Goal: Task Accomplishment & Management: Use online tool/utility

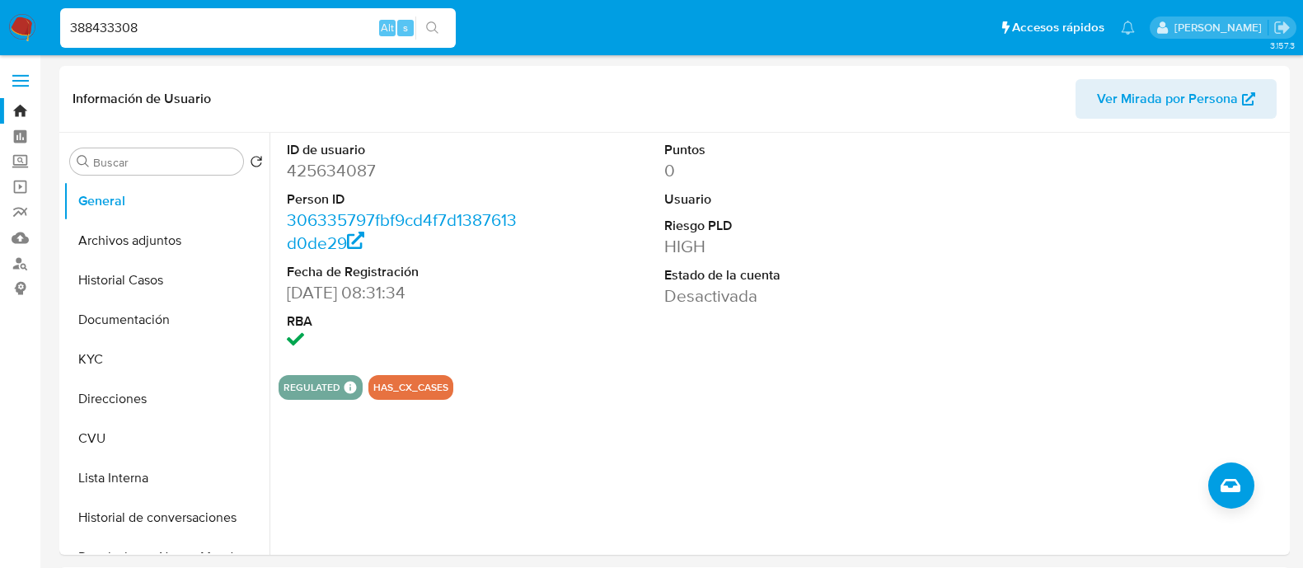
select select "10"
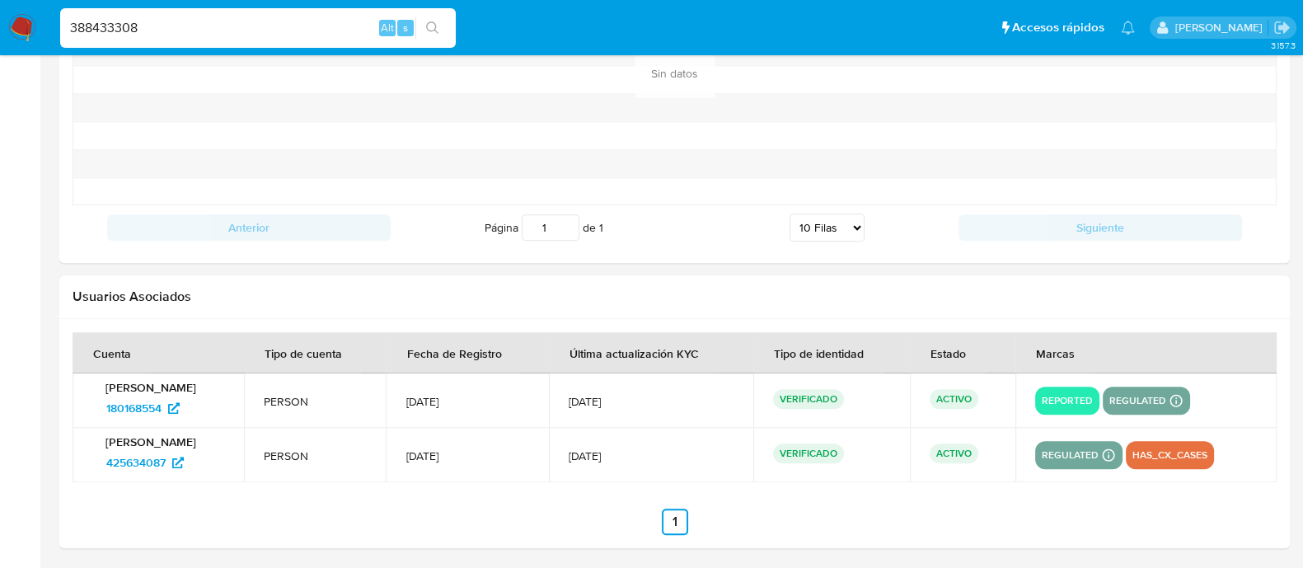
type input "388433308"
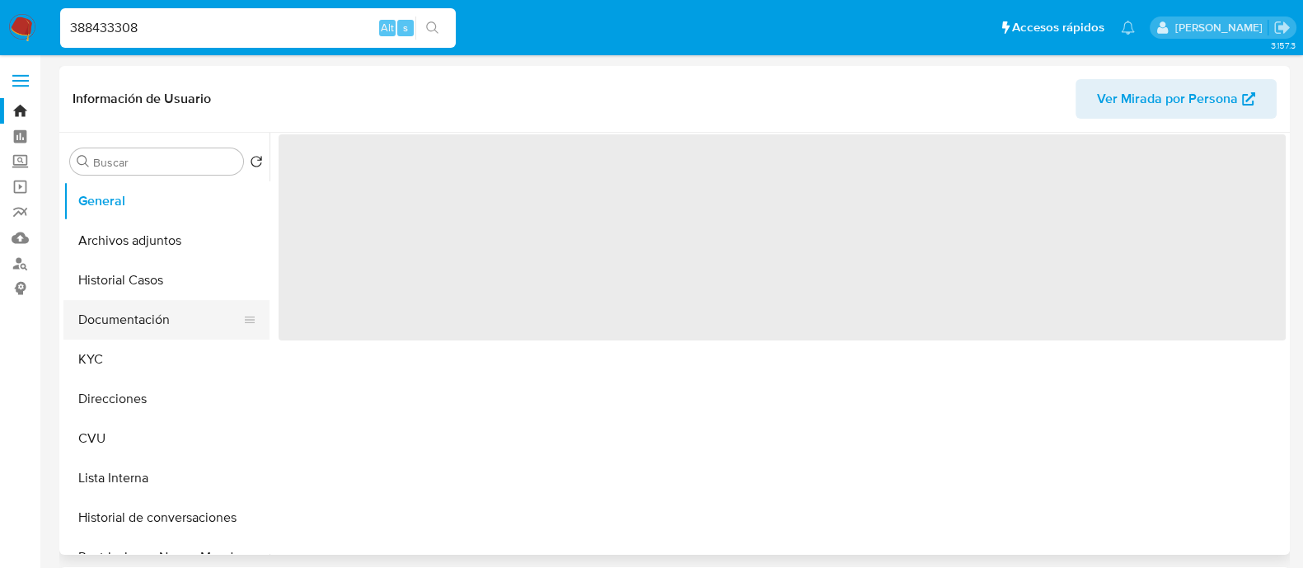
click at [180, 321] on button "Documentación" at bounding box center [159, 320] width 193 height 40
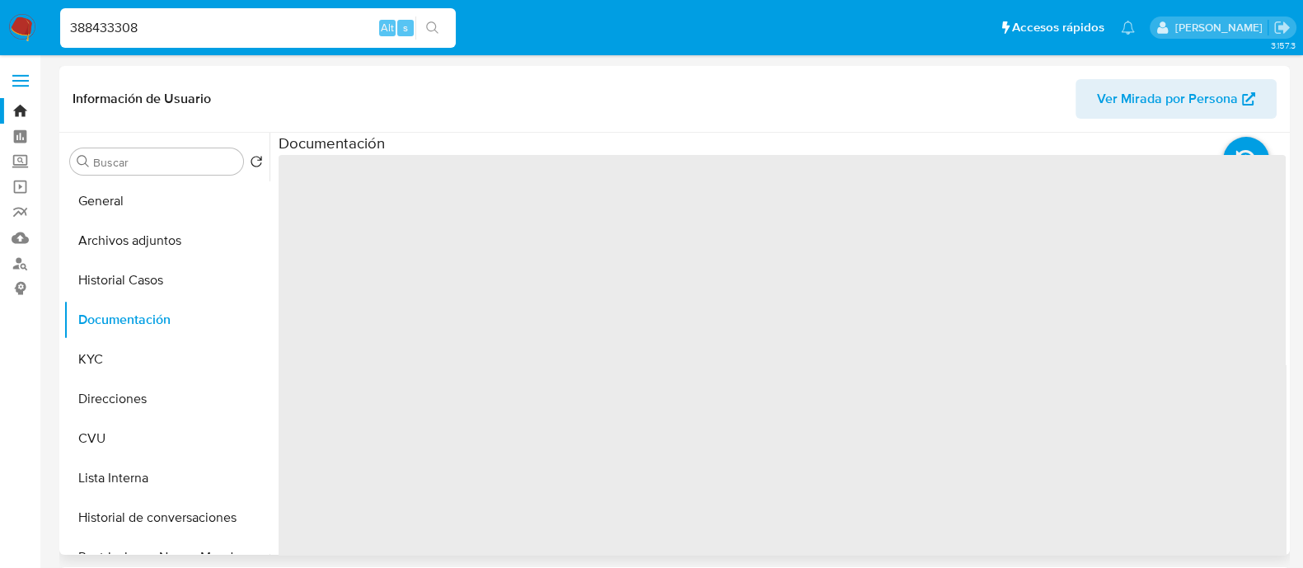
select select "10"
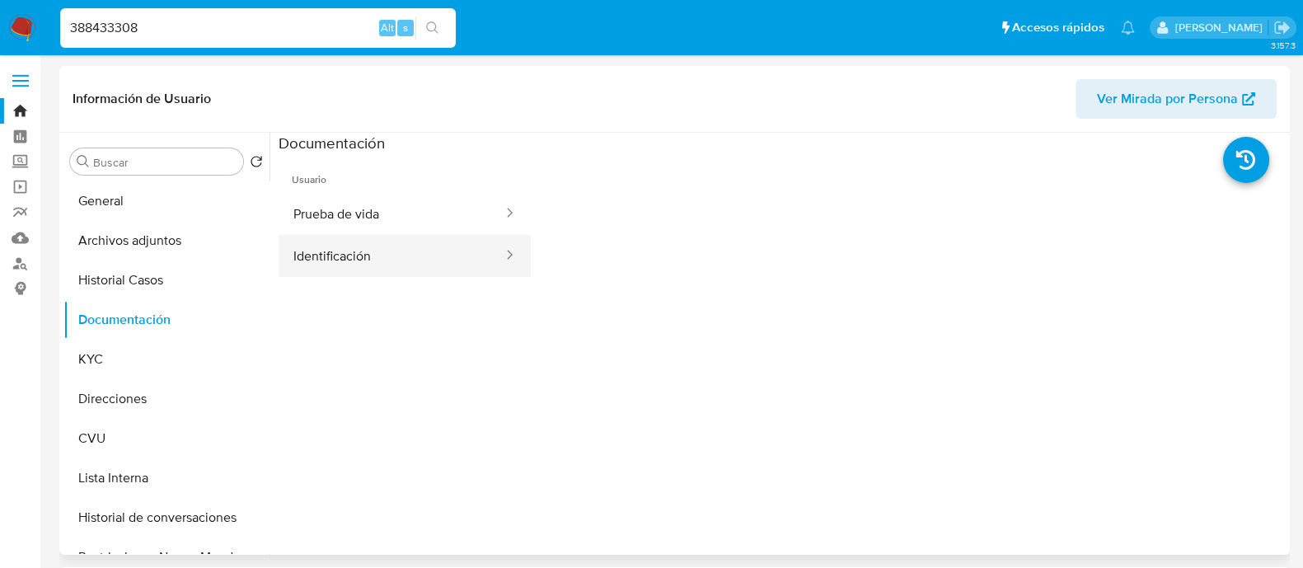
click at [355, 256] on button "Identificación" at bounding box center [392, 256] width 226 height 42
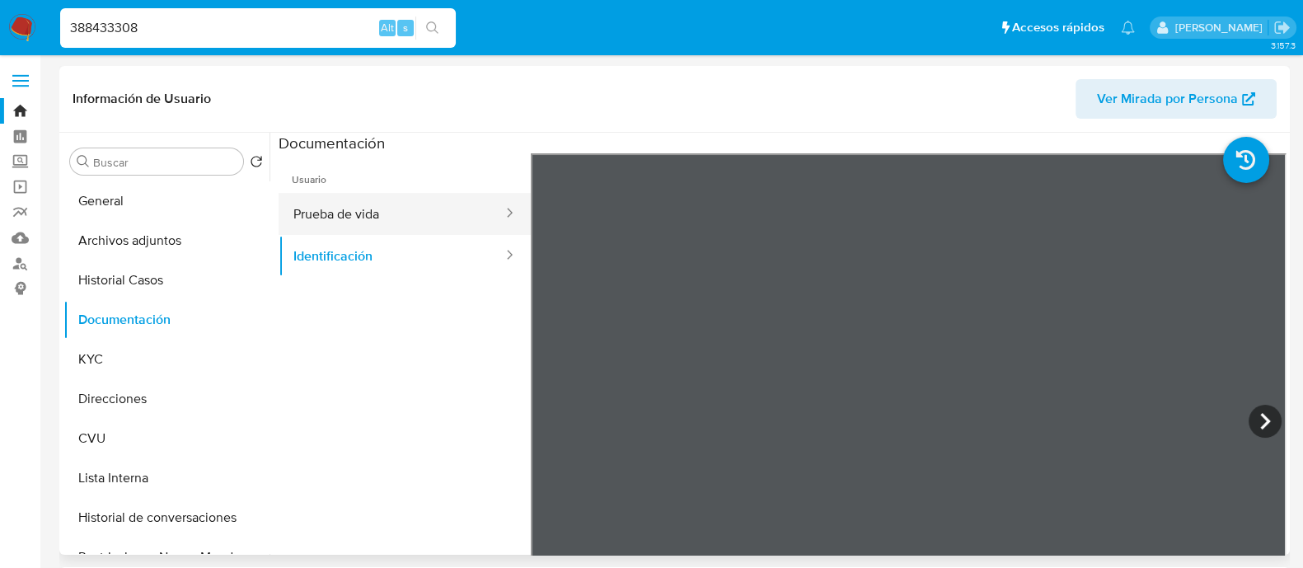
click at [433, 218] on button "Prueba de vida" at bounding box center [392, 214] width 226 height 42
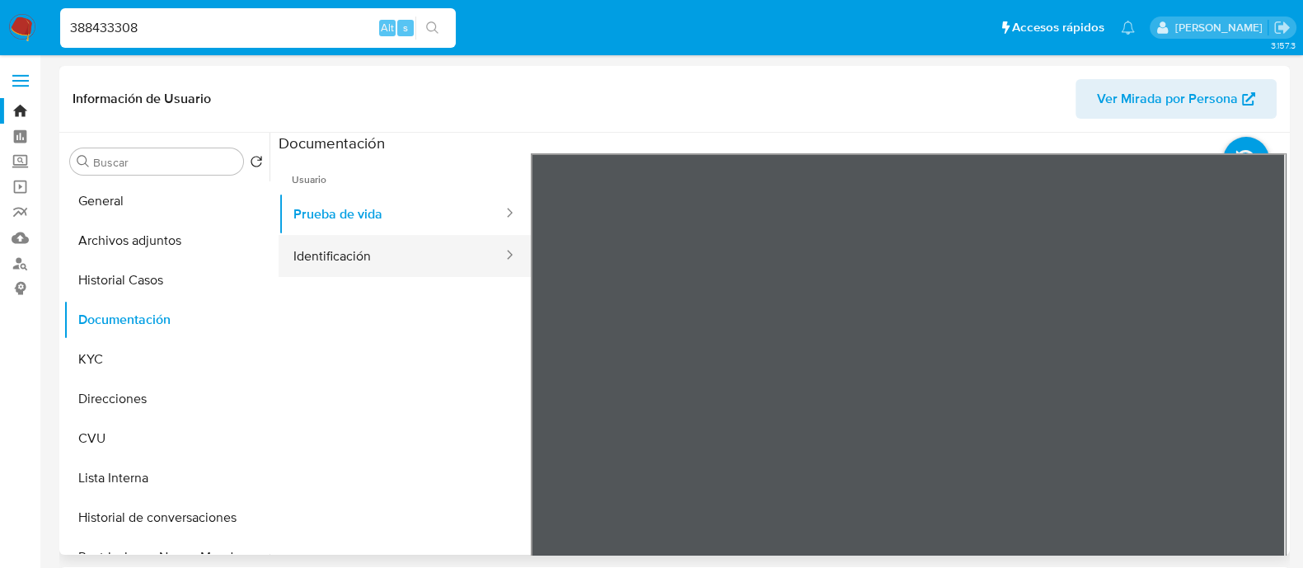
click at [368, 250] on button "Identificación" at bounding box center [392, 256] width 226 height 42
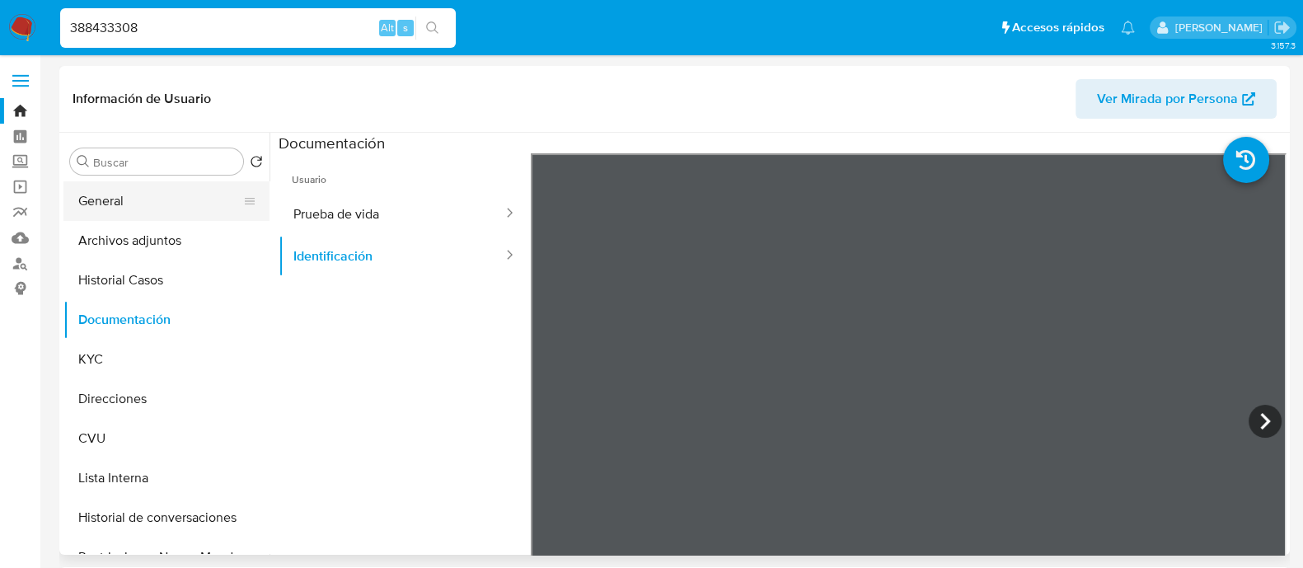
click at [140, 214] on button "General" at bounding box center [159, 201] width 193 height 40
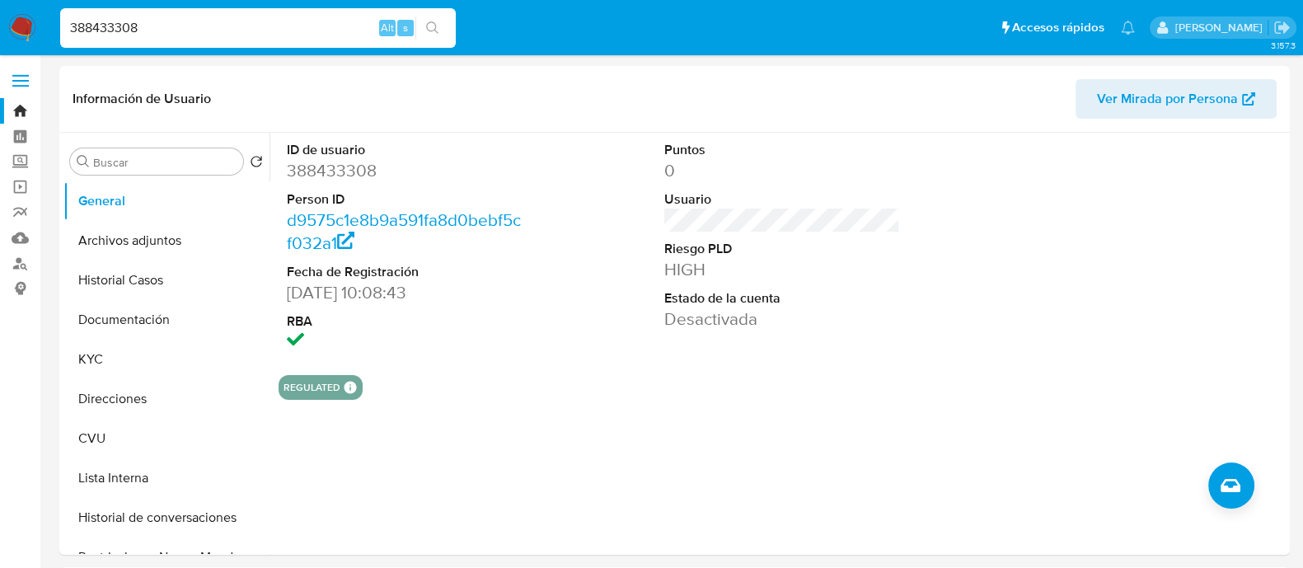
click at [202, 31] on input "388433308" at bounding box center [258, 27] width 396 height 21
paste input "654532580"
type input "654532580"
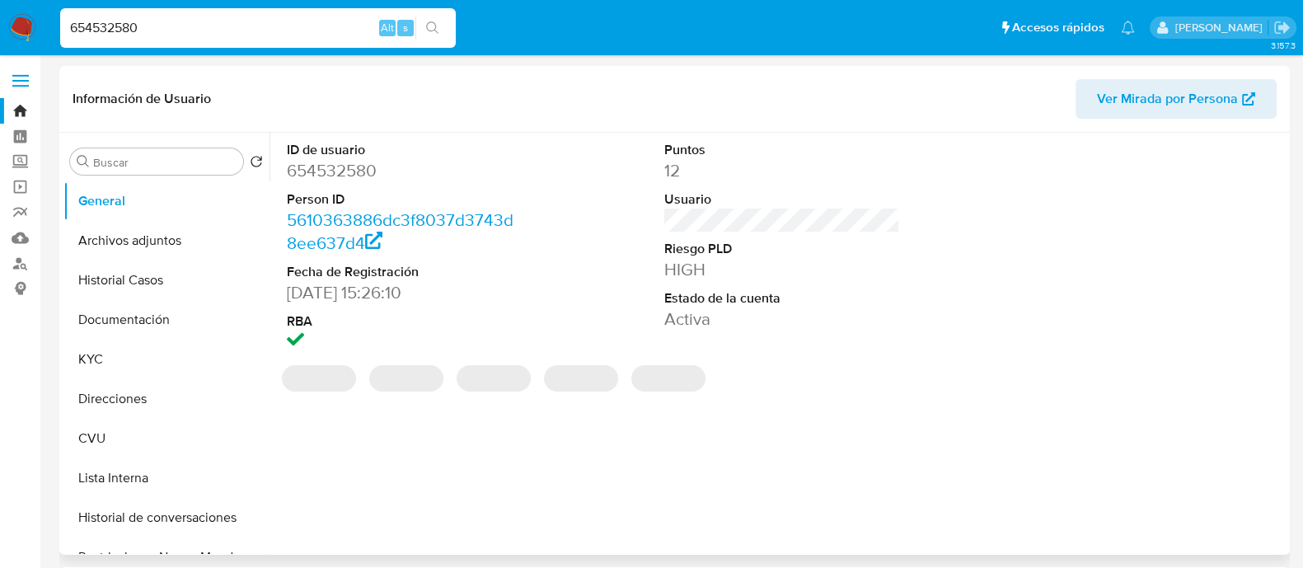
select select "10"
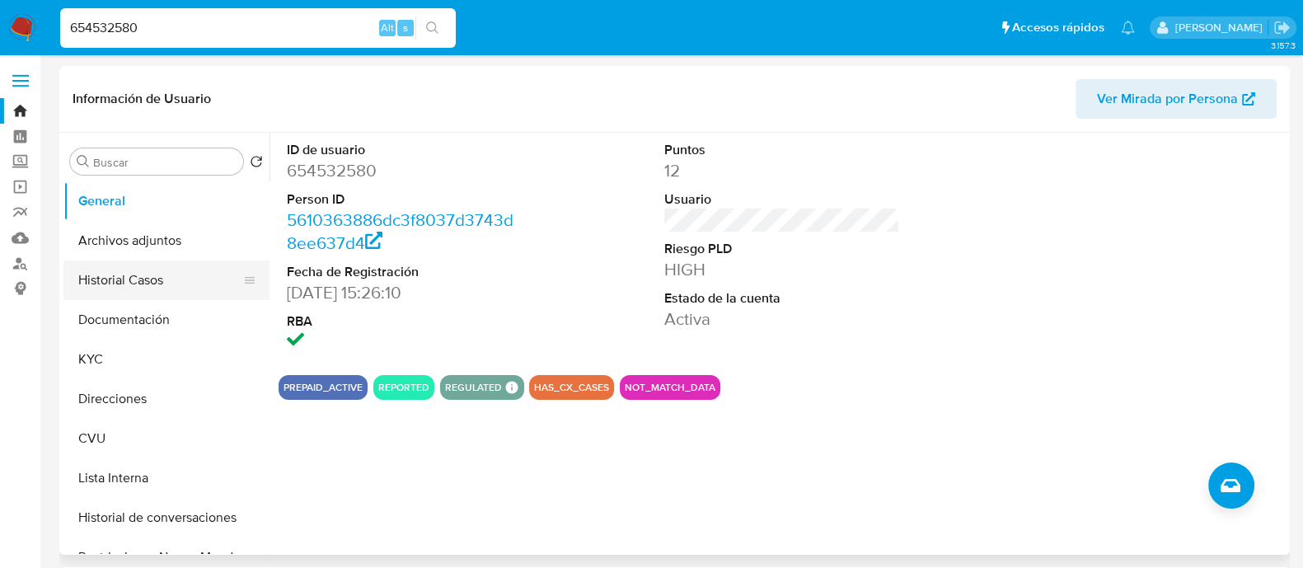
click at [138, 281] on button "Historial Casos" at bounding box center [159, 281] width 193 height 40
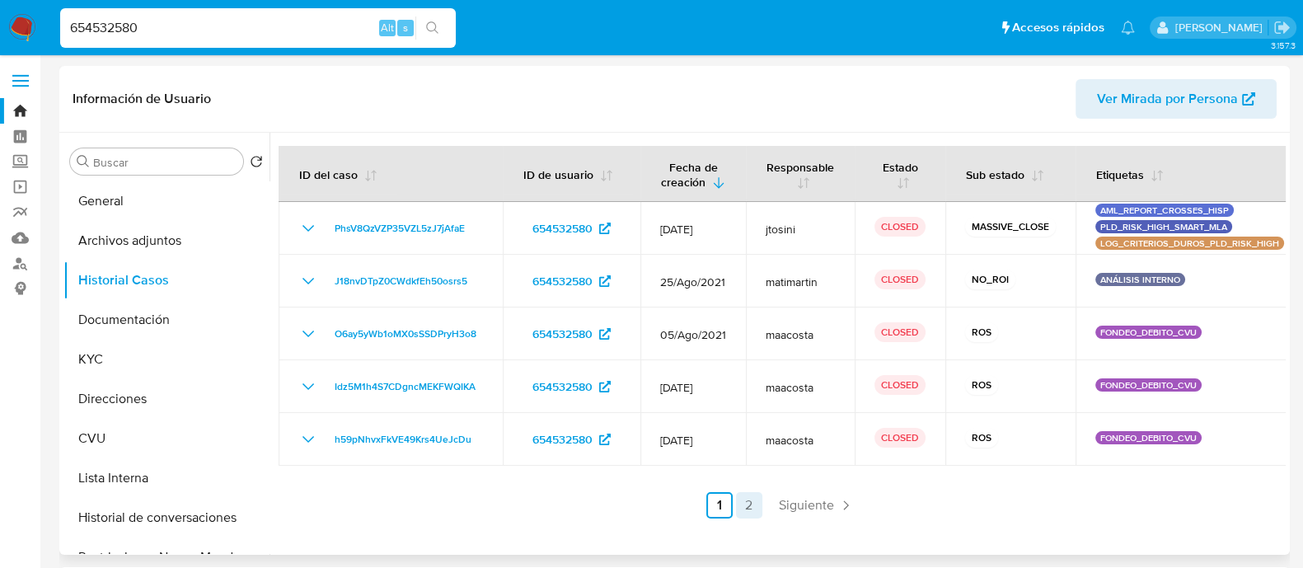
click at [738, 509] on link "2" at bounding box center [749, 505] width 26 height 26
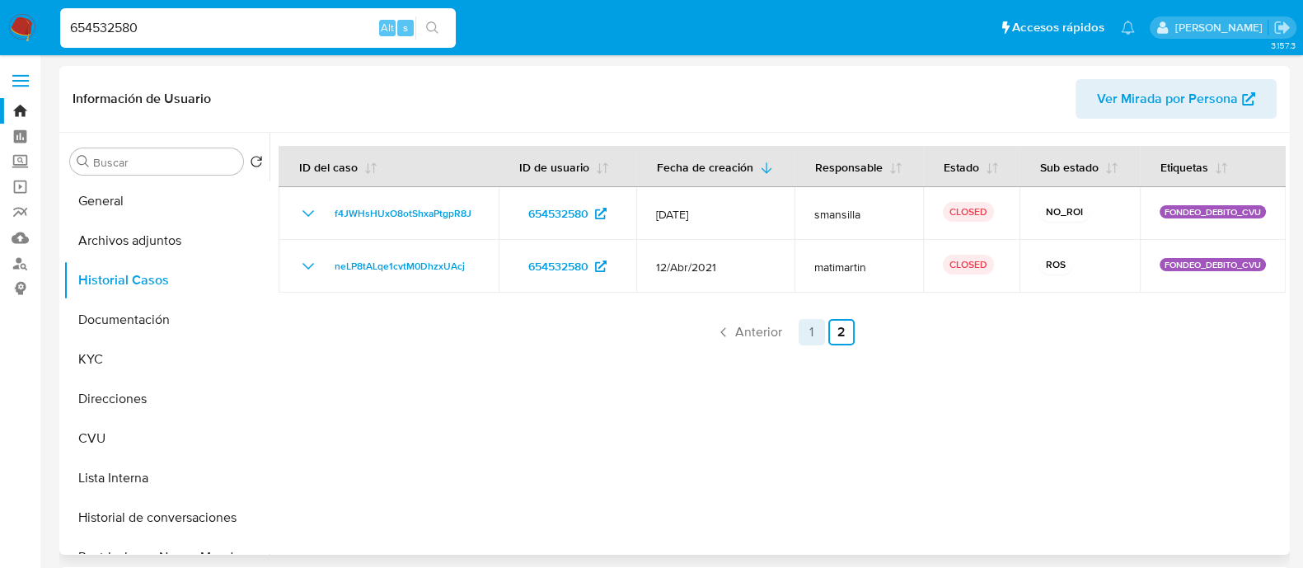
click at [802, 344] on link "1" at bounding box center [812, 332] width 26 height 26
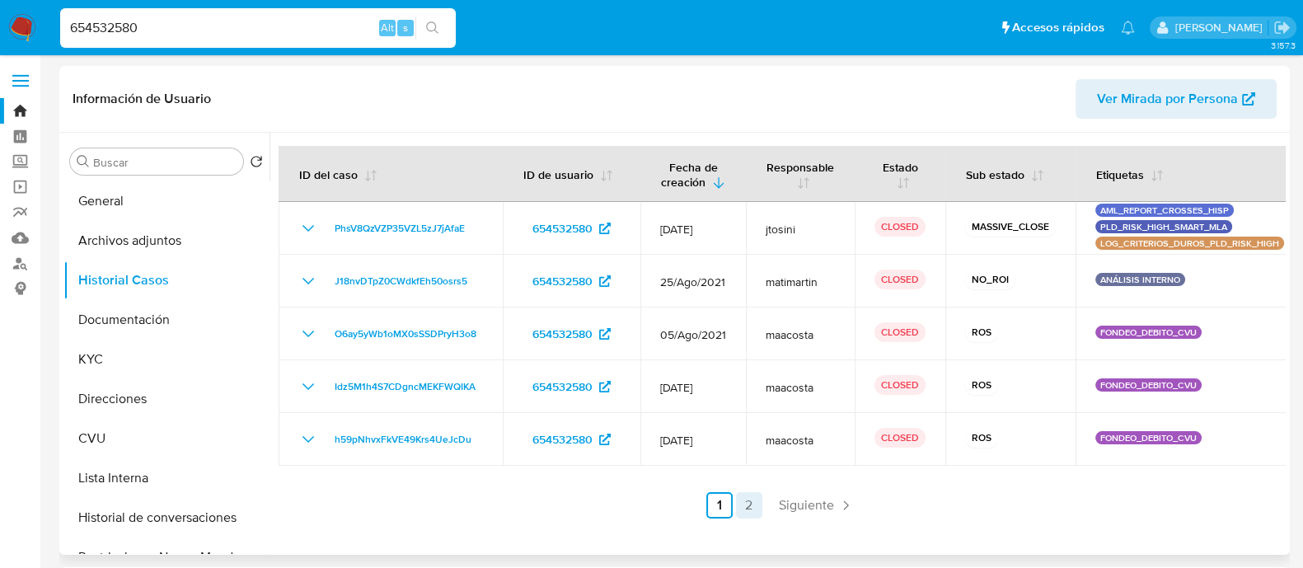
click at [736, 505] on link "2" at bounding box center [749, 505] width 26 height 26
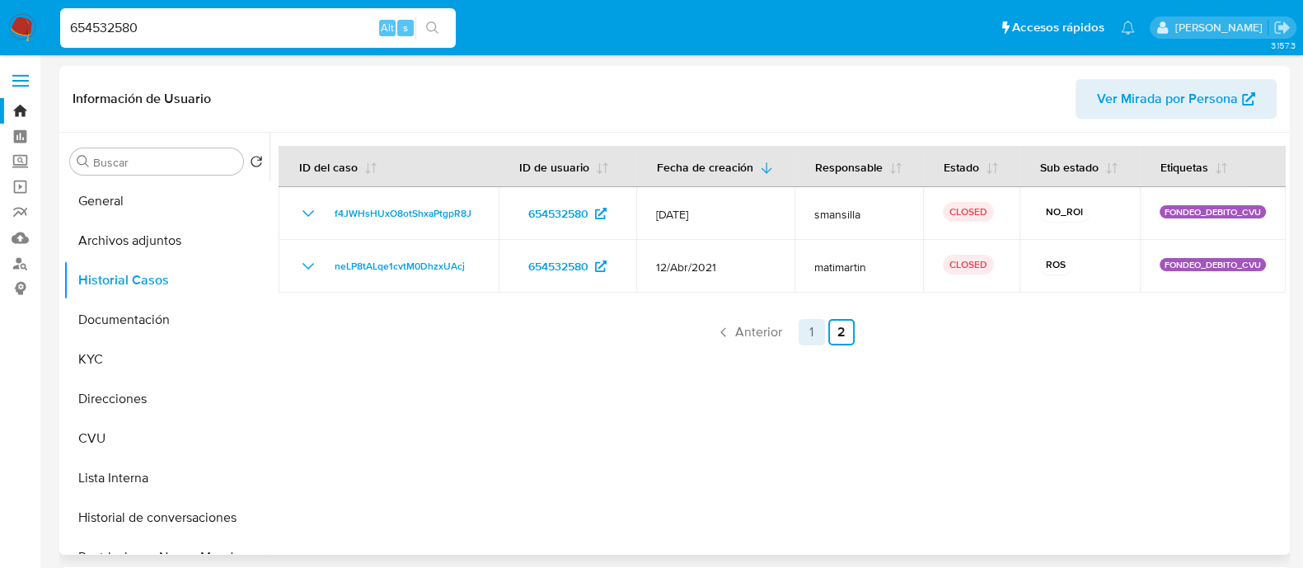
click at [806, 339] on link "1" at bounding box center [812, 332] width 26 height 26
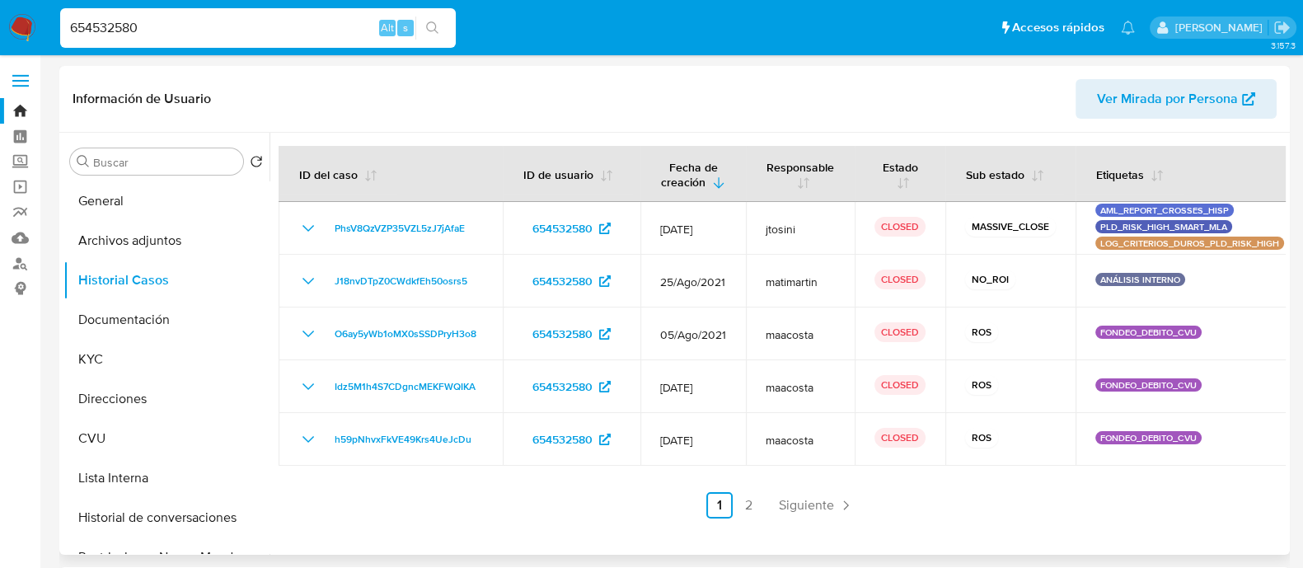
click at [160, 26] on input "654532580" at bounding box center [258, 27] width 396 height 21
click at [126, 21] on input "654532580" at bounding box center [258, 27] width 396 height 21
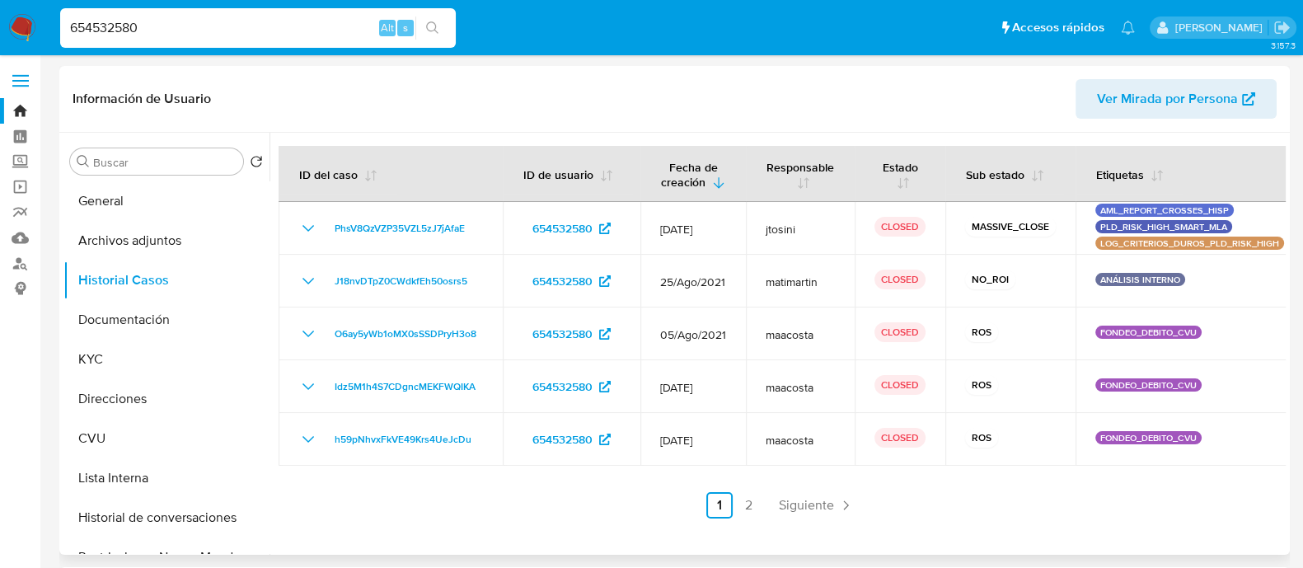
paste input "160145428"
type input "160145428"
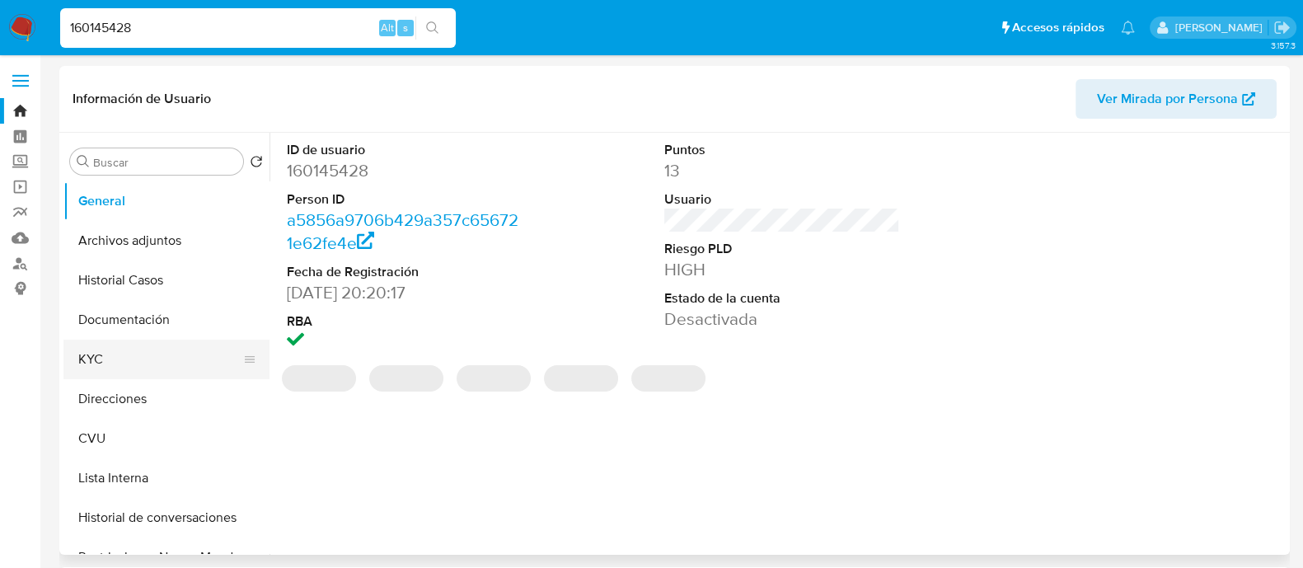
select select "10"
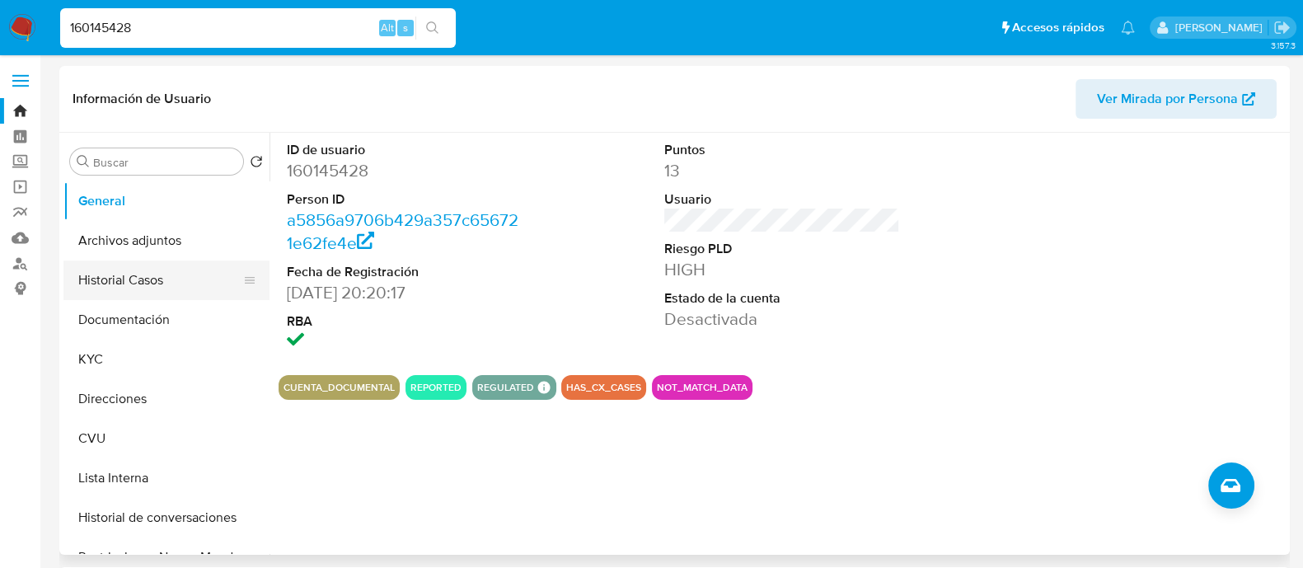
click at [150, 284] on button "Historial Casos" at bounding box center [159, 281] width 193 height 40
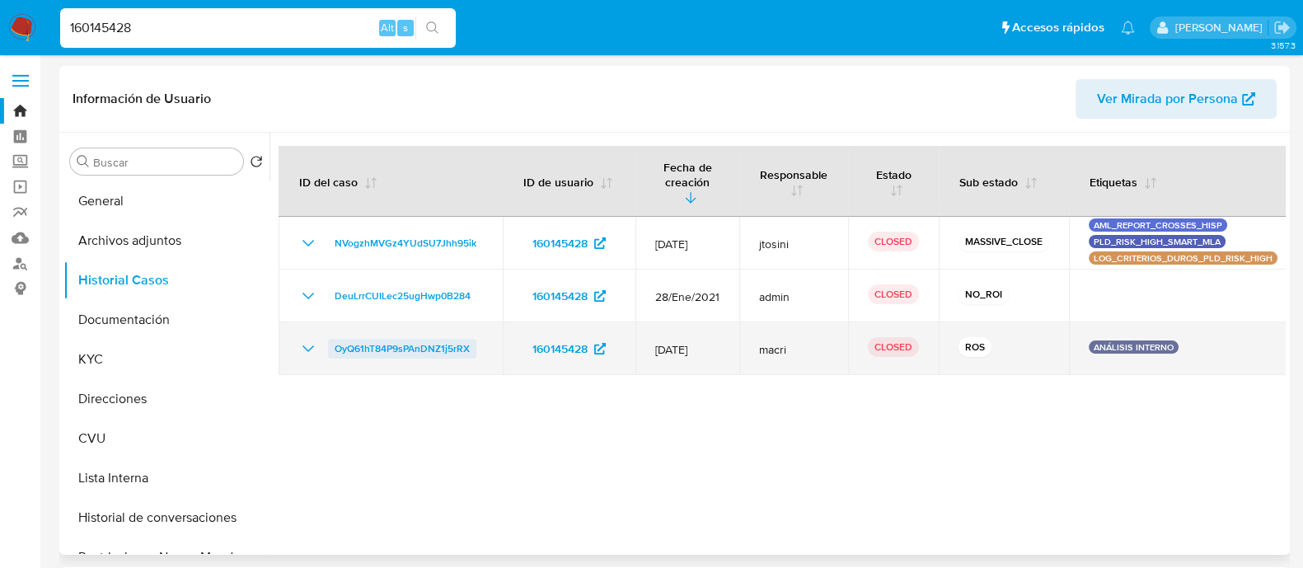
click at [430, 339] on span "OyQ61hT84P9sPAnDNZ1j5rRX" at bounding box center [402, 349] width 135 height 20
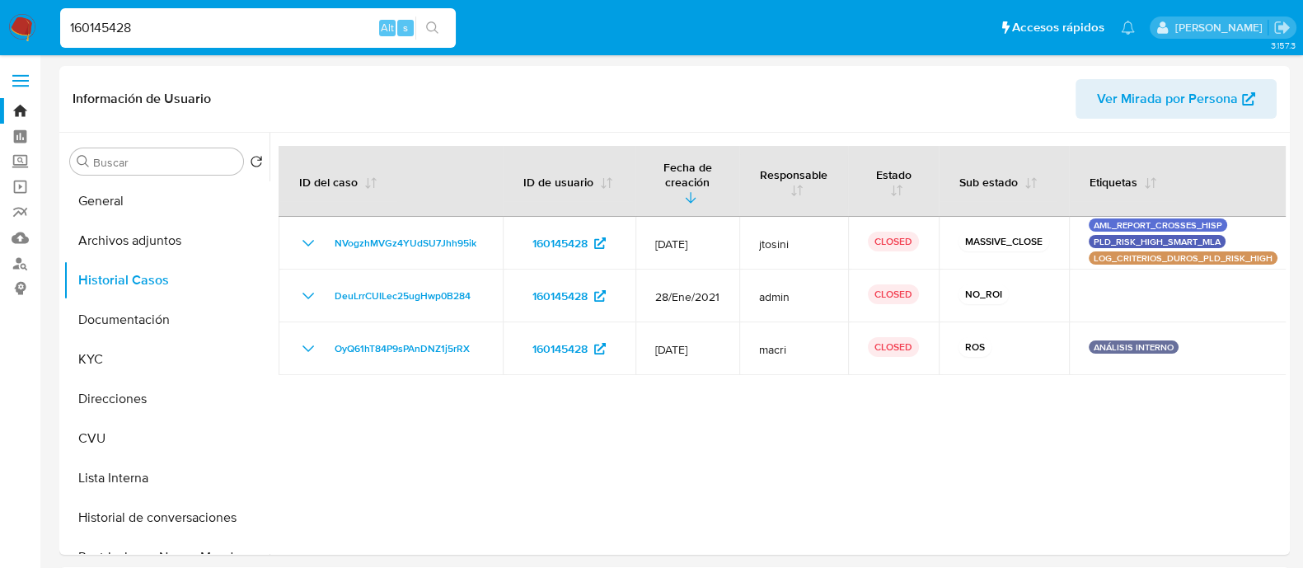
click at [157, 31] on input "160145428" at bounding box center [258, 27] width 396 height 21
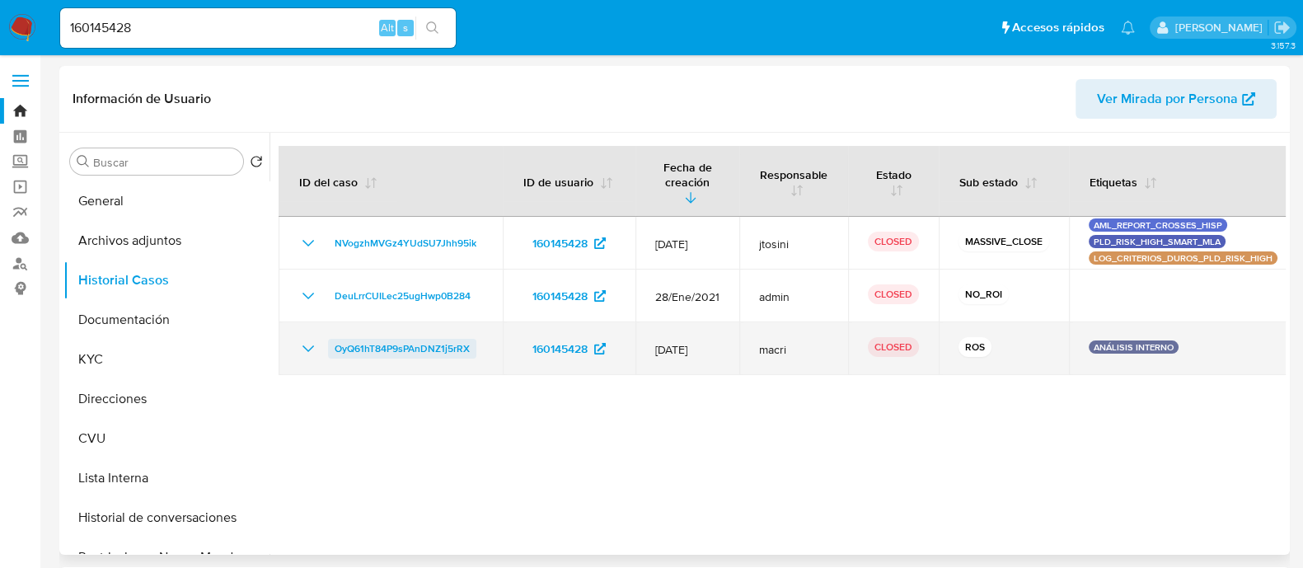
click at [443, 339] on span "OyQ61hT84P9sPAnDNZ1j5rRX" at bounding box center [402, 349] width 135 height 20
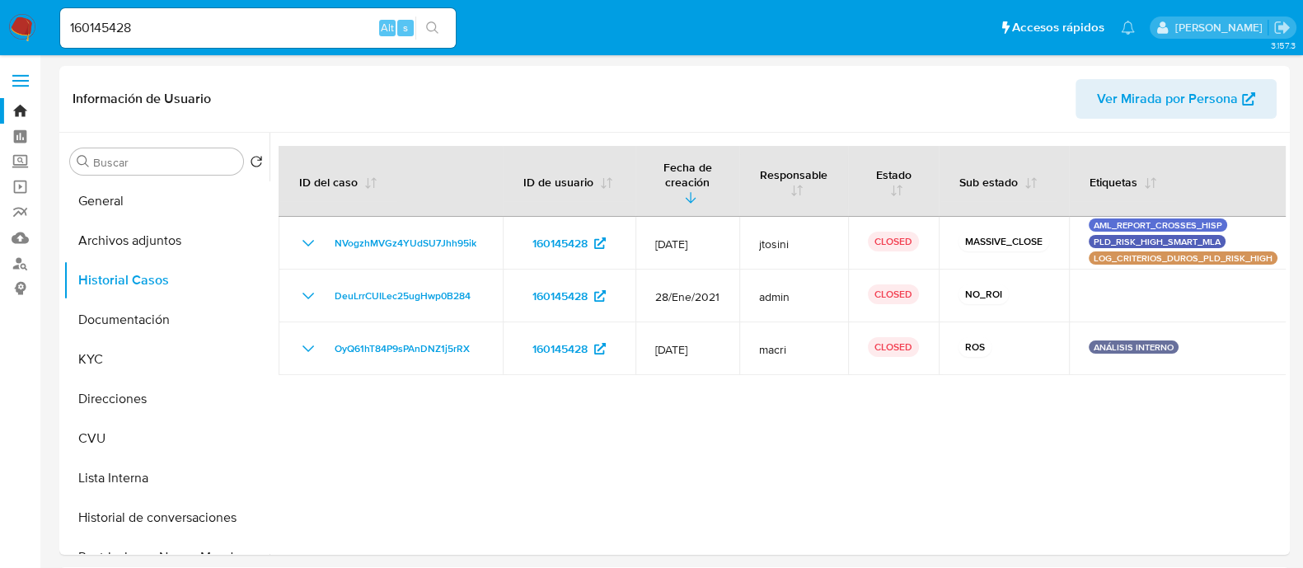
click at [190, 28] on input "160145428" at bounding box center [258, 27] width 396 height 21
paste input "319824117"
type input "319824117"
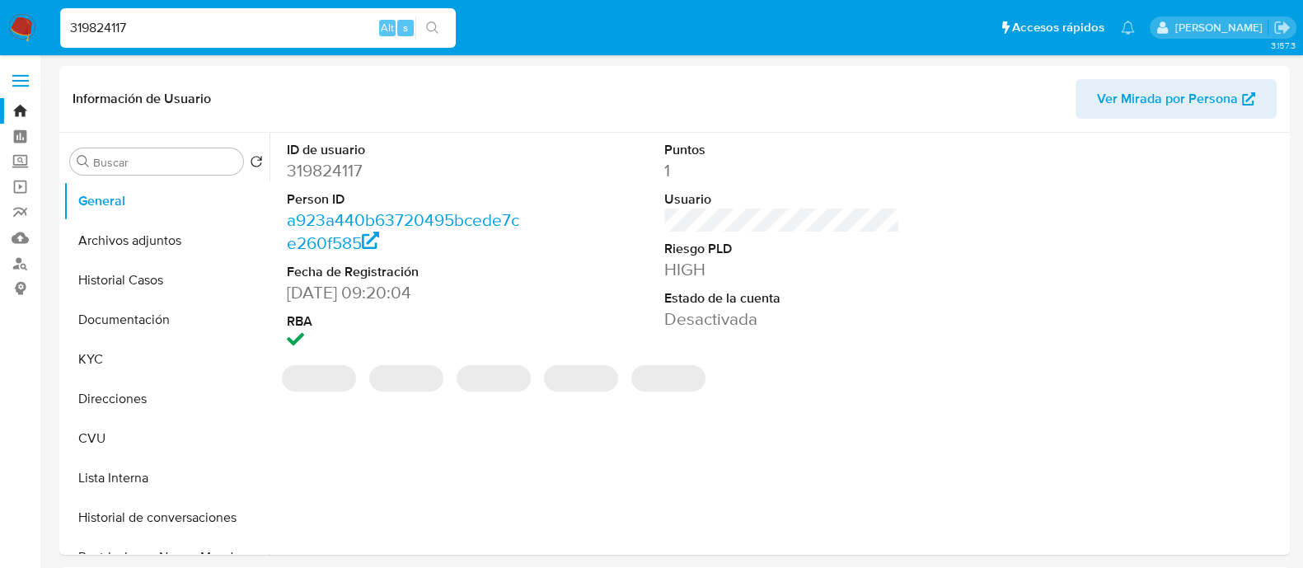
select select "10"
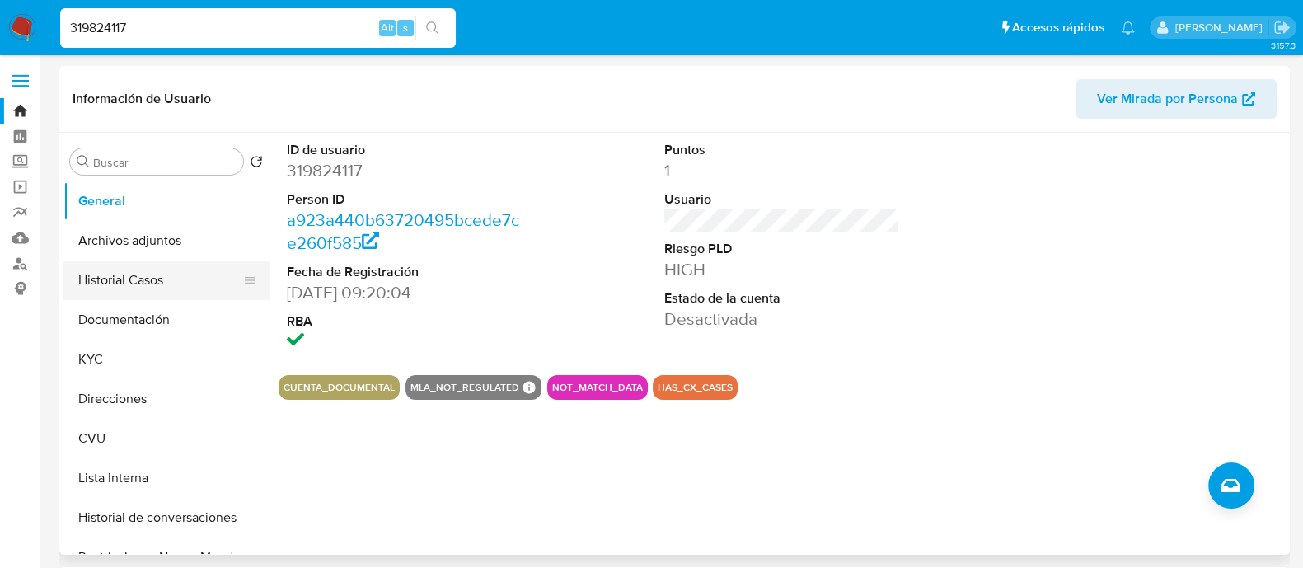
click at [143, 271] on button "Historial Casos" at bounding box center [159, 281] width 193 height 40
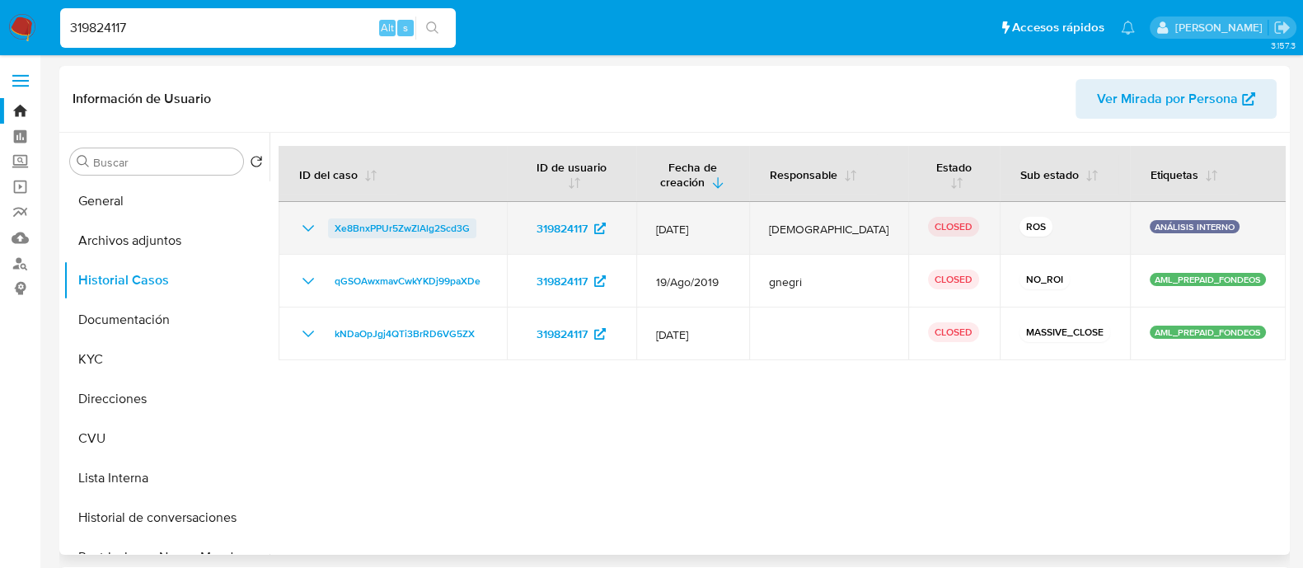
click at [386, 227] on span "Xe8BnxPPUr5ZwZlAlg2Scd3G" at bounding box center [402, 228] width 135 height 20
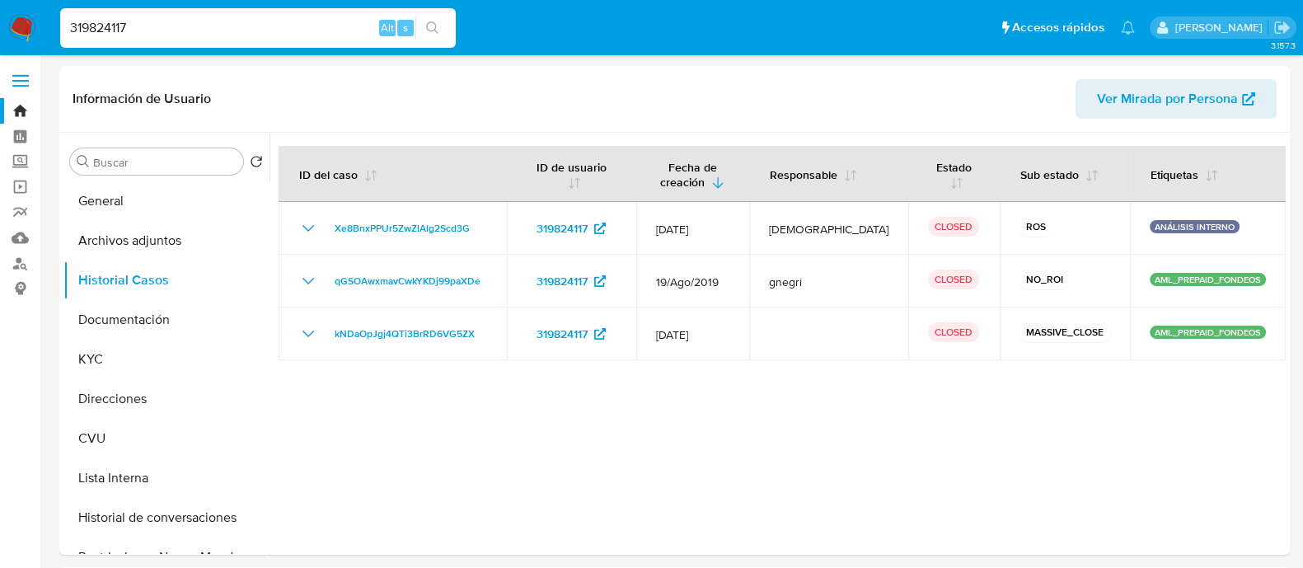
click at [205, 22] on input "319824117" at bounding box center [258, 27] width 396 height 21
paste input "6479778"
type input "64797787"
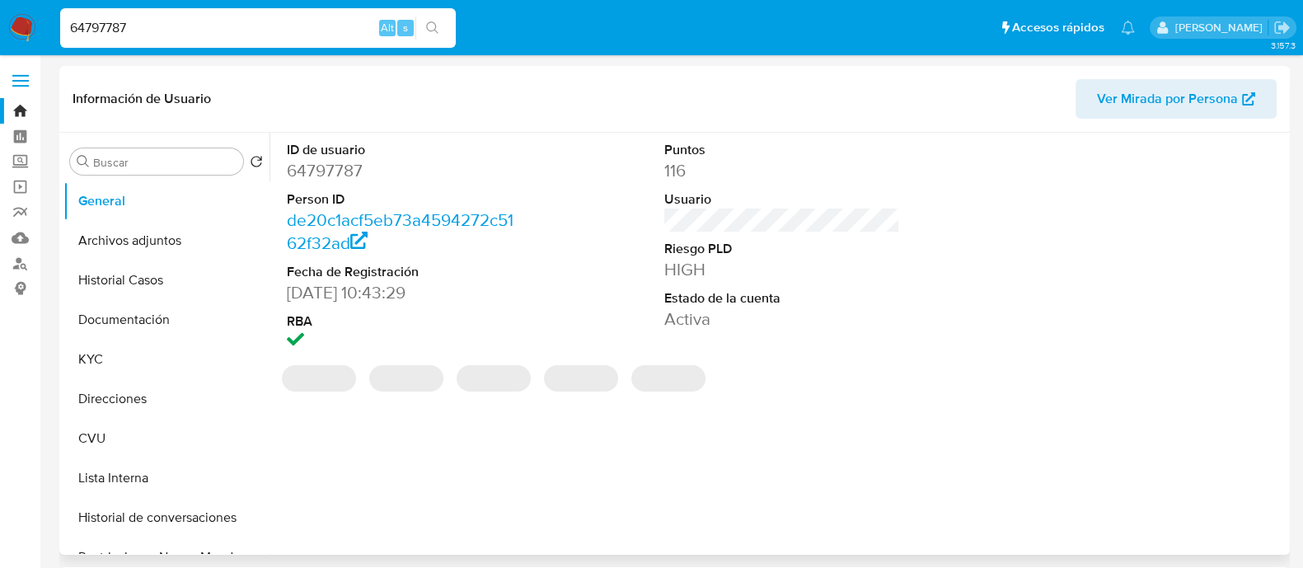
select select "10"
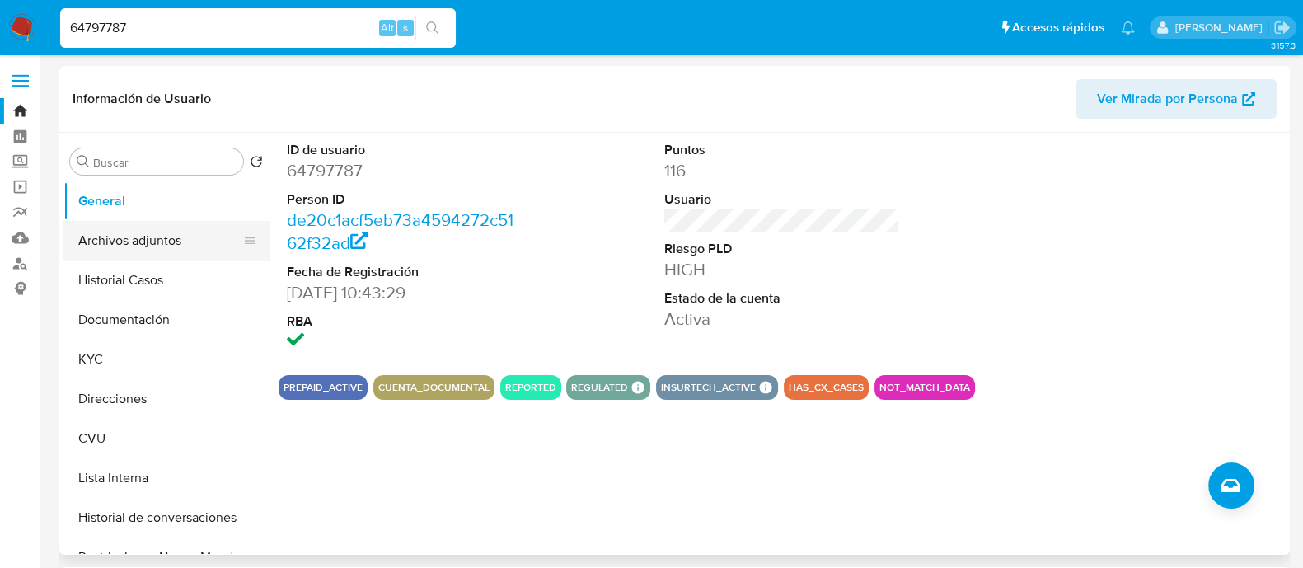
click at [142, 250] on button "Archivos adjuntos" at bounding box center [159, 241] width 193 height 40
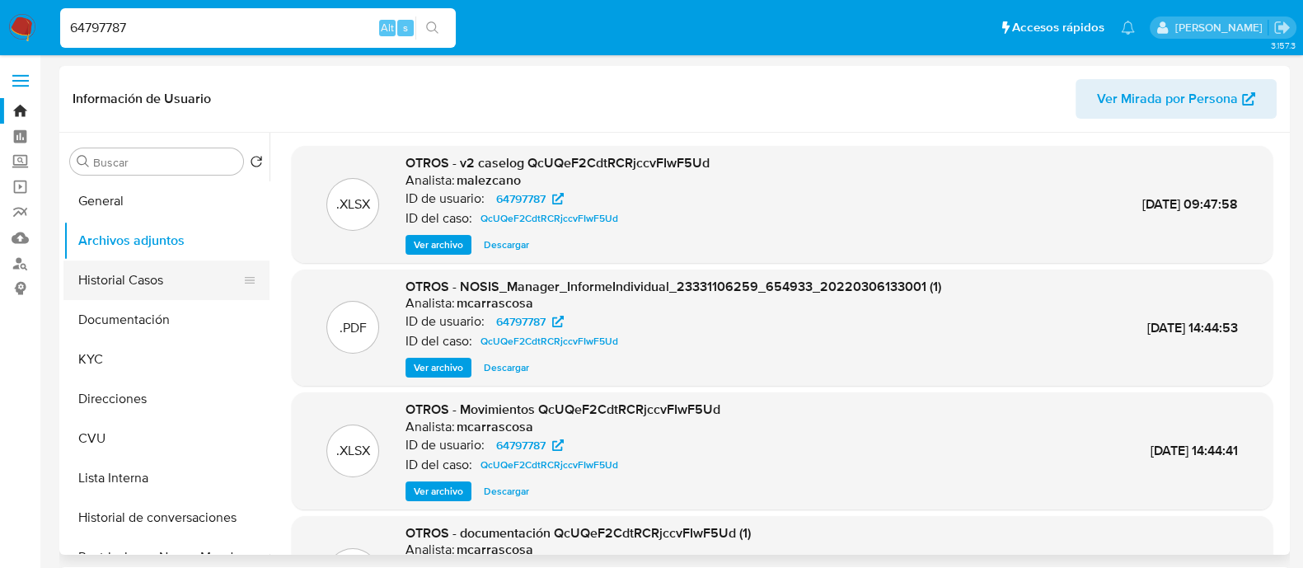
click at [137, 272] on button "Historial Casos" at bounding box center [159, 281] width 193 height 40
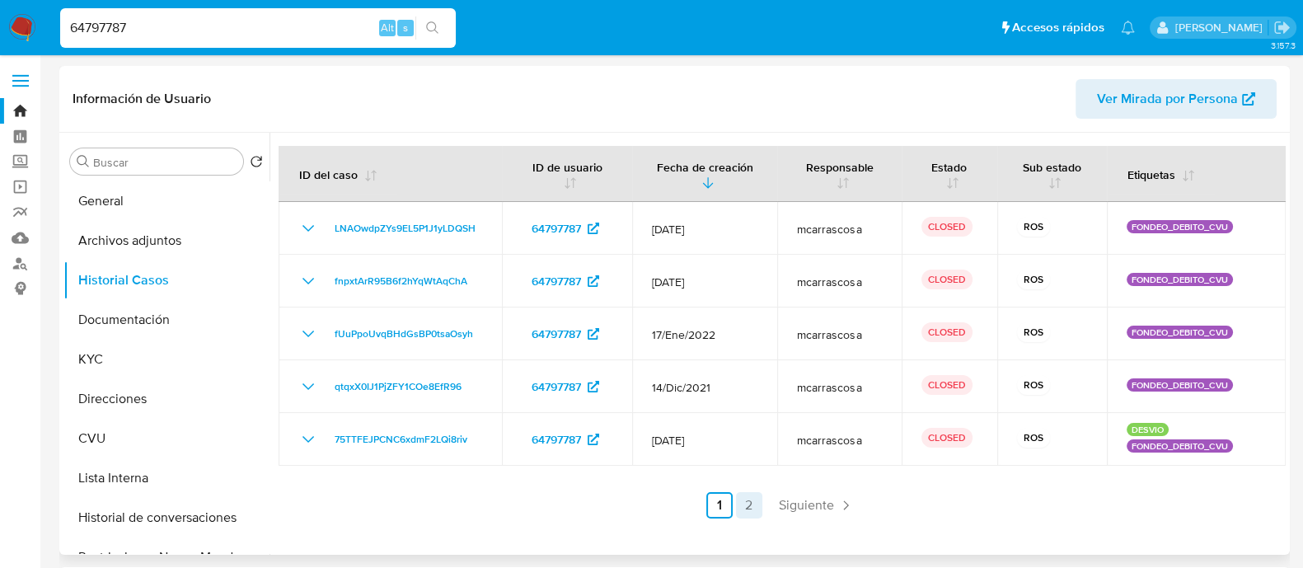
click at [752, 504] on link "2" at bounding box center [749, 505] width 26 height 26
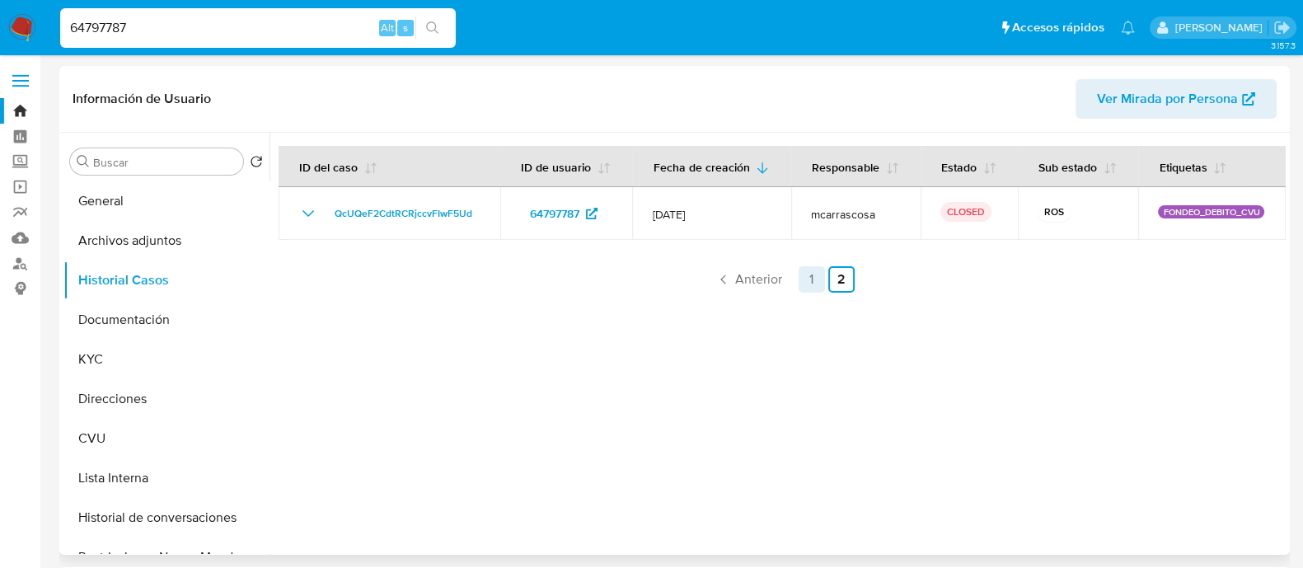
click at [801, 287] on link "1" at bounding box center [812, 279] width 26 height 26
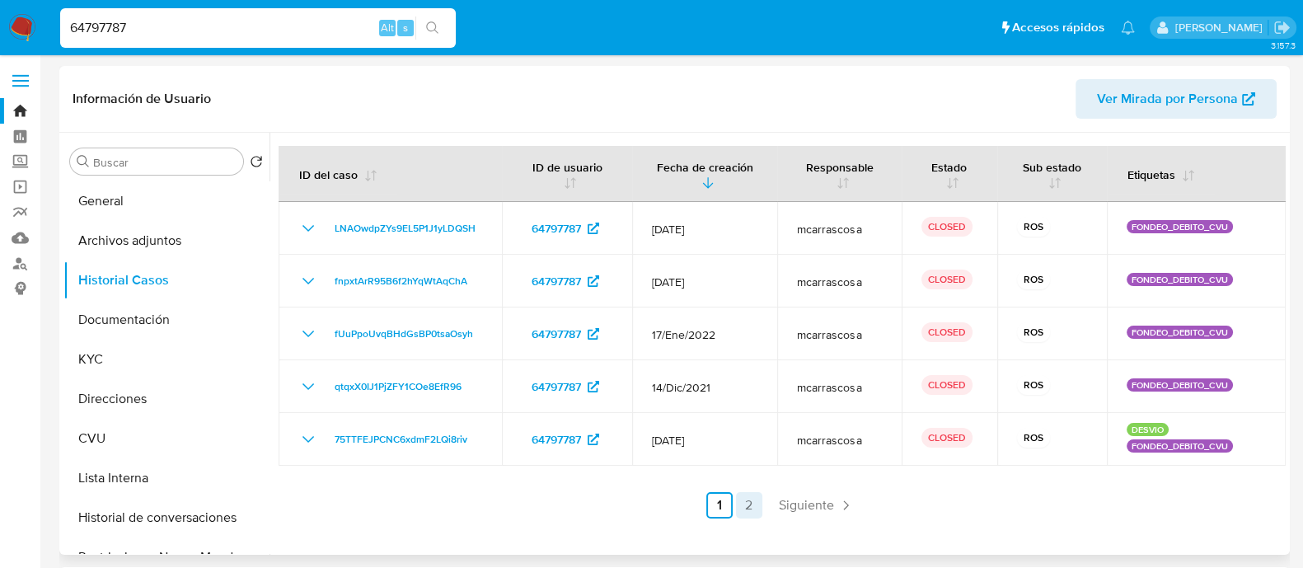
click at [746, 505] on link "2" at bounding box center [749, 505] width 26 height 26
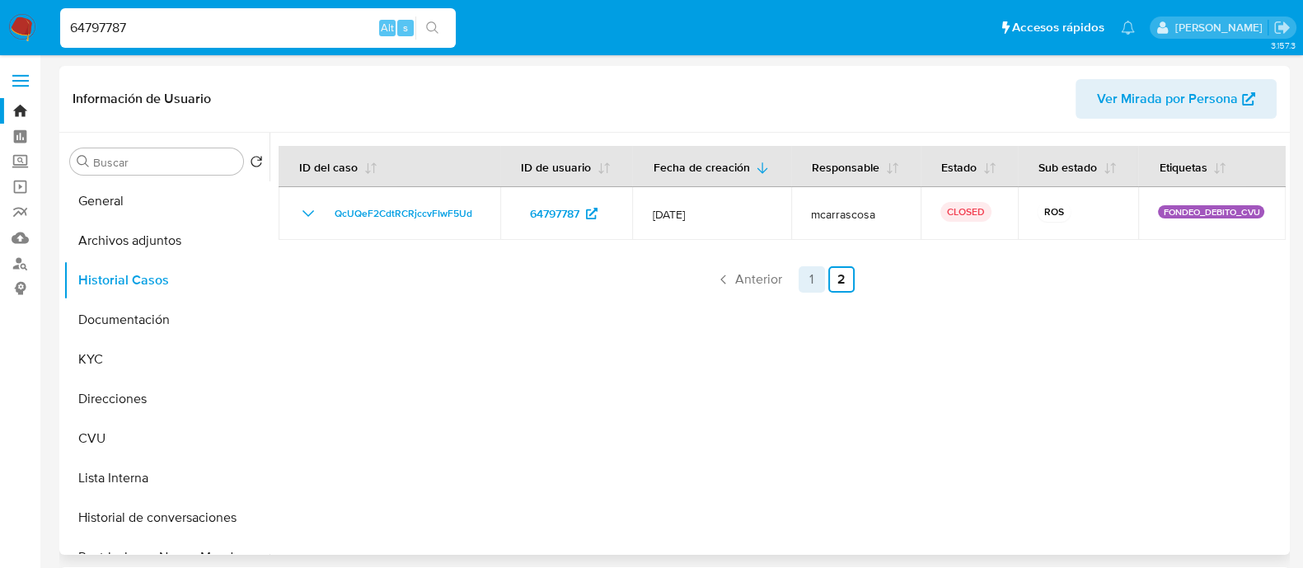
click at [808, 279] on link "1" at bounding box center [812, 279] width 26 height 26
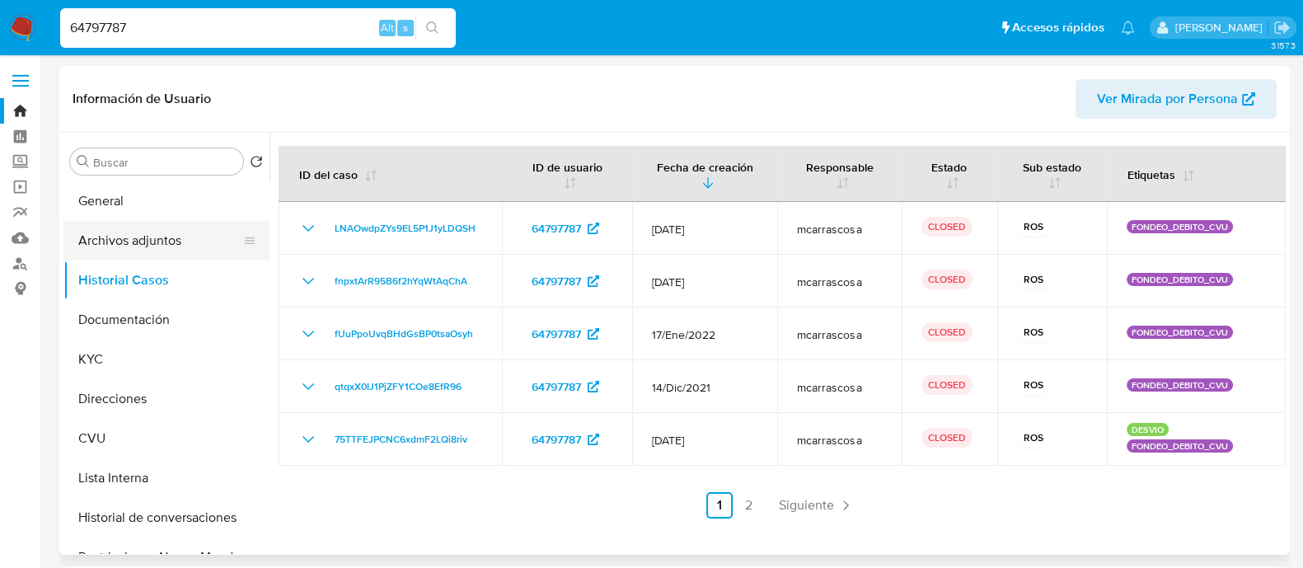
click at [79, 242] on button "Archivos adjuntos" at bounding box center [159, 241] width 193 height 40
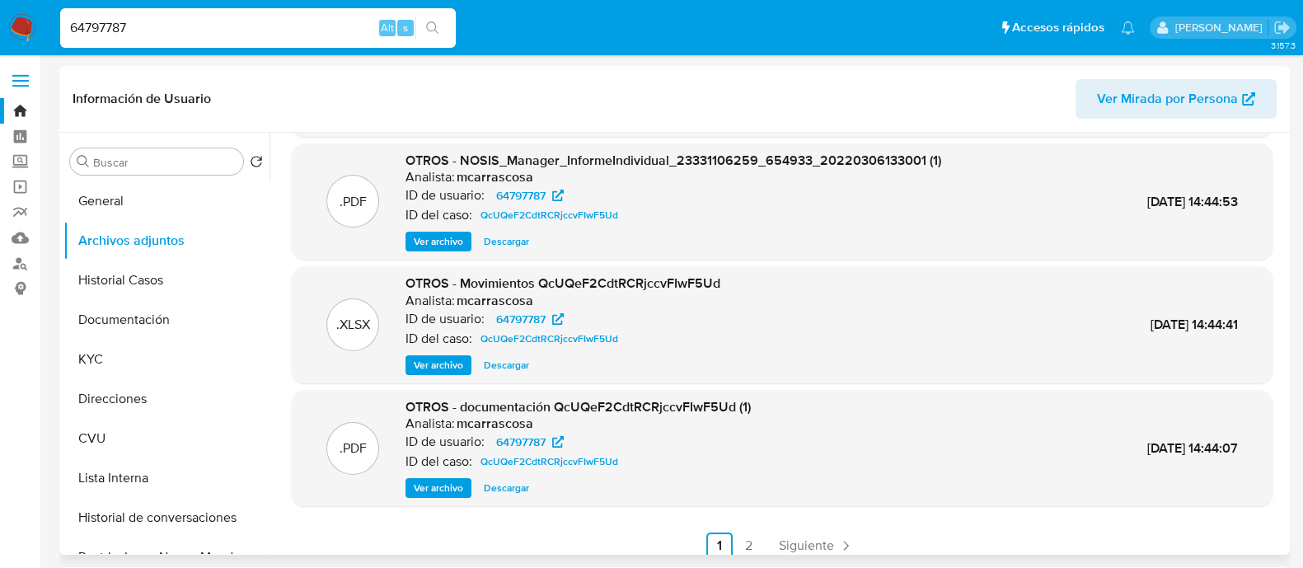
scroll to position [139, 0]
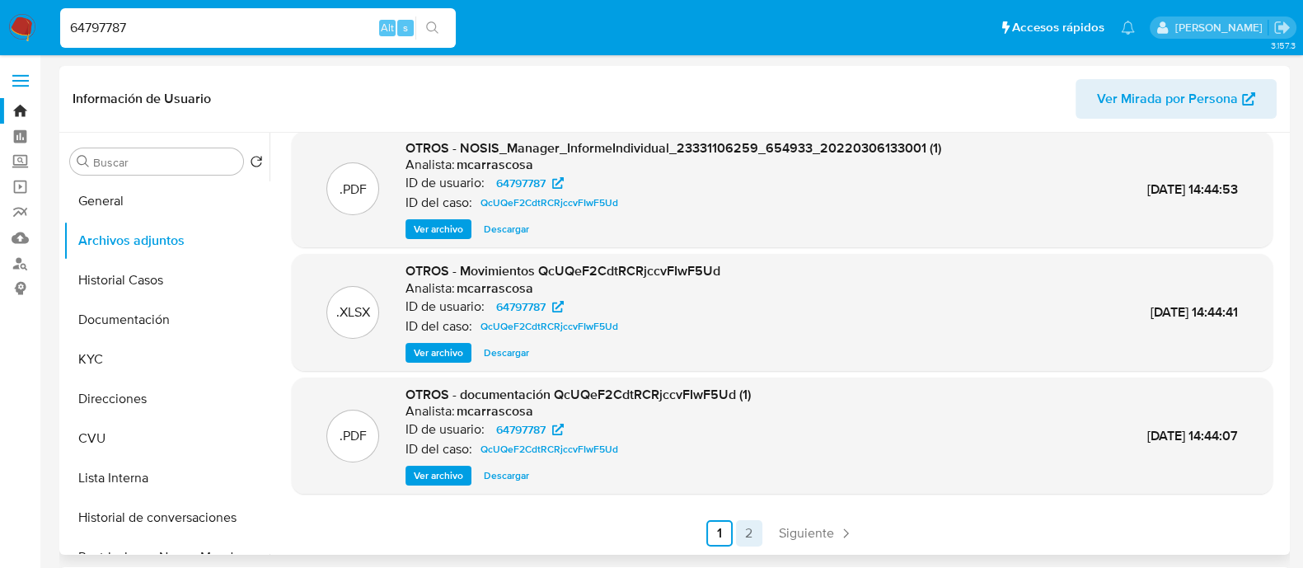
click at [749, 528] on link "2" at bounding box center [749, 533] width 26 height 26
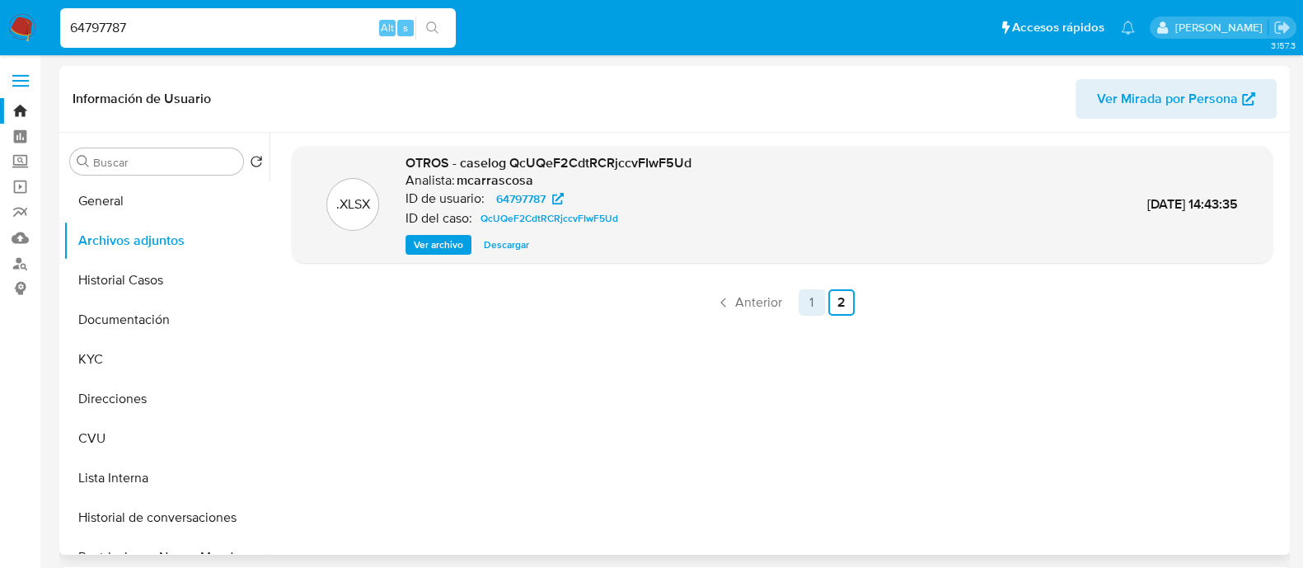
click at [799, 299] on link "1" at bounding box center [812, 302] width 26 height 26
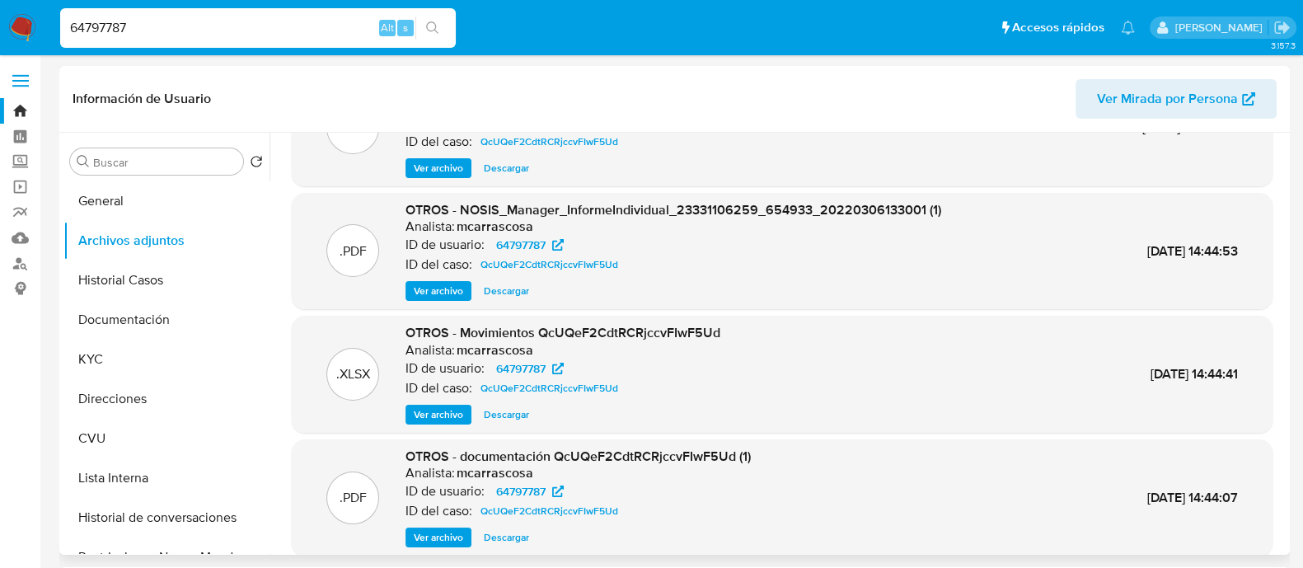
scroll to position [139, 0]
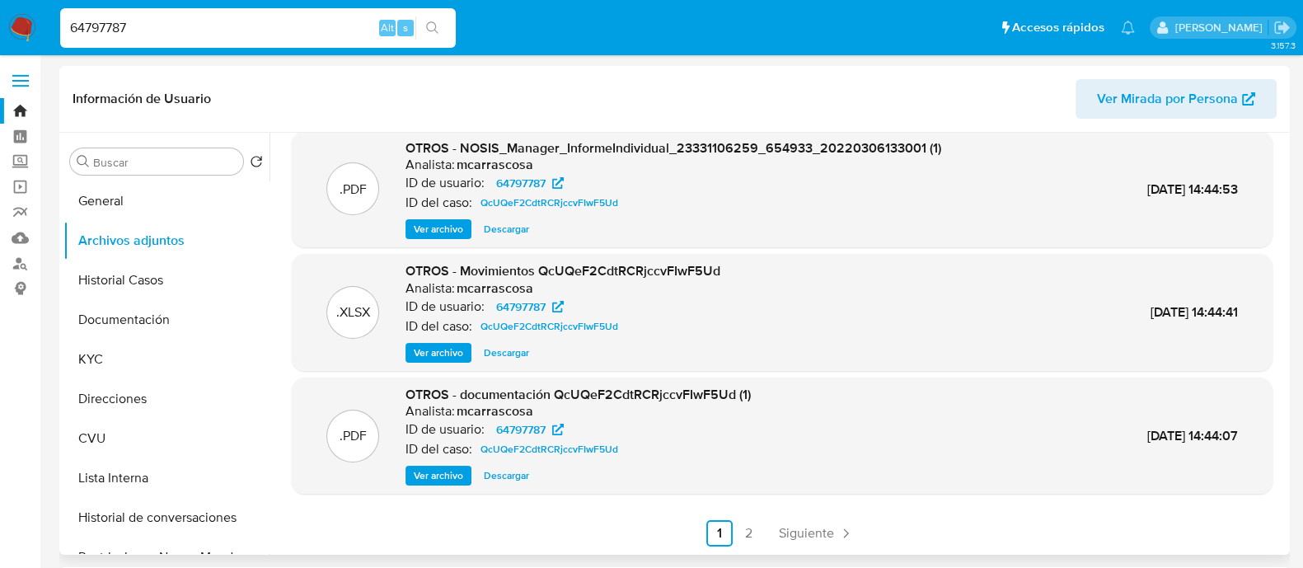
click at [458, 480] on span "Ver archivo" at bounding box center [438, 475] width 49 height 16
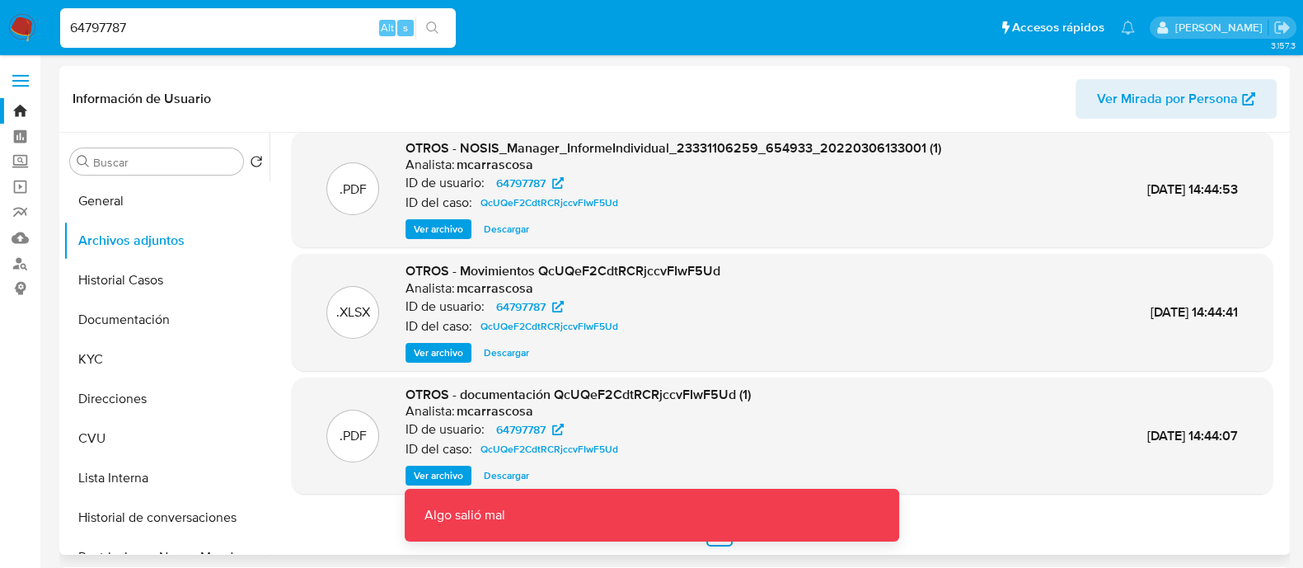
click at [522, 476] on span "Descargar" at bounding box center [506, 475] width 45 height 16
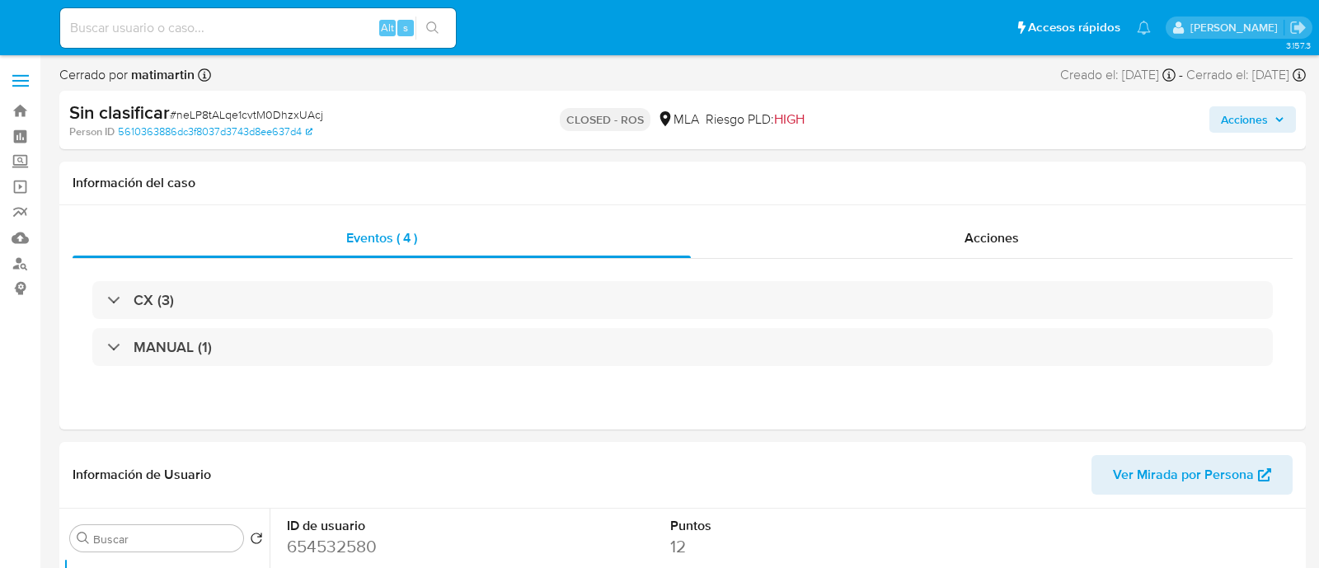
select select "10"
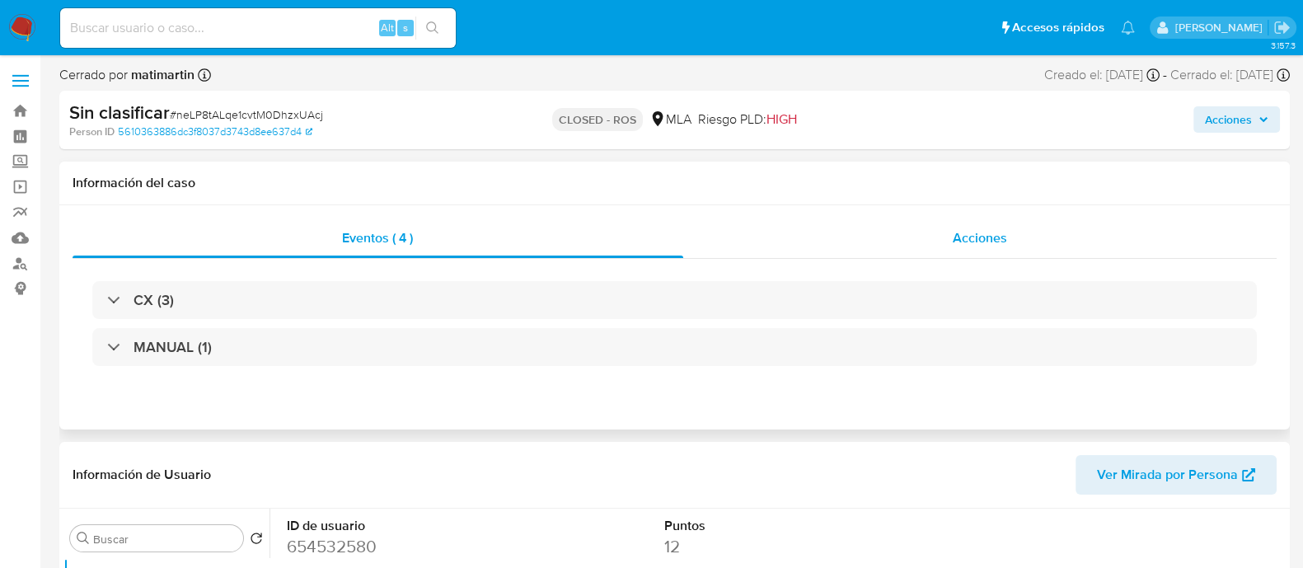
click at [915, 247] on div "Acciones" at bounding box center [980, 238] width 594 height 40
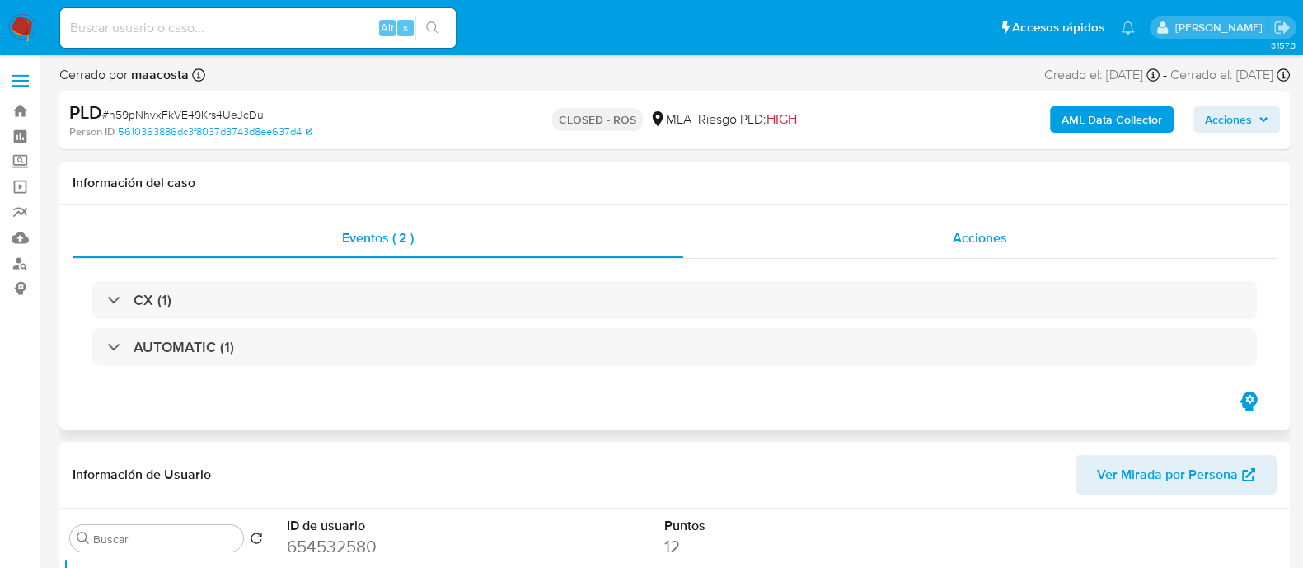
click at [937, 235] on div "Acciones" at bounding box center [980, 238] width 594 height 40
select select "10"
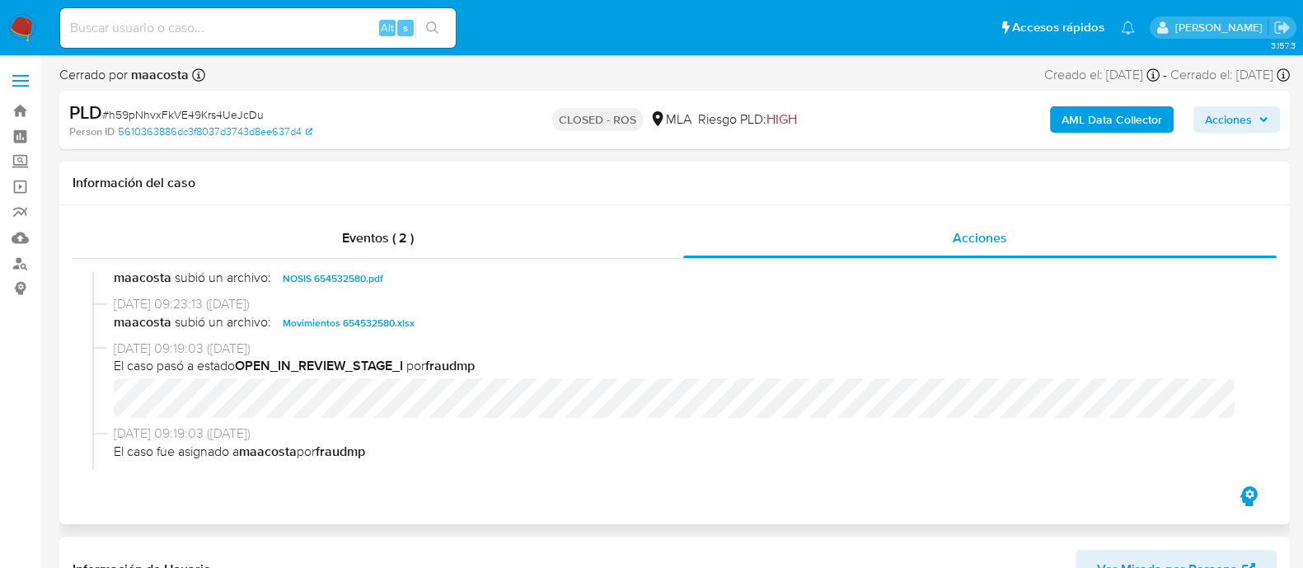
scroll to position [618, 0]
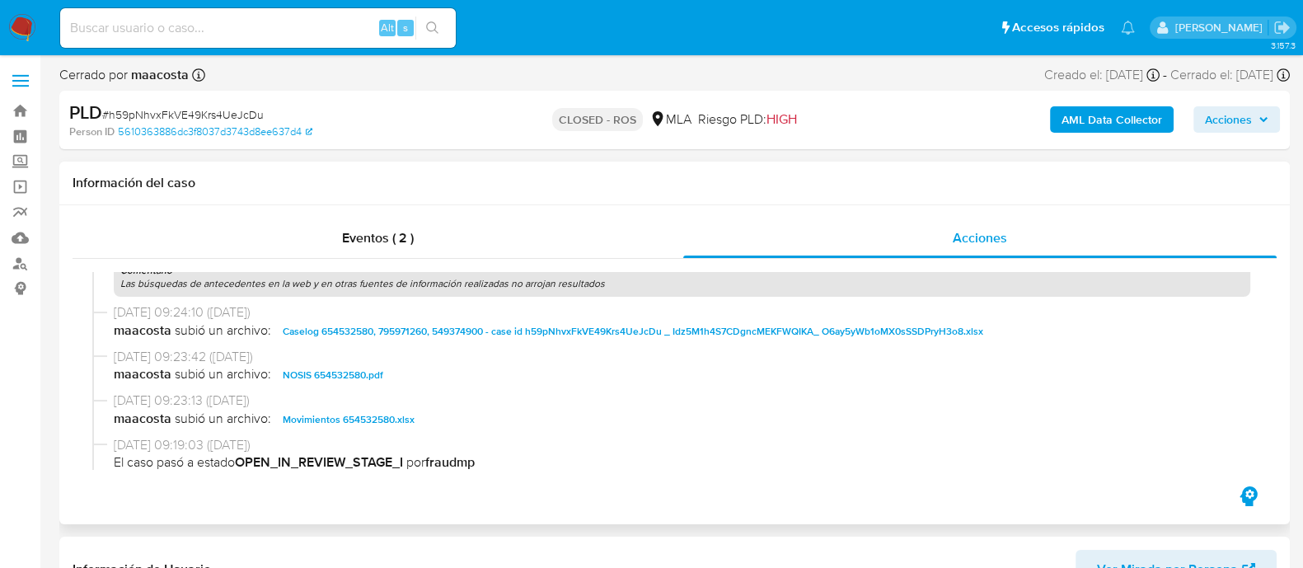
click at [373, 336] on span "Caselog 654532580, 795971260, 549374900 - case id h59pNhvxFkVE49Krs4UeJcDu _ Id…" at bounding box center [633, 332] width 701 height 20
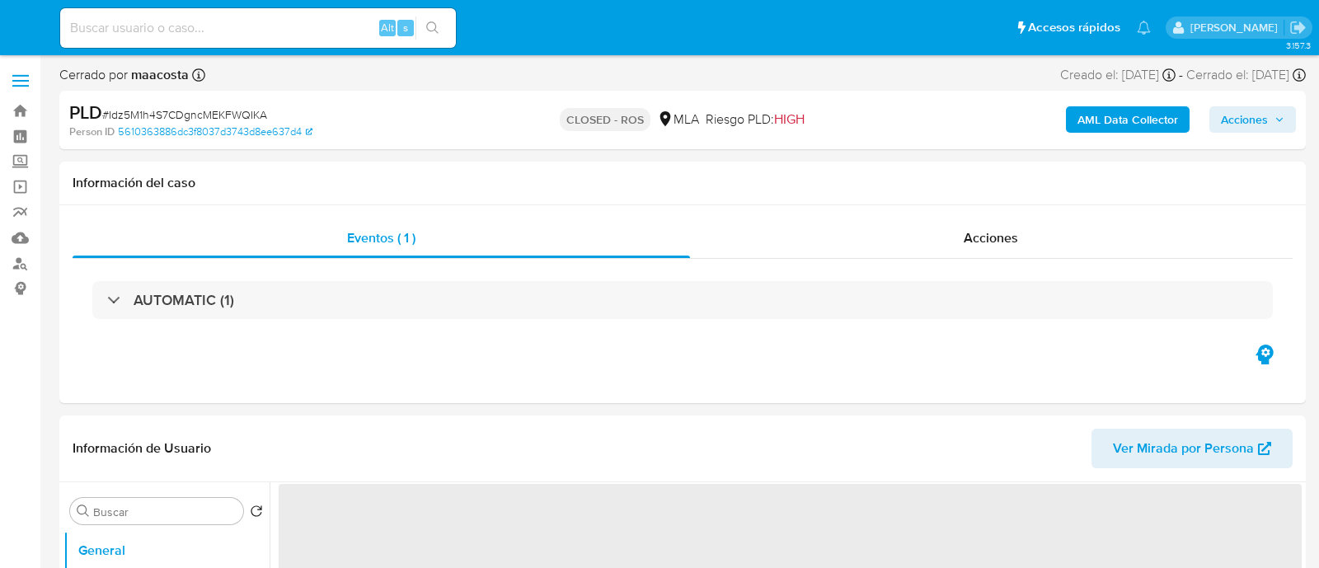
select select "10"
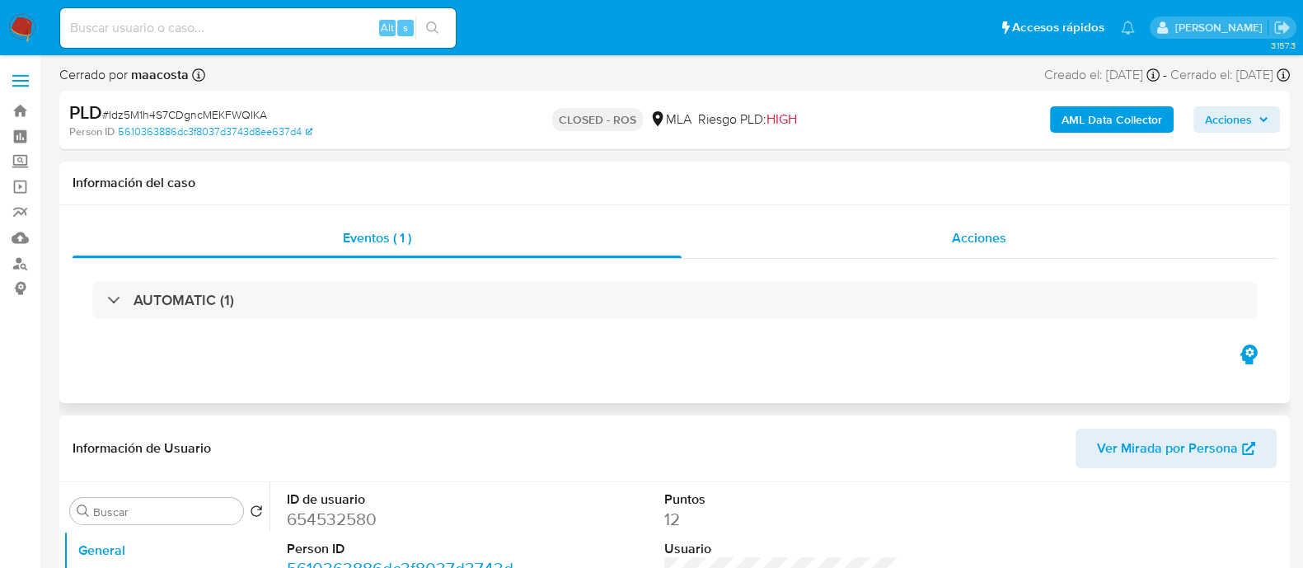
click at [940, 221] on div "Acciones" at bounding box center [979, 238] width 595 height 40
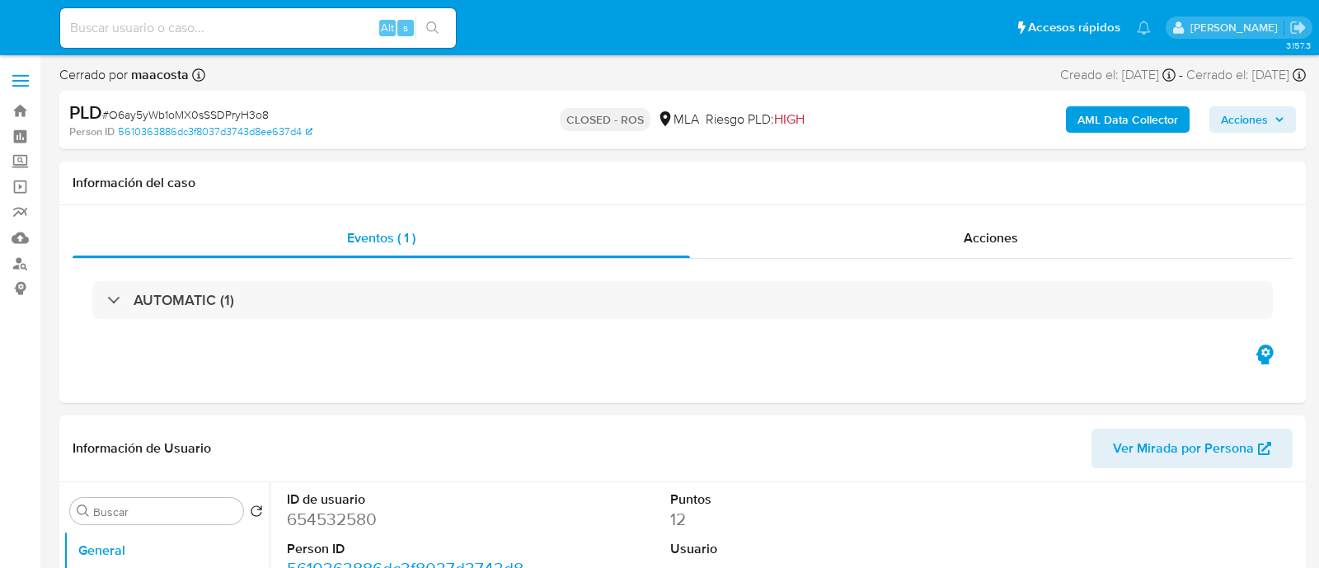
select select "10"
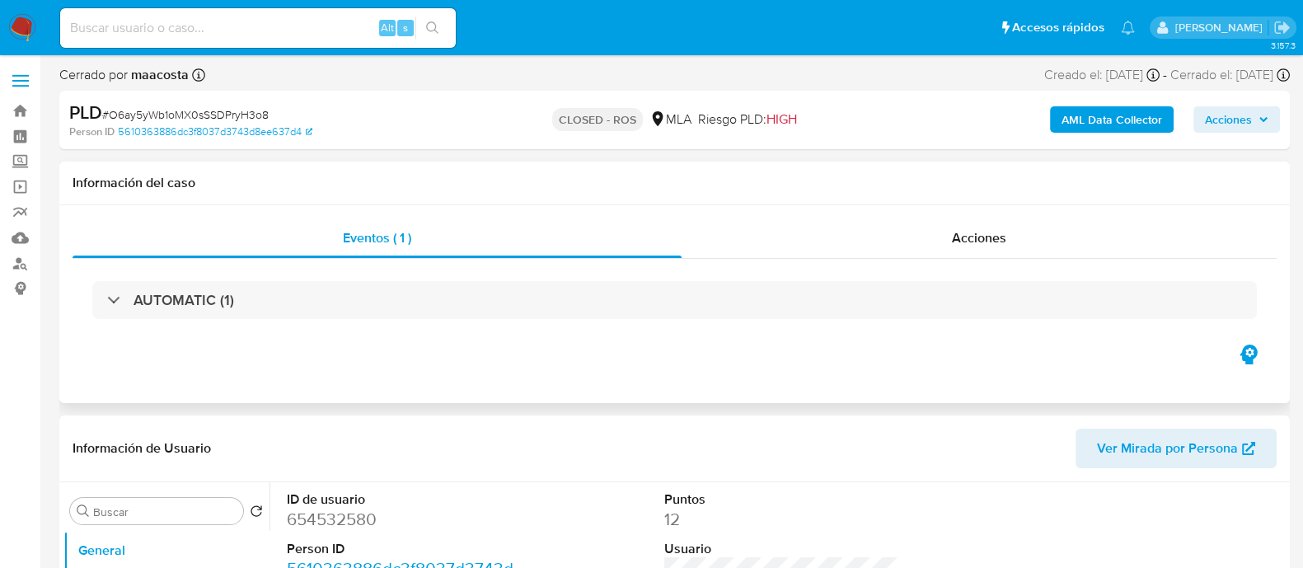
click at [942, 210] on div "Eventos ( 1 ) Acciones AUTOMATIC (1)" at bounding box center [674, 304] width 1231 height 198
click at [939, 233] on div "Acciones" at bounding box center [979, 238] width 595 height 40
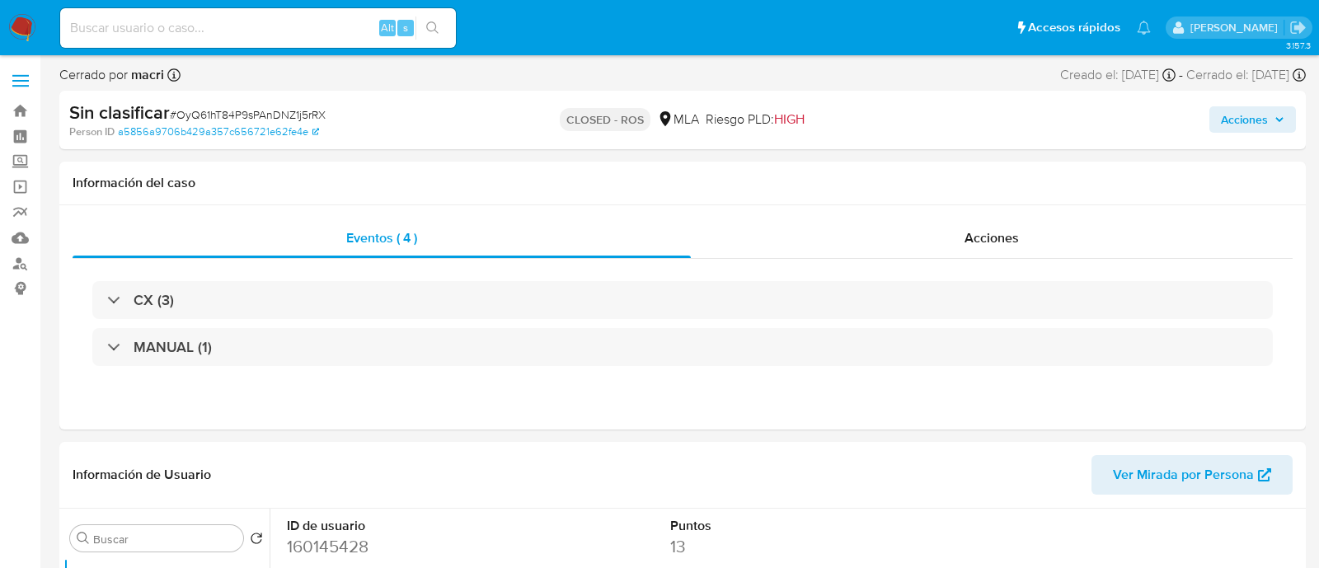
select select "10"
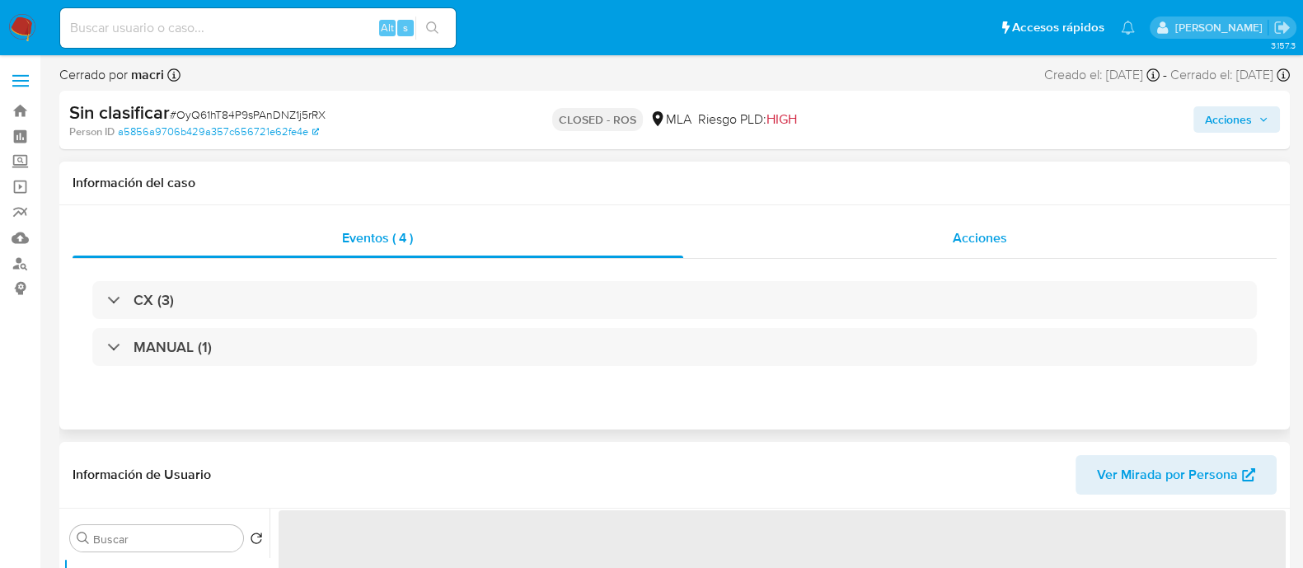
click at [931, 247] on div "Acciones" at bounding box center [980, 238] width 594 height 40
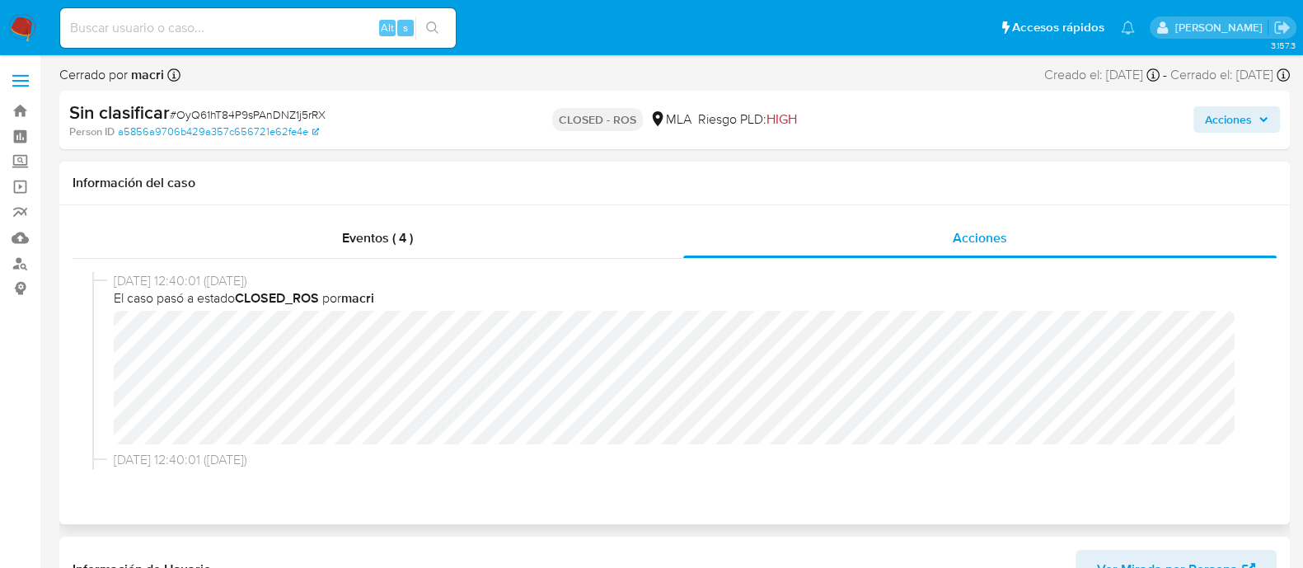
select select "10"
click at [109, 352] on div "09/12/2020 12:40:01 (hace 5 años) El caso pasó a estado CLOSED_ROS por macri" at bounding box center [674, 361] width 1165 height 179
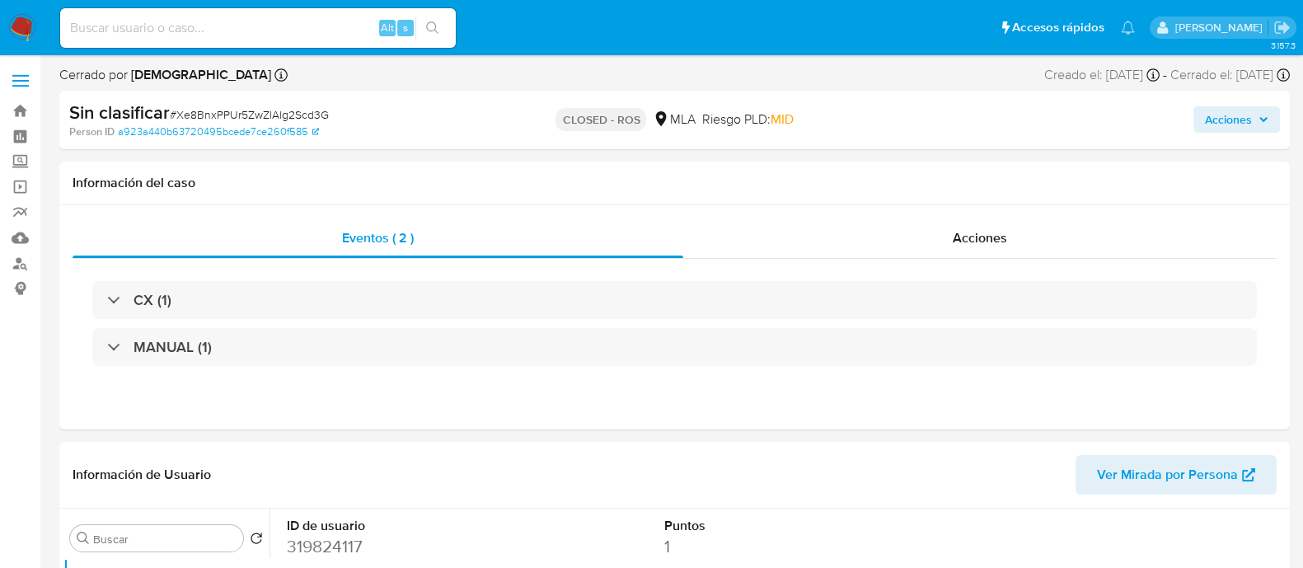
select select "10"
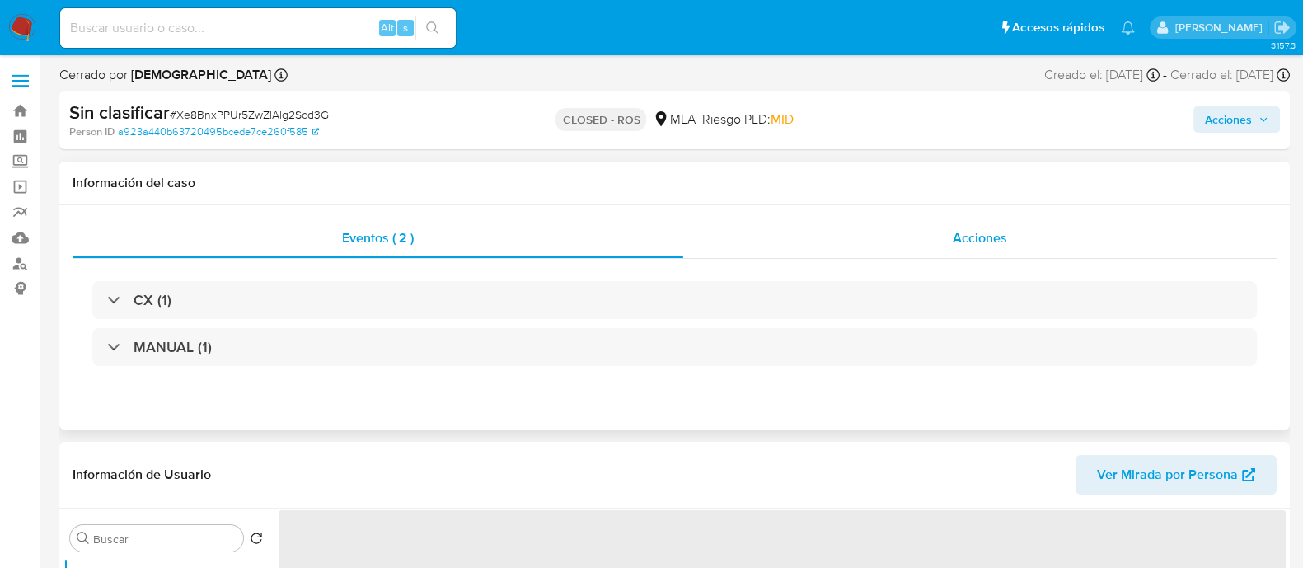
click at [1028, 229] on div "Acciones" at bounding box center [980, 238] width 594 height 40
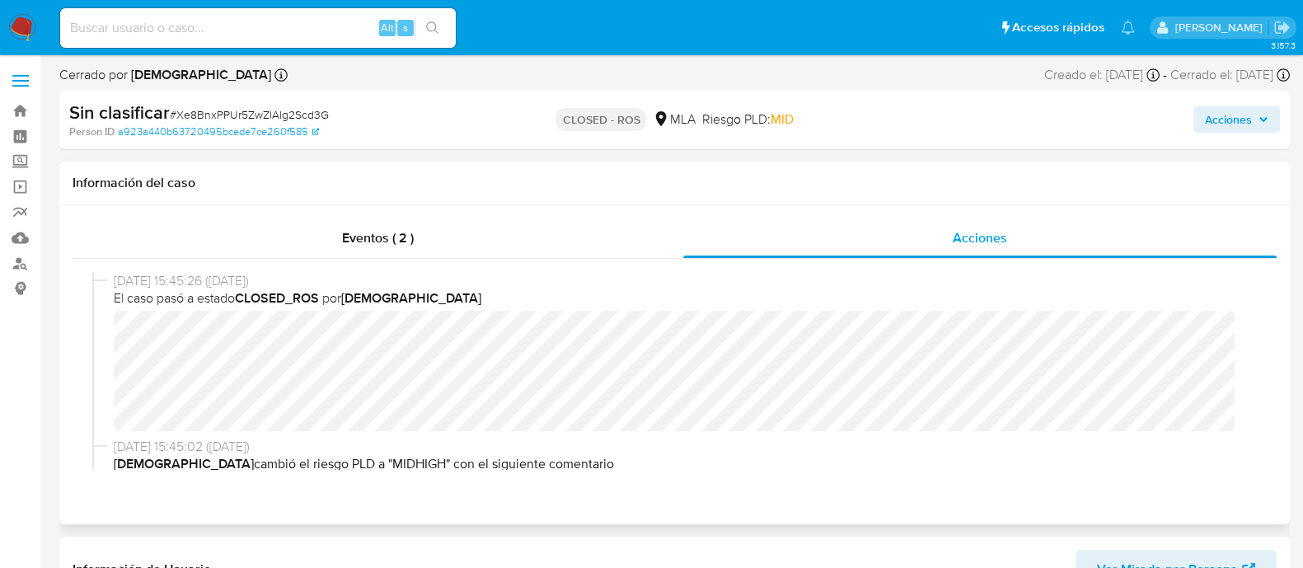
select select "10"
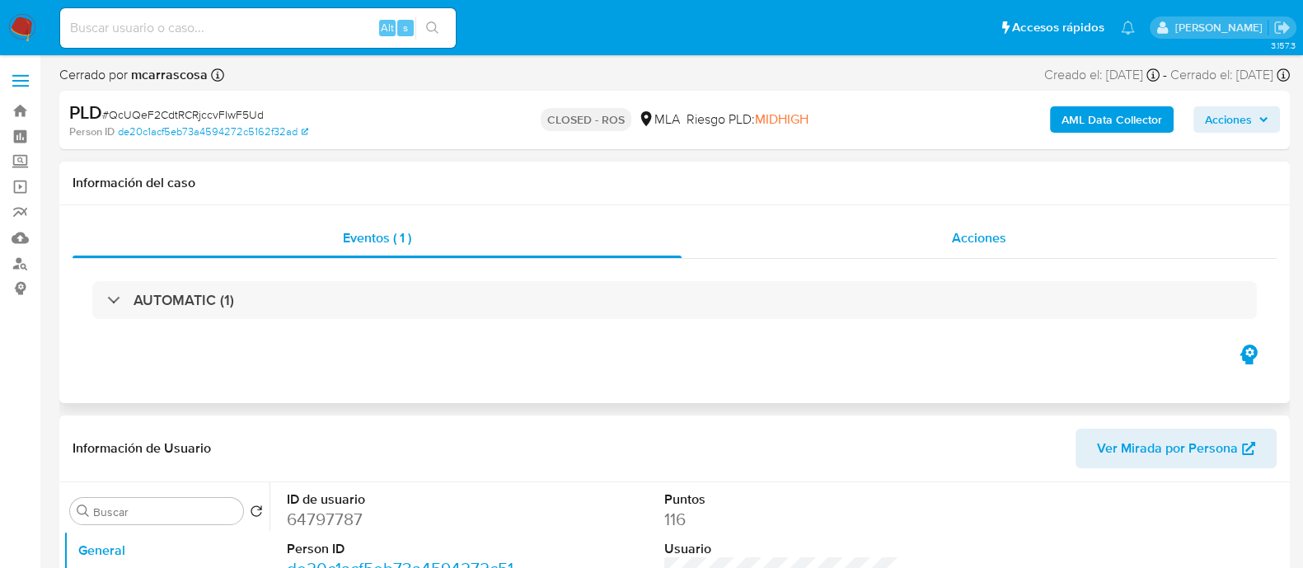
select select "10"
click at [1019, 250] on div "Acciones" at bounding box center [979, 238] width 595 height 40
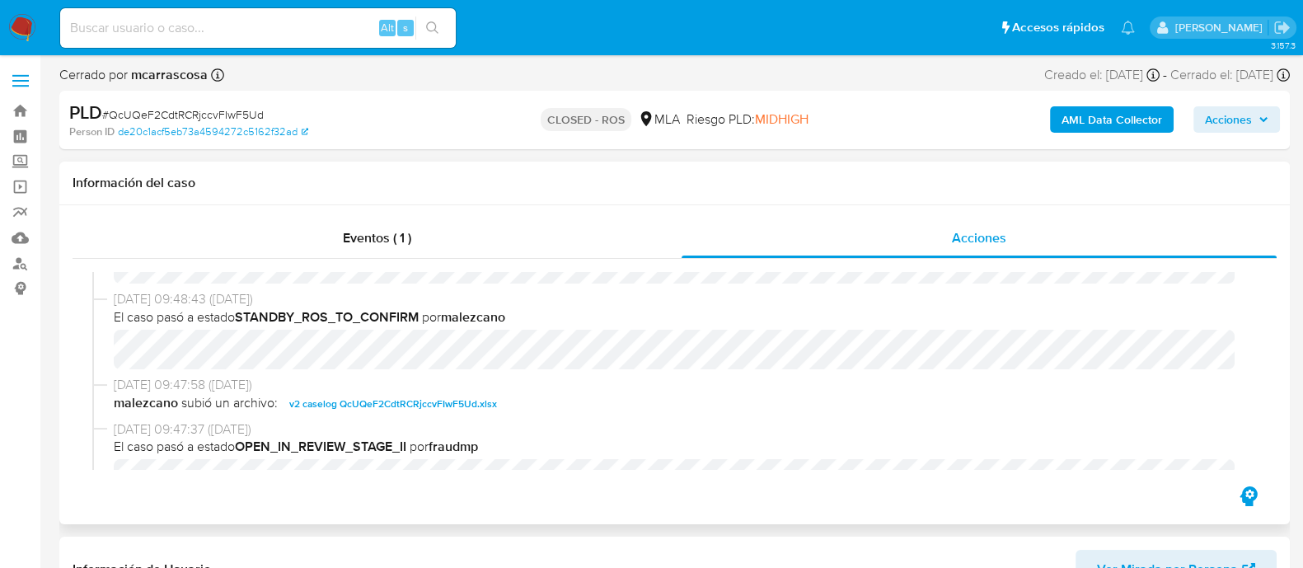
scroll to position [515, 0]
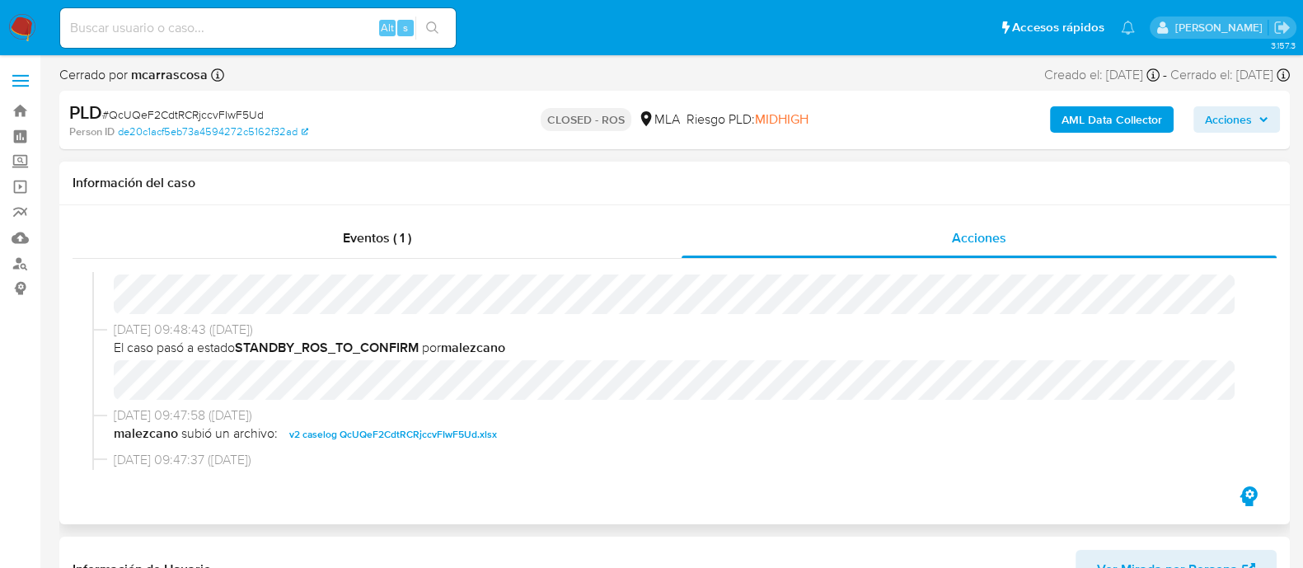
click at [466, 440] on span "v2 caselog QcUQeF2CdtRCRjccvFIwF5Ud.xlsx" at bounding box center [393, 435] width 208 height 20
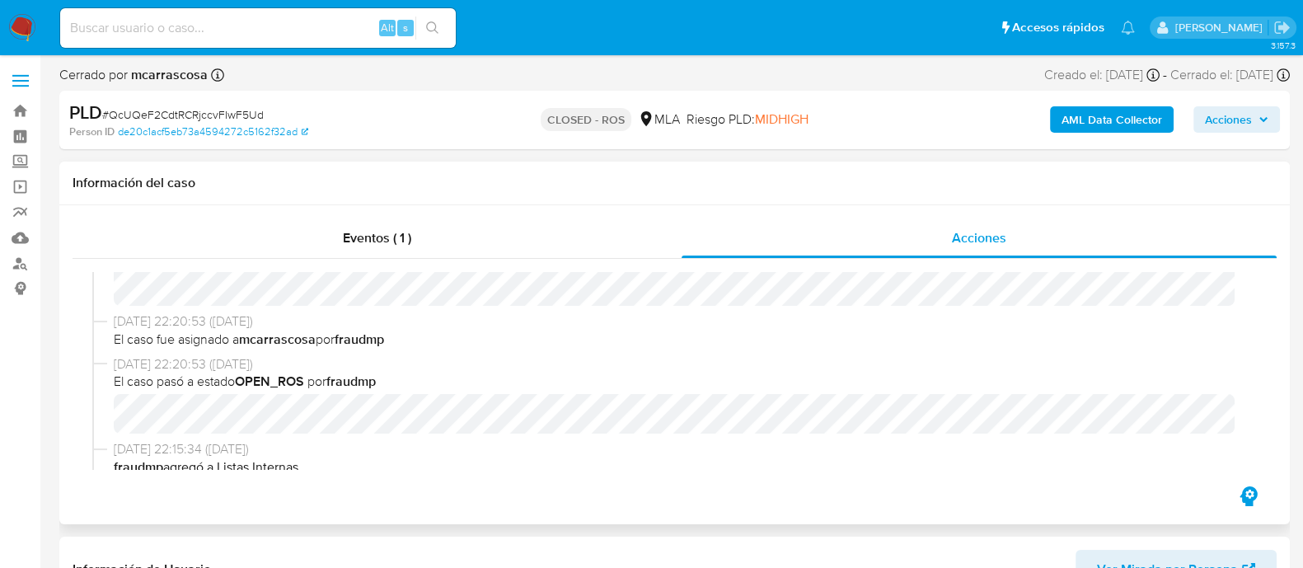
scroll to position [0, 0]
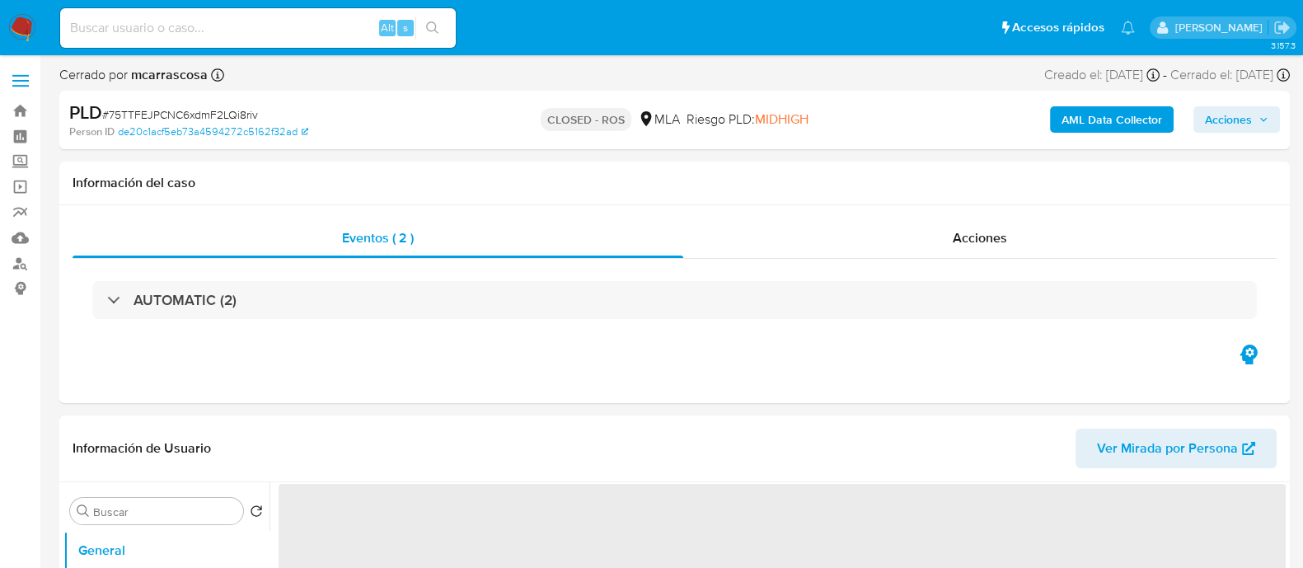
select select "10"
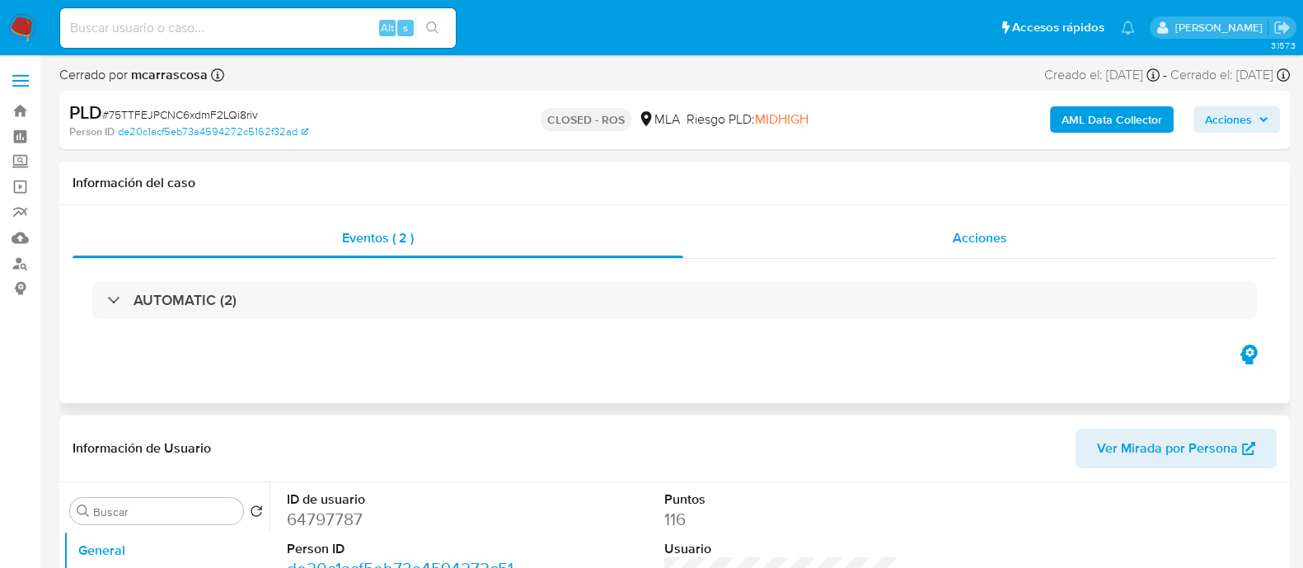
click at [977, 242] on span "Acciones" at bounding box center [980, 237] width 54 height 19
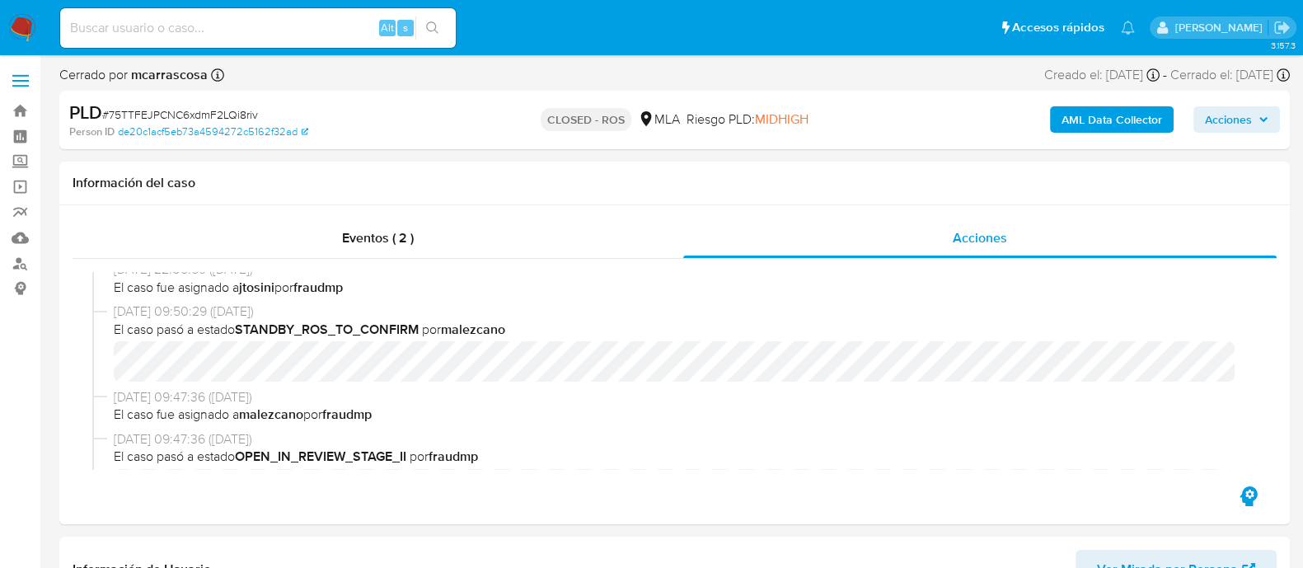
scroll to position [1314, 0]
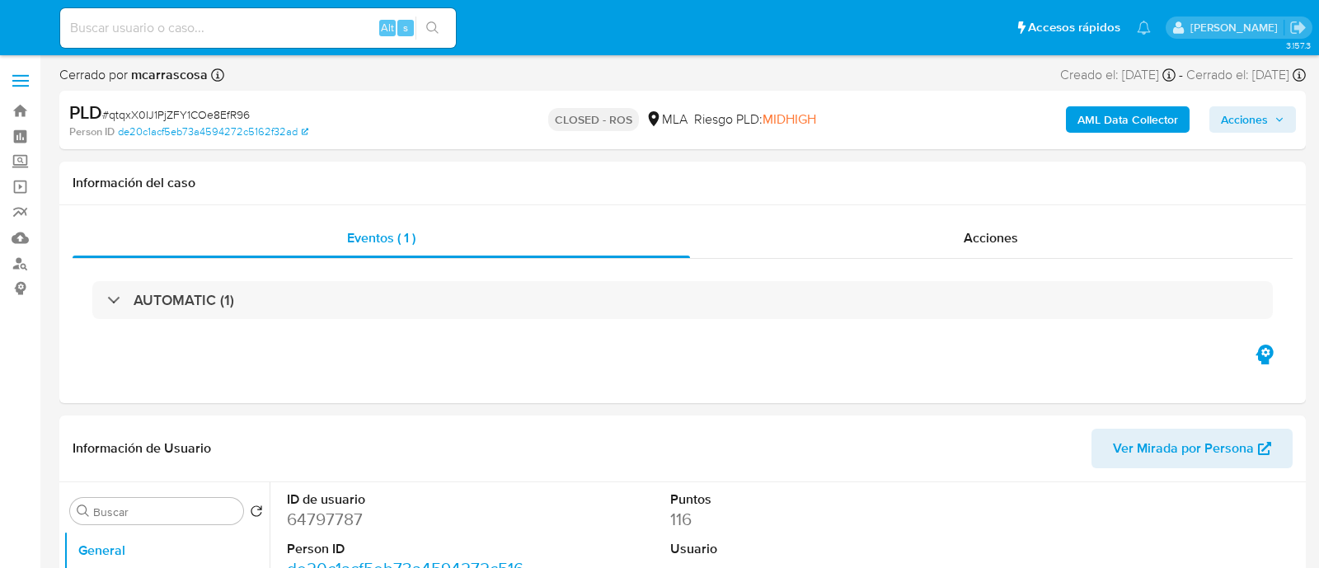
select select "10"
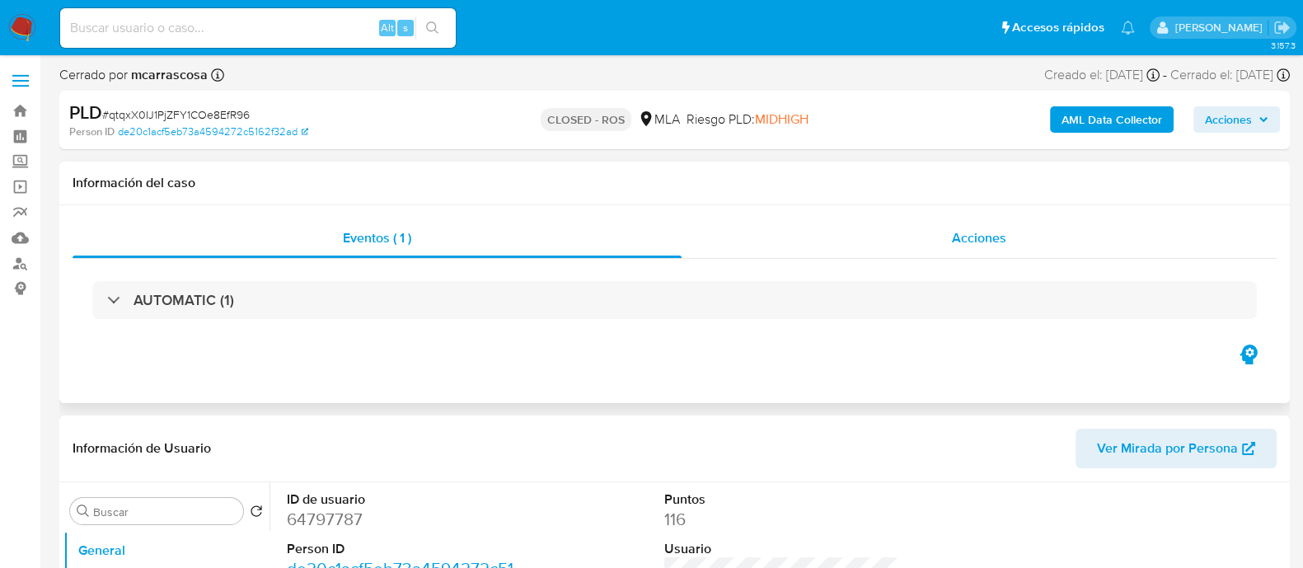
click at [961, 220] on div "Acciones" at bounding box center [979, 238] width 595 height 40
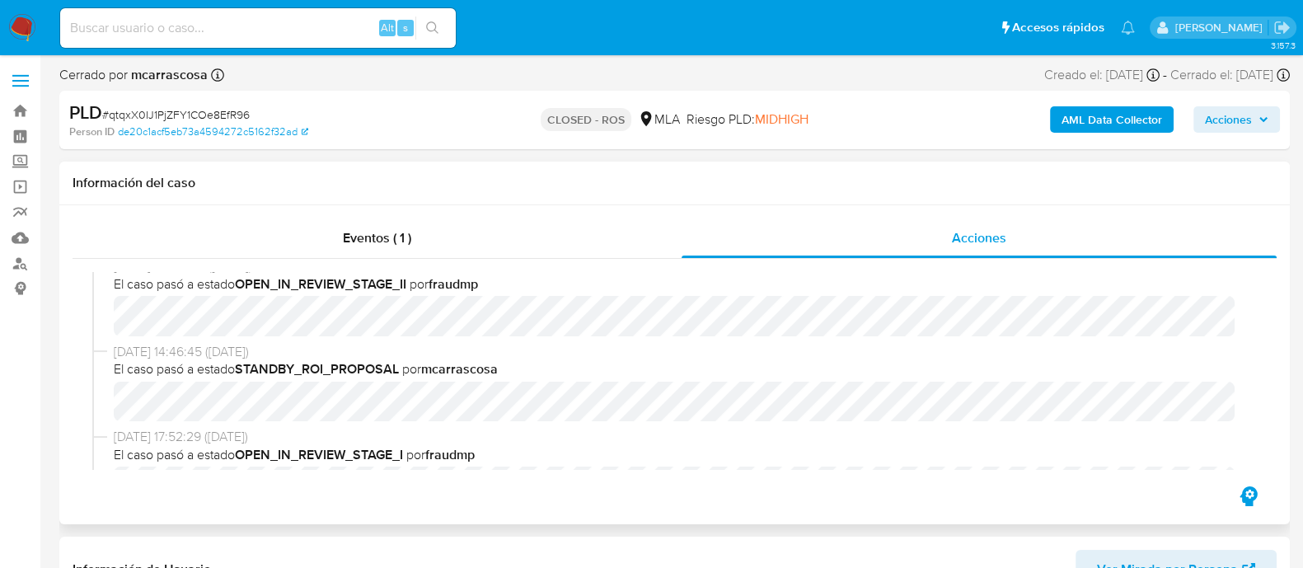
scroll to position [792, 0]
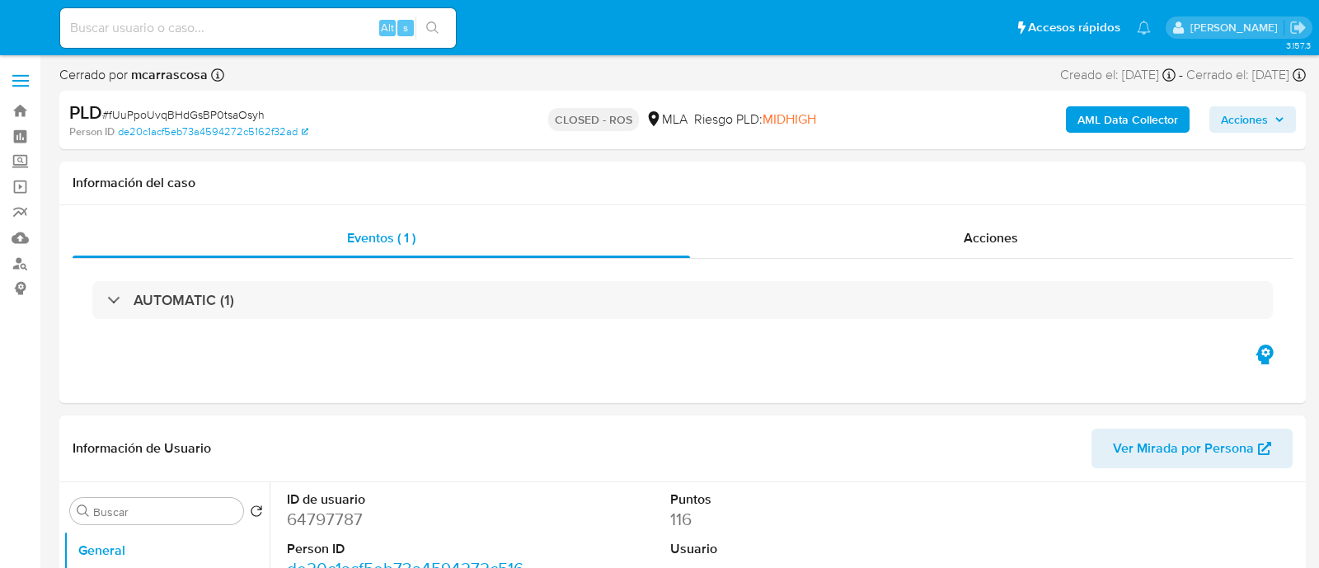
select select "10"
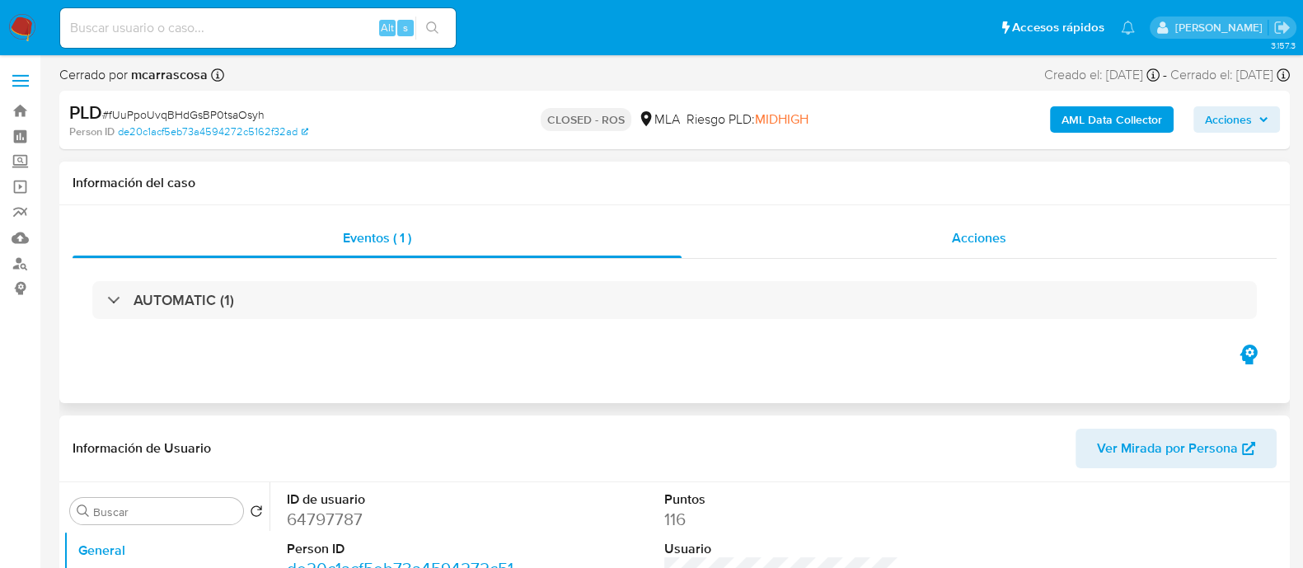
click at [957, 250] on div "Acciones" at bounding box center [979, 238] width 595 height 40
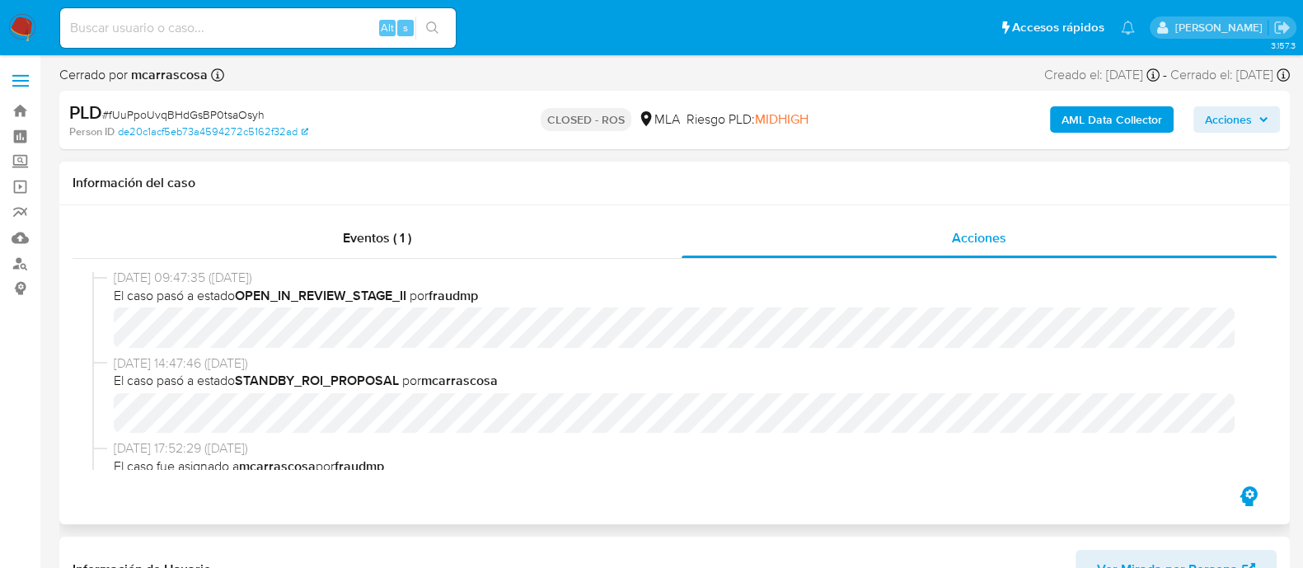
scroll to position [792, 0]
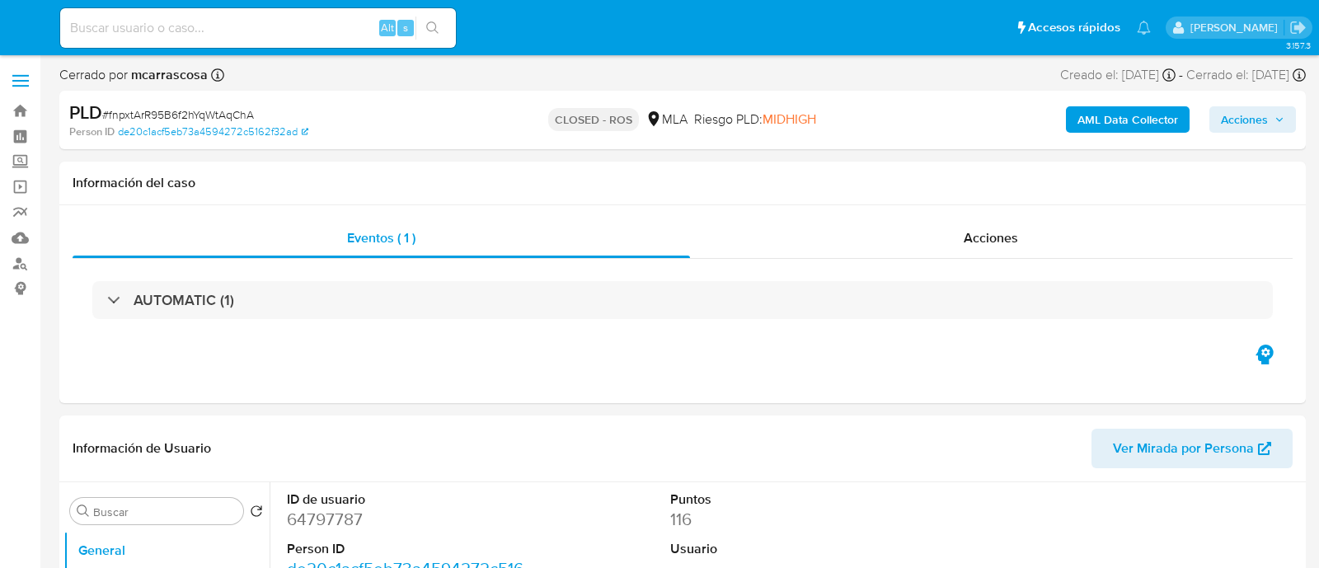
select select "10"
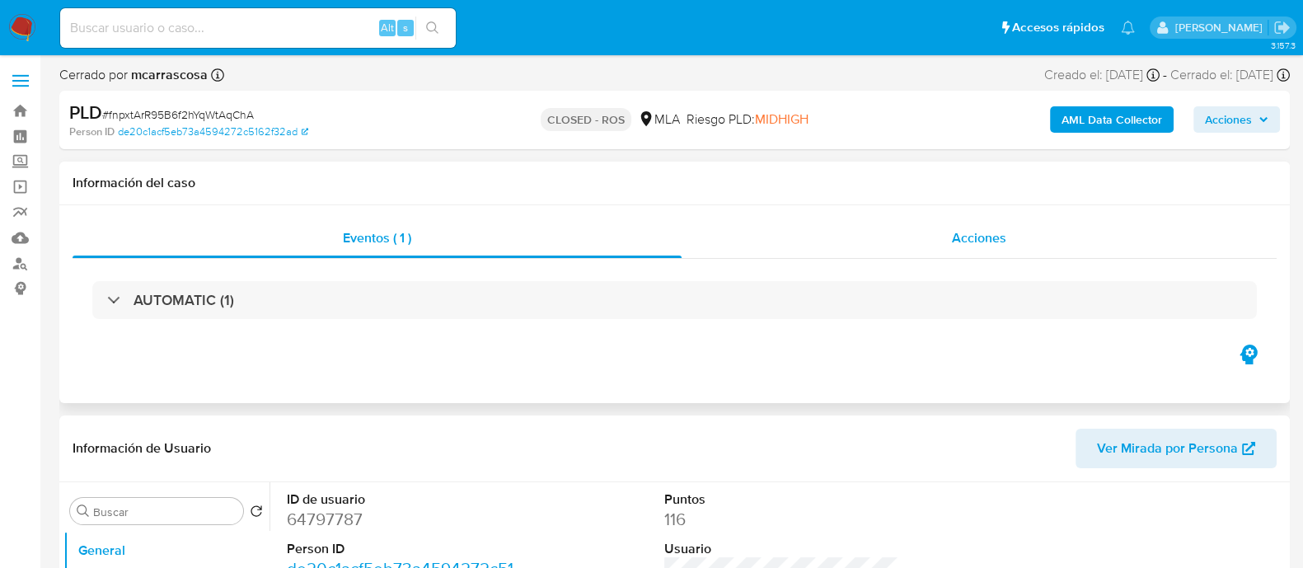
click at [968, 242] on span "Acciones" at bounding box center [979, 237] width 54 height 19
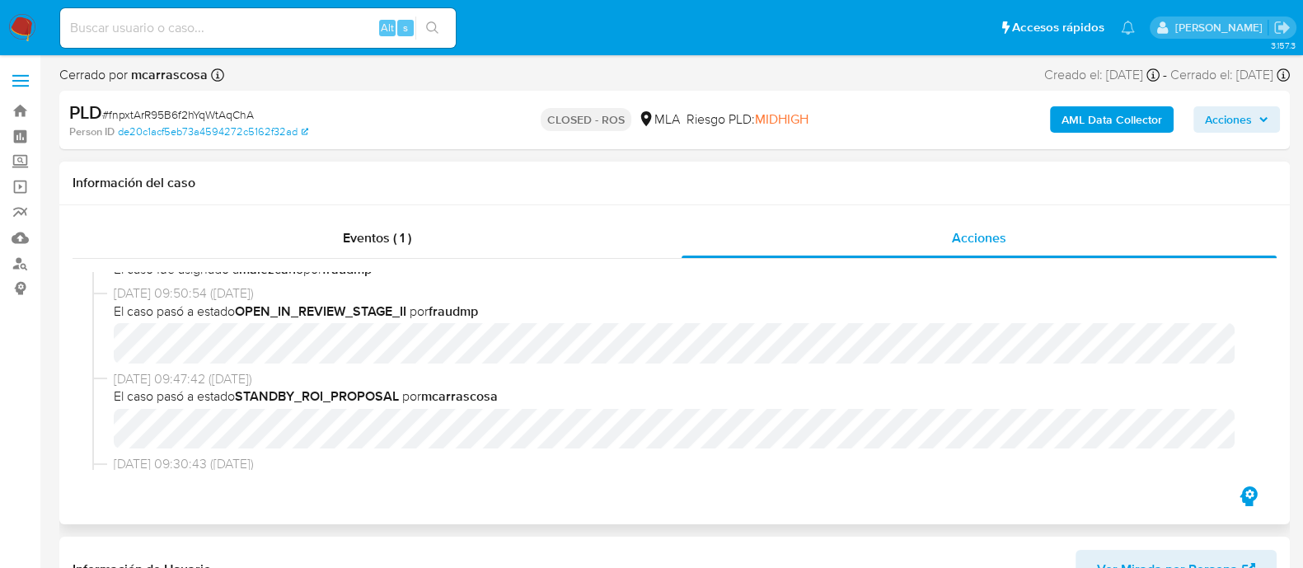
scroll to position [792, 0]
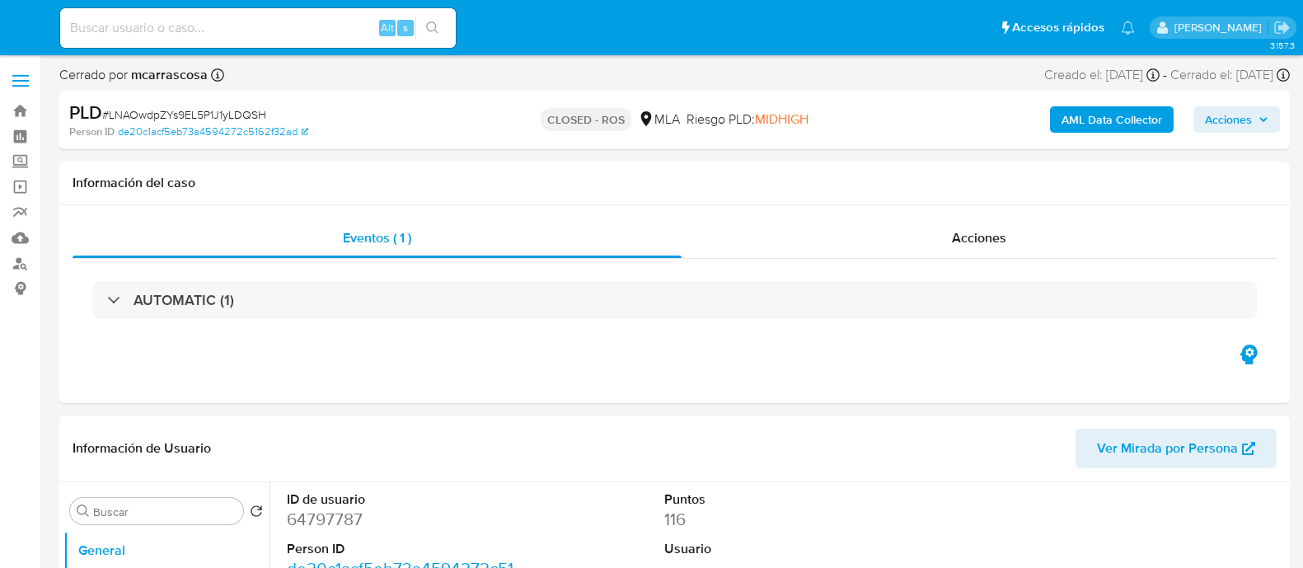
select select "10"
click at [930, 241] on div "Acciones" at bounding box center [979, 238] width 595 height 40
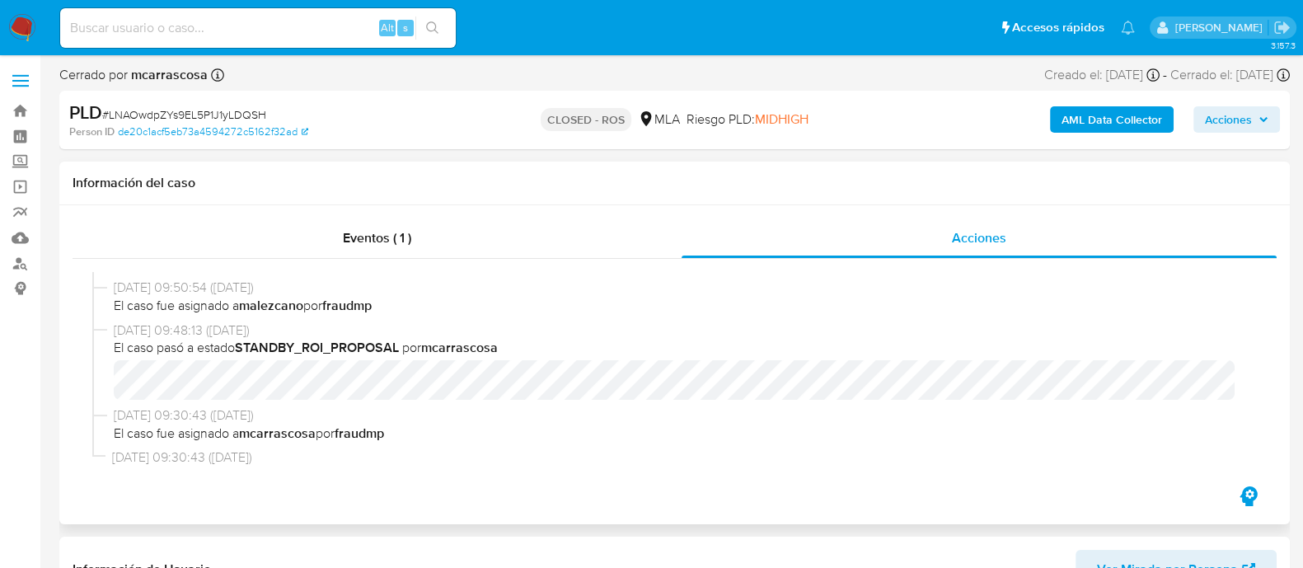
scroll to position [792, 0]
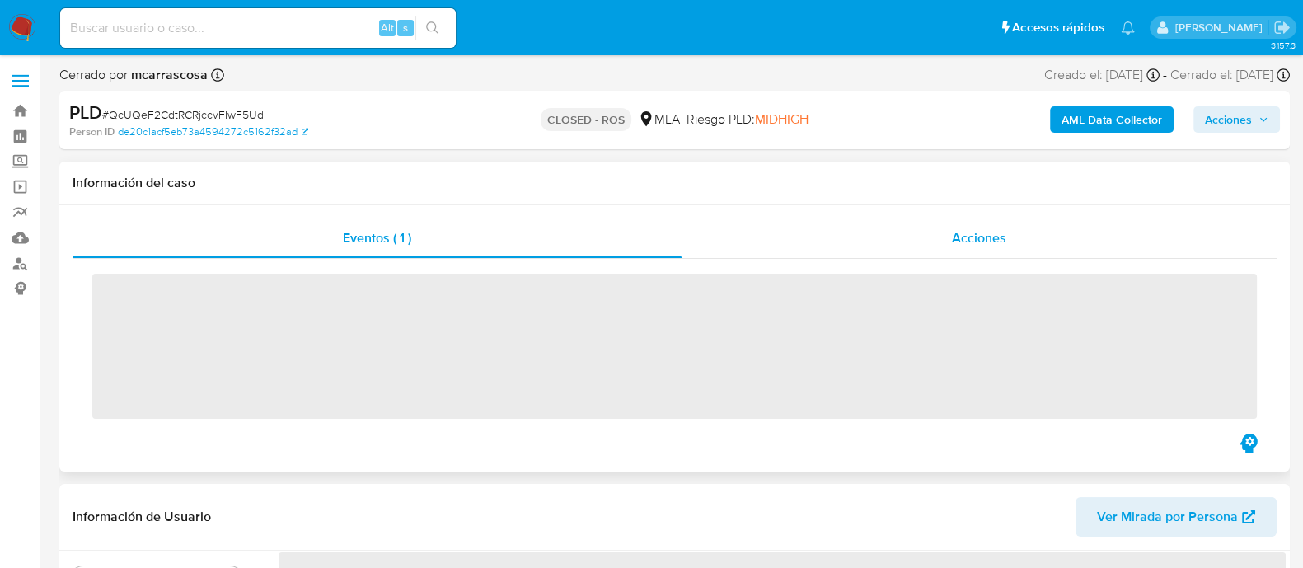
click at [891, 220] on div "Acciones" at bounding box center [979, 238] width 595 height 40
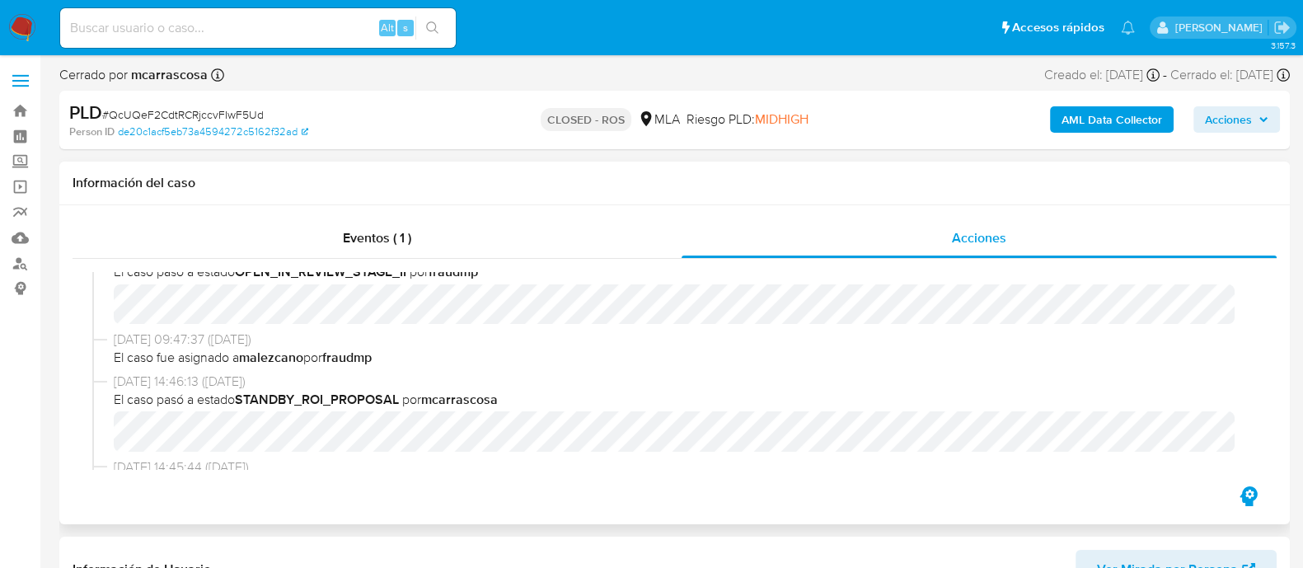
select select "10"
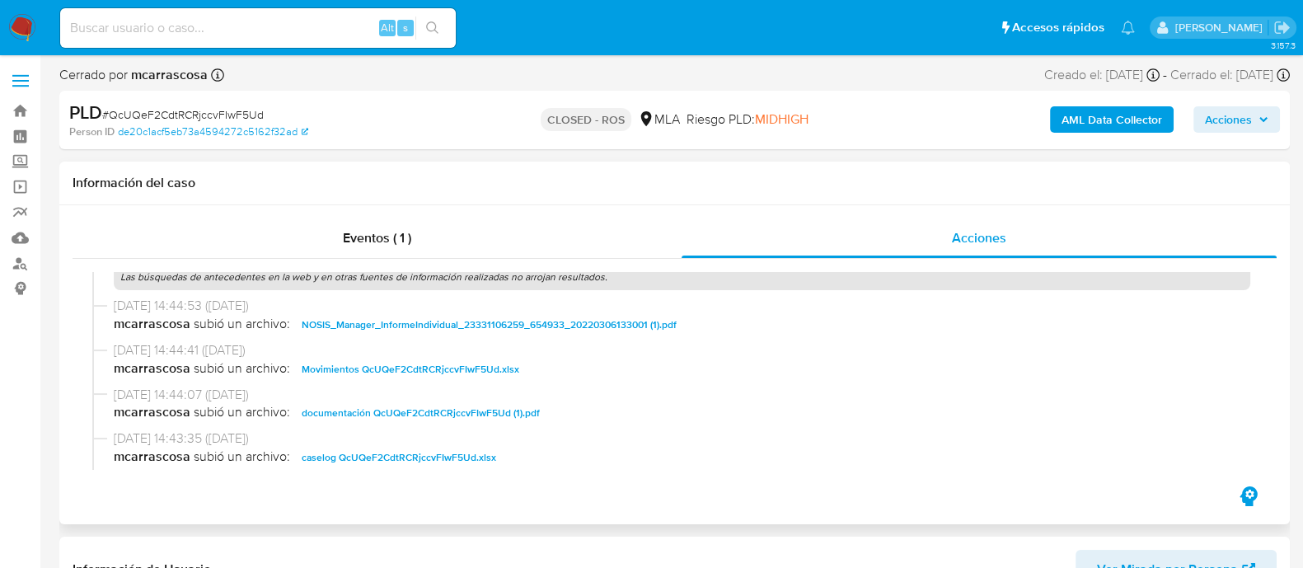
scroll to position [1134, 0]
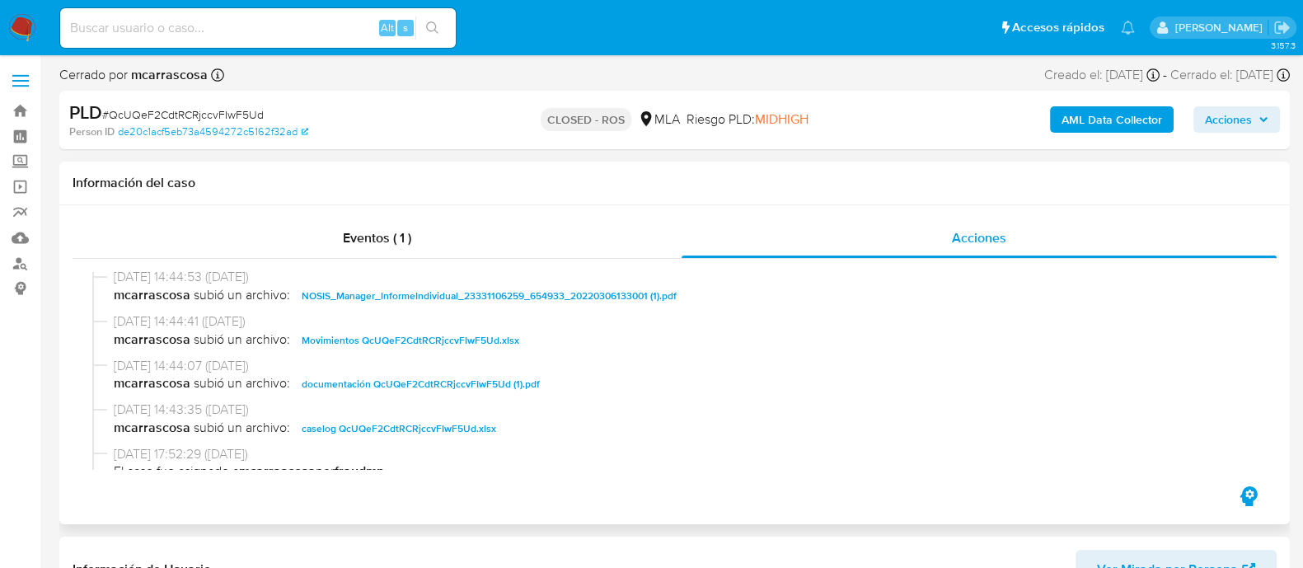
click at [437, 382] on span "documentación QcUQeF2CdtRCRjccvFIwF5Ud (1).pdf" at bounding box center [421, 384] width 238 height 20
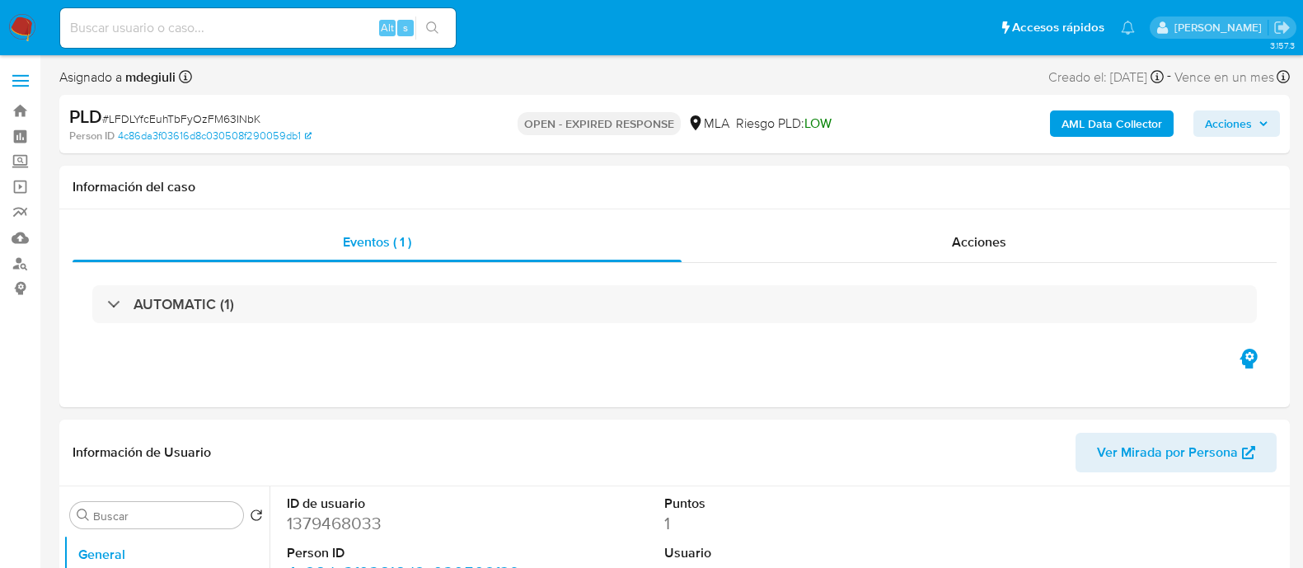
select select "10"
click at [212, 35] on input at bounding box center [258, 27] width 396 height 21
paste input "7GzBtNfuEcwis4yRsdZ8EXVD"
type input "7GzBtNfuEcwis4yRsdZ8EXVD"
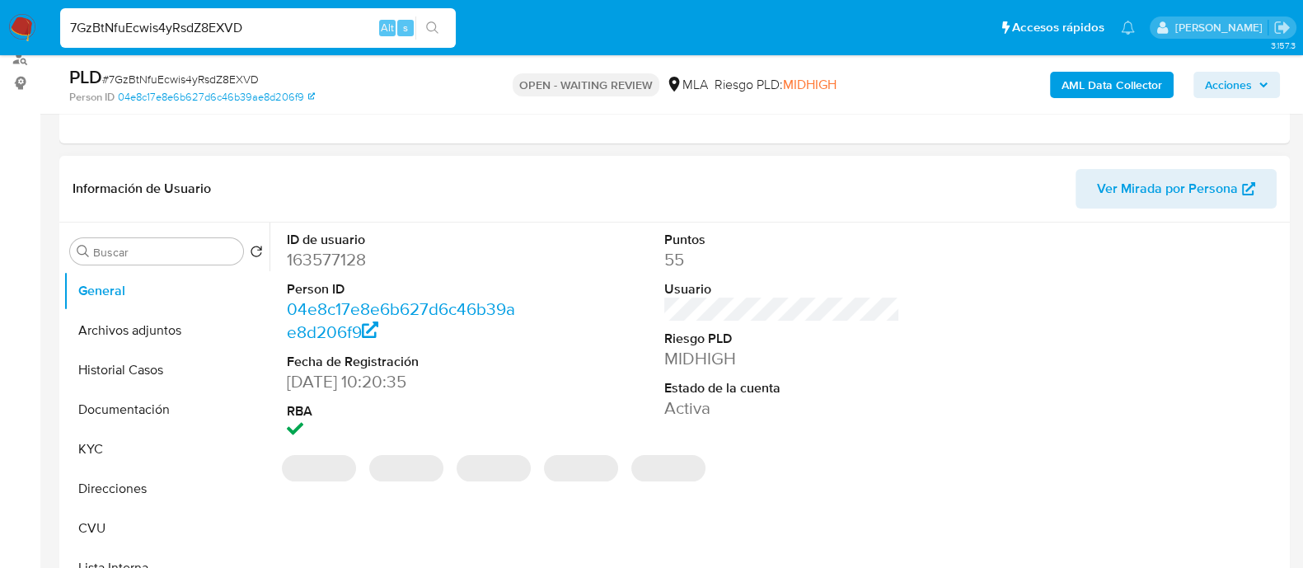
select select "10"
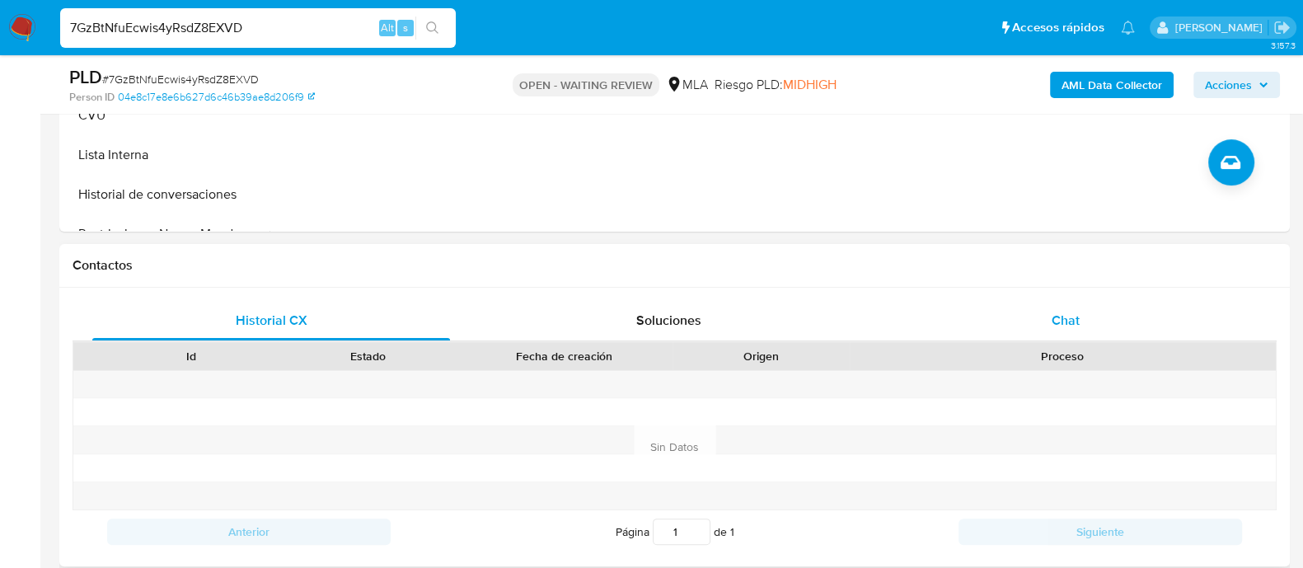
click at [1030, 327] on div "Chat" at bounding box center [1066, 321] width 358 height 40
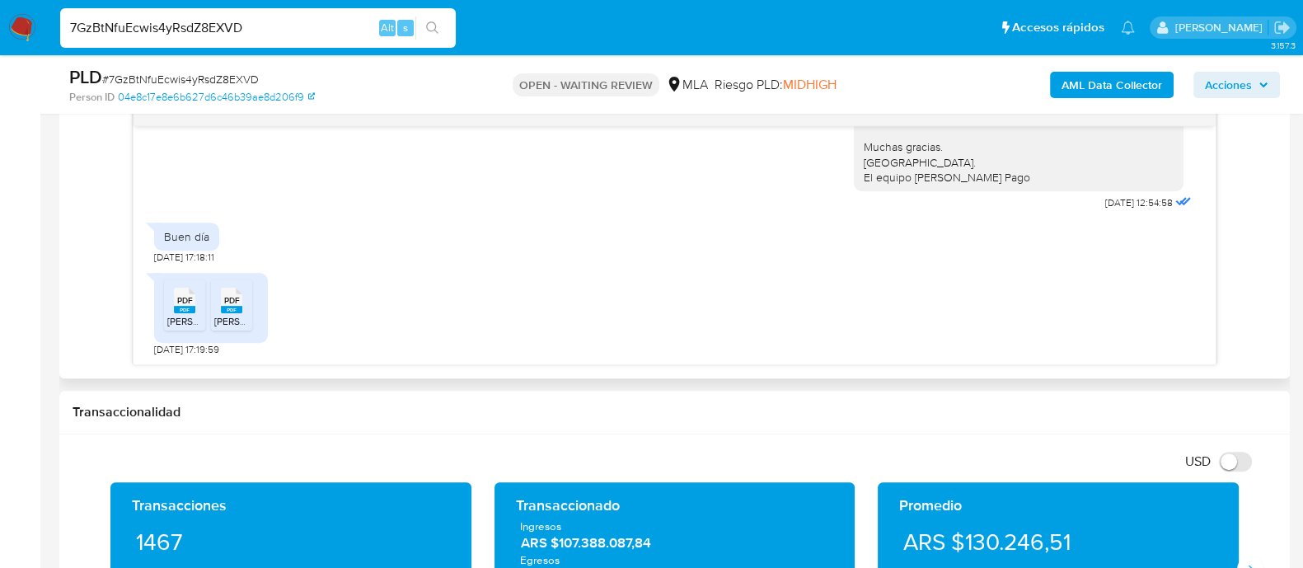
scroll to position [928, 0]
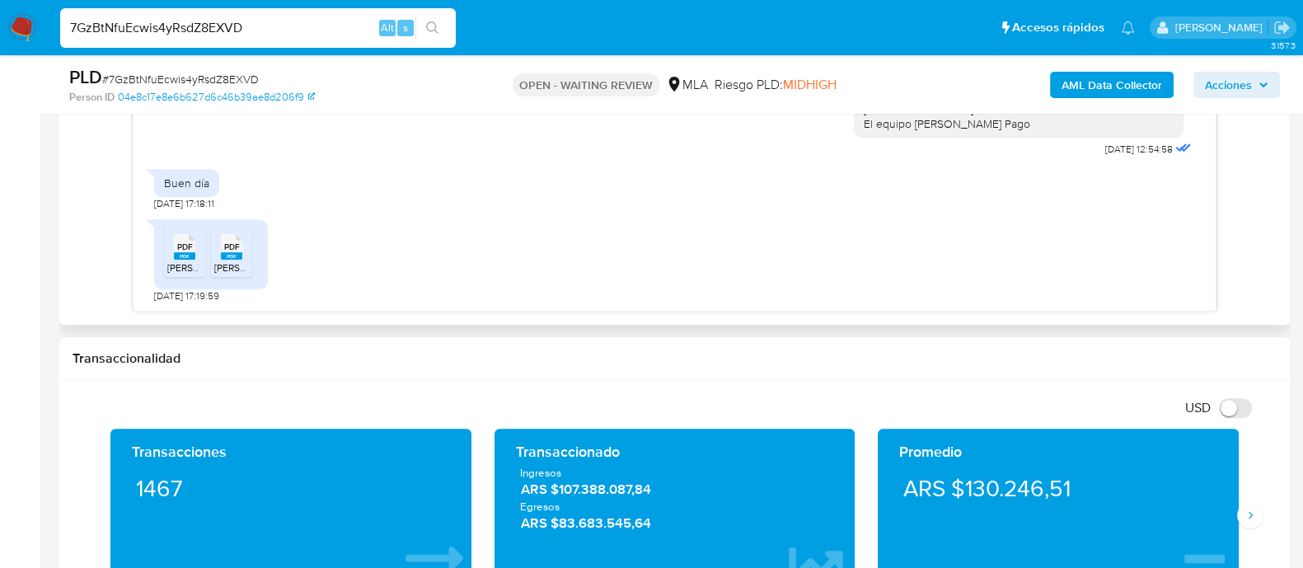
click at [186, 246] on span "PDF" at bounding box center [185, 247] width 16 height 11
click at [231, 247] on span "PDF" at bounding box center [232, 247] width 16 height 11
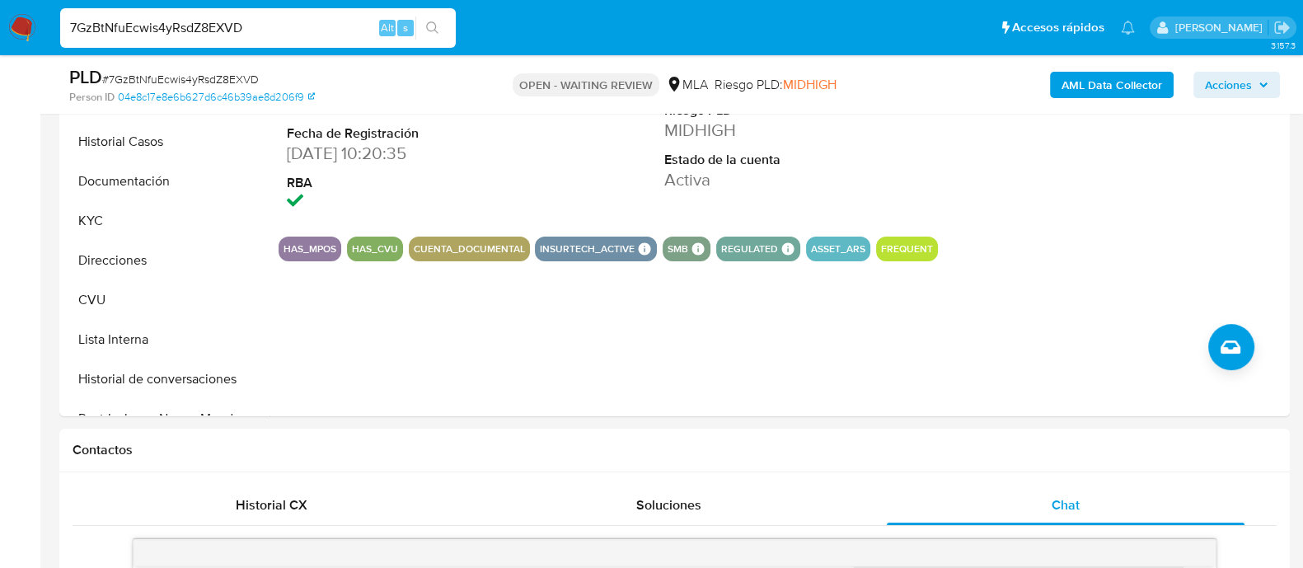
scroll to position [309, 0]
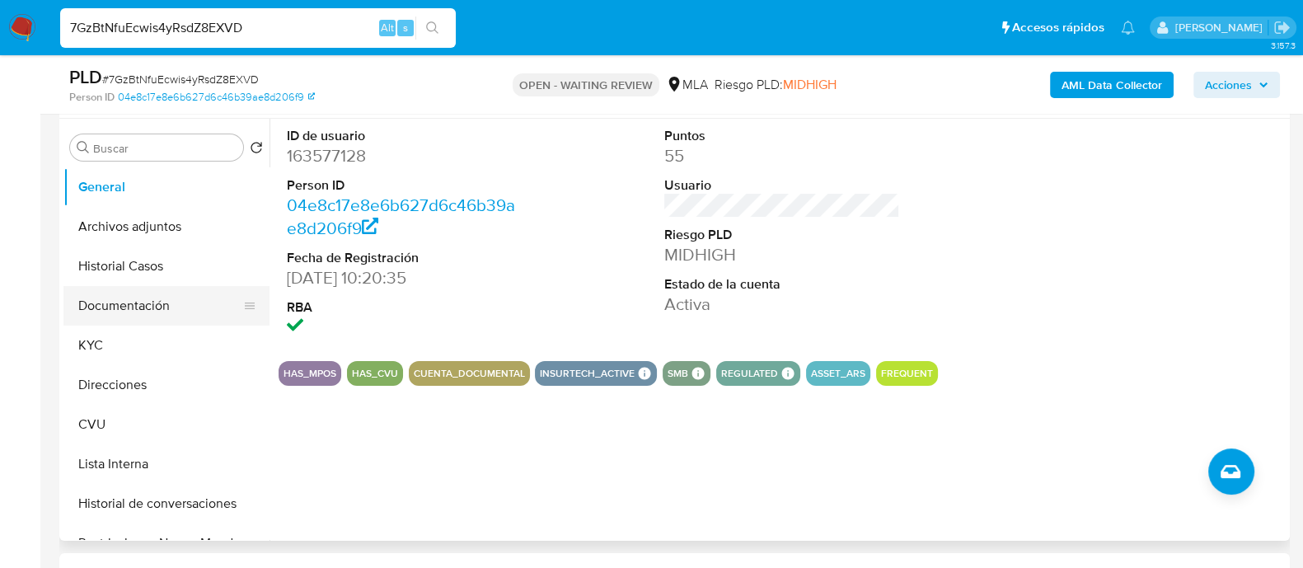
click at [127, 304] on button "Documentación" at bounding box center [159, 306] width 193 height 40
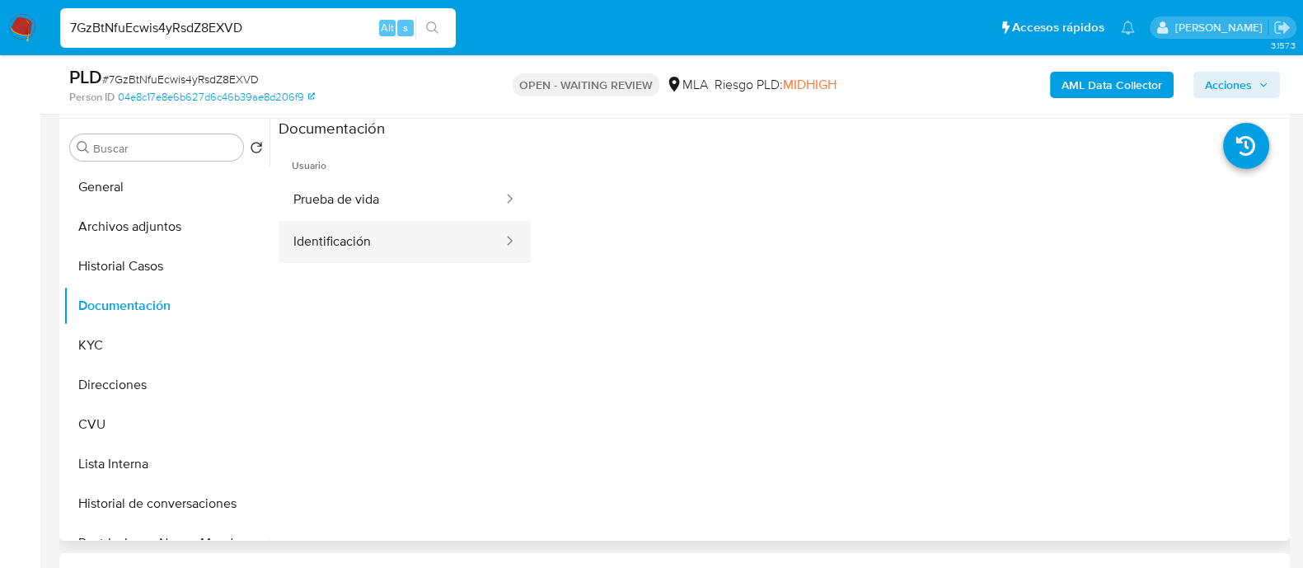
click at [394, 234] on button "Identificación" at bounding box center [392, 242] width 226 height 42
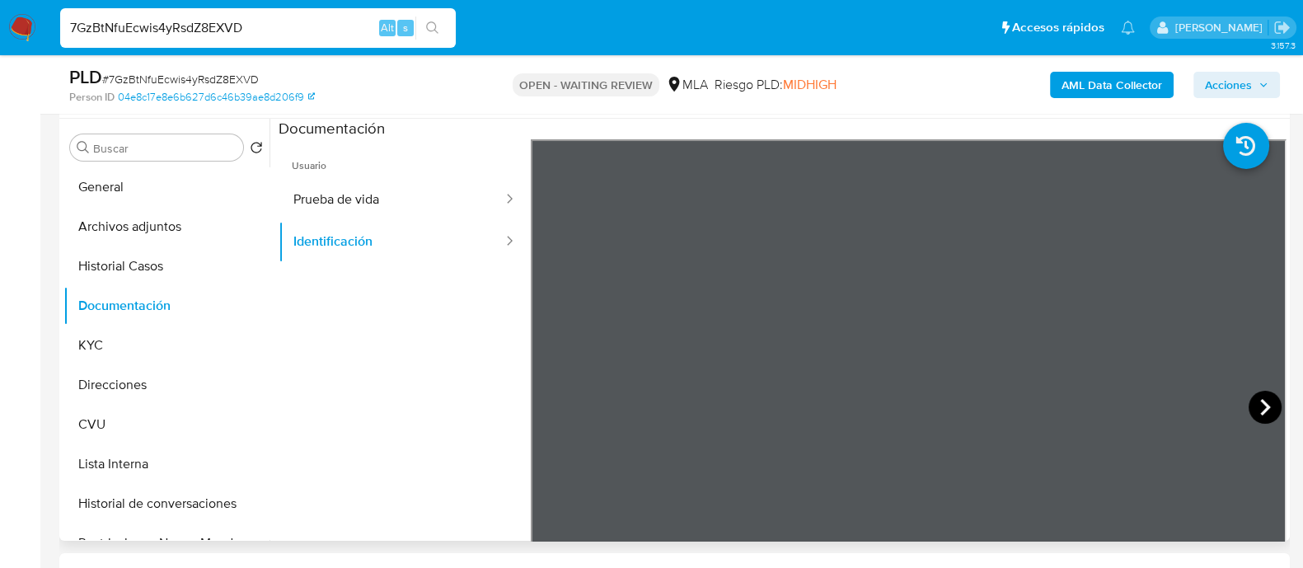
click at [1257, 407] on icon at bounding box center [1265, 407] width 33 height 33
click at [539, 401] on icon at bounding box center [551, 407] width 33 height 33
click at [406, 186] on button "Prueba de vida" at bounding box center [392, 200] width 226 height 42
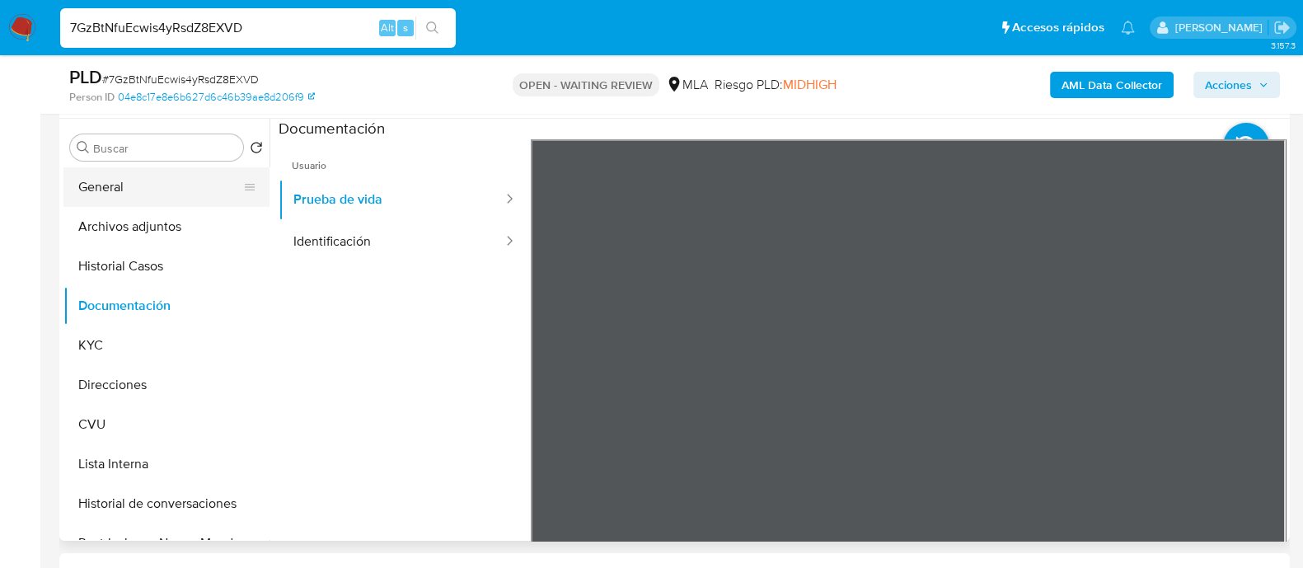
click at [151, 183] on button "General" at bounding box center [159, 187] width 193 height 40
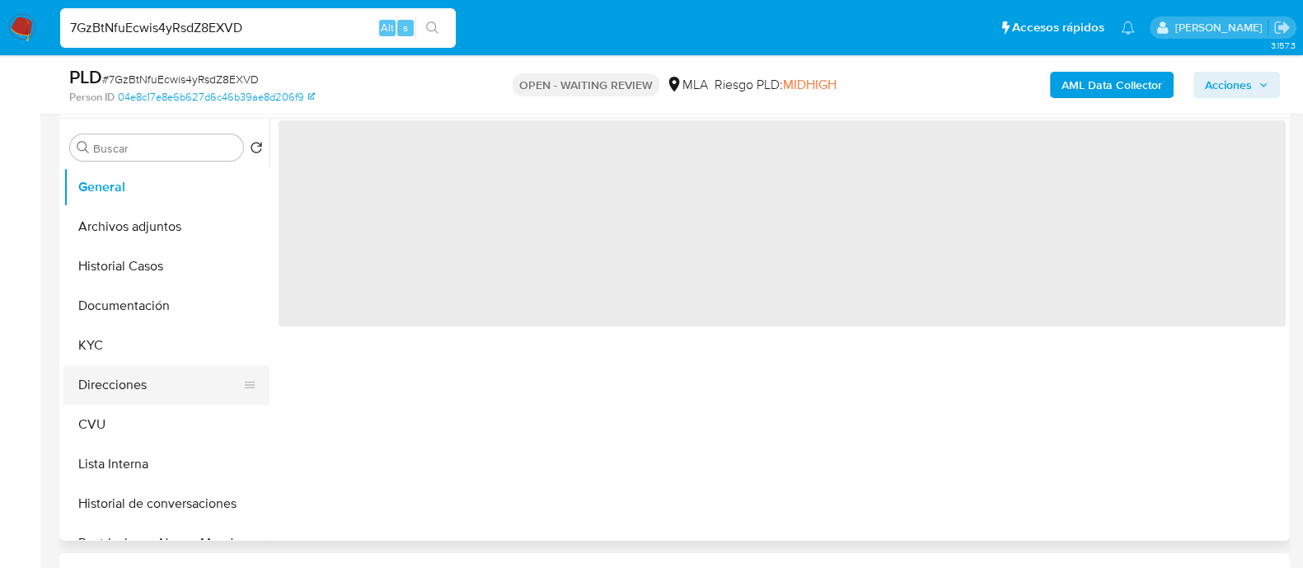
click at [173, 383] on button "Direcciones" at bounding box center [159, 385] width 193 height 40
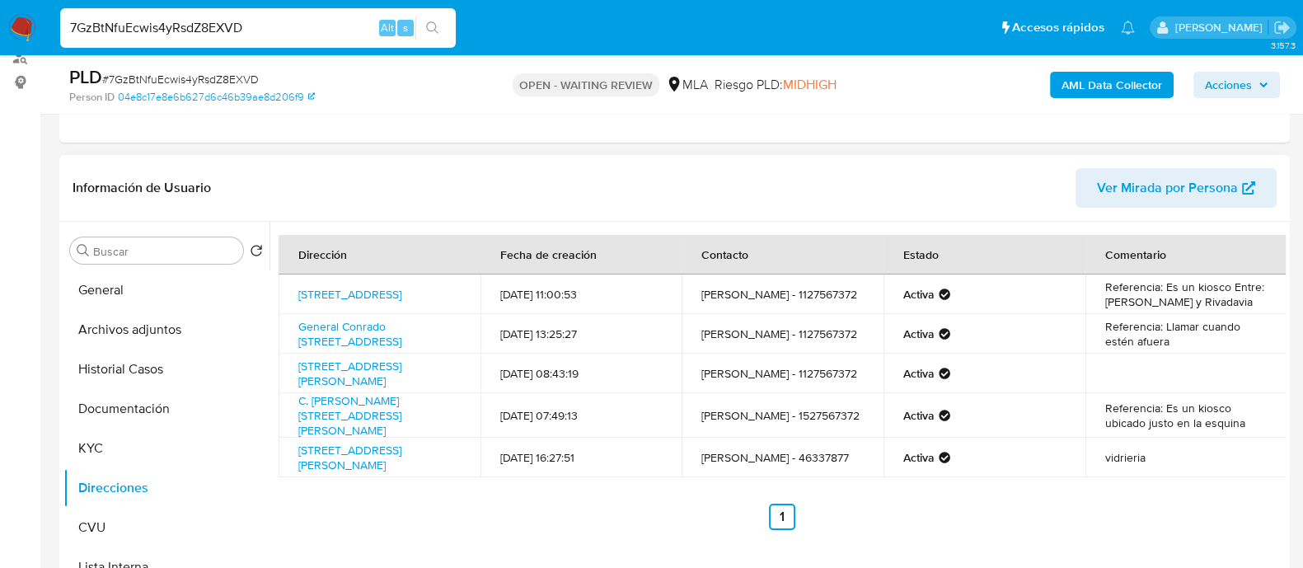
scroll to position [205, 0]
click at [384, 347] on link "General Conrado Villegas 2840, Hurlingham, Buenos Aires, 1686, Argentina 2840" at bounding box center [349, 334] width 103 height 31
click at [348, 299] on link "Avenida Rivadavia 6215, Flores, Capital Federal, 1406, Argentina 6215" at bounding box center [349, 295] width 103 height 16
click at [137, 522] on button "CVU" at bounding box center [159, 529] width 193 height 40
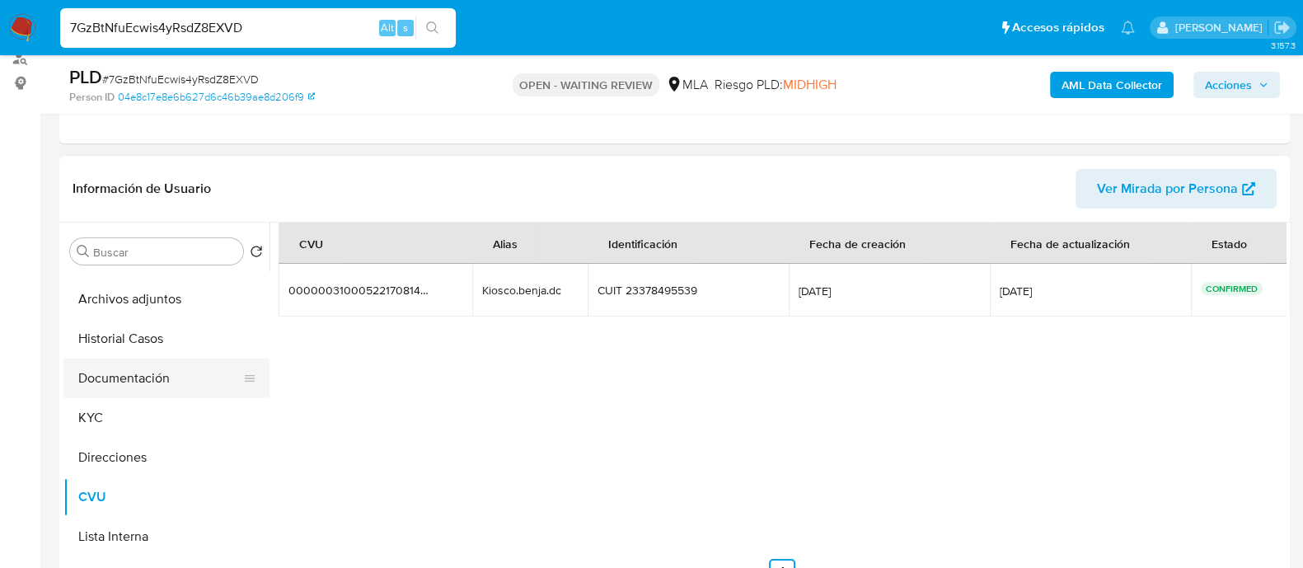
scroll to position [0, 0]
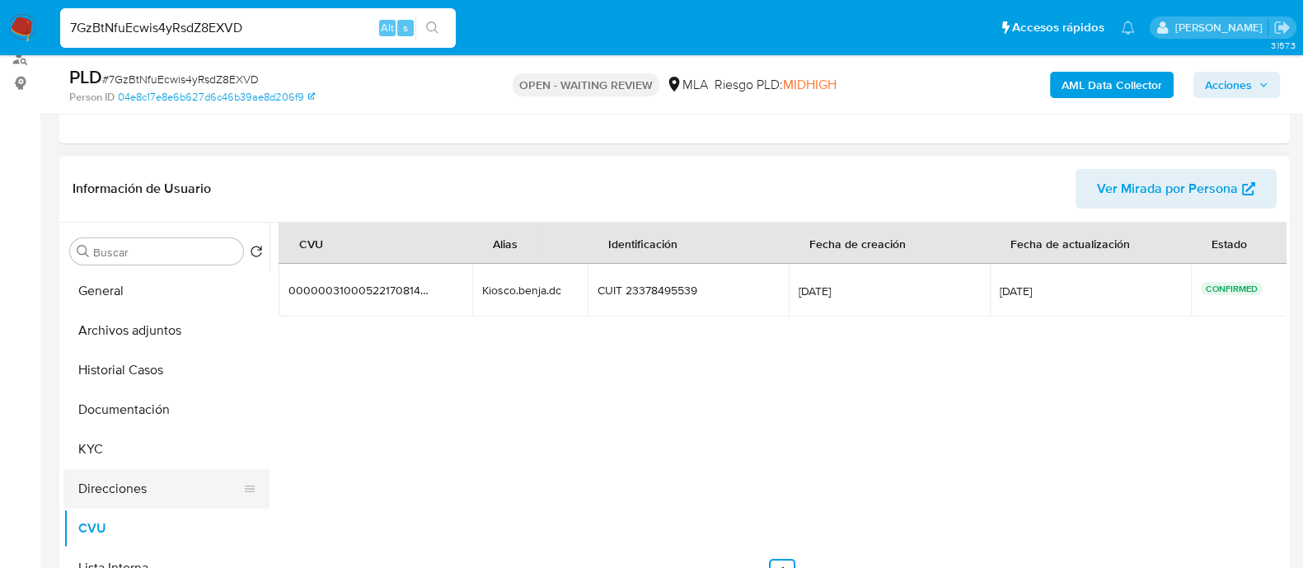
click at [126, 492] on button "Direcciones" at bounding box center [159, 489] width 193 height 40
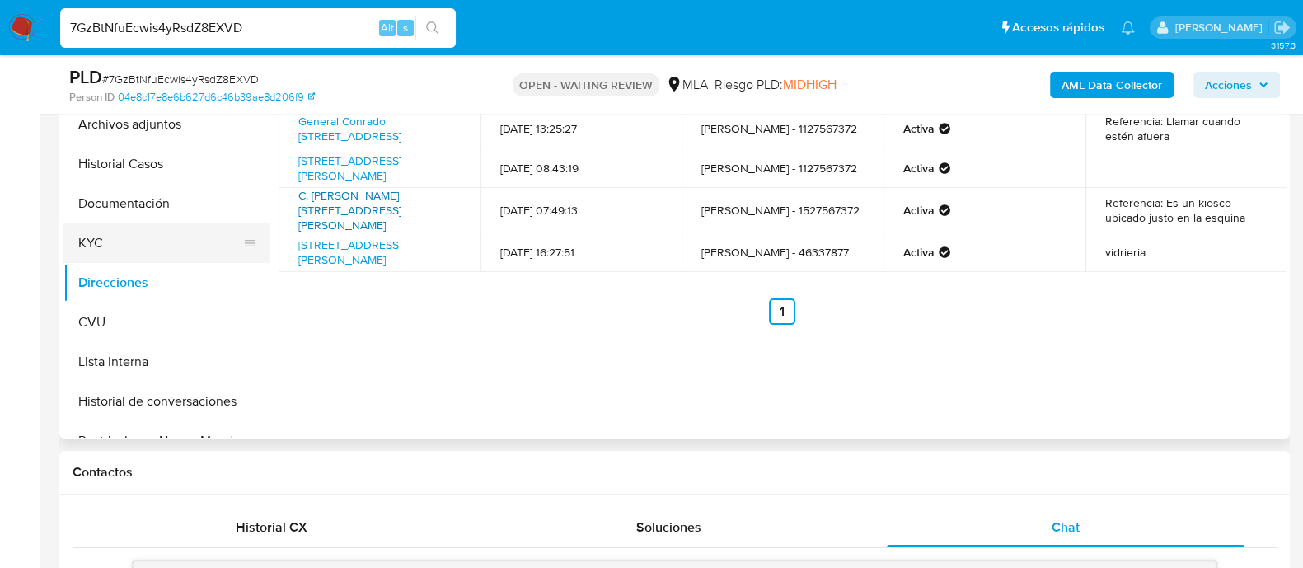
scroll to position [411, 0]
click at [153, 163] on button "Historial Casos" at bounding box center [159, 164] width 193 height 40
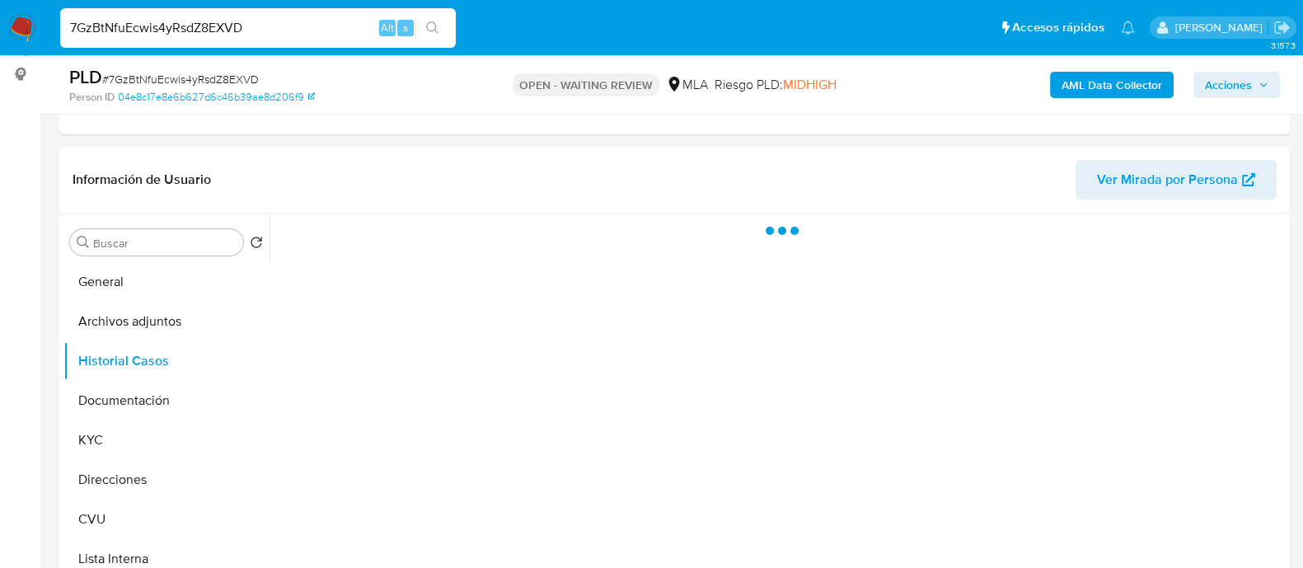
scroll to position [205, 0]
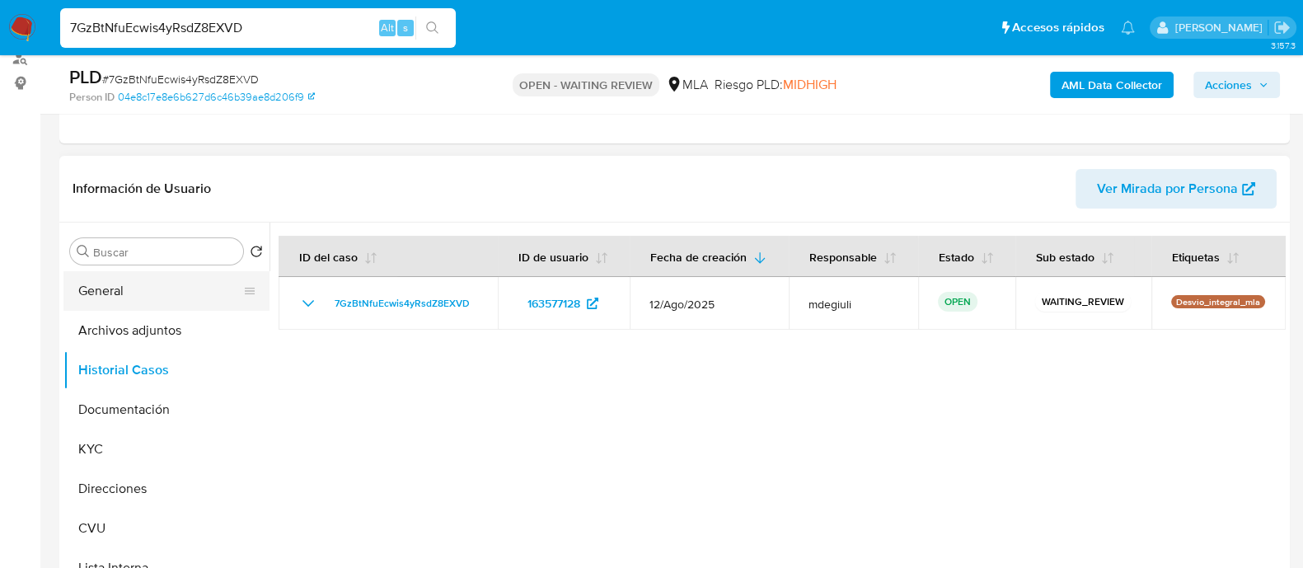
click at [117, 295] on button "General" at bounding box center [159, 291] width 193 height 40
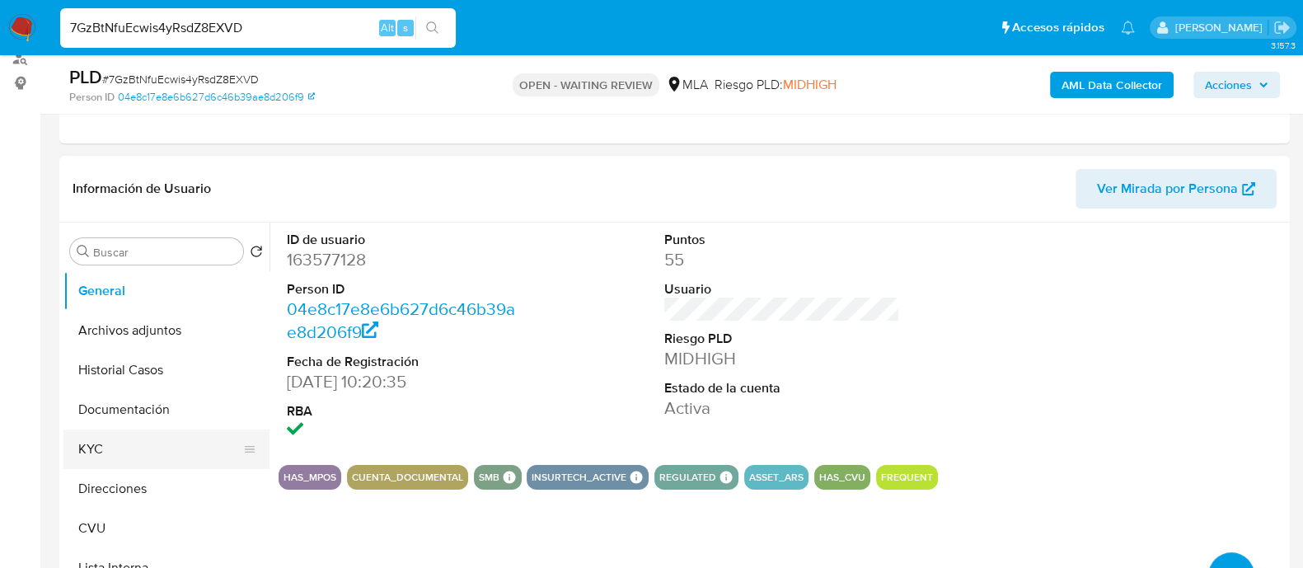
click at [126, 447] on button "KYC" at bounding box center [159, 450] width 193 height 40
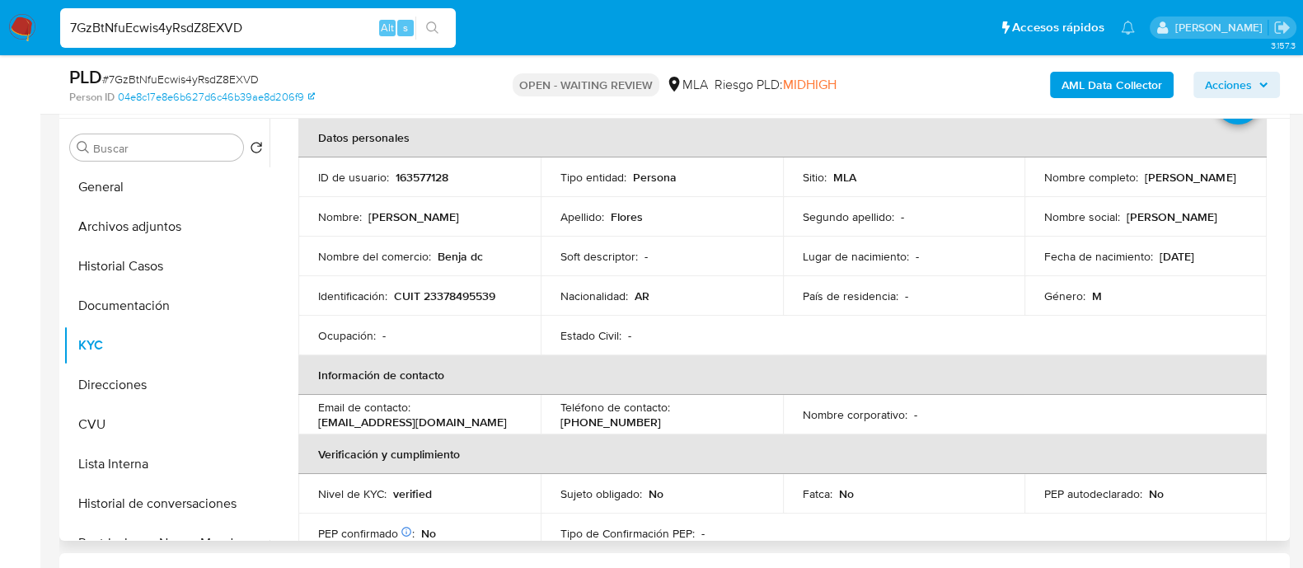
scroll to position [0, 0]
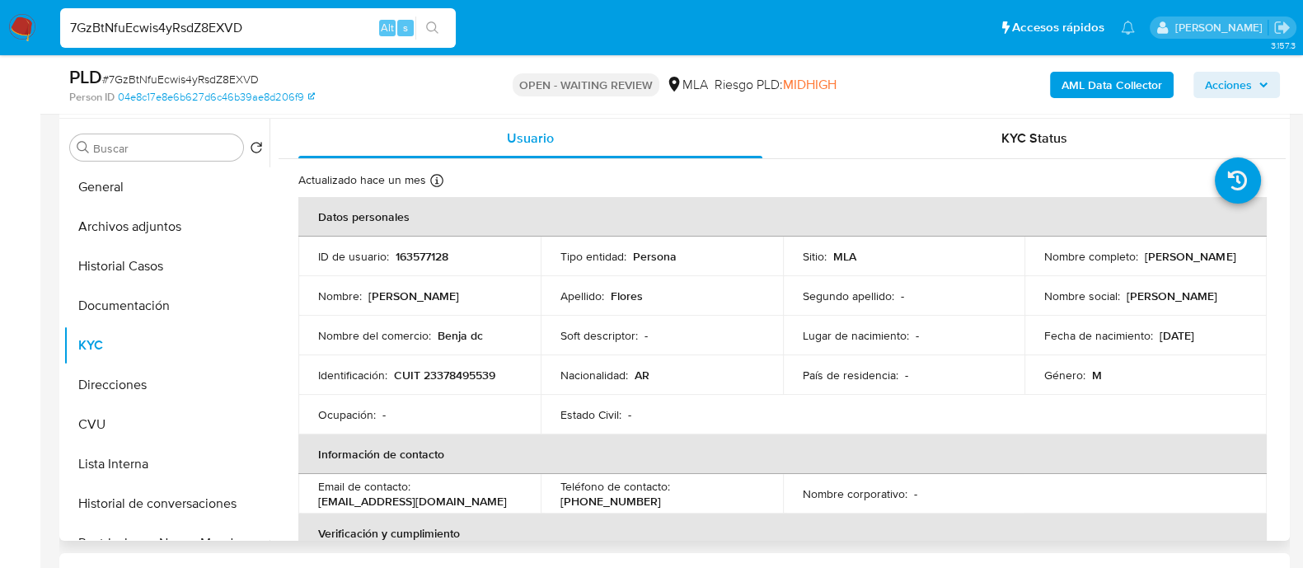
click at [421, 257] on p "163577128" at bounding box center [422, 256] width 53 height 15
copy p "163577128"
click at [444, 377] on p "CUIT 23378495539" at bounding box center [444, 375] width 101 height 15
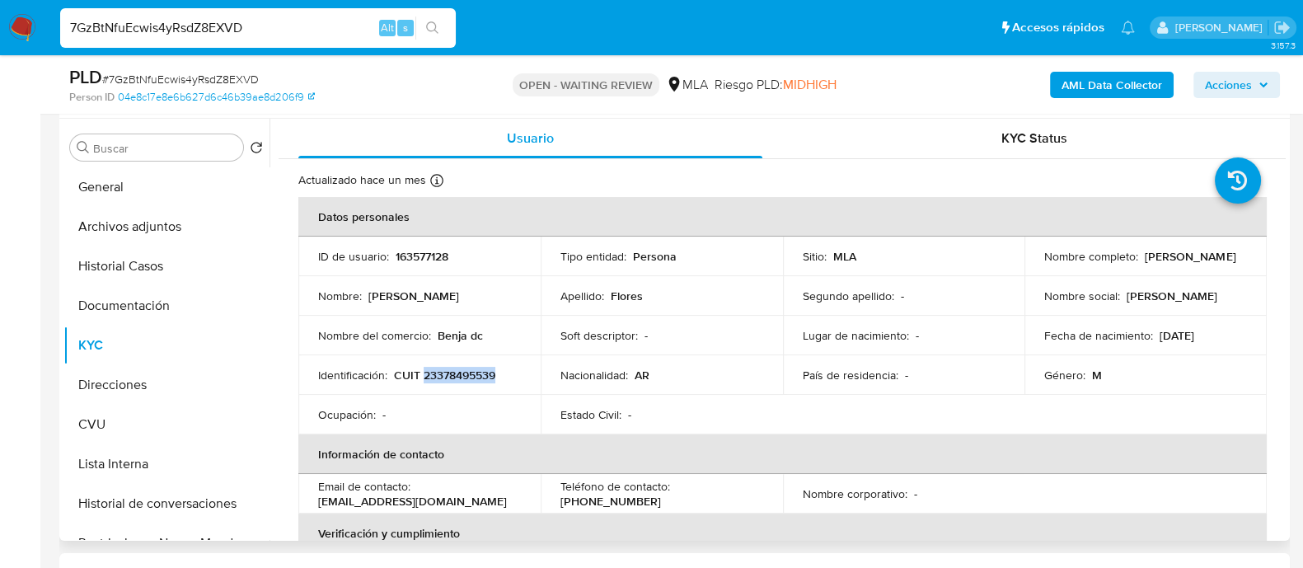
copy p "23378495539"
click at [151, 389] on button "Direcciones" at bounding box center [159, 385] width 193 height 40
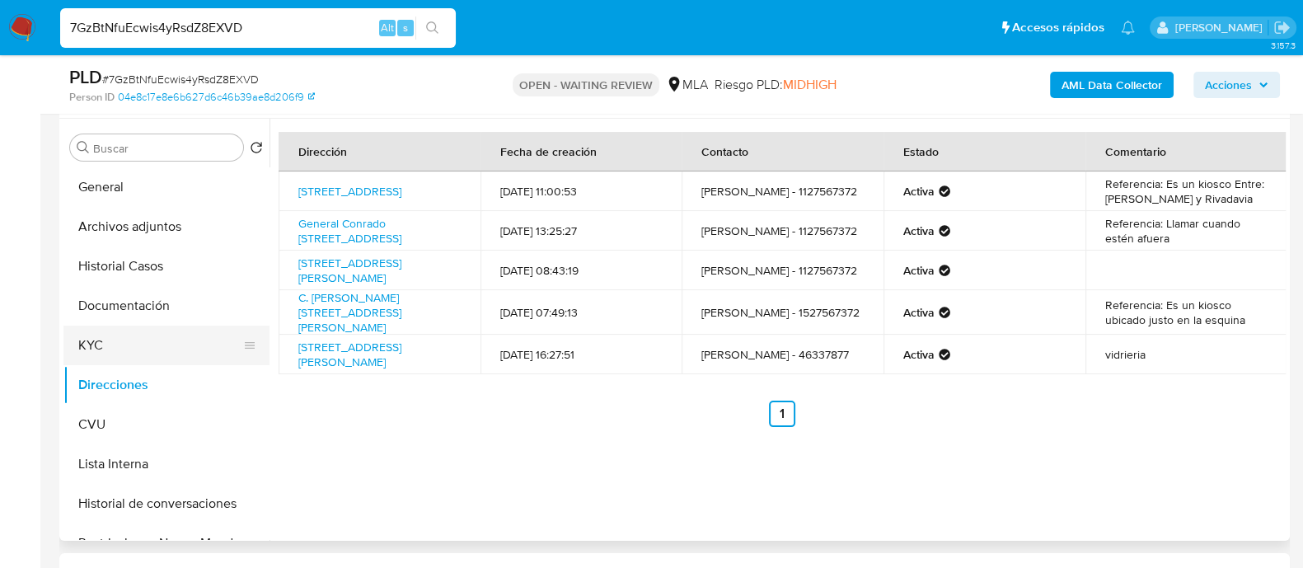
click at [82, 345] on button "KYC" at bounding box center [159, 346] width 193 height 40
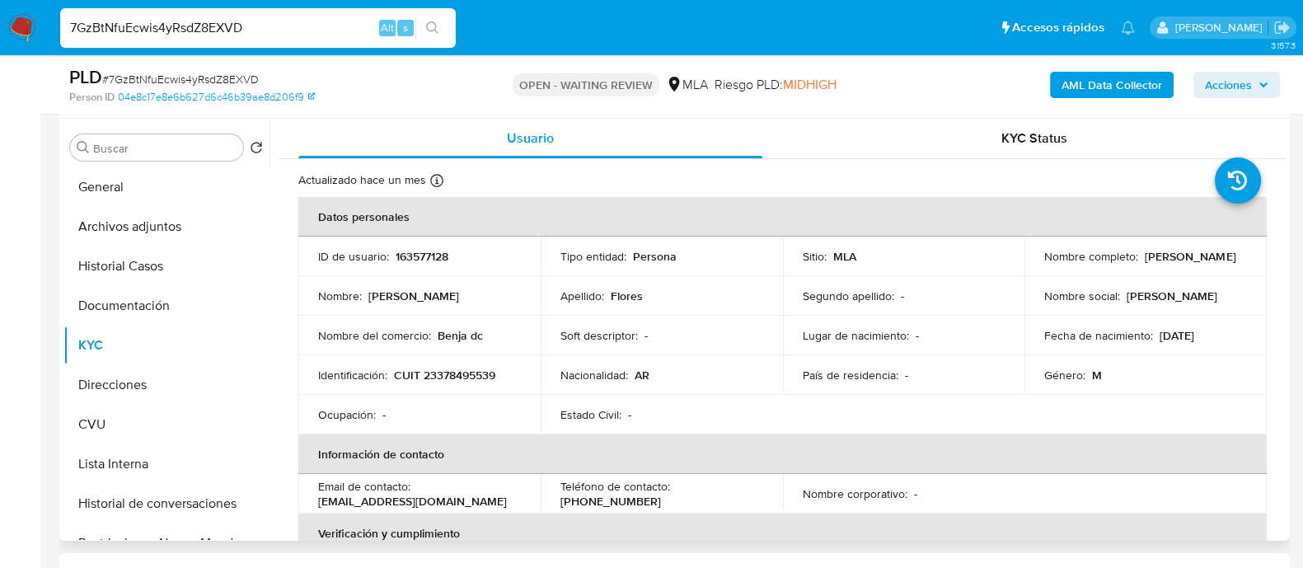
click at [439, 368] on p "CUIT 23378495539" at bounding box center [444, 375] width 101 height 15
copy p "23378495539"
click at [190, 24] on input "7GzBtNfuEcwis4yRsdZ8EXVD" at bounding box center [258, 27] width 396 height 21
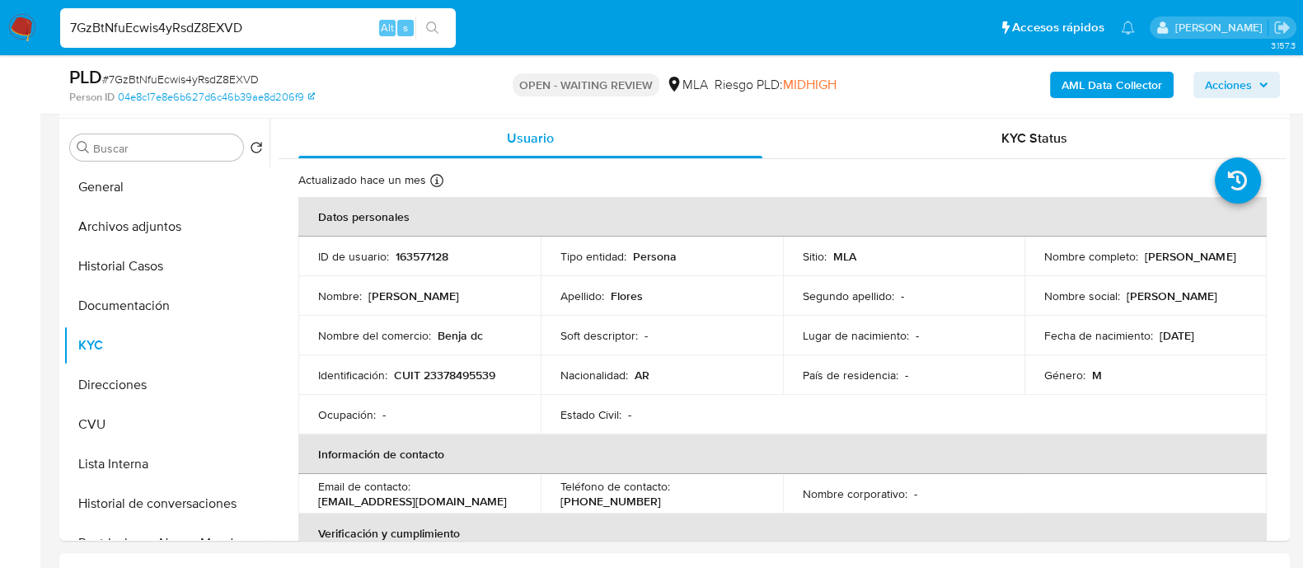
paste input "FReAZvI6J7VzJf1T0E8TekKr"
type input "FReAZvI6J7VzJf1T0E8TekKr"
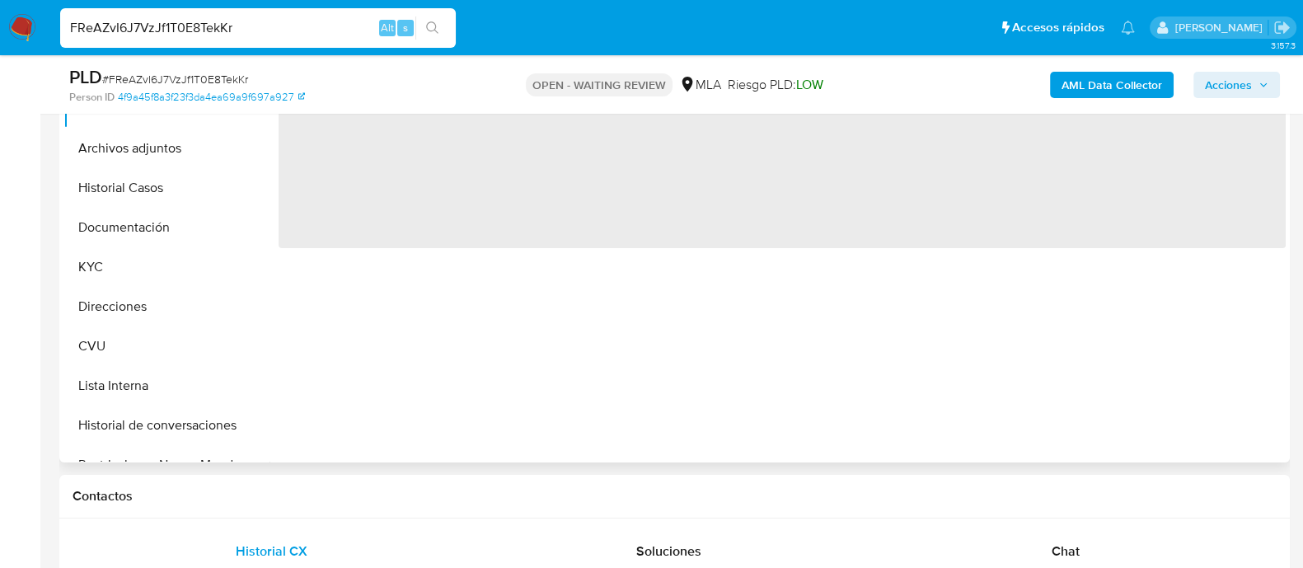
scroll to position [515, 0]
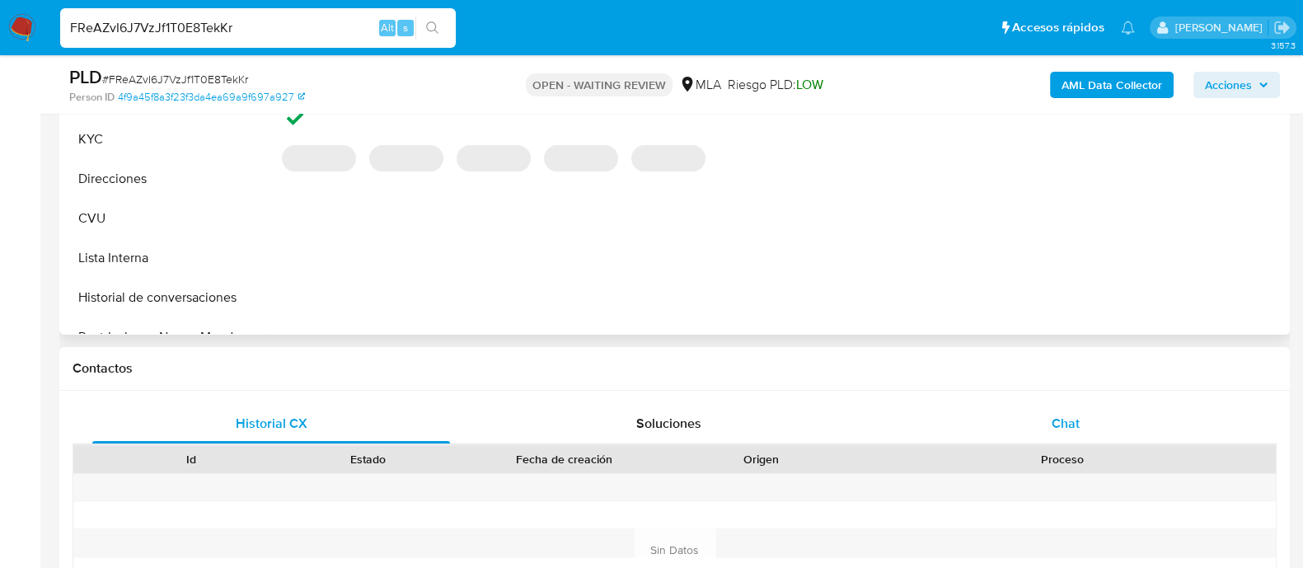
click at [958, 439] on div "Chat" at bounding box center [1066, 424] width 358 height 40
select select "10"
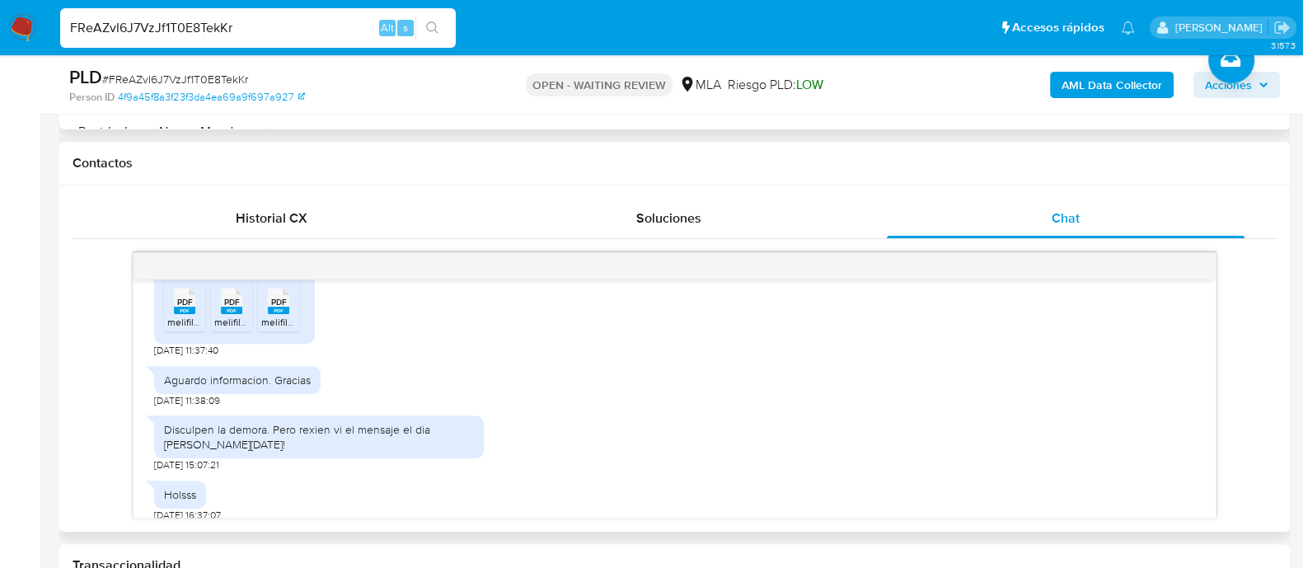
scroll to position [1012, 0]
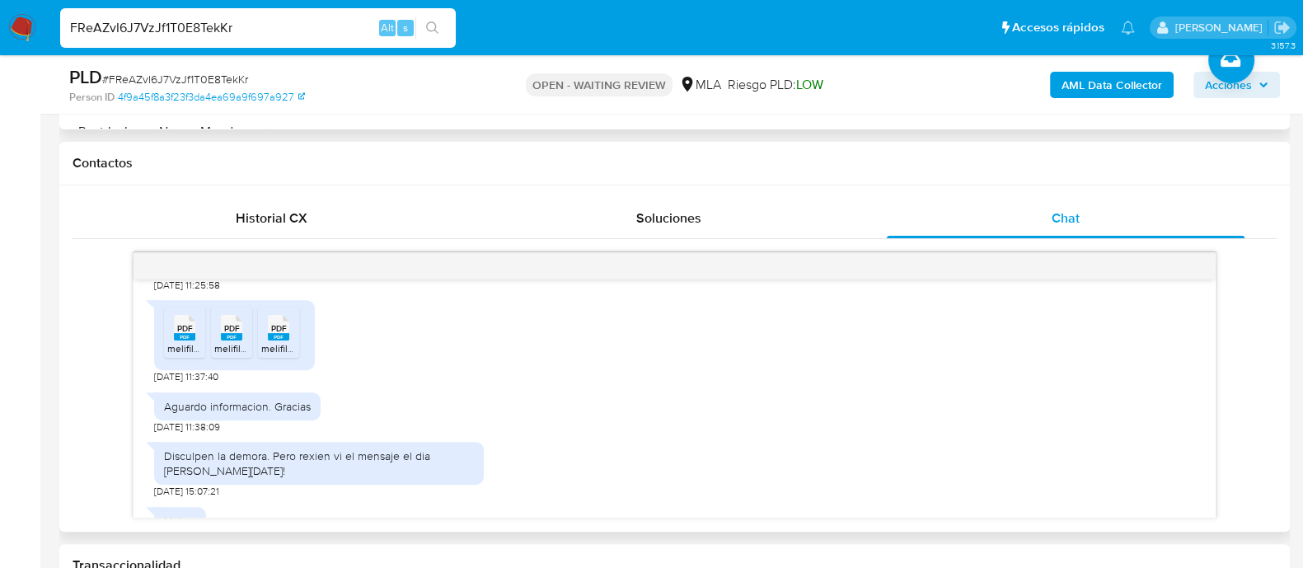
click at [177, 334] on span "PDF" at bounding box center [185, 328] width 16 height 11
click at [232, 334] on span "PDF" at bounding box center [232, 328] width 16 height 11
click at [270, 341] on rect at bounding box center [278, 336] width 21 height 7
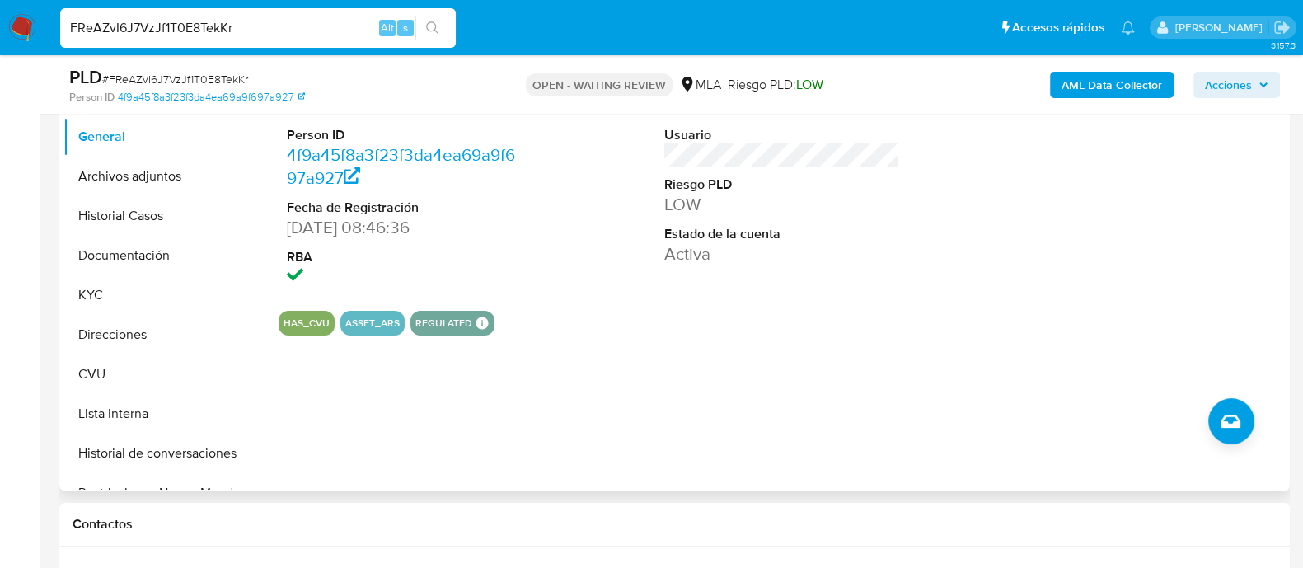
scroll to position [102, 0]
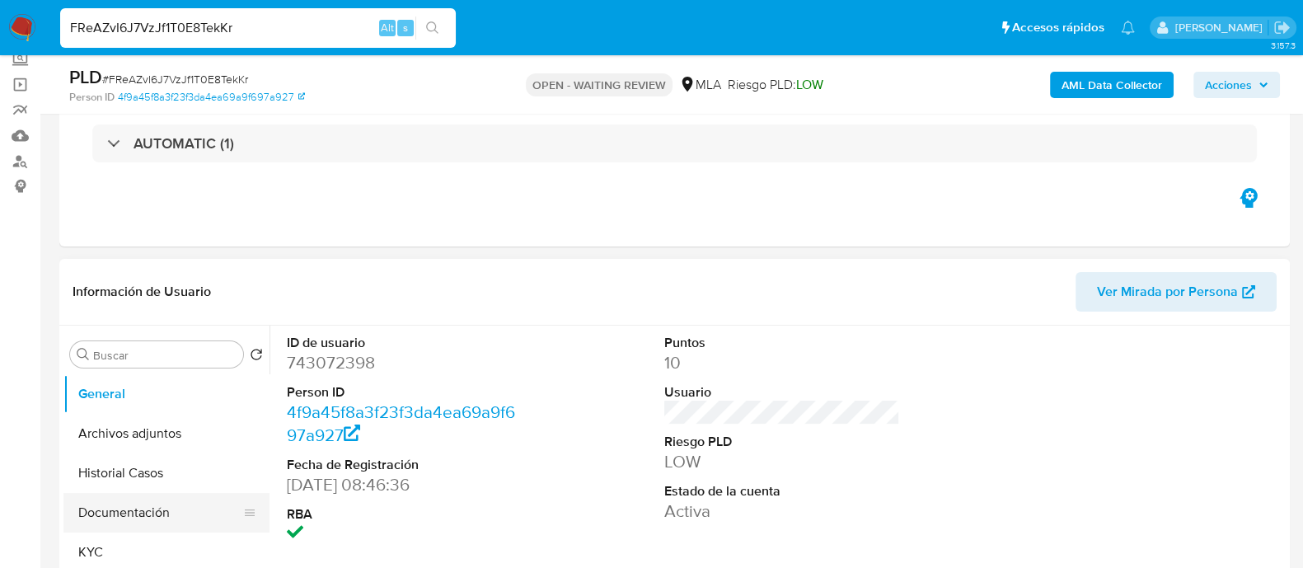
drag, startPoint x: 124, startPoint y: 507, endPoint x: 144, endPoint y: 492, distance: 24.7
click at [124, 507] on button "Documentación" at bounding box center [159, 513] width 193 height 40
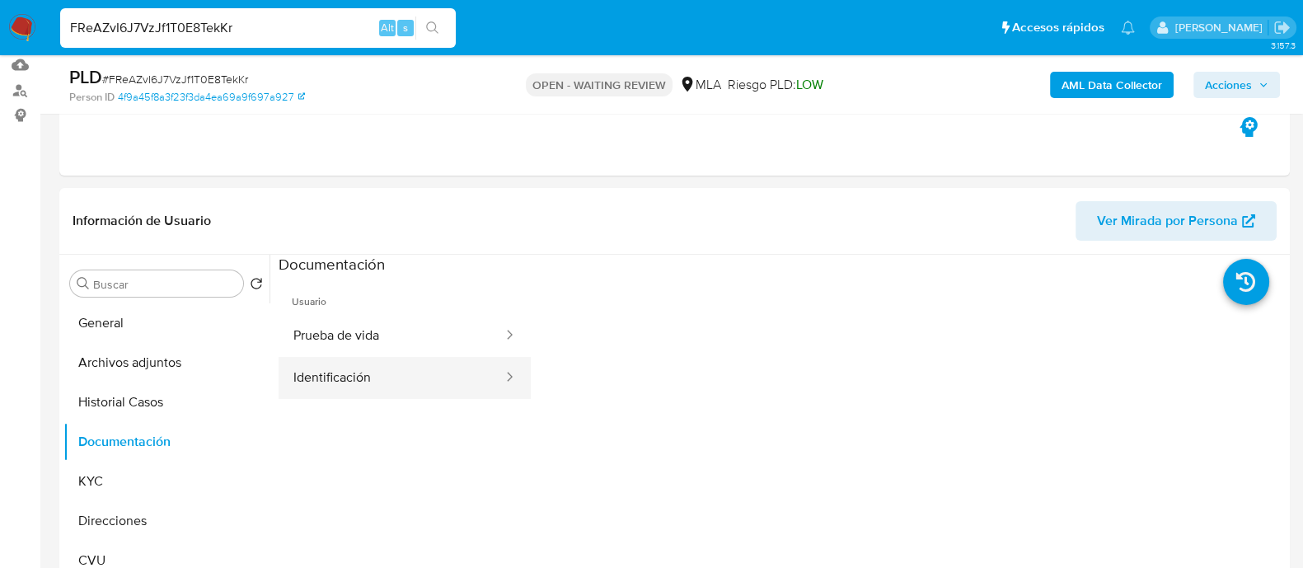
scroll to position [205, 0]
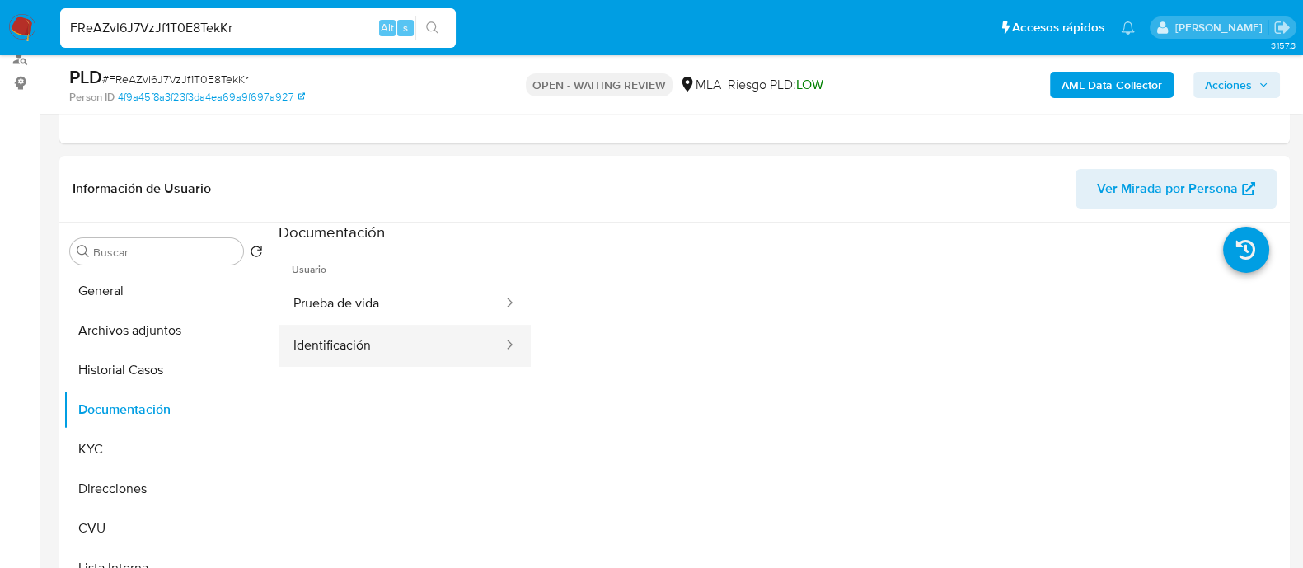
click at [389, 336] on button "Identificación" at bounding box center [392, 346] width 226 height 42
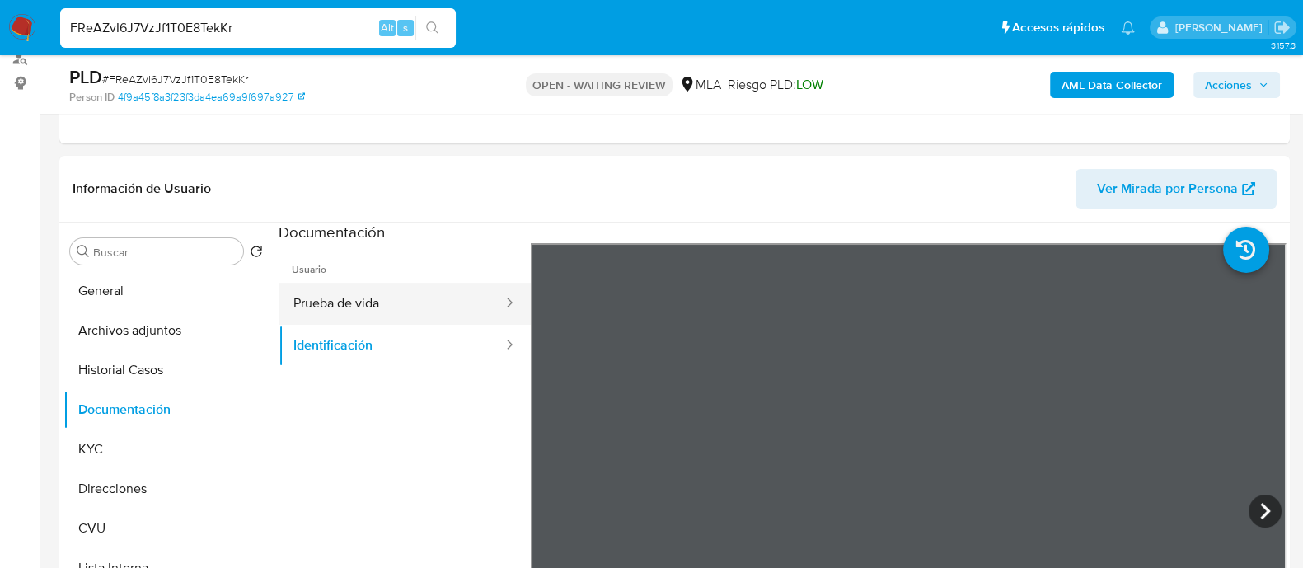
click at [373, 288] on button "Prueba de vida" at bounding box center [392, 304] width 226 height 42
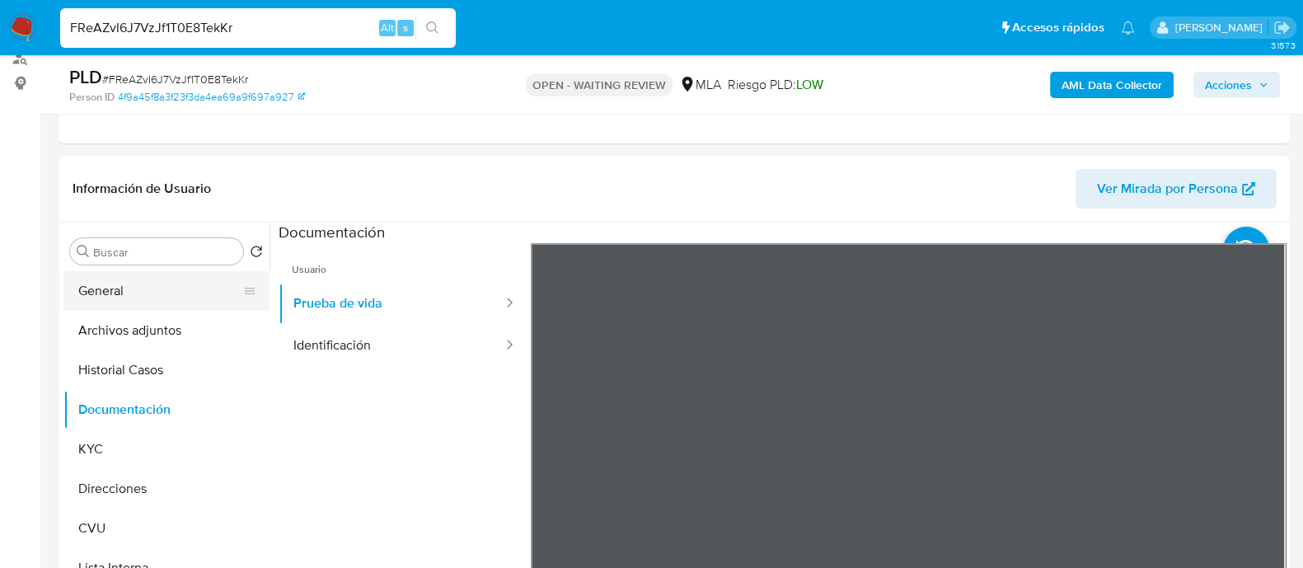
click at [147, 307] on button "General" at bounding box center [159, 291] width 193 height 40
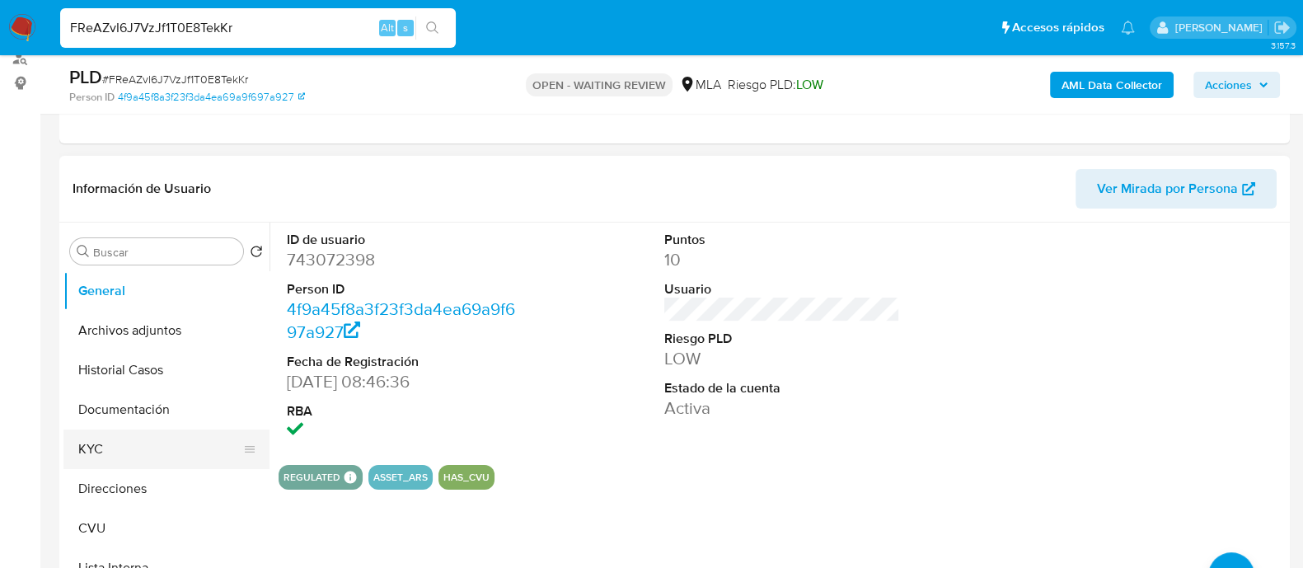
click at [112, 443] on button "KYC" at bounding box center [159, 450] width 193 height 40
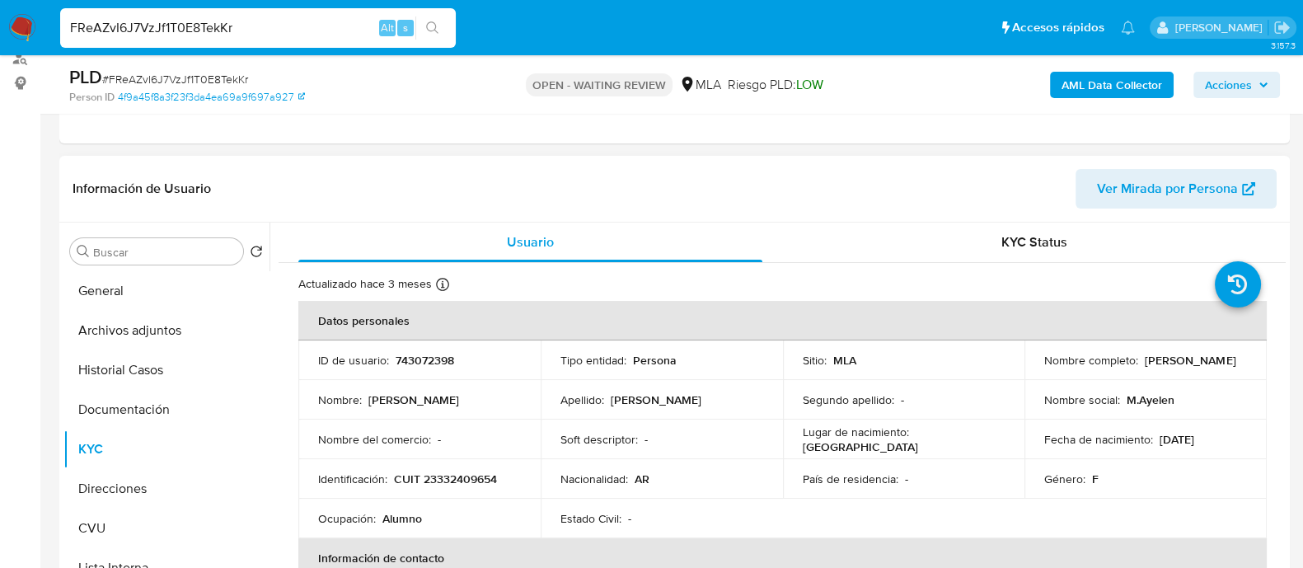
click at [434, 358] on p "743072398" at bounding box center [425, 360] width 59 height 15
copy p "743072398"
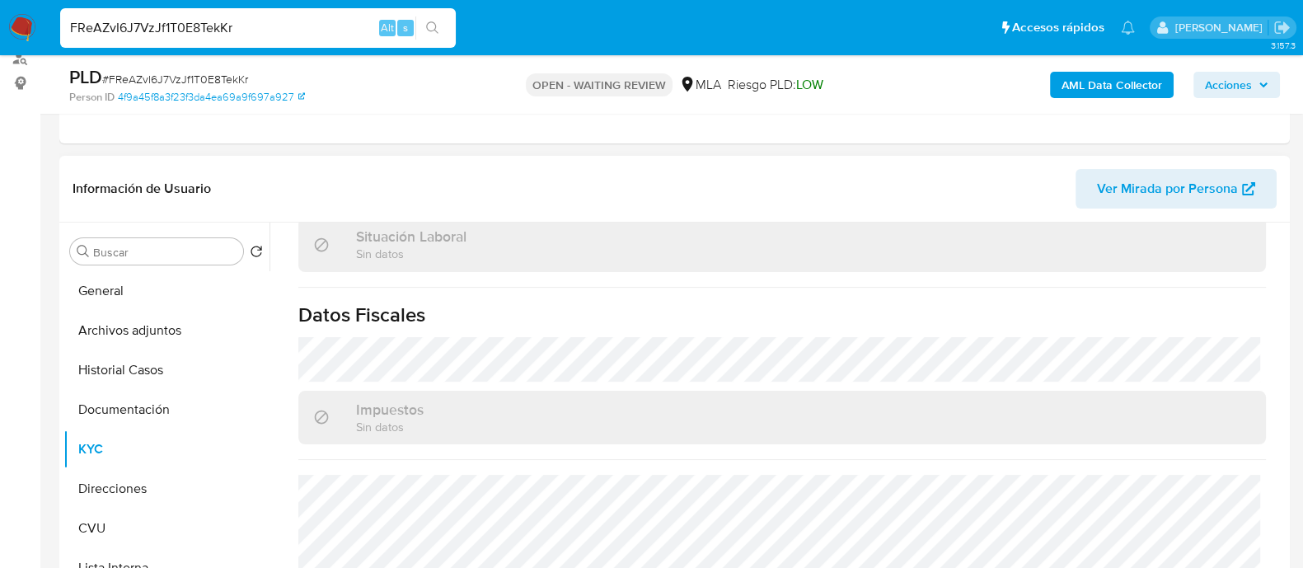
scroll to position [882, 0]
click at [143, 480] on button "Direcciones" at bounding box center [159, 489] width 193 height 40
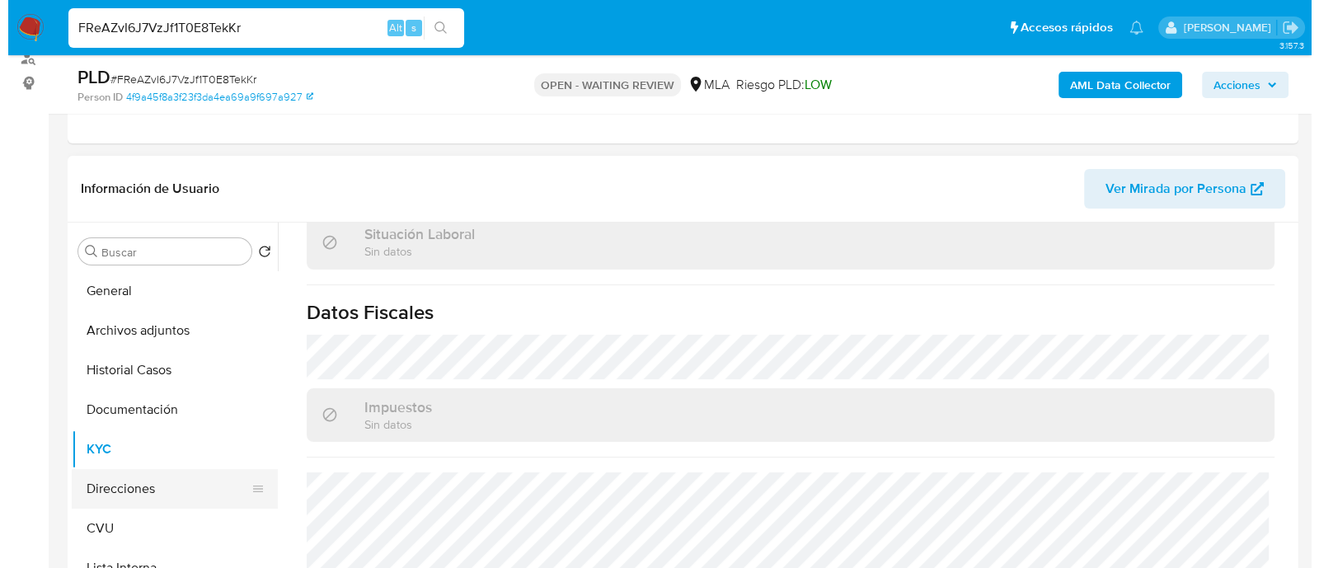
scroll to position [0, 0]
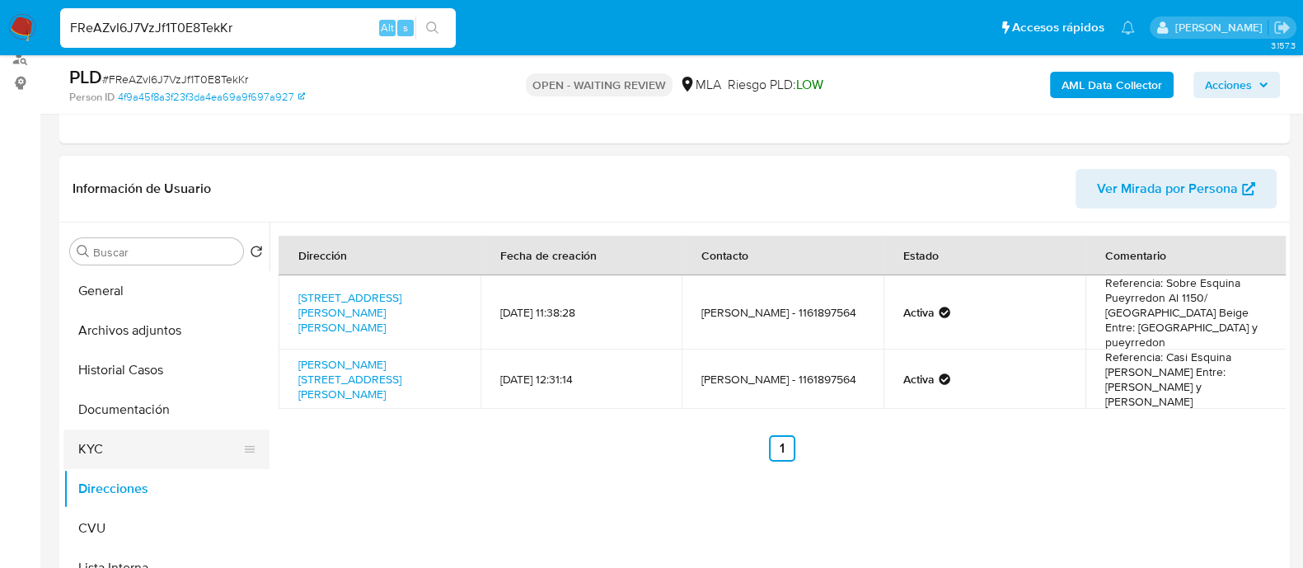
click at [120, 442] on button "KYC" at bounding box center [159, 450] width 193 height 40
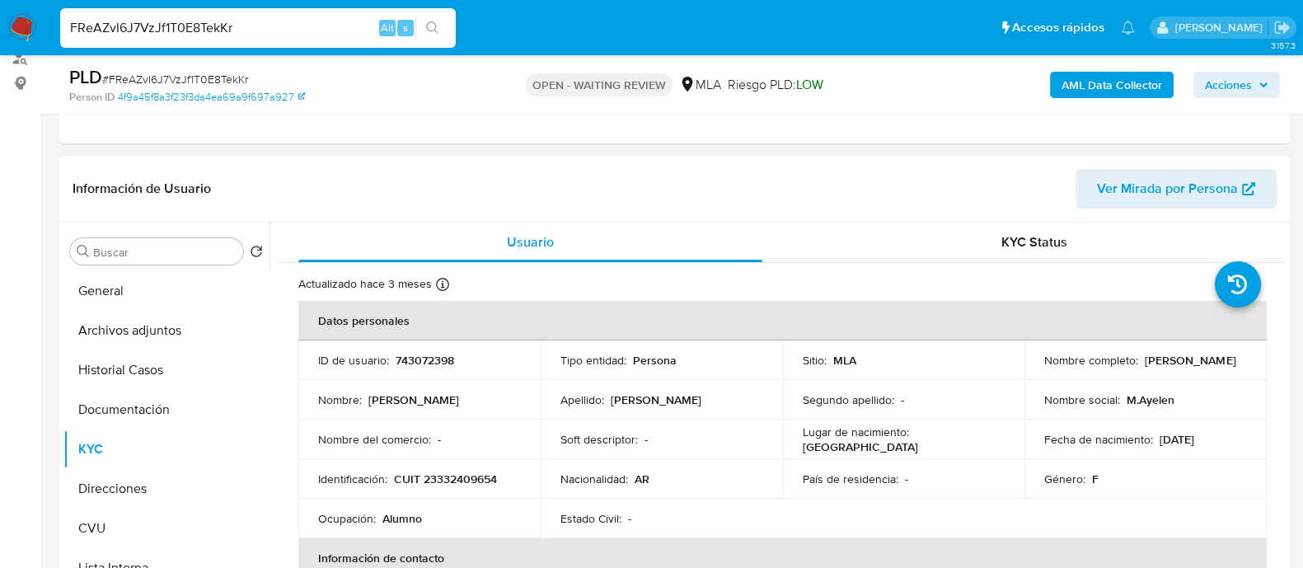
click at [430, 362] on p "743072398" at bounding box center [425, 360] width 59 height 15
click at [430, 361] on p "743072398" at bounding box center [425, 360] width 59 height 15
copy p "743072398"
click at [472, 482] on p "CUIT 23332409654" at bounding box center [445, 479] width 103 height 15
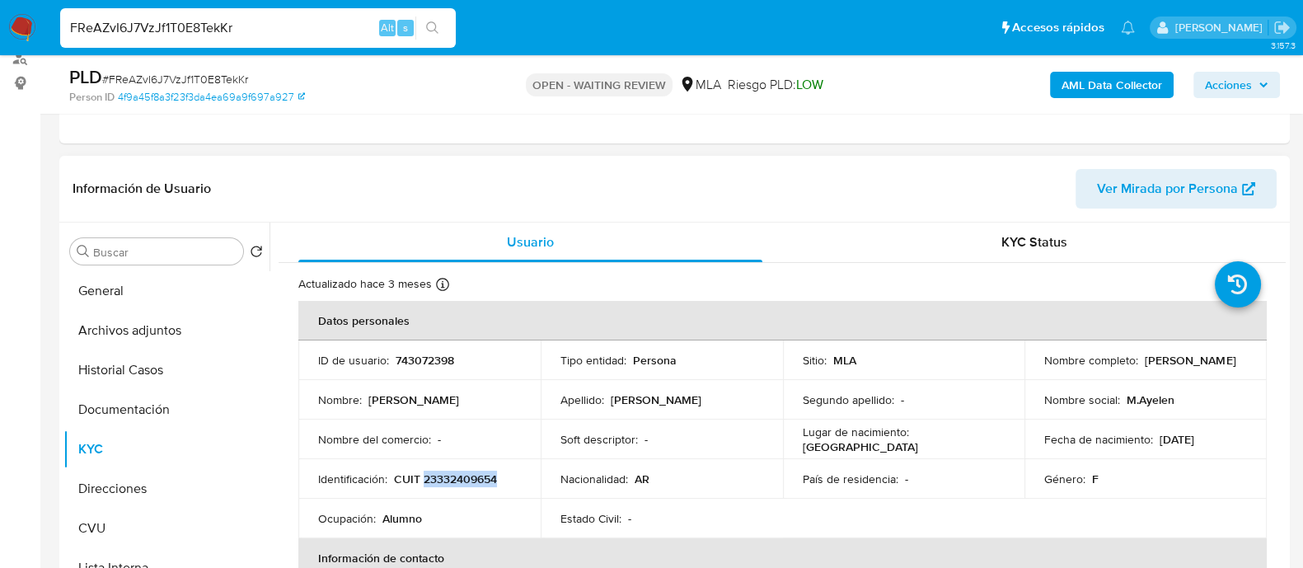
copy p "23332409654"
click at [1084, 78] on b "AML Data Collector" at bounding box center [1112, 85] width 101 height 26
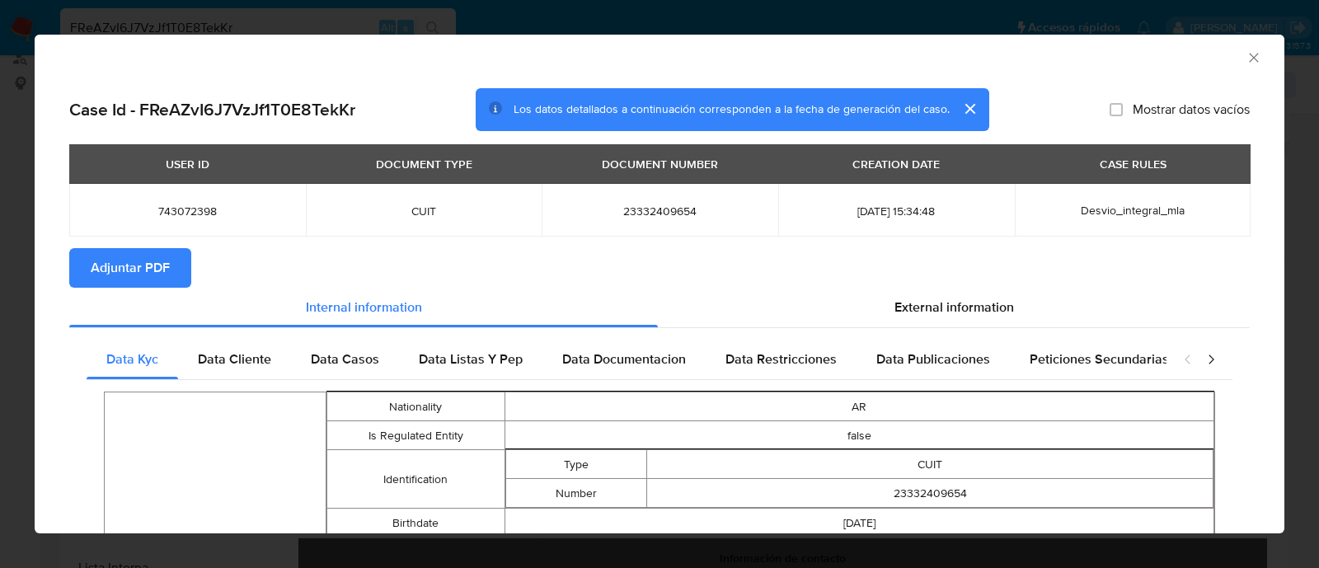
click at [152, 270] on span "Adjuntar PDF" at bounding box center [130, 268] width 79 height 36
click at [1249, 59] on icon "Cerrar ventana" at bounding box center [1253, 57] width 9 height 9
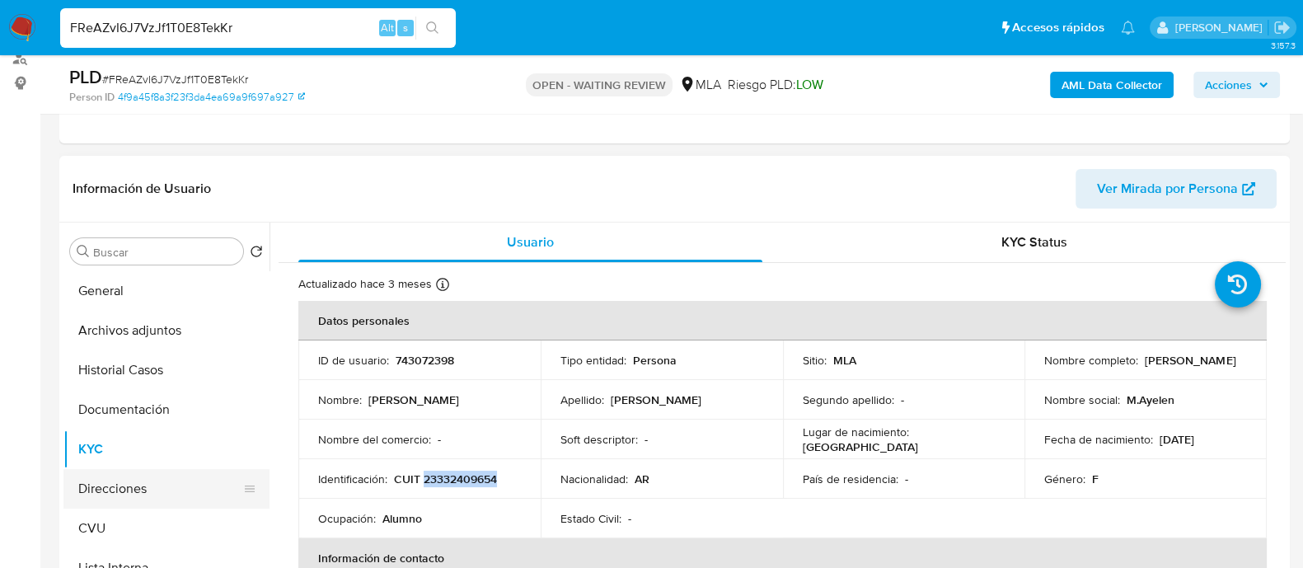
click at [173, 471] on button "Direcciones" at bounding box center [159, 489] width 193 height 40
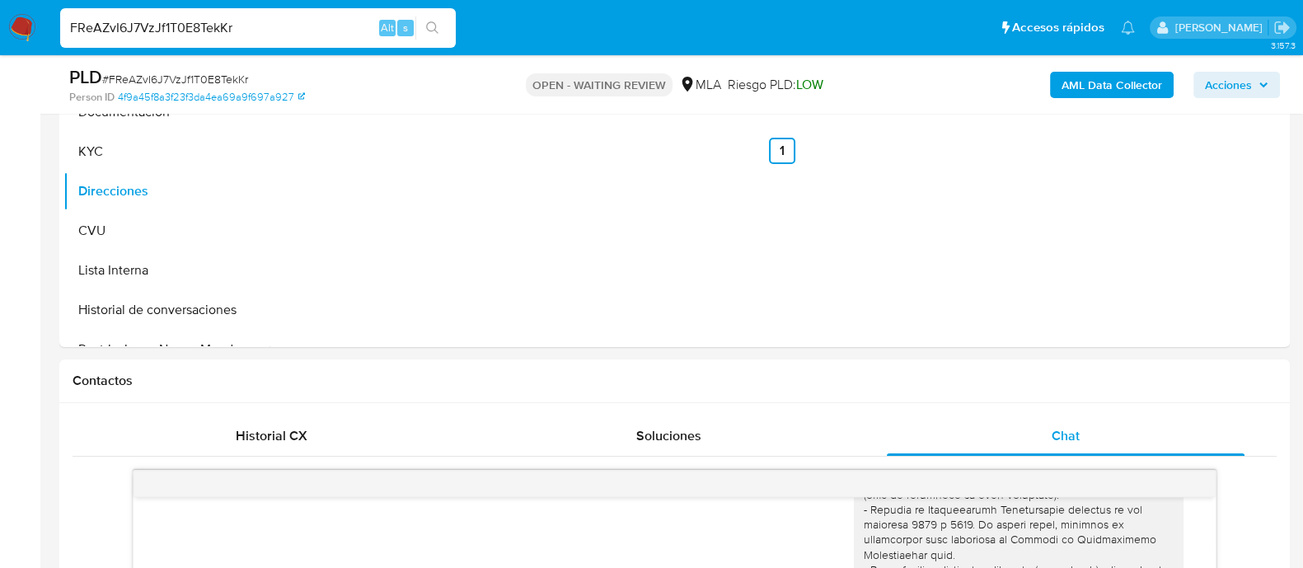
scroll to position [205, 0]
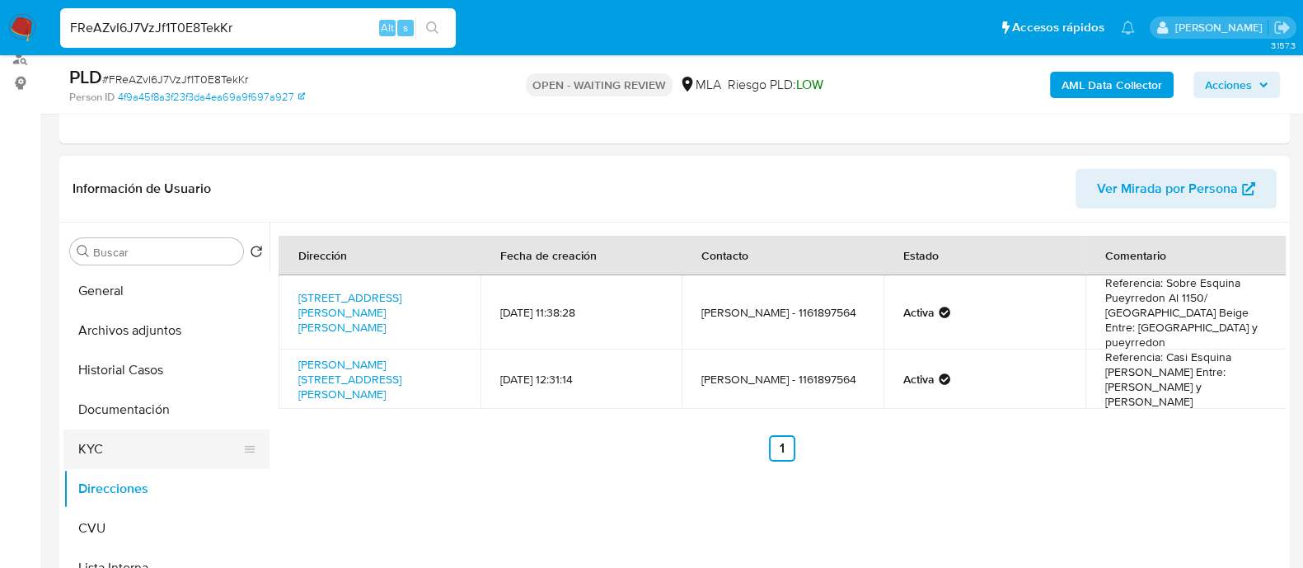
click at [119, 432] on button "KYC" at bounding box center [159, 450] width 193 height 40
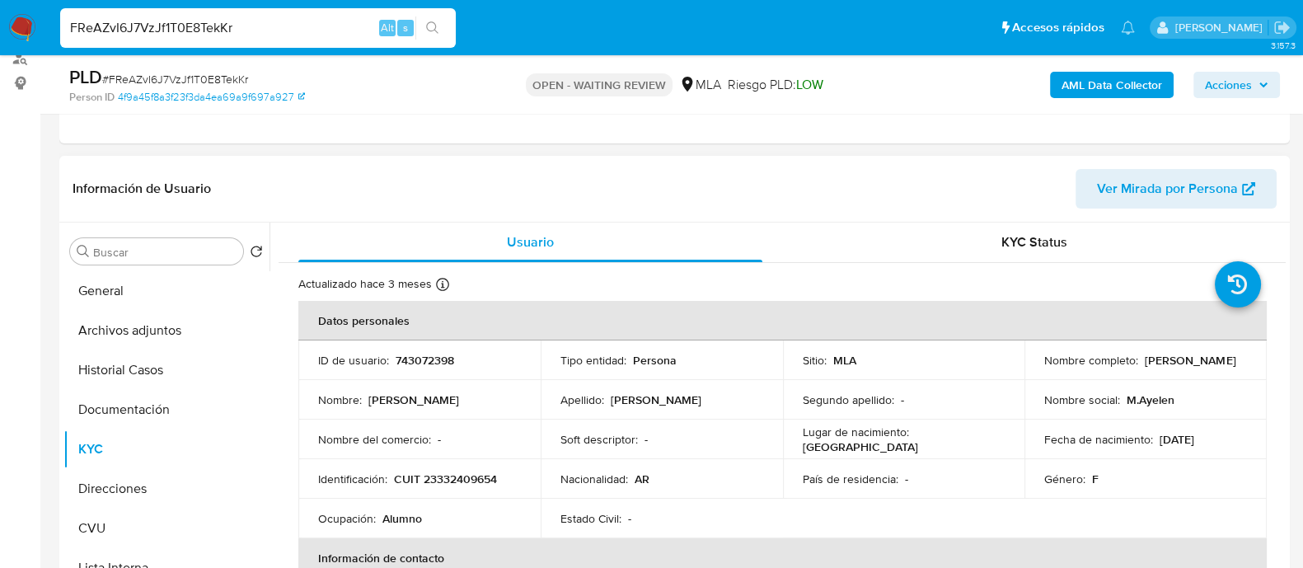
click at [452, 472] on p "CUIT 23332409654" at bounding box center [445, 479] width 103 height 15
copy p "23332409654"
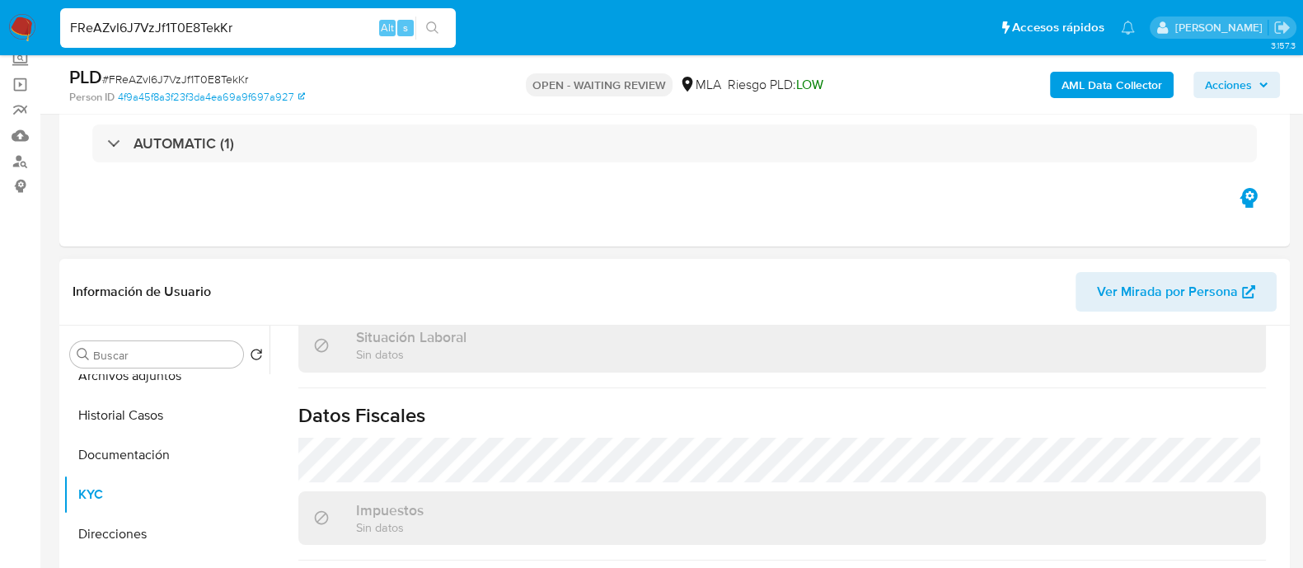
scroll to position [0, 0]
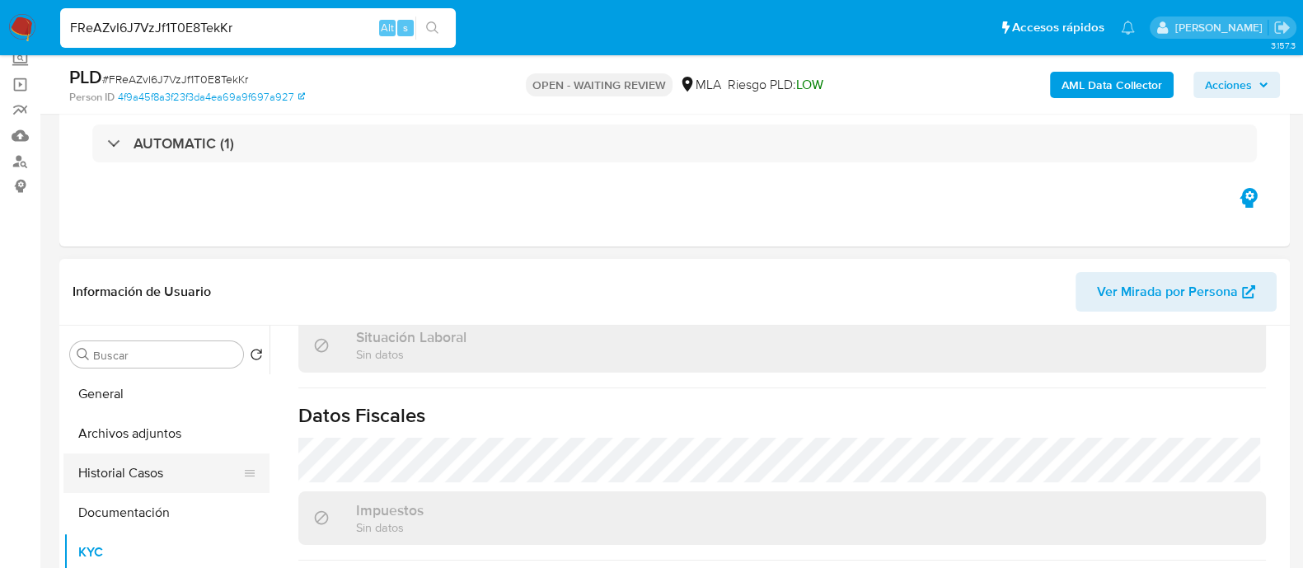
click at [126, 463] on button "Historial Casos" at bounding box center [159, 473] width 193 height 40
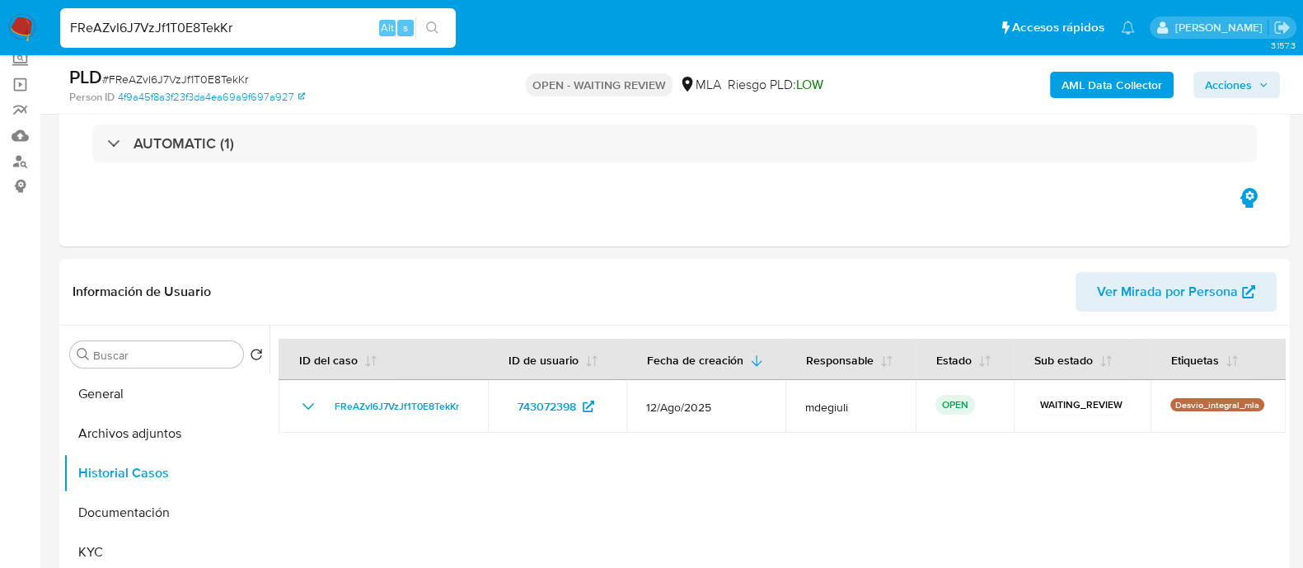
click at [192, 25] on input "FReAZvI6J7VzJf1T0E8TekKr" at bounding box center [258, 27] width 396 height 21
paste input "eB6KhTtPLfF1sJ3ZEULarbC9"
type input "eB6KhTtPLfF1sJ3ZEULarbC9"
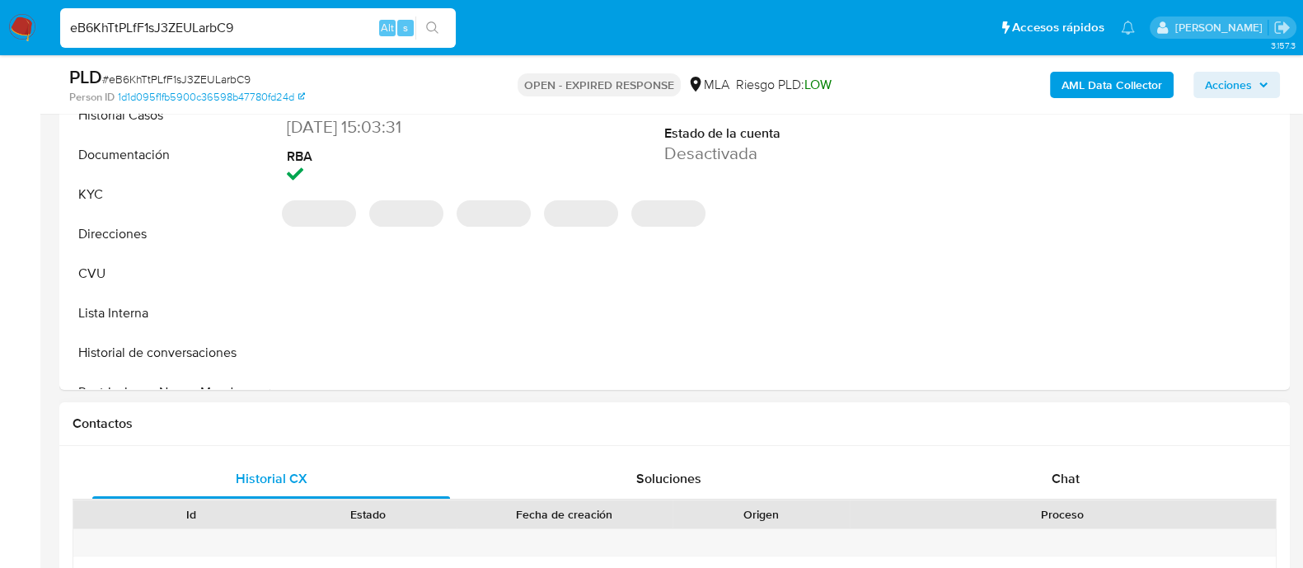
select select "10"
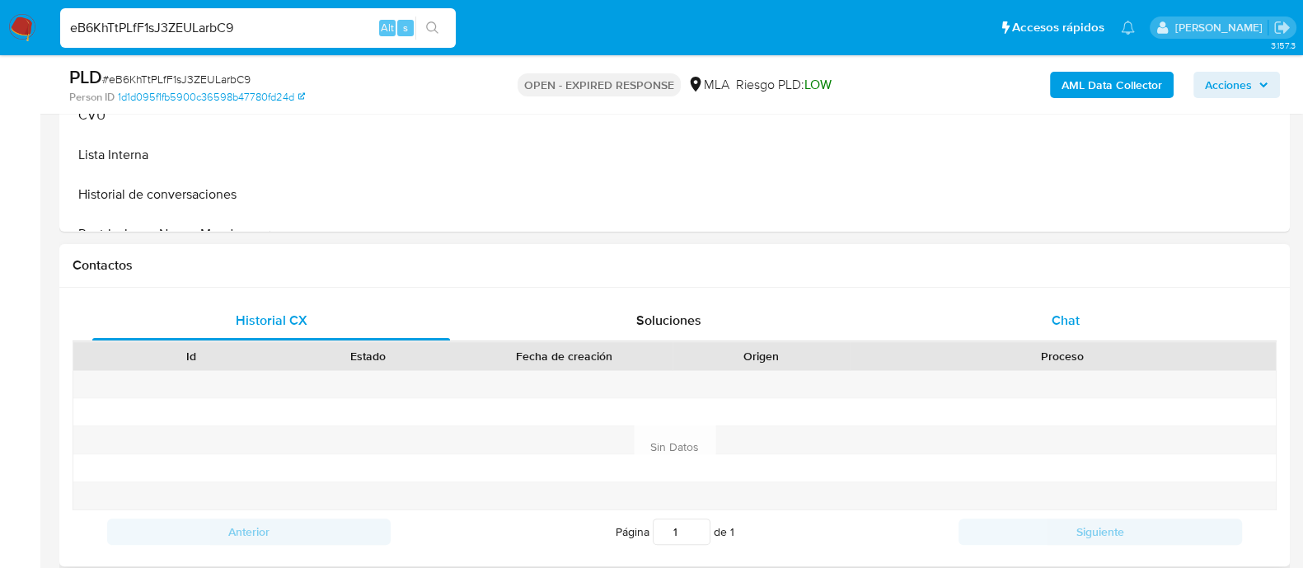
click at [1002, 319] on div "Chat" at bounding box center [1066, 321] width 358 height 40
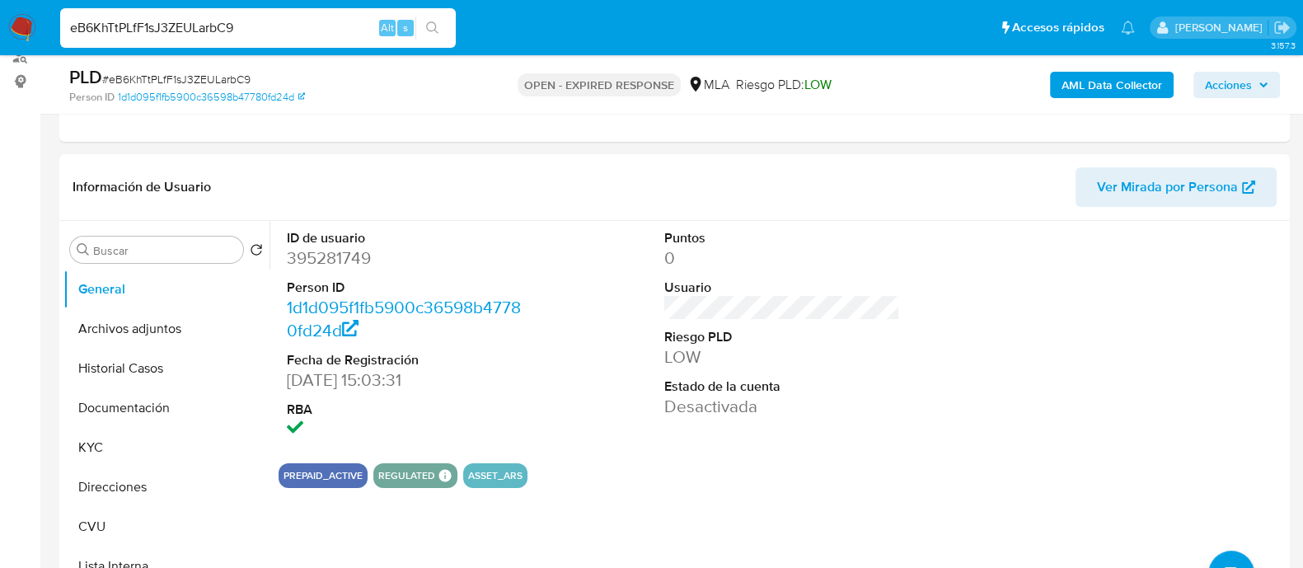
scroll to position [205, 0]
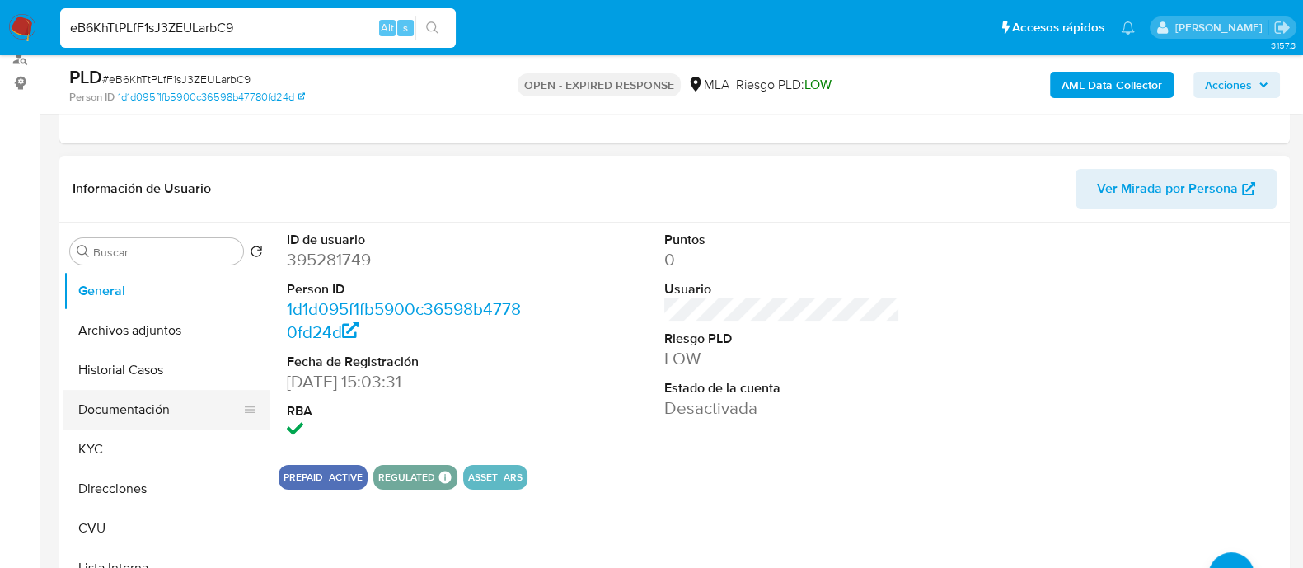
click at [141, 411] on button "Documentación" at bounding box center [159, 410] width 193 height 40
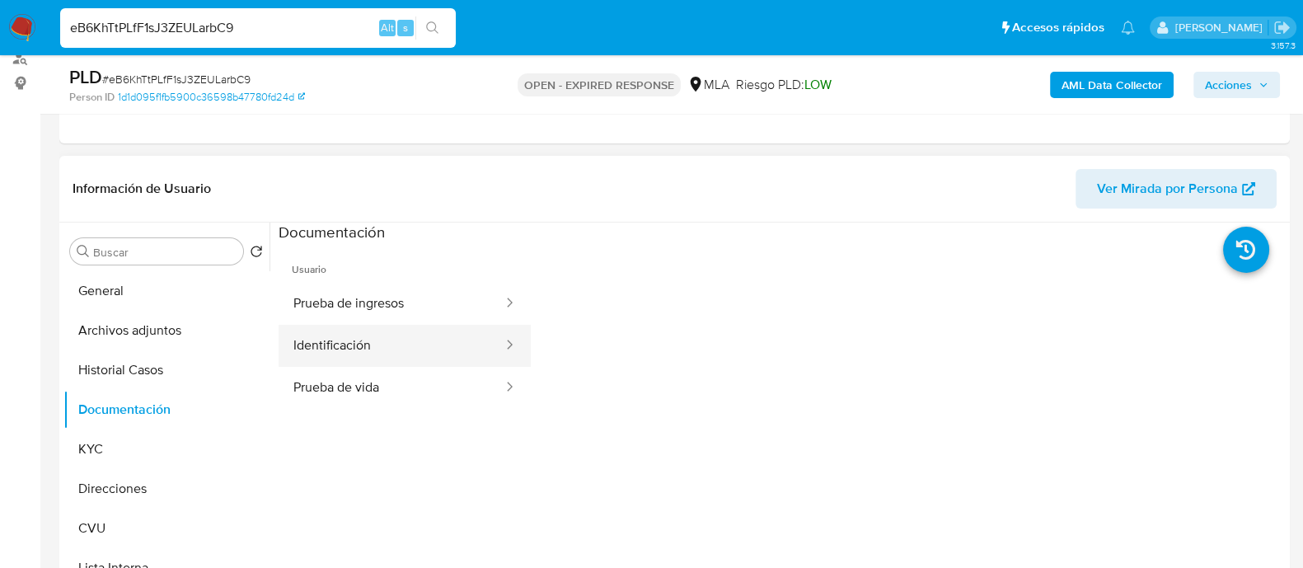
click at [380, 338] on button "Identificación" at bounding box center [392, 346] width 226 height 42
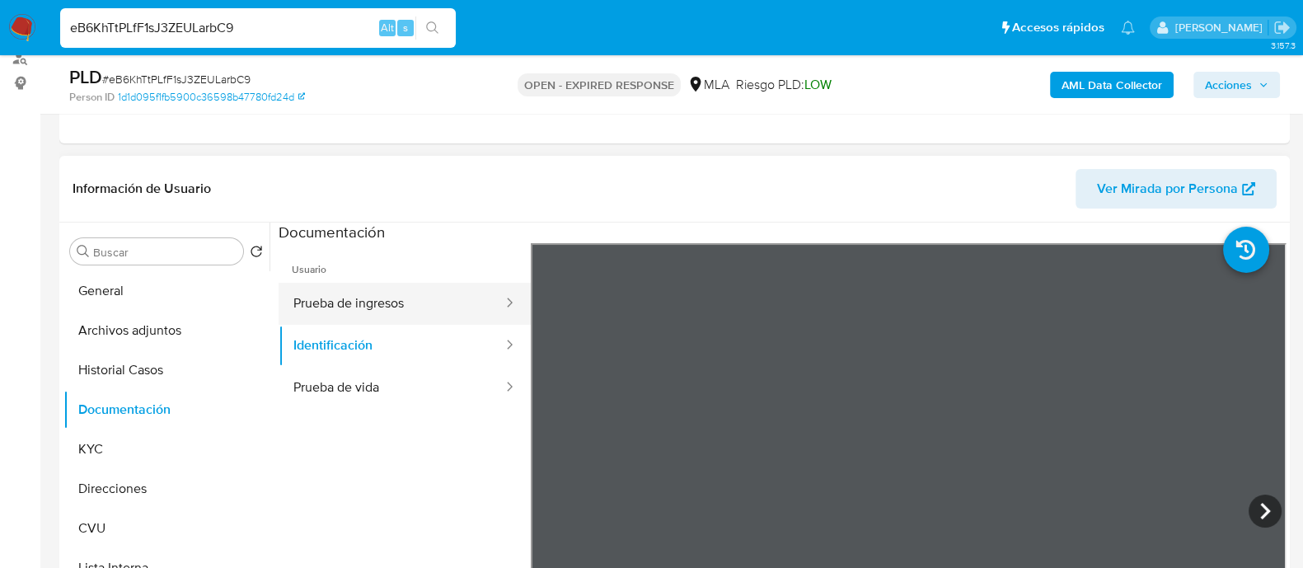
click at [404, 308] on button "Prueba de ingresos" at bounding box center [392, 304] width 226 height 42
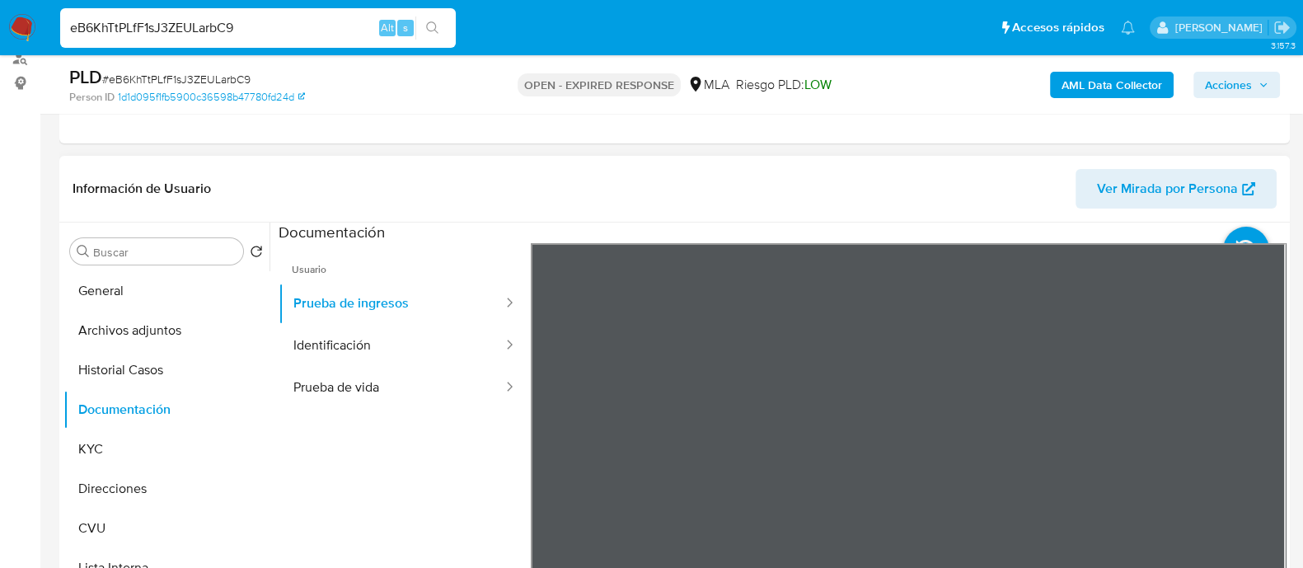
scroll to position [0, 0]
click at [409, 338] on button "Identificación" at bounding box center [392, 346] width 226 height 42
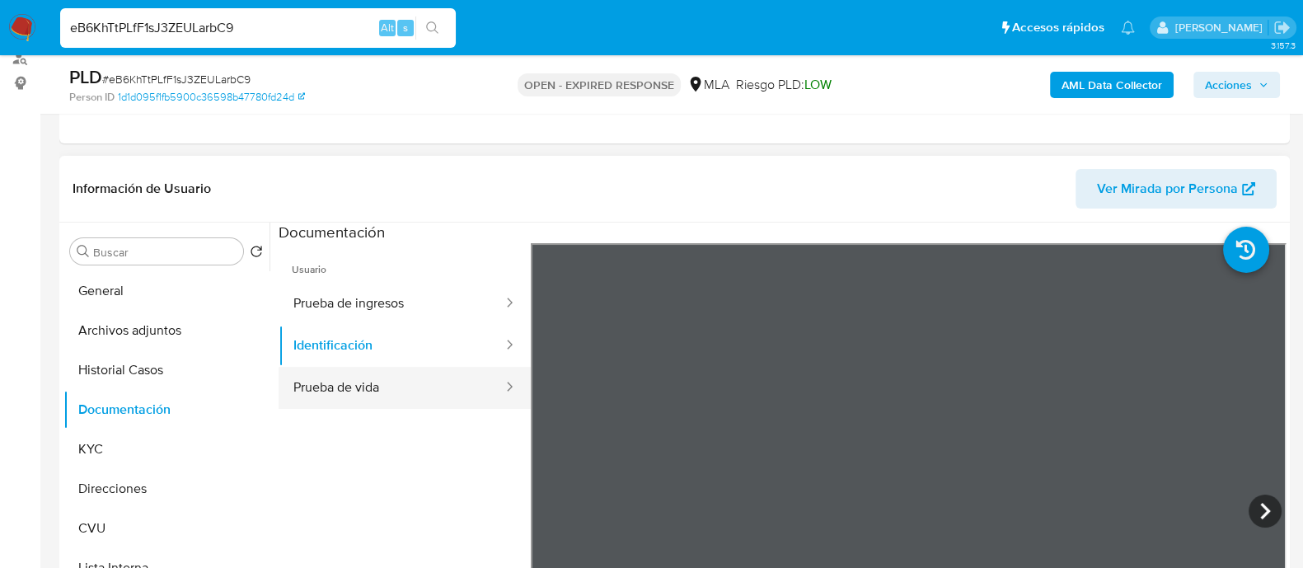
click at [443, 374] on button "Prueba de vida" at bounding box center [392, 388] width 226 height 42
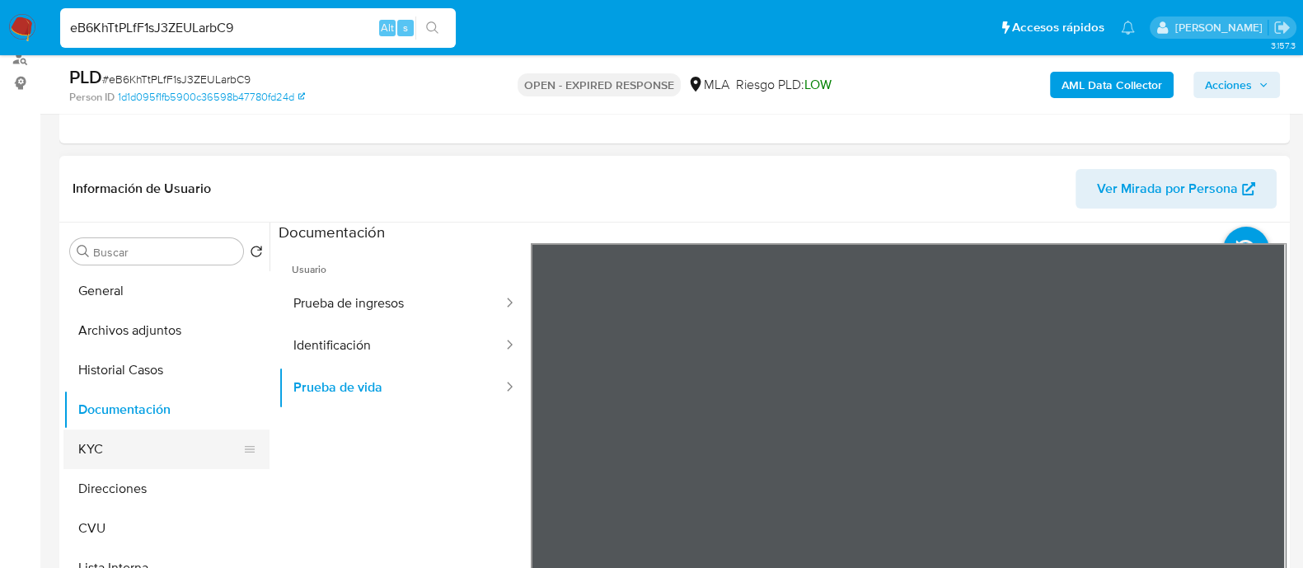
click at [127, 447] on button "KYC" at bounding box center [159, 450] width 193 height 40
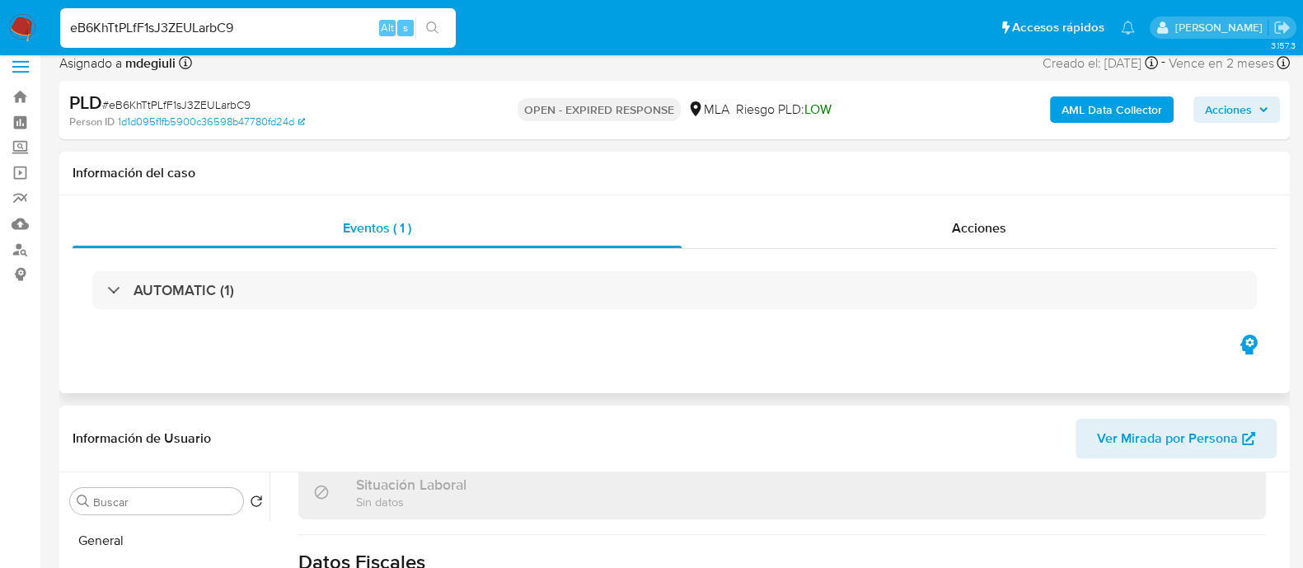
scroll to position [205, 0]
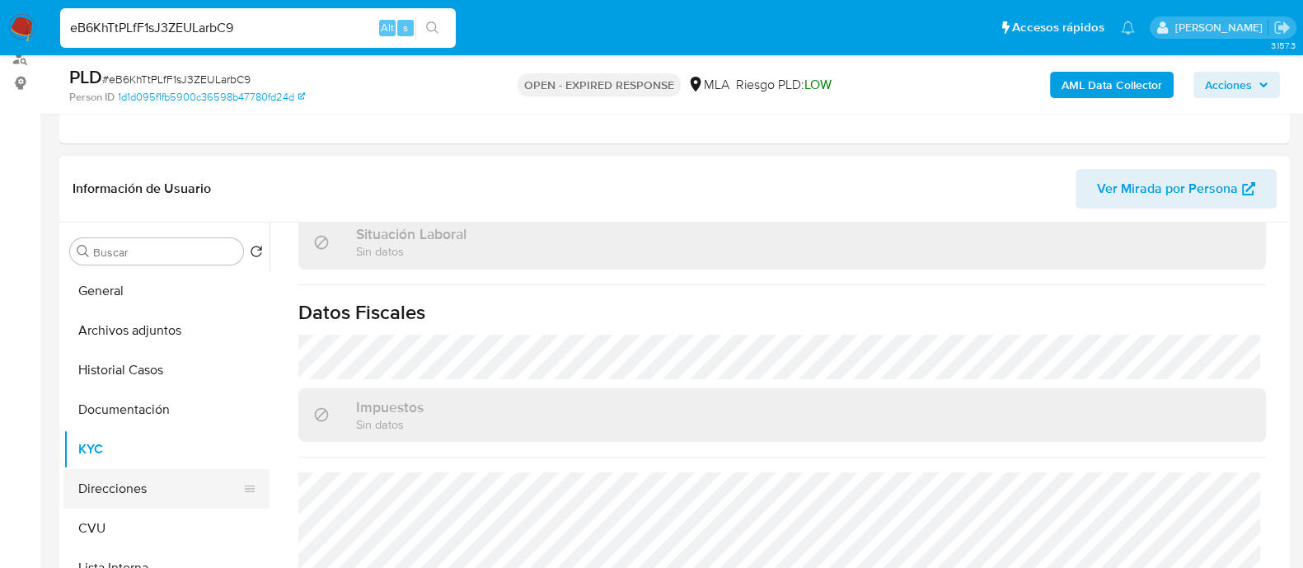
click at [110, 481] on button "Direcciones" at bounding box center [159, 489] width 193 height 40
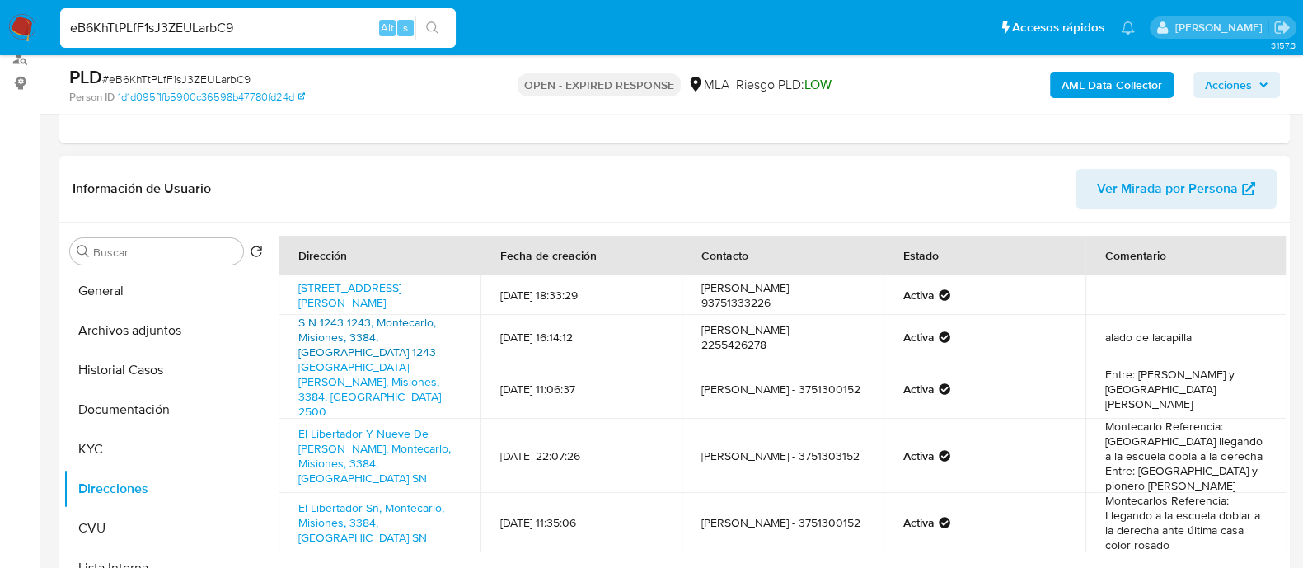
click at [376, 337] on link "S N 1243 1243, Montecarlo, Misiones, 3384, Argentina 1243" at bounding box center [367, 337] width 138 height 46
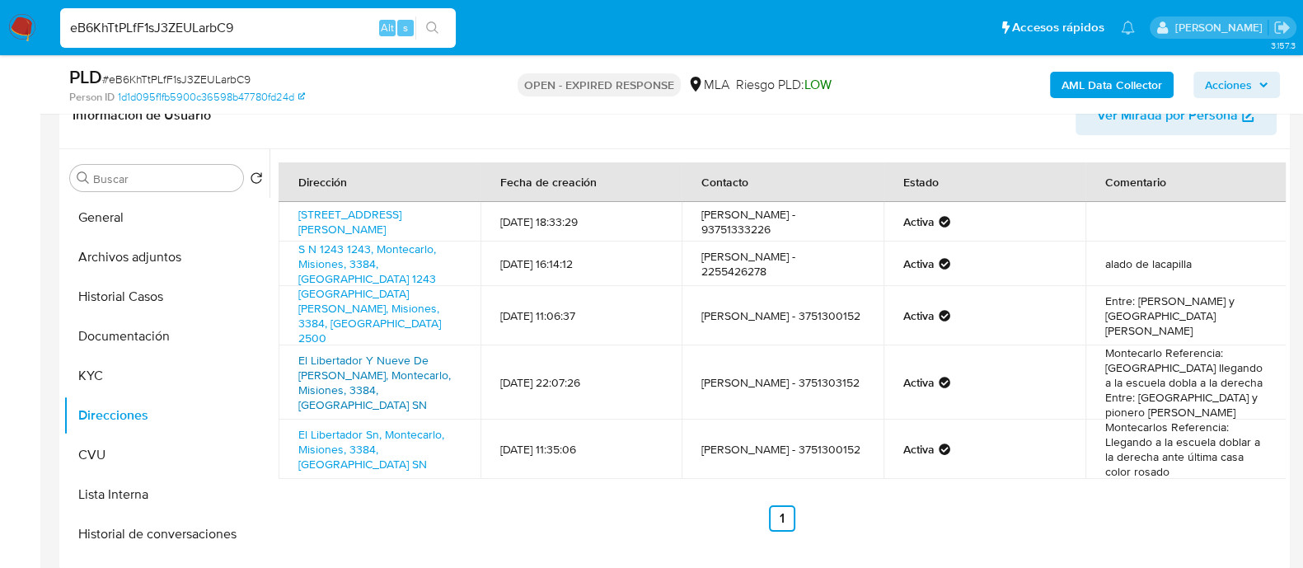
scroll to position [309, 0]
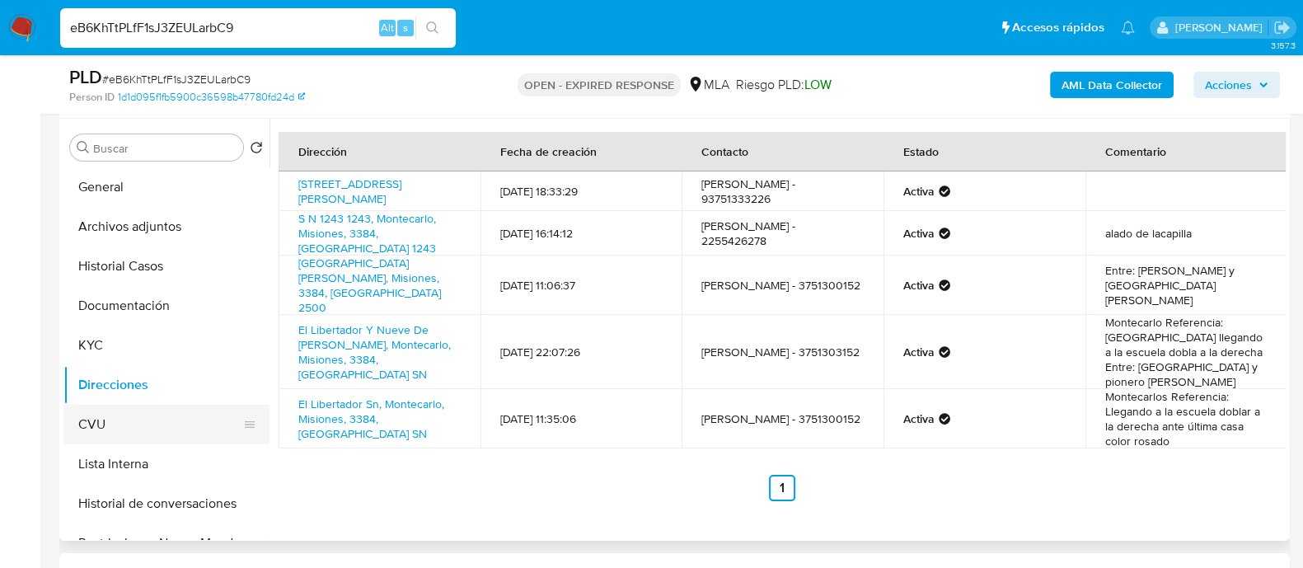
click at [129, 419] on button "CVU" at bounding box center [159, 425] width 193 height 40
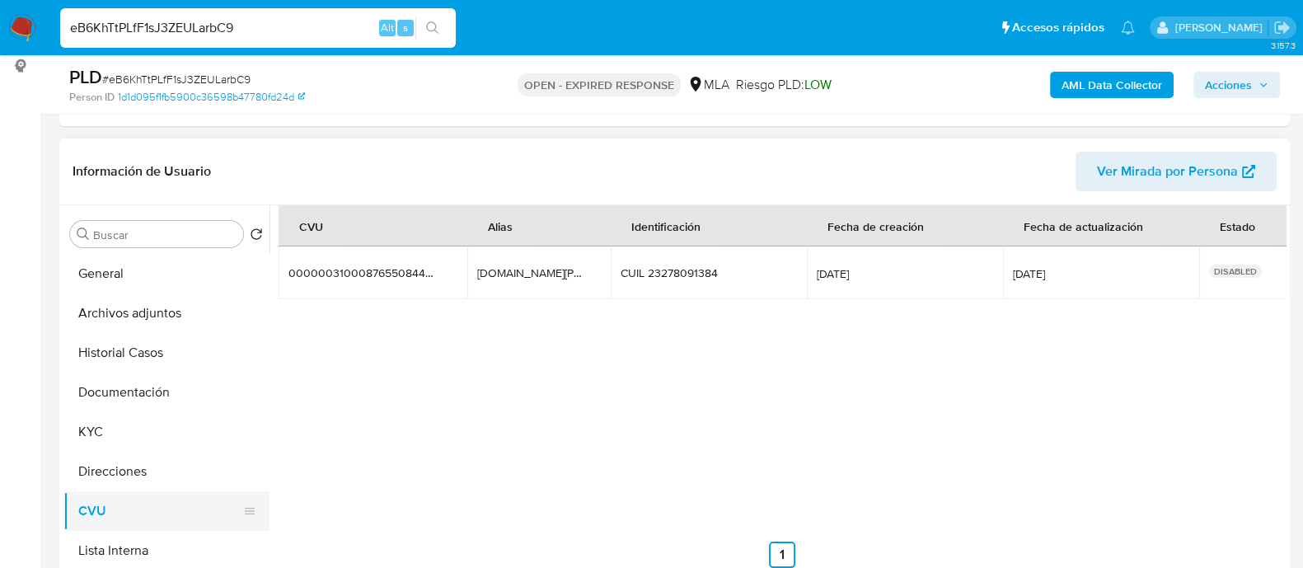
scroll to position [102, 0]
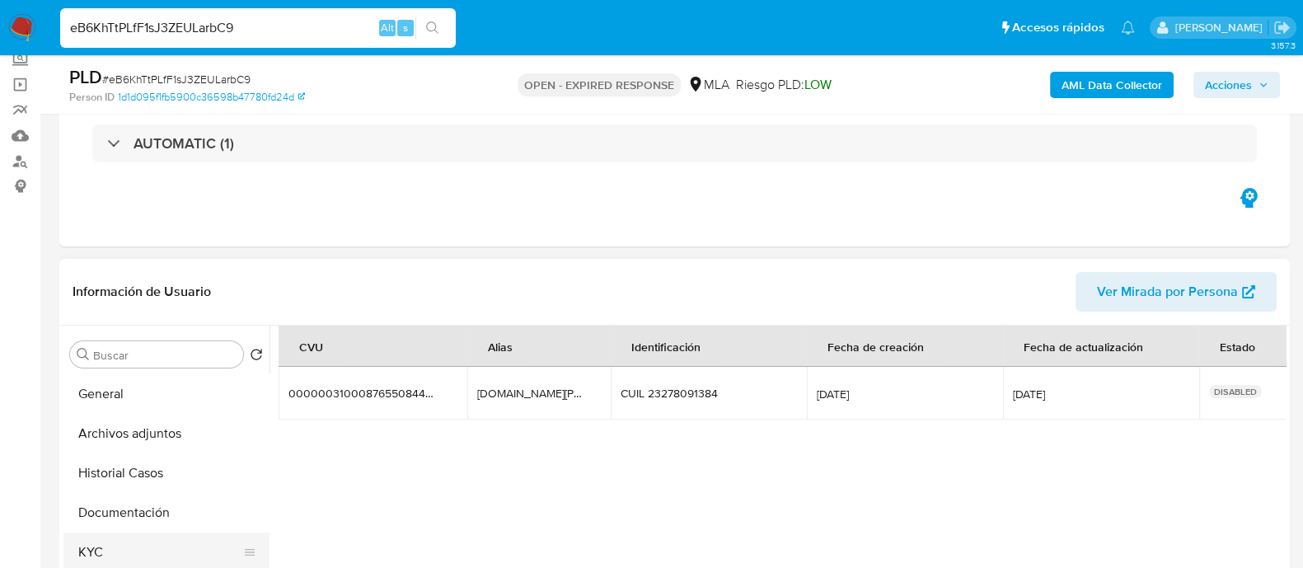
click at [120, 547] on button "KYC" at bounding box center [159, 553] width 193 height 40
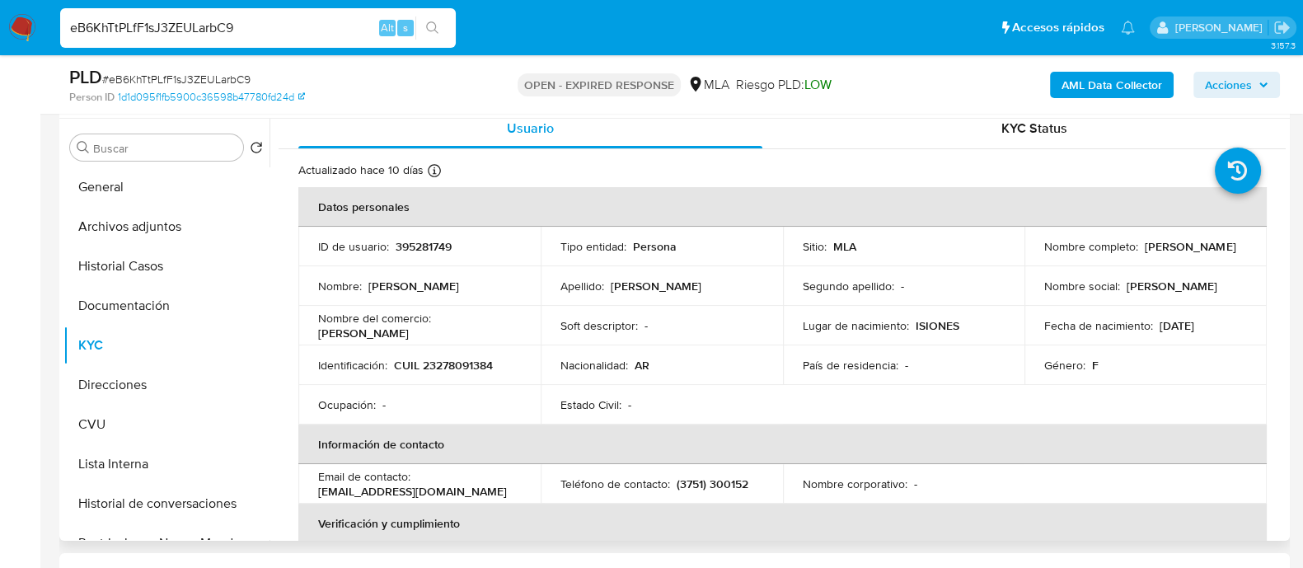
scroll to position [0, 0]
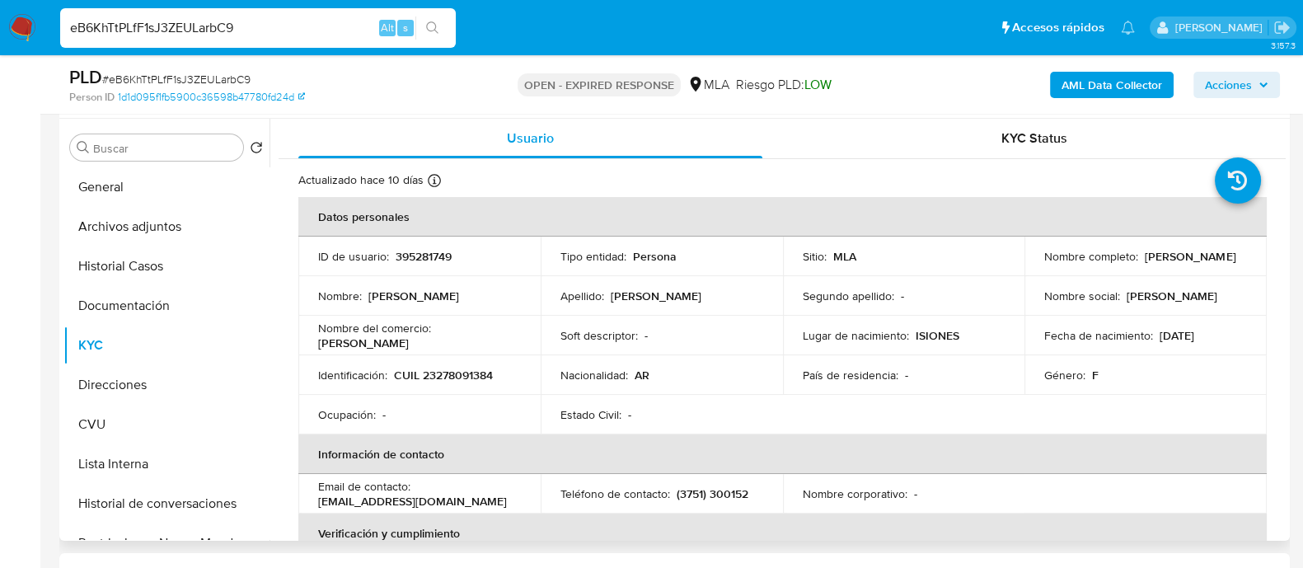
click at [421, 261] on p "395281749" at bounding box center [424, 256] width 56 height 15
copy p "395281749"
click at [442, 253] on p "395281749" at bounding box center [424, 256] width 56 height 15
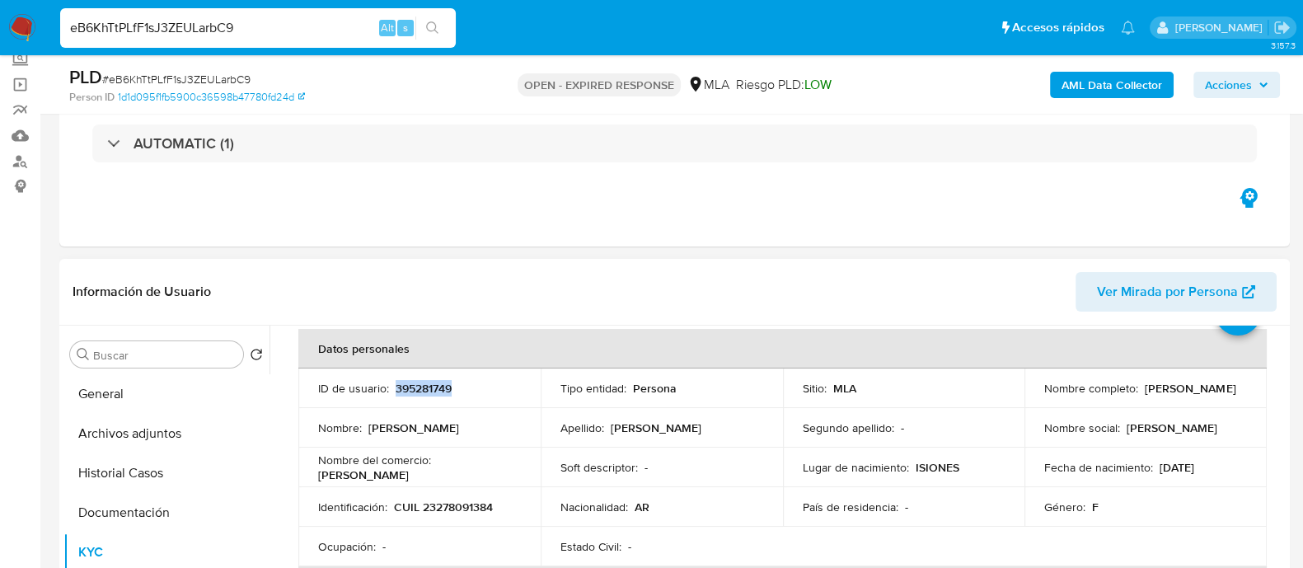
scroll to position [102, 0]
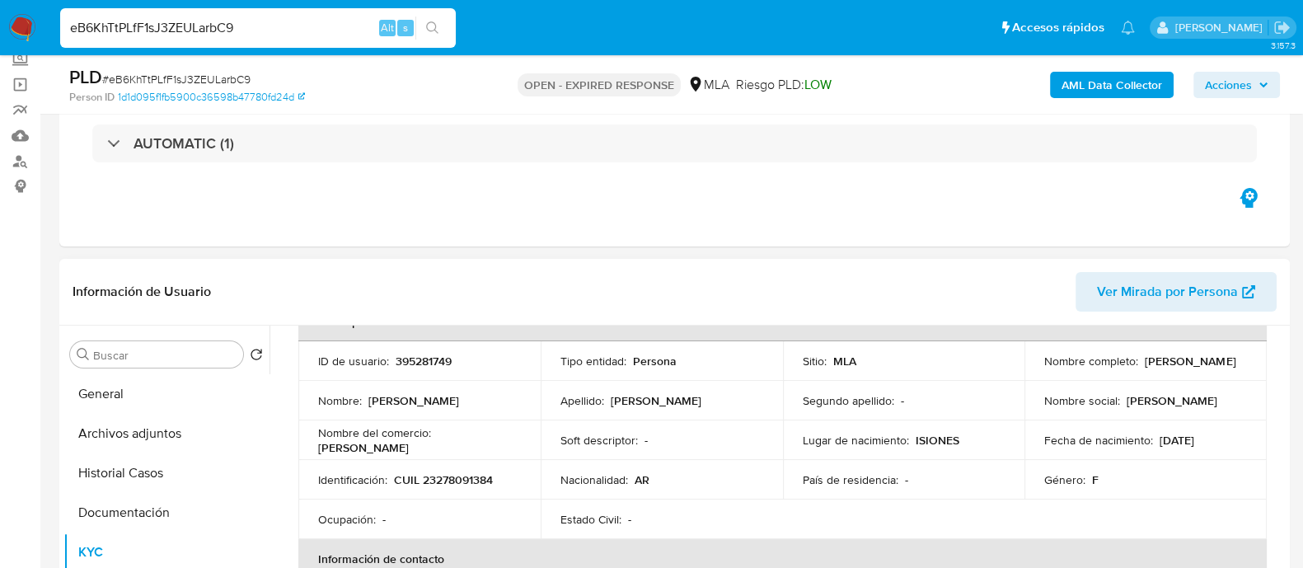
click at [444, 477] on p "CUIL 23278091384" at bounding box center [443, 479] width 99 height 15
copy p "23278091384"
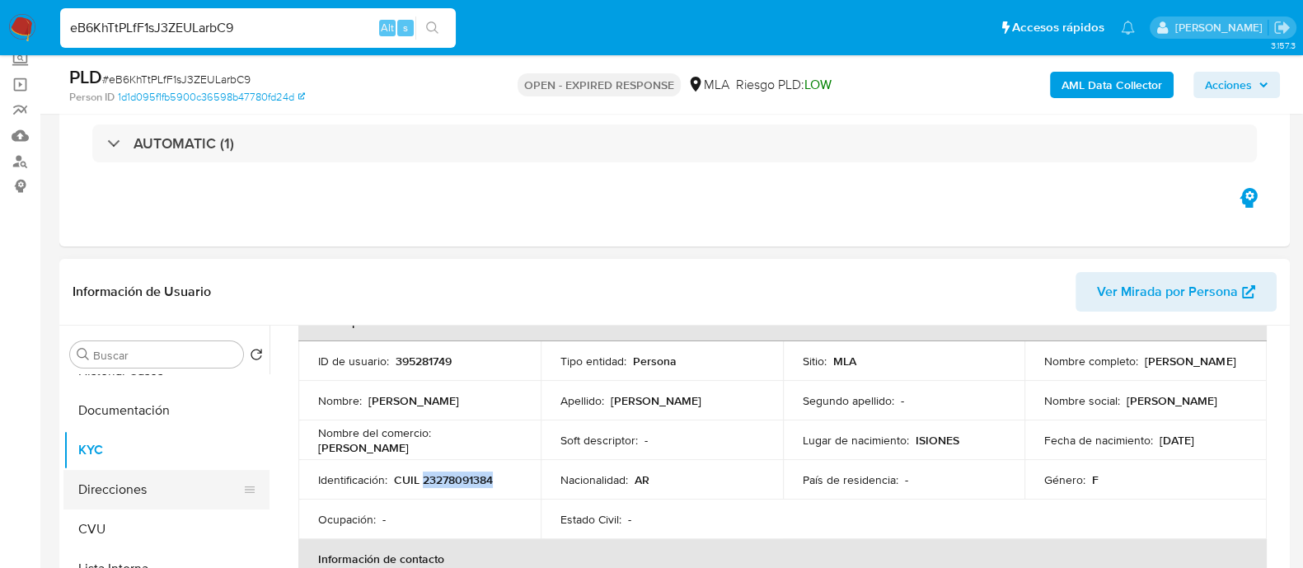
click at [134, 484] on button "Direcciones" at bounding box center [159, 490] width 193 height 40
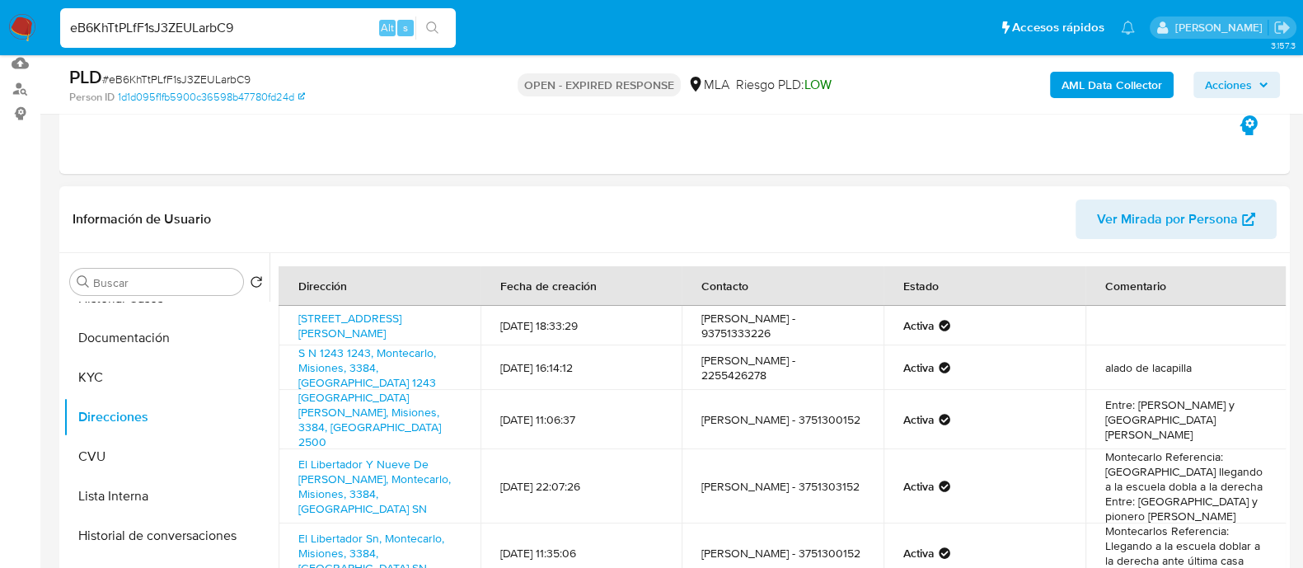
scroll to position [205, 0]
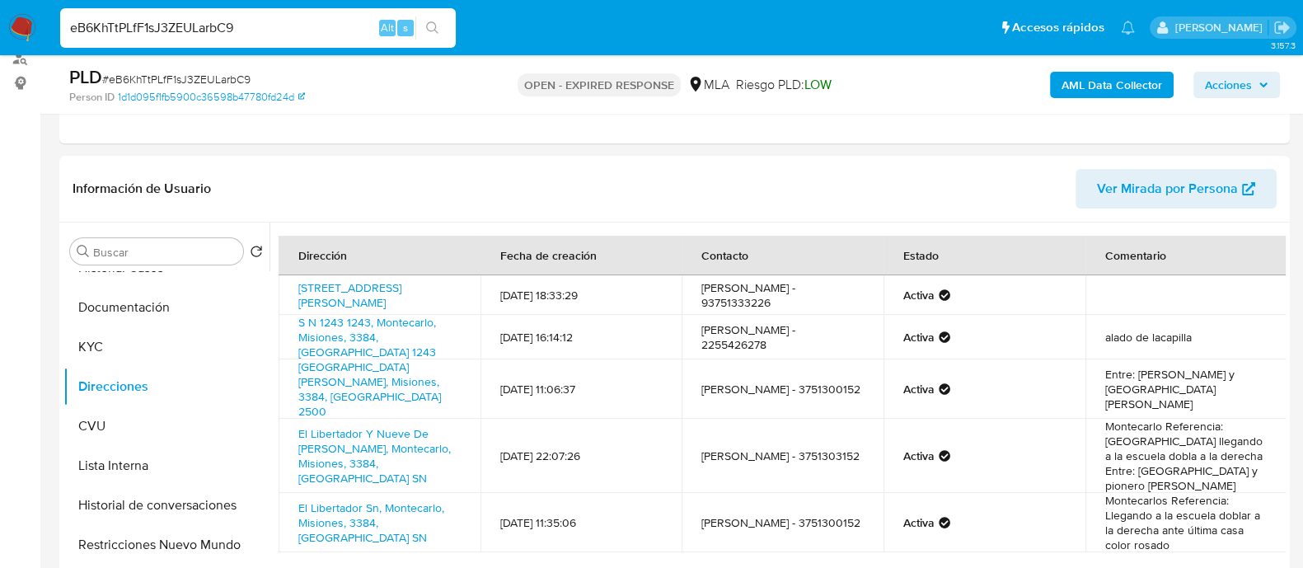
click at [223, 27] on input "eB6KhTtPLfF1sJ3ZEULarbC9" at bounding box center [258, 27] width 396 height 21
paste input "qbqFGYiz7a7Q4gVEX71IMeo2"
type input "qbqFGYiz7a7Q4gVEX71IMeo2"
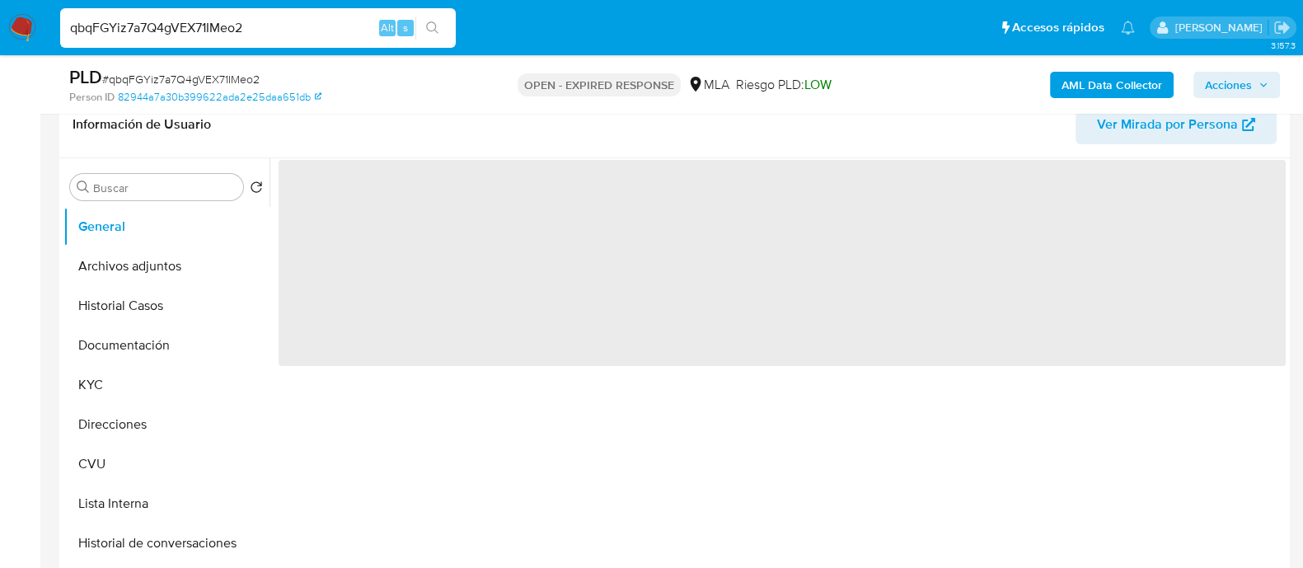
scroll to position [309, 0]
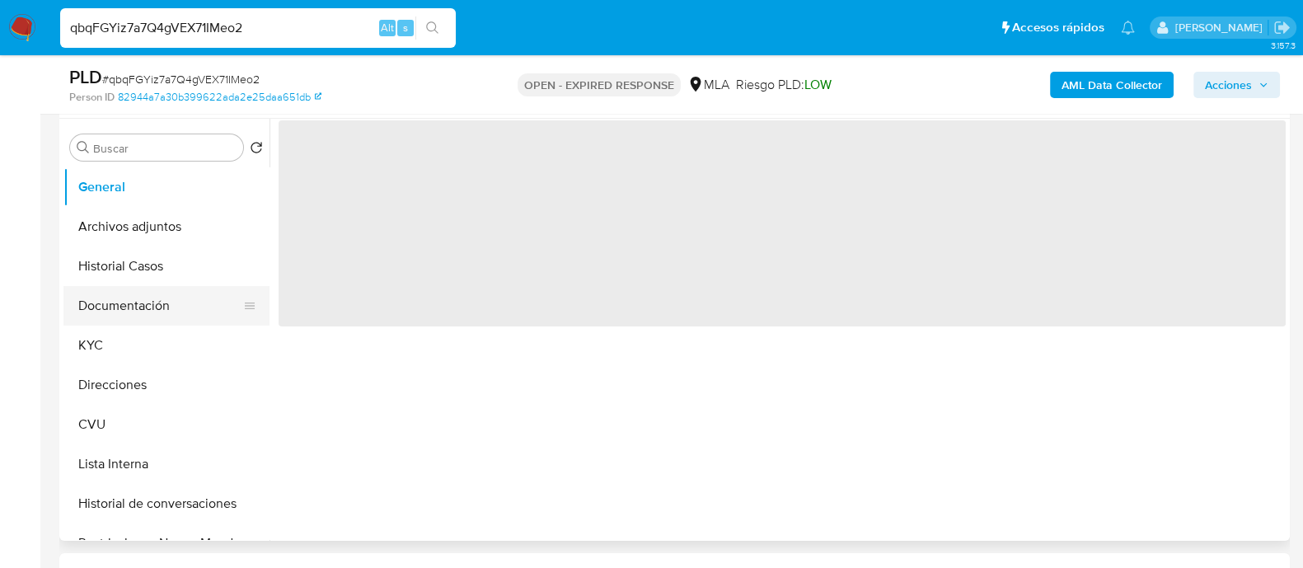
click at [123, 302] on button "Documentación" at bounding box center [159, 306] width 193 height 40
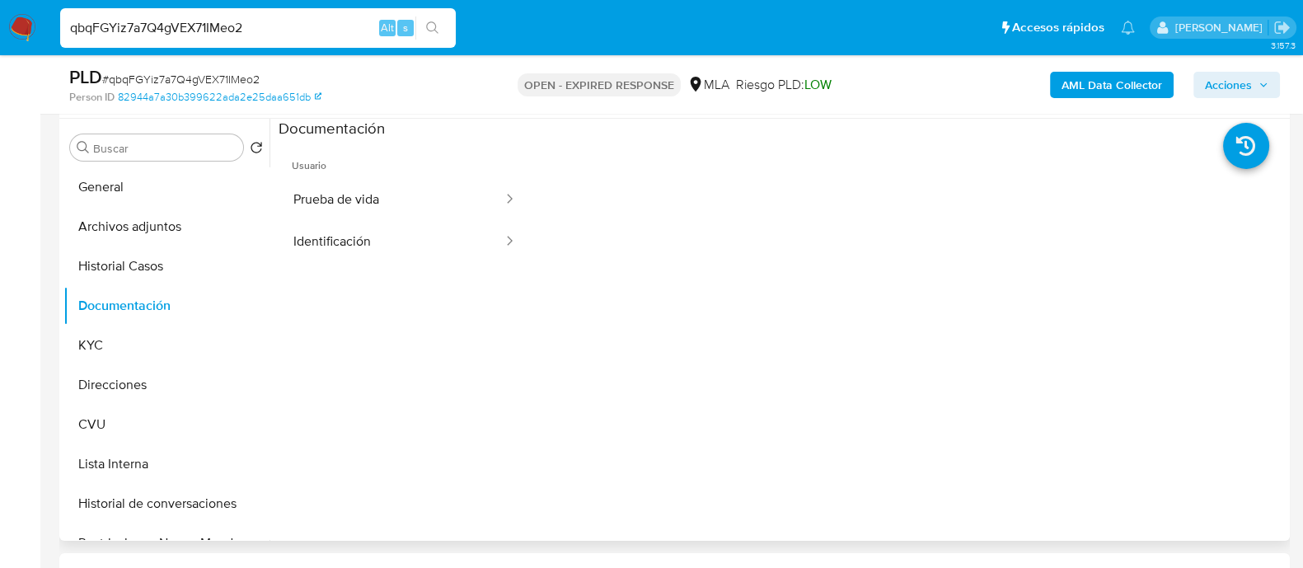
select select "10"
click at [411, 241] on button "Identificación" at bounding box center [392, 242] width 226 height 42
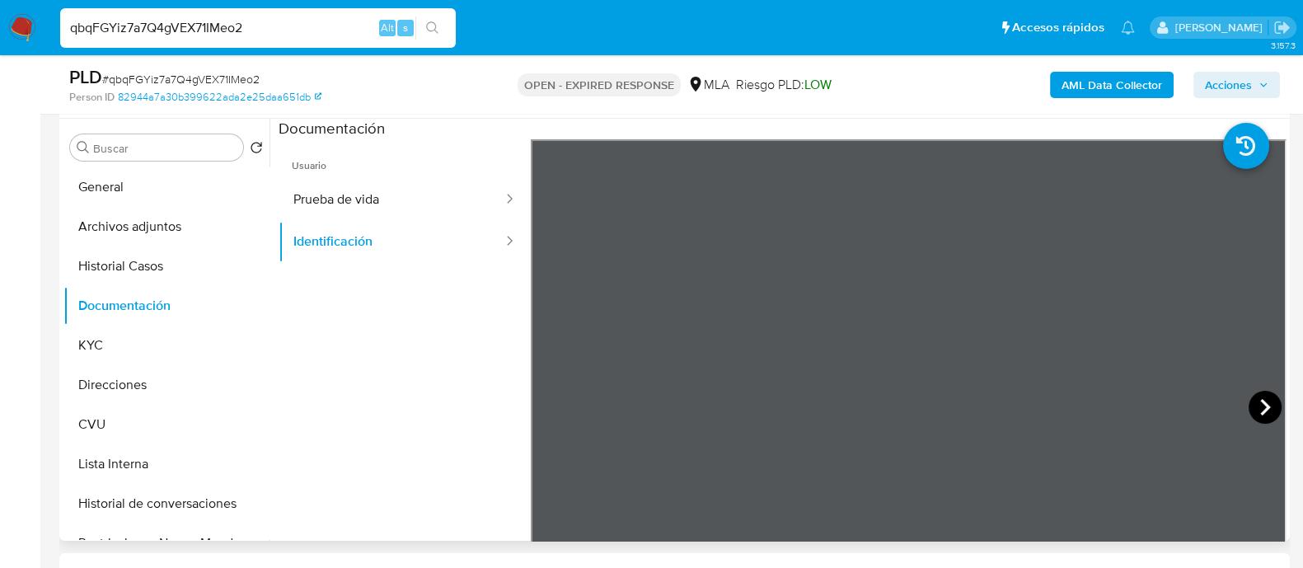
click at [1249, 404] on icon at bounding box center [1265, 407] width 33 height 33
click at [564, 401] on icon at bounding box center [551, 407] width 33 height 33
click at [404, 201] on button "Prueba de vida" at bounding box center [392, 200] width 226 height 42
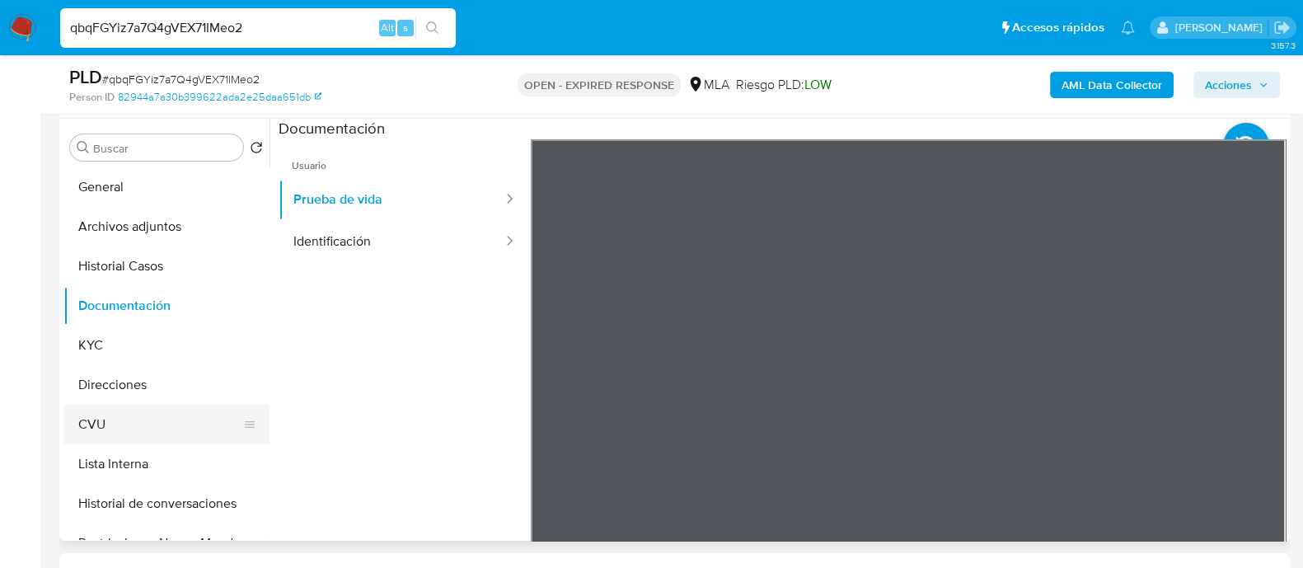
click at [129, 411] on button "CVU" at bounding box center [159, 425] width 193 height 40
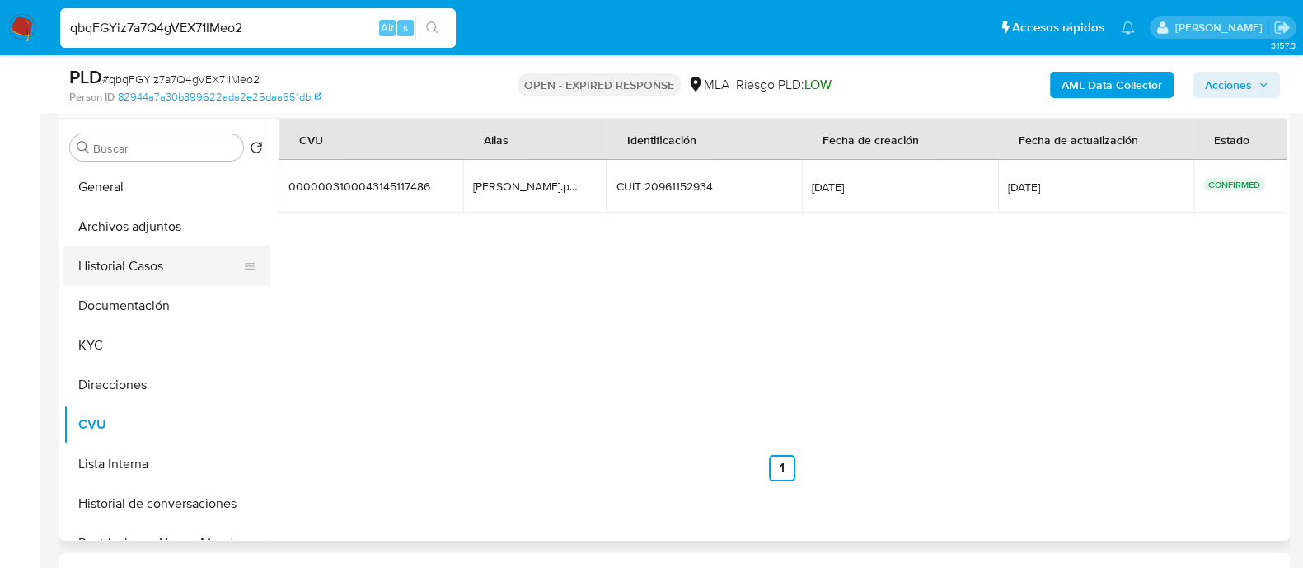
click at [144, 252] on button "Historial Casos" at bounding box center [159, 267] width 193 height 40
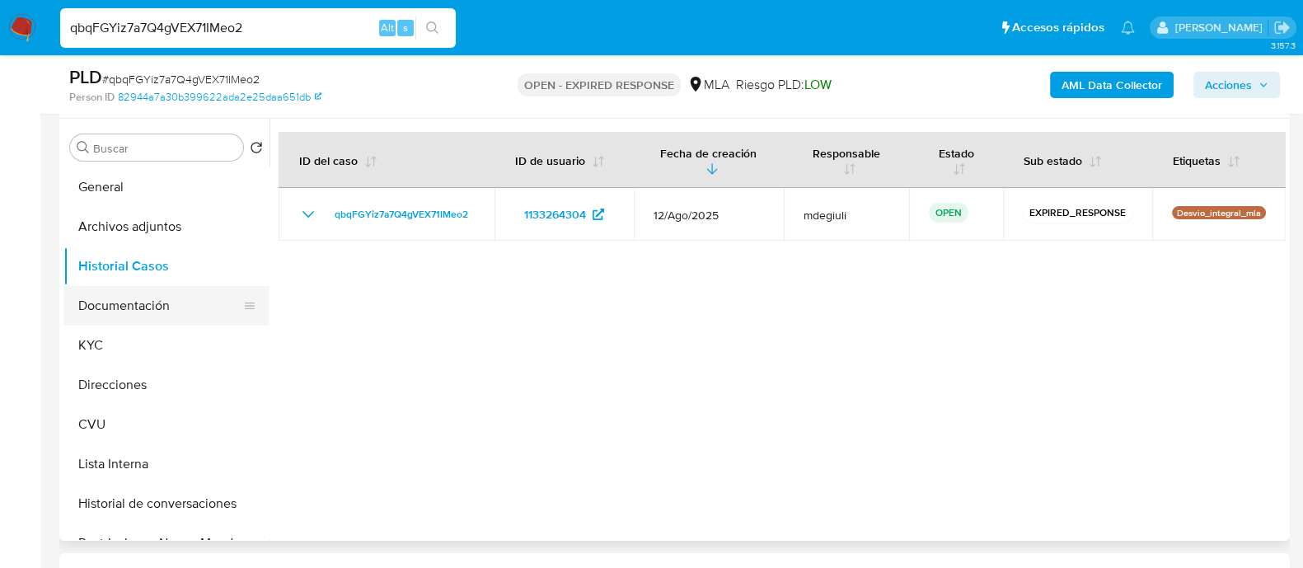
click at [129, 315] on button "Documentación" at bounding box center [159, 306] width 193 height 40
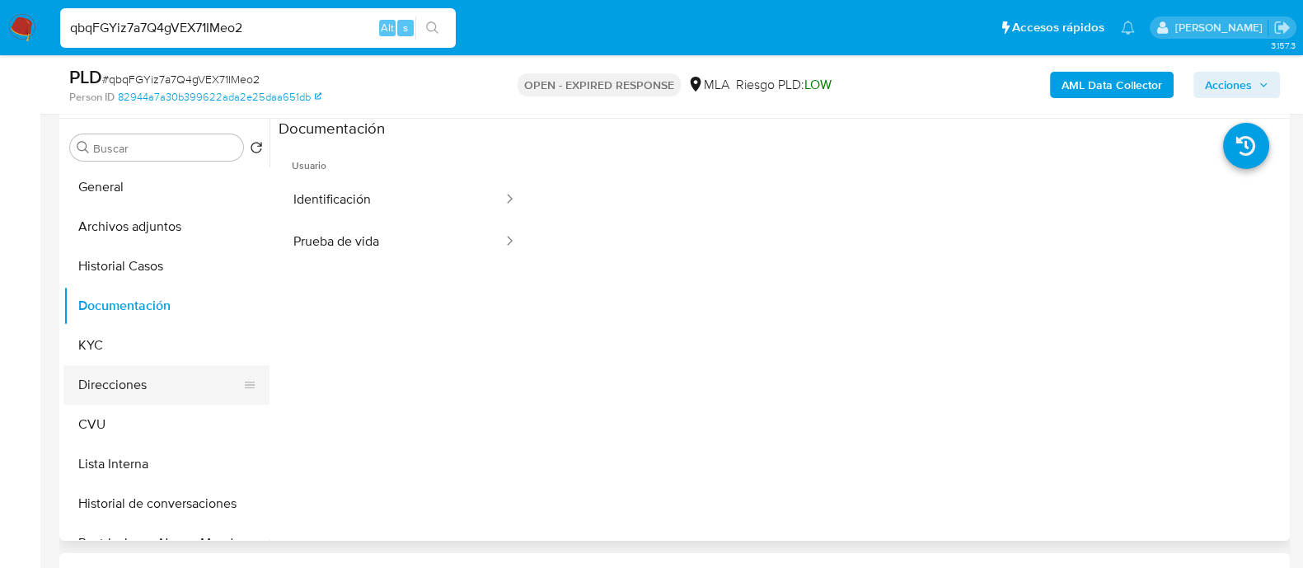
click at [127, 392] on button "Direcciones" at bounding box center [159, 385] width 193 height 40
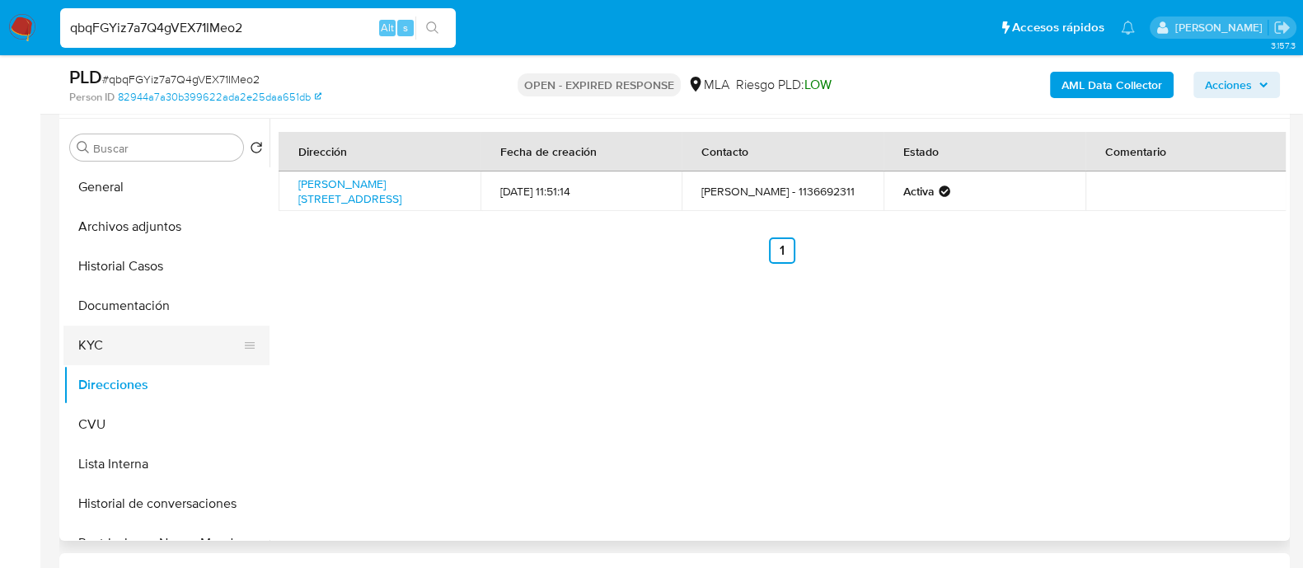
click at [124, 345] on button "KYC" at bounding box center [159, 346] width 193 height 40
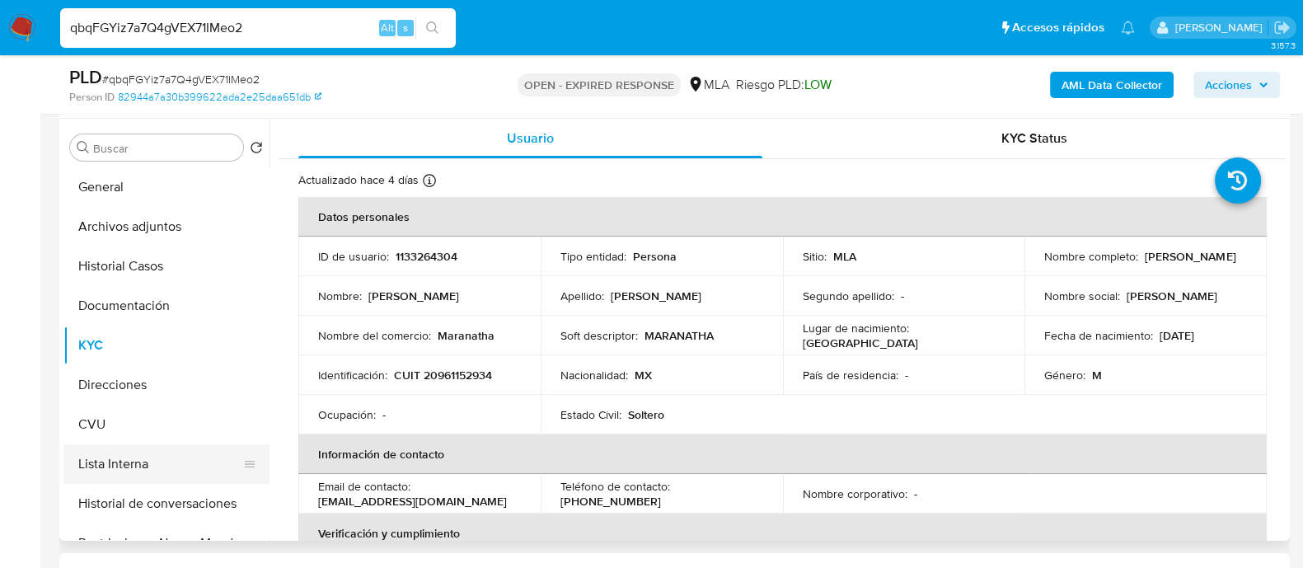
click at [152, 452] on button "Lista Interna" at bounding box center [159, 464] width 193 height 40
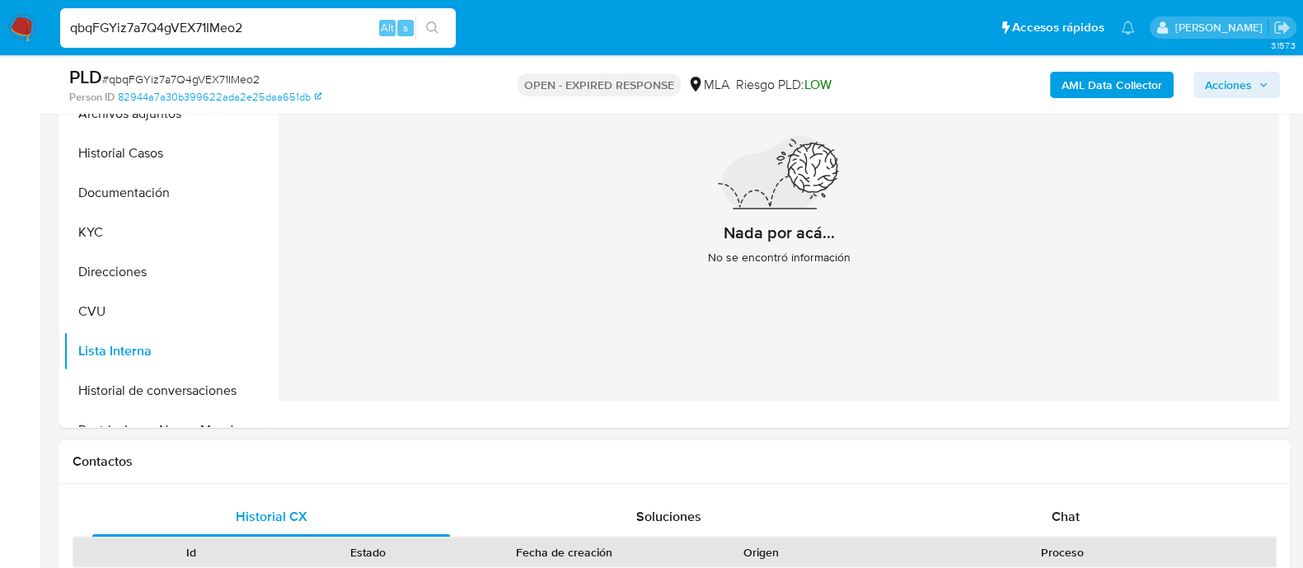
scroll to position [721, 0]
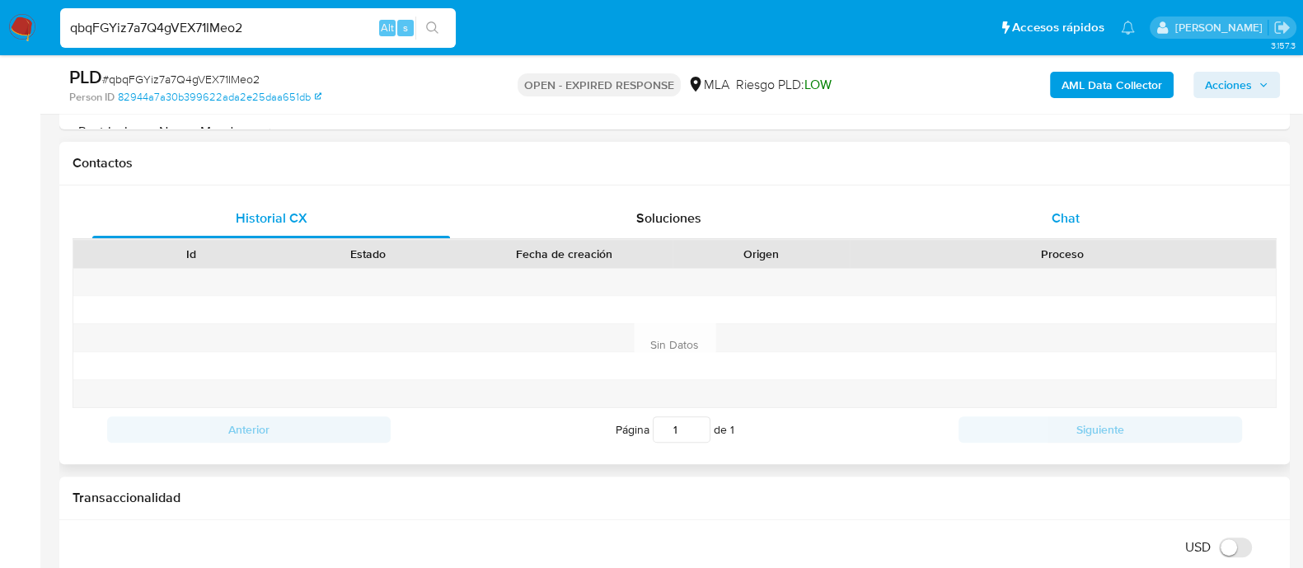
click at [1000, 199] on div "Chat" at bounding box center [1066, 219] width 358 height 40
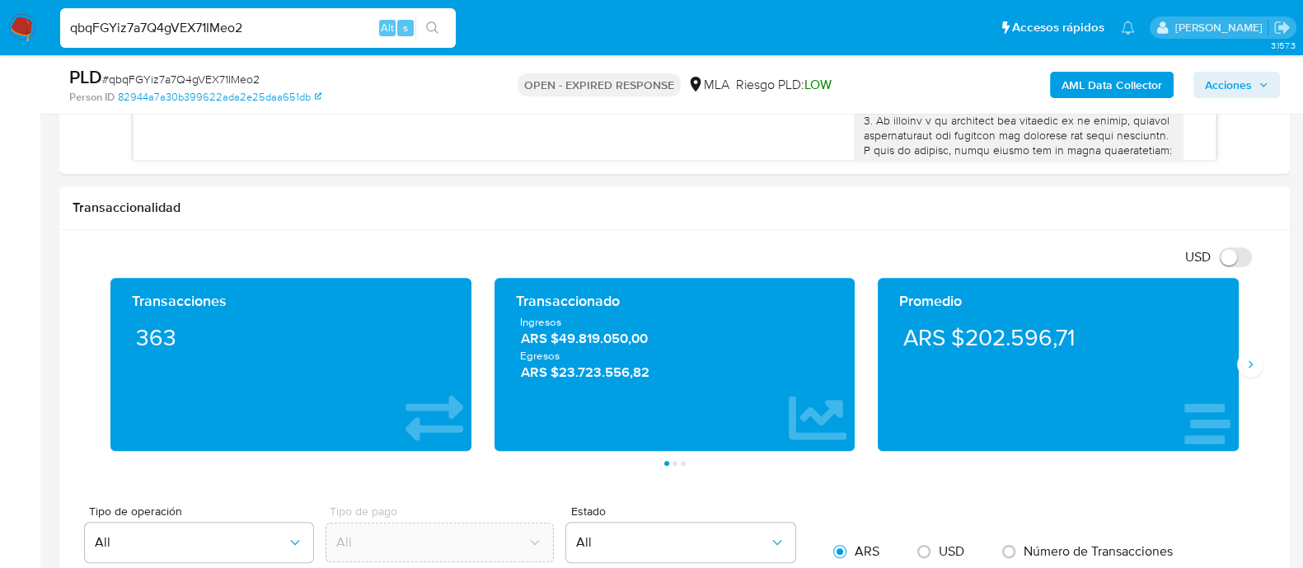
scroll to position [1134, 0]
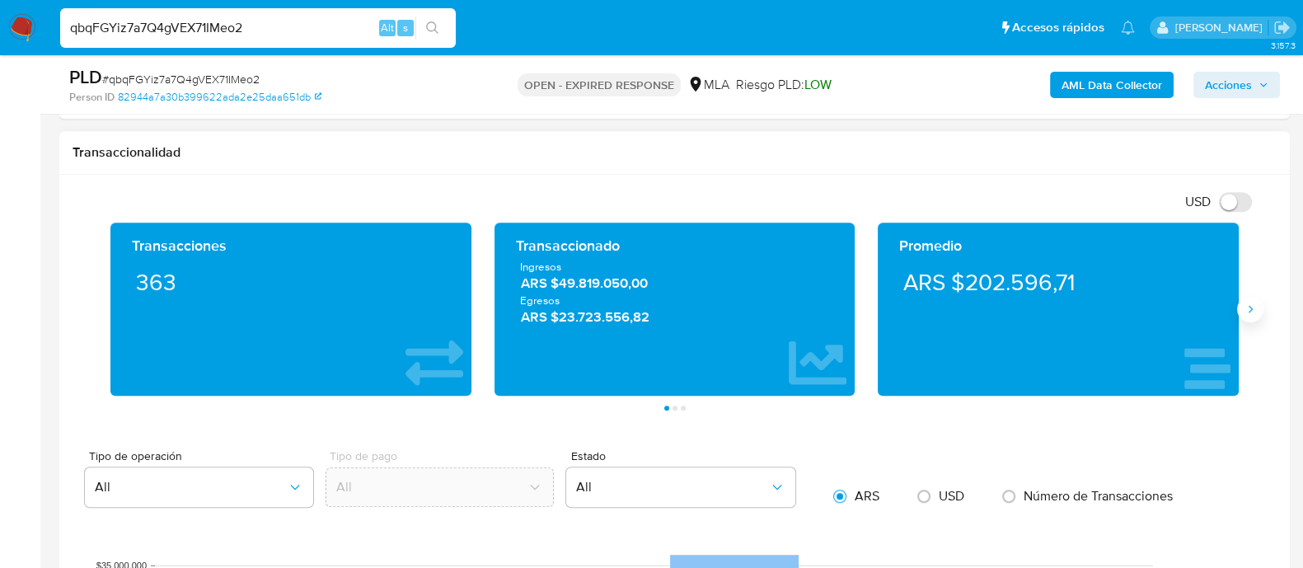
click at [1252, 312] on icon "Siguiente" at bounding box center [1250, 309] width 13 height 13
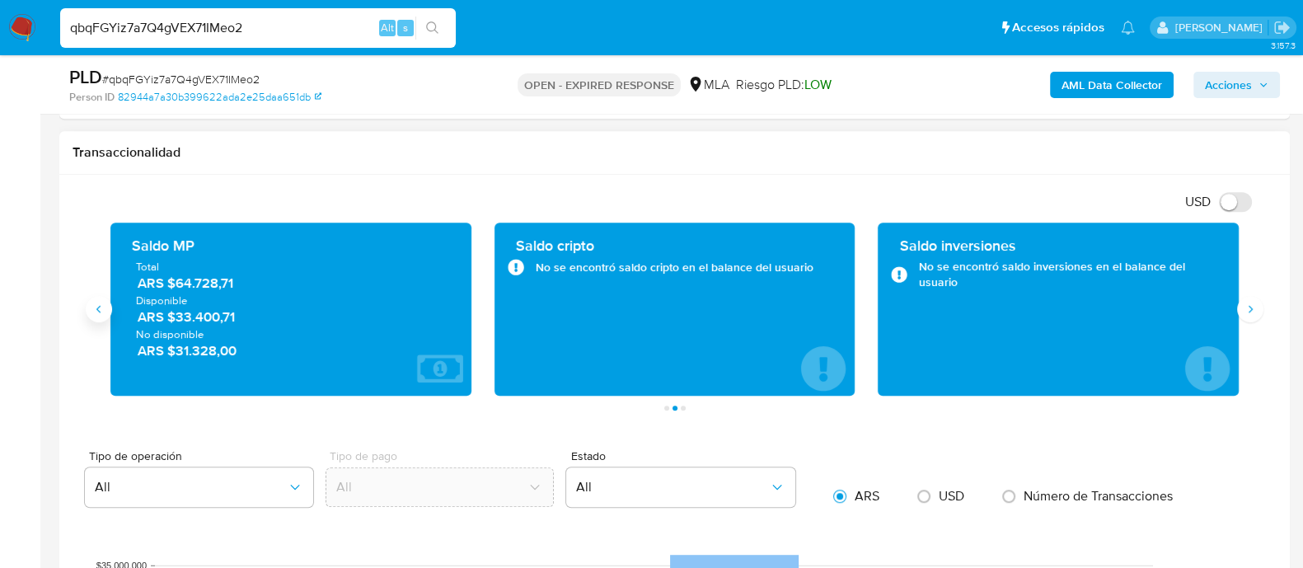
click at [102, 312] on icon "Anterior" at bounding box center [98, 309] width 13 height 13
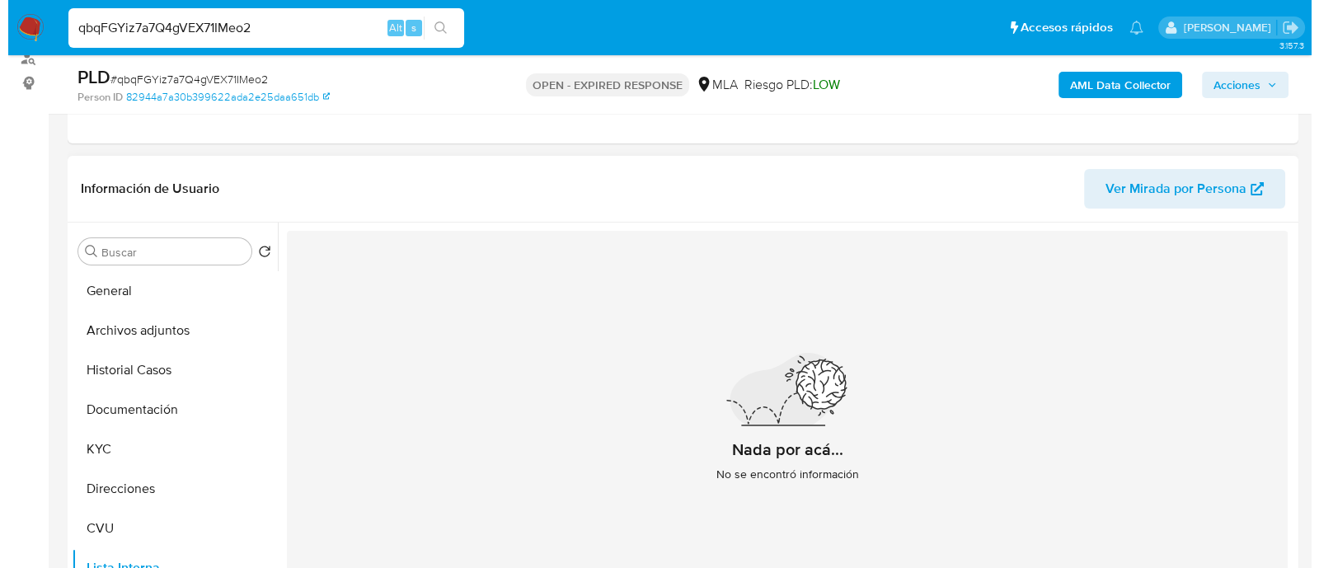
scroll to position [102, 0]
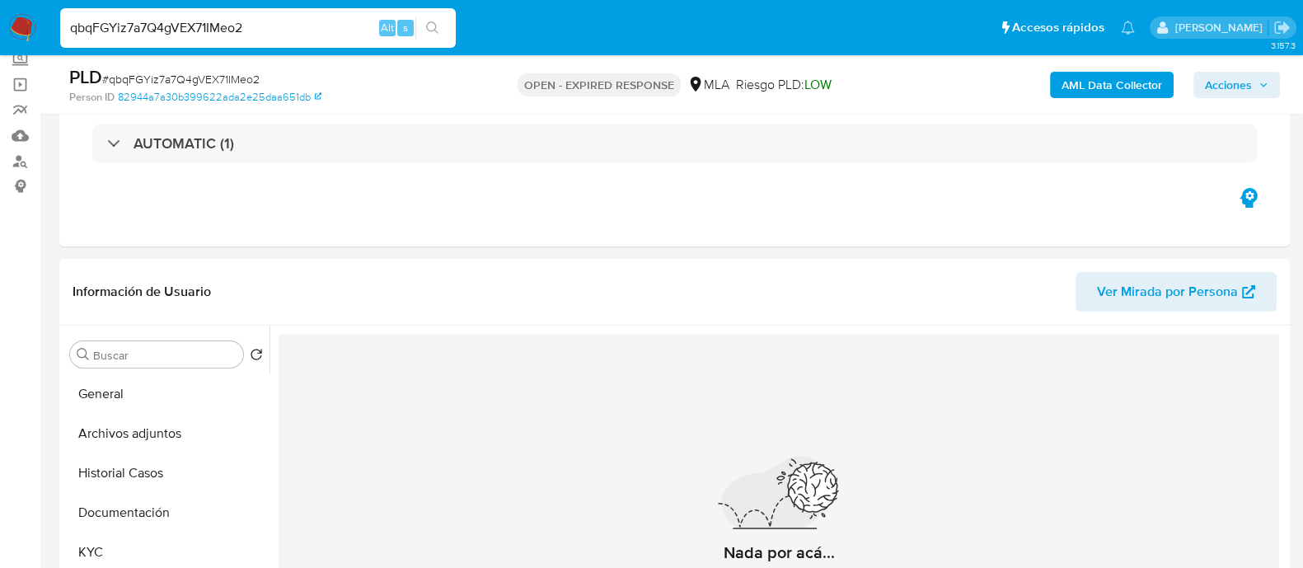
click at [1120, 72] on b "AML Data Collector" at bounding box center [1112, 85] width 101 height 26
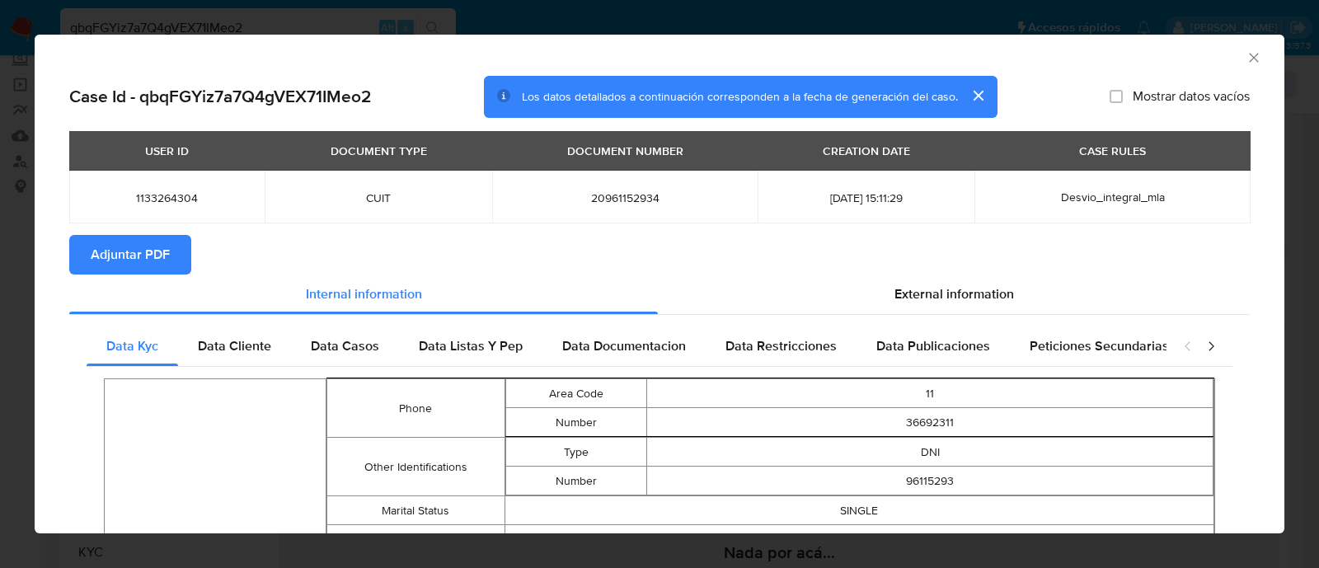
click at [95, 251] on span "Adjuntar PDF" at bounding box center [130, 255] width 79 height 36
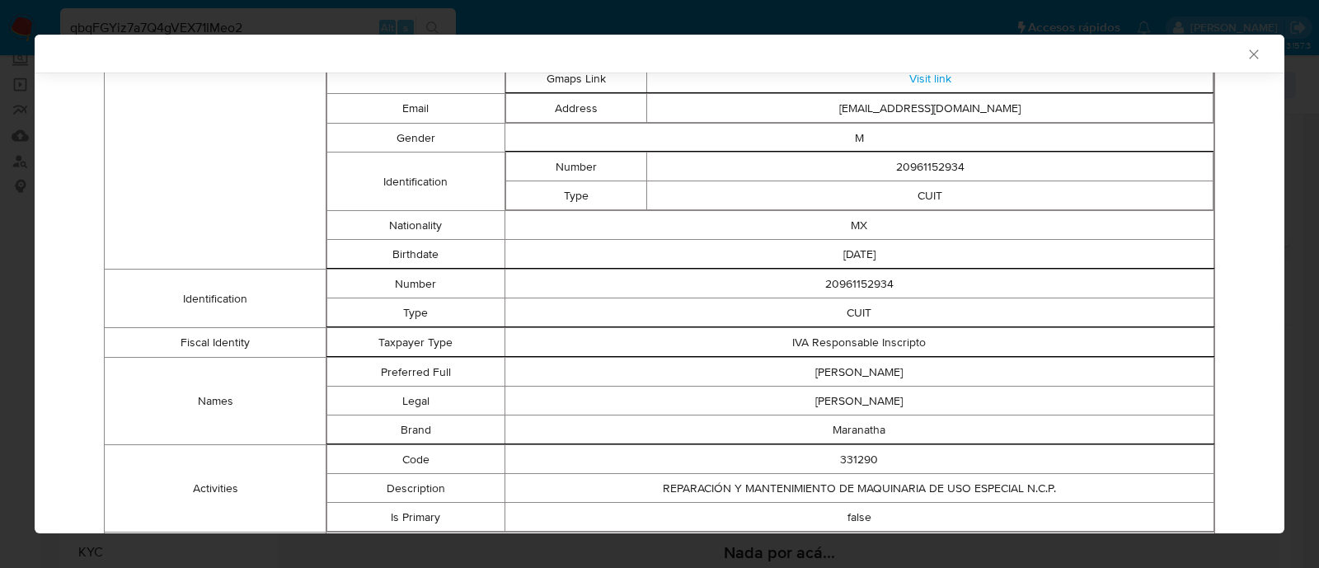
scroll to position [0, 0]
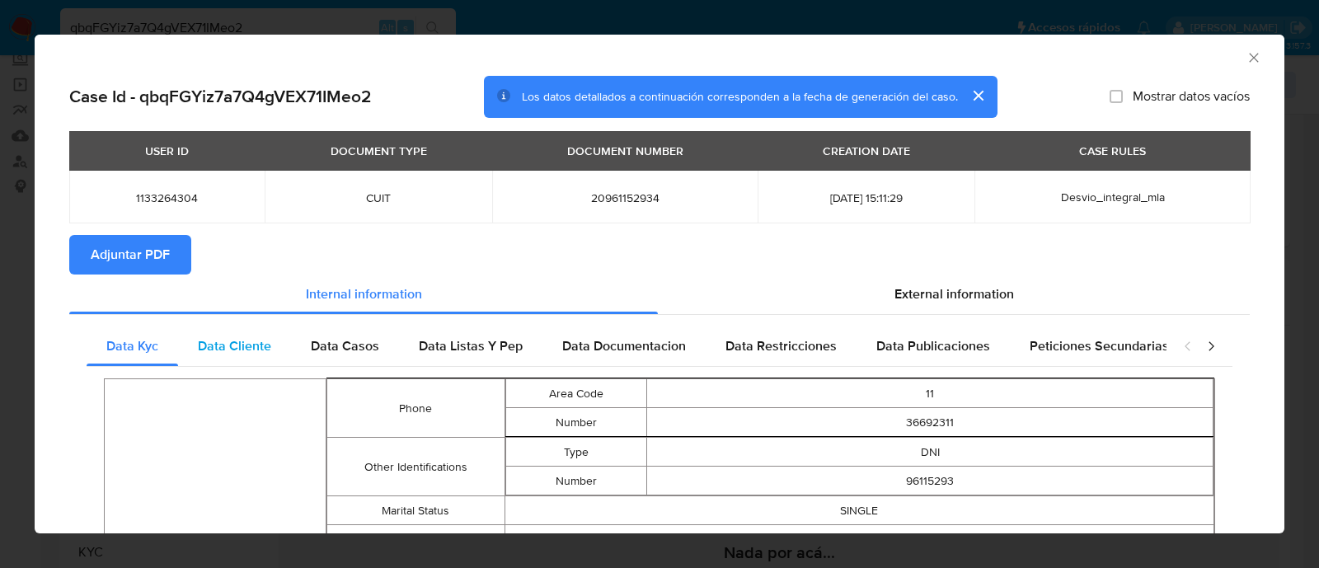
click at [245, 344] on span "Data Cliente" at bounding box center [234, 345] width 73 height 19
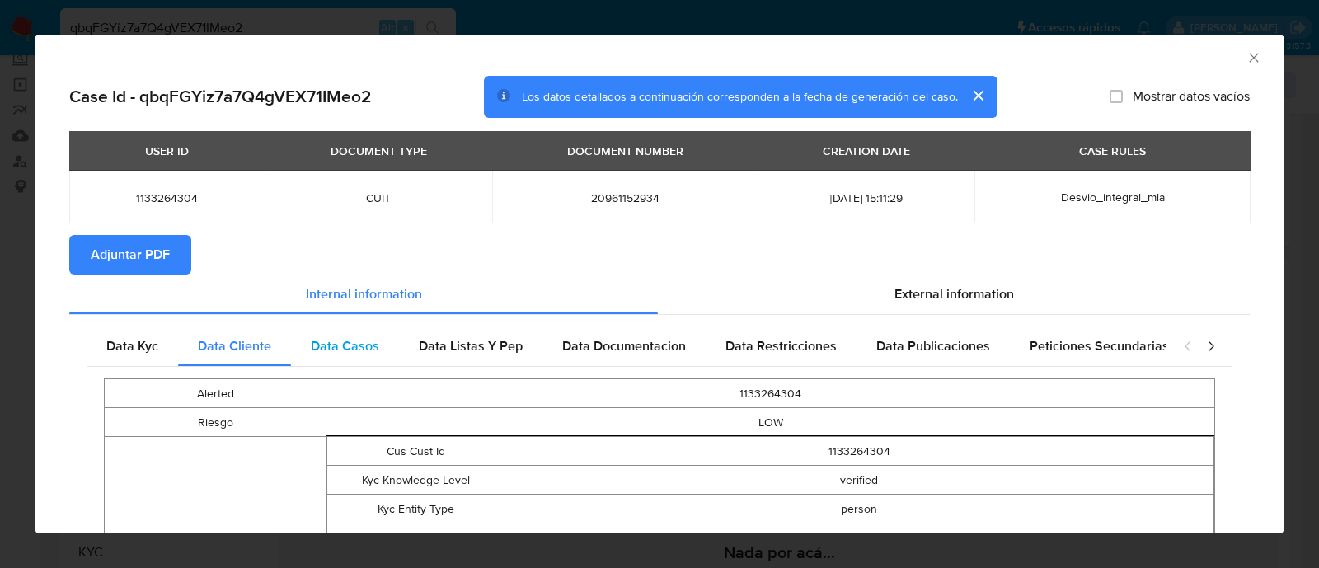
click at [365, 344] on span "Data Casos" at bounding box center [345, 345] width 68 height 19
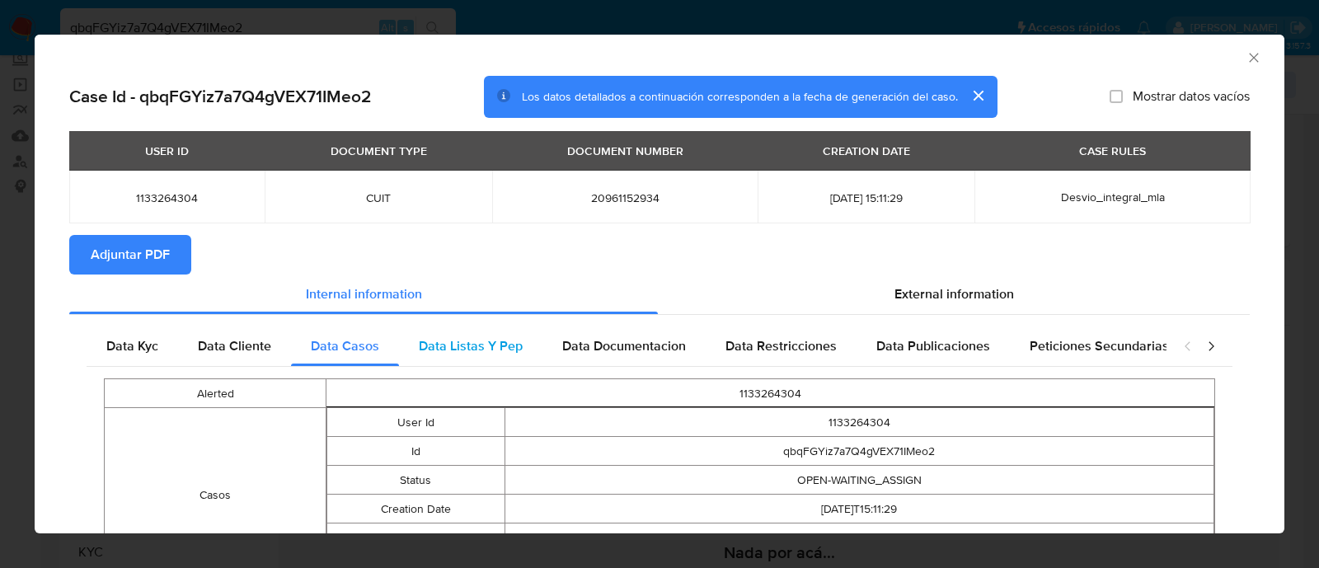
scroll to position [132, 0]
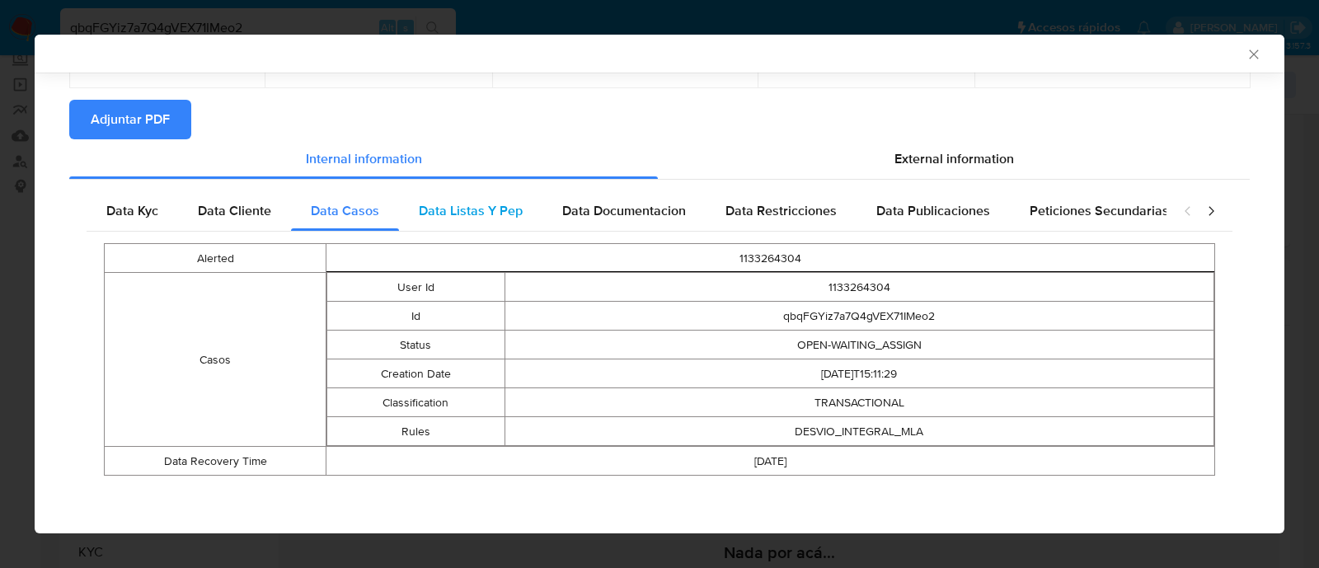
click at [455, 208] on span "Data Listas Y Pep" at bounding box center [471, 210] width 104 height 19
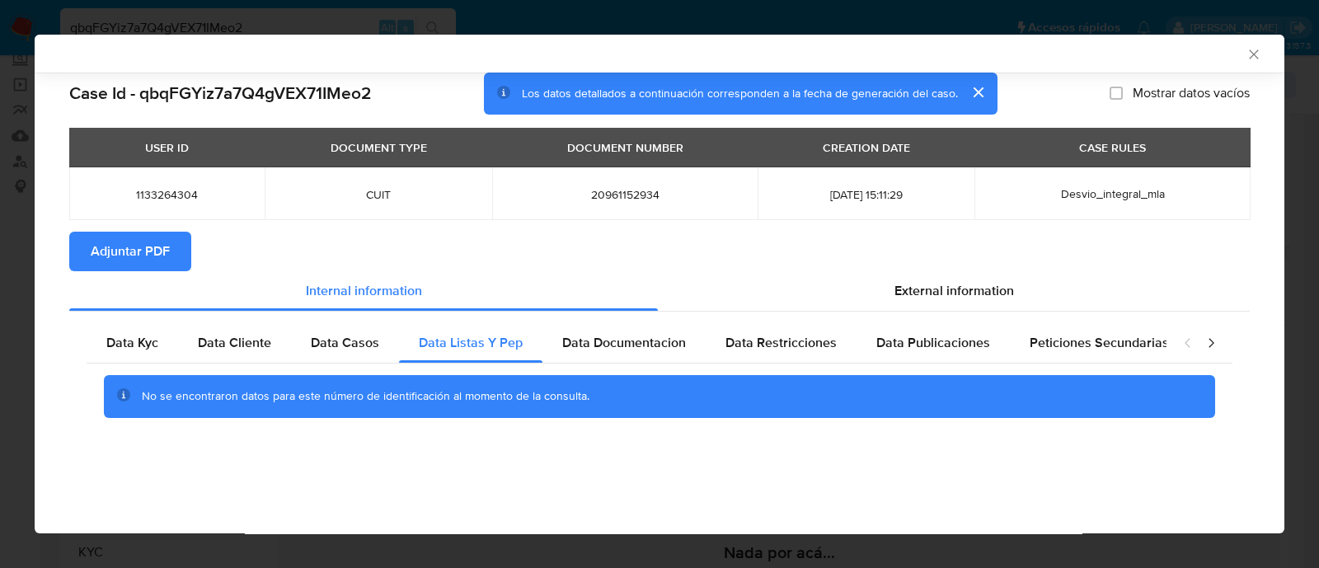
scroll to position [0, 0]
click at [639, 339] on span "Data Documentacion" at bounding box center [624, 342] width 124 height 19
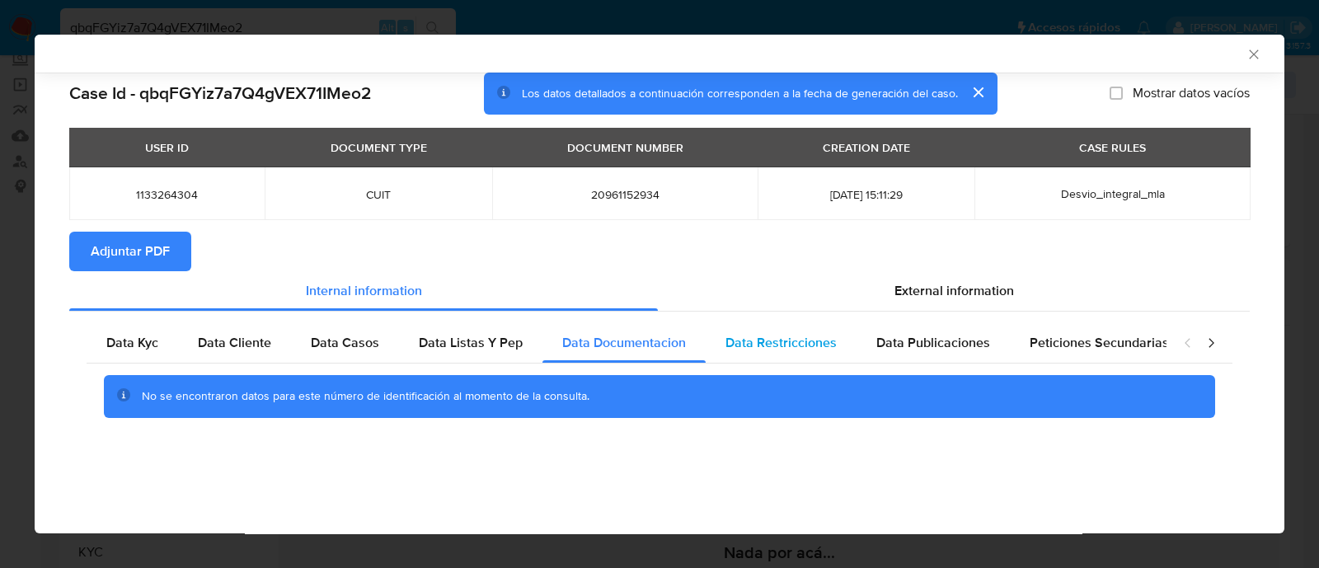
click at [751, 350] on span "Data Restricciones" at bounding box center [781, 342] width 111 height 19
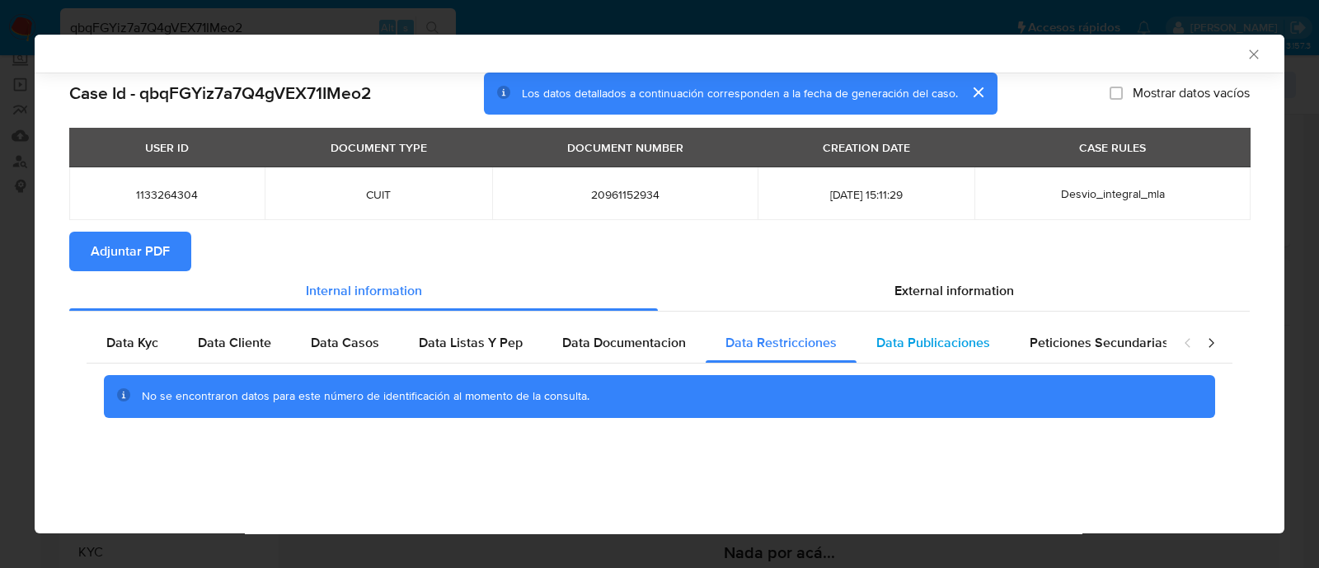
click at [900, 341] on span "Data Publicaciones" at bounding box center [933, 342] width 114 height 19
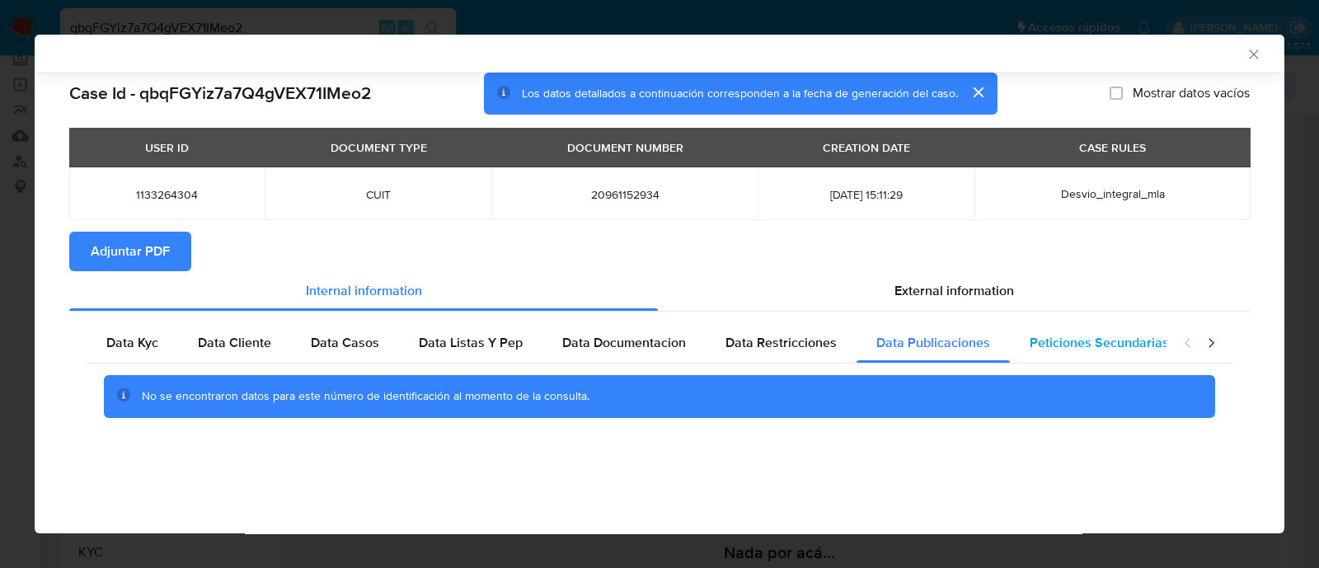
click at [1086, 339] on span "Peticiones Secundarias" at bounding box center [1099, 342] width 139 height 19
click at [1205, 344] on icon "closure-recommendation-modal" at bounding box center [1211, 343] width 16 height 16
click at [1065, 344] on span "Data Minoridad" at bounding box center [1110, 342] width 91 height 19
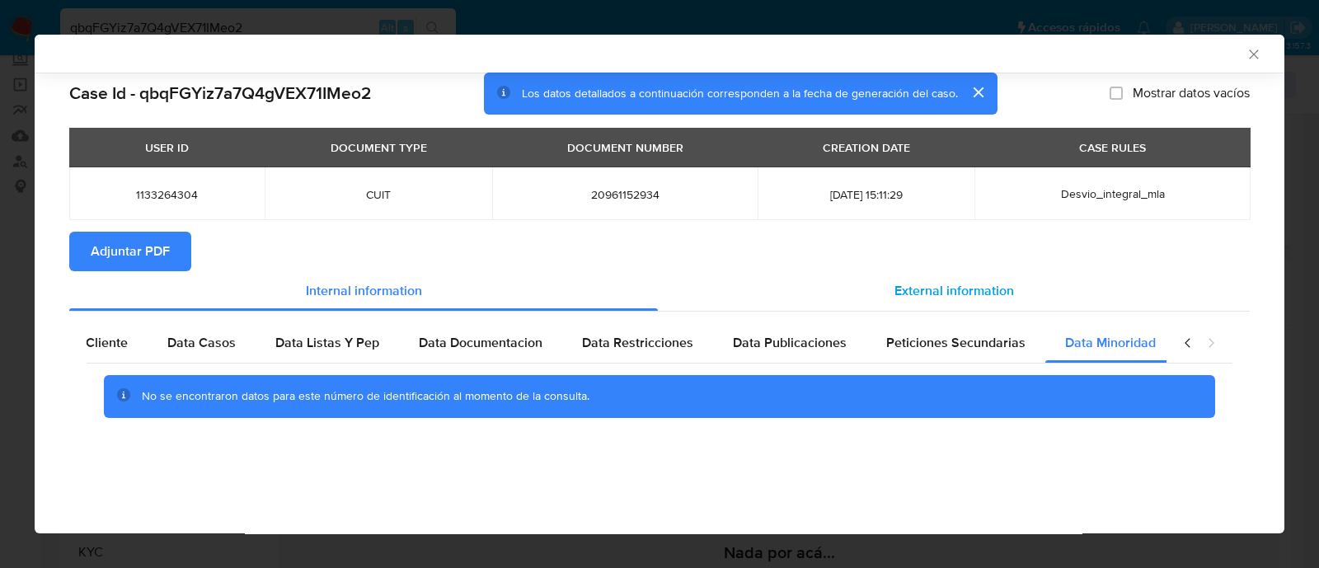
click at [973, 297] on span "External information" at bounding box center [955, 290] width 120 height 19
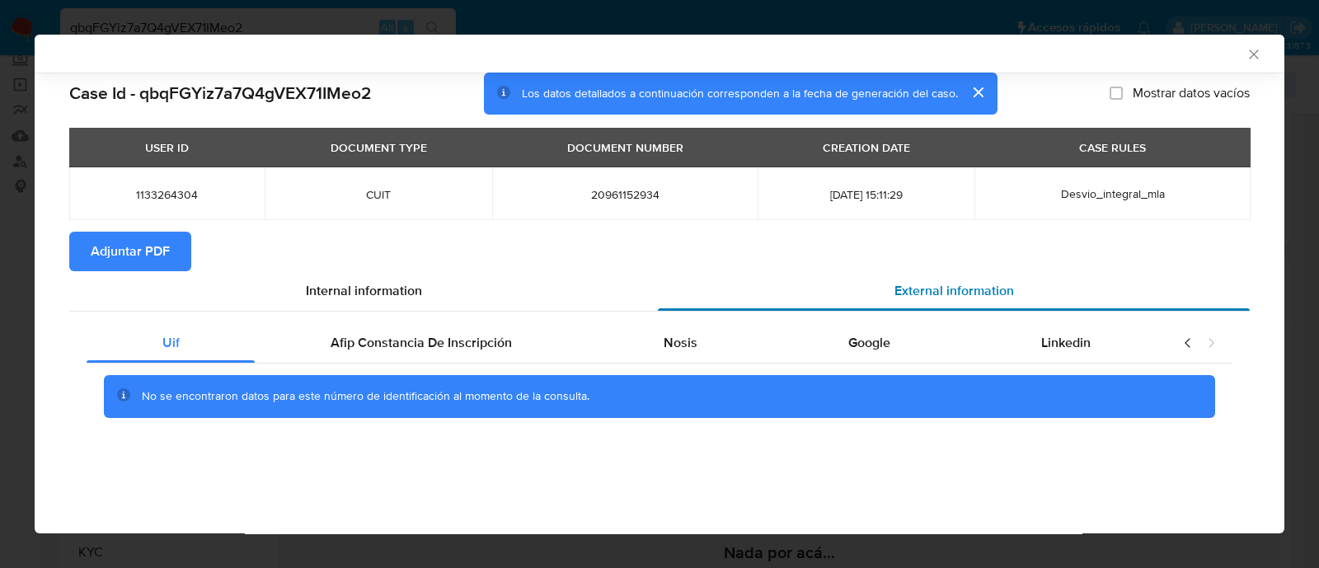
scroll to position [0, 0]
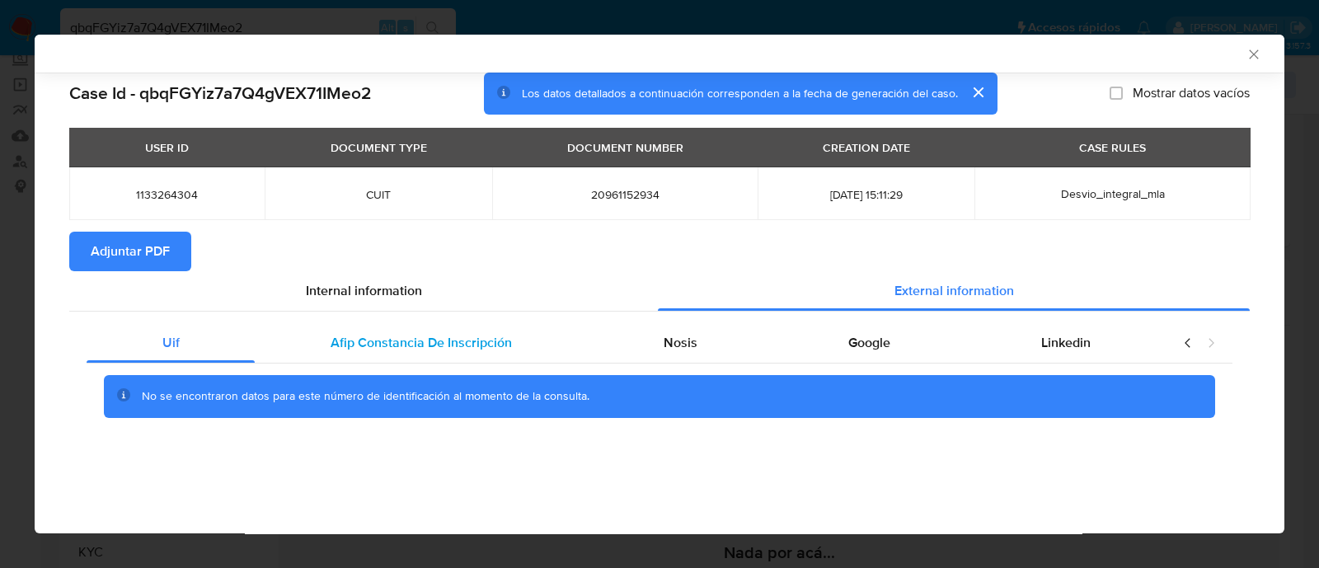
click at [364, 357] on div "Afip Constancia De Inscripción" at bounding box center [421, 343] width 332 height 40
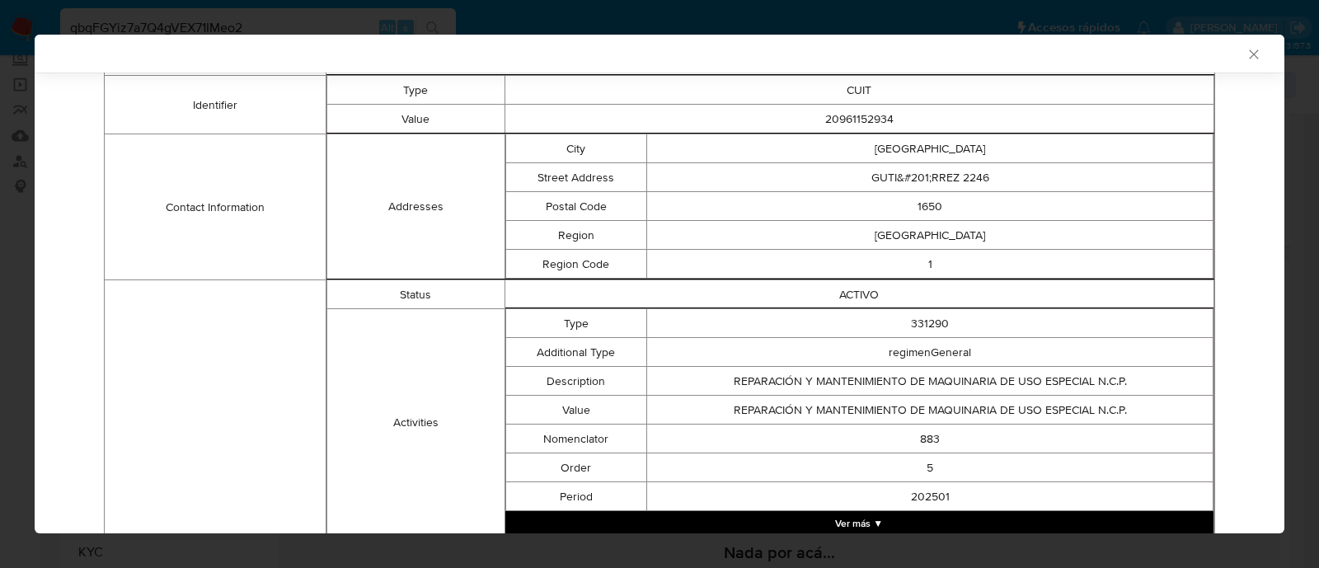
scroll to position [46, 0]
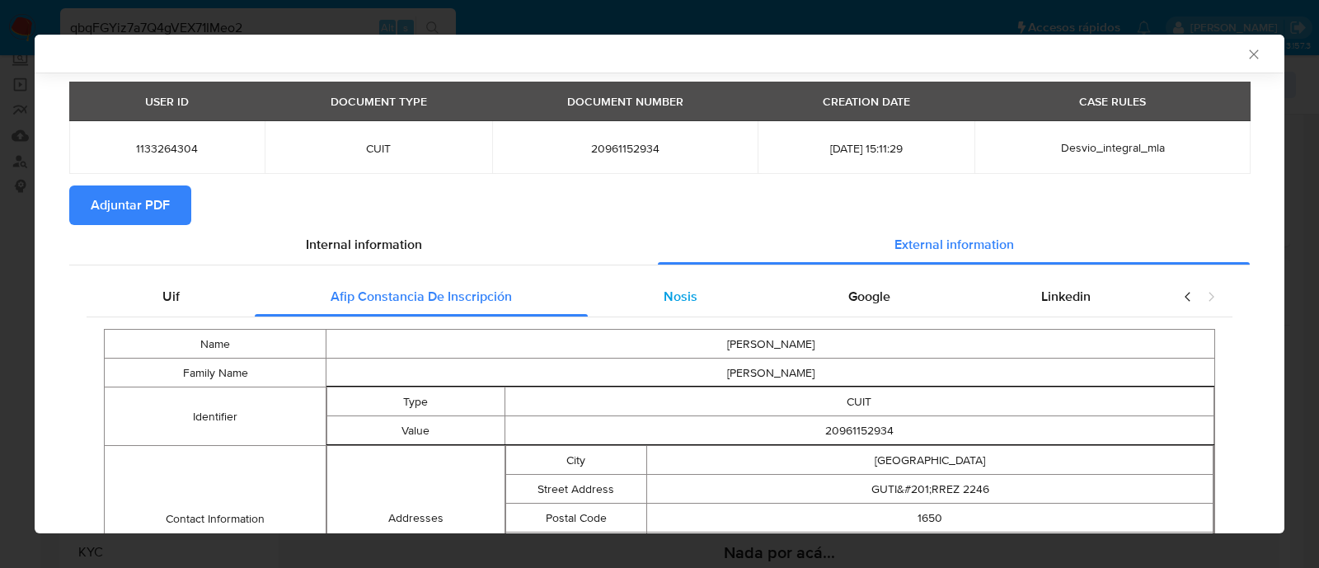
click at [676, 303] on span "Nosis" at bounding box center [681, 296] width 34 height 19
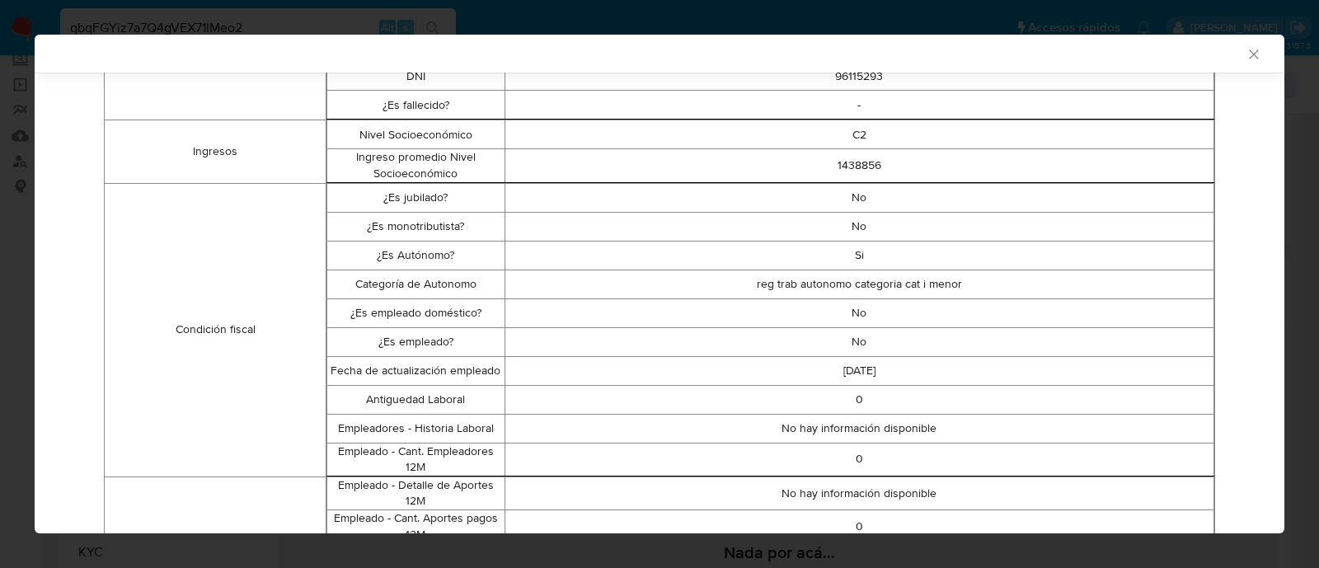
scroll to position [0, 0]
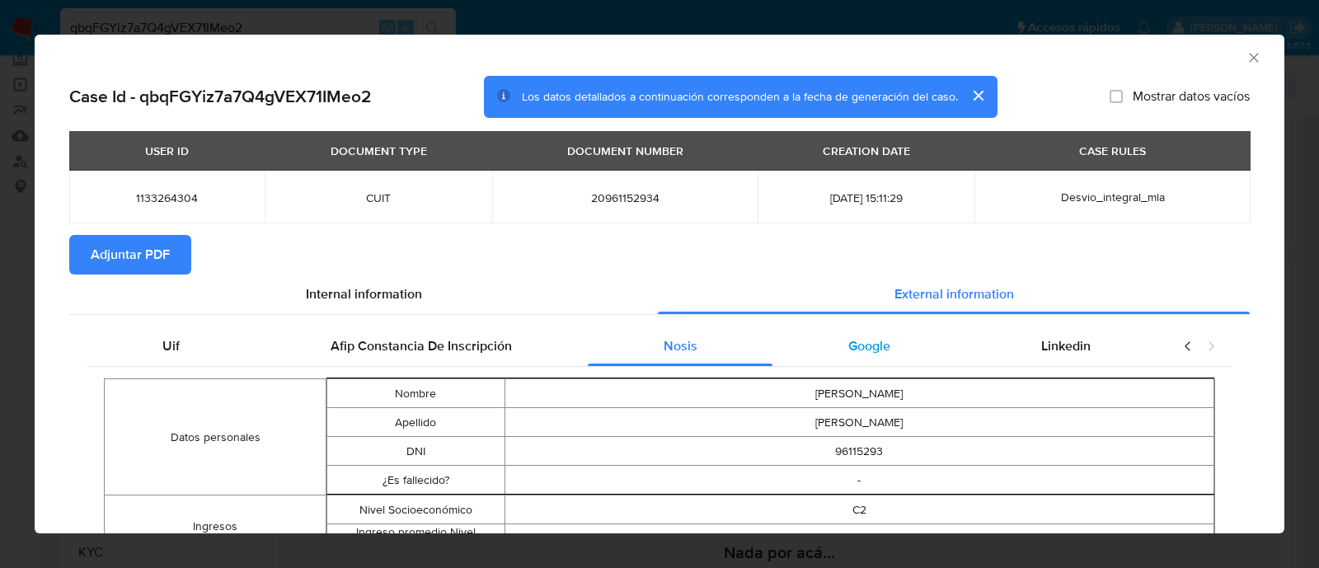
click at [871, 360] on div "Google" at bounding box center [869, 346] width 193 height 40
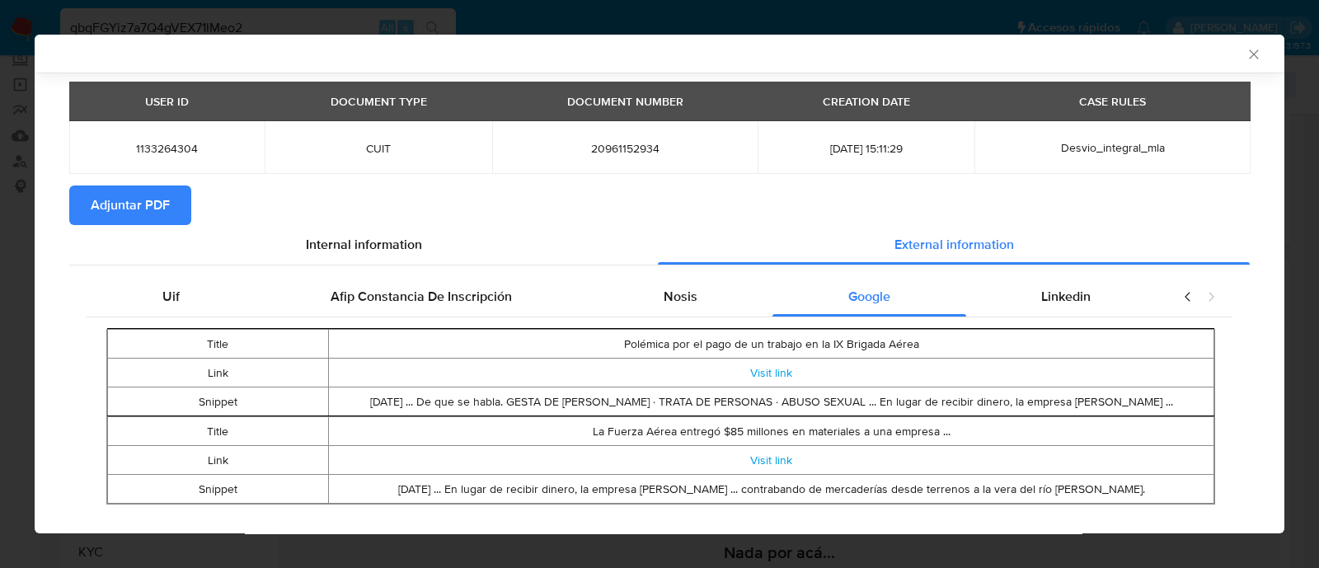
scroll to position [75, 0]
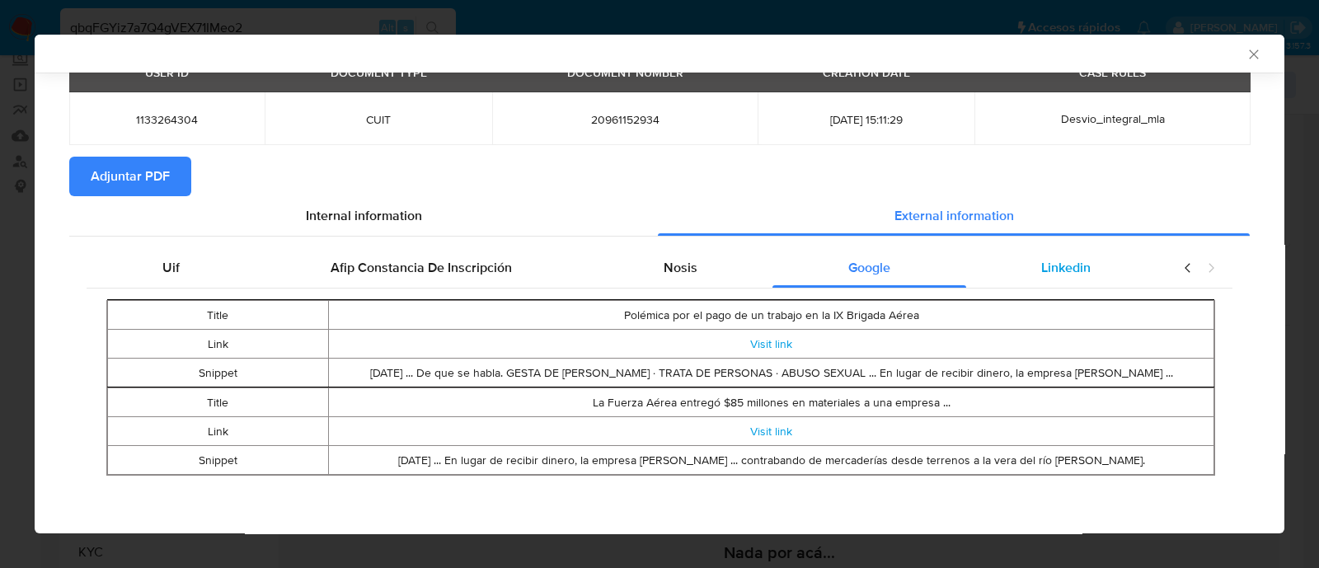
click at [1074, 268] on span "Linkedin" at bounding box center [1065, 267] width 49 height 19
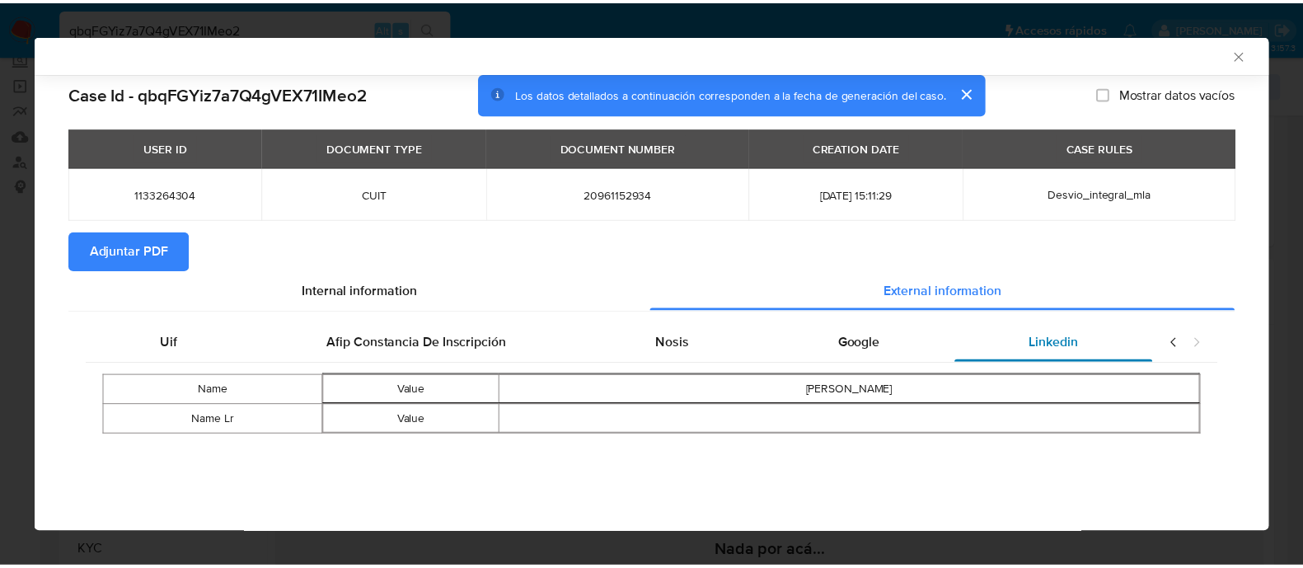
scroll to position [0, 0]
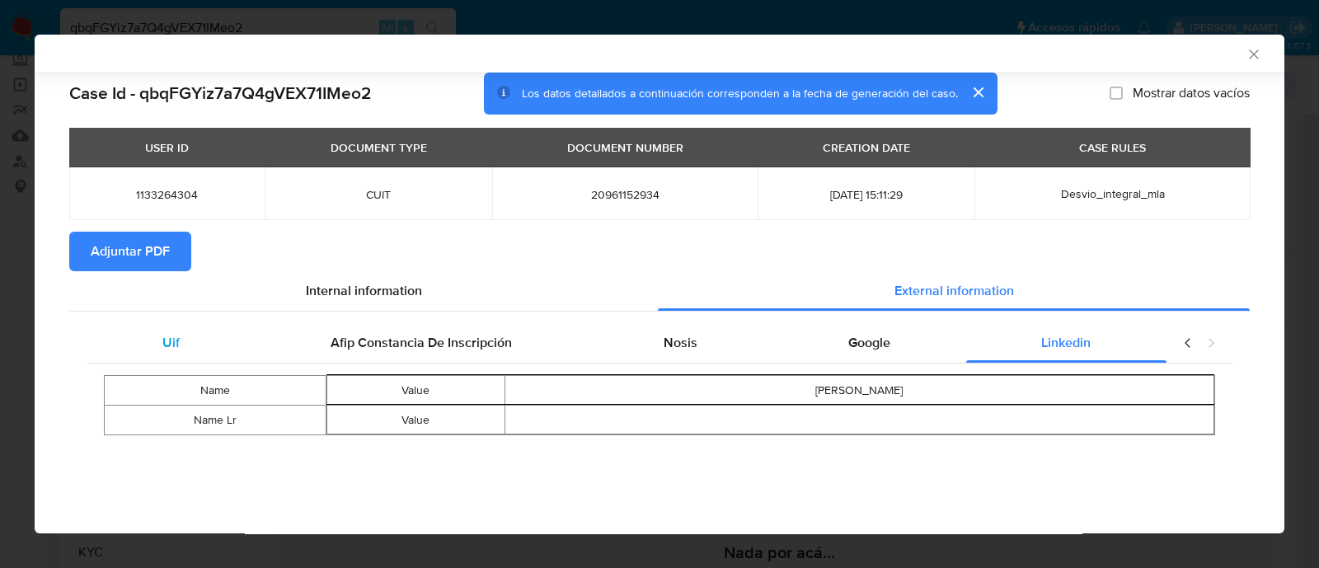
click at [214, 349] on div "Uif" at bounding box center [171, 343] width 168 height 40
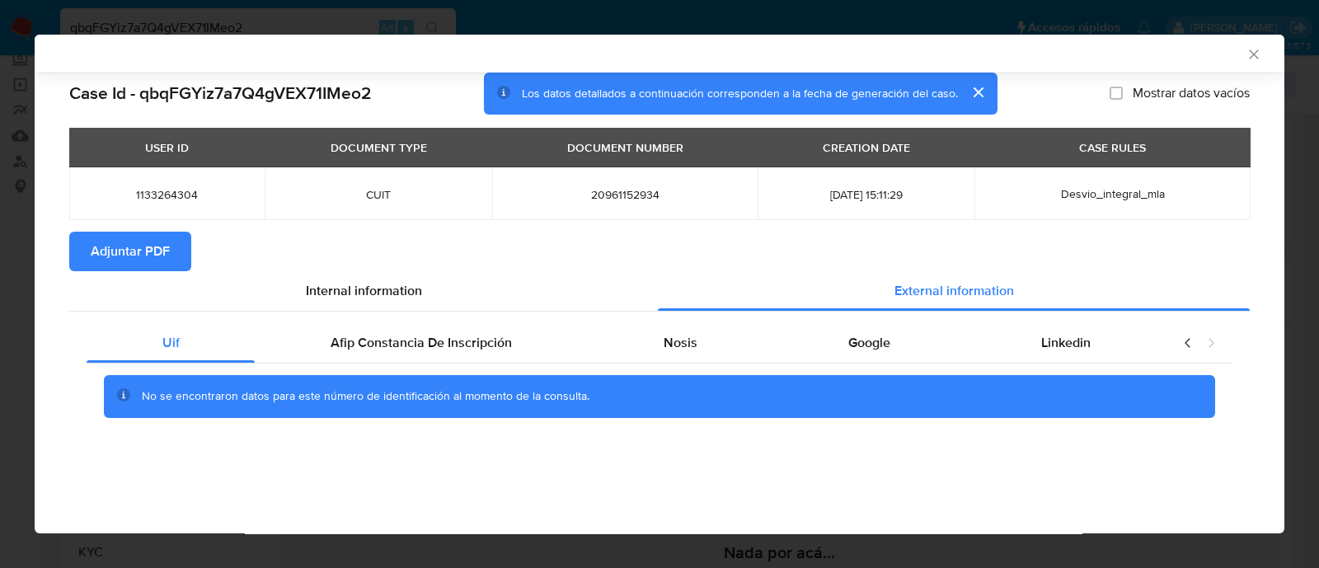
click at [1253, 57] on icon "Cerrar ventana" at bounding box center [1254, 54] width 16 height 16
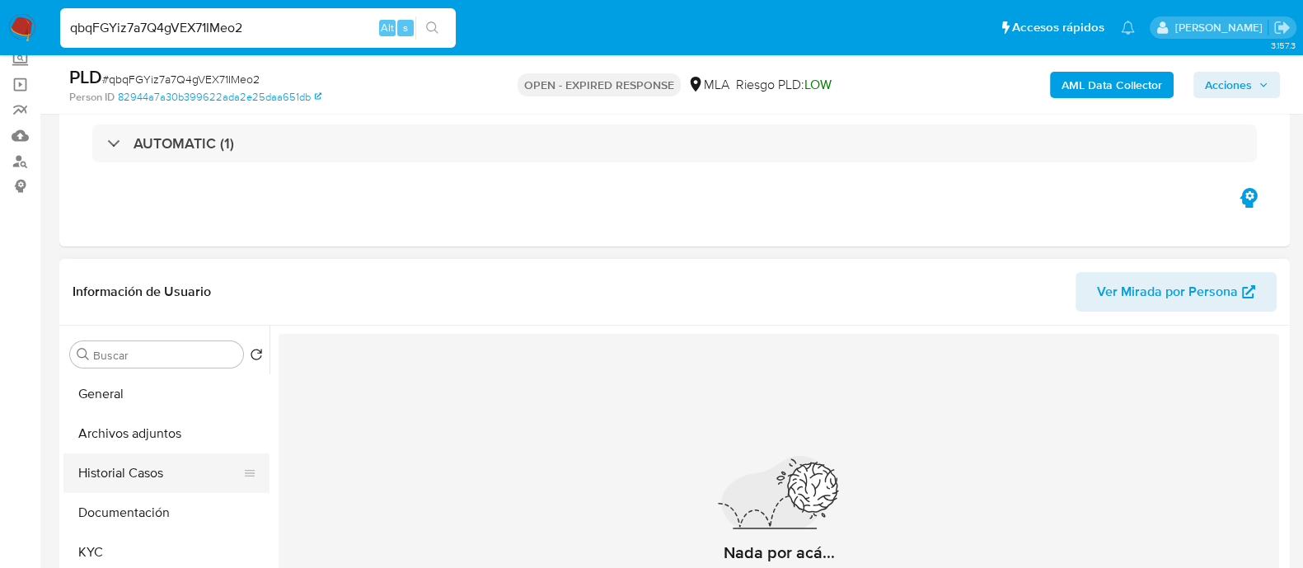
click at [137, 477] on button "Historial Casos" at bounding box center [159, 473] width 193 height 40
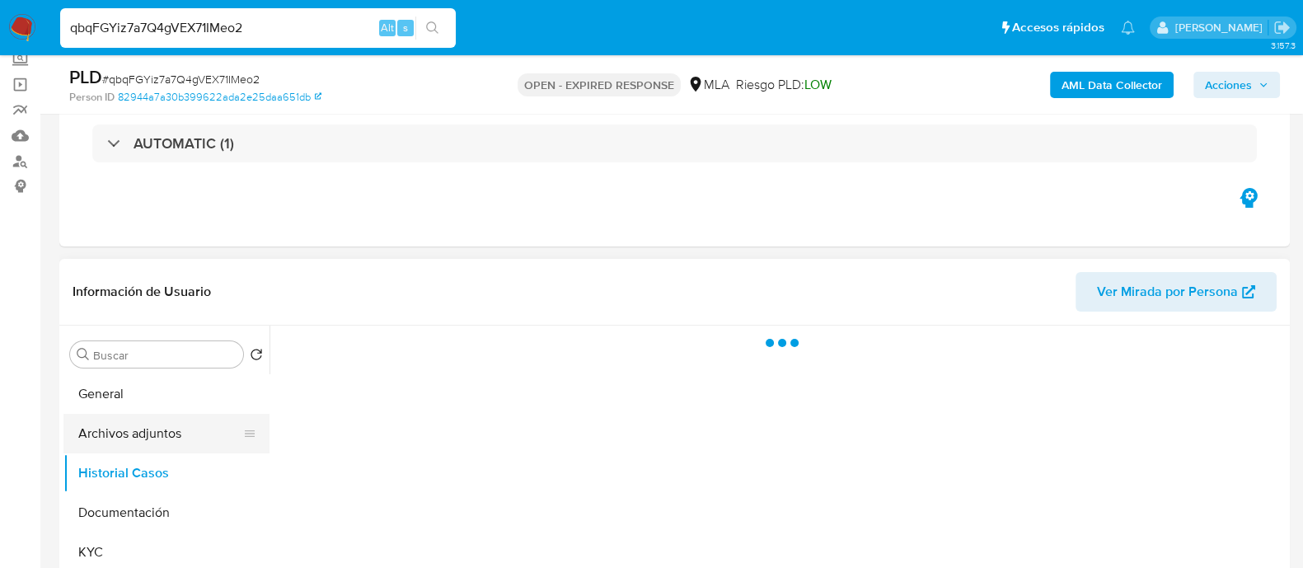
click at [140, 438] on button "Archivos adjuntos" at bounding box center [159, 434] width 193 height 40
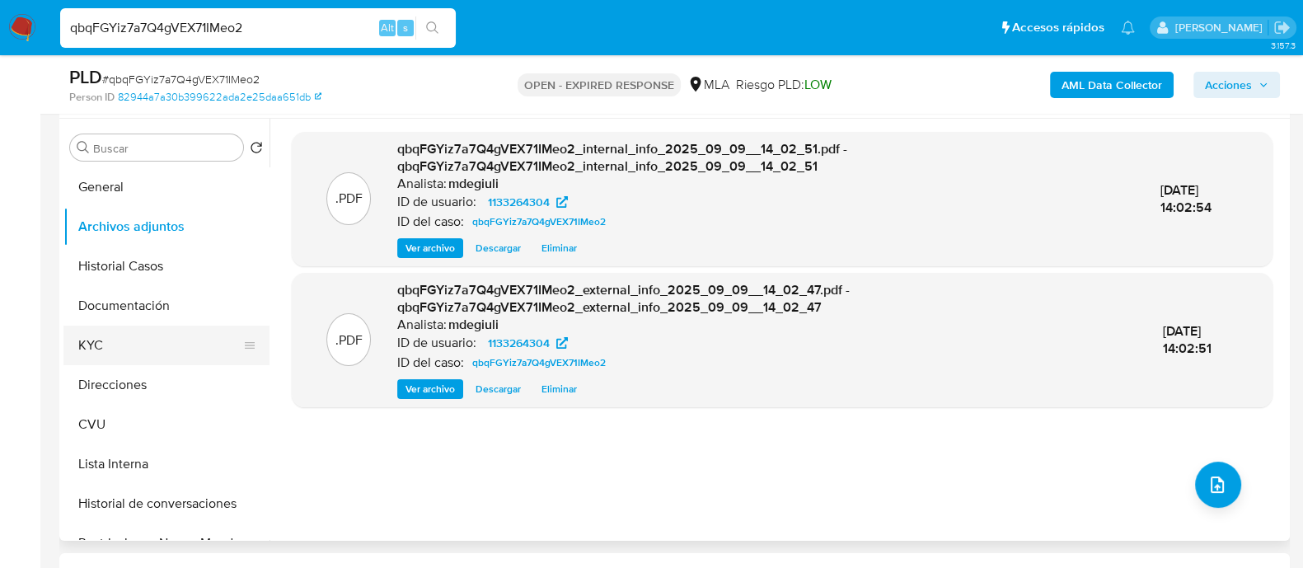
click at [126, 354] on button "KYC" at bounding box center [159, 346] width 193 height 40
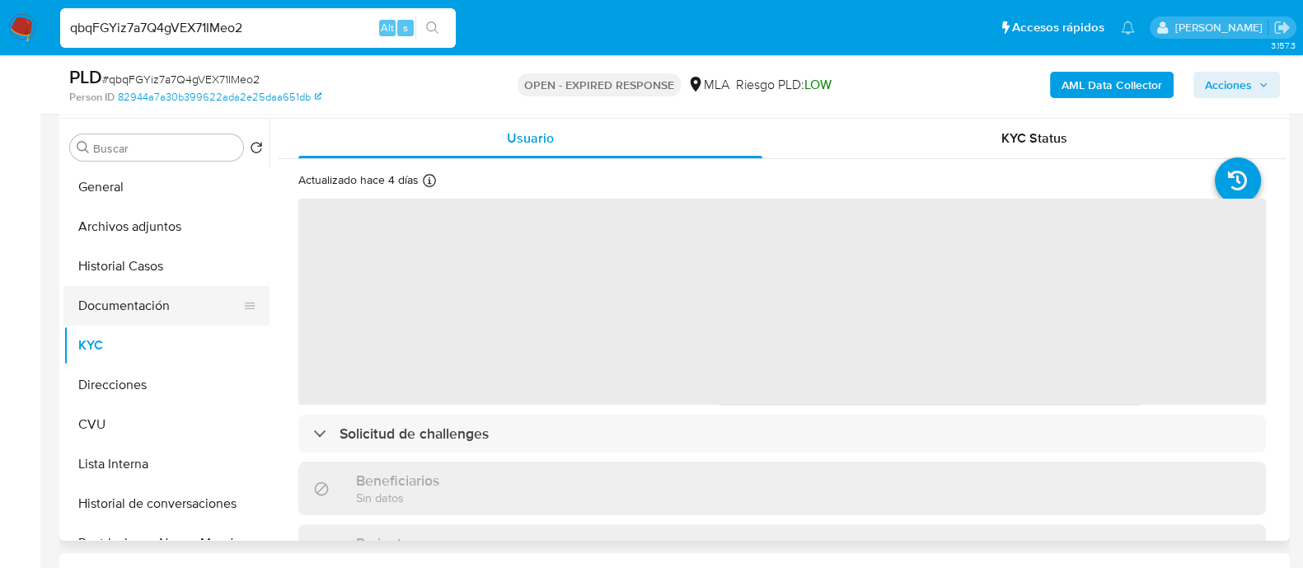
click at [136, 303] on button "Documentación" at bounding box center [159, 306] width 193 height 40
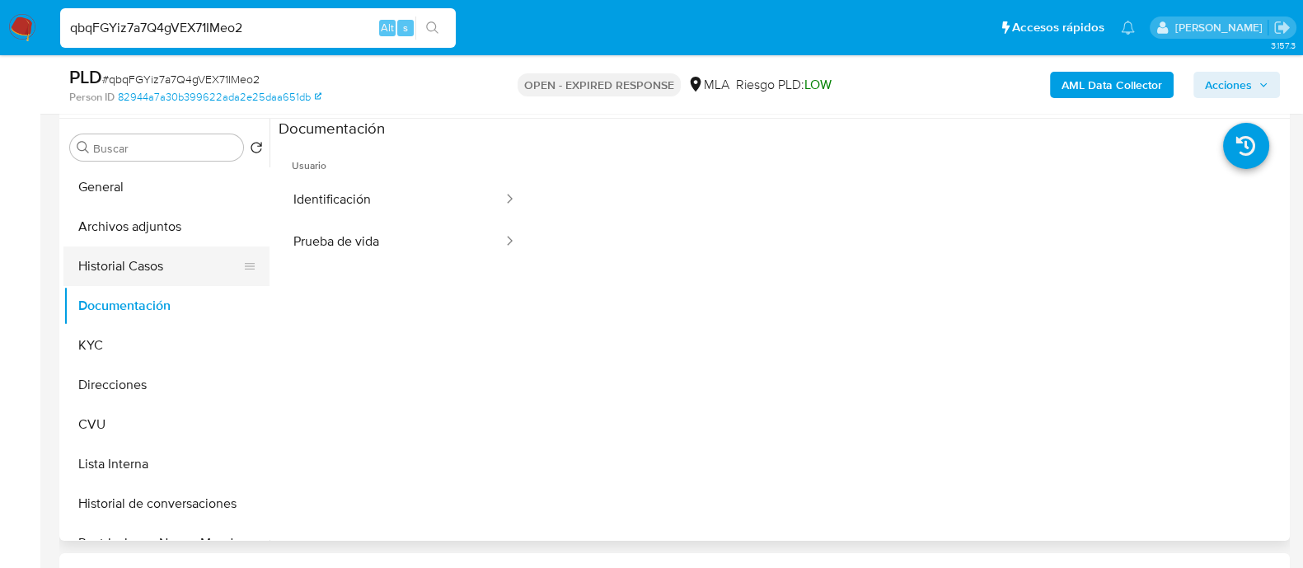
click at [152, 273] on button "Historial Casos" at bounding box center [159, 267] width 193 height 40
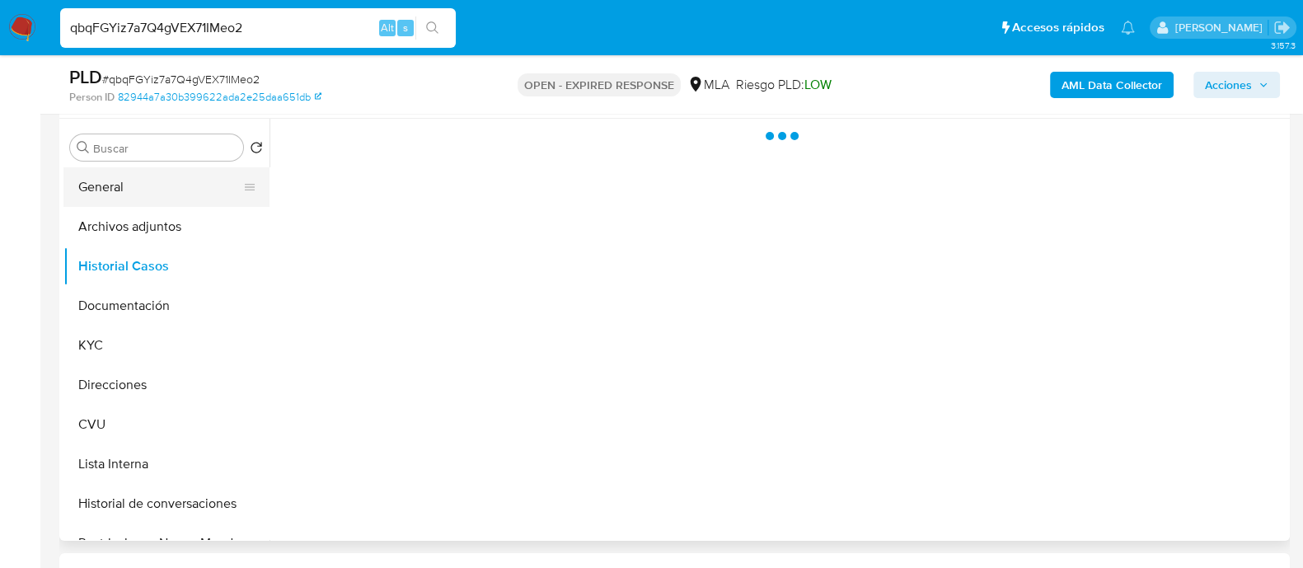
click at [124, 190] on button "General" at bounding box center [159, 187] width 193 height 40
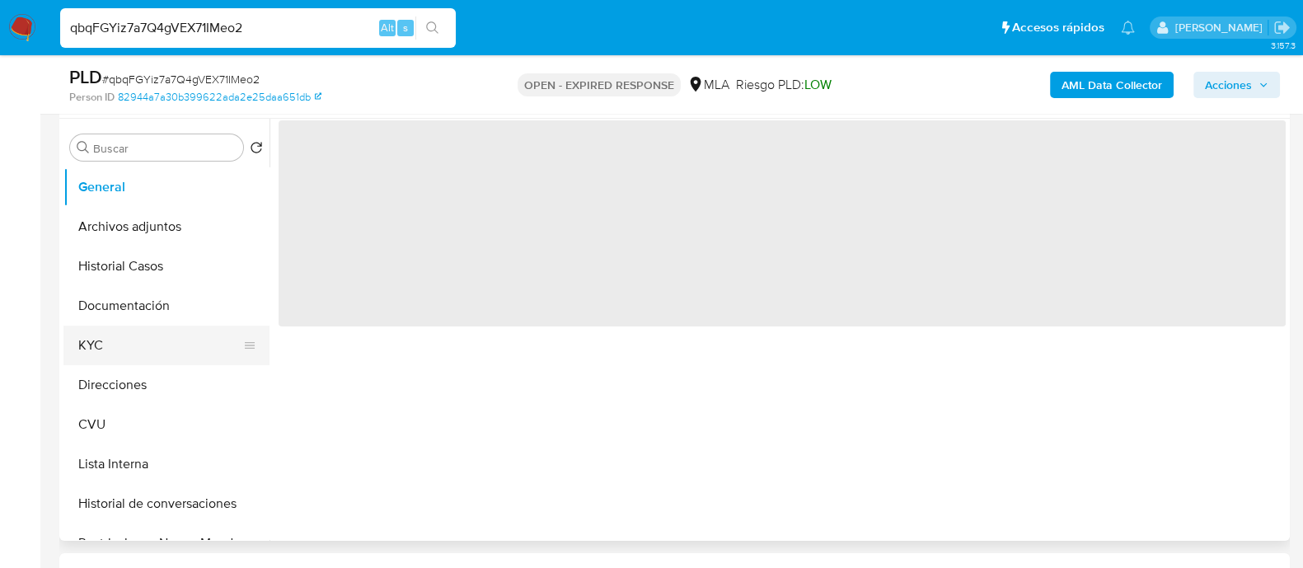
click at [95, 340] on button "KYC" at bounding box center [159, 346] width 193 height 40
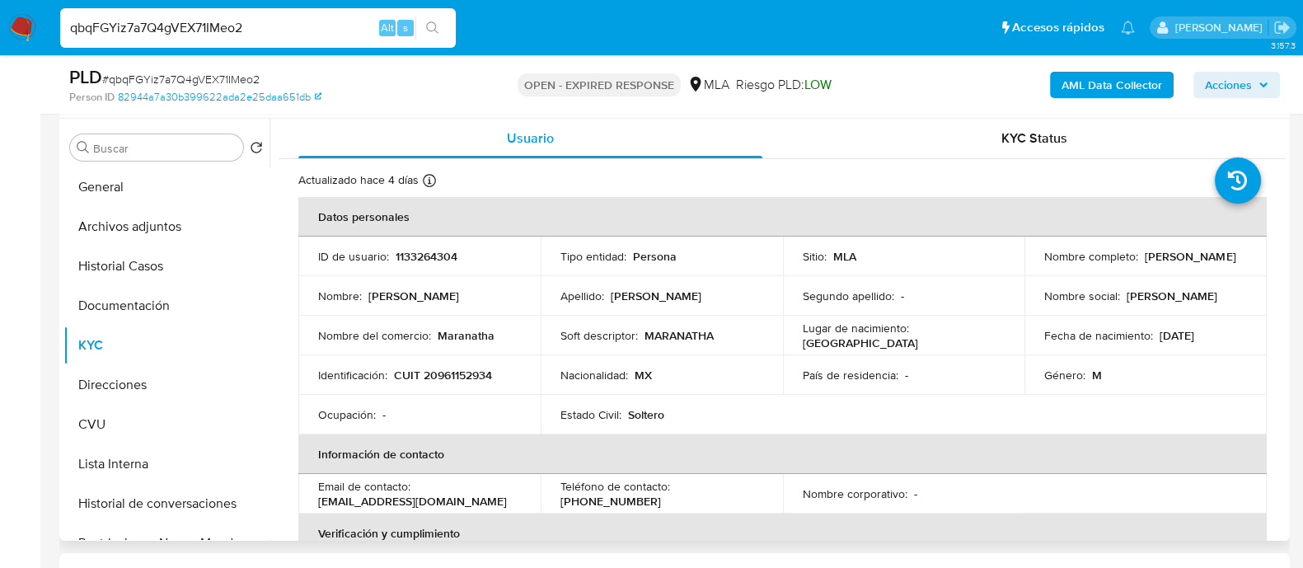
click at [432, 260] on p "1133264304" at bounding box center [427, 256] width 62 height 15
copy p "1133264304"
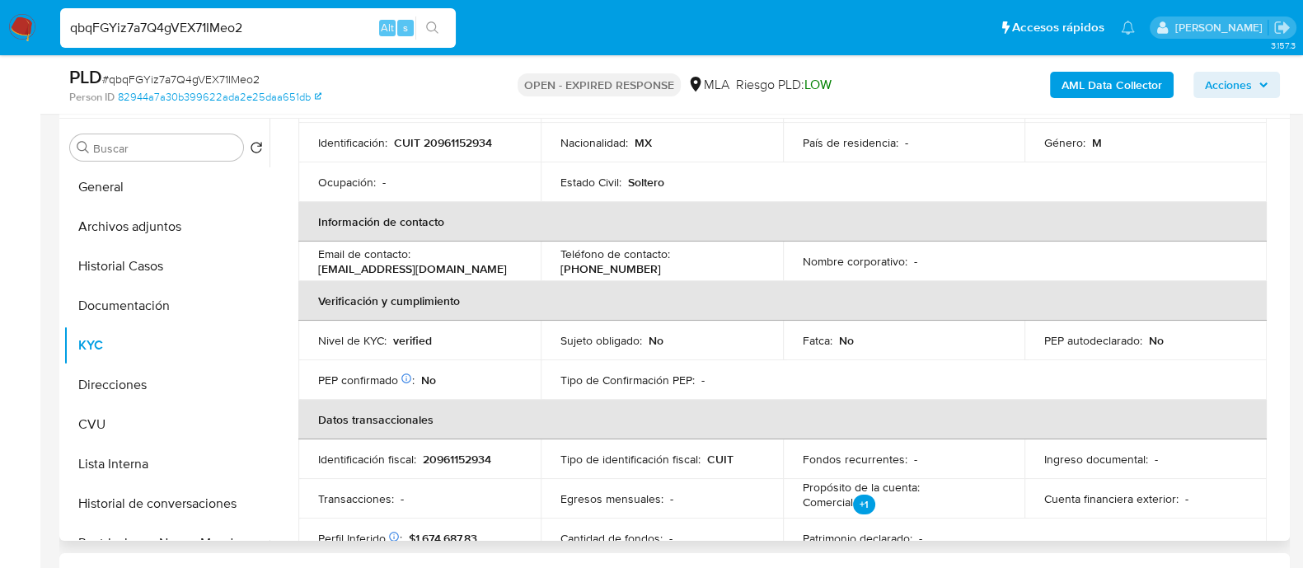
scroll to position [0, 0]
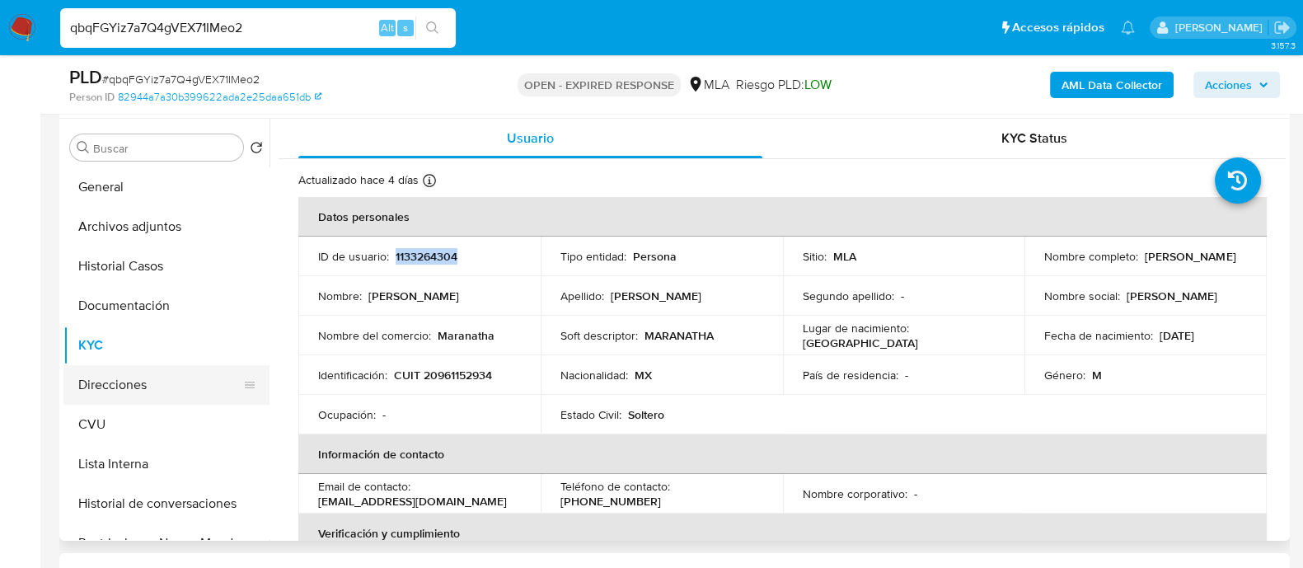
click at [150, 377] on button "Direcciones" at bounding box center [159, 385] width 193 height 40
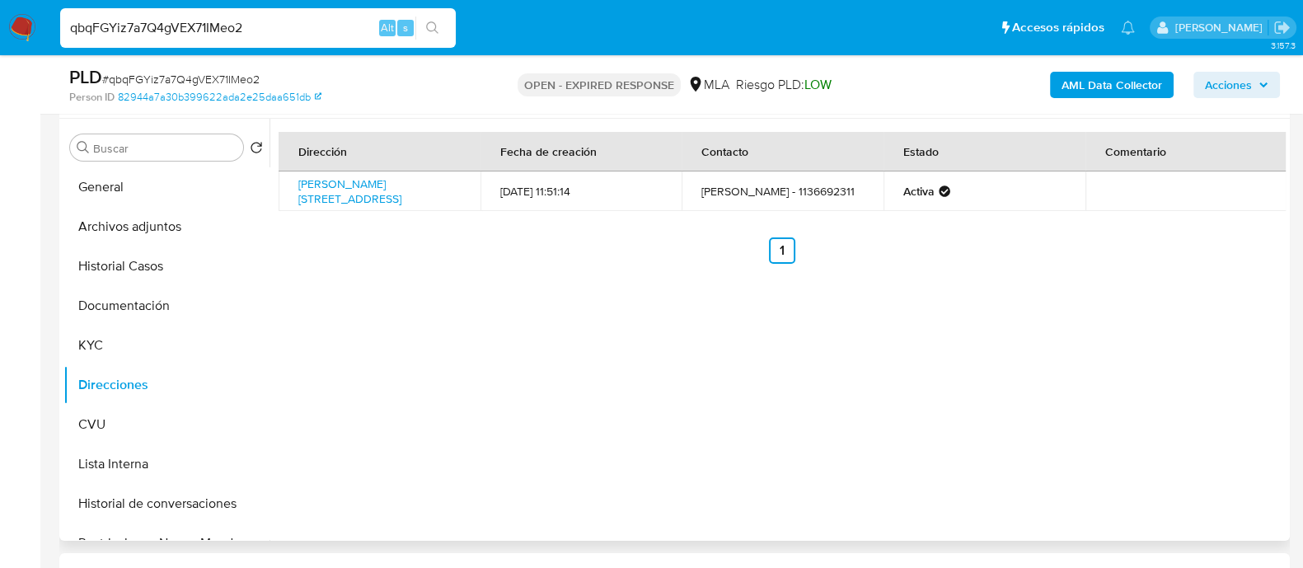
click at [383, 378] on div "Dirección Fecha de creación Contacto Estado Comentario Marcos Sastre 4025, Vill…" at bounding box center [778, 330] width 1017 height 422
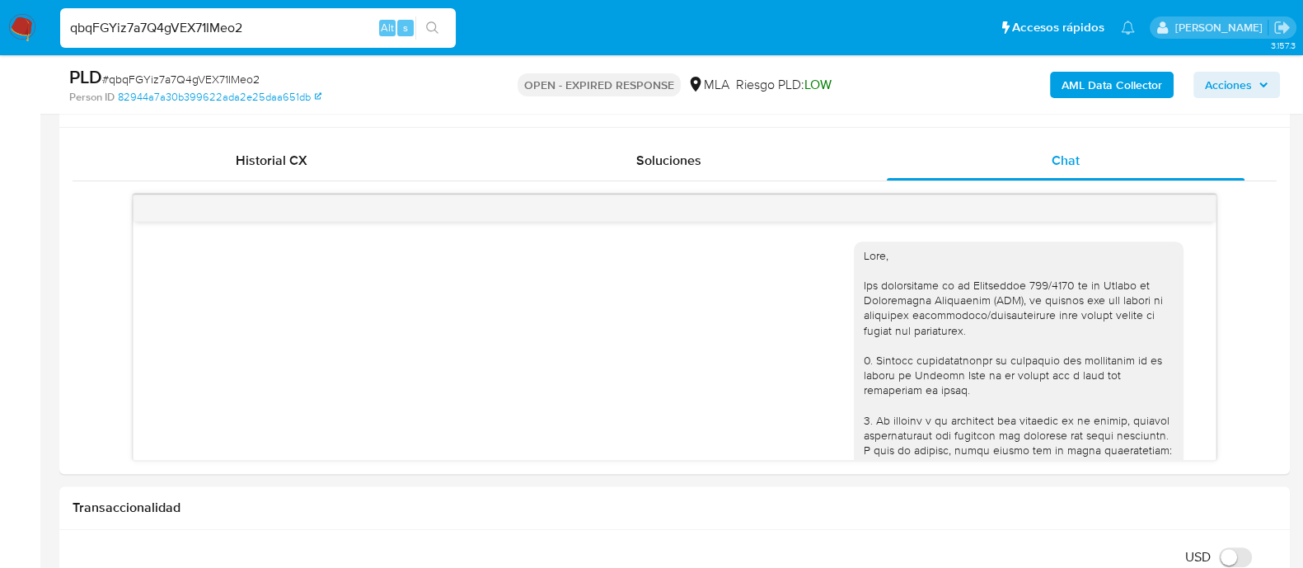
scroll to position [202, 0]
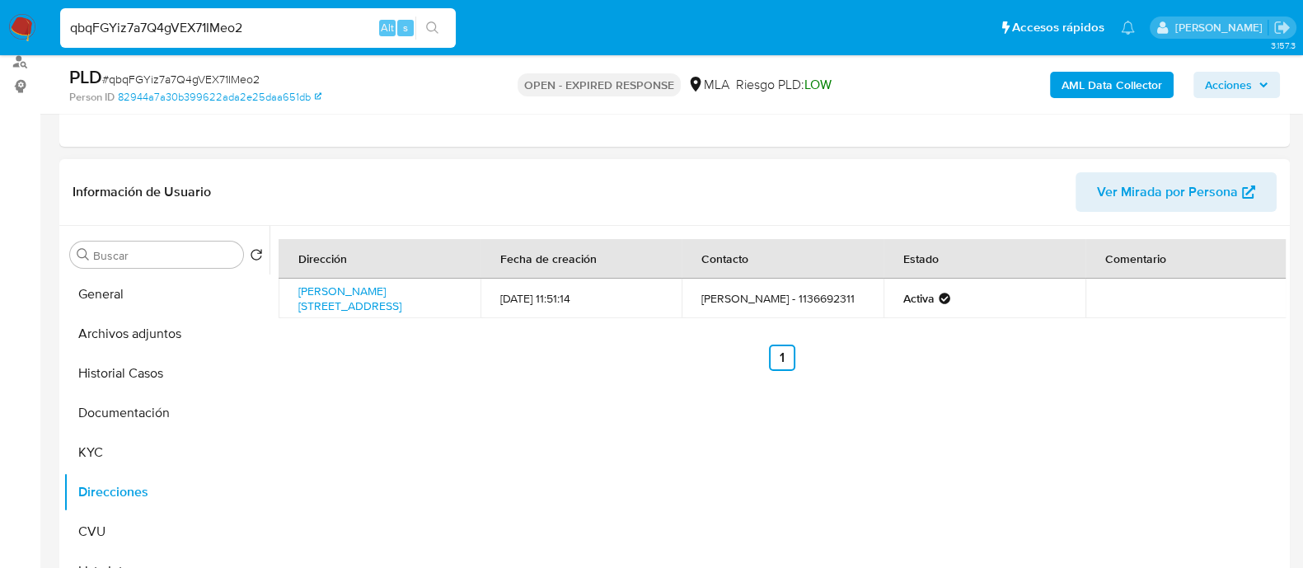
click at [411, 401] on div "Dirección Fecha de creación Contacto Estado Comentario Marcos Sastre 4025, Vill…" at bounding box center [778, 437] width 1017 height 422
click at [143, 444] on button "KYC" at bounding box center [159, 453] width 193 height 40
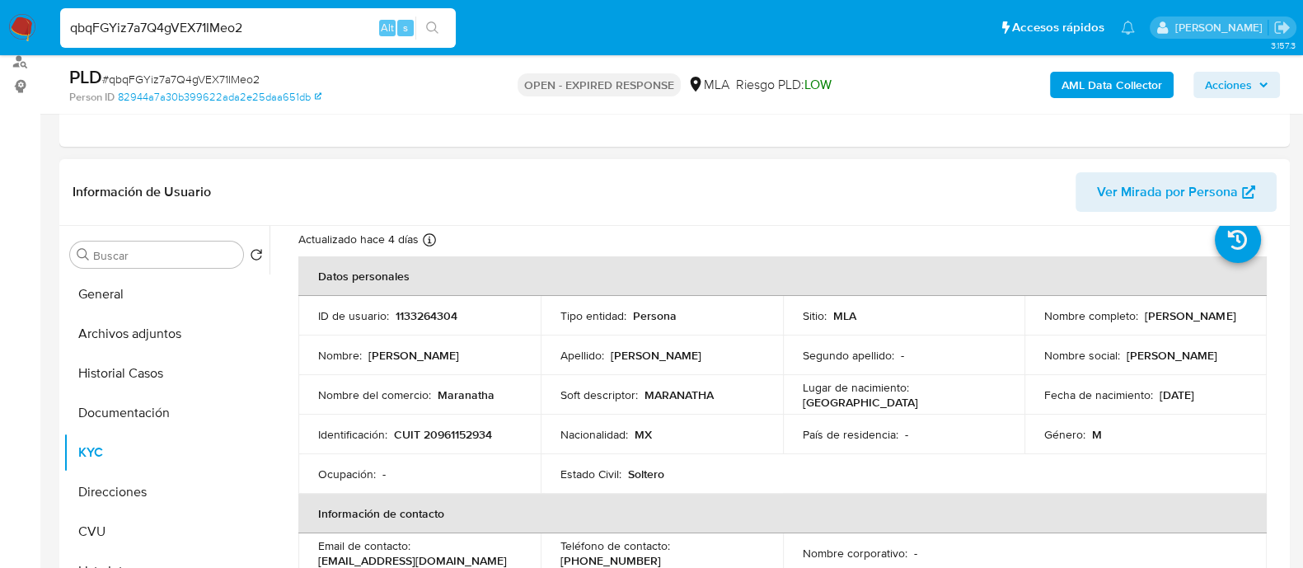
scroll to position [0, 0]
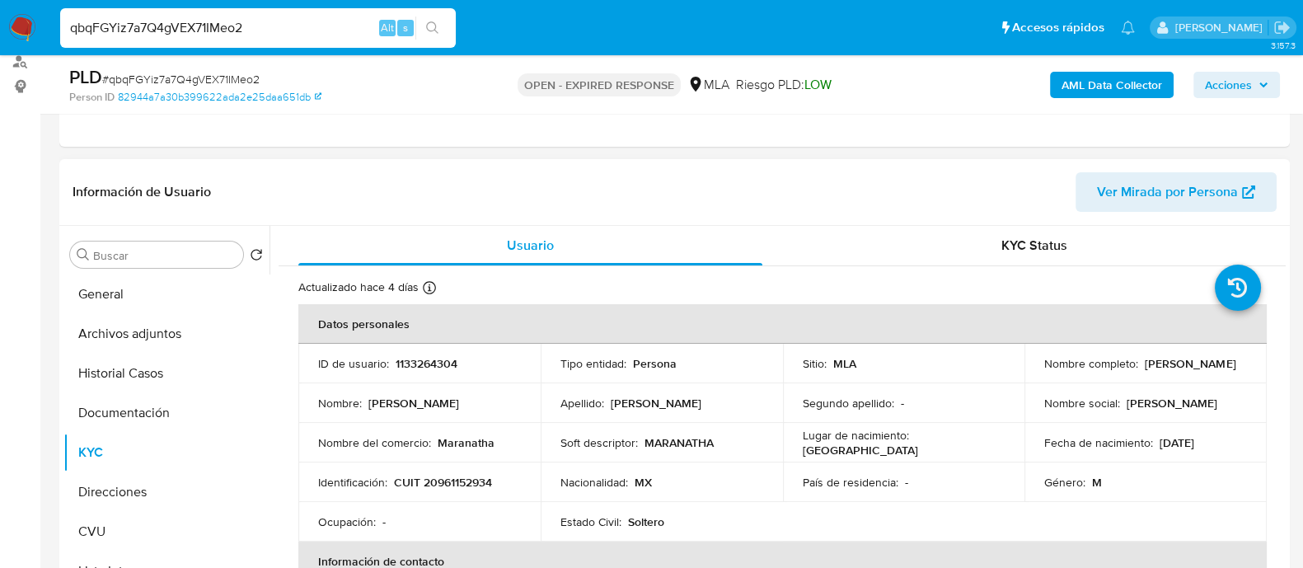
click at [427, 364] on p "1133264304" at bounding box center [427, 363] width 62 height 15
click at [437, 481] on p "CUIT 20961152934" at bounding box center [443, 482] width 98 height 15
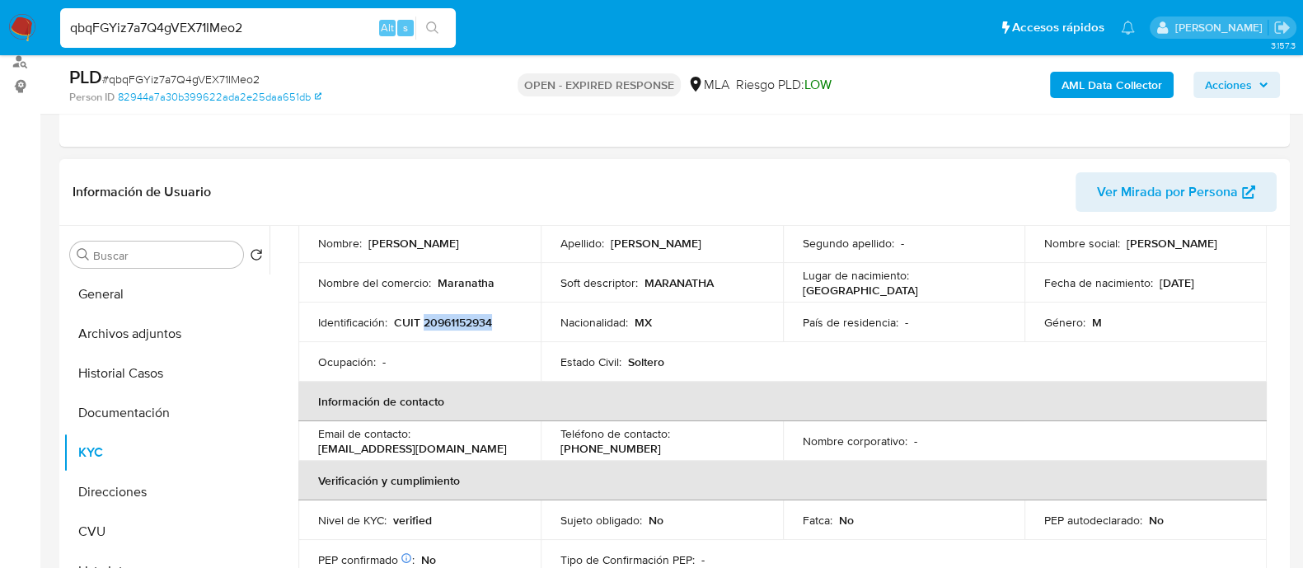
scroll to position [205, 0]
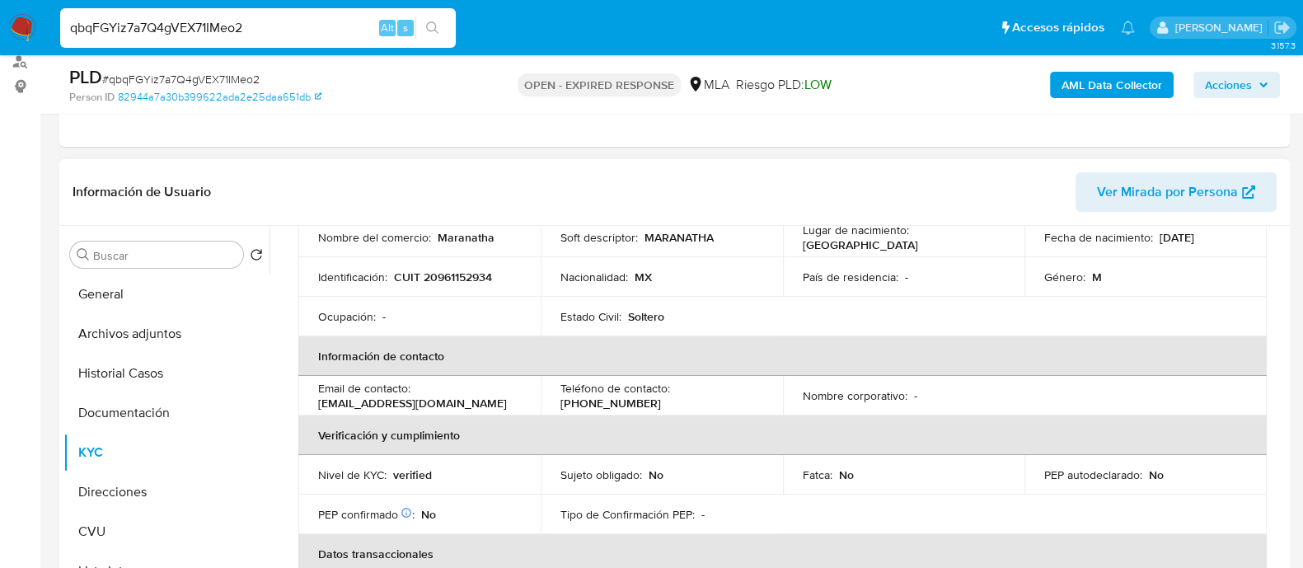
click at [602, 472] on p "Sujeto obligado :" at bounding box center [602, 474] width 82 height 15
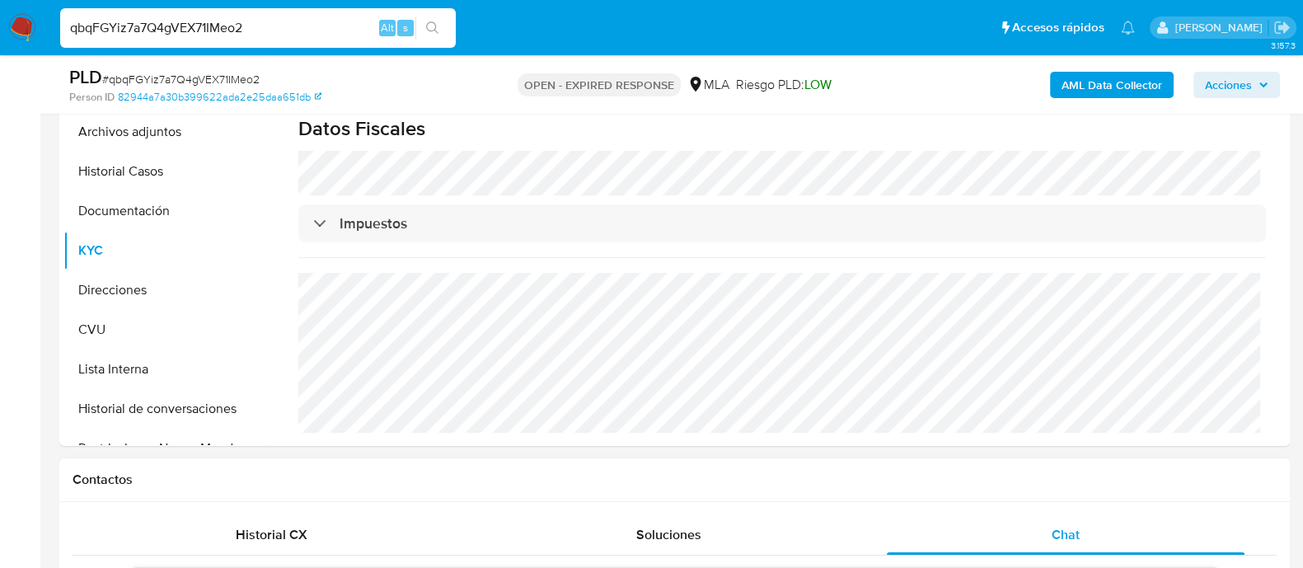
scroll to position [408, 0]
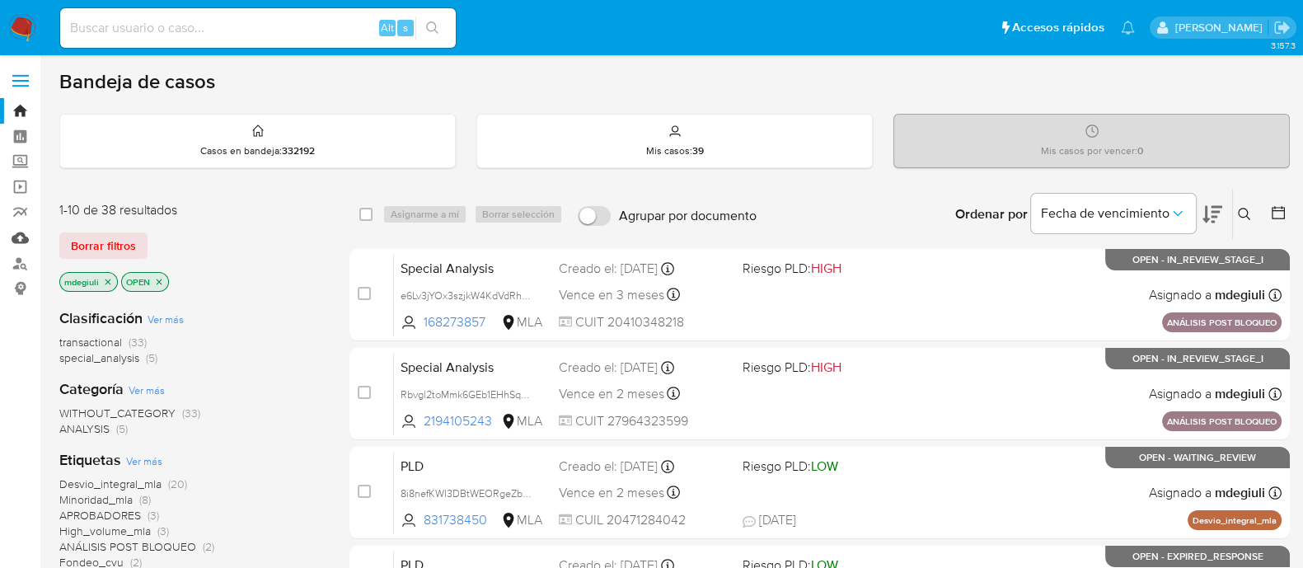
click at [21, 239] on link "Mulan" at bounding box center [98, 238] width 196 height 26
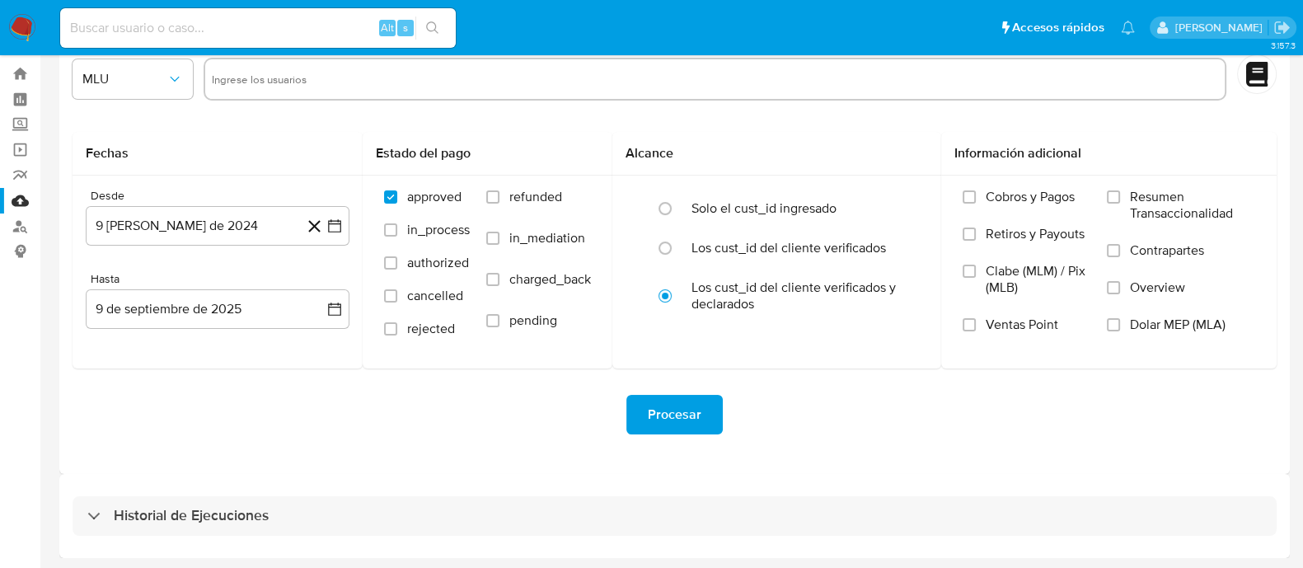
drag, startPoint x: 227, startPoint y: 518, endPoint x: 299, endPoint y: 431, distance: 113.0
click at [225, 517] on h3 "Historial de Ejecuciones" at bounding box center [191, 516] width 155 height 20
select select "10"
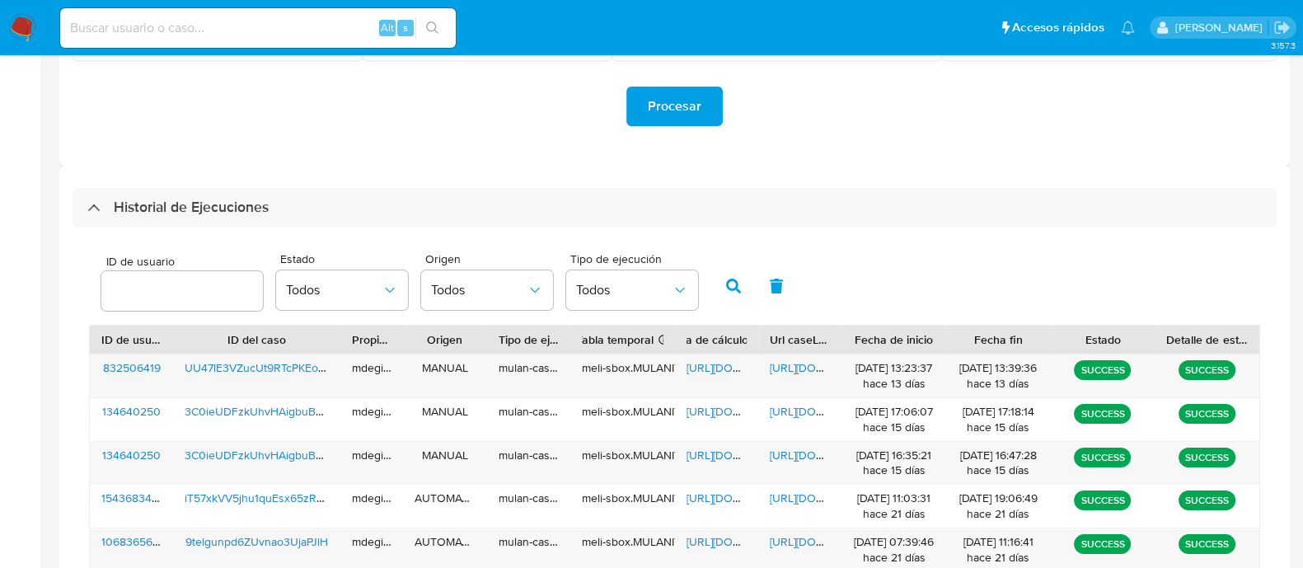
click at [218, 294] on input "number" at bounding box center [182, 290] width 162 height 21
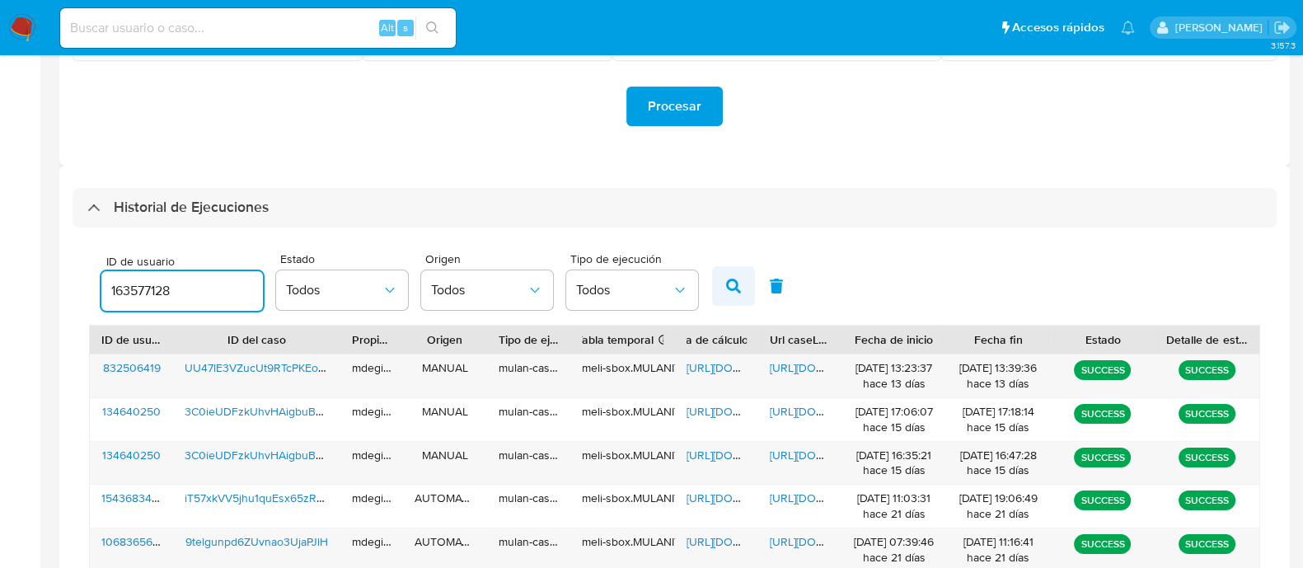
type input "163577128"
click at [736, 291] on icon "button" at bounding box center [733, 286] width 15 height 15
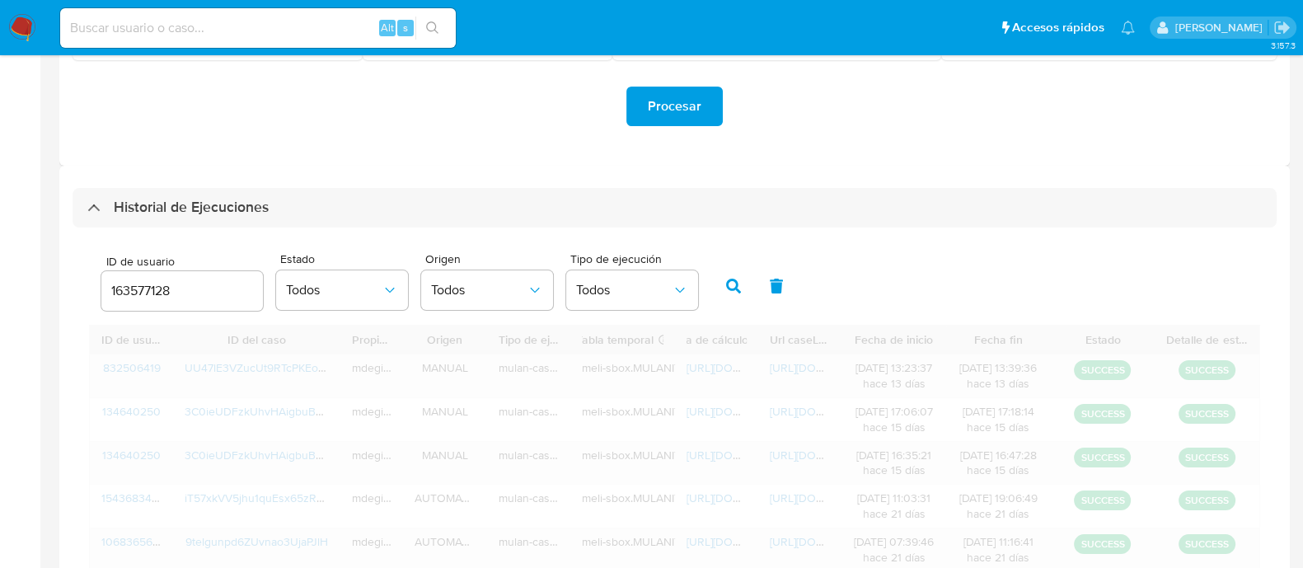
scroll to position [267, 0]
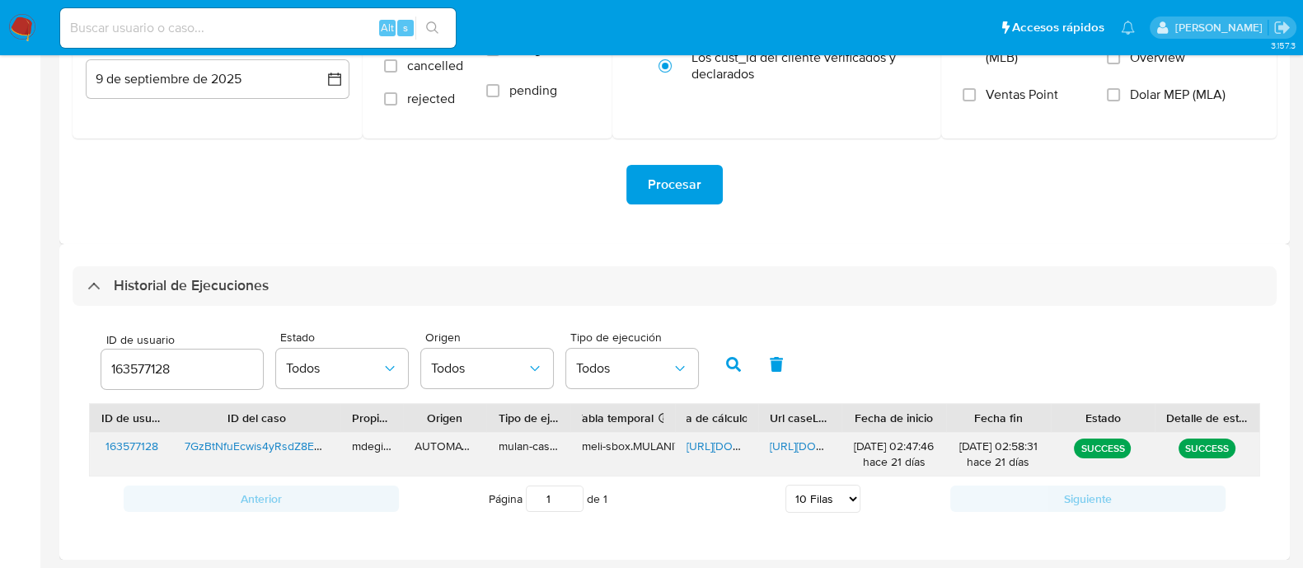
click at [718, 441] on span "https://docs.google.com/spreadsheets/d/1LaUVlkSqjQ9_E7FtiU_hsGehdJ5deybbHnnWLYM…" at bounding box center [744, 446] width 114 height 16
click at [793, 449] on span "https://docs.google.com/document/d/1pwWxCHXTGKjRBPRf3dm4YgsIyAK6Sc6AW23pMn0hdwQ…" at bounding box center [827, 446] width 114 height 16
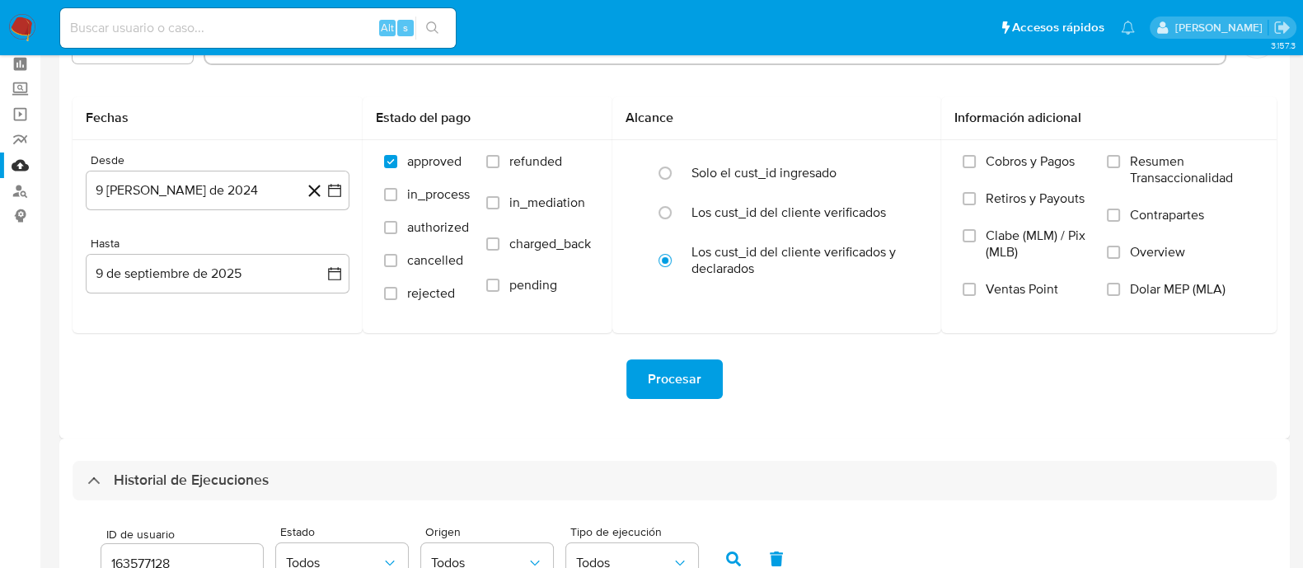
scroll to position [0, 0]
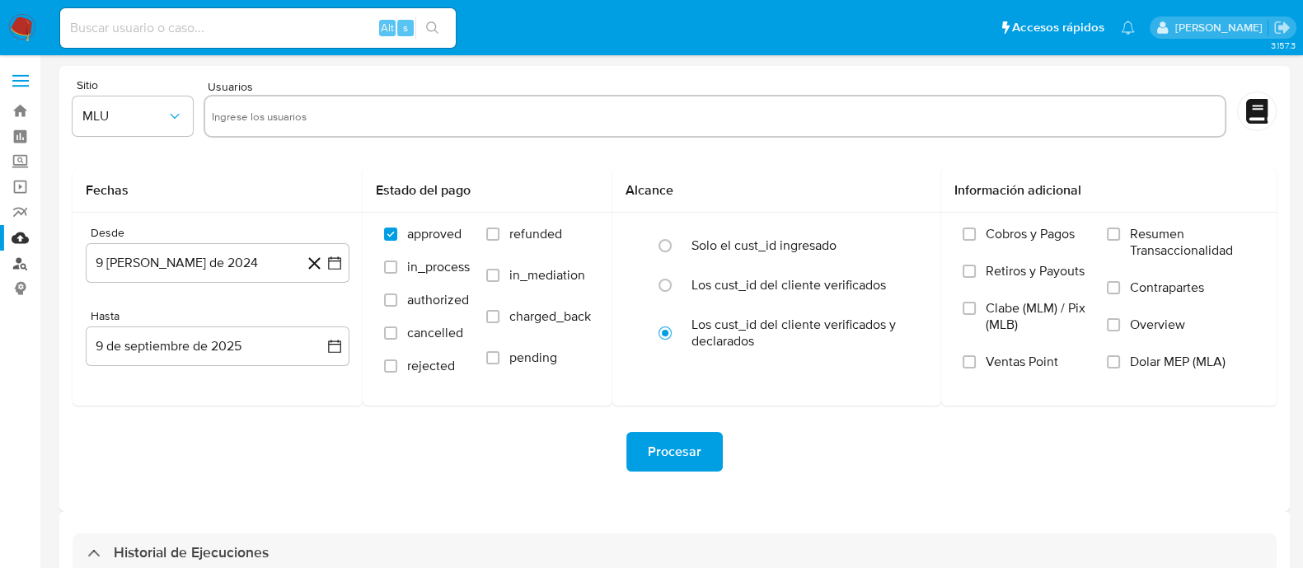
click at [25, 261] on link "Buscador de personas" at bounding box center [98, 264] width 196 height 26
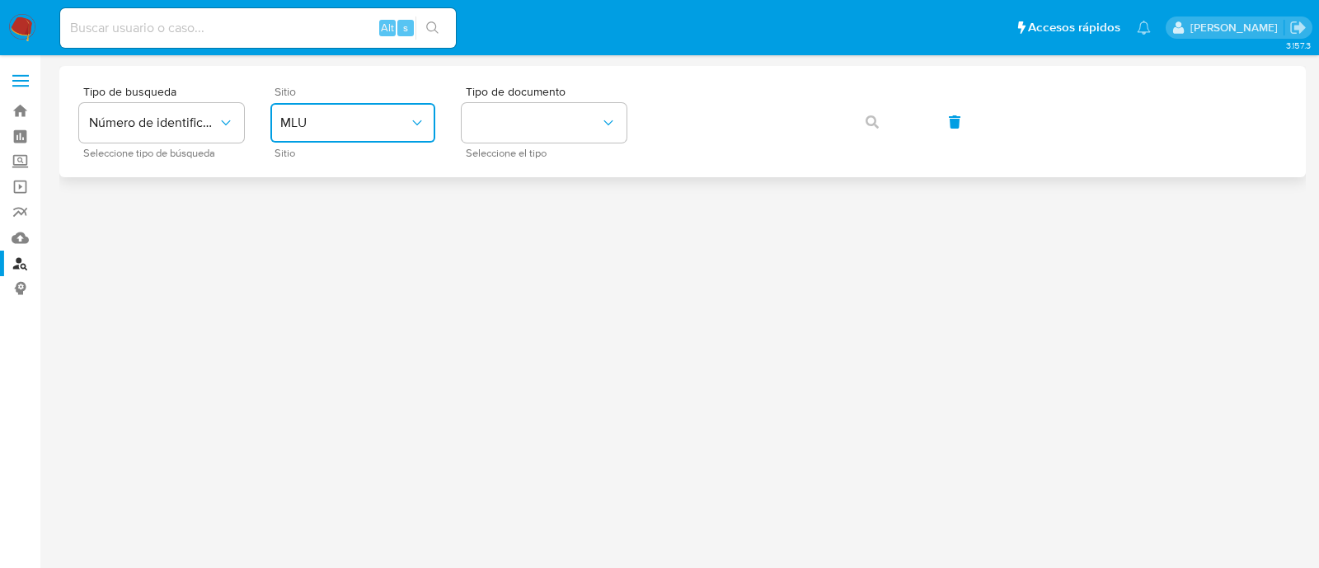
click at [352, 141] on button "MLU" at bounding box center [352, 123] width 165 height 40
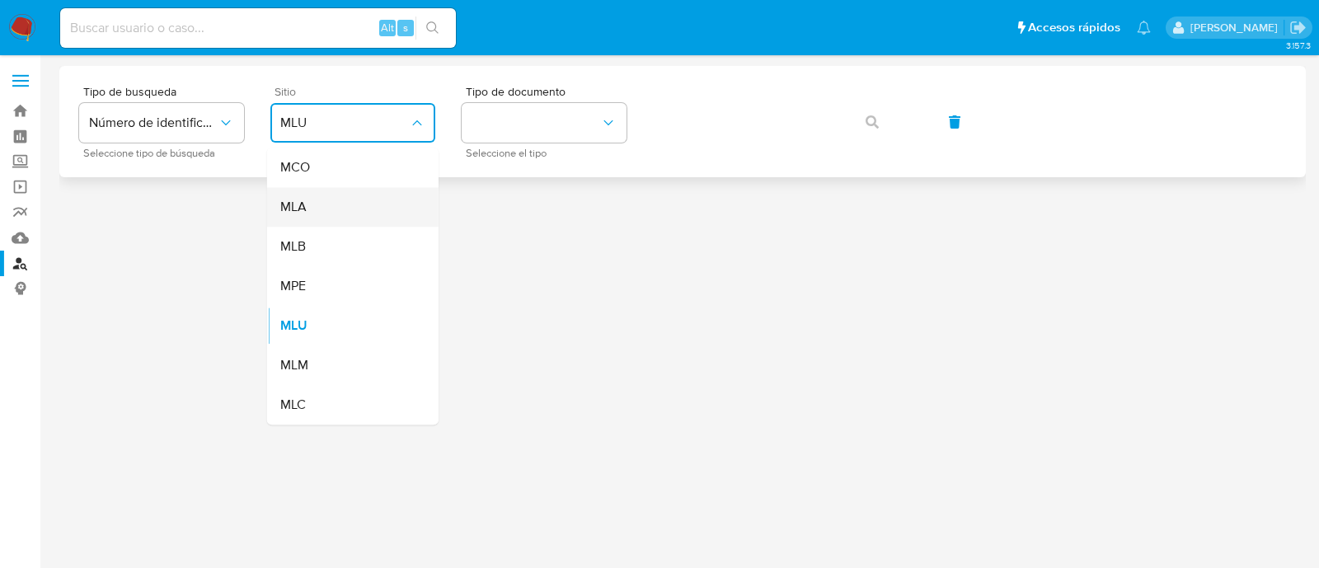
click at [326, 204] on div "MLA" at bounding box center [347, 207] width 135 height 40
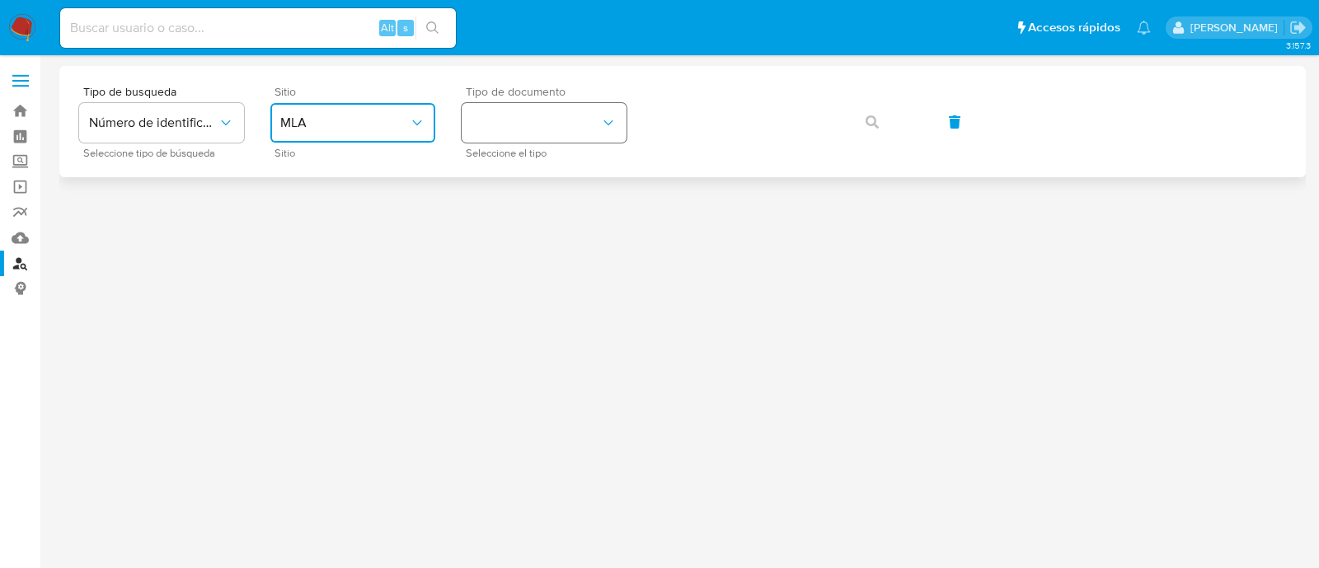
click at [480, 129] on button "identificationType" at bounding box center [544, 123] width 165 height 40
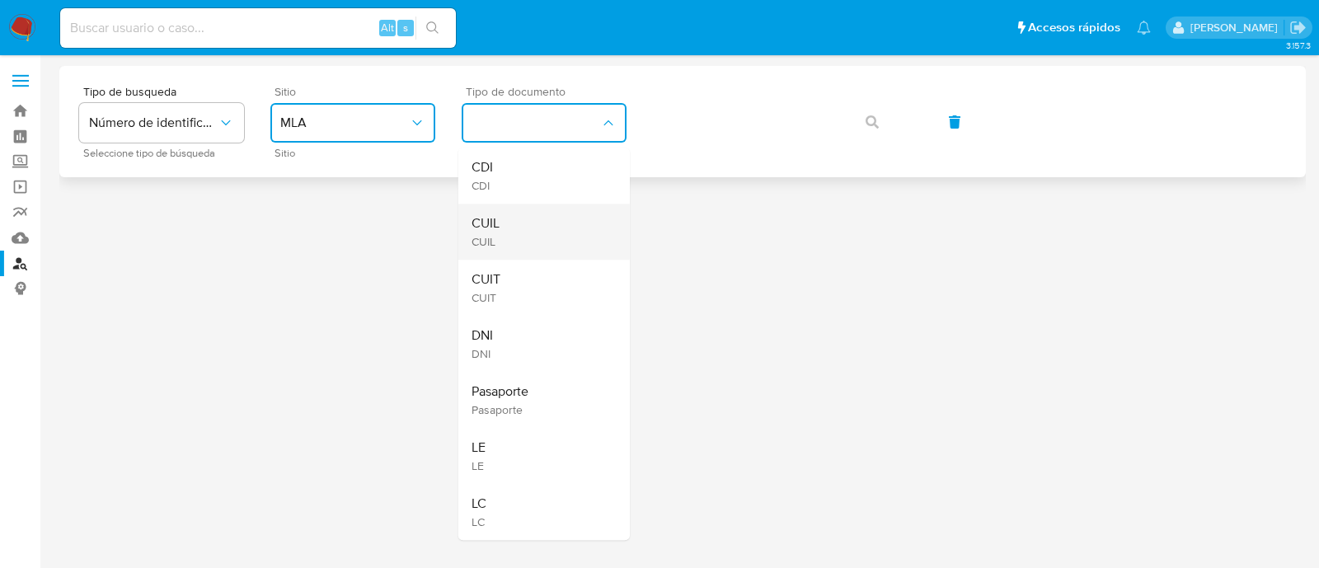
click at [498, 223] on span "CUIL" at bounding box center [486, 223] width 28 height 16
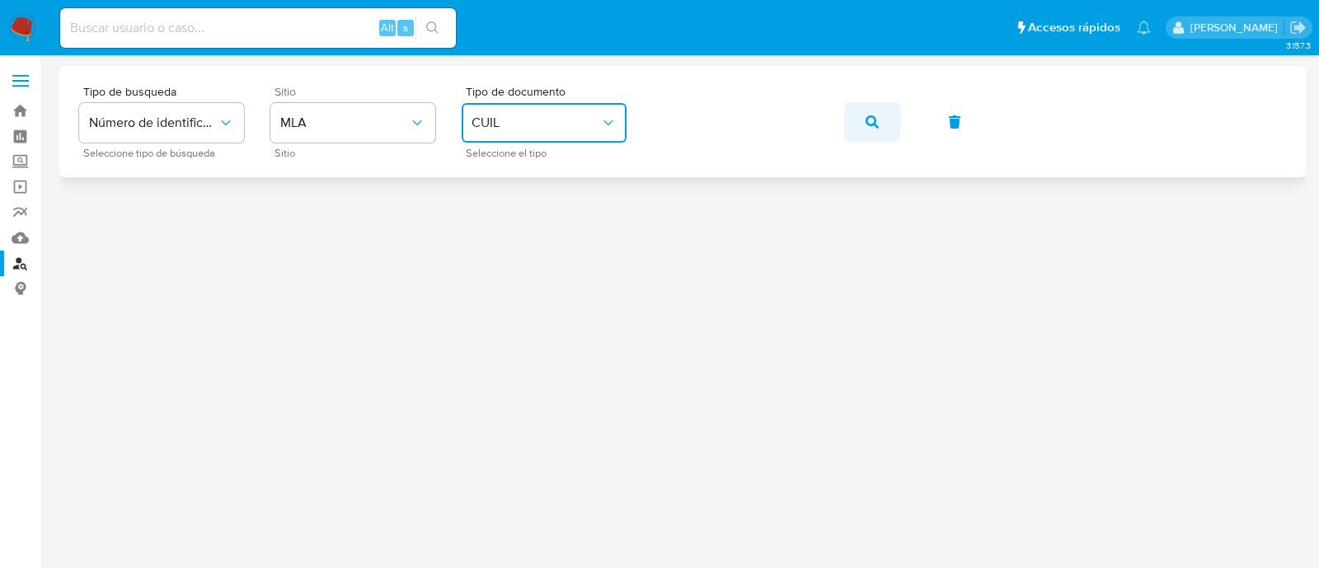
click at [882, 123] on button "button" at bounding box center [872, 122] width 56 height 40
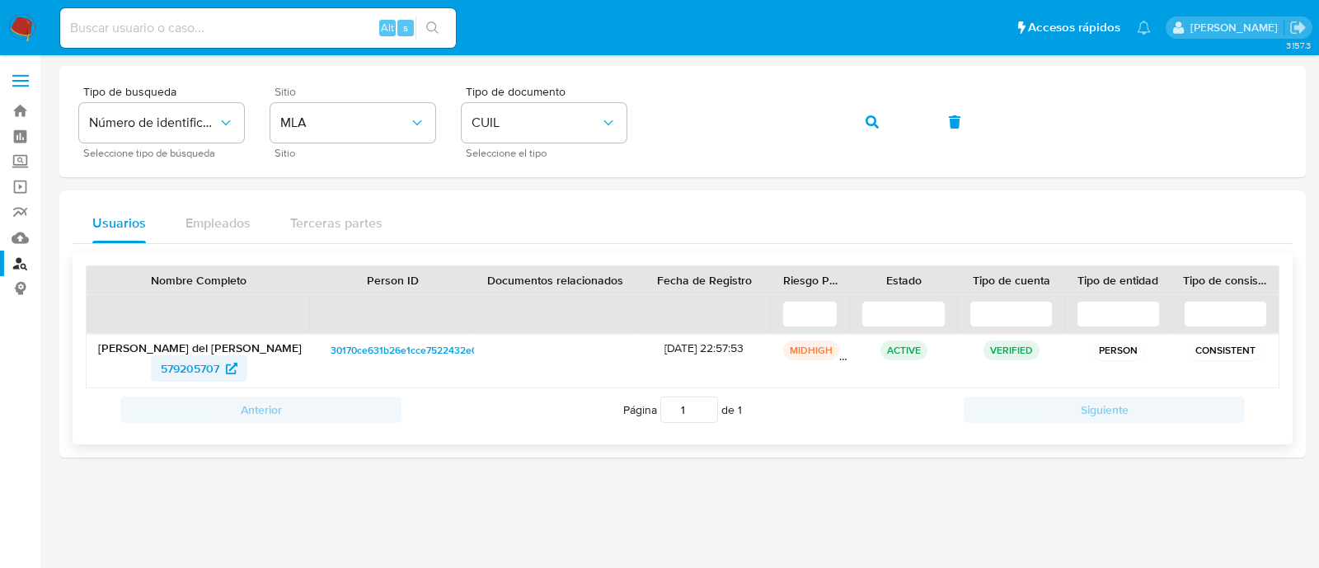
click at [191, 364] on span "579205707" at bounding box center [190, 368] width 59 height 26
click at [867, 119] on icon "button" at bounding box center [872, 121] width 13 height 13
click at [202, 365] on span "1425986572" at bounding box center [189, 368] width 63 height 26
click at [209, 373] on span "1425986572" at bounding box center [189, 368] width 63 height 26
click at [878, 115] on button "button" at bounding box center [872, 122] width 56 height 40
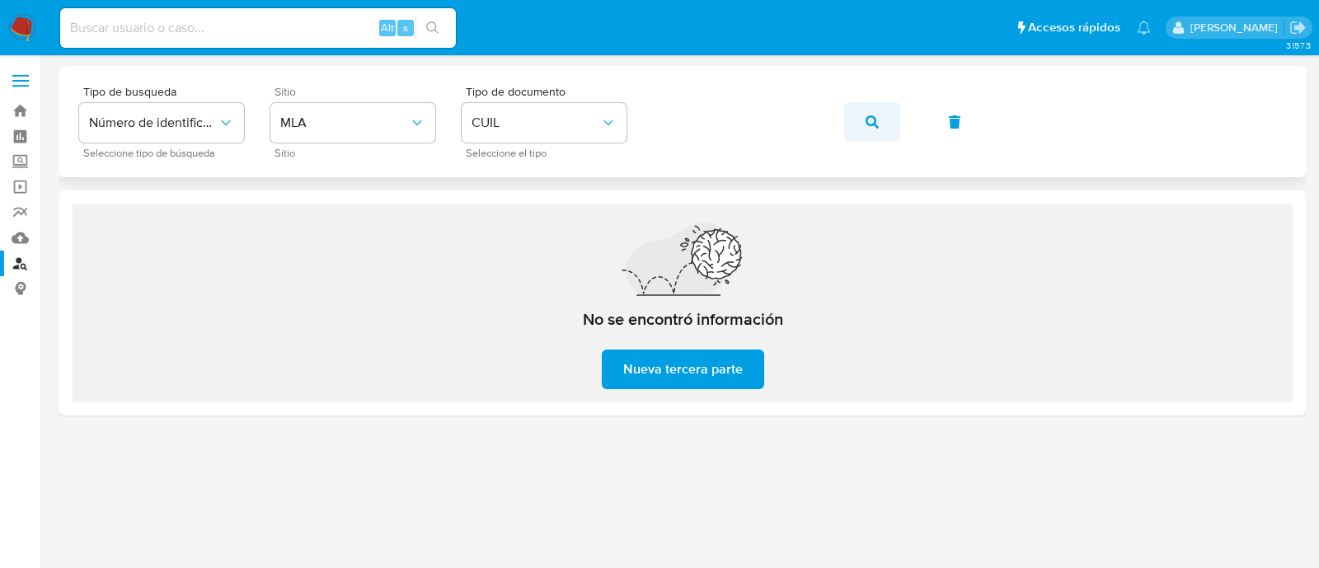
click at [885, 112] on button "button" at bounding box center [872, 122] width 56 height 40
click at [860, 117] on button "button" at bounding box center [872, 122] width 56 height 40
click at [859, 124] on button "button" at bounding box center [872, 122] width 56 height 40
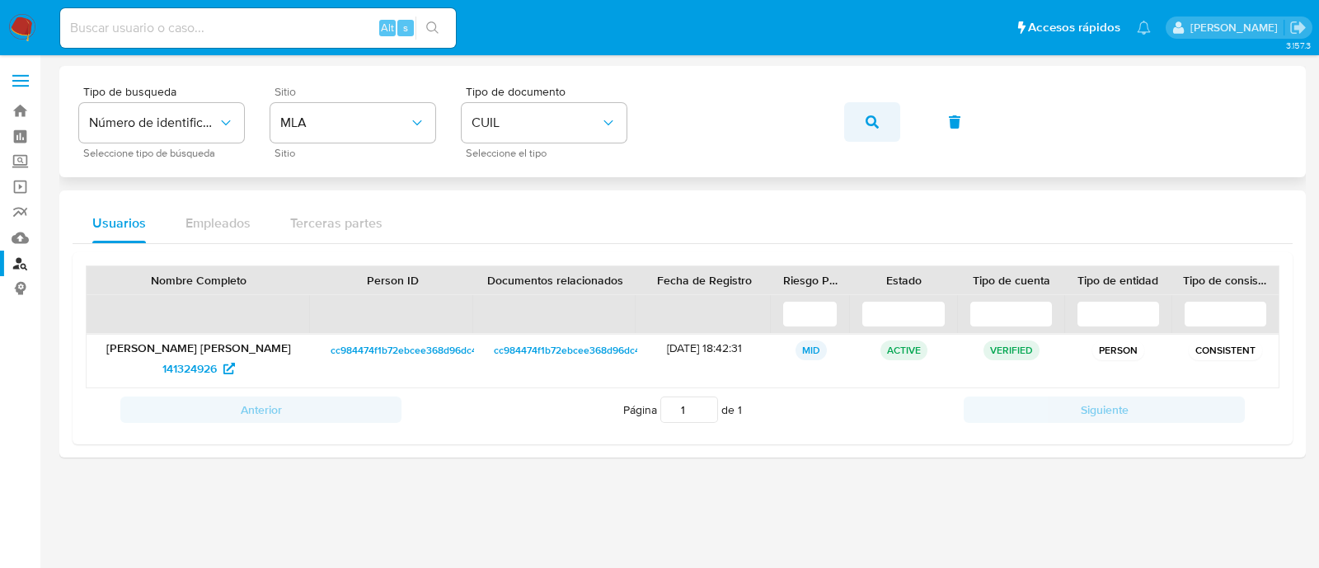
click at [878, 115] on icon "button" at bounding box center [872, 121] width 13 height 13
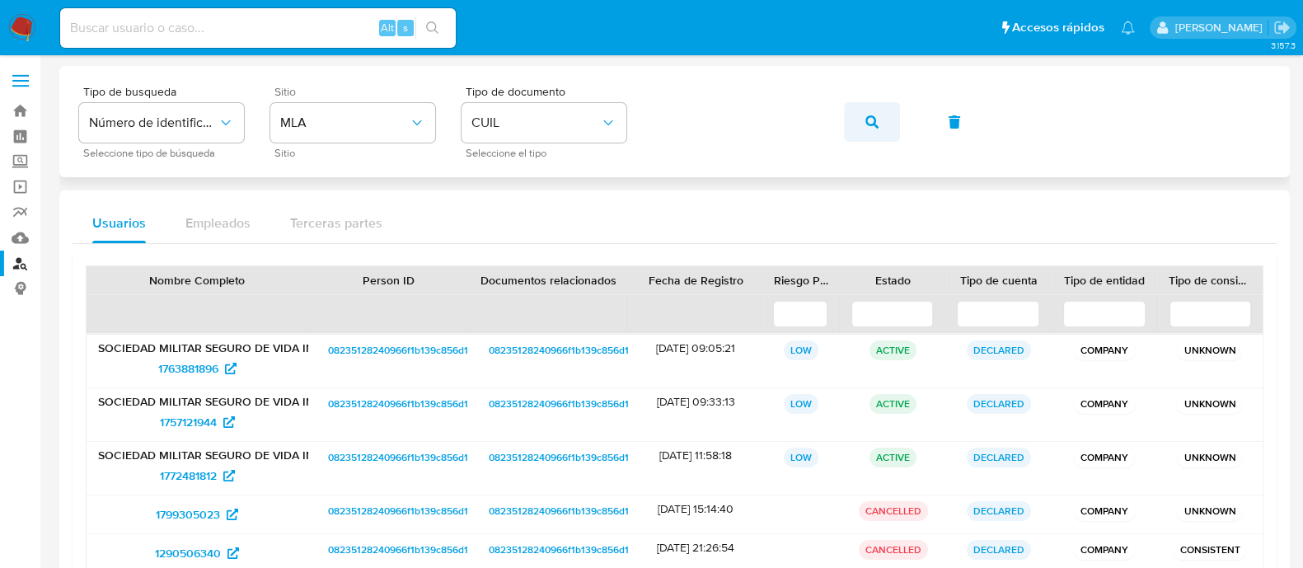
click at [860, 122] on button "button" at bounding box center [872, 122] width 56 height 40
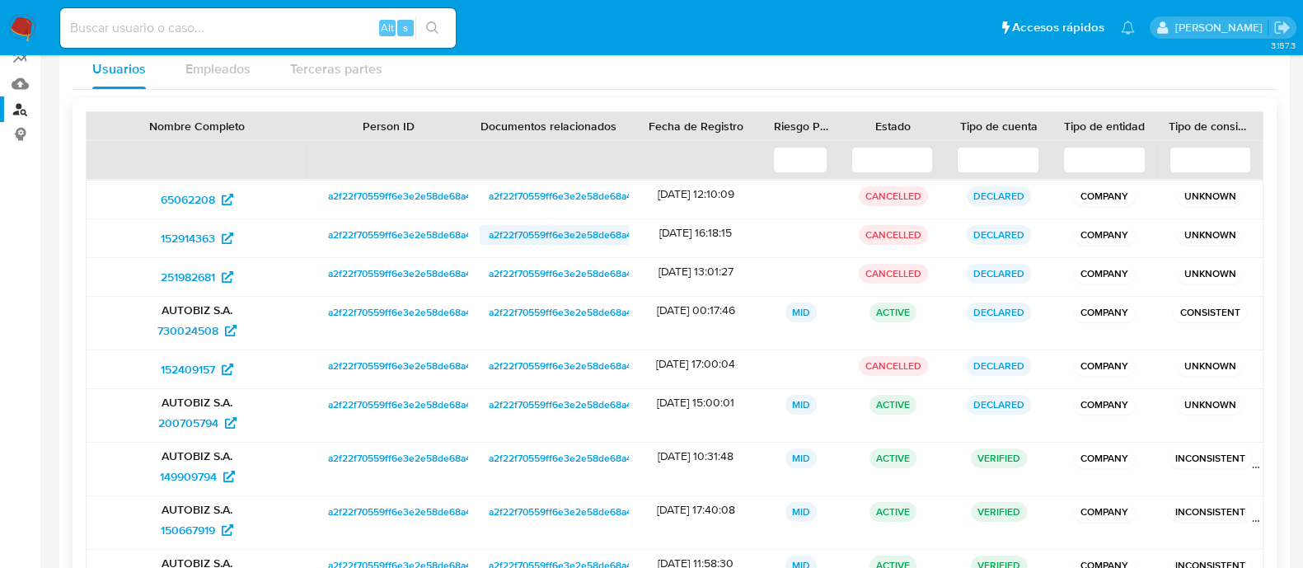
scroll to position [333, 0]
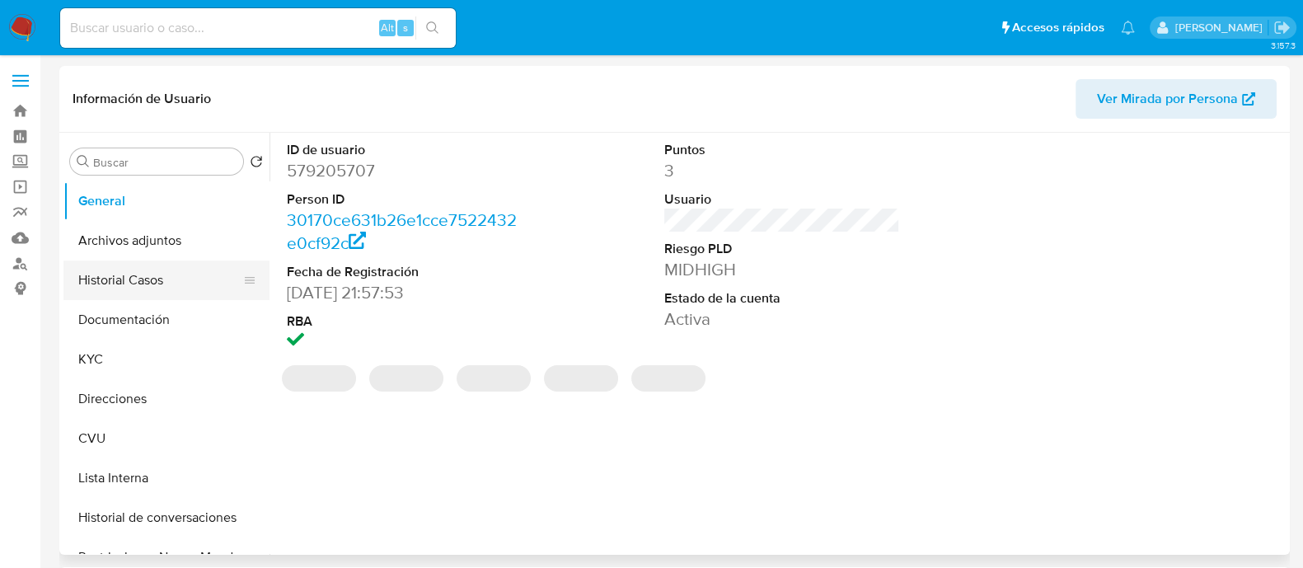
click at [140, 279] on button "Historial Casos" at bounding box center [159, 281] width 193 height 40
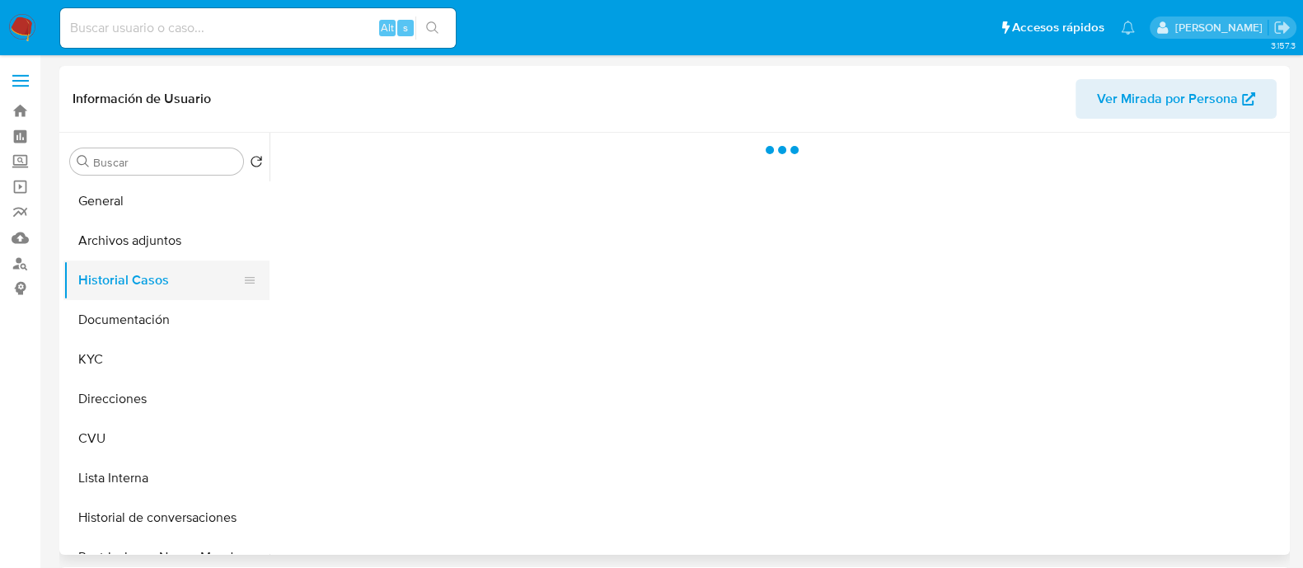
select select "10"
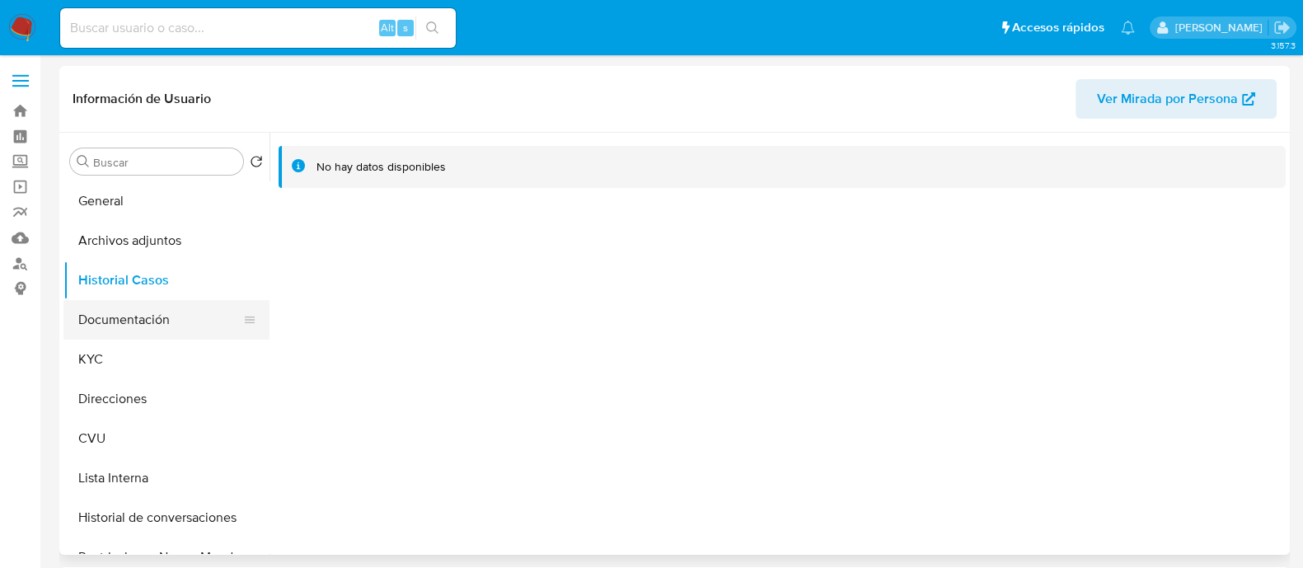
click at [146, 316] on button "Documentación" at bounding box center [159, 320] width 193 height 40
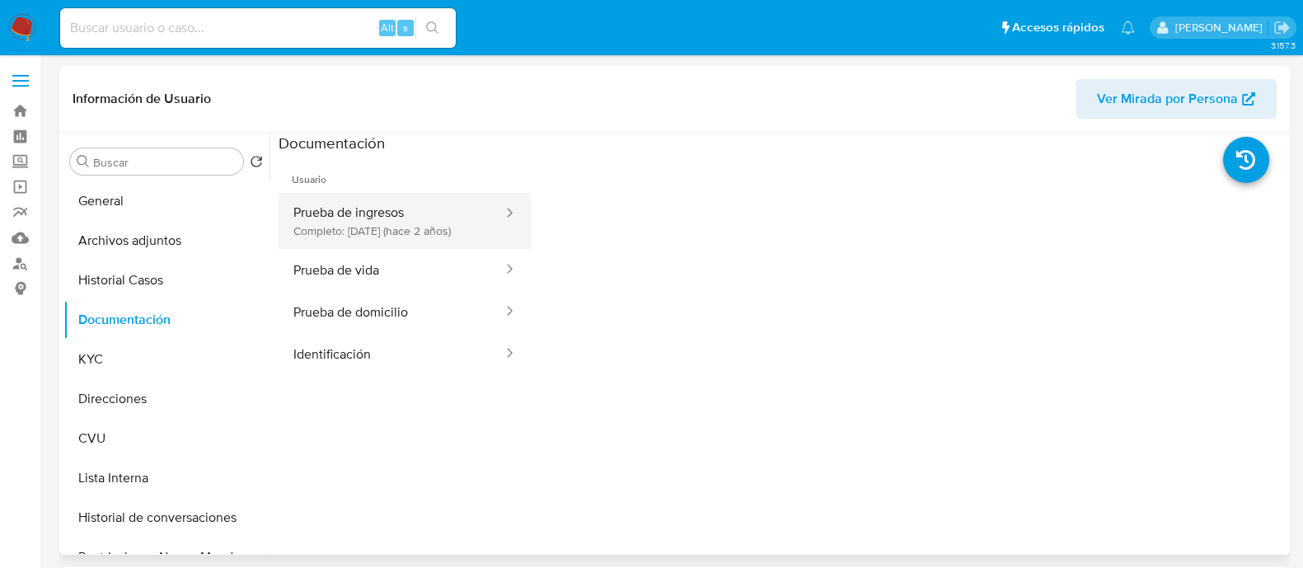
click at [318, 237] on button "Prueba de ingresos Completo: 24/04/2023 (hace 2 años)" at bounding box center [392, 221] width 226 height 56
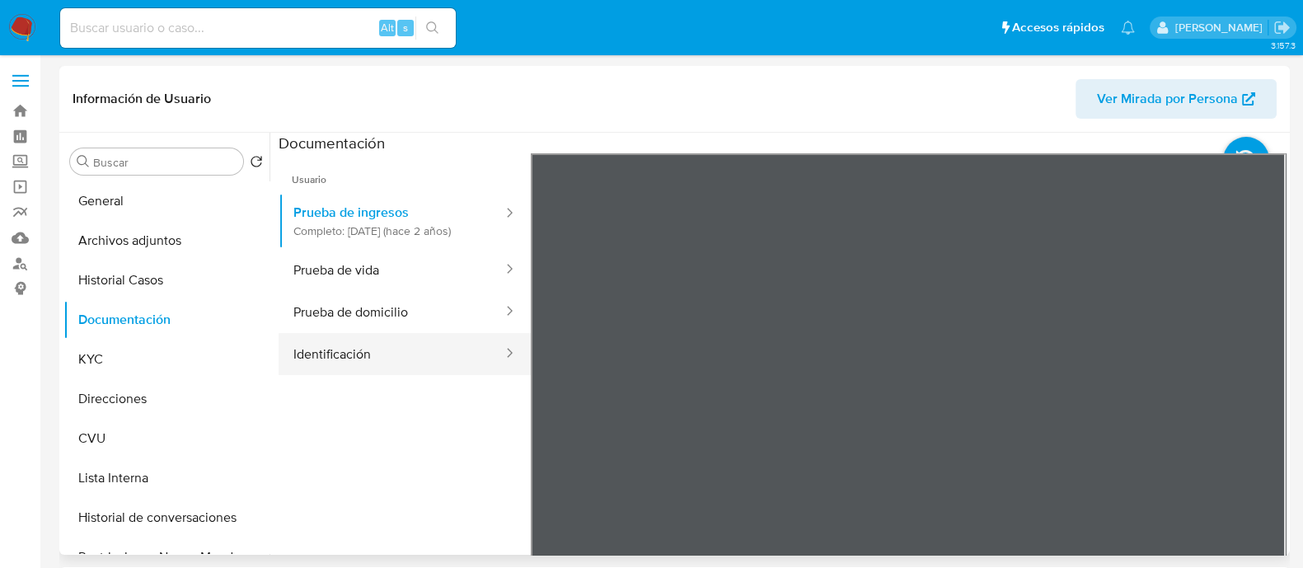
click at [399, 372] on button "Identificación" at bounding box center [392, 354] width 226 height 42
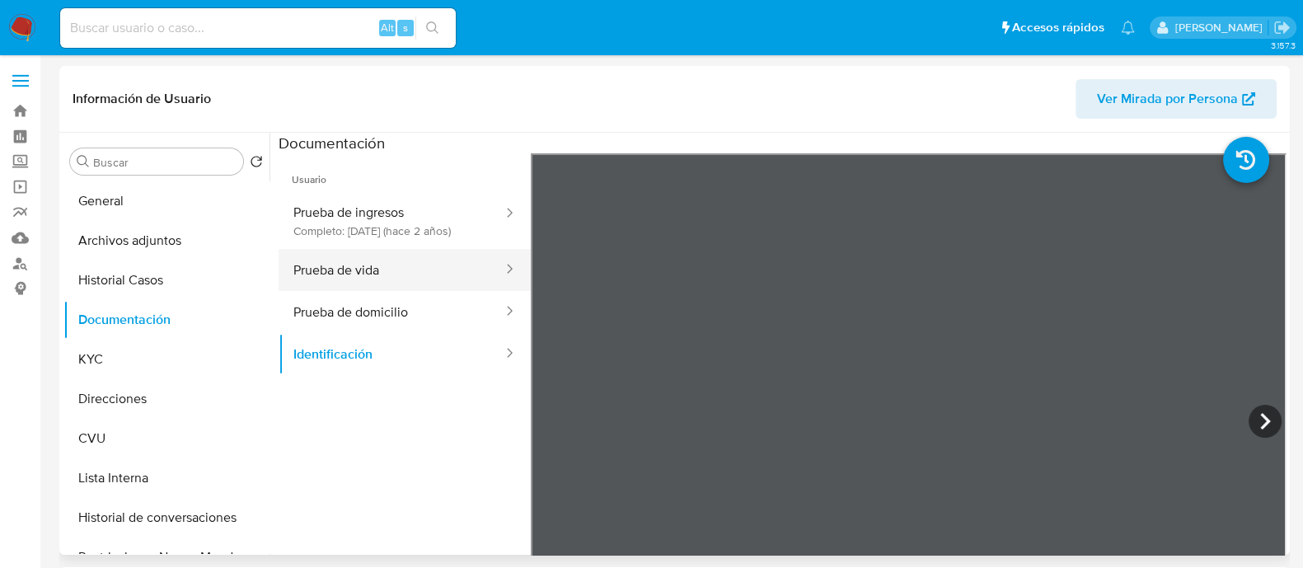
click at [369, 290] on button "Prueba de vida" at bounding box center [392, 270] width 226 height 42
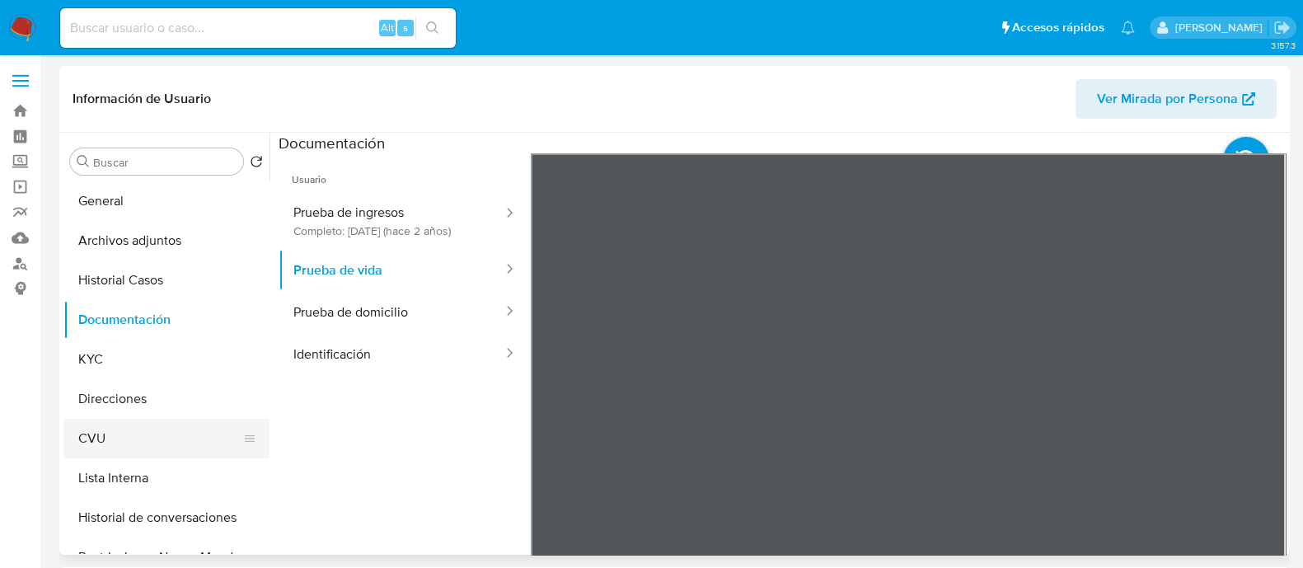
click at [100, 433] on button "CVU" at bounding box center [159, 439] width 193 height 40
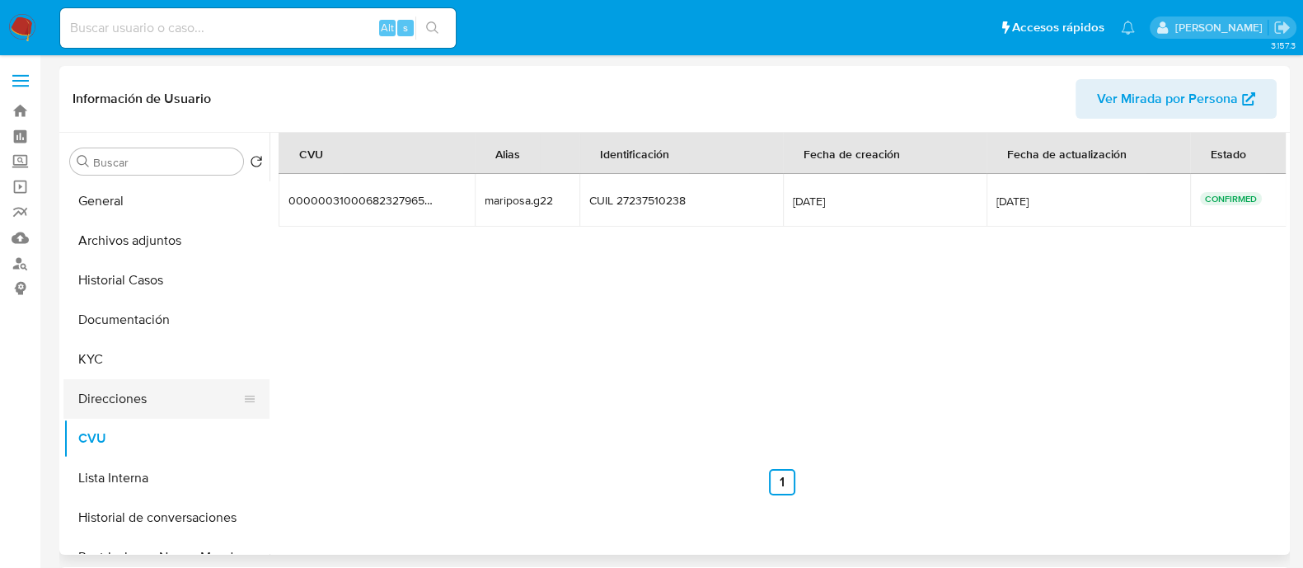
click at [132, 389] on button "Direcciones" at bounding box center [159, 399] width 193 height 40
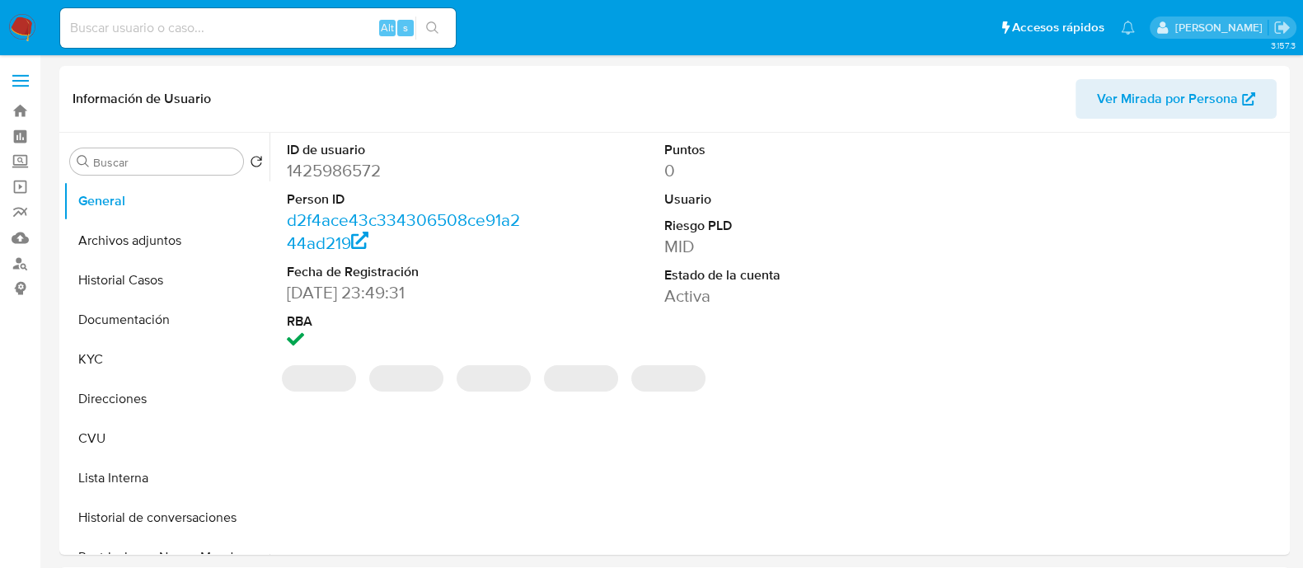
select select "10"
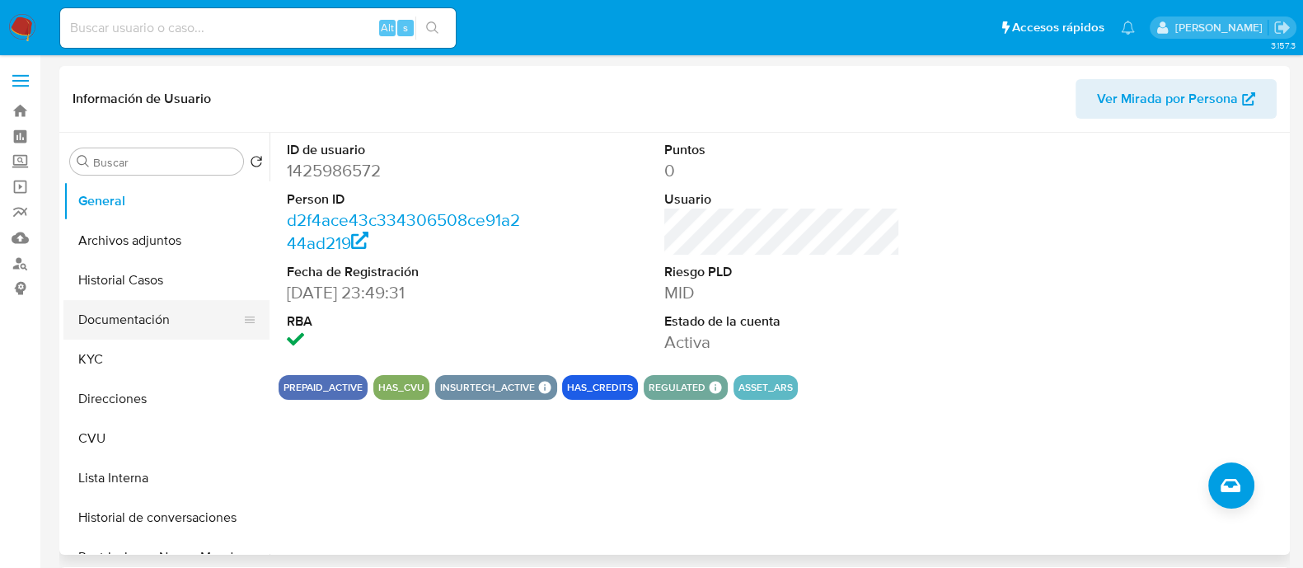
click at [144, 317] on button "Documentación" at bounding box center [159, 320] width 193 height 40
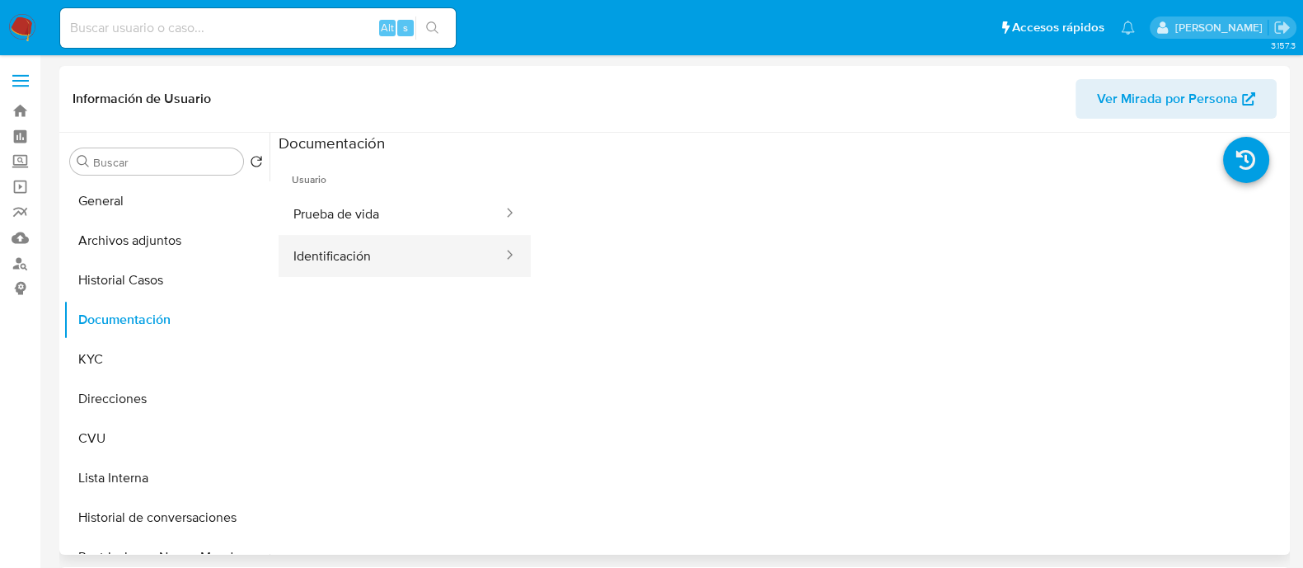
click at [388, 261] on button "Identificación" at bounding box center [392, 256] width 226 height 42
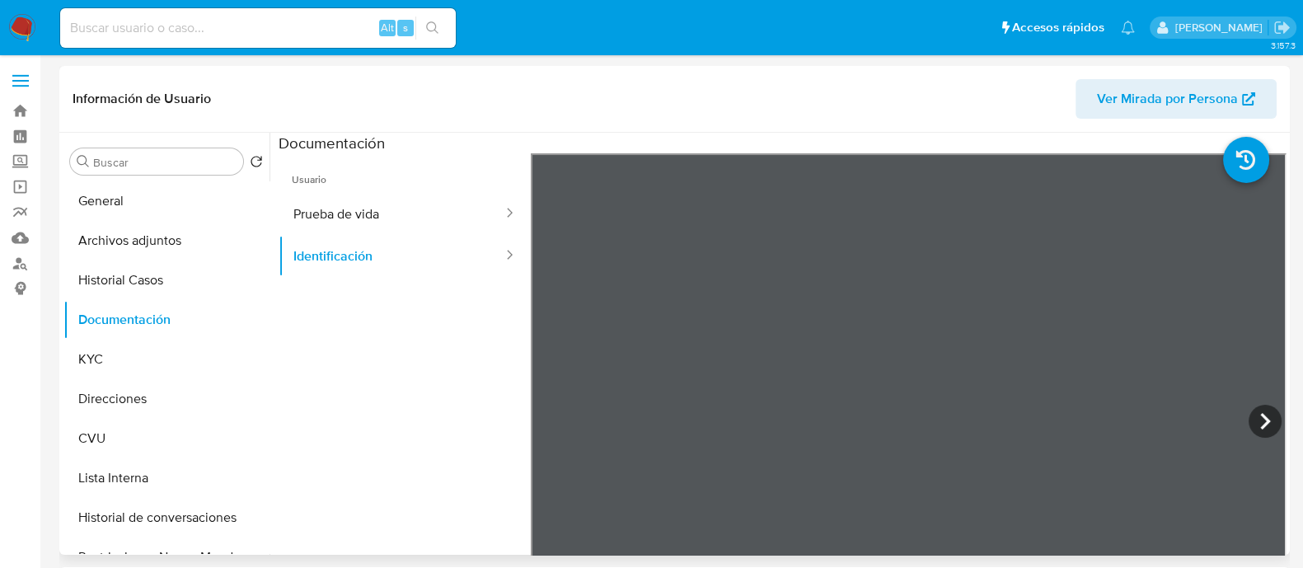
scroll to position [225, 0]
click at [342, 209] on button "Prueba de vida" at bounding box center [392, 214] width 226 height 42
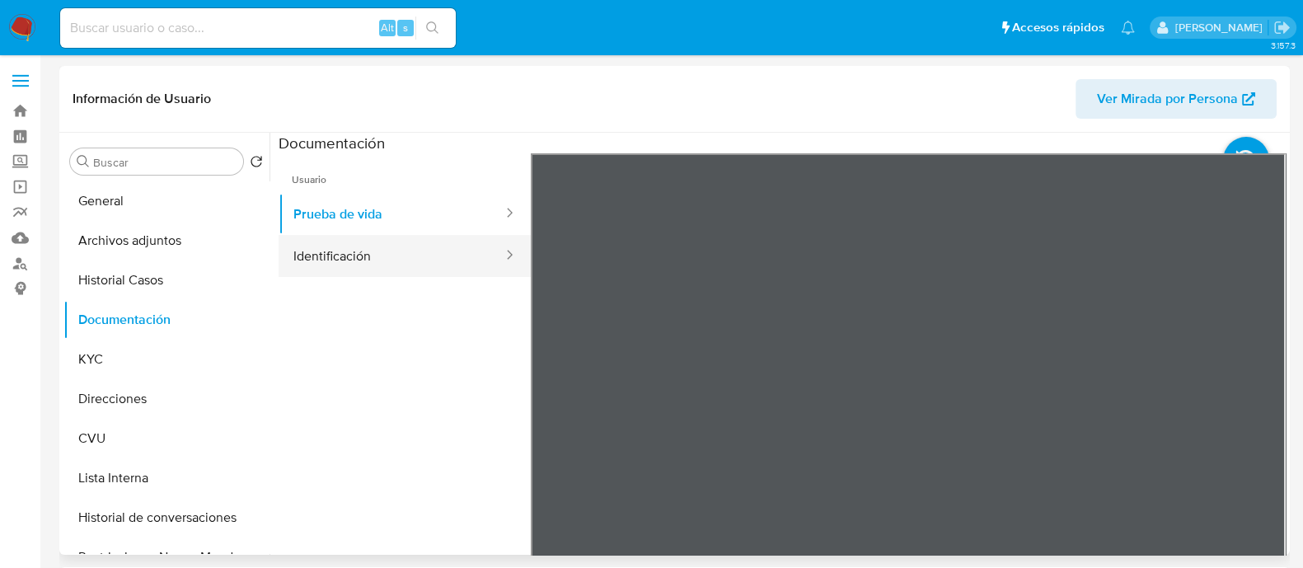
click at [399, 244] on button "Identificación" at bounding box center [392, 256] width 226 height 42
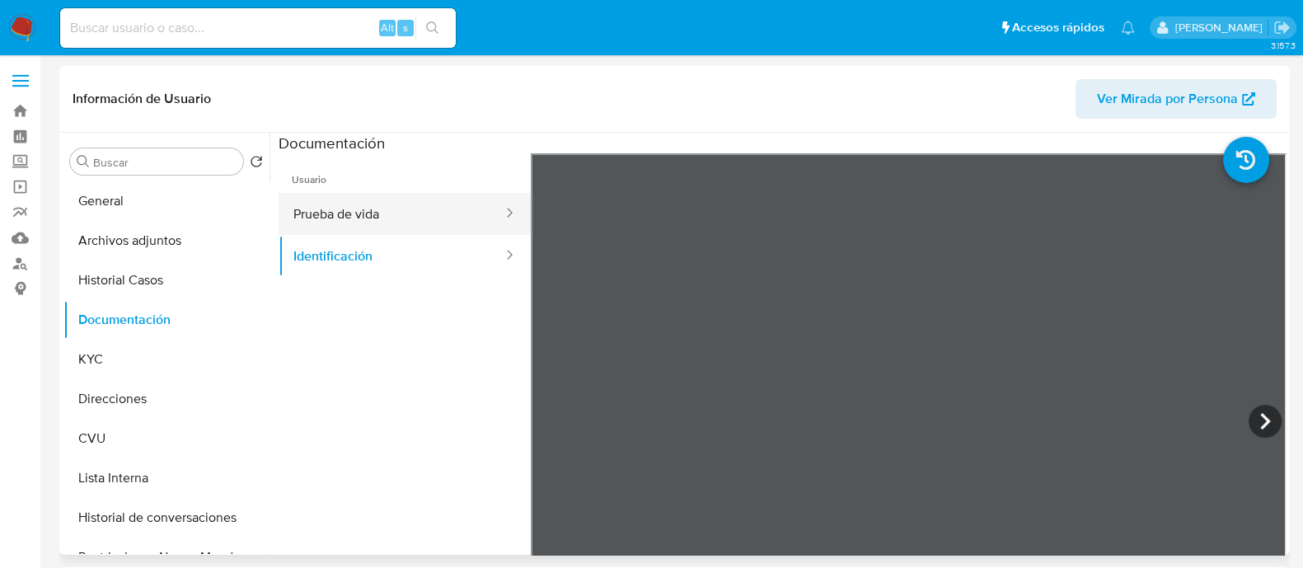
click at [337, 227] on button "Prueba de vida" at bounding box center [392, 214] width 226 height 42
drag, startPoint x: 921, startPoint y: 315, endPoint x: 365, endPoint y: 205, distance: 566.4
click at [365, 205] on div "Usuario Prueba de vida Identificación" at bounding box center [783, 417] width 1008 height 528
click at [449, 221] on div "Usuario Prueba de vida Identificación" at bounding box center [783, 417] width 1008 height 528
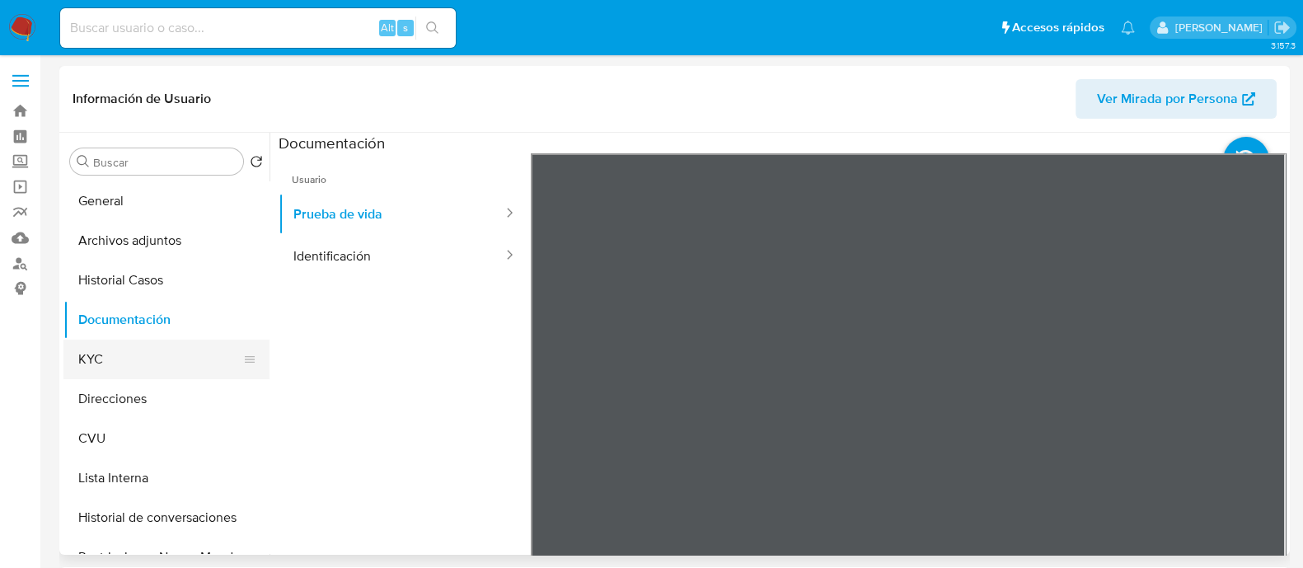
click at [155, 351] on button "KYC" at bounding box center [159, 360] width 193 height 40
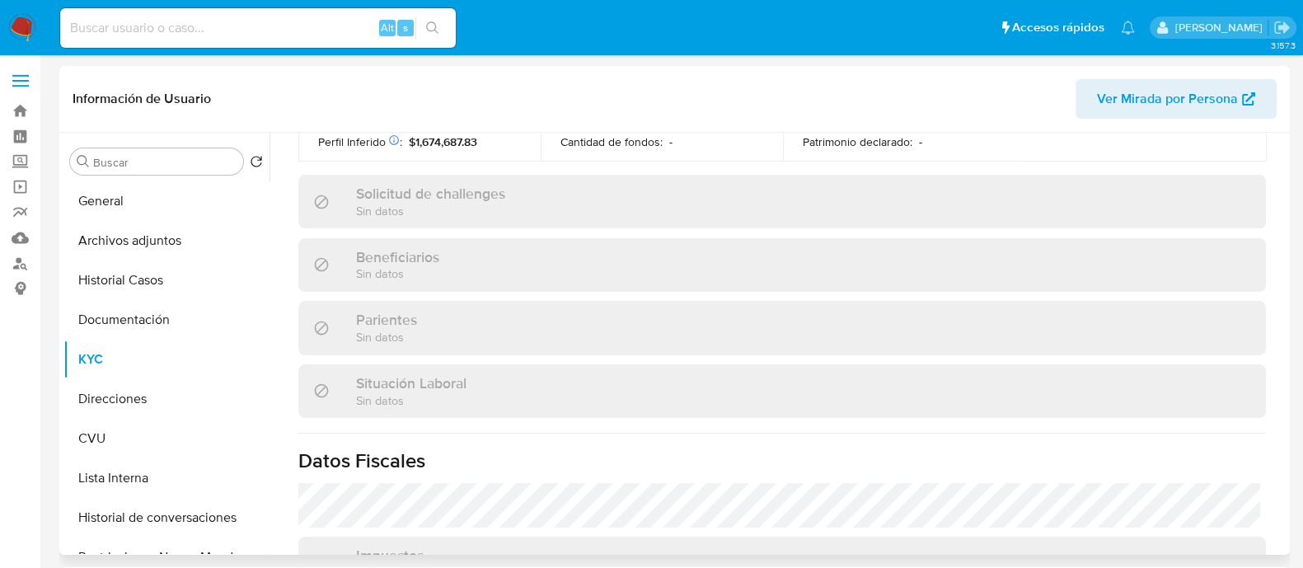
scroll to position [824, 0]
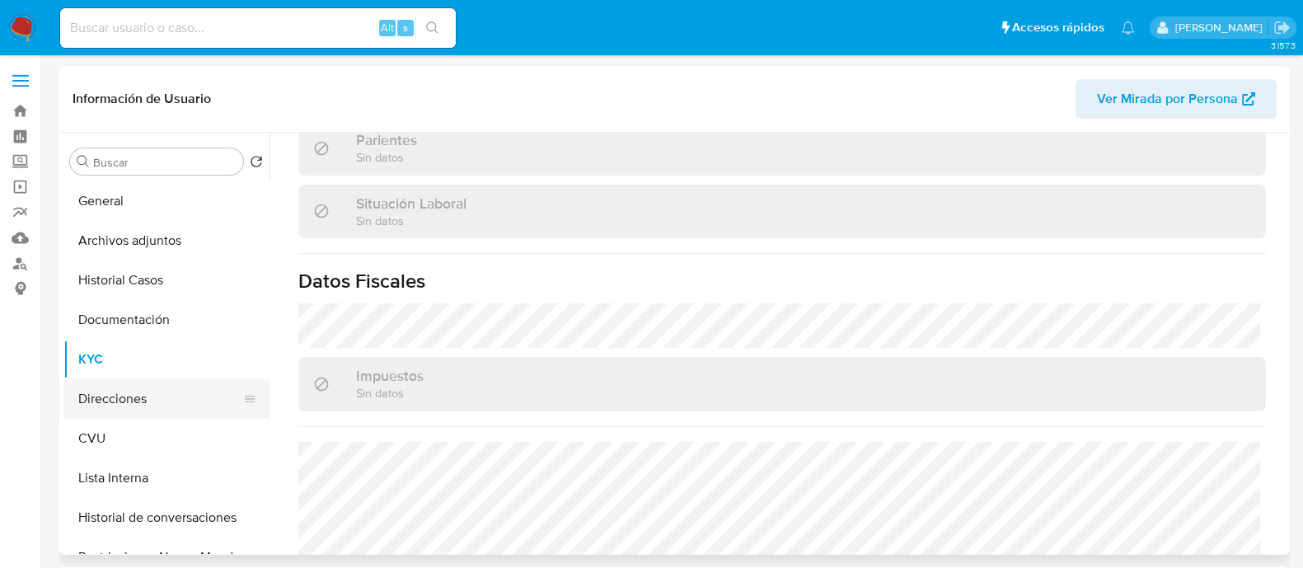
click at [122, 384] on button "Direcciones" at bounding box center [159, 399] width 193 height 40
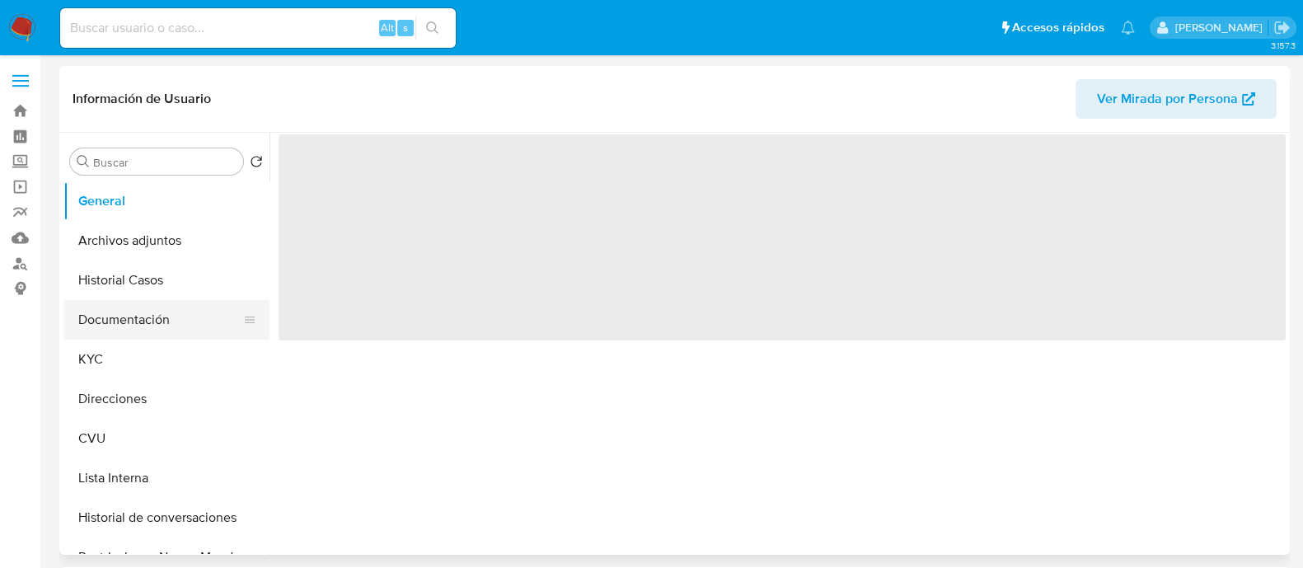
click at [129, 330] on button "Documentación" at bounding box center [159, 320] width 193 height 40
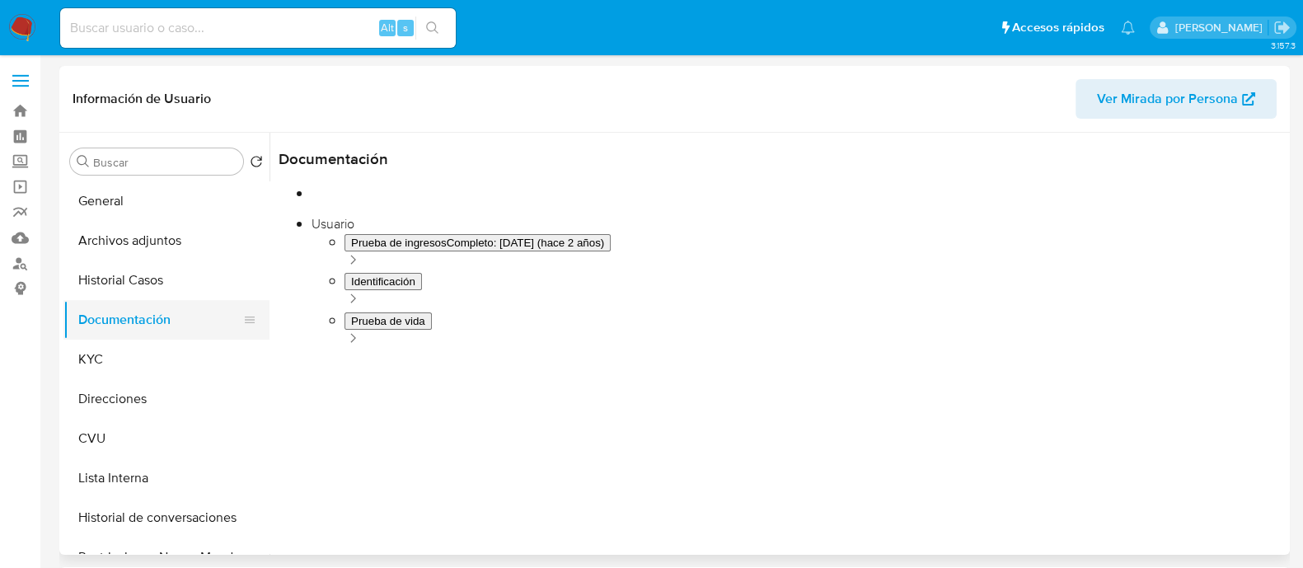
select select "10"
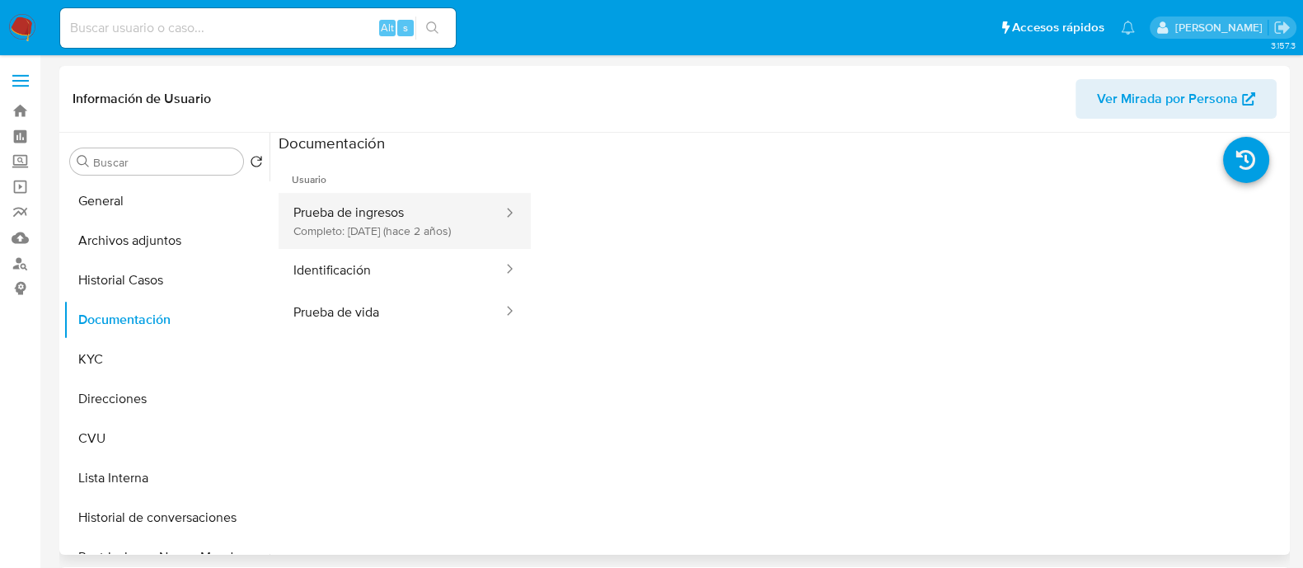
click at [374, 212] on button "Prueba de ingresos Completo: 31/07/2023 (hace 2 años)" at bounding box center [392, 221] width 226 height 56
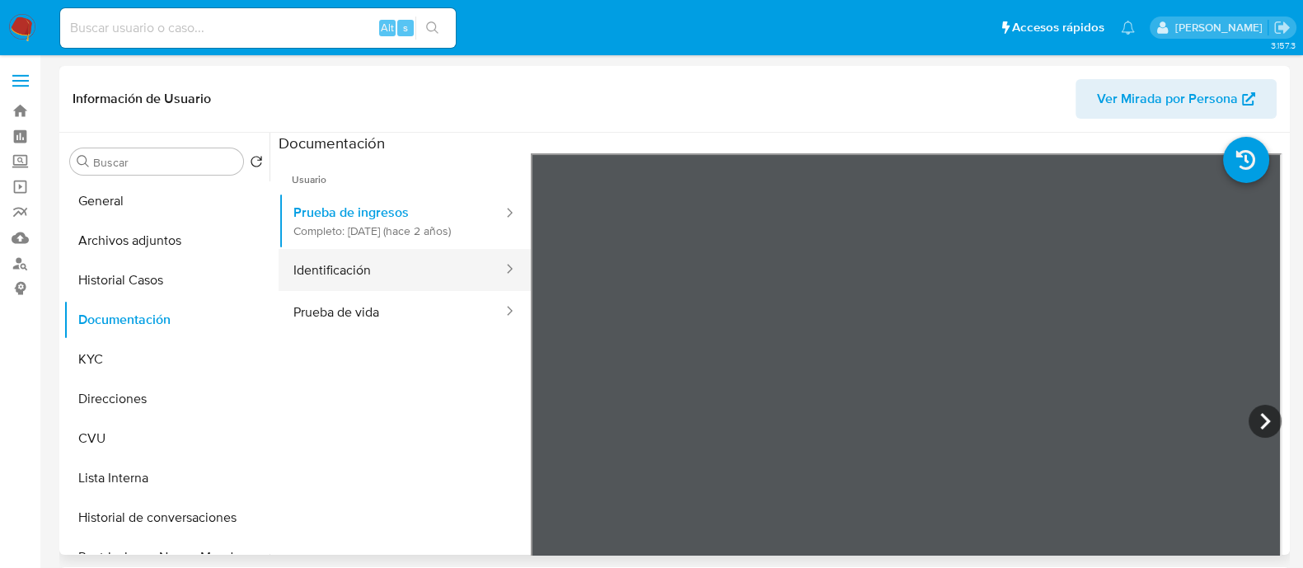
click at [457, 272] on button "Identificación" at bounding box center [392, 270] width 226 height 42
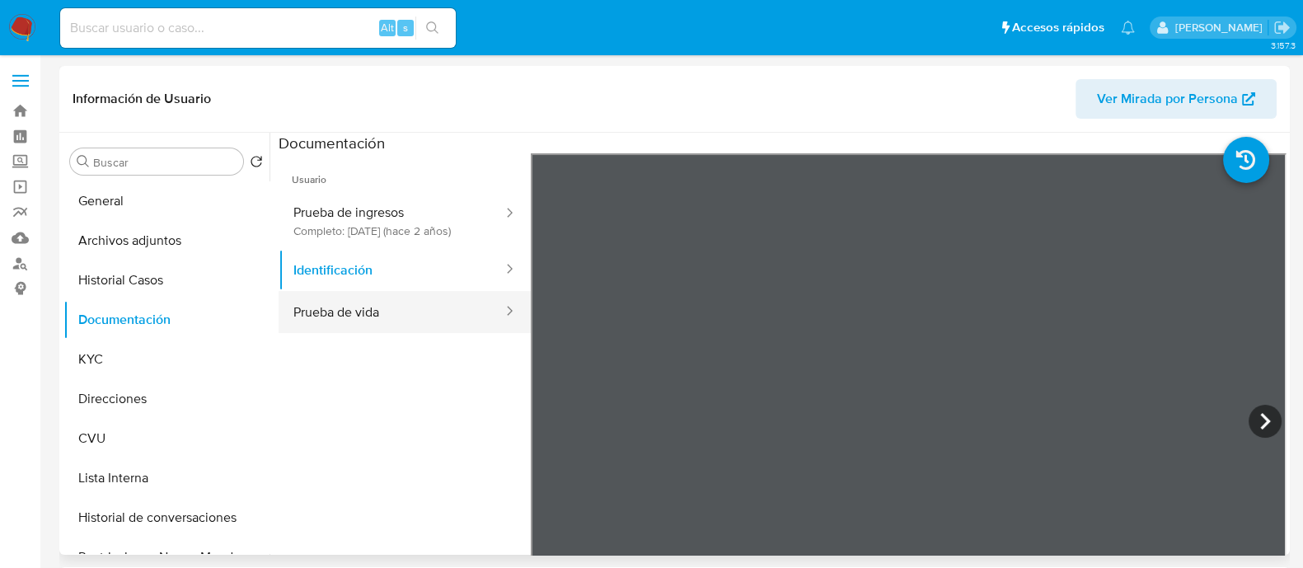
click at [416, 321] on button "Prueba de vida" at bounding box center [392, 312] width 226 height 42
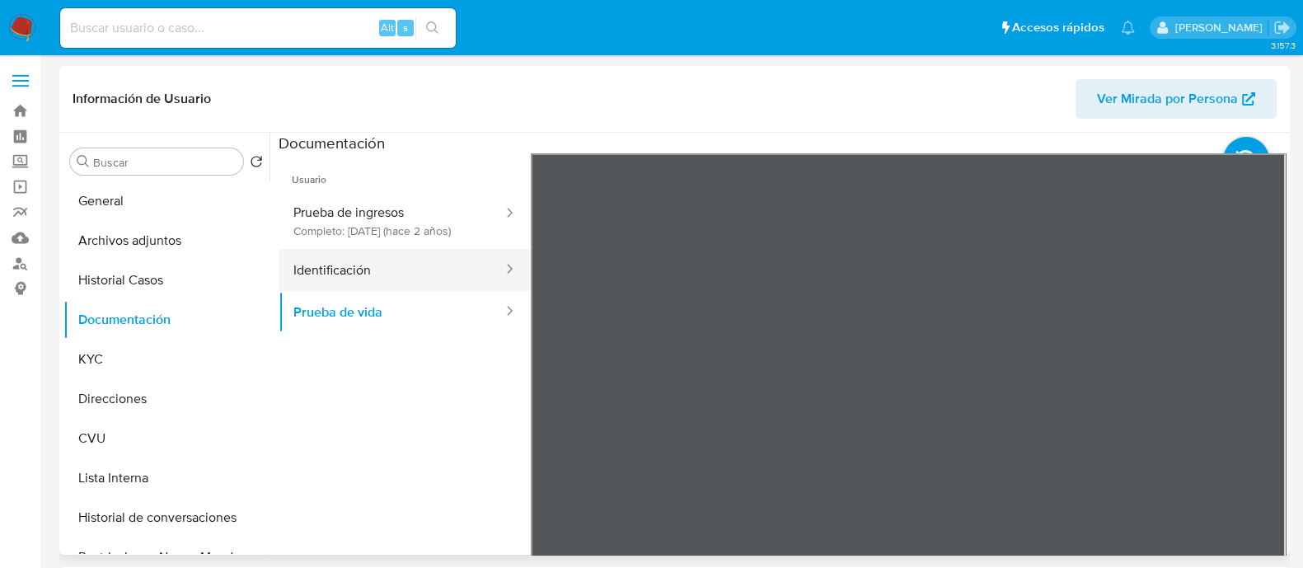
click at [338, 270] on button "Identificación" at bounding box center [392, 270] width 226 height 42
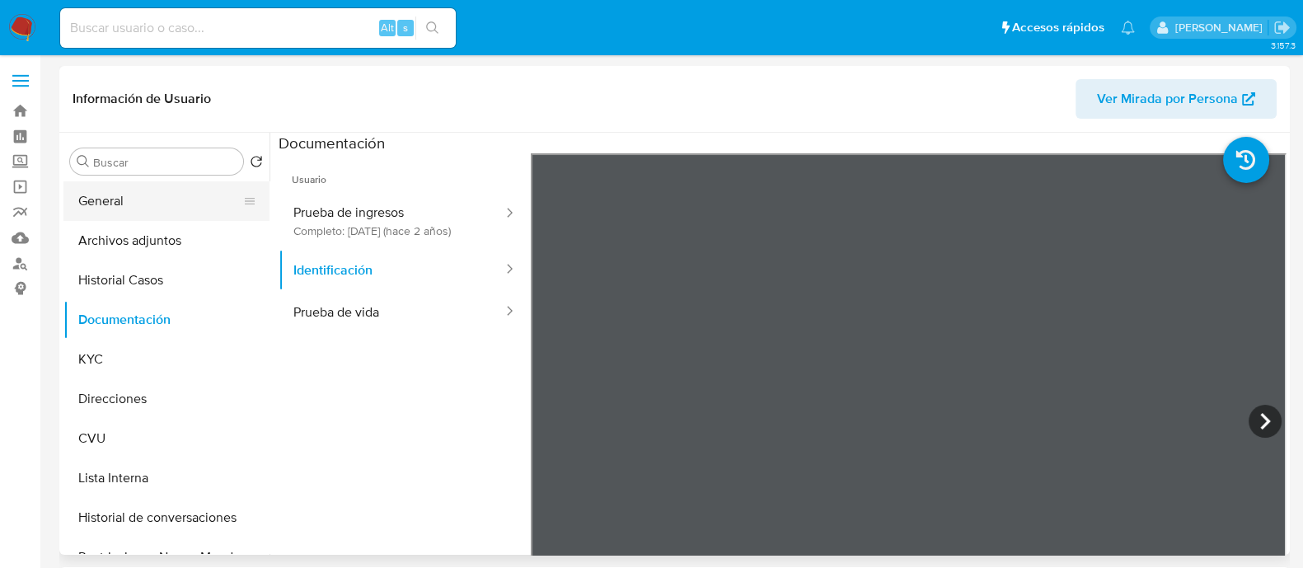
click at [137, 197] on button "General" at bounding box center [159, 201] width 193 height 40
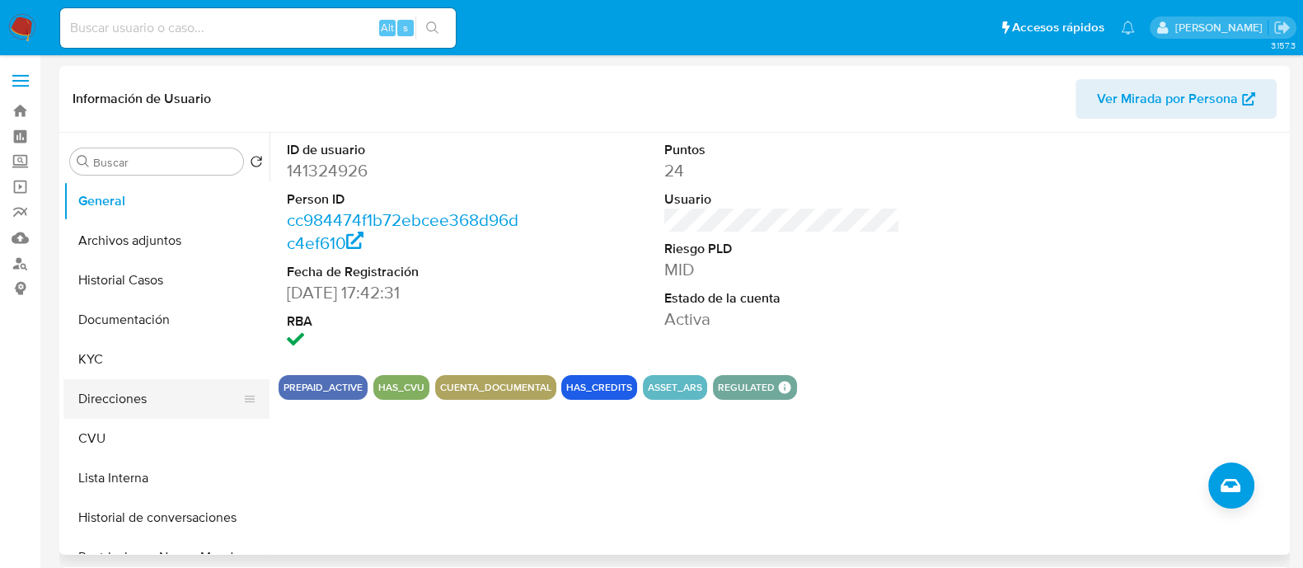
click at [157, 399] on button "Direcciones" at bounding box center [159, 399] width 193 height 40
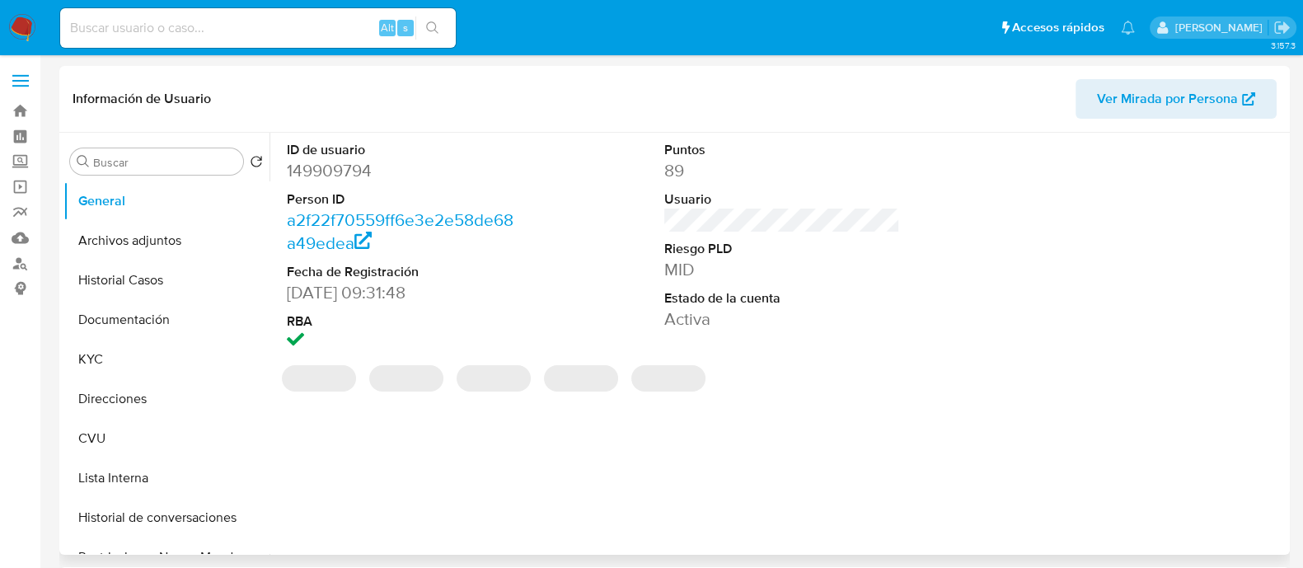
select select "10"
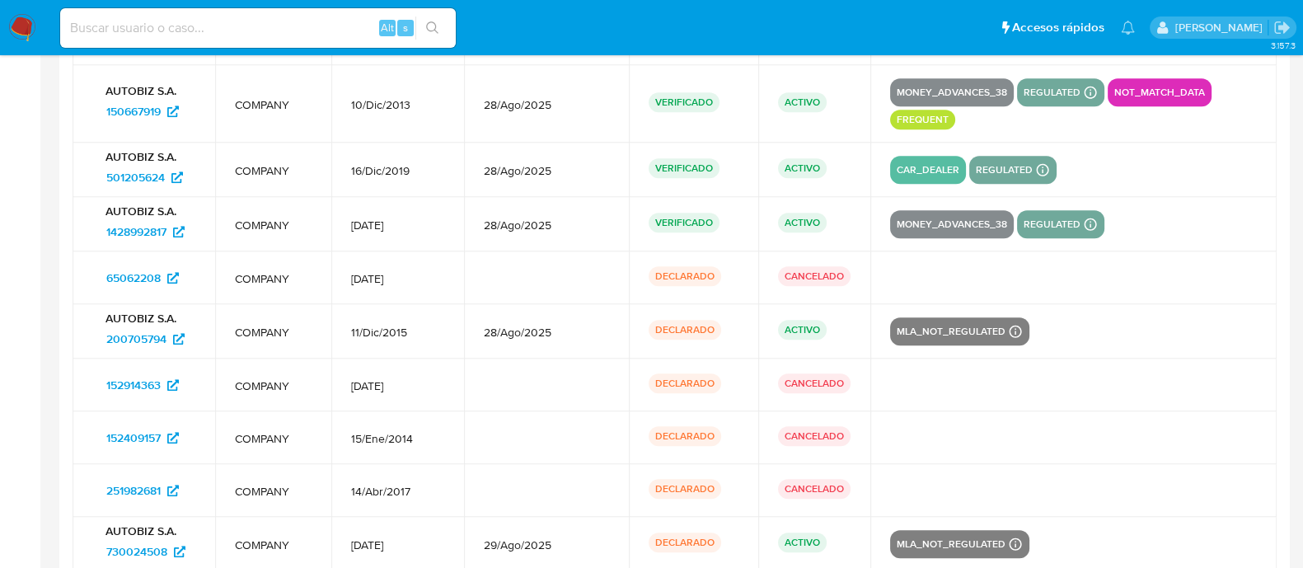
scroll to position [2092, 0]
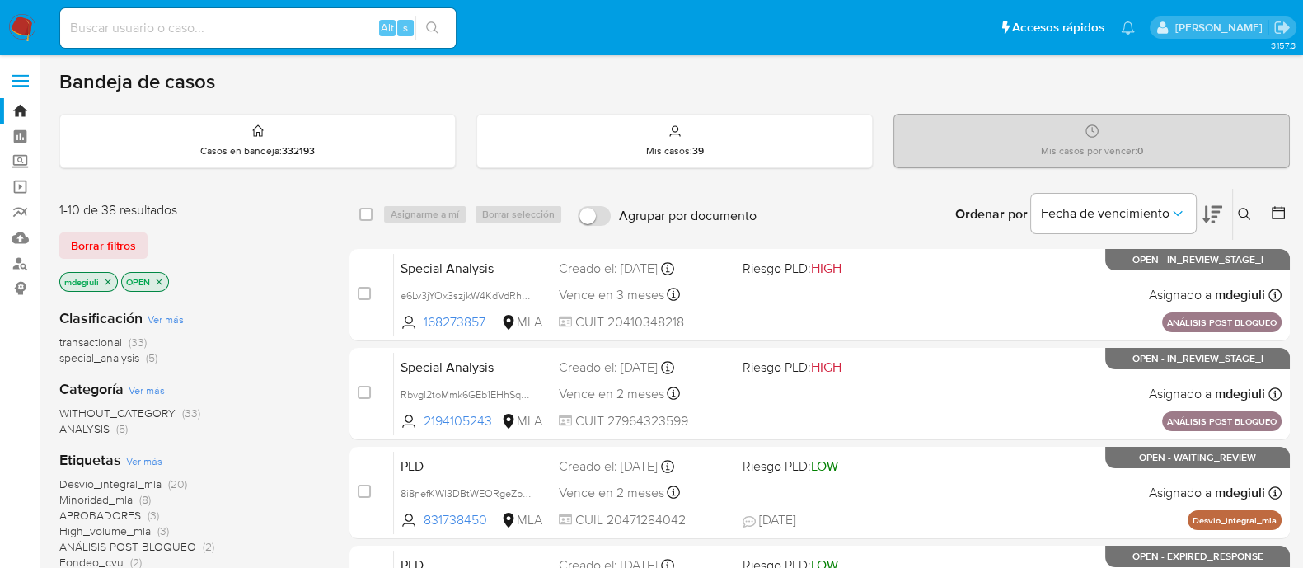
click at [1244, 216] on icon at bounding box center [1244, 214] width 12 height 12
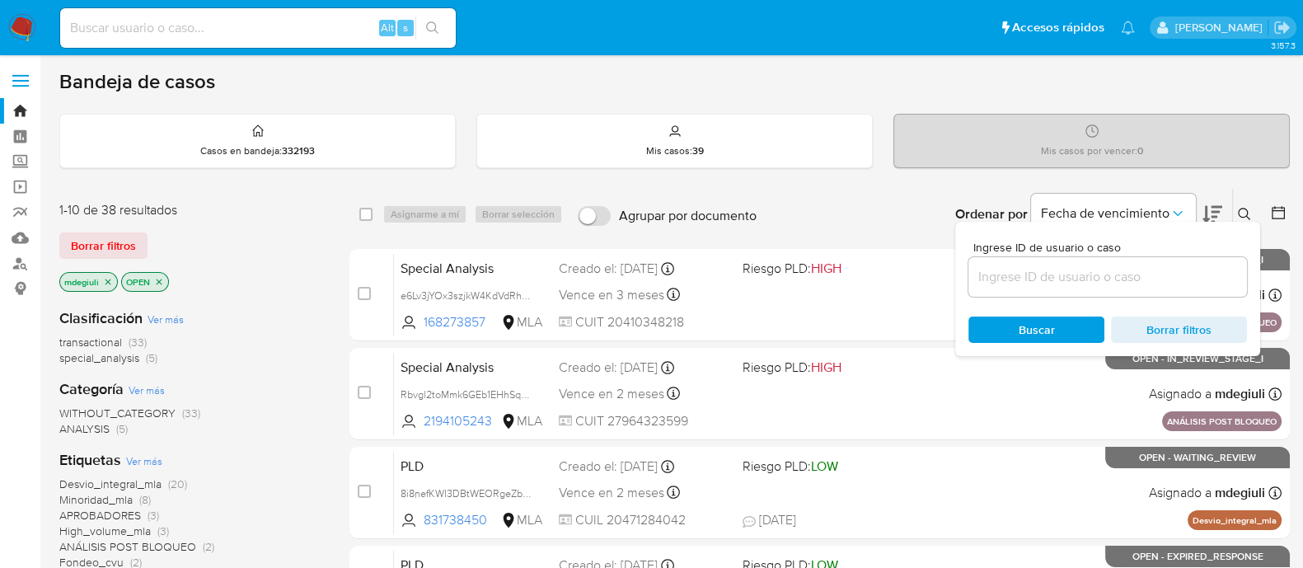
click at [1064, 282] on input at bounding box center [1108, 276] width 279 height 21
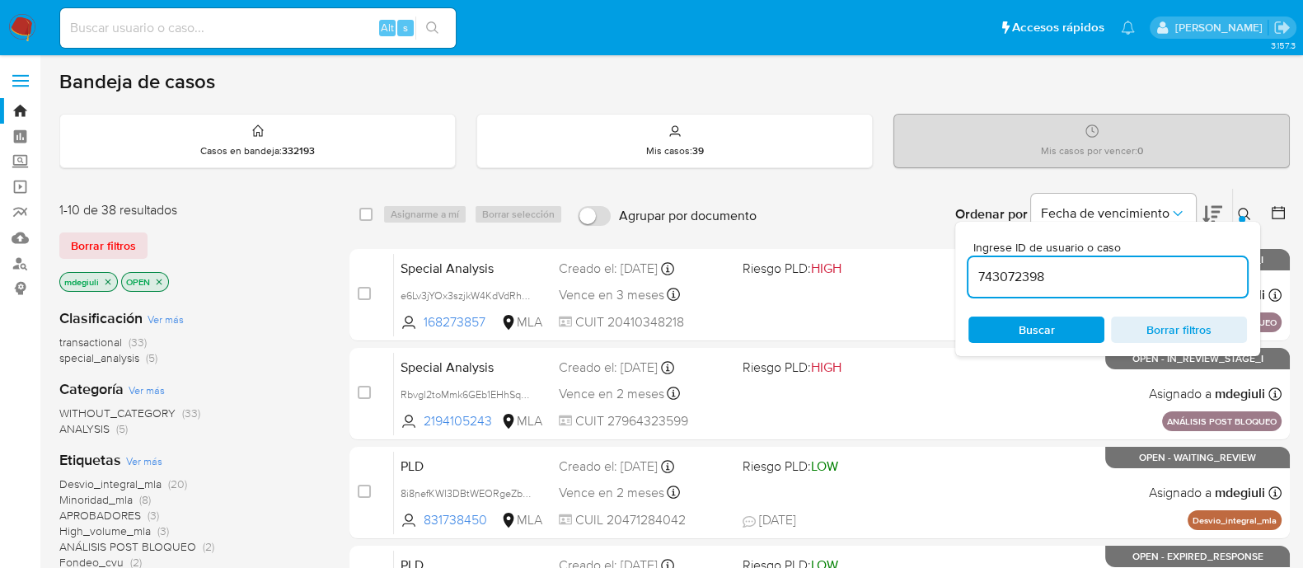
type input "743072398"
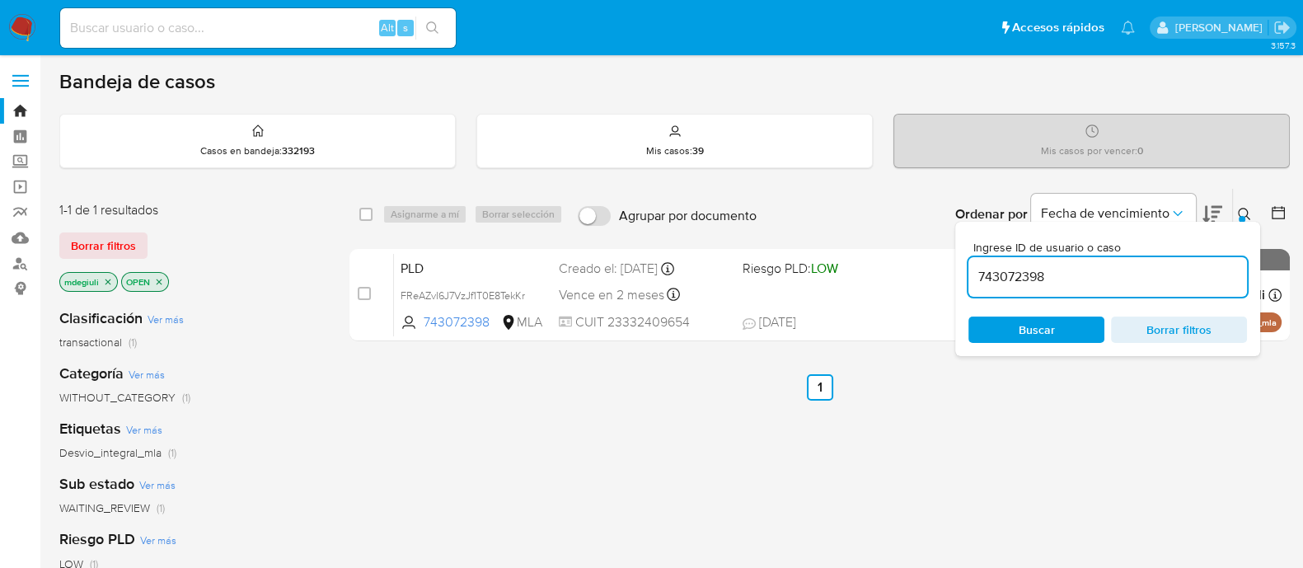
click at [584, 416] on div "select-all-cases-checkbox Asignarme a mí Borrar selección Agrupar por documento…" at bounding box center [820, 561] width 941 height 747
click at [26, 239] on link "Mulan" at bounding box center [98, 238] width 196 height 26
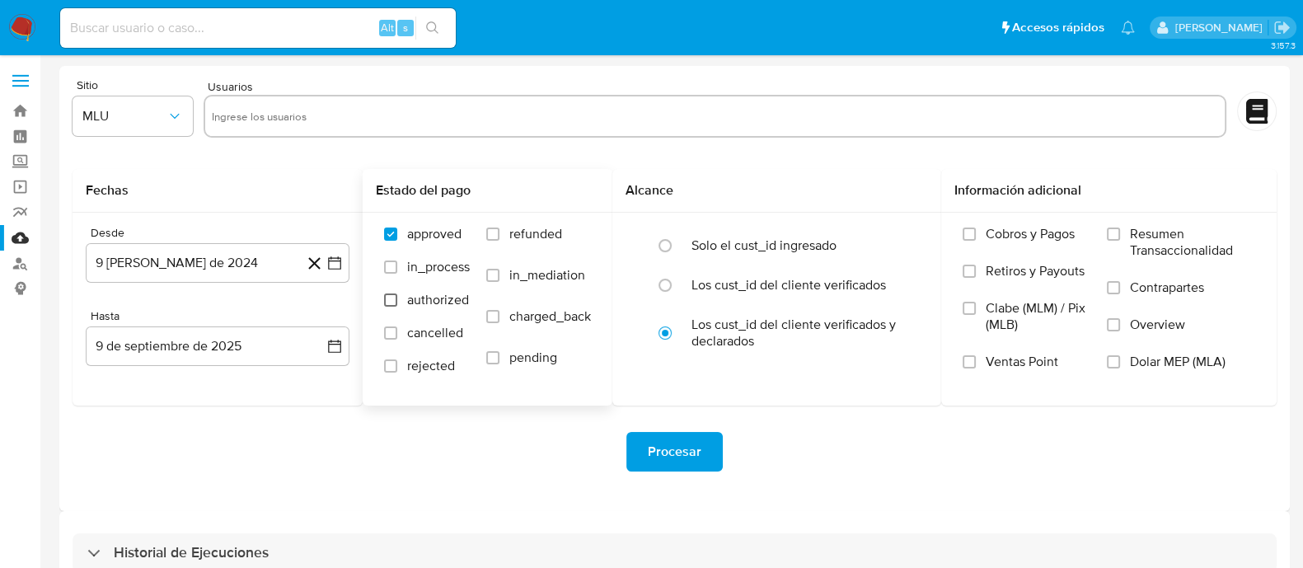
scroll to position [37, 0]
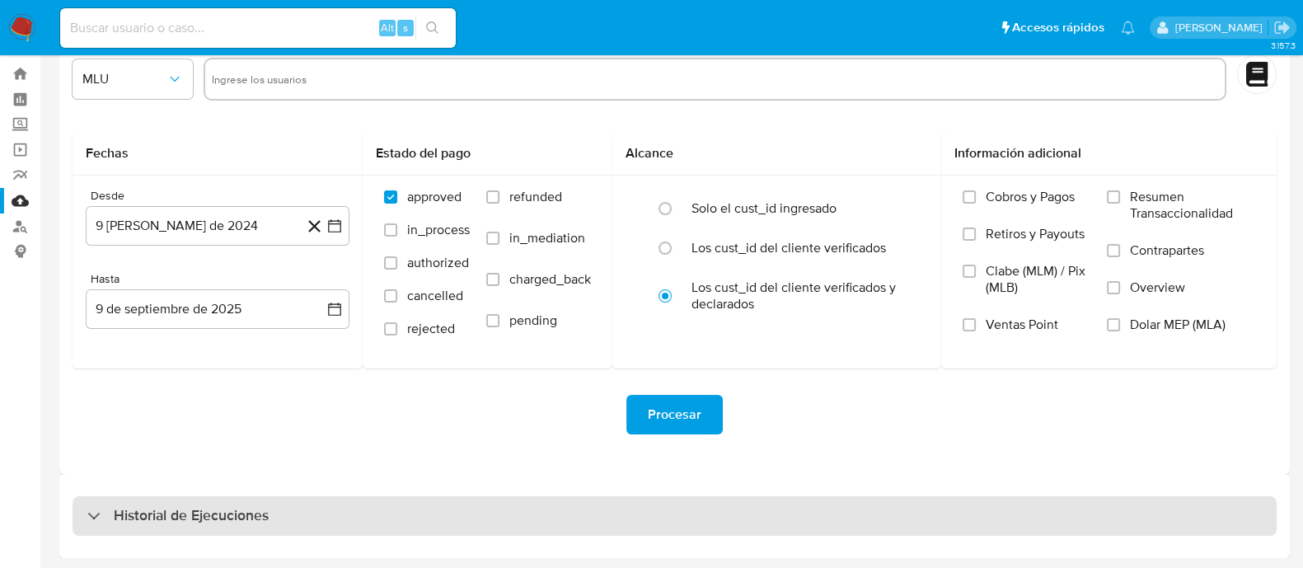
click at [228, 496] on div "Historial de Ejecuciones" at bounding box center [675, 516] width 1205 height 40
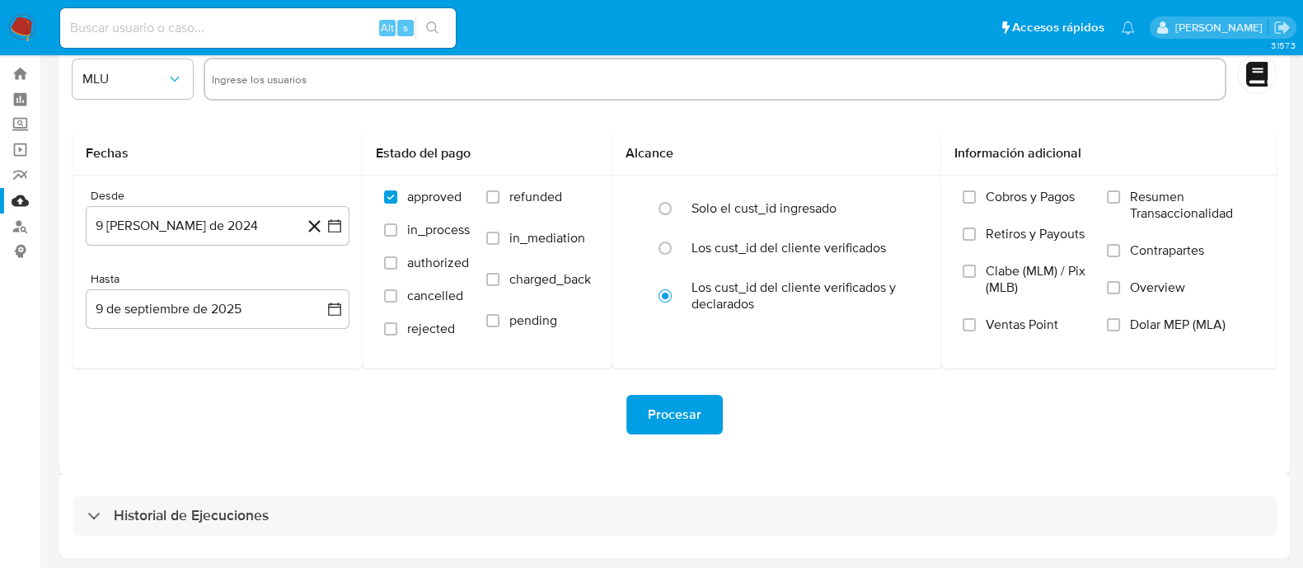
select select "10"
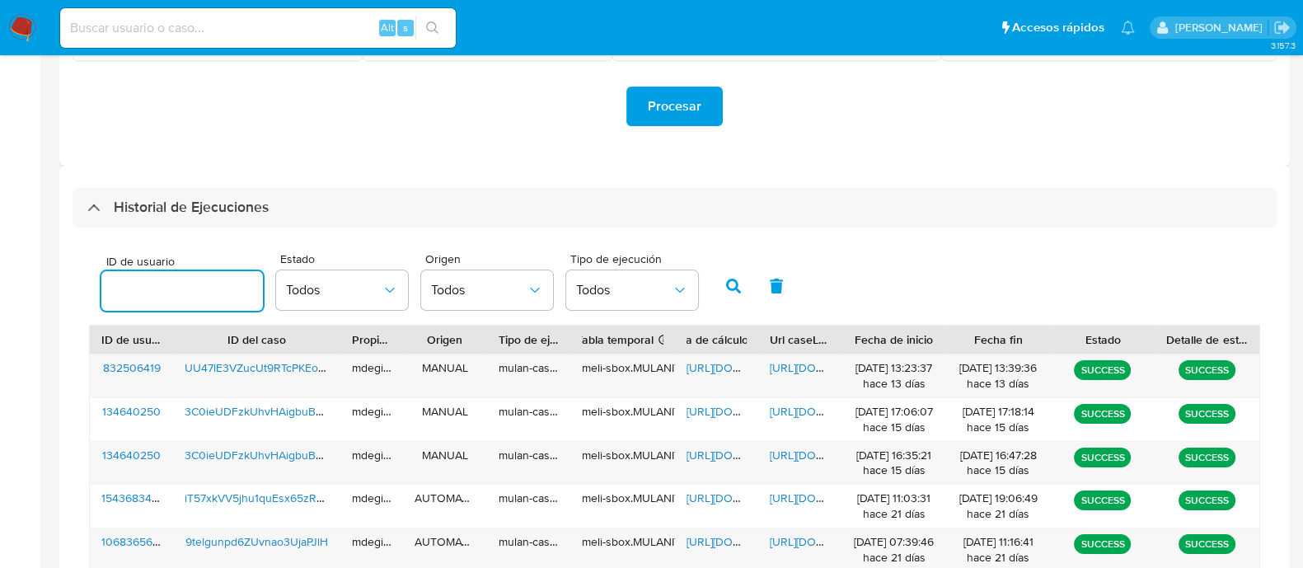
click at [200, 295] on input "number" at bounding box center [182, 290] width 162 height 21
type input "743072398"
click at [727, 292] on button "button" at bounding box center [733, 286] width 43 height 40
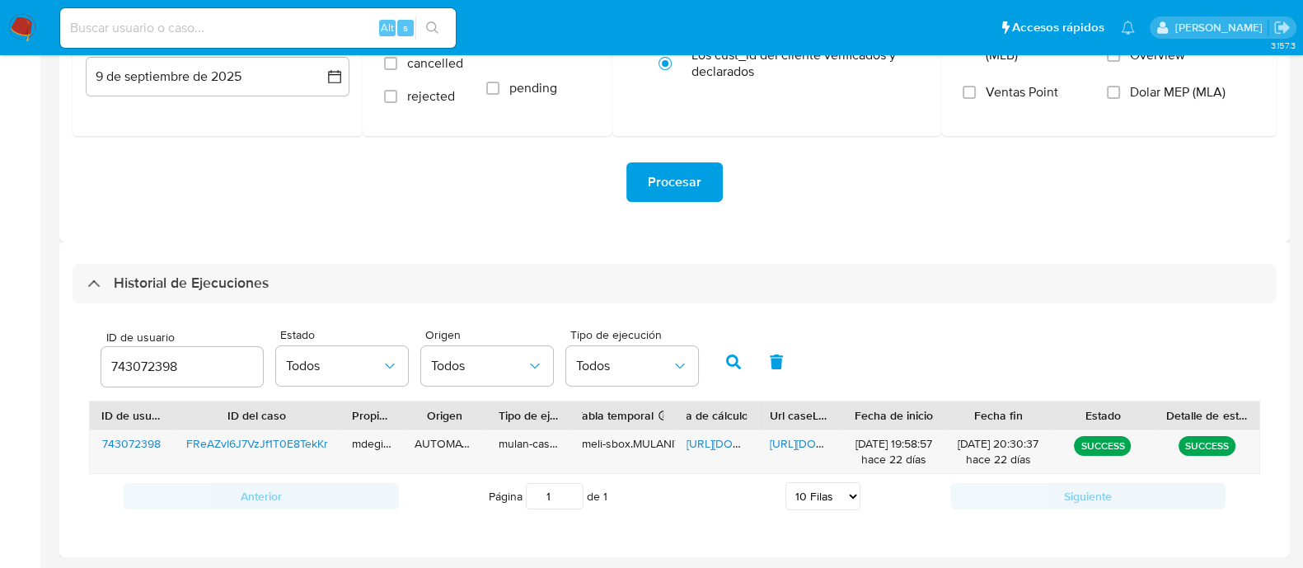
scroll to position [267, 0]
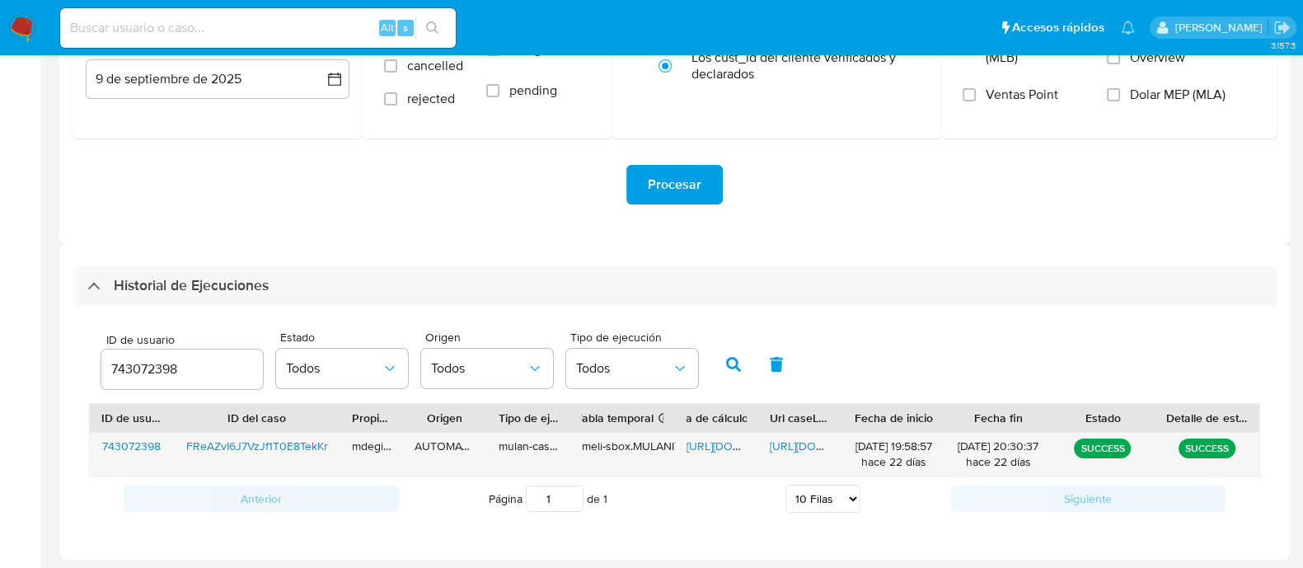
click at [157, 376] on input "743072398" at bounding box center [182, 369] width 162 height 21
click at [730, 364] on icon "button" at bounding box center [733, 364] width 15 height 15
click at [719, 443] on span "[URL][DOMAIN_NAME]" at bounding box center [744, 446] width 114 height 16
click at [795, 440] on span "[URL][DOMAIN_NAME]" at bounding box center [827, 446] width 114 height 16
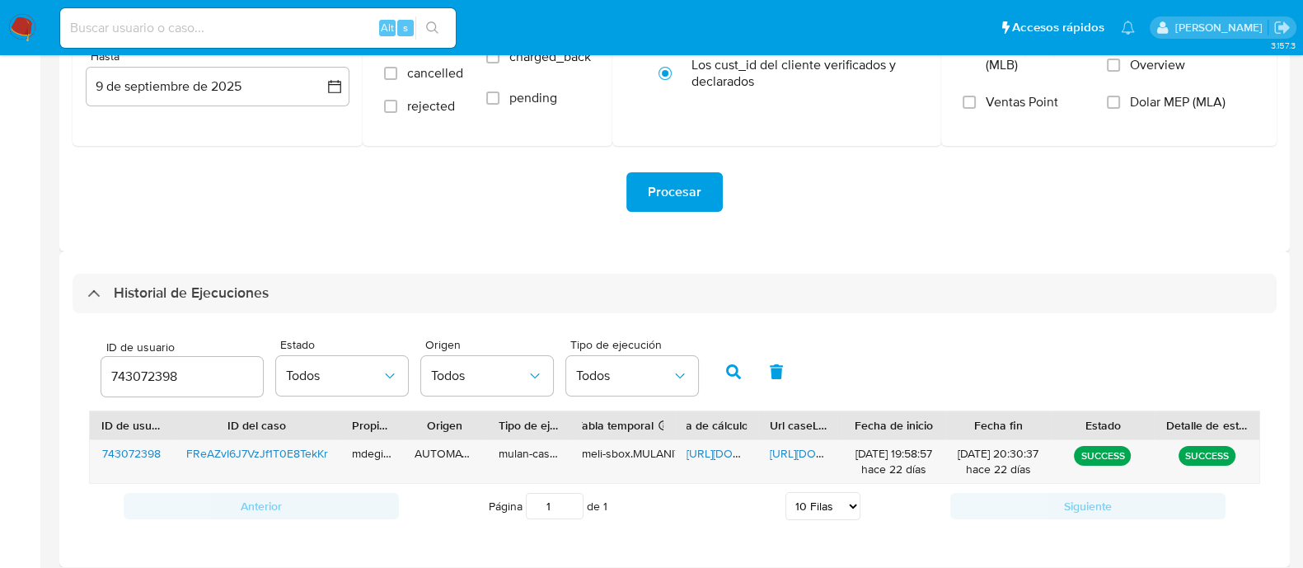
scroll to position [0, 0]
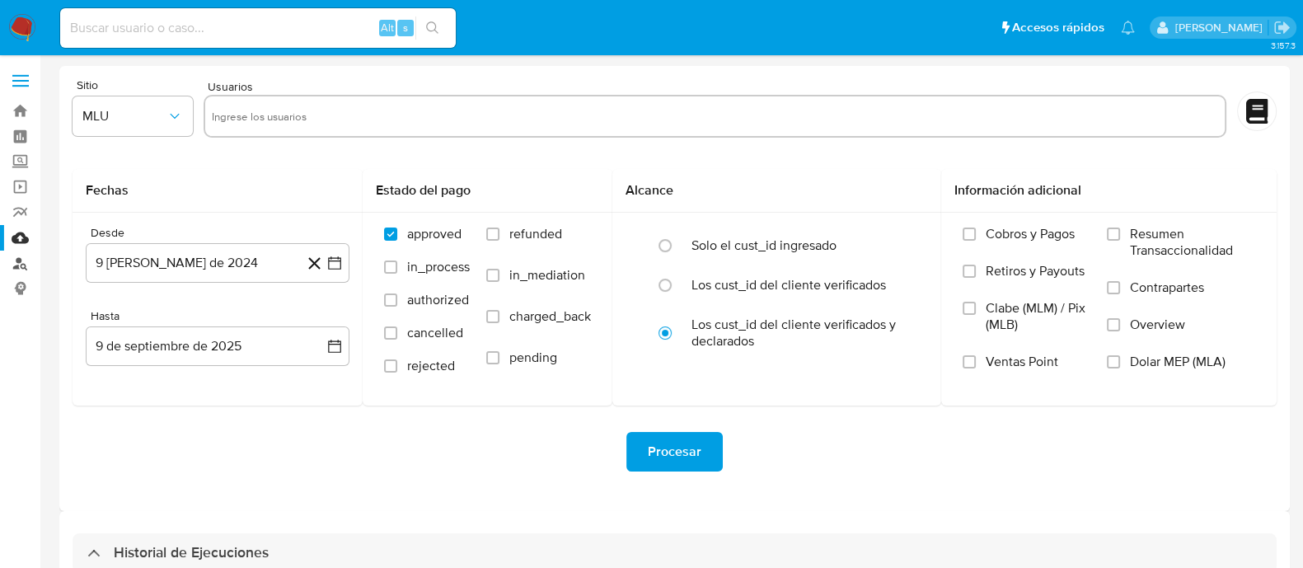
click at [27, 256] on link "Buscador de personas" at bounding box center [98, 264] width 196 height 26
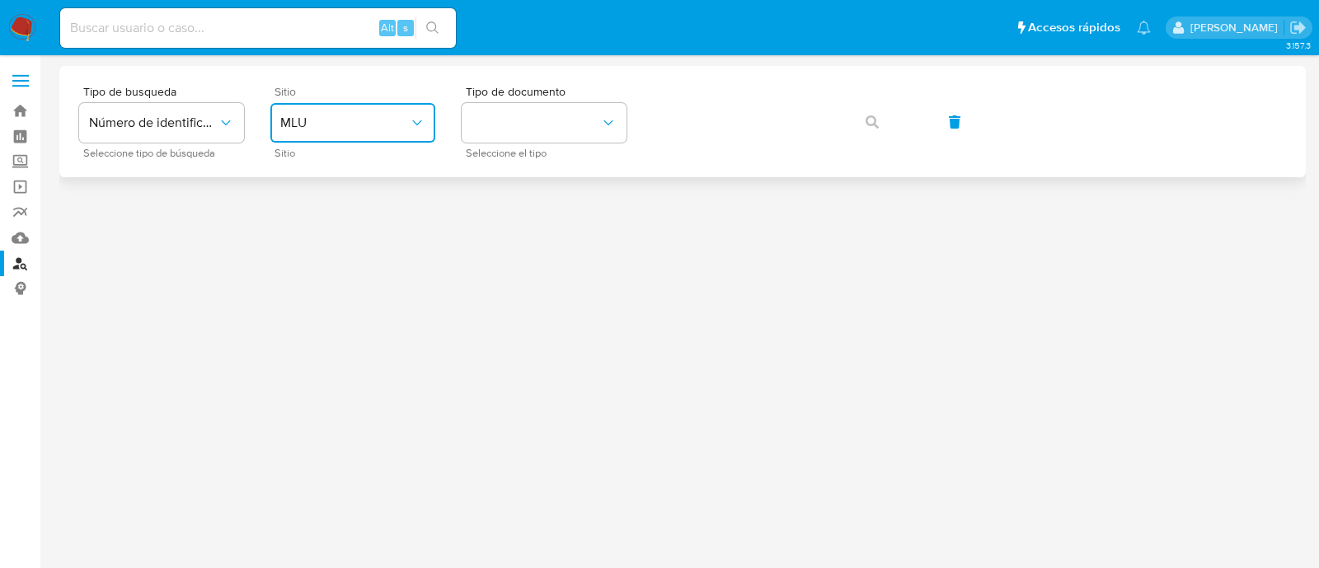
click at [355, 128] on span "MLU" at bounding box center [344, 123] width 129 height 16
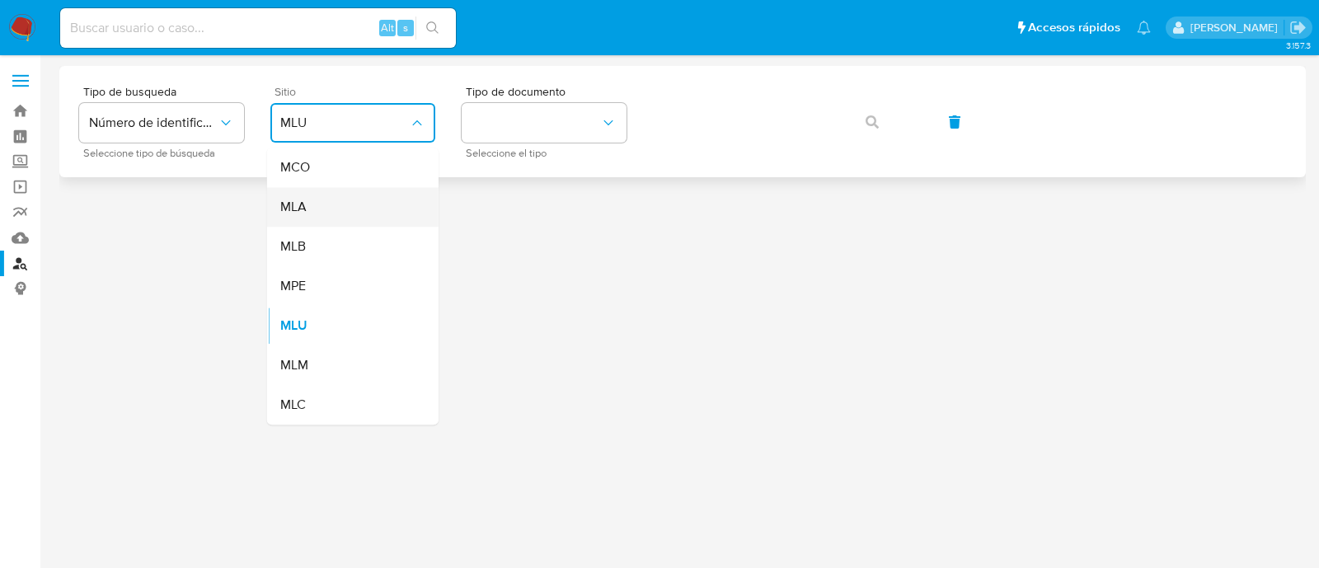
click at [317, 200] on div "MLA" at bounding box center [347, 207] width 135 height 40
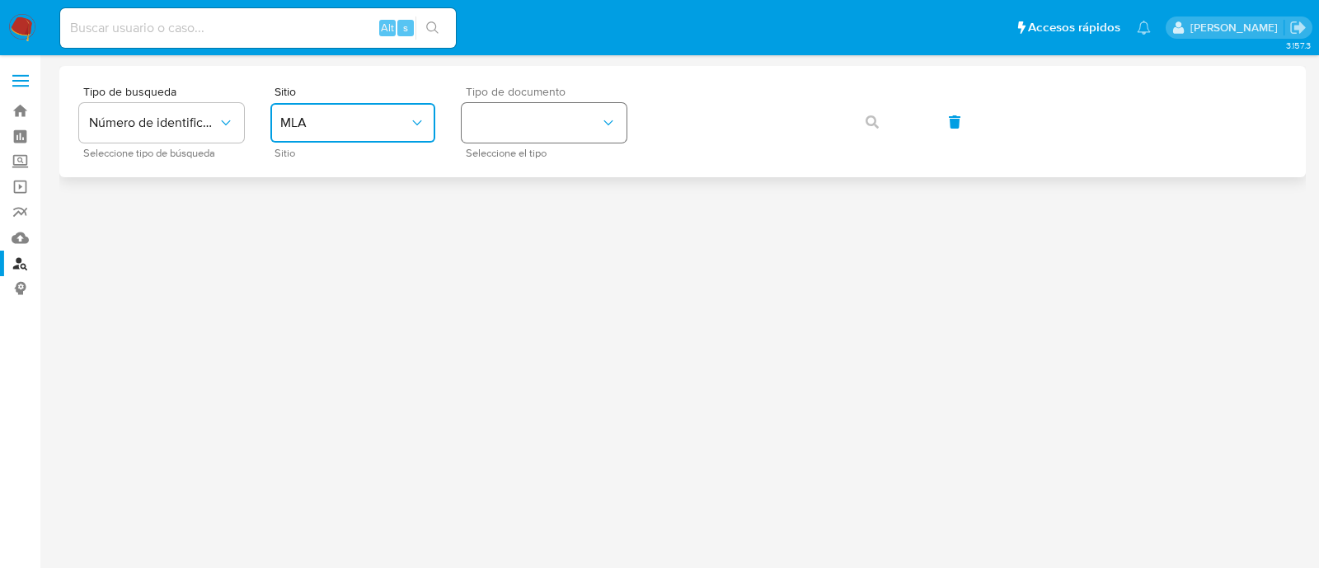
click at [576, 124] on button "identificationType" at bounding box center [544, 123] width 165 height 40
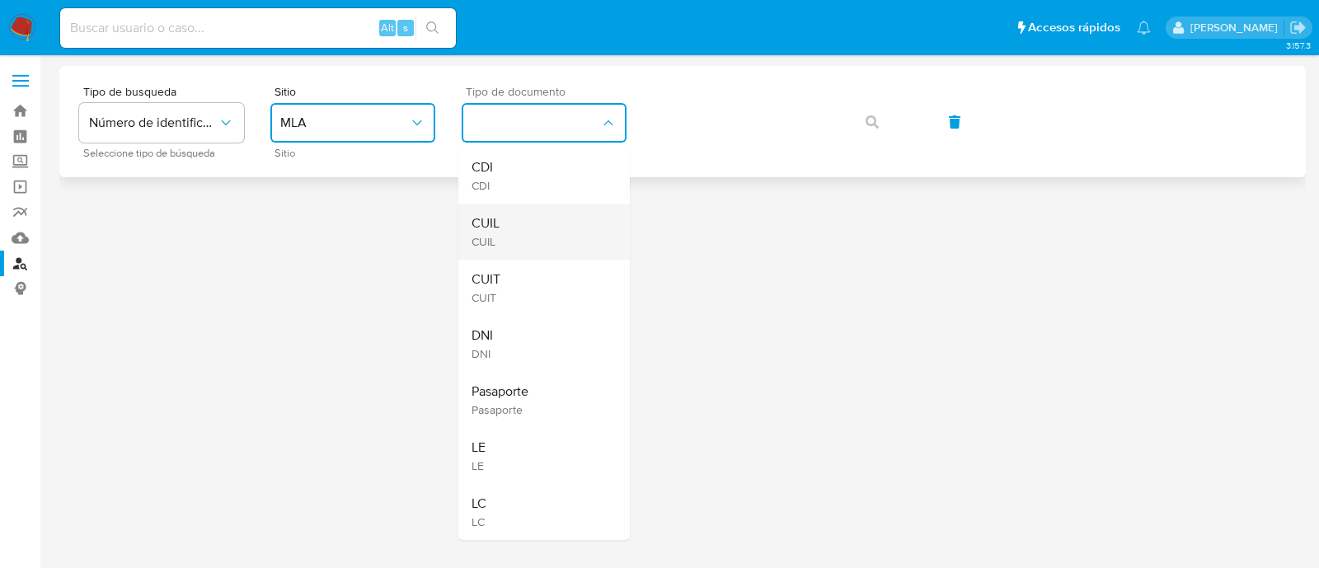
click at [507, 218] on div "CUIL CUIL" at bounding box center [539, 232] width 135 height 56
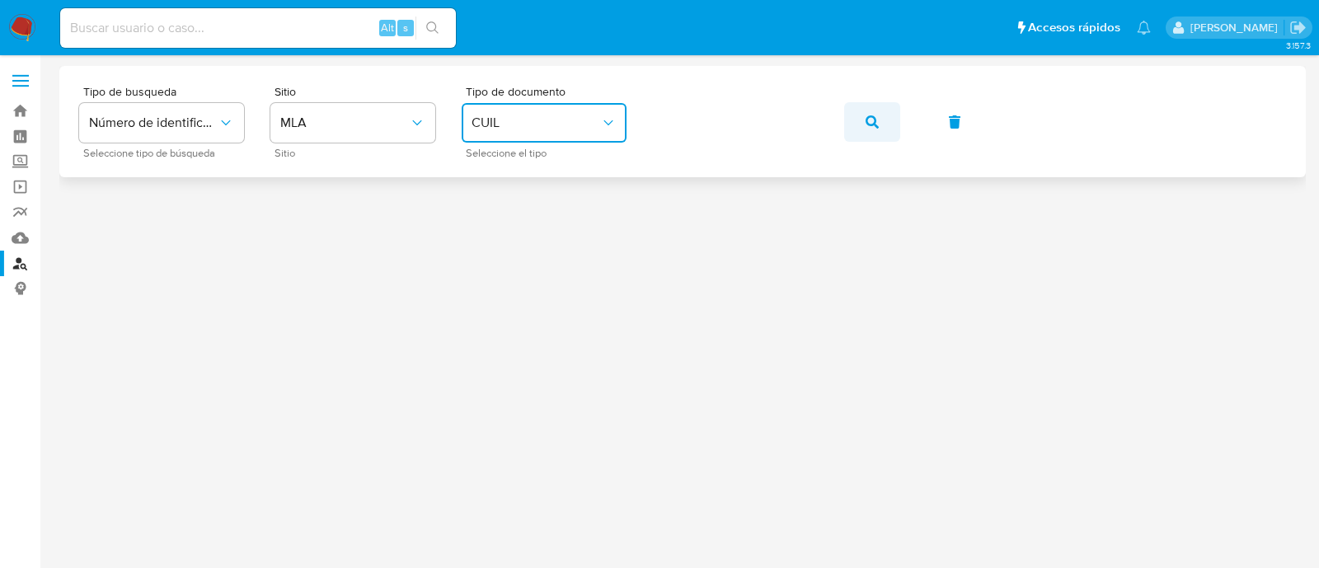
click at [879, 138] on button "button" at bounding box center [872, 122] width 56 height 40
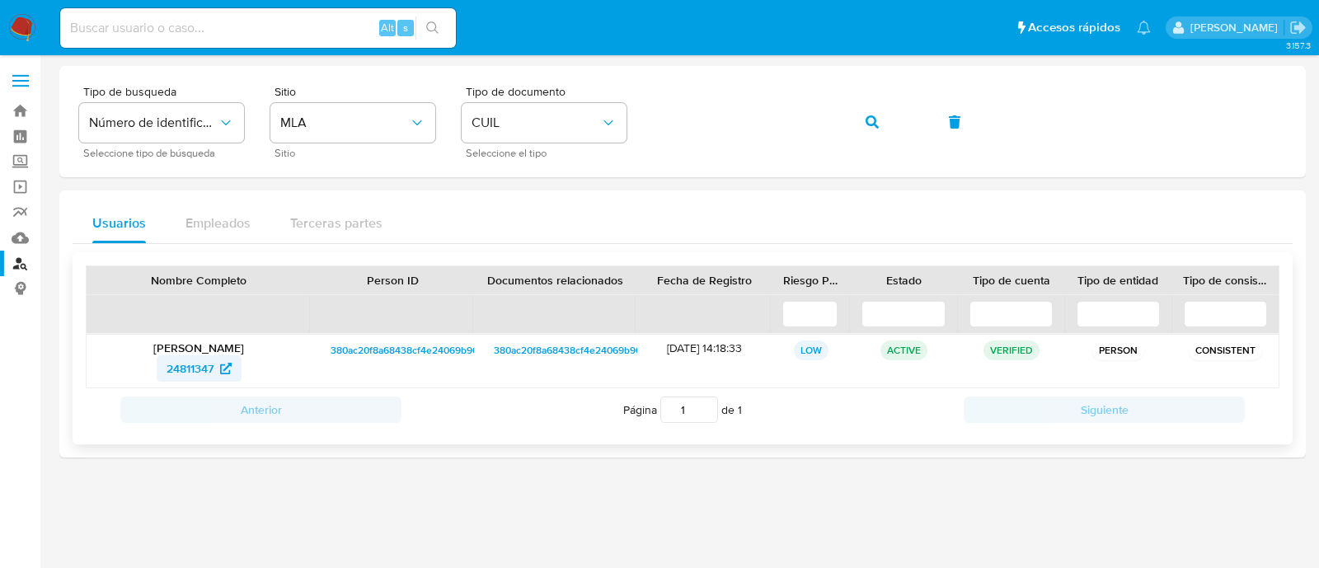
click at [171, 358] on span "24811347" at bounding box center [190, 368] width 47 height 26
click at [864, 120] on button "button" at bounding box center [872, 122] width 56 height 40
click at [209, 360] on span "414635537" at bounding box center [190, 368] width 56 height 26
click at [859, 115] on button "button" at bounding box center [872, 122] width 56 height 40
click at [206, 373] on span "255314056" at bounding box center [190, 368] width 58 height 26
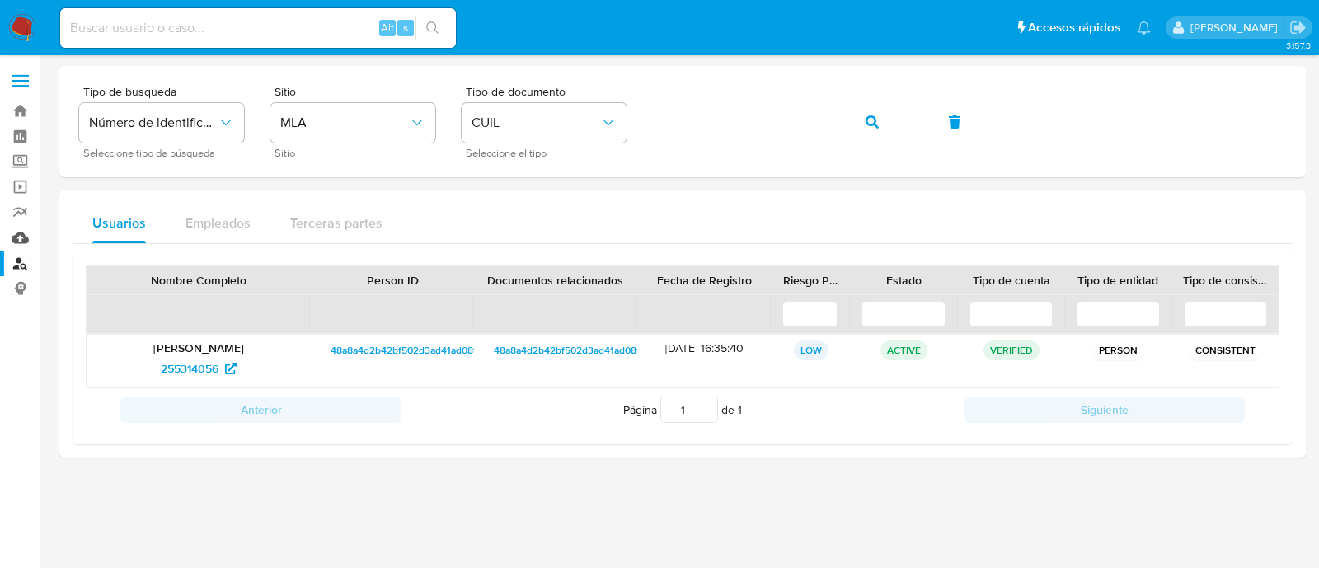
click at [16, 241] on link "Mulan" at bounding box center [98, 238] width 196 height 26
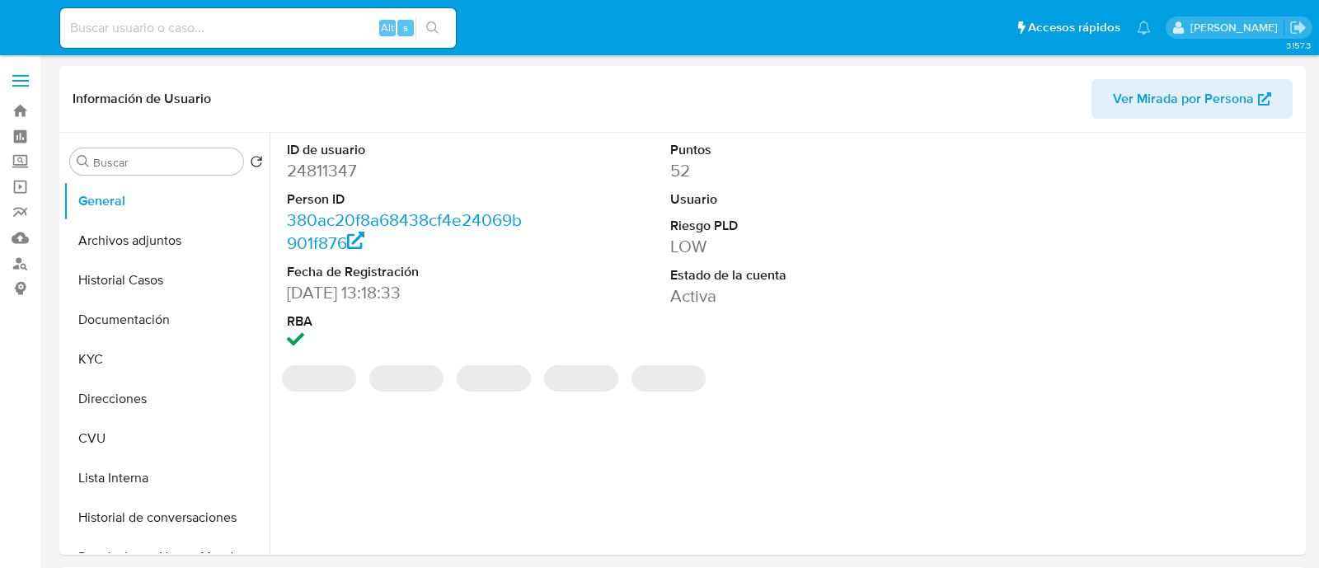
select select "10"
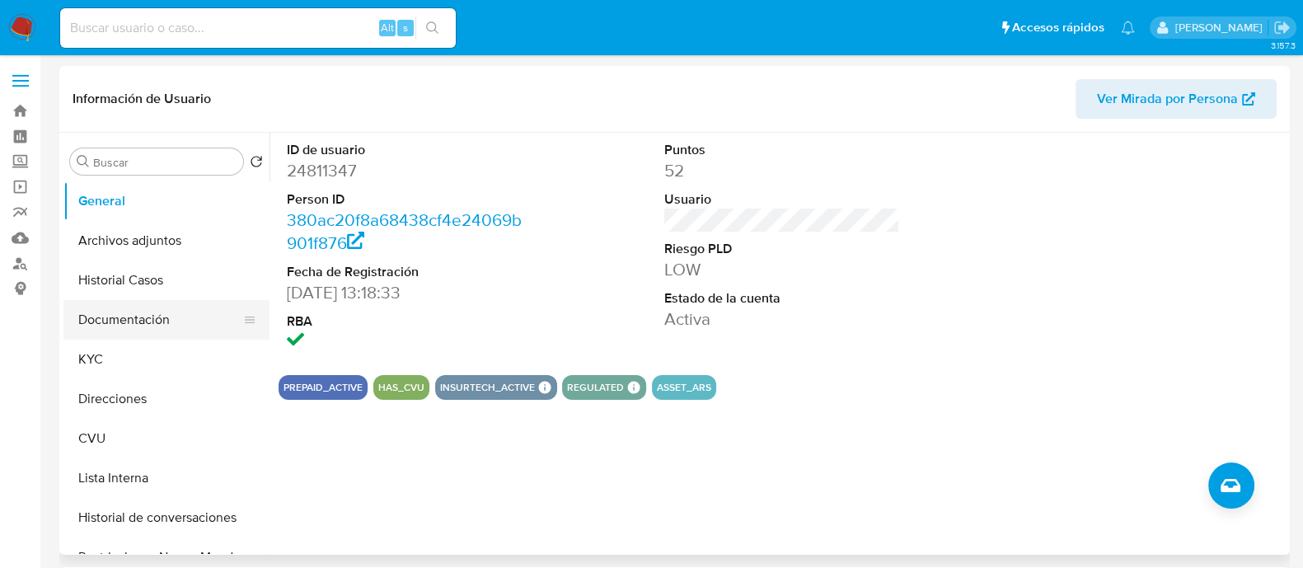
click at [153, 315] on button "Documentación" at bounding box center [159, 320] width 193 height 40
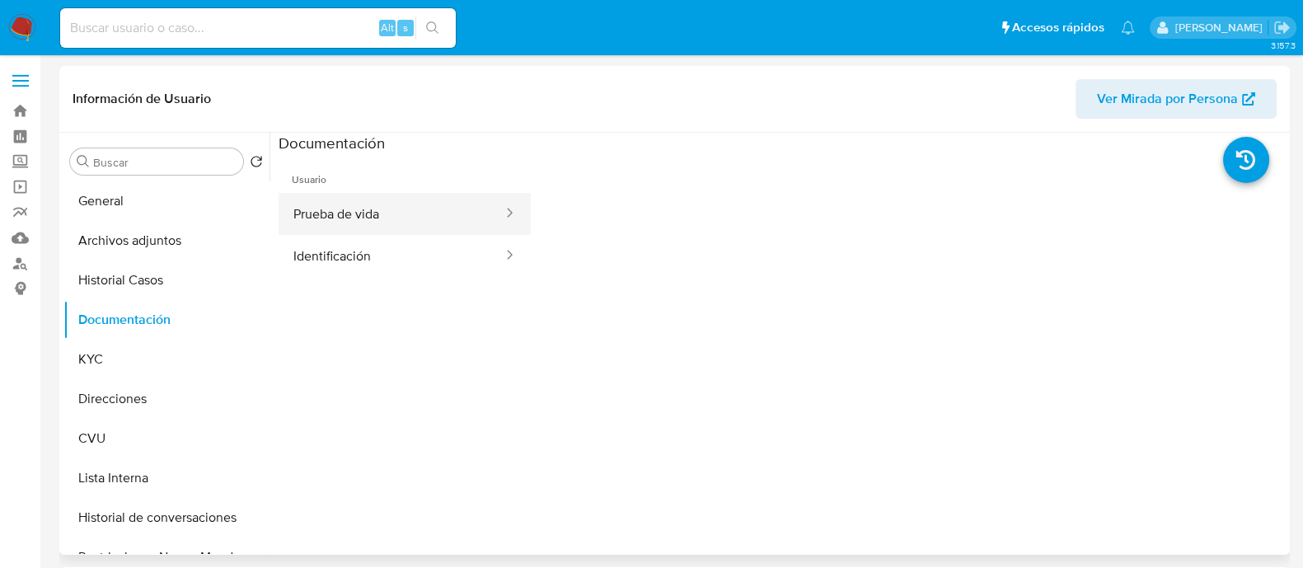
click at [350, 212] on button "Prueba de vida" at bounding box center [392, 214] width 226 height 42
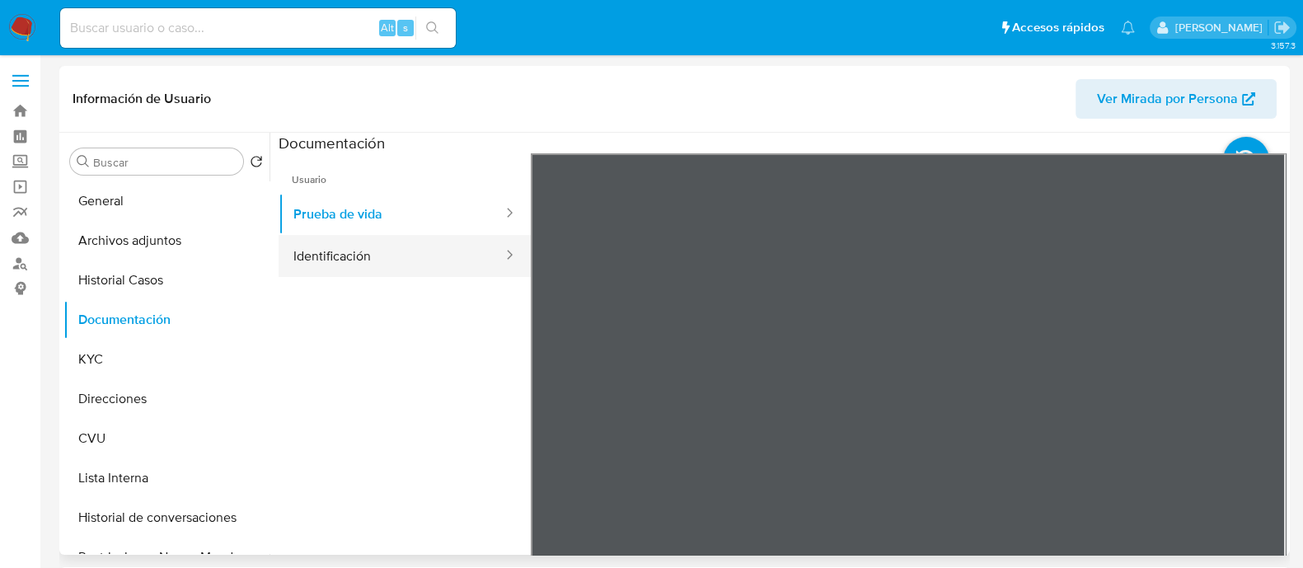
click at [405, 255] on button "Identificación" at bounding box center [392, 256] width 226 height 42
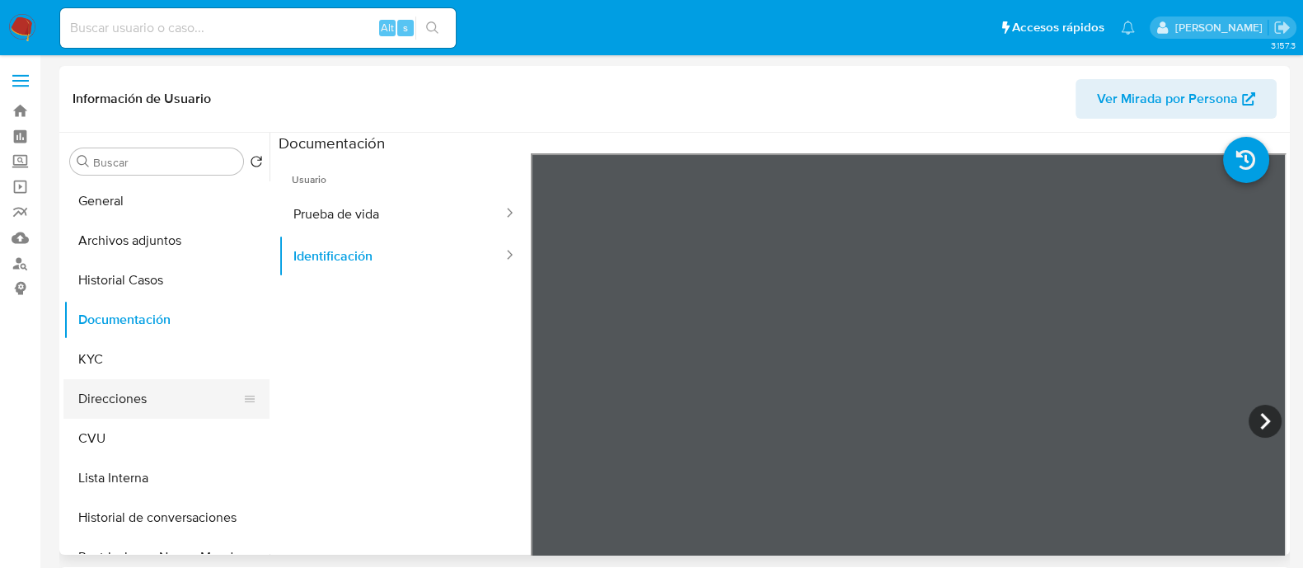
click at [156, 393] on button "Direcciones" at bounding box center [159, 399] width 193 height 40
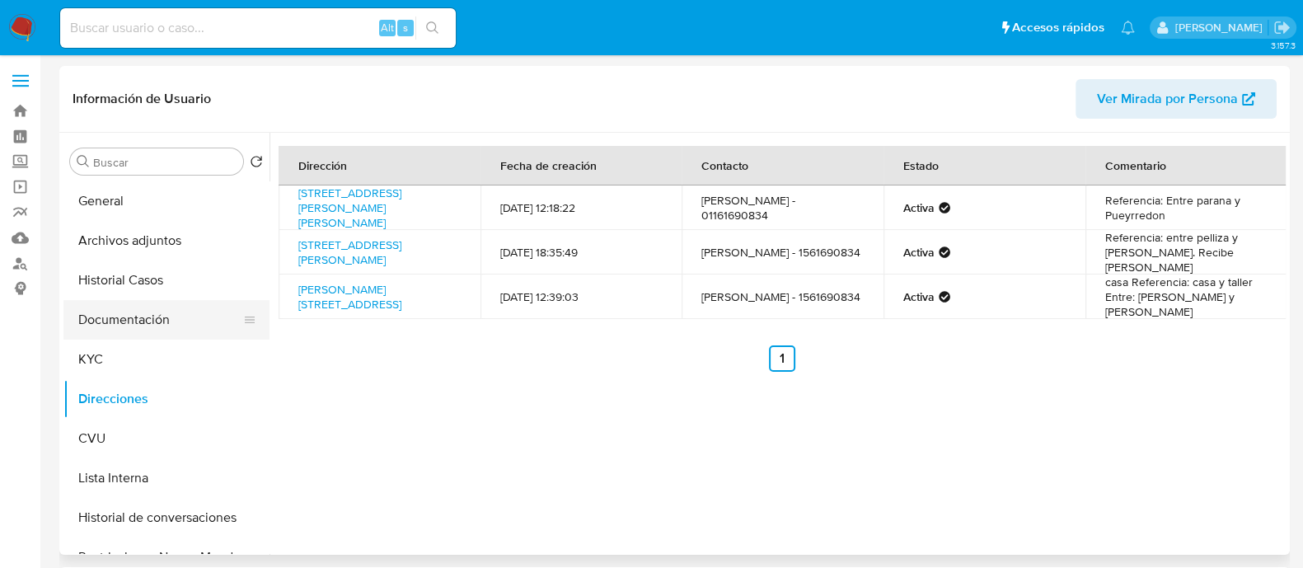
click at [134, 303] on button "Documentación" at bounding box center [159, 320] width 193 height 40
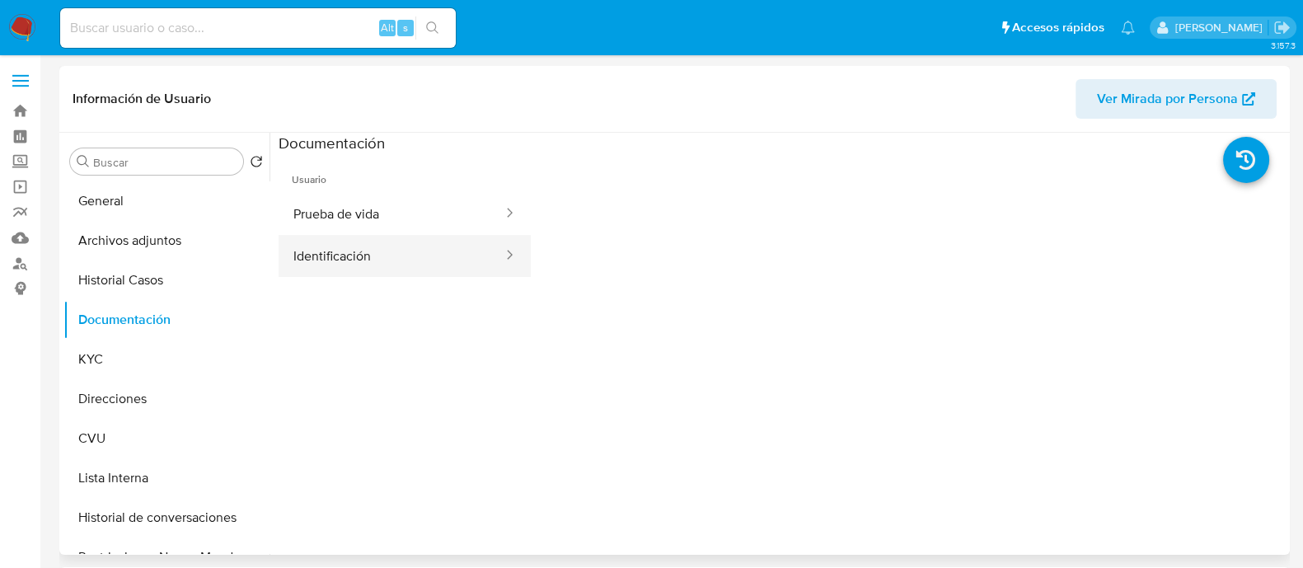
click at [403, 251] on button "Identificación" at bounding box center [392, 256] width 226 height 42
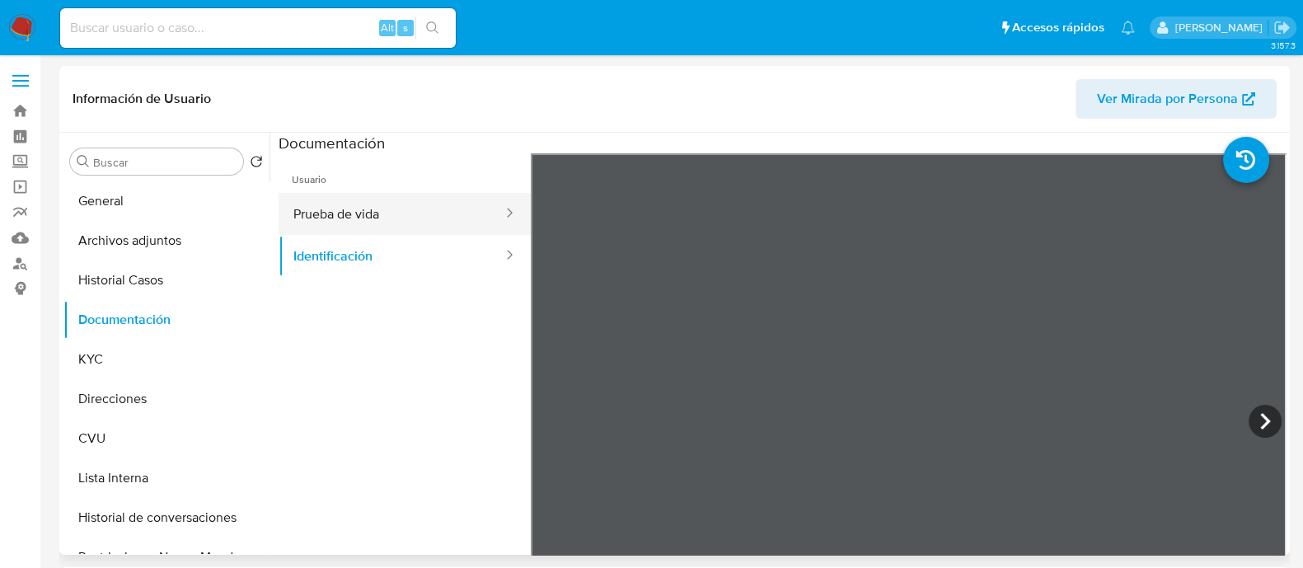
click at [420, 216] on button "Prueba de vida" at bounding box center [392, 214] width 226 height 42
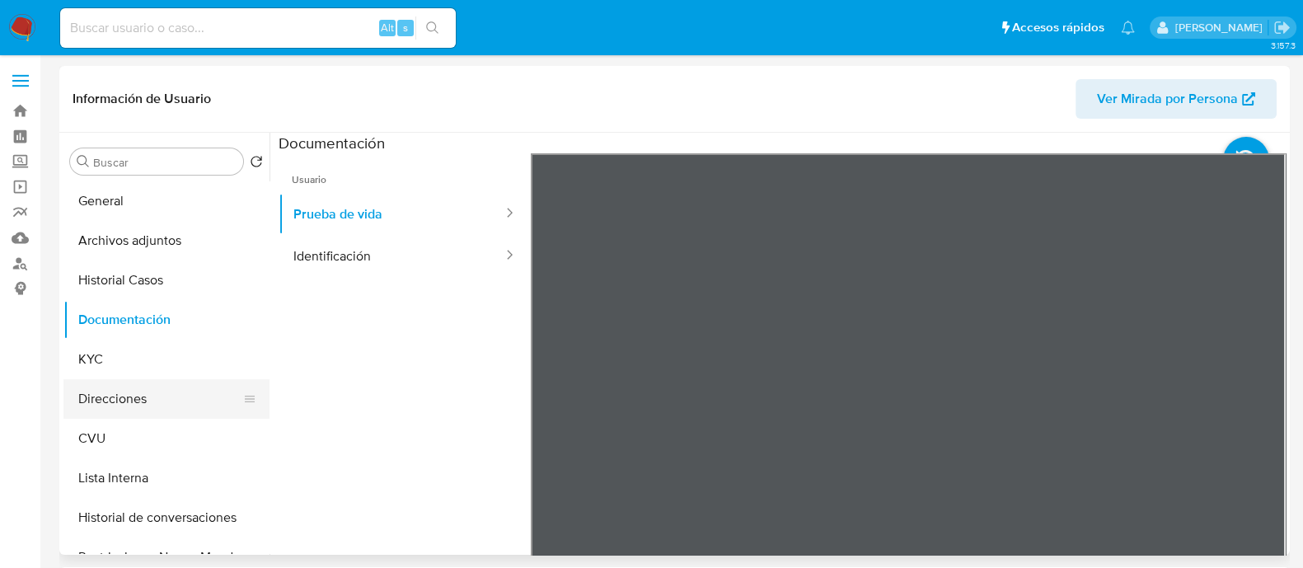
click at [100, 379] on button "Direcciones" at bounding box center [159, 399] width 193 height 40
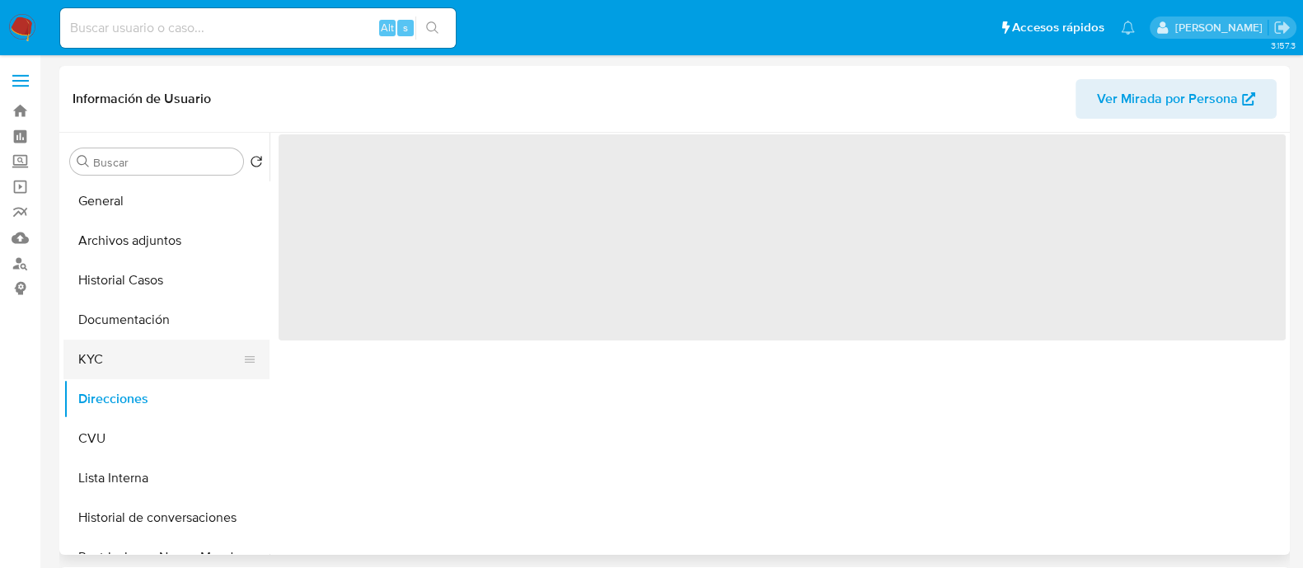
click at [110, 356] on button "KYC" at bounding box center [159, 360] width 193 height 40
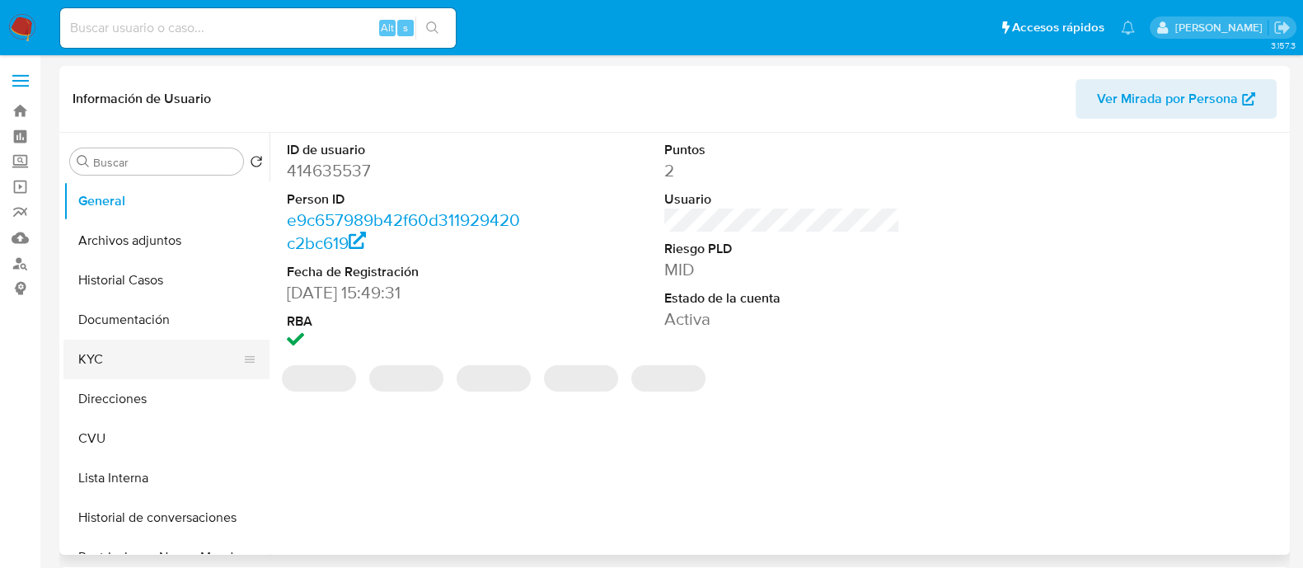
click at [123, 369] on button "KYC" at bounding box center [159, 360] width 193 height 40
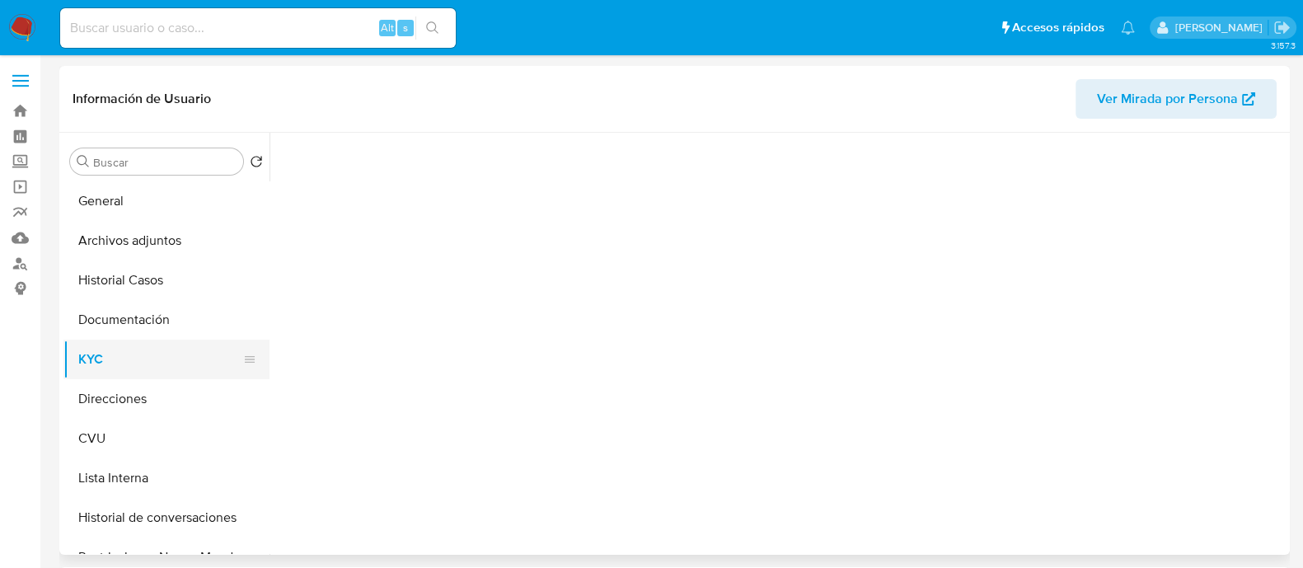
select select "10"
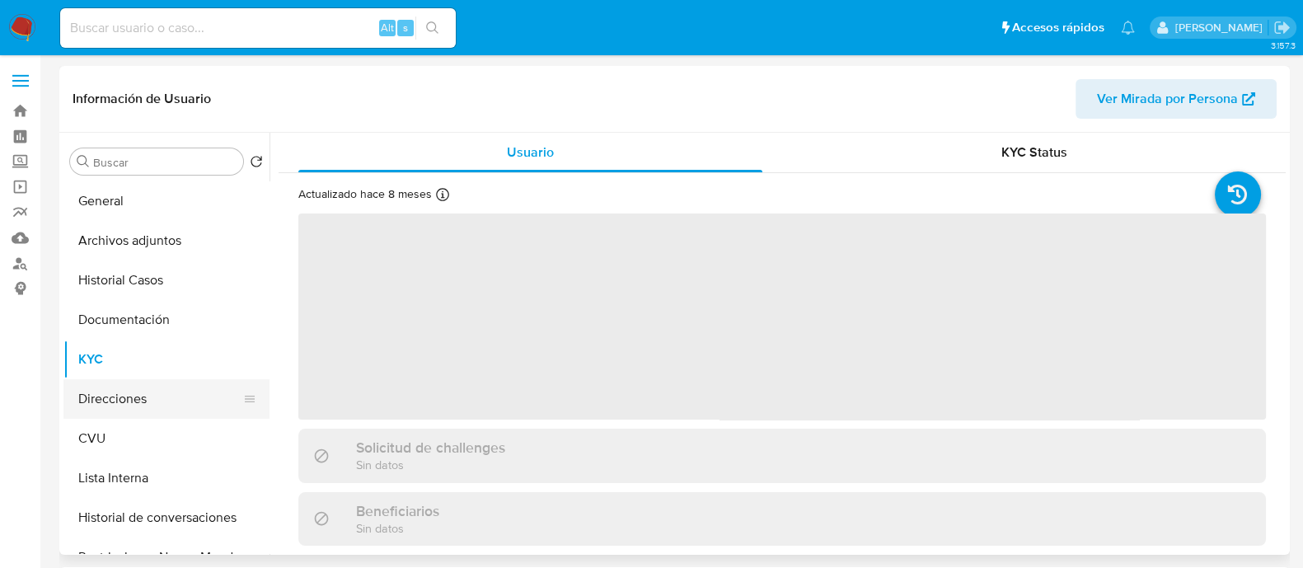
click at [171, 387] on button "Direcciones" at bounding box center [159, 399] width 193 height 40
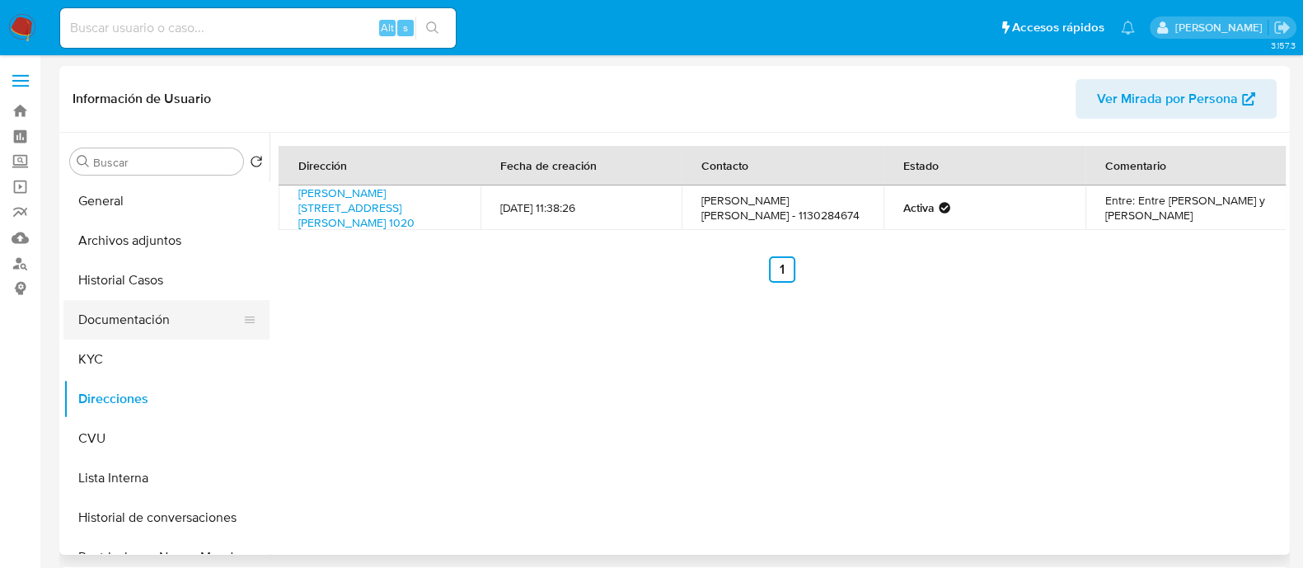
click at [139, 331] on button "Documentación" at bounding box center [159, 320] width 193 height 40
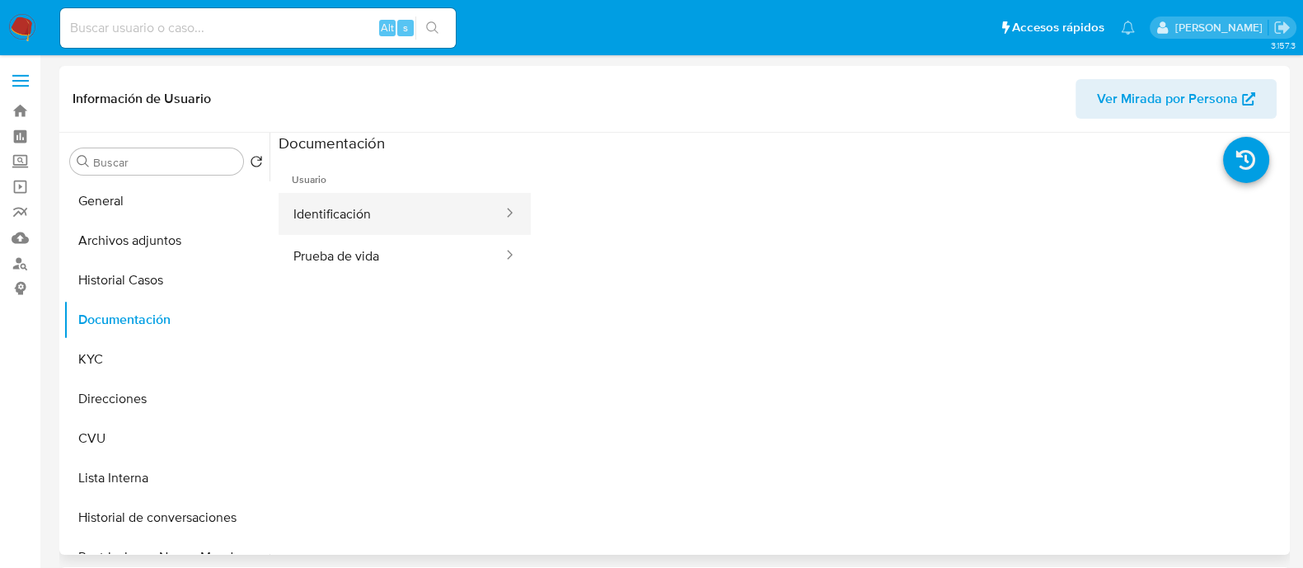
click at [378, 216] on button "Identificación" at bounding box center [392, 214] width 226 height 42
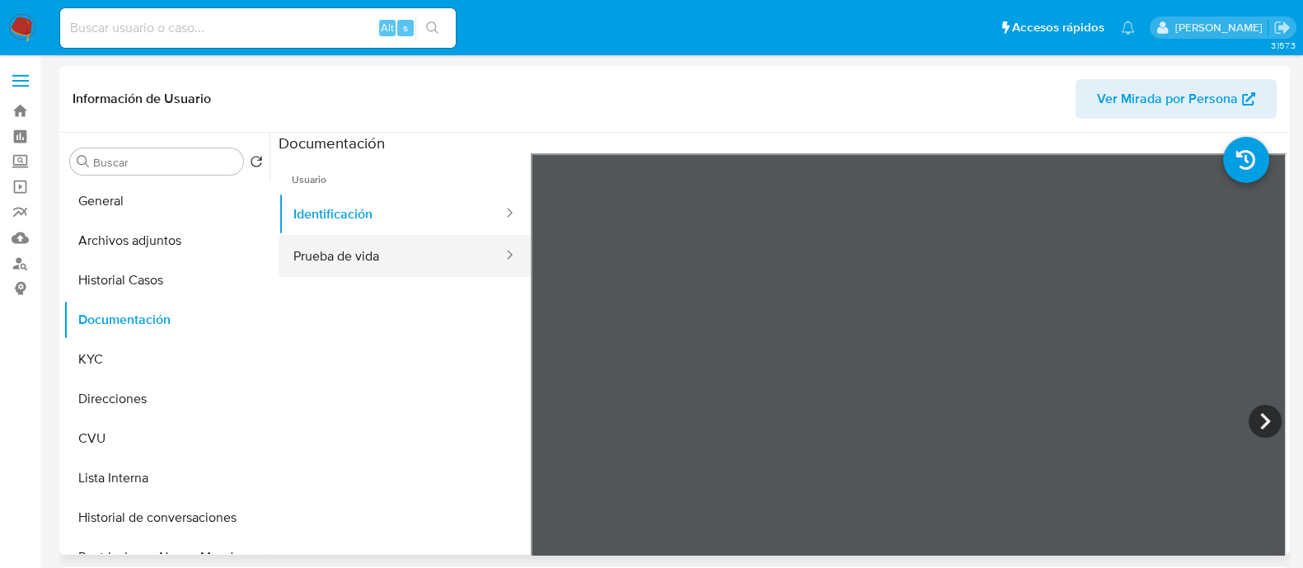
click at [394, 245] on button "Prueba de vida" at bounding box center [392, 256] width 226 height 42
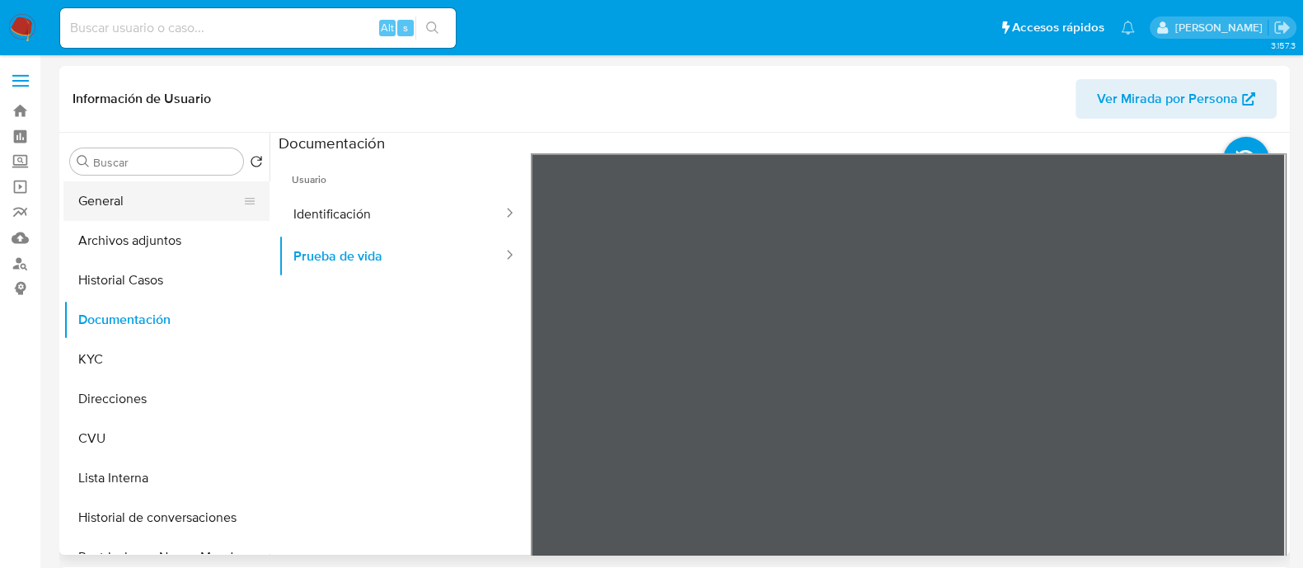
click at [129, 200] on button "General" at bounding box center [159, 201] width 193 height 40
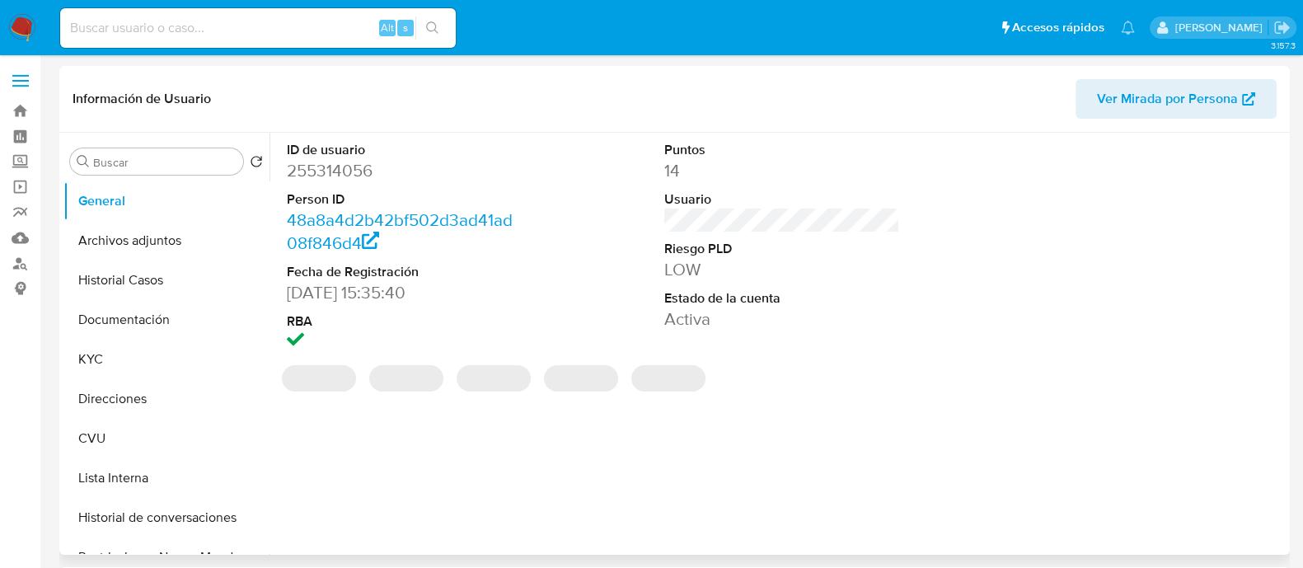
select select "10"
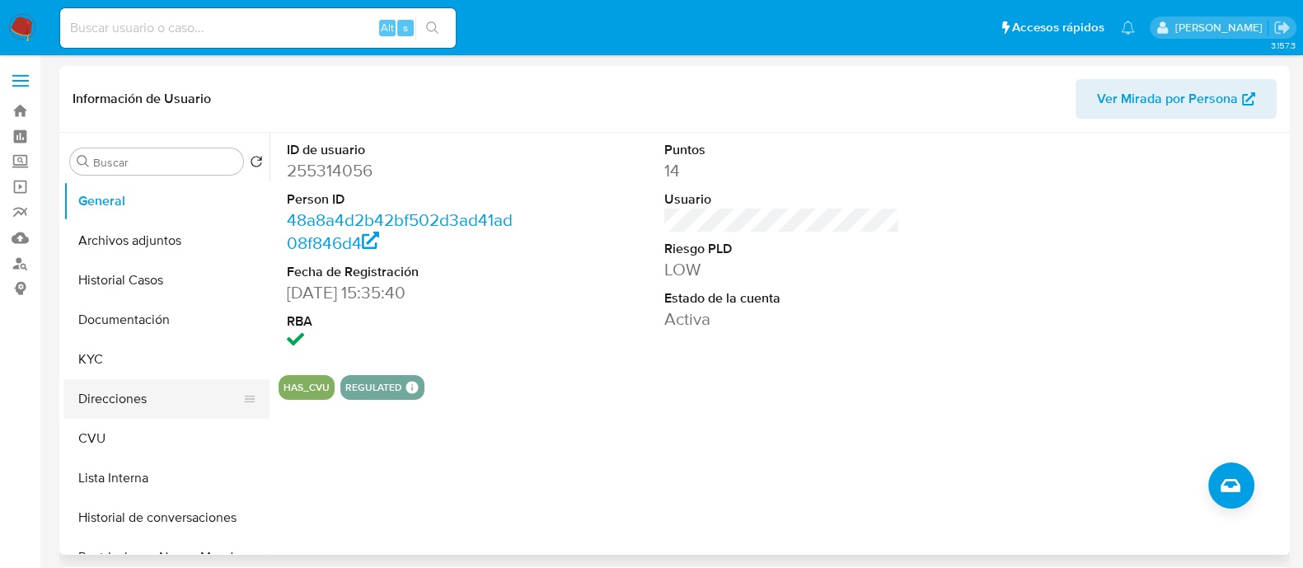
click at [129, 396] on button "Direcciones" at bounding box center [159, 399] width 193 height 40
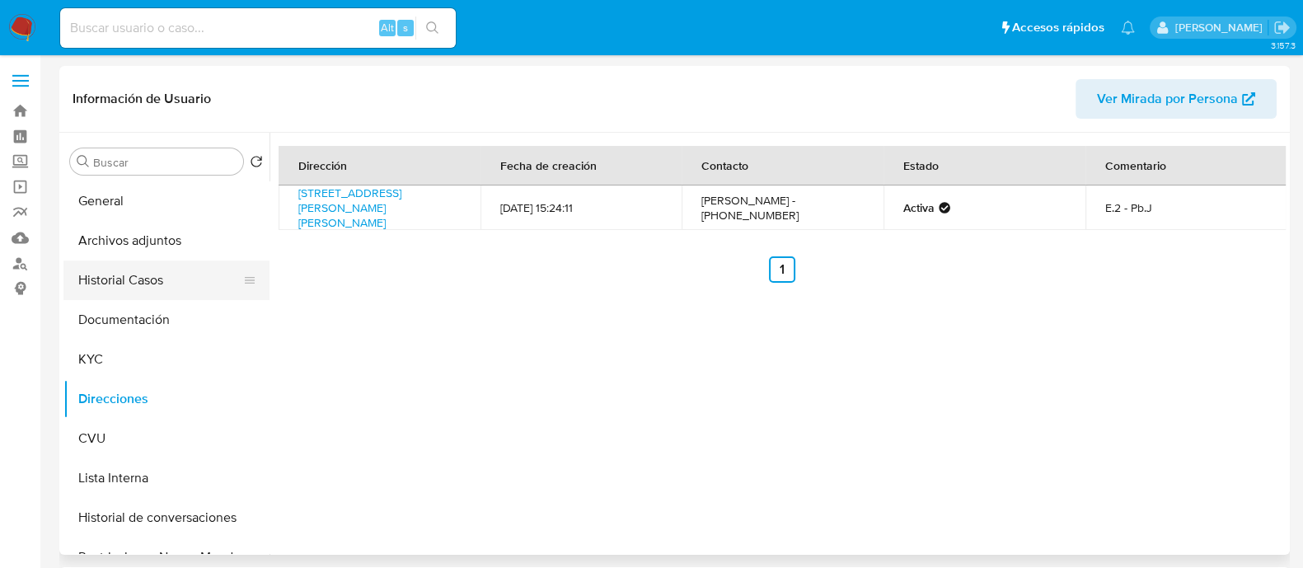
click at [101, 298] on button "Historial Casos" at bounding box center [159, 281] width 193 height 40
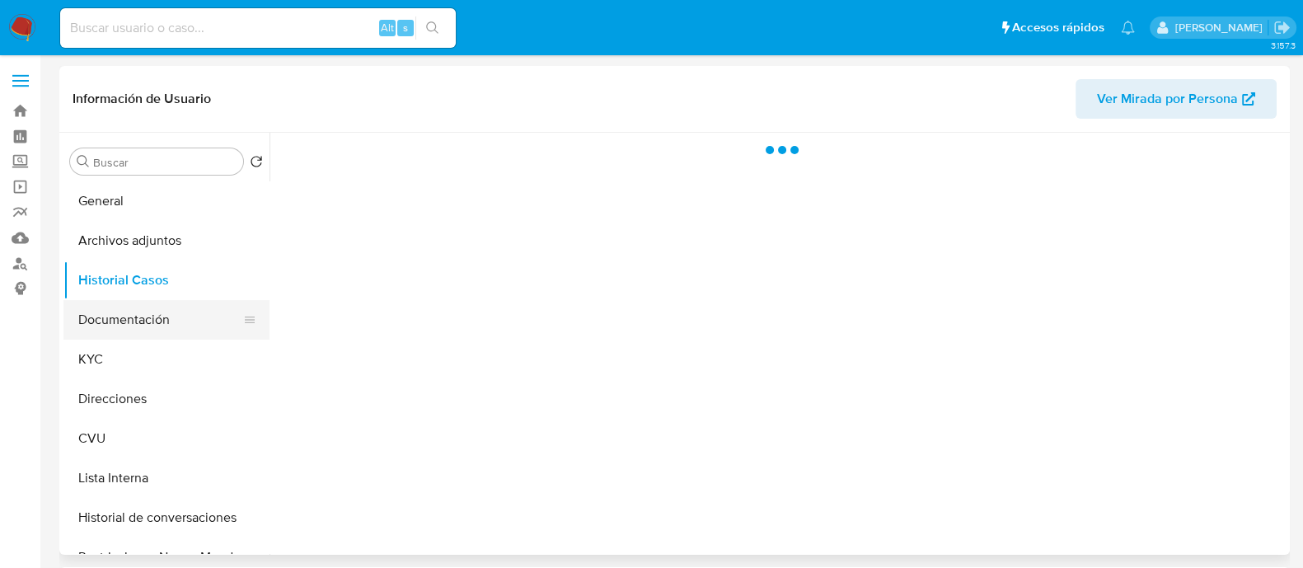
click at [117, 323] on button "Documentación" at bounding box center [159, 320] width 193 height 40
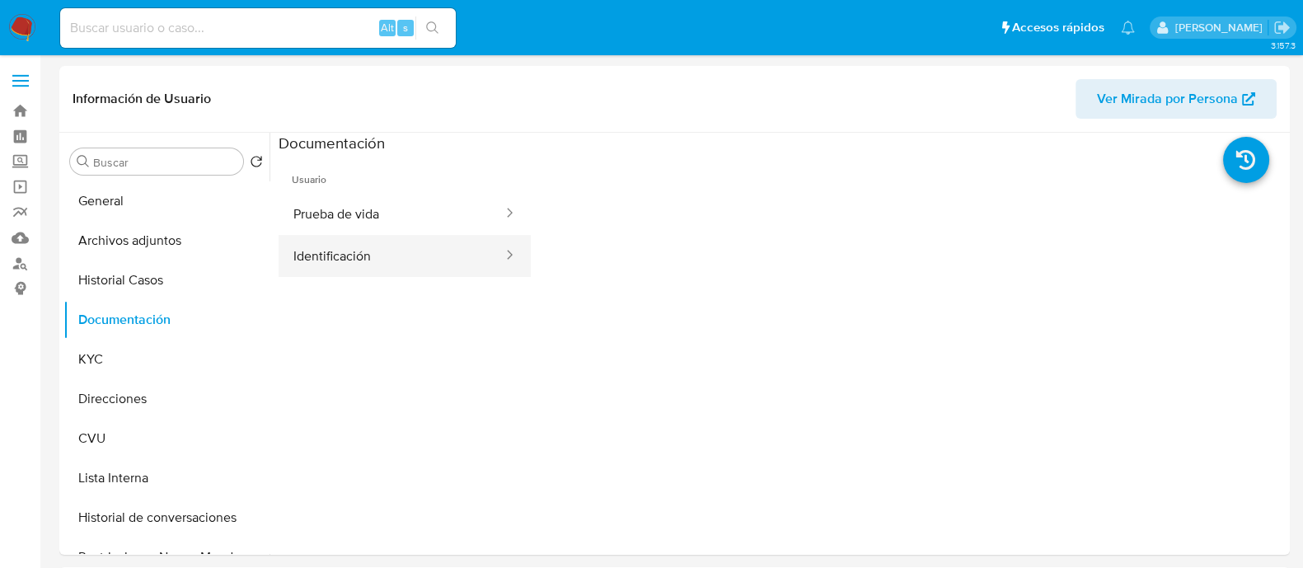
click at [342, 246] on button "Identificación" at bounding box center [392, 256] width 226 height 42
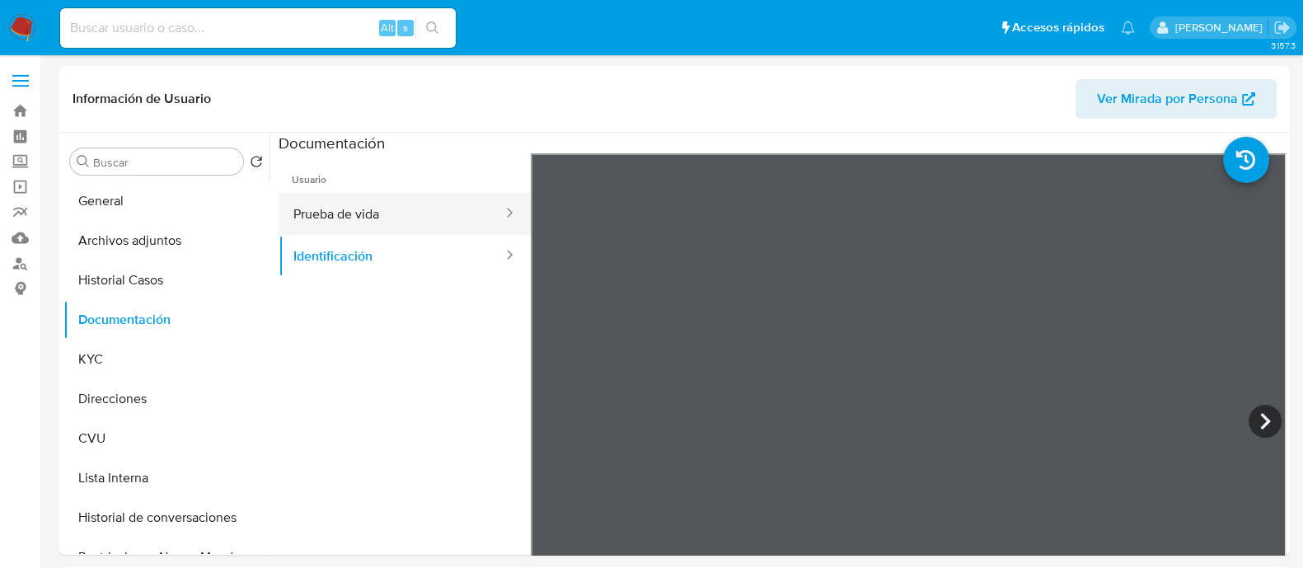
click at [404, 212] on button "Prueba de vida" at bounding box center [392, 214] width 226 height 42
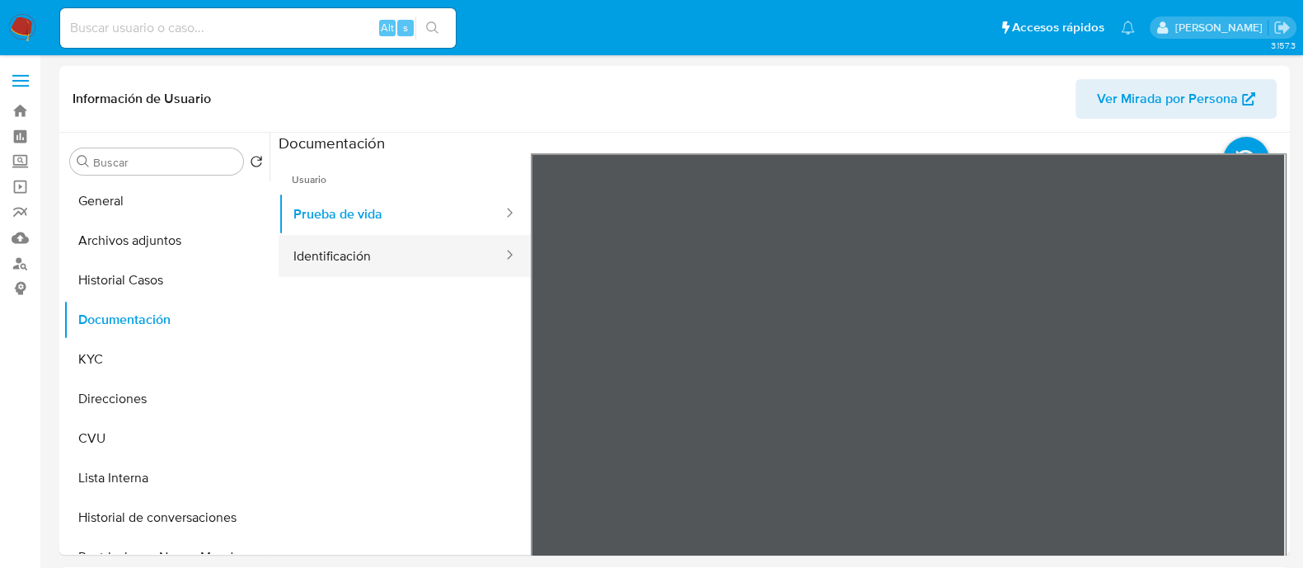
click at [372, 270] on button "Identificación" at bounding box center [392, 256] width 226 height 42
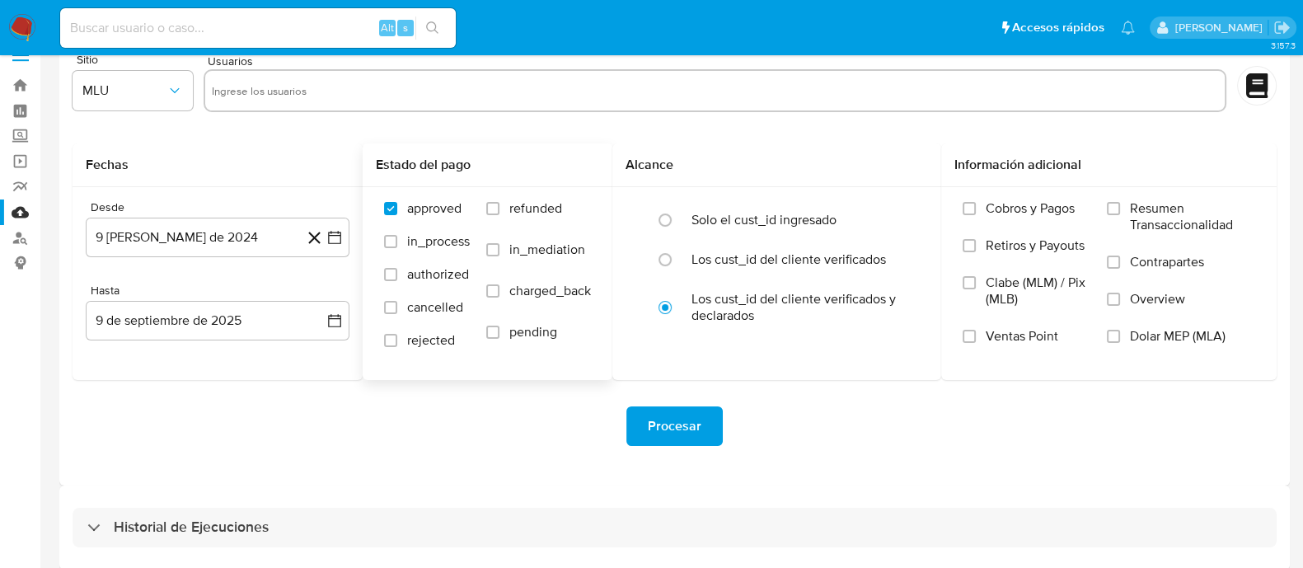
scroll to position [37, 0]
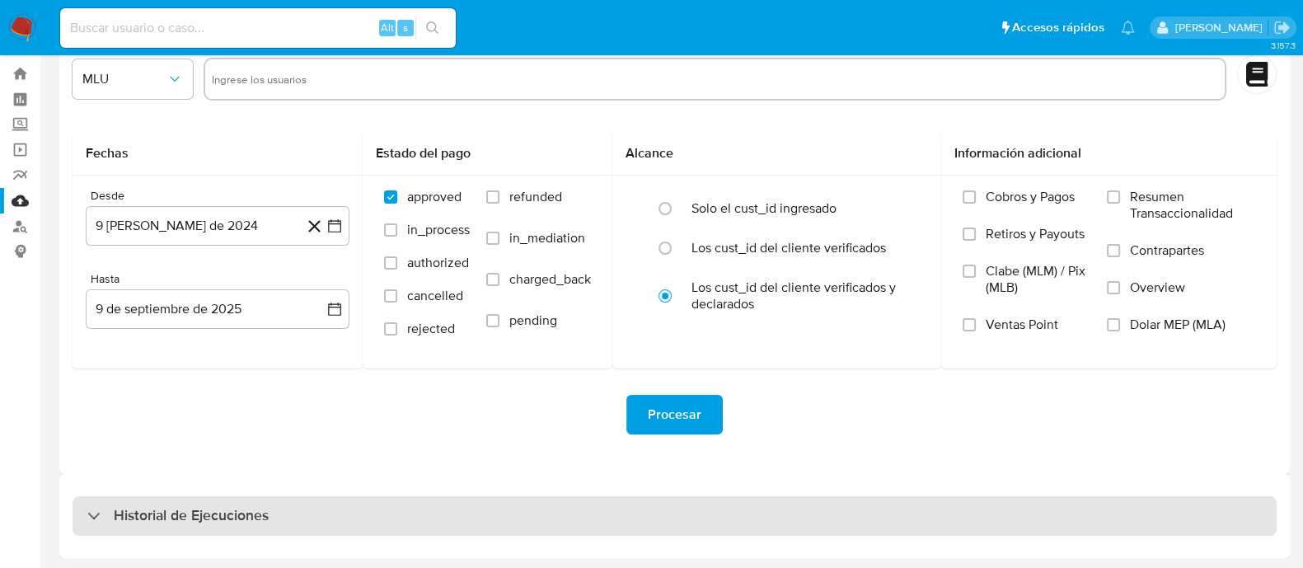
click at [402, 522] on div "Historial de Ejecuciones" at bounding box center [675, 516] width 1205 height 40
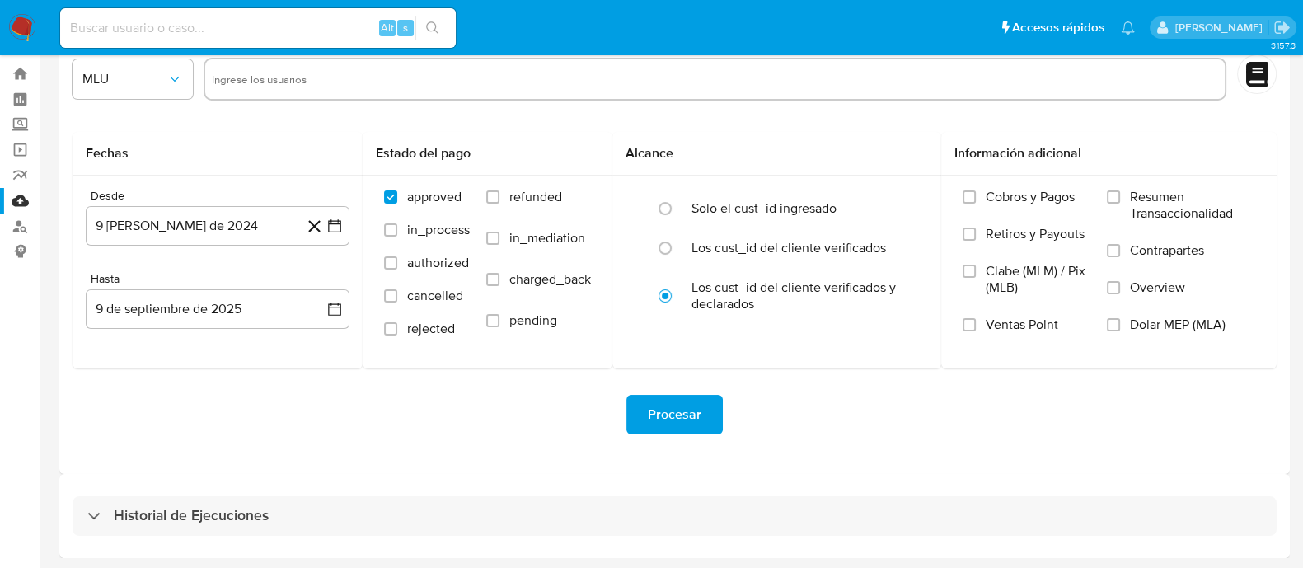
select select "10"
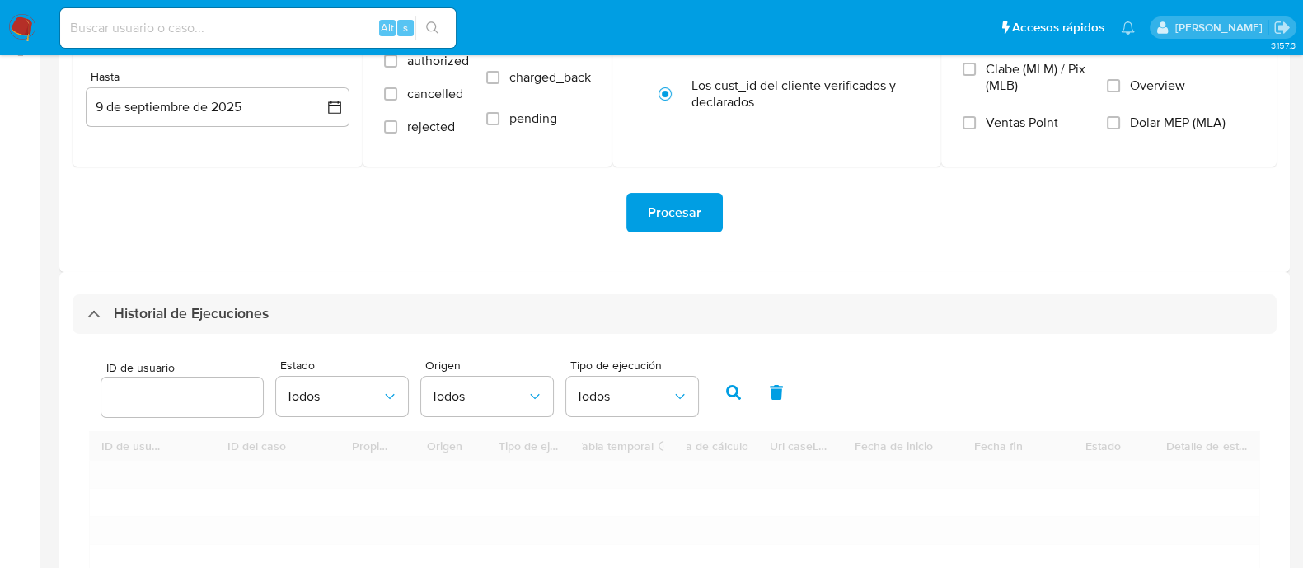
scroll to position [449, 0]
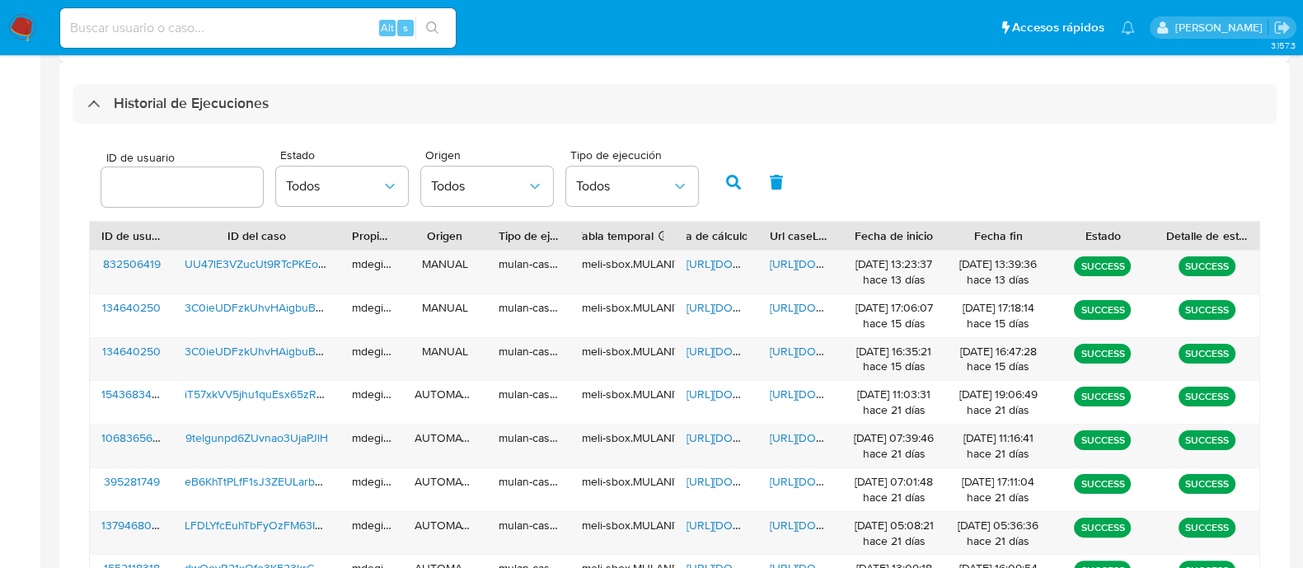
click at [198, 181] on input "number" at bounding box center [182, 186] width 162 height 21
type input "395281749"
click at [731, 181] on icon "button" at bounding box center [733, 182] width 15 height 15
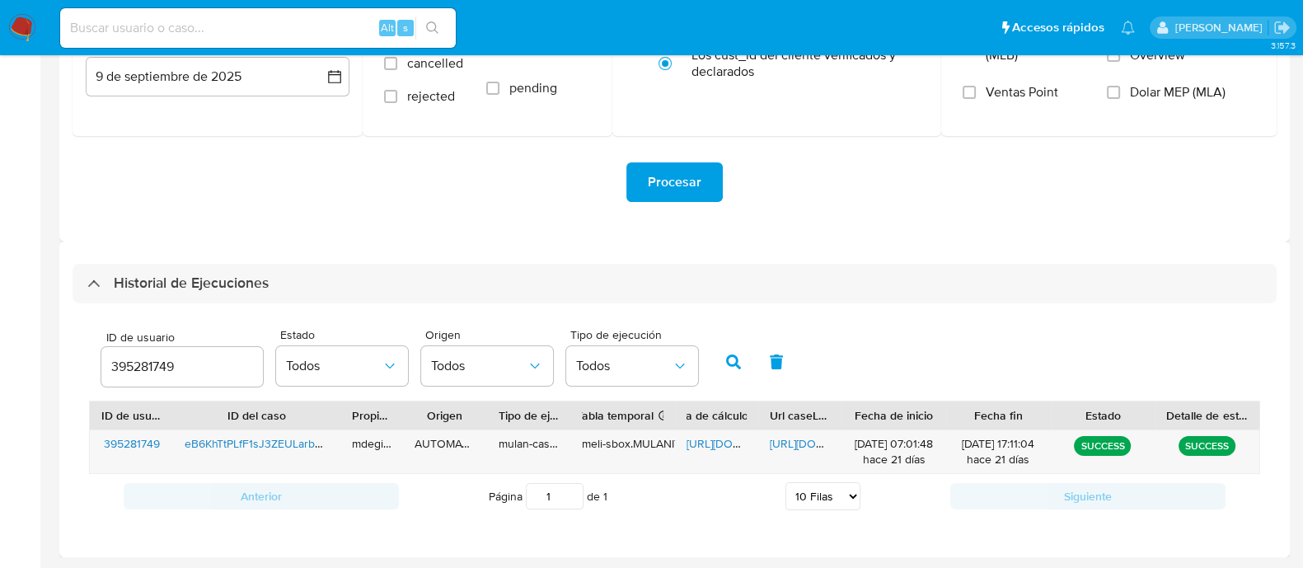
scroll to position [267, 0]
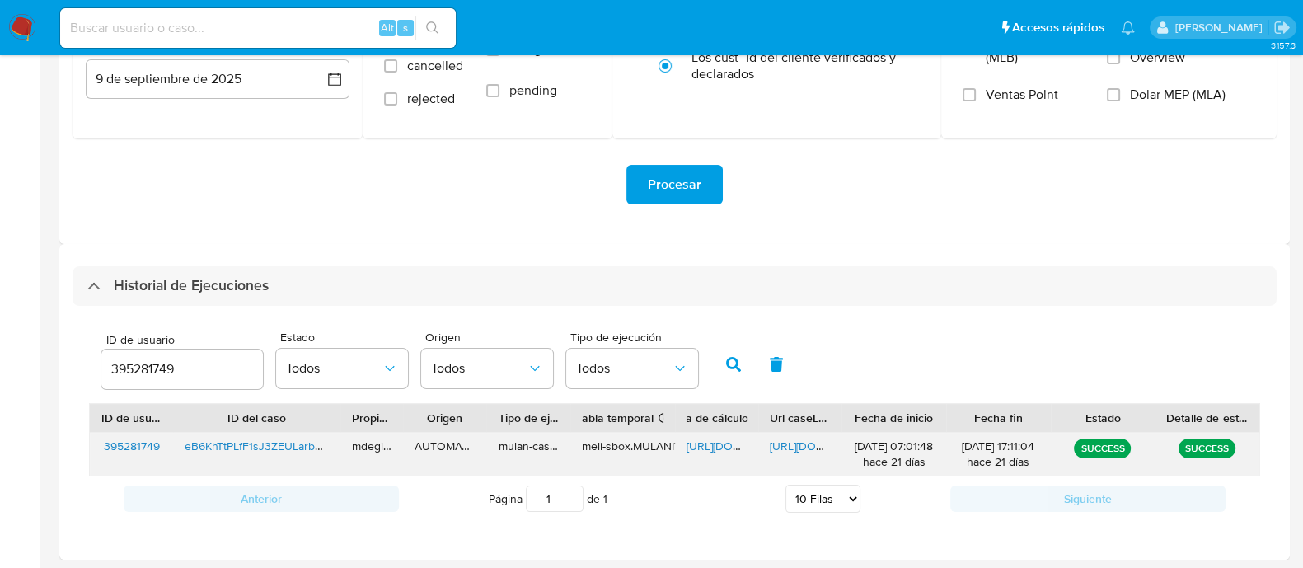
click at [704, 439] on span "[URL][DOMAIN_NAME]" at bounding box center [744, 446] width 114 height 16
click at [799, 447] on span "[URL][DOMAIN_NAME]" at bounding box center [827, 446] width 114 height 16
click at [12, 36] on img at bounding box center [22, 28] width 28 height 28
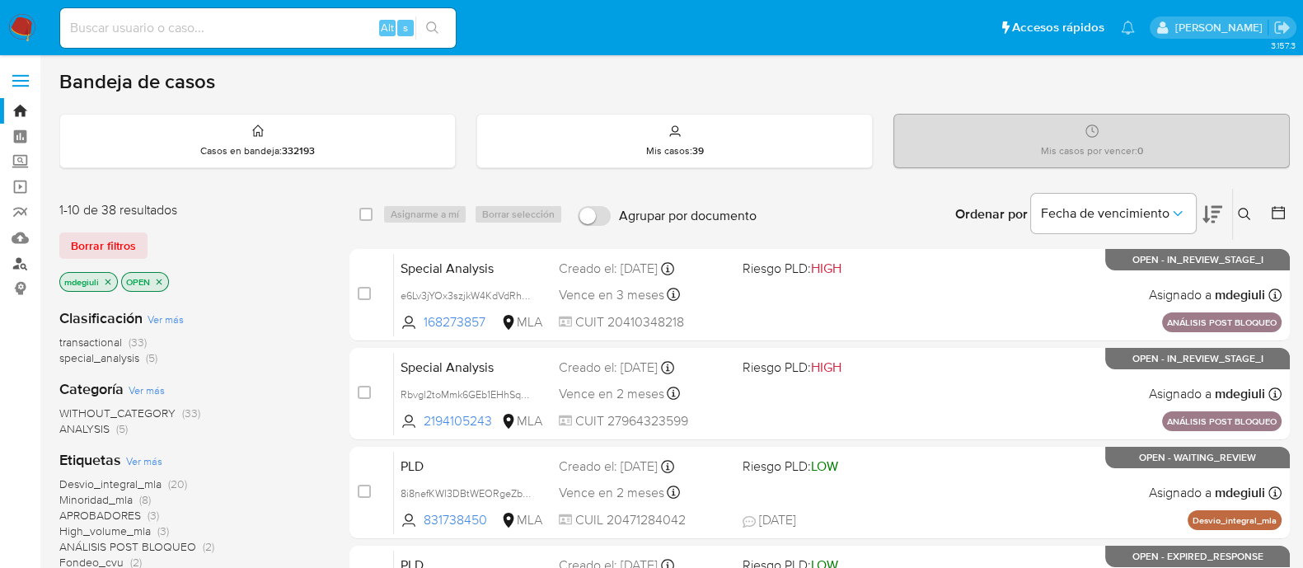
drag, startPoint x: 0, startPoint y: 0, endPoint x: 19, endPoint y: 262, distance: 262.9
click at [19, 262] on link "Buscador de personas" at bounding box center [98, 264] width 196 height 26
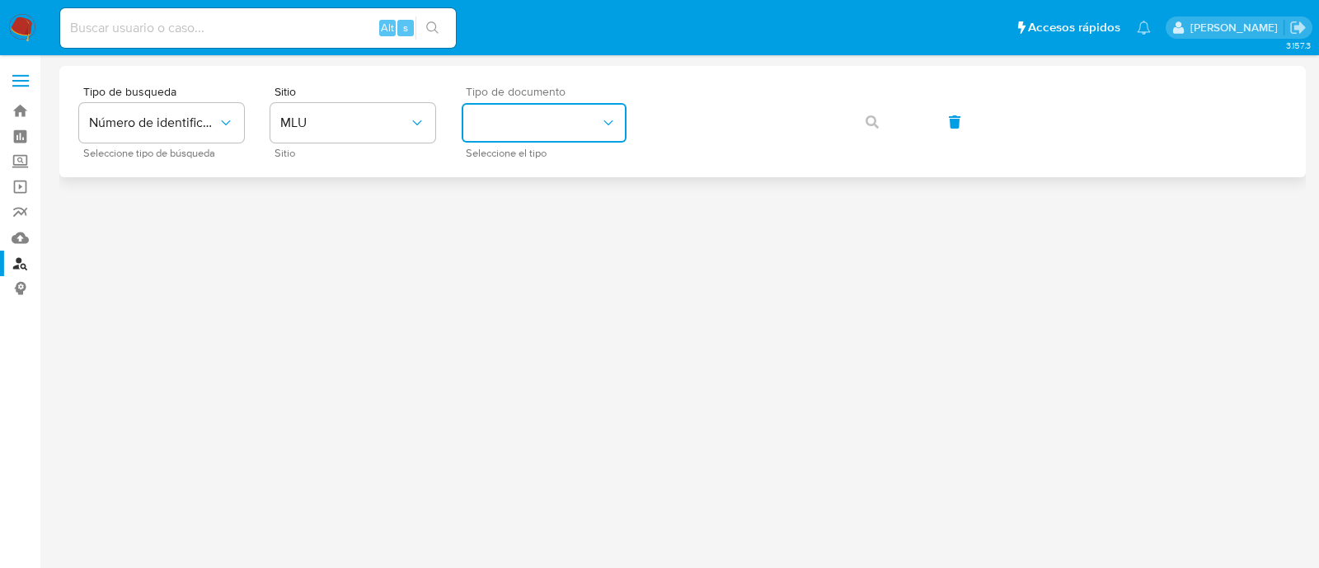
click at [524, 112] on button "identificationType" at bounding box center [544, 123] width 165 height 40
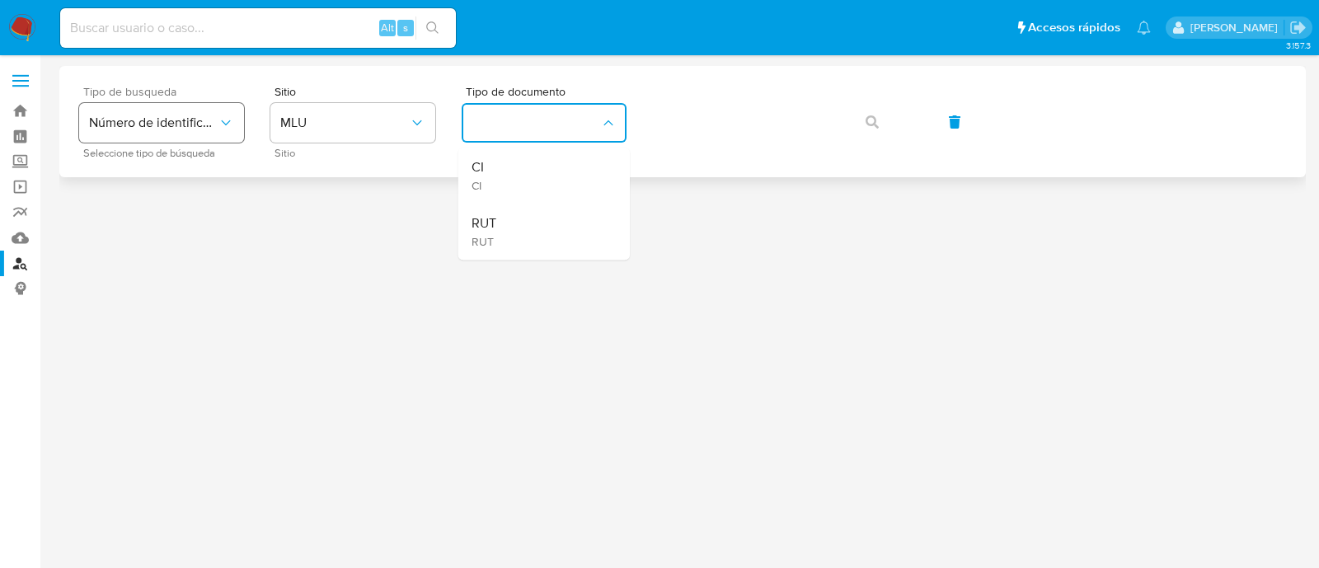
click at [176, 128] on span "Número de identificación" at bounding box center [153, 123] width 129 height 16
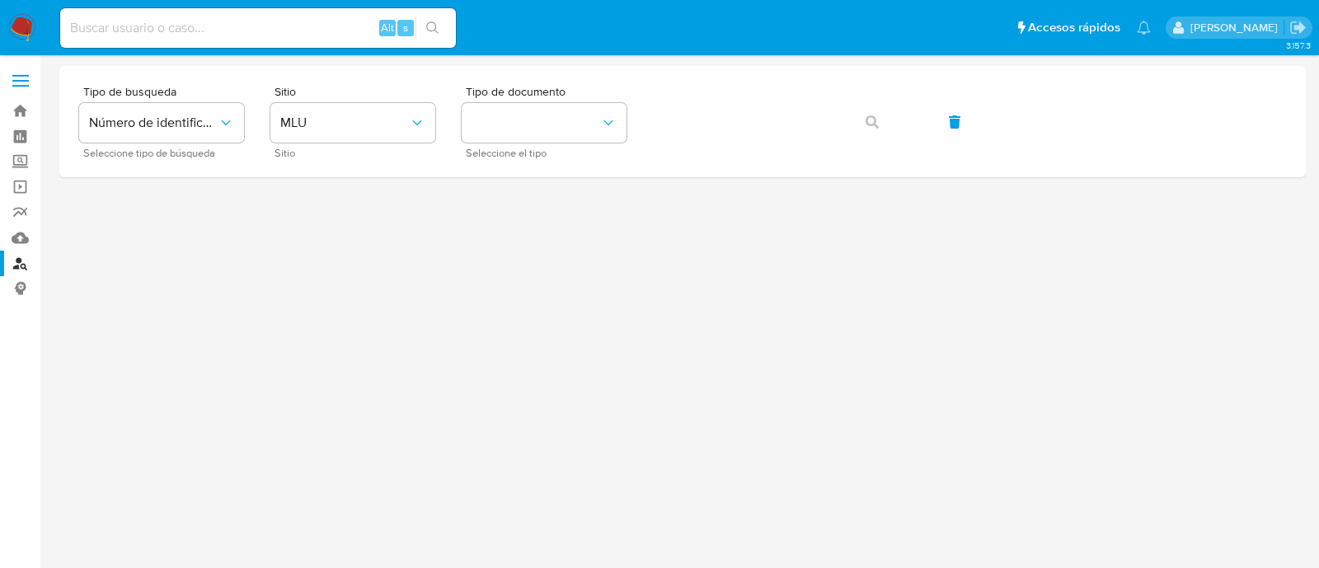
click at [319, 336] on div at bounding box center [682, 311] width 1247 height 491
click at [9, 265] on link "Buscador de personas" at bounding box center [98, 264] width 196 height 26
click at [375, 120] on span "MLU" at bounding box center [344, 123] width 129 height 16
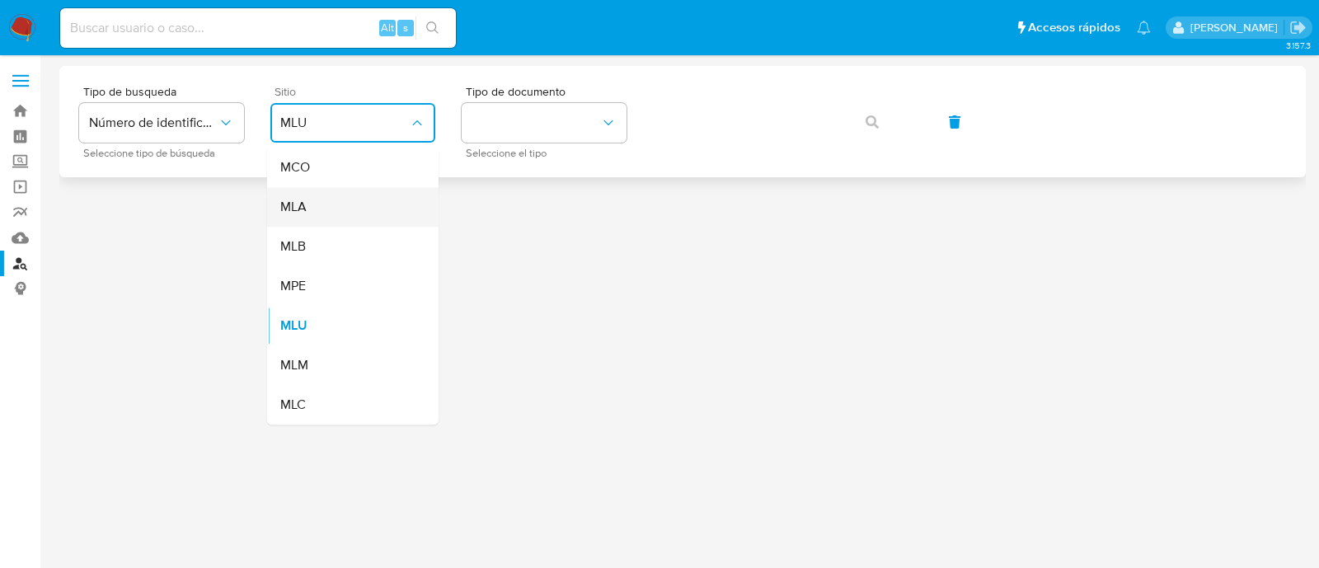
click at [329, 203] on div "MLA" at bounding box center [347, 207] width 135 height 40
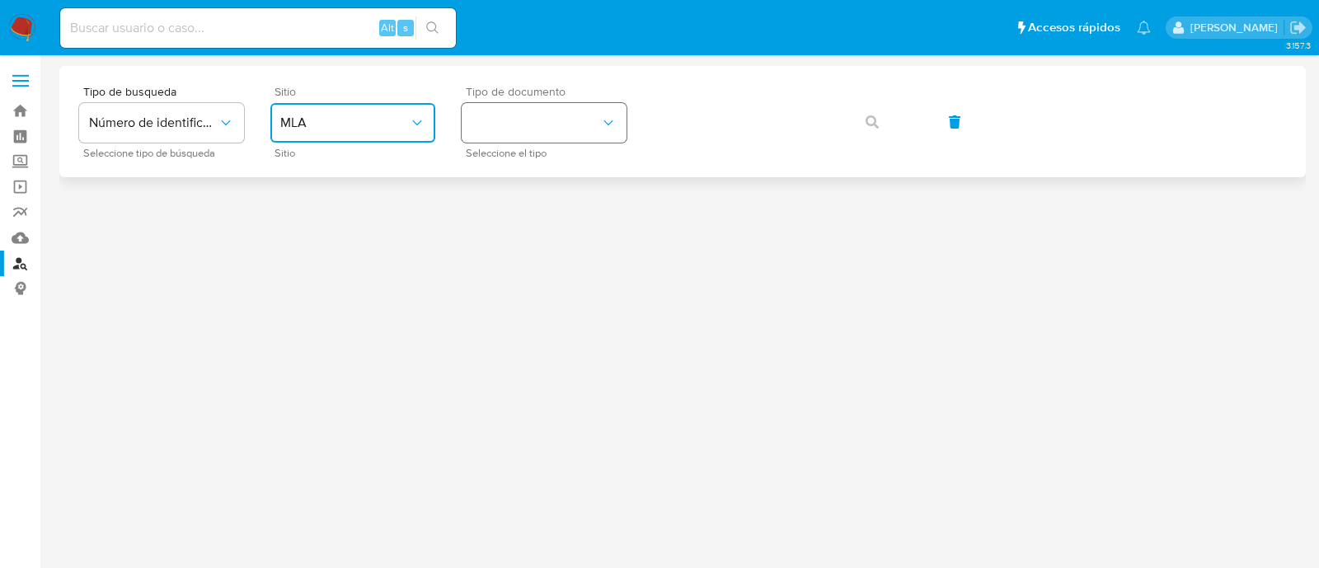
click at [571, 131] on button "identificationType" at bounding box center [544, 123] width 165 height 40
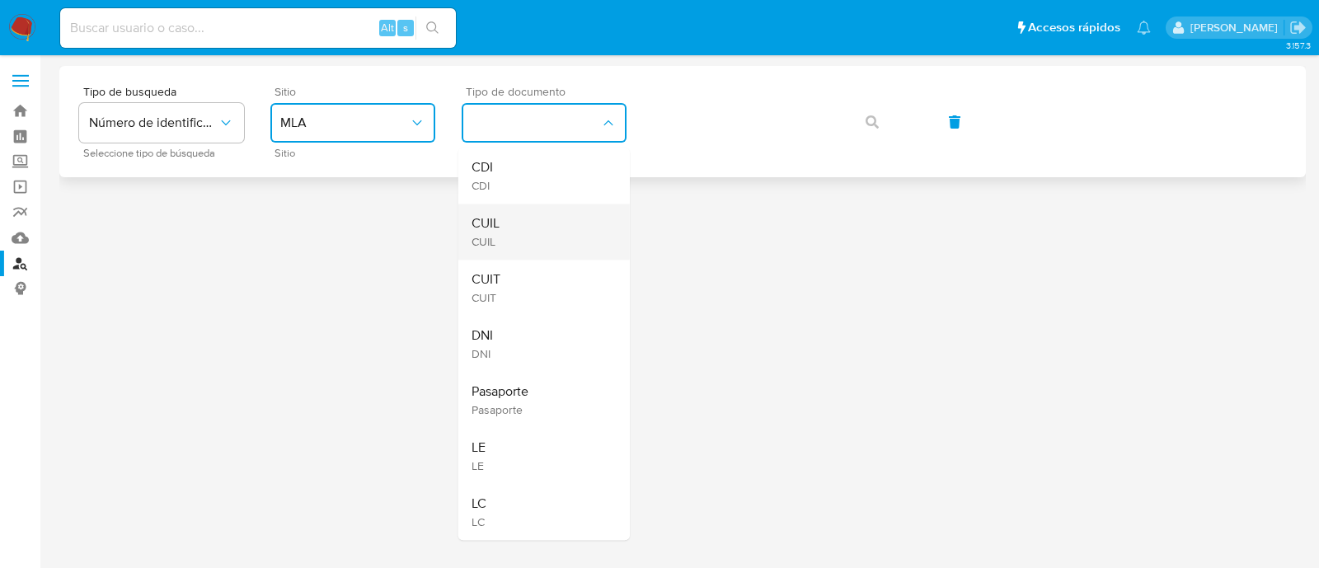
click at [534, 220] on div "CUIL CUIL" at bounding box center [539, 232] width 135 height 56
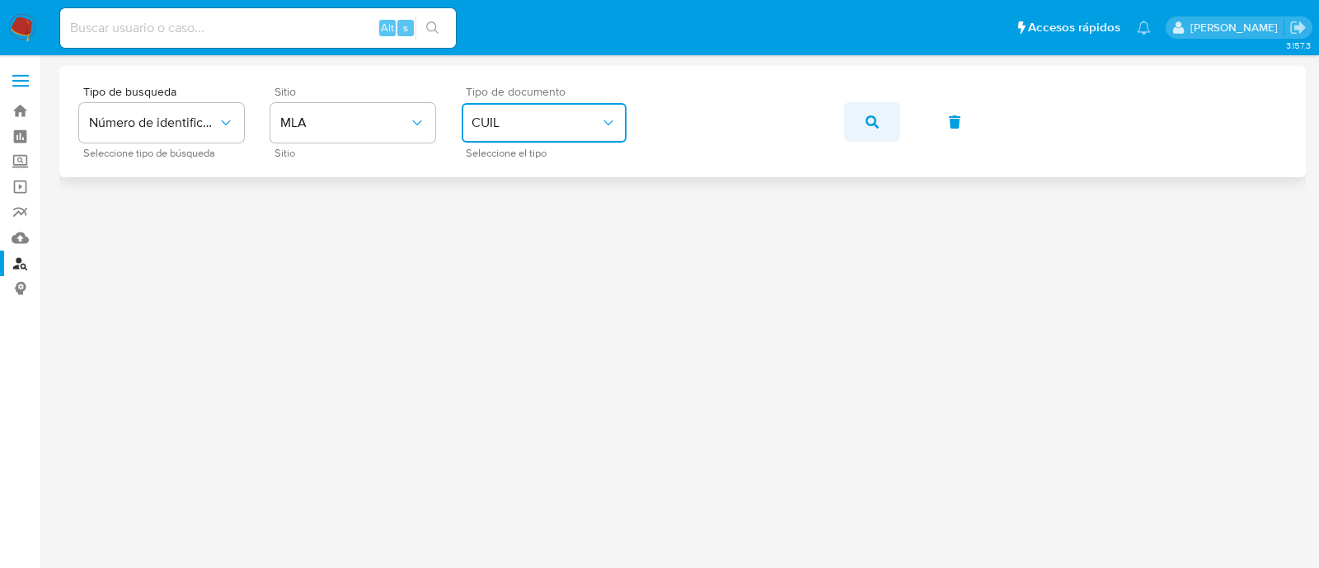
click at [876, 115] on icon "button" at bounding box center [872, 121] width 13 height 13
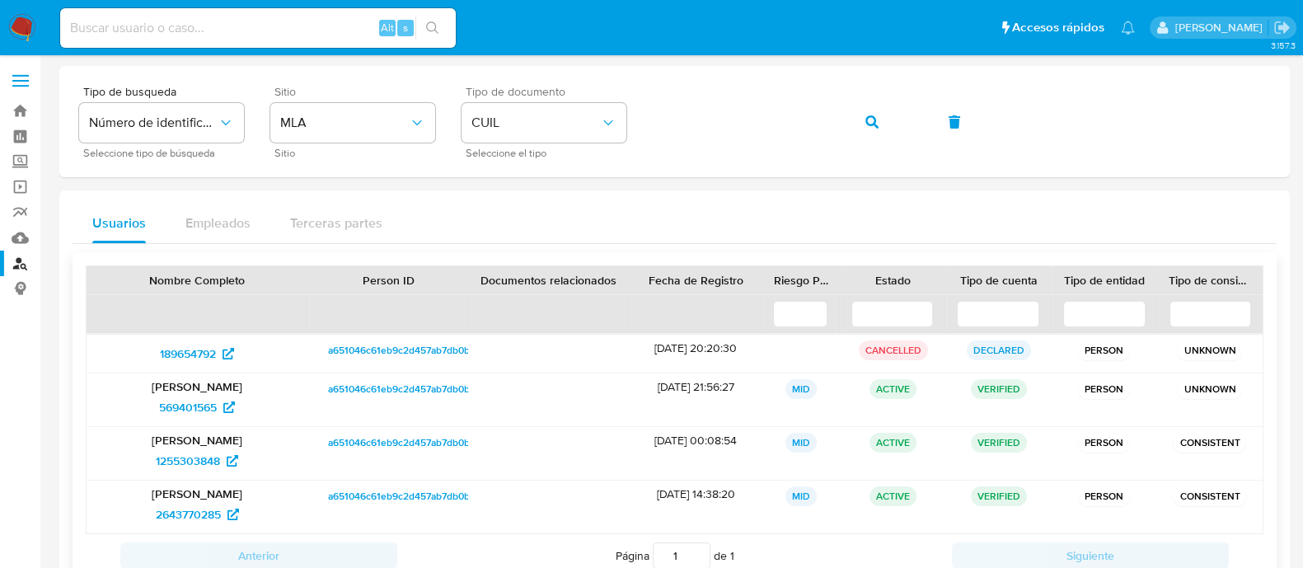
scroll to position [57, 0]
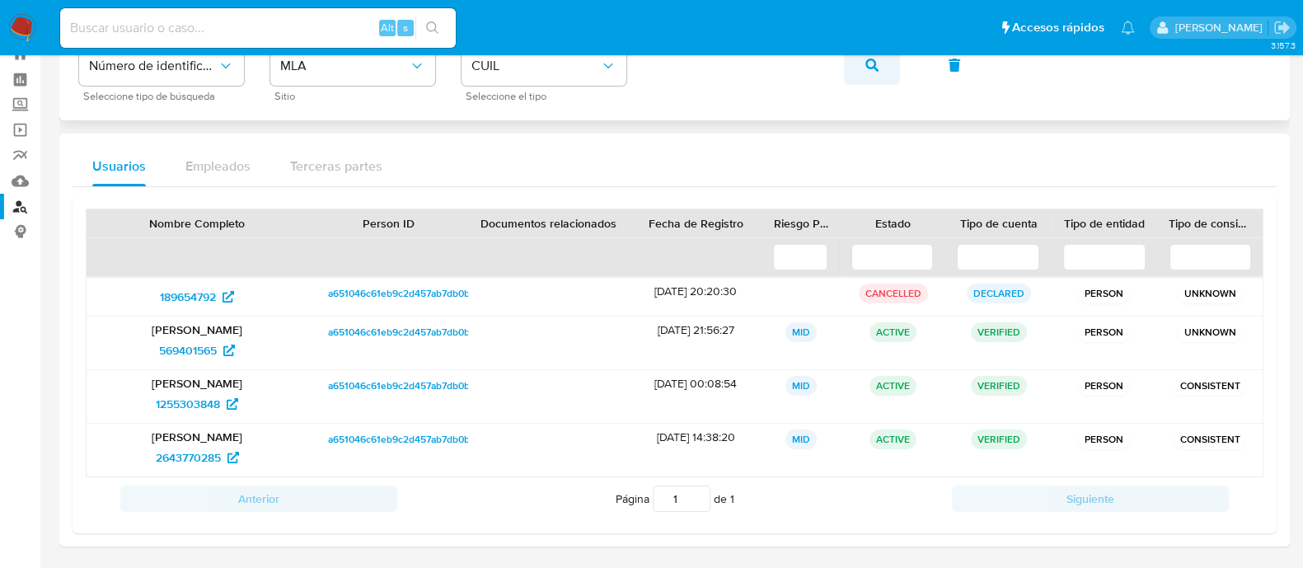
click at [862, 63] on button "button" at bounding box center [872, 65] width 56 height 40
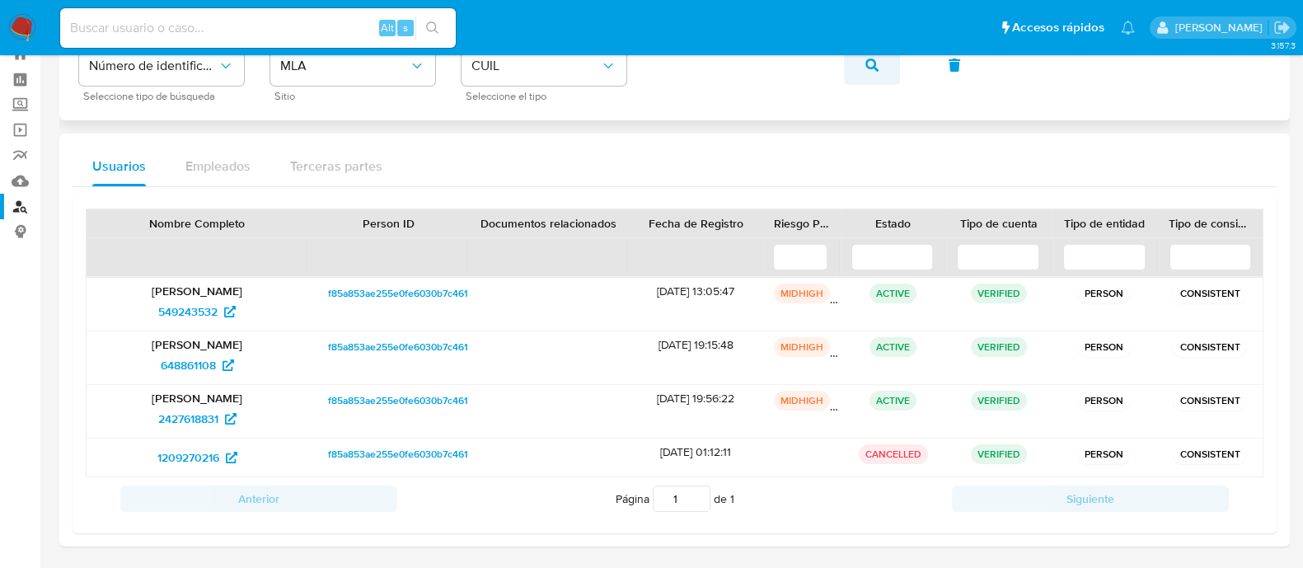
click at [885, 65] on button "button" at bounding box center [872, 65] width 56 height 40
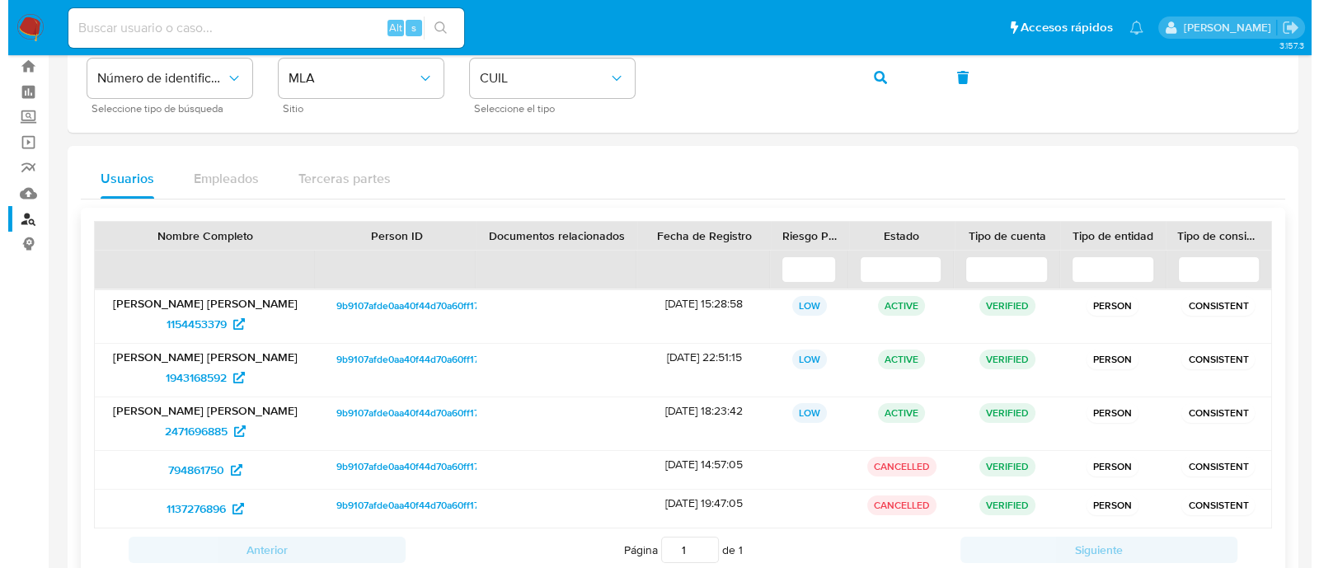
scroll to position [0, 0]
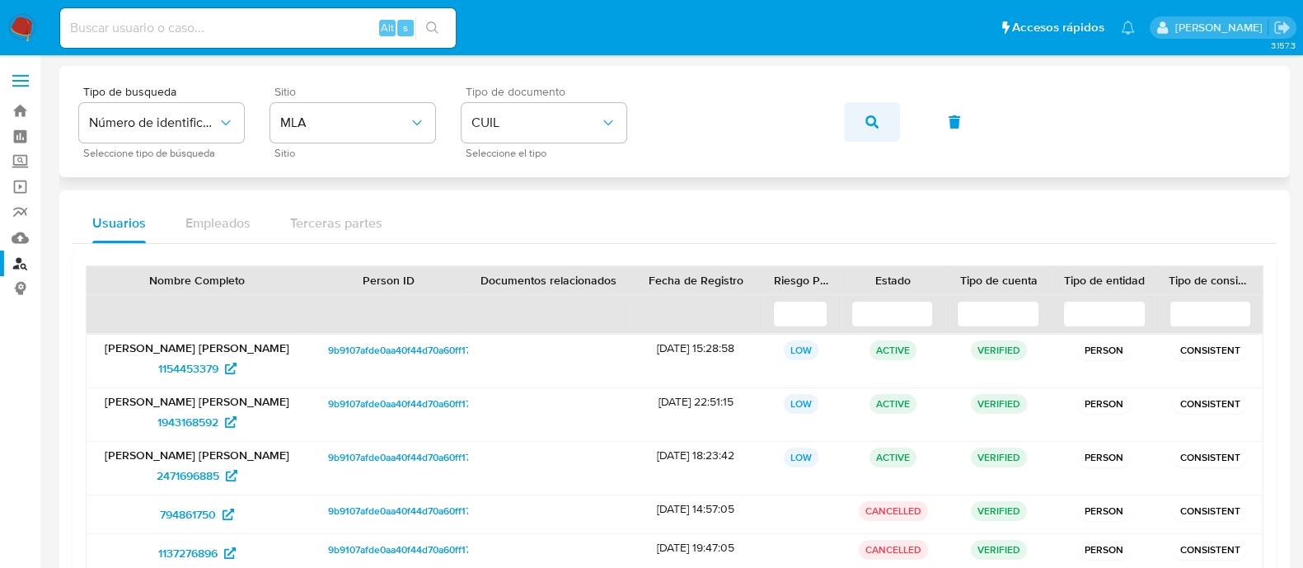
click at [885, 127] on button "button" at bounding box center [872, 122] width 56 height 40
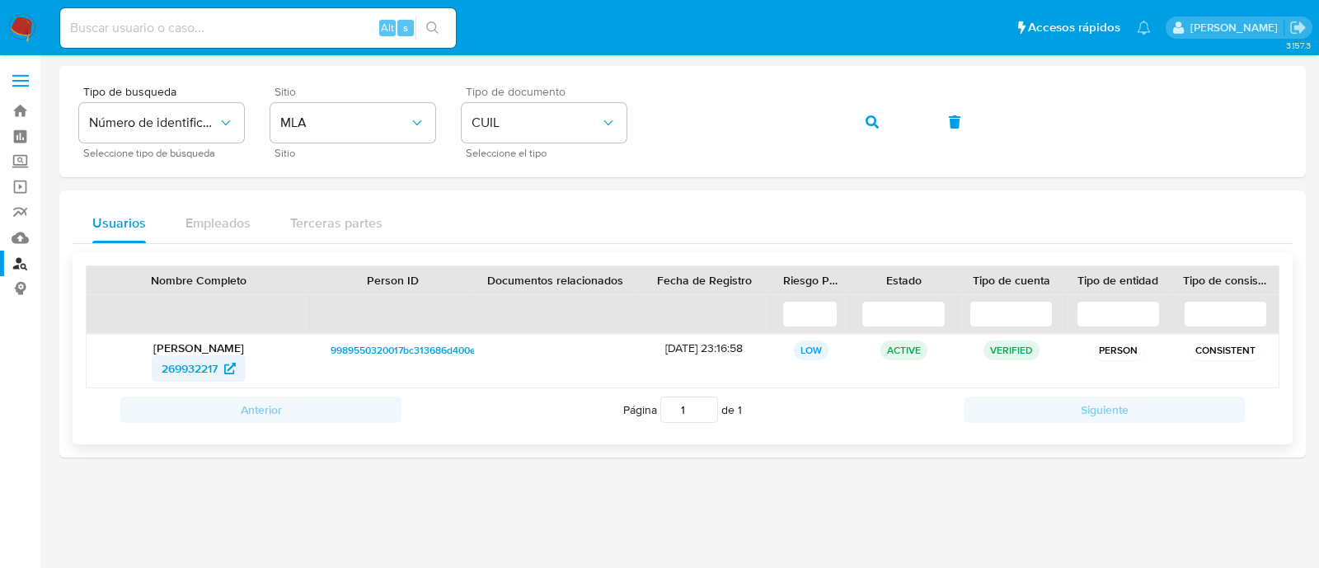
click at [190, 364] on span "269932217" at bounding box center [190, 368] width 56 height 26
click at [869, 121] on icon "button" at bounding box center [872, 121] width 13 height 13
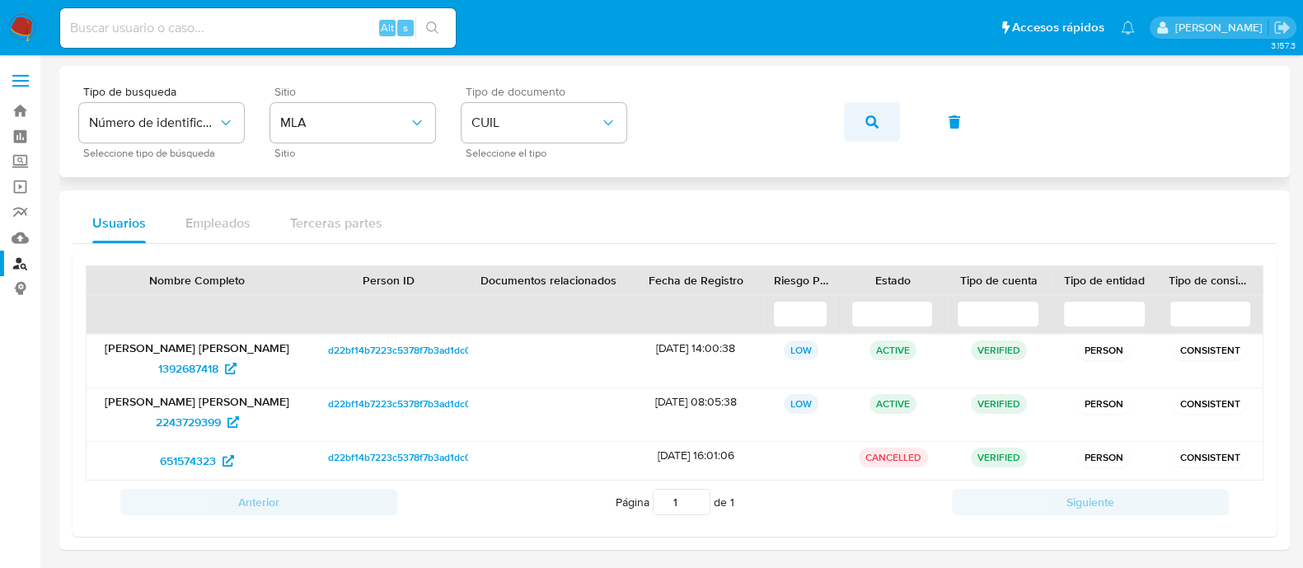
click at [875, 120] on icon "button" at bounding box center [872, 121] width 13 height 13
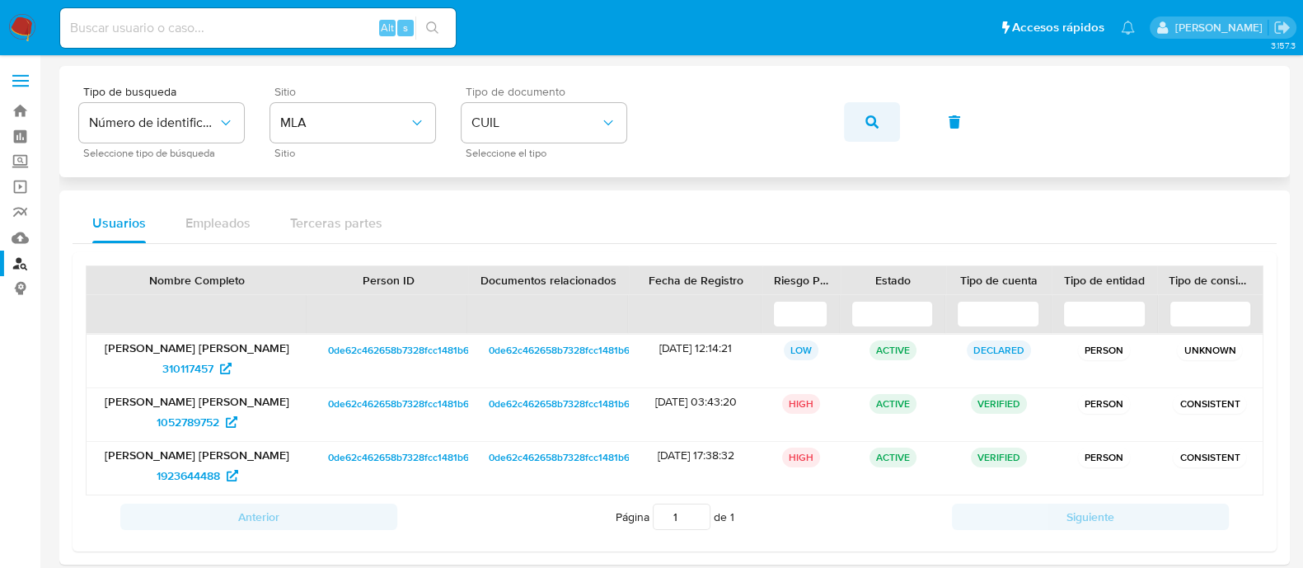
click at [886, 120] on button "button" at bounding box center [872, 122] width 56 height 40
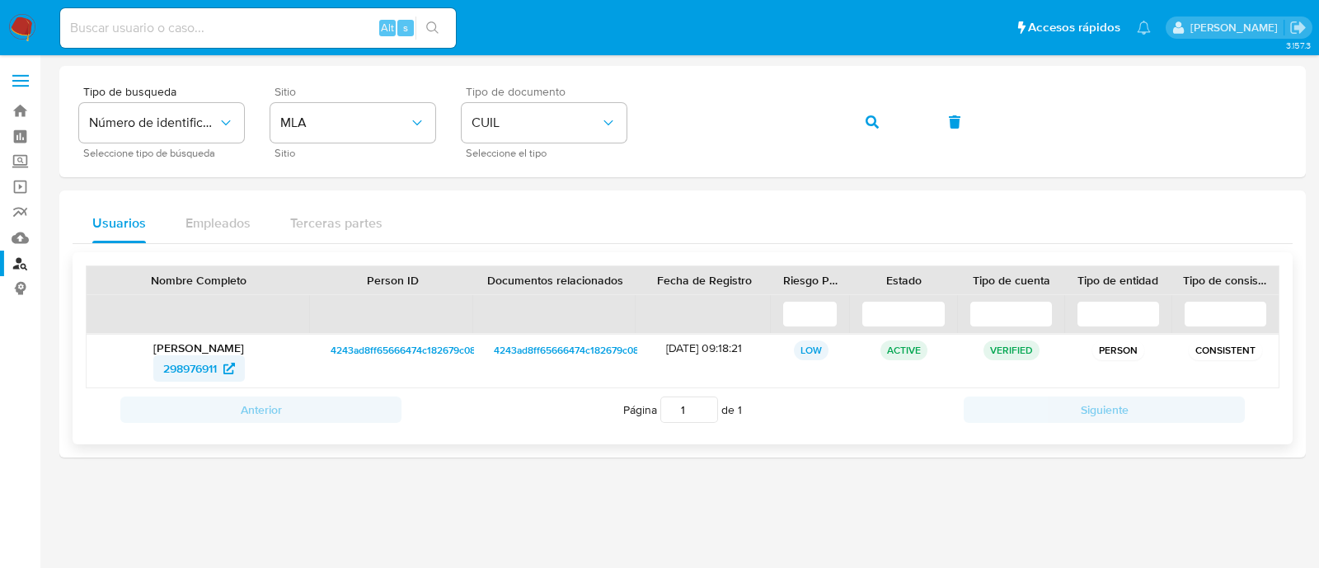
click at [194, 359] on span "298976911" at bounding box center [190, 368] width 54 height 26
click at [859, 115] on button "button" at bounding box center [872, 122] width 56 height 40
click at [171, 382] on div "Gladys Susana Vera 298976911" at bounding box center [199, 361] width 224 height 53
click at [175, 364] on span "298976911" at bounding box center [190, 368] width 54 height 26
click at [873, 124] on icon "button" at bounding box center [872, 121] width 13 height 13
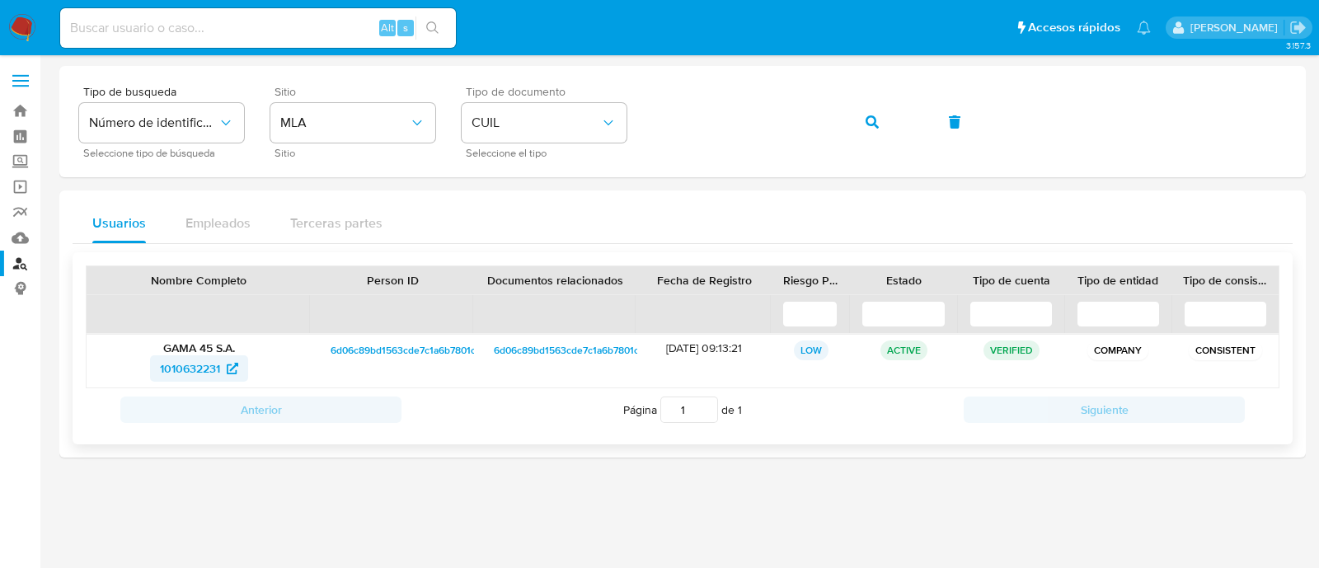
click at [194, 360] on span "1010632231" at bounding box center [190, 368] width 60 height 26
click at [862, 110] on button "button" at bounding box center [872, 122] width 56 height 40
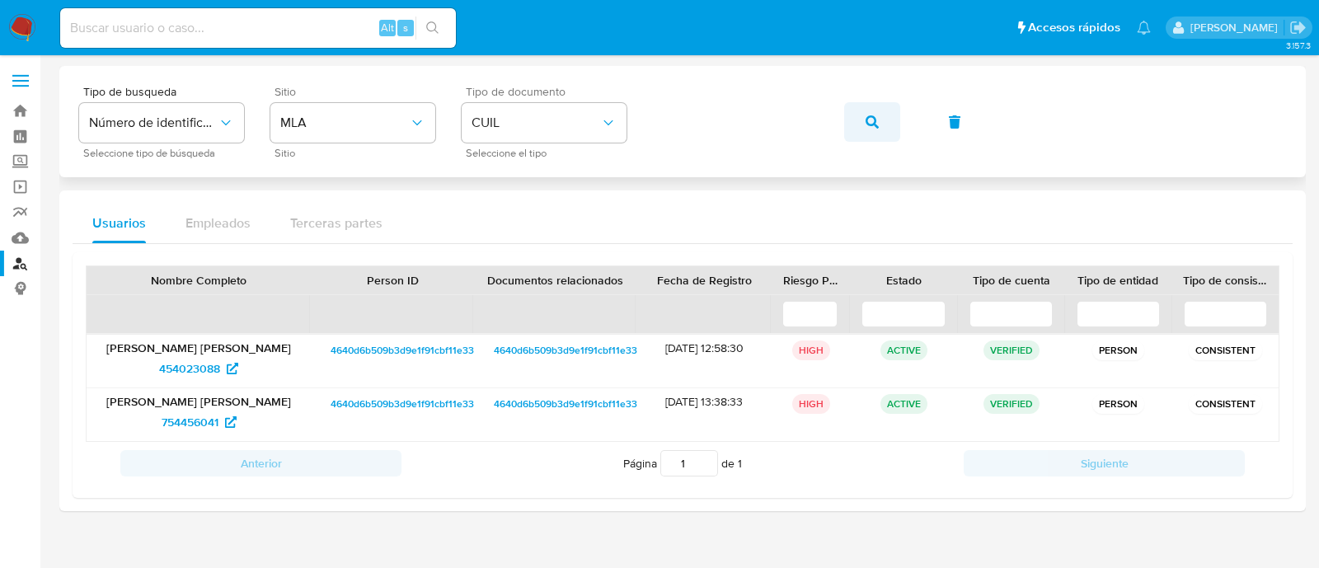
click at [878, 121] on icon "button" at bounding box center [872, 121] width 13 height 13
click at [193, 364] on span "461143791" at bounding box center [189, 368] width 51 height 26
click at [194, 415] on span "2528754248" at bounding box center [189, 422] width 65 height 26
click at [20, 232] on link "Mulan" at bounding box center [98, 238] width 196 height 26
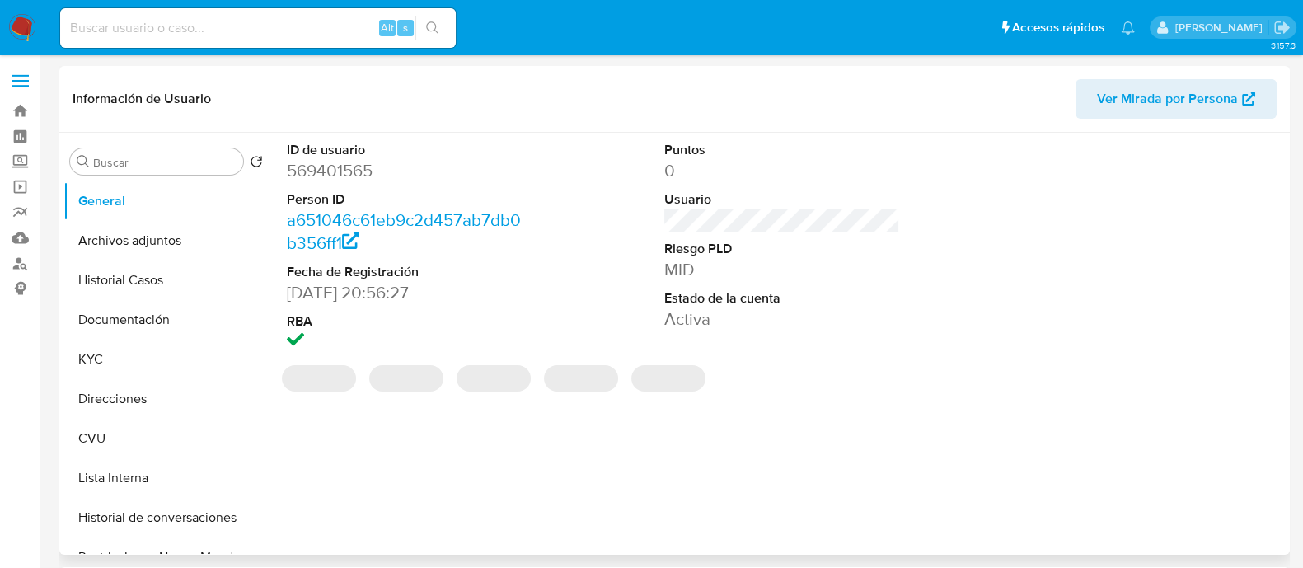
select select "10"
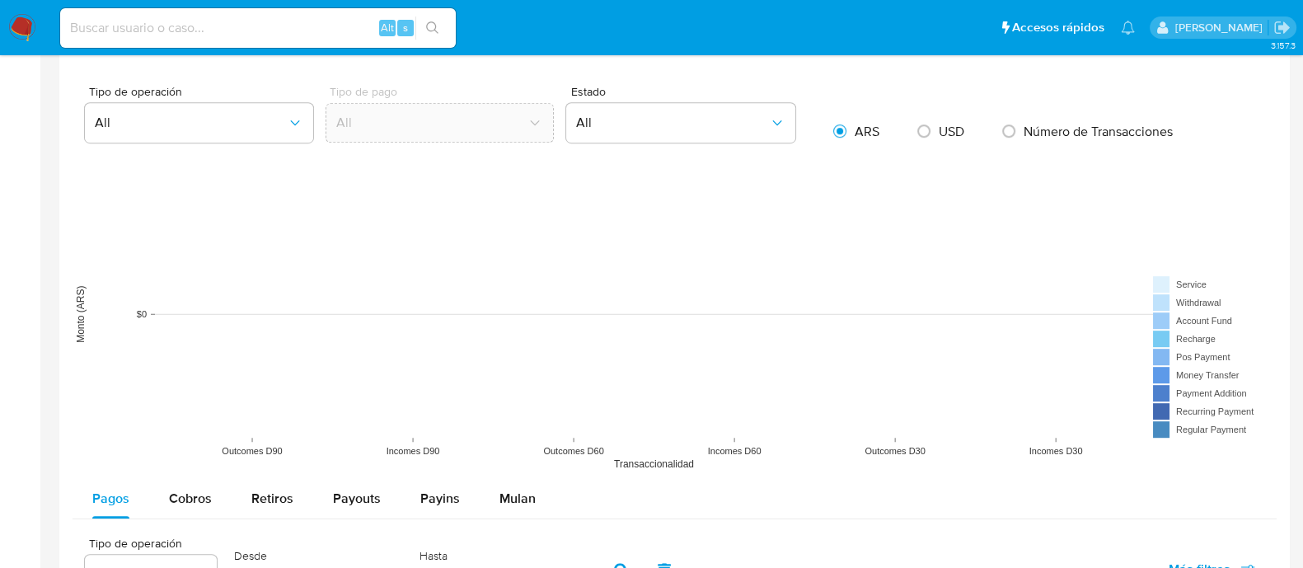
scroll to position [1132, 0]
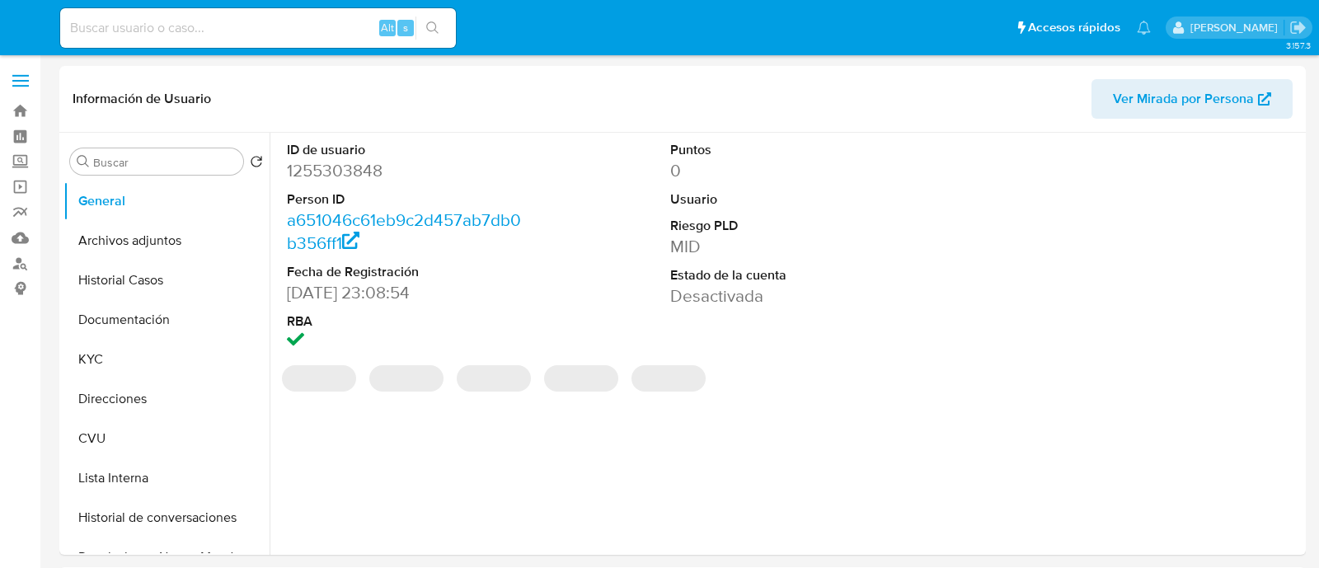
select select "10"
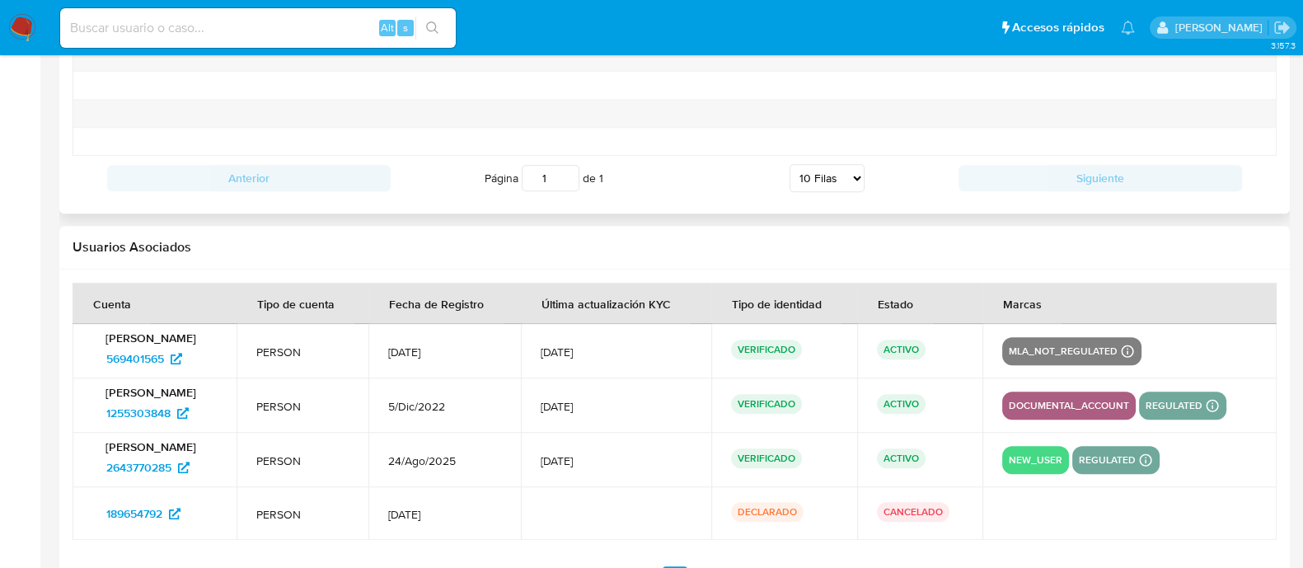
scroll to position [1928, 0]
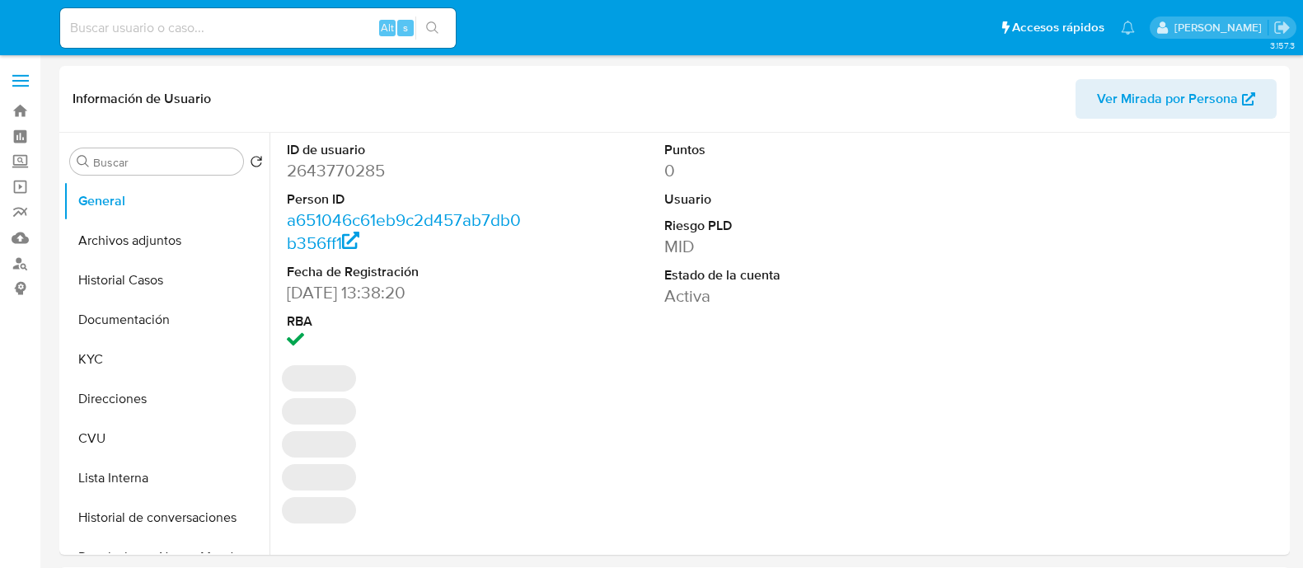
select select "10"
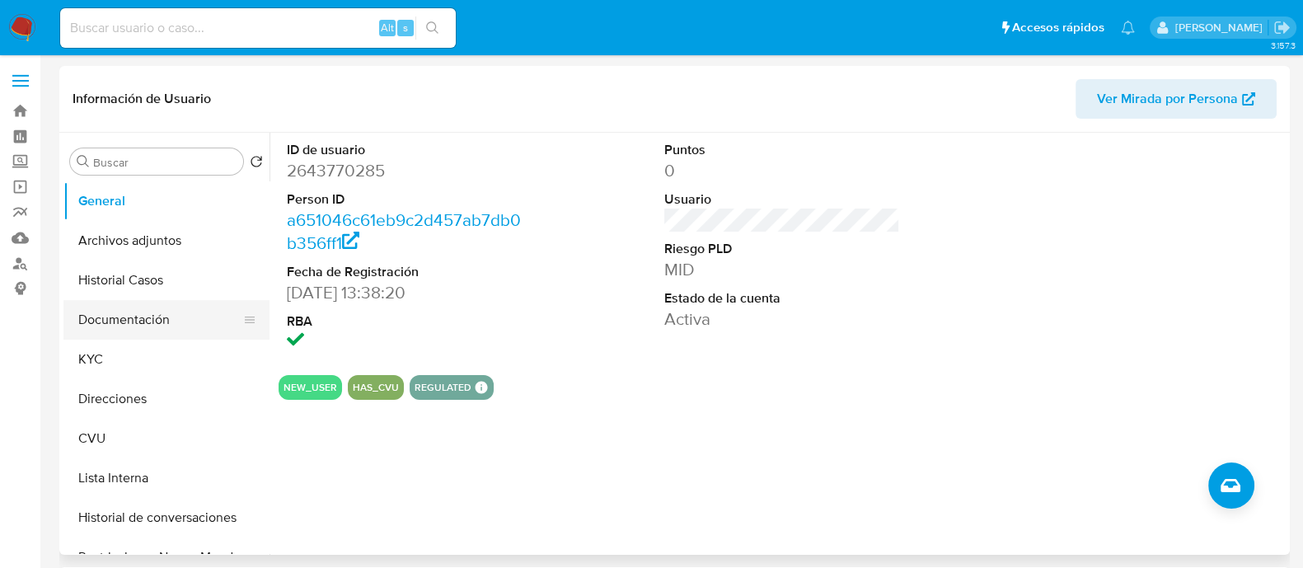
click at [146, 325] on button "Documentación" at bounding box center [159, 320] width 193 height 40
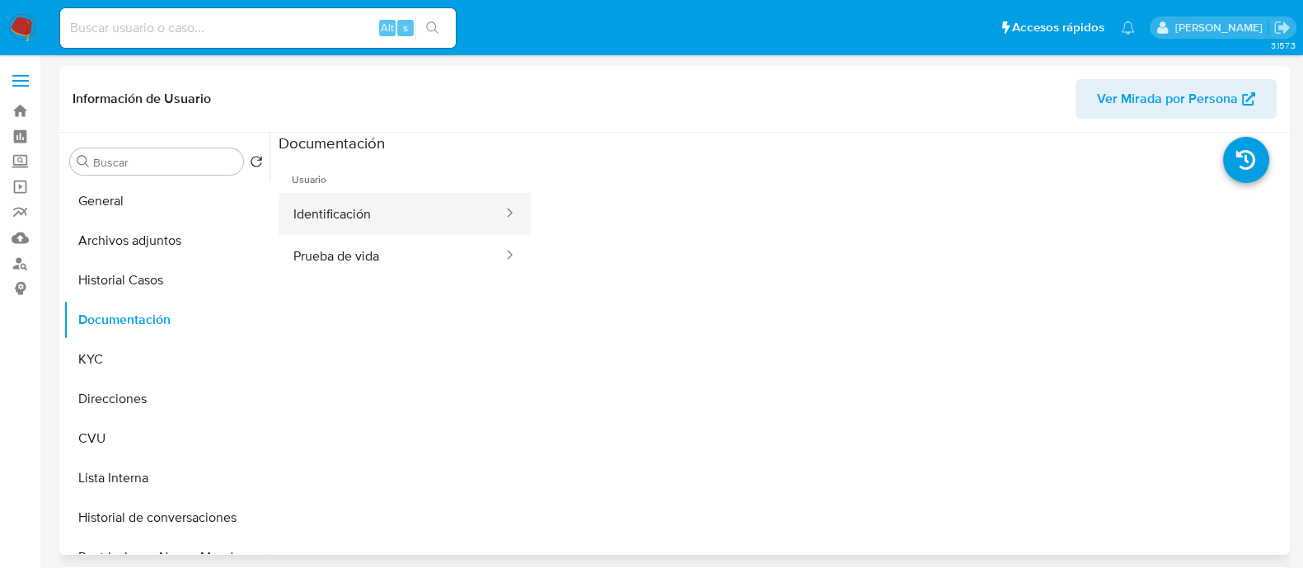
click at [354, 214] on button "Identificación" at bounding box center [392, 214] width 226 height 42
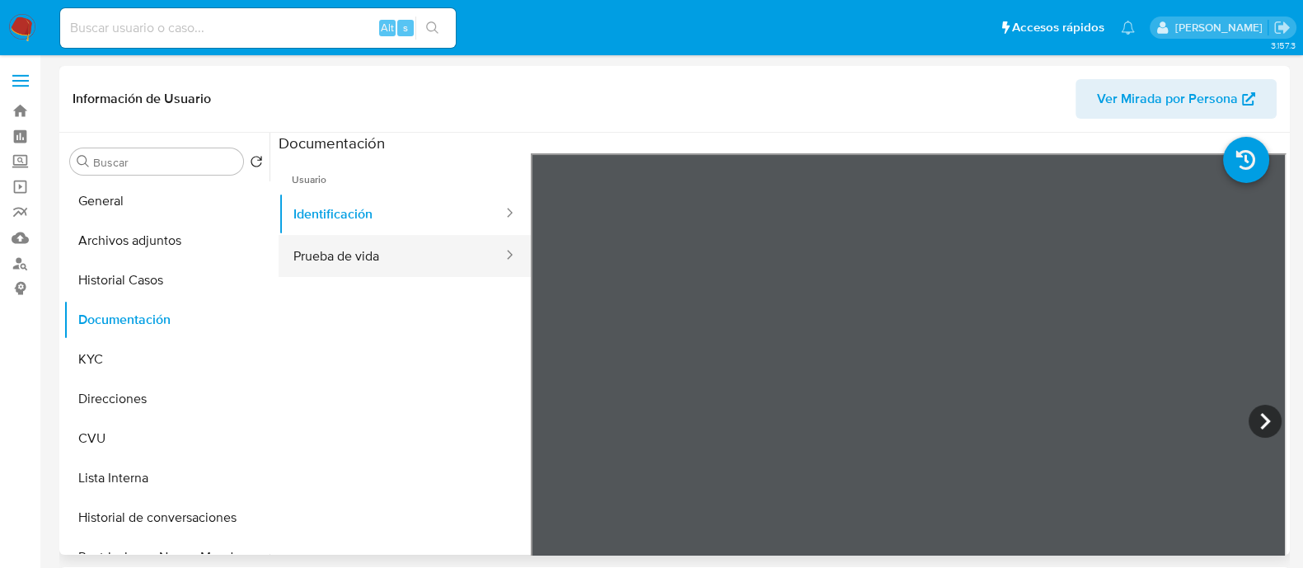
click at [434, 255] on button "Prueba de vida" at bounding box center [392, 256] width 226 height 42
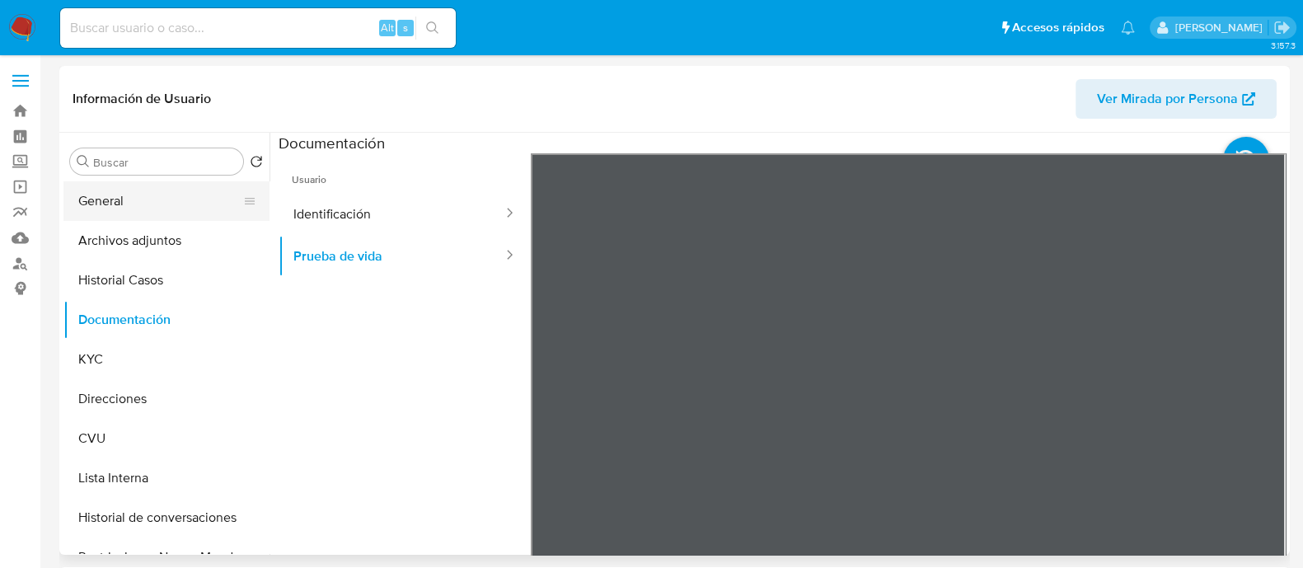
click at [110, 195] on button "General" at bounding box center [159, 201] width 193 height 40
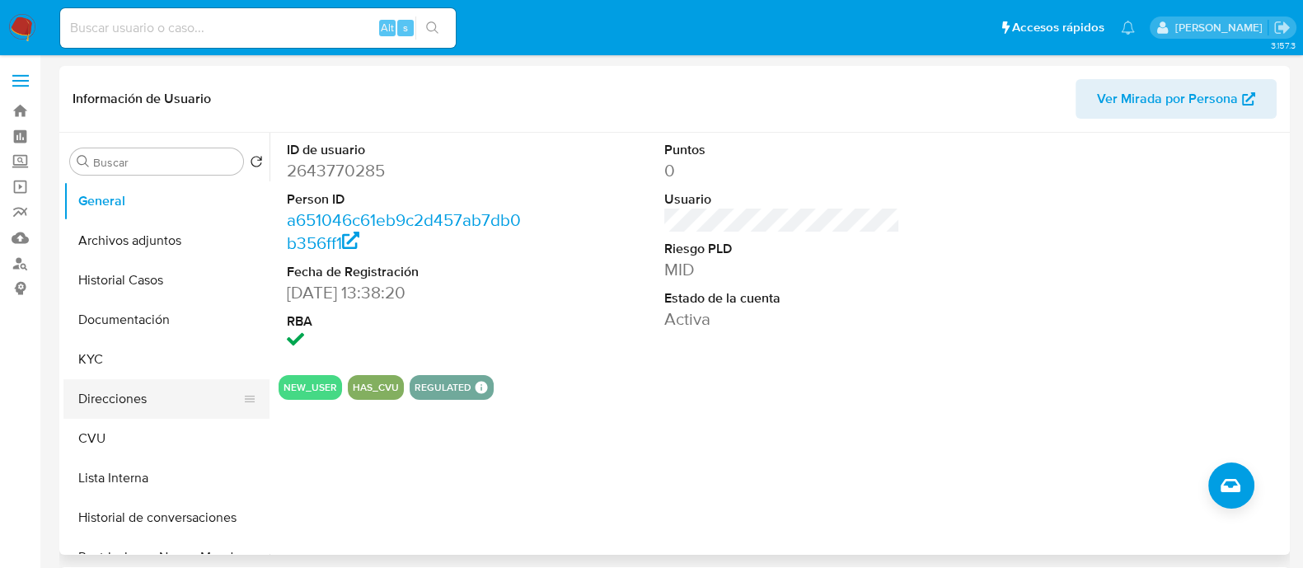
click at [144, 410] on button "Direcciones" at bounding box center [159, 399] width 193 height 40
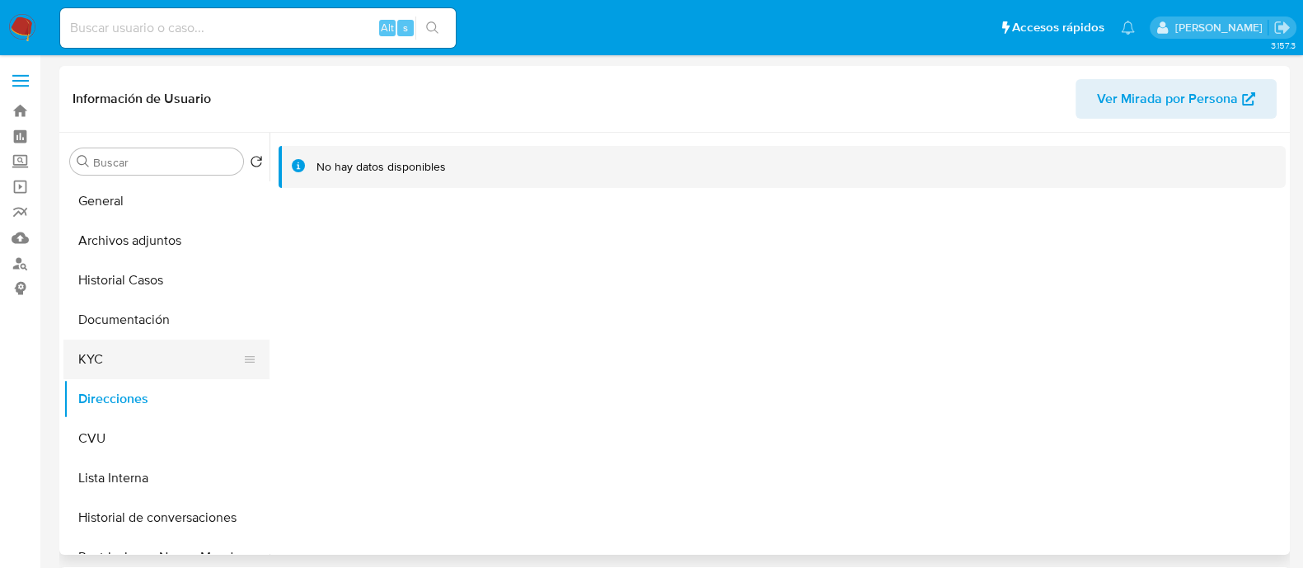
click at [76, 364] on button "KYC" at bounding box center [159, 360] width 193 height 40
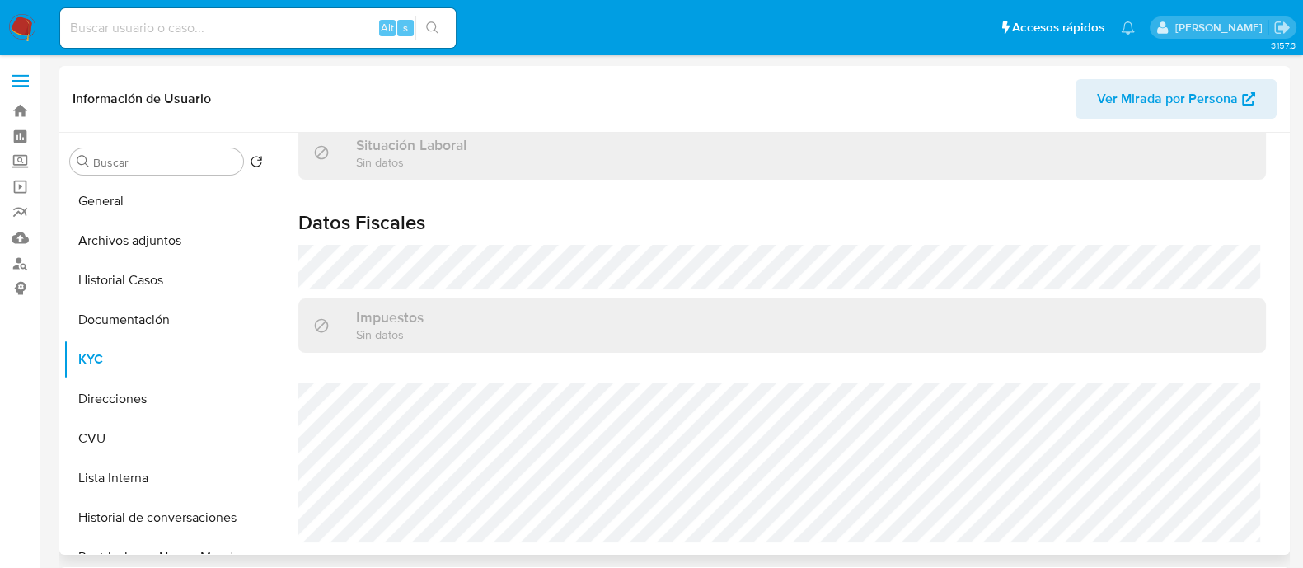
scroll to position [887, 0]
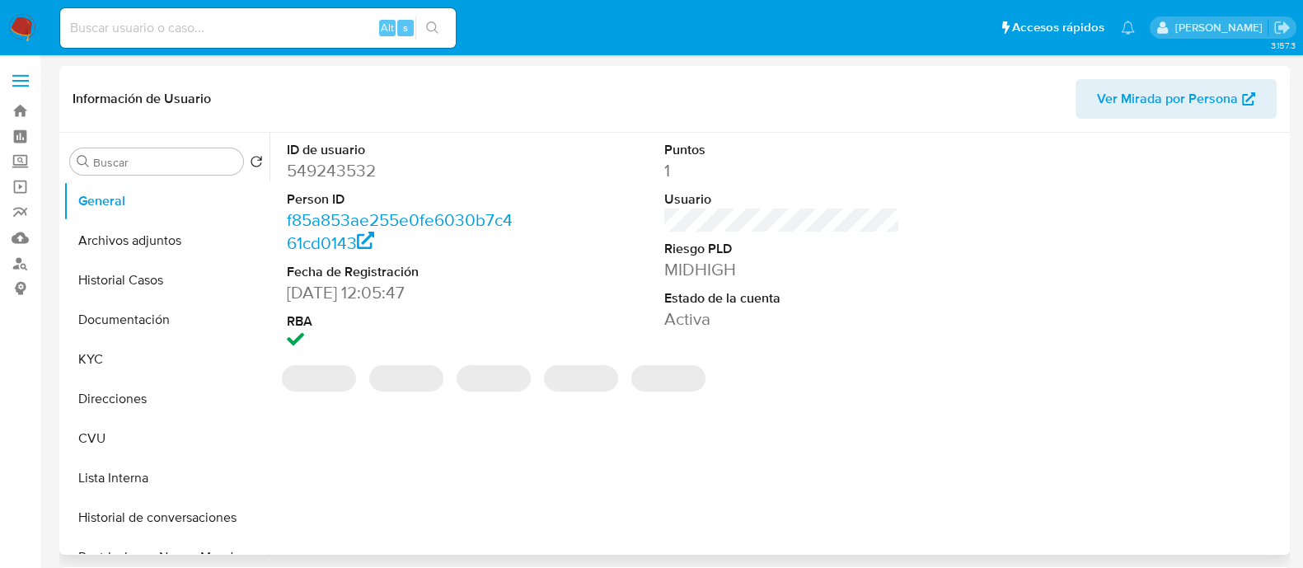
select select "10"
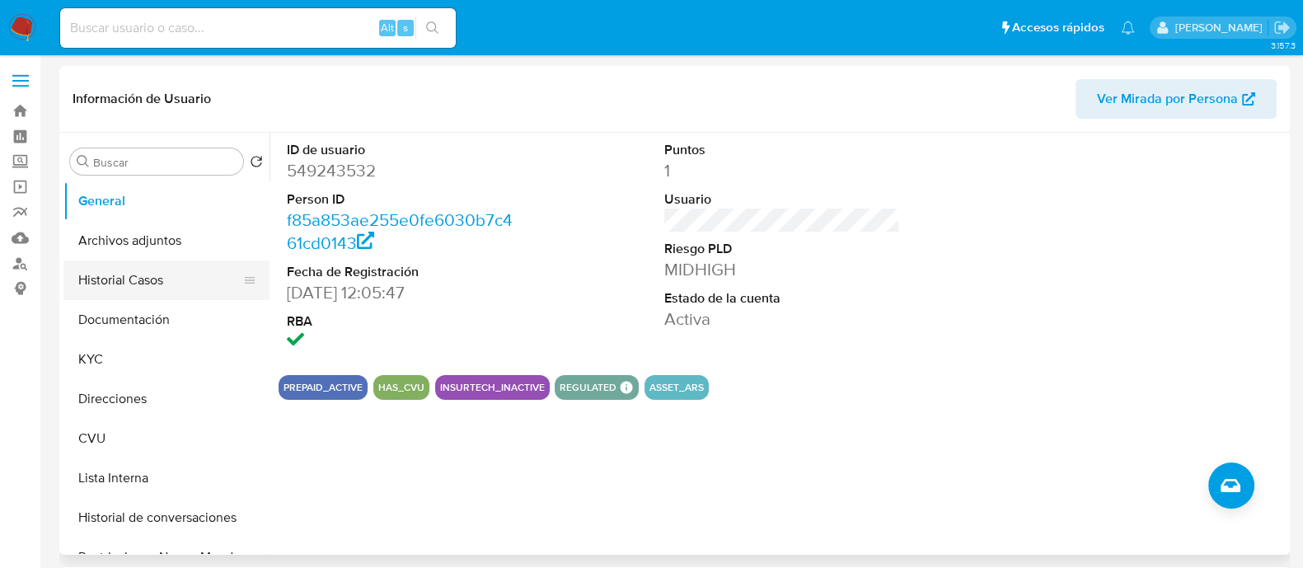
click at [147, 268] on button "Historial Casos" at bounding box center [159, 281] width 193 height 40
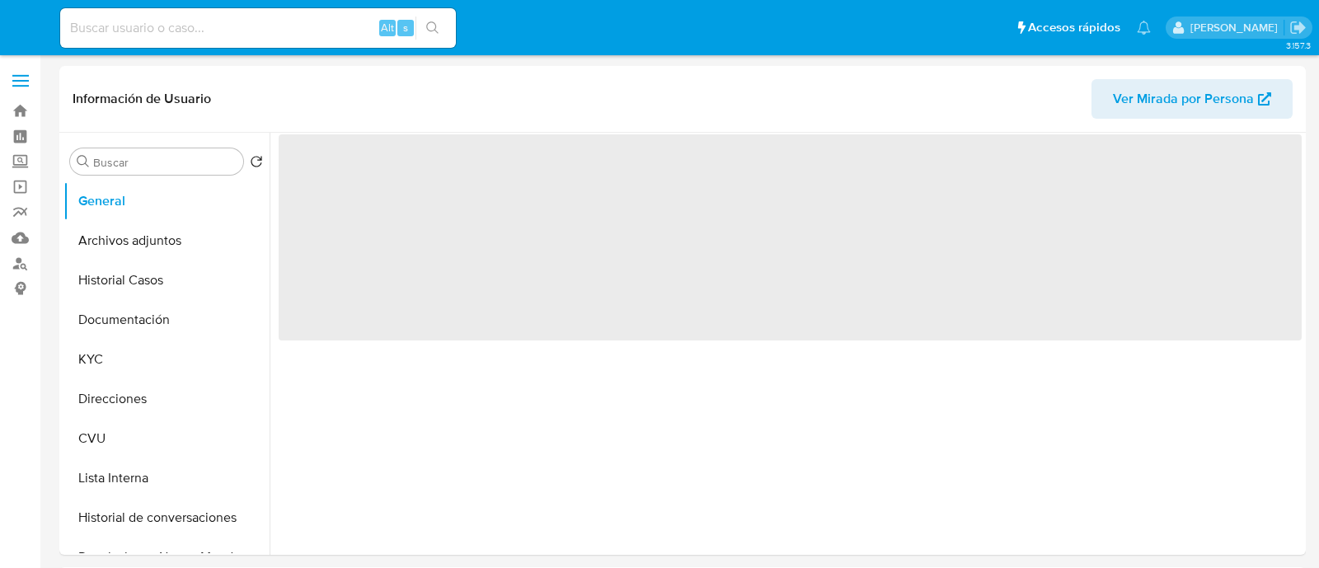
select select "10"
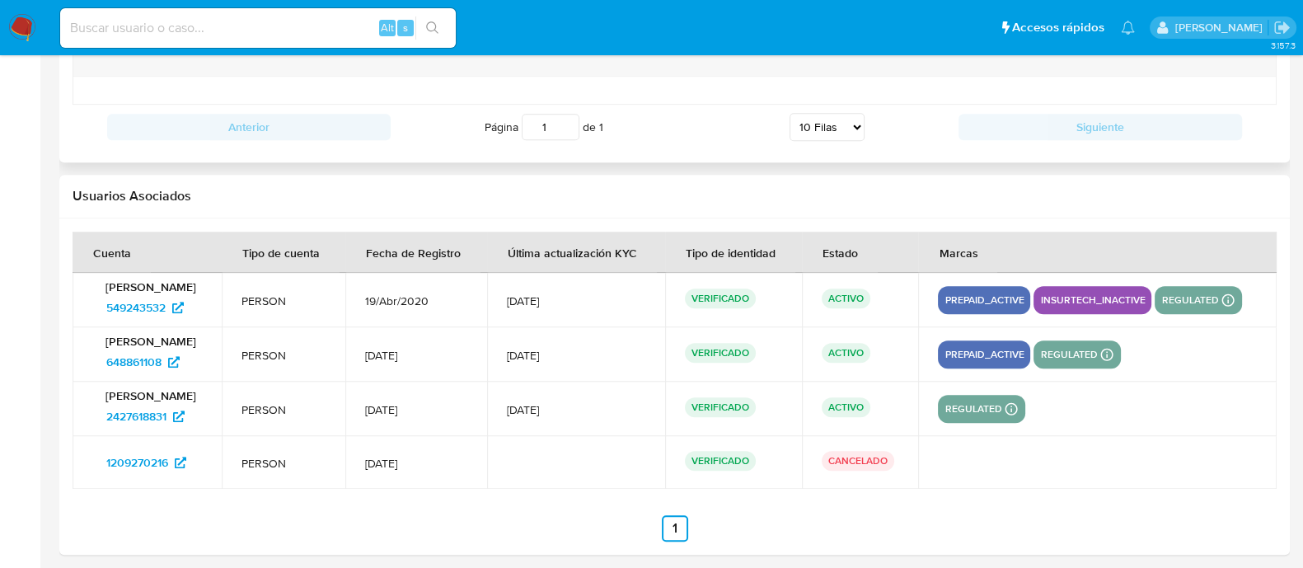
scroll to position [1956, 0]
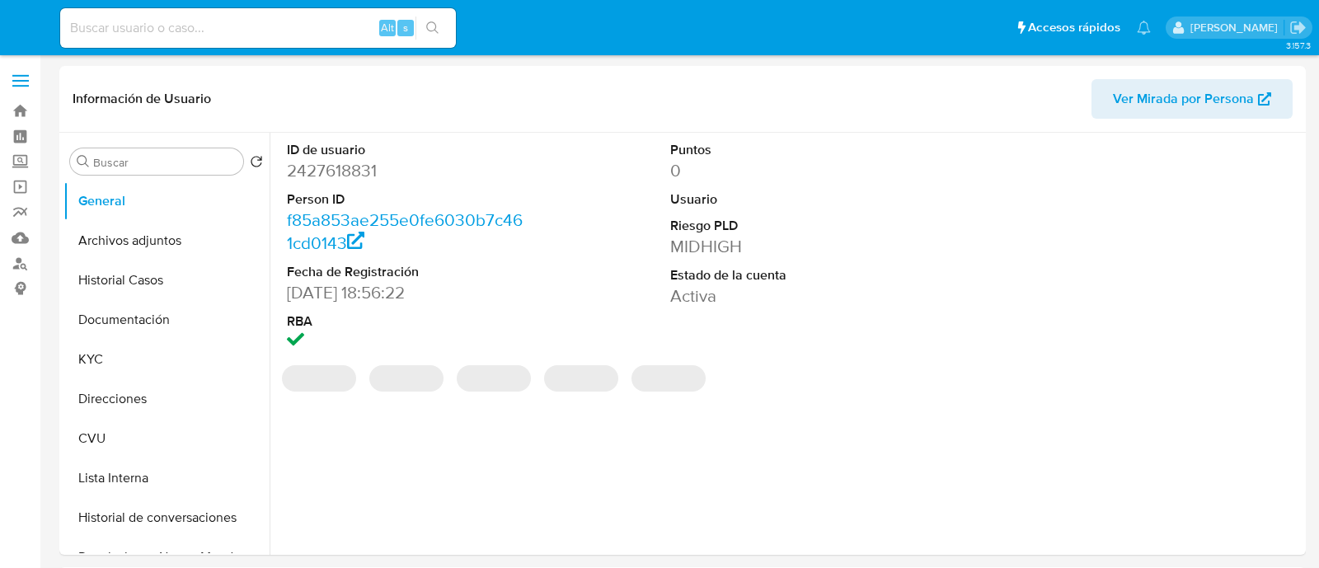
select select "10"
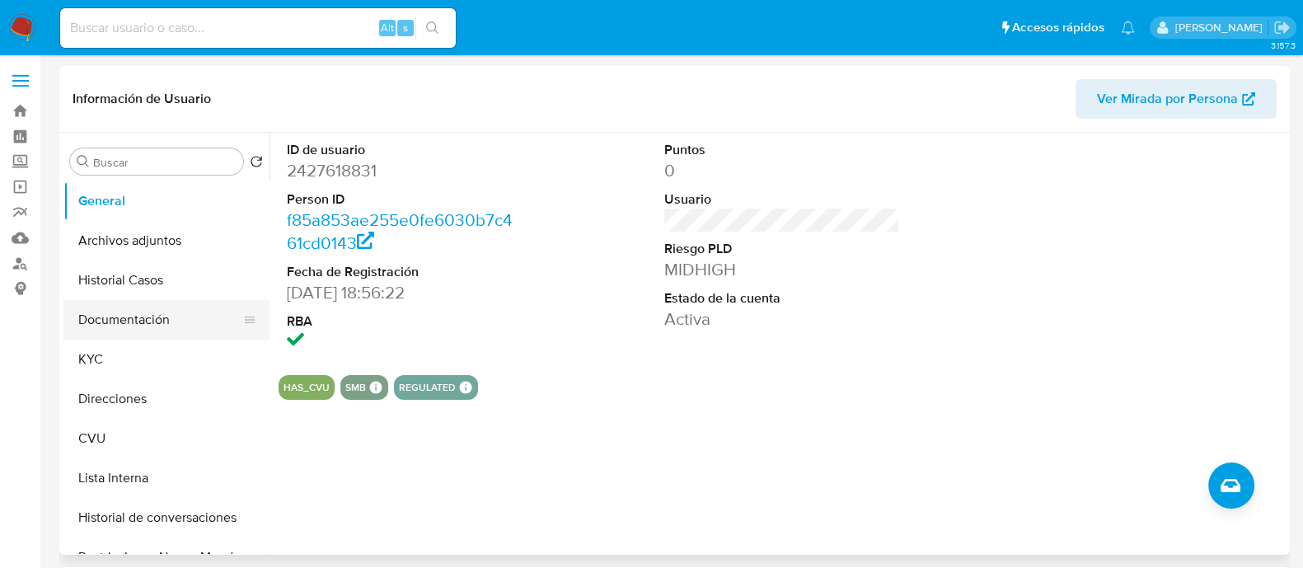
click at [180, 322] on button "Documentación" at bounding box center [159, 320] width 193 height 40
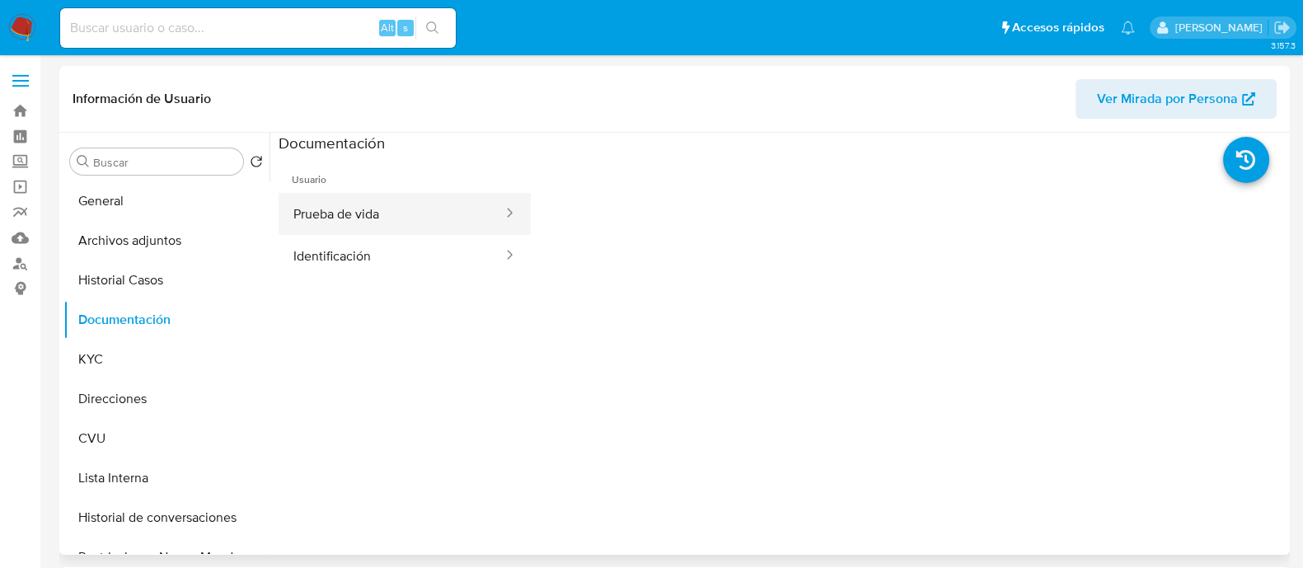
click at [391, 206] on button "Prueba de vida" at bounding box center [392, 214] width 226 height 42
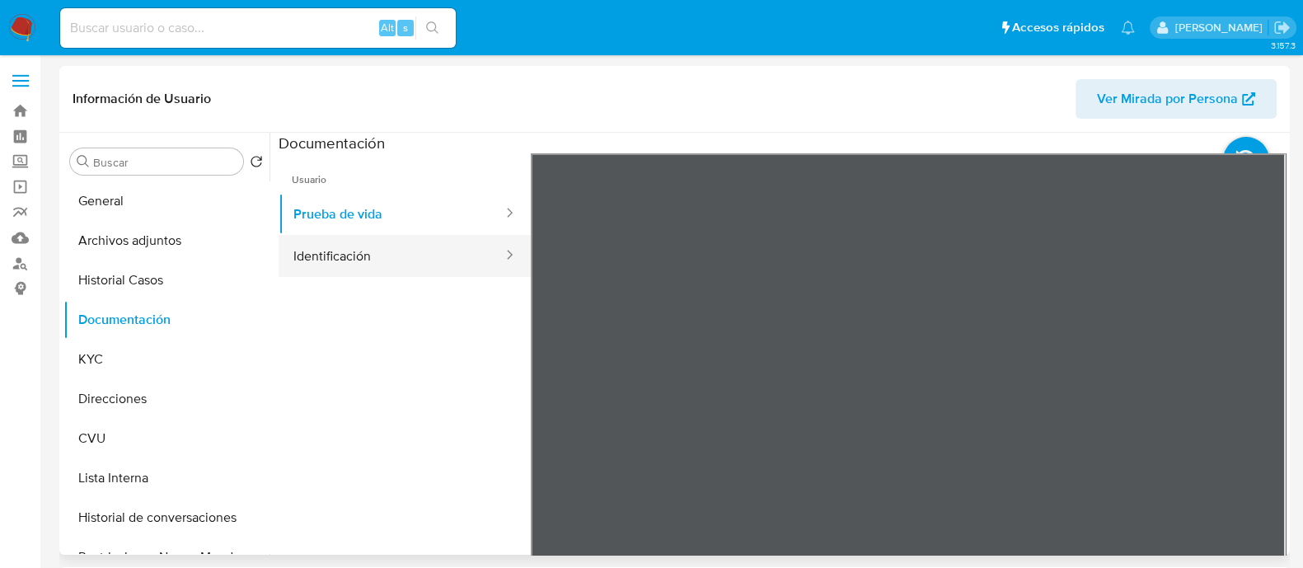
click at [451, 256] on button "Identificación" at bounding box center [392, 256] width 226 height 42
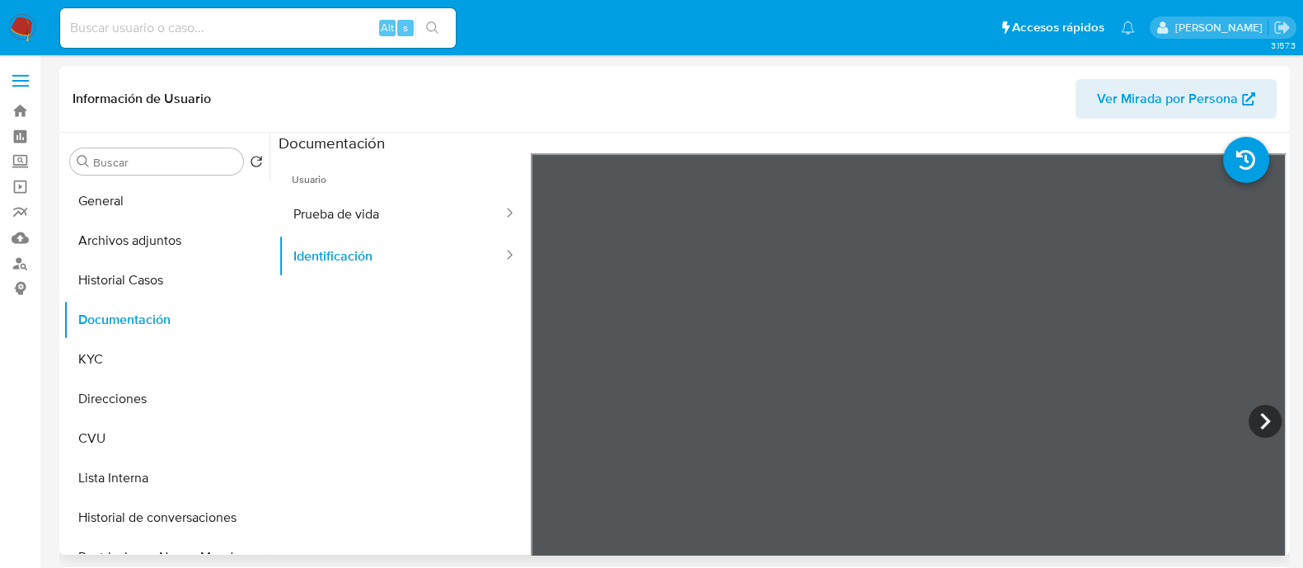
scroll to position [205, 0]
click at [93, 211] on button "General" at bounding box center [159, 201] width 193 height 40
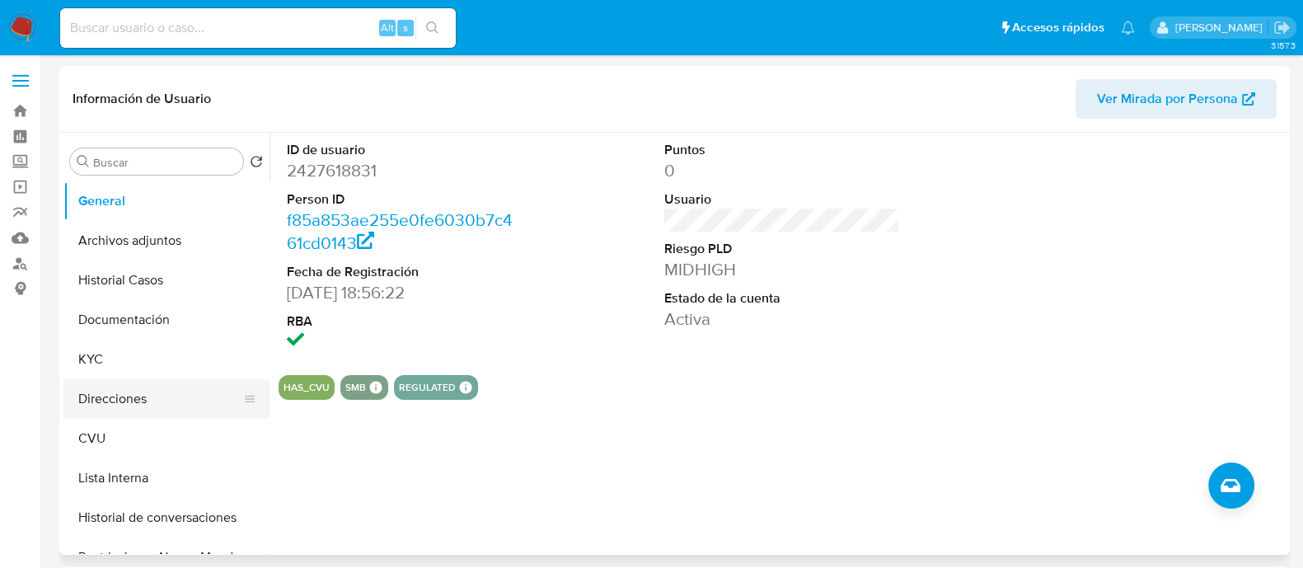
click at [133, 390] on button "Direcciones" at bounding box center [159, 399] width 193 height 40
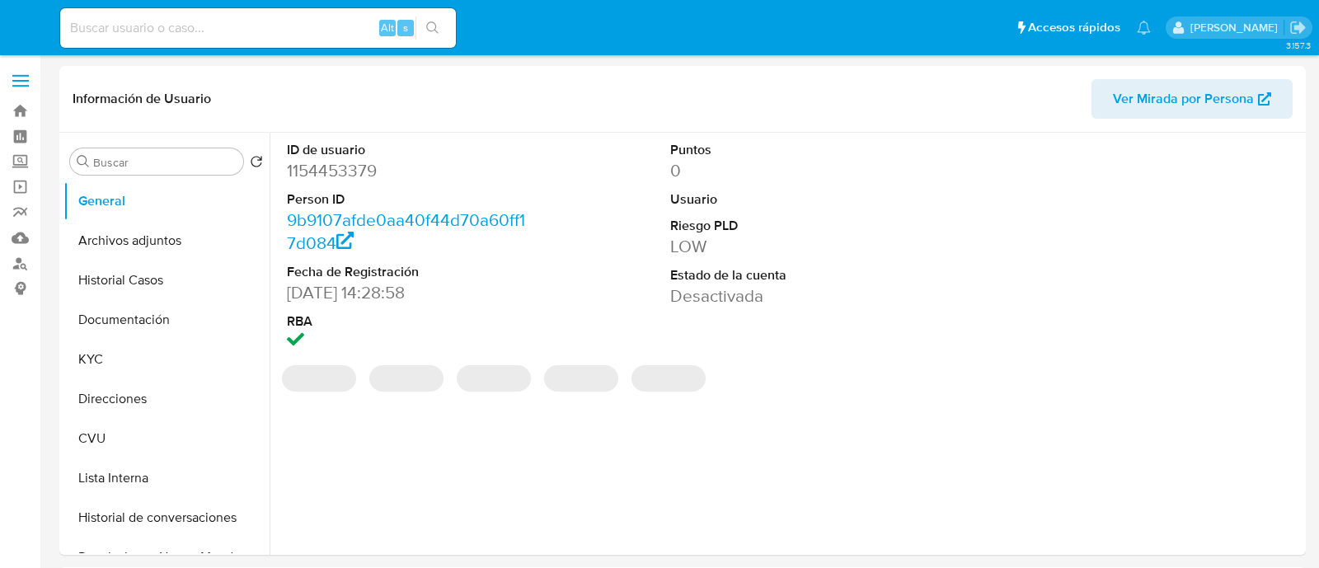
select select "10"
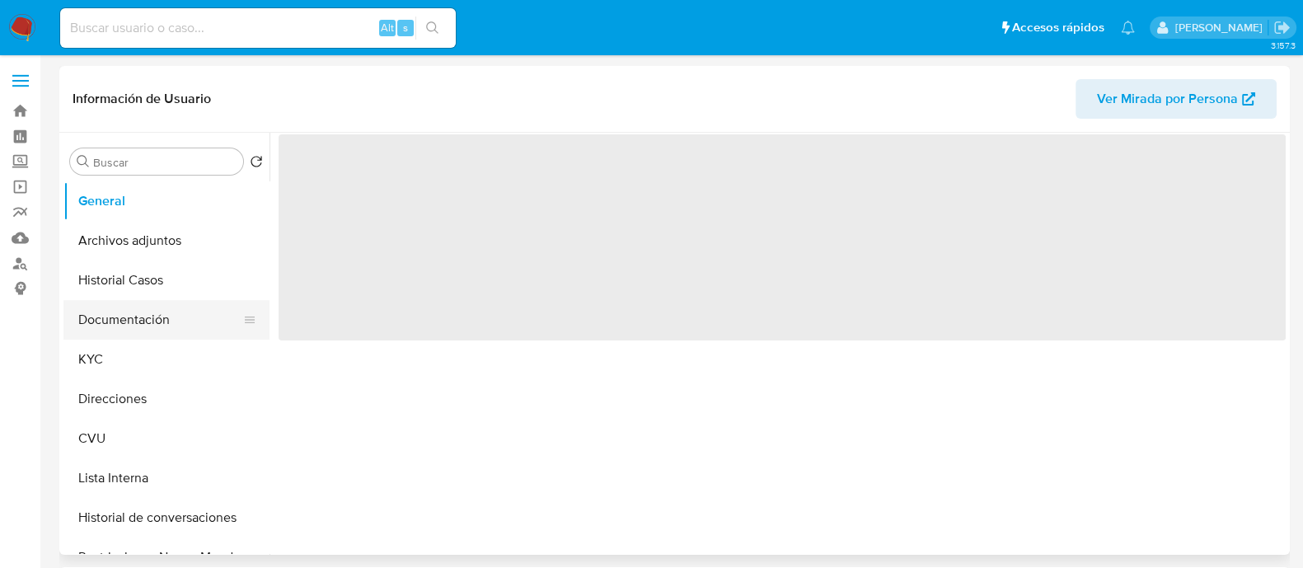
click at [106, 312] on button "Documentación" at bounding box center [159, 320] width 193 height 40
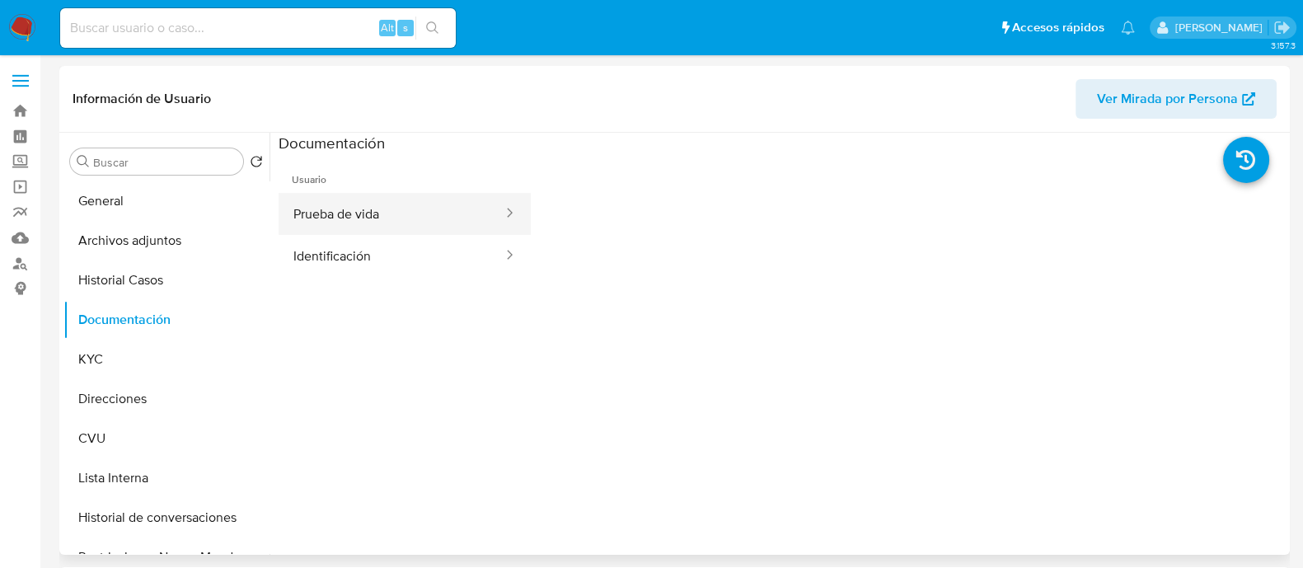
click at [345, 212] on button "Prueba de vida" at bounding box center [392, 214] width 226 height 42
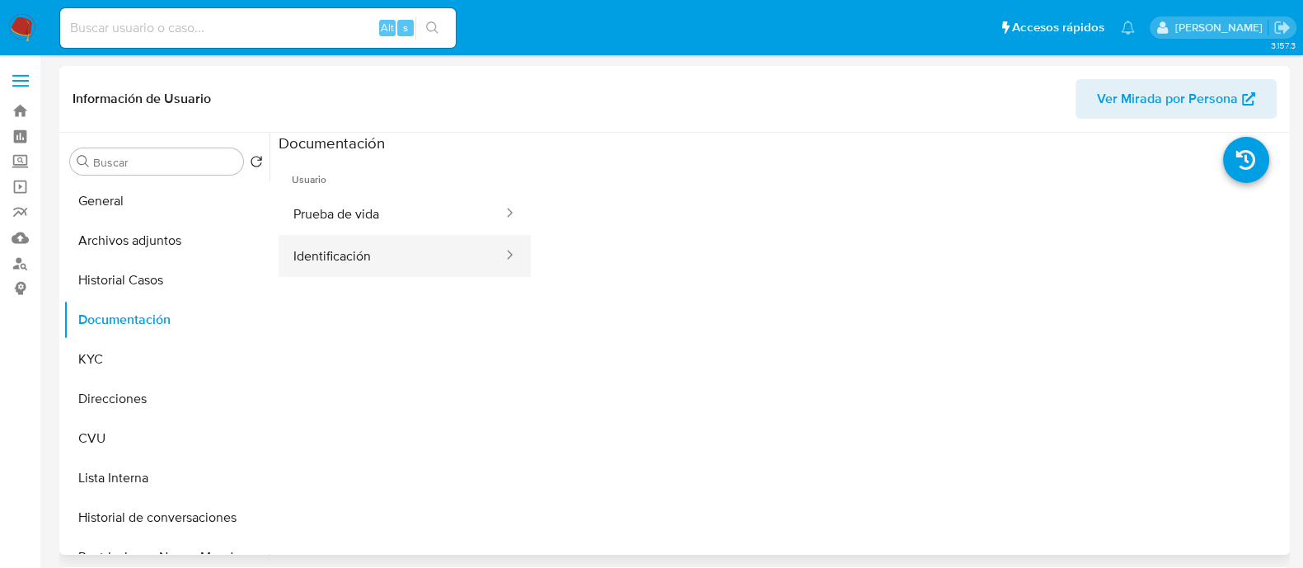
select select "10"
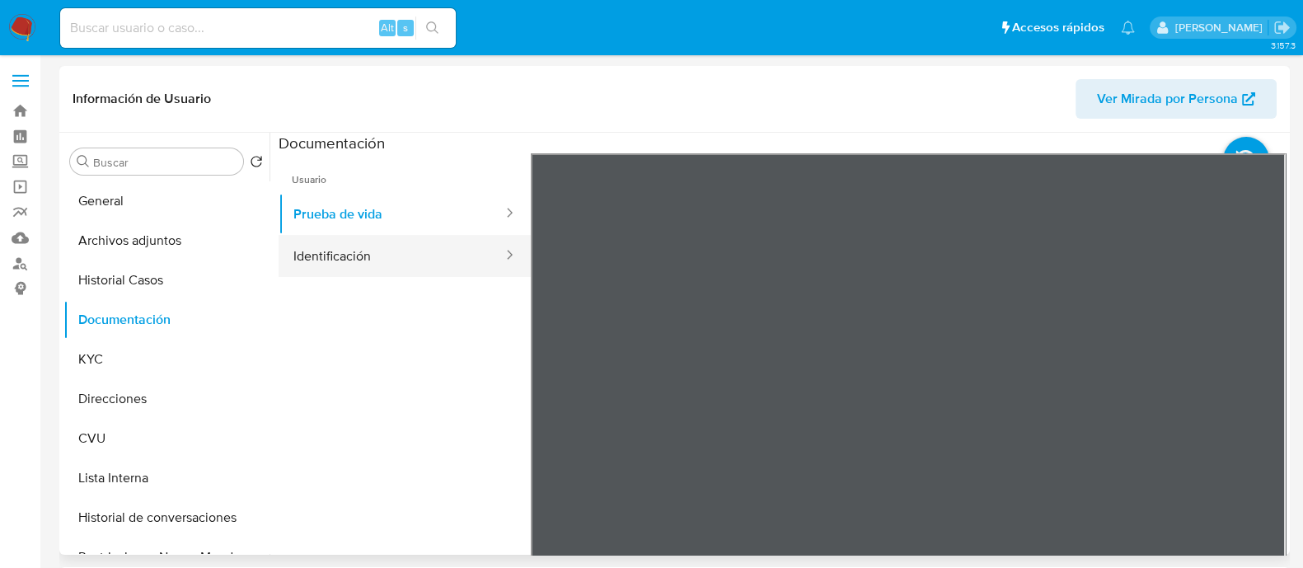
click at [420, 260] on button "Identificación" at bounding box center [392, 256] width 226 height 42
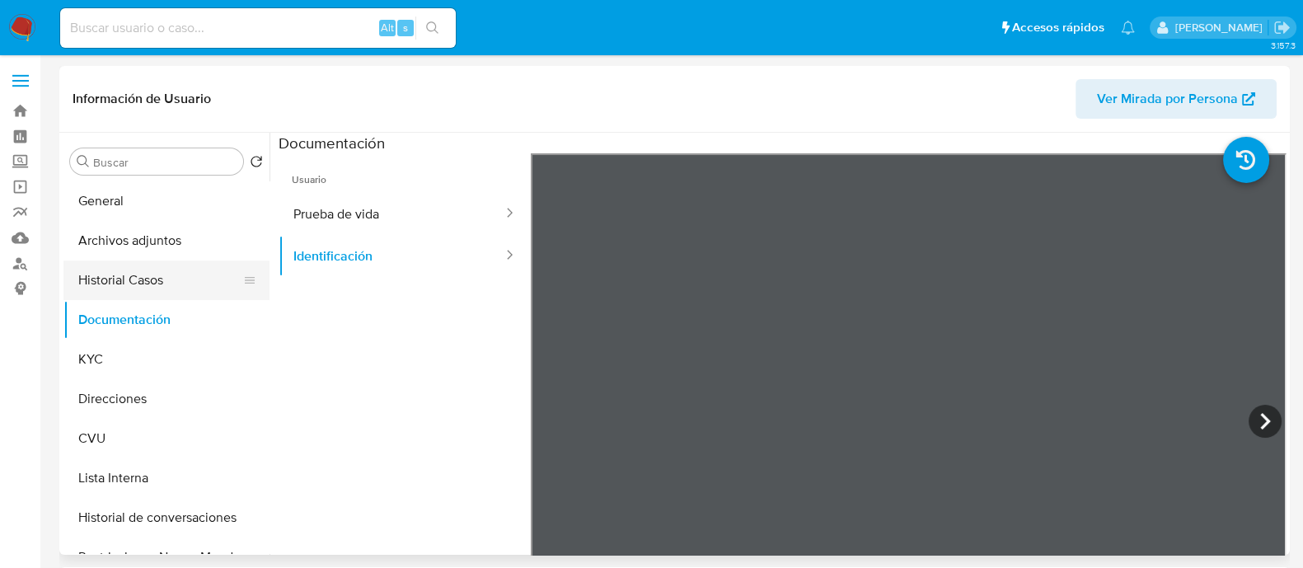
click at [132, 282] on button "Historial Casos" at bounding box center [159, 281] width 193 height 40
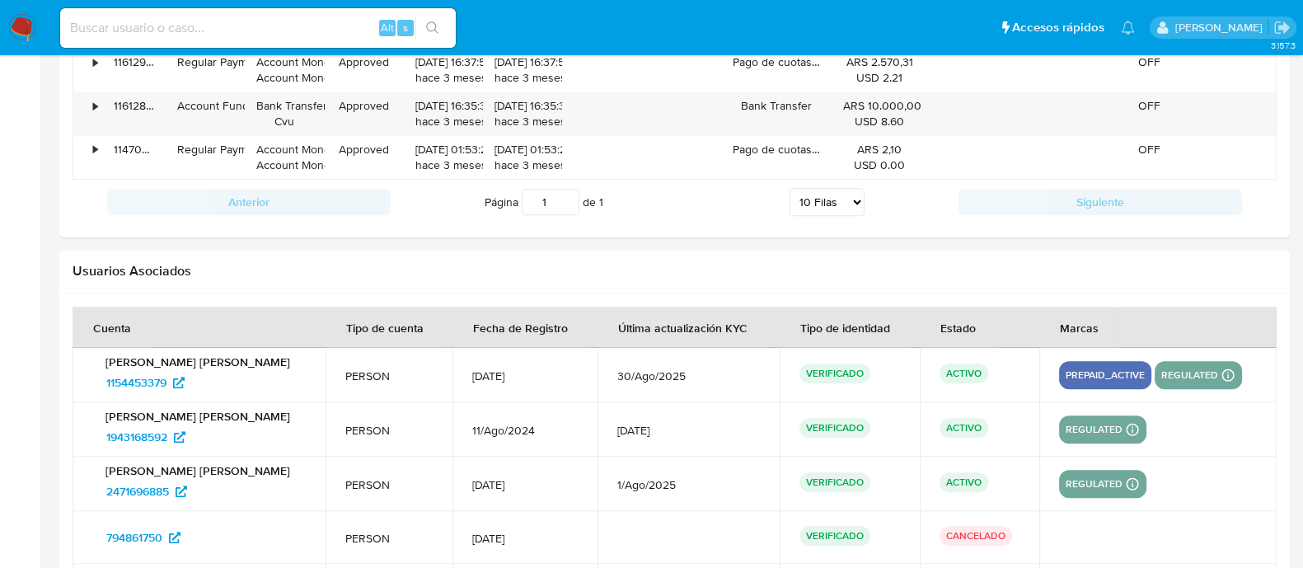
scroll to position [1991, 0]
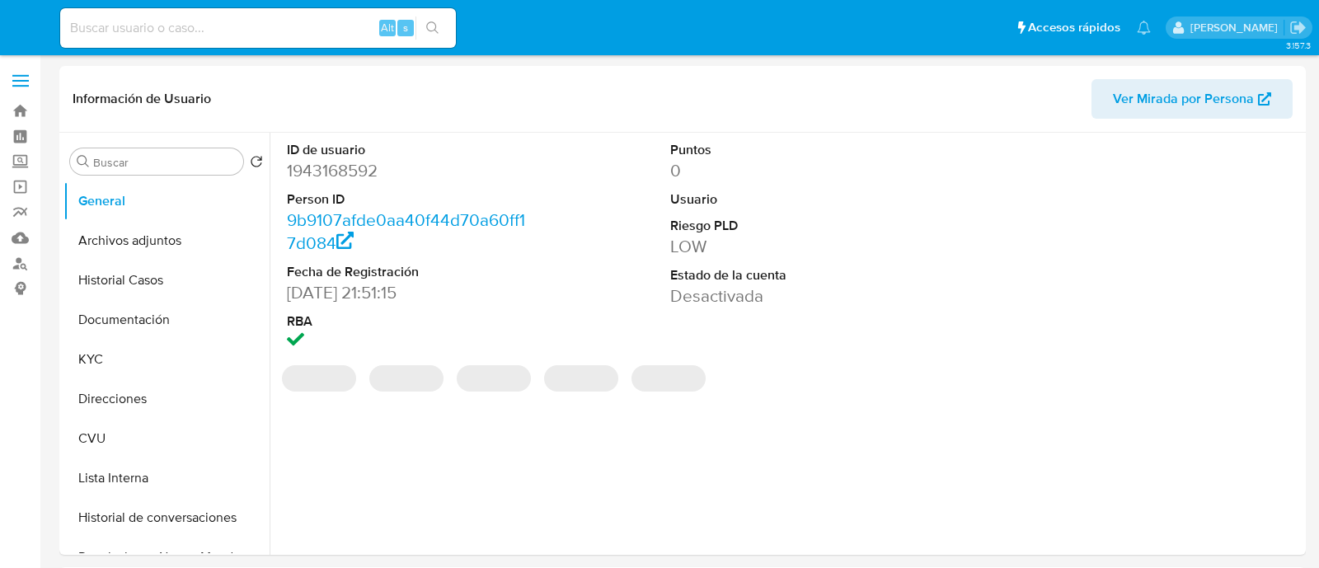
select select "10"
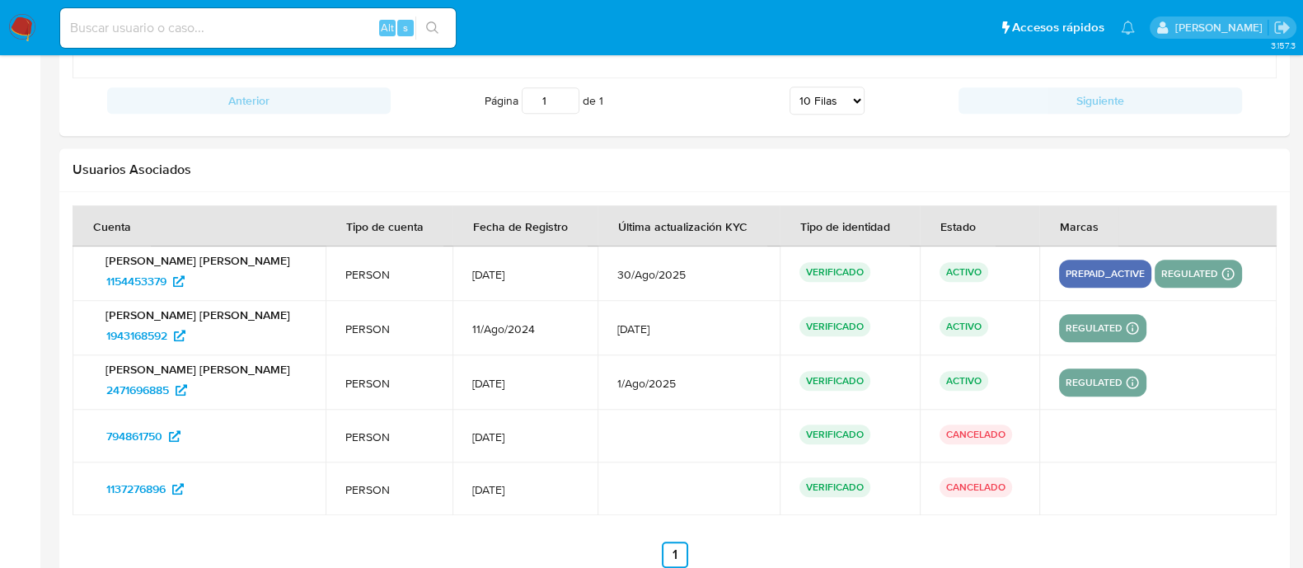
scroll to position [2008, 0]
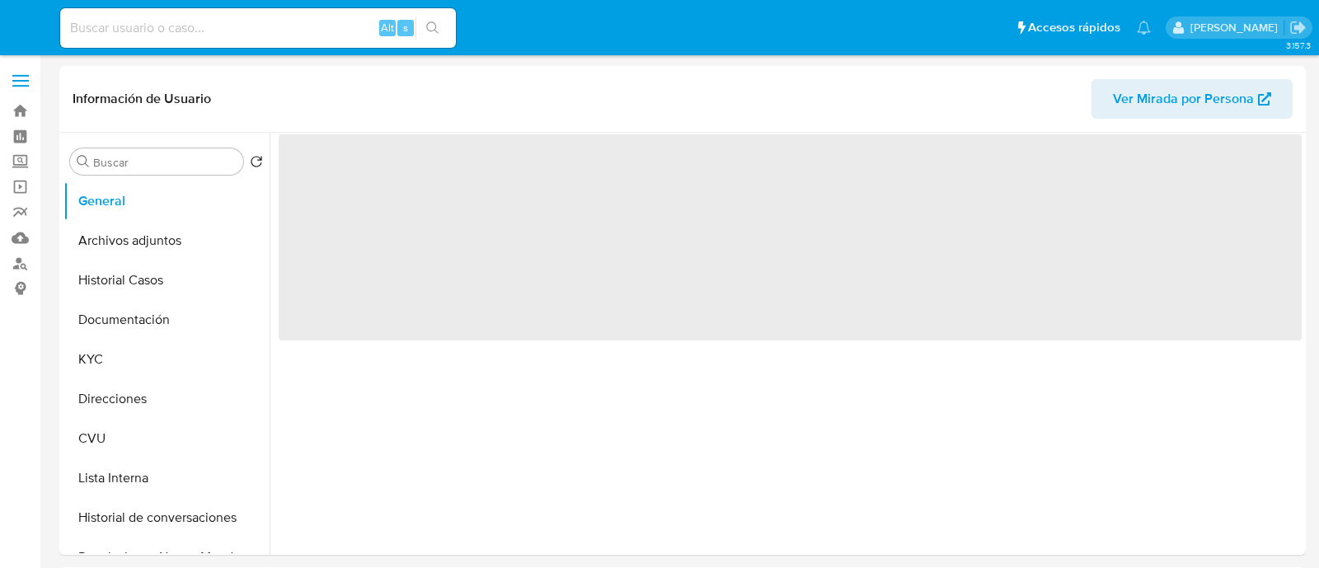
select select "10"
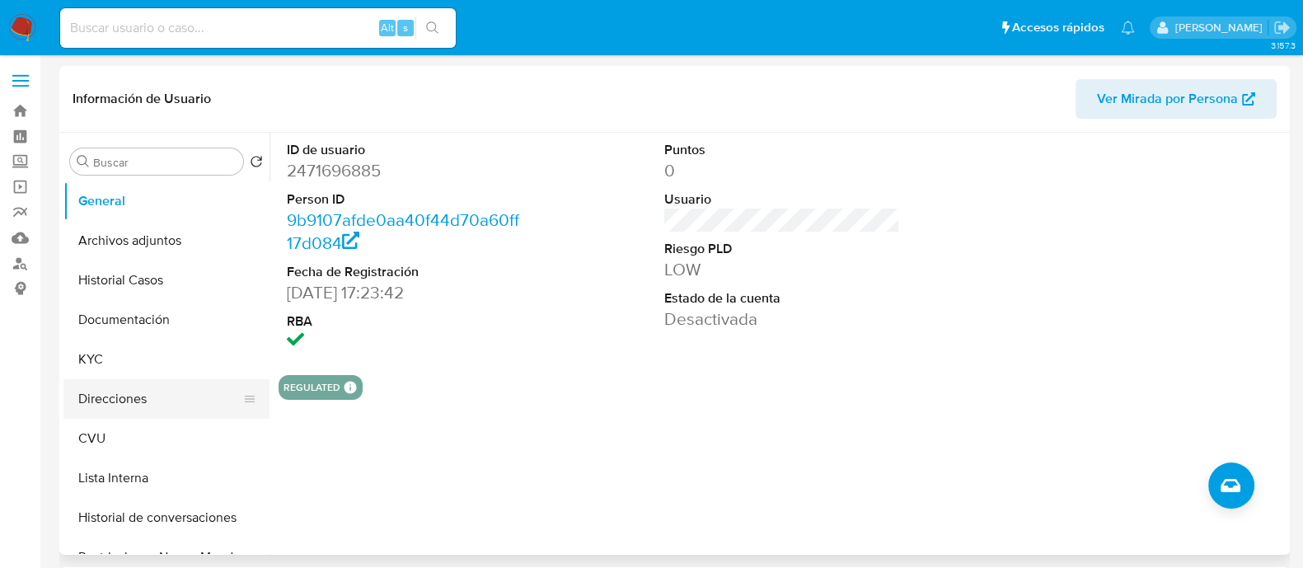
click at [115, 389] on button "Direcciones" at bounding box center [159, 399] width 193 height 40
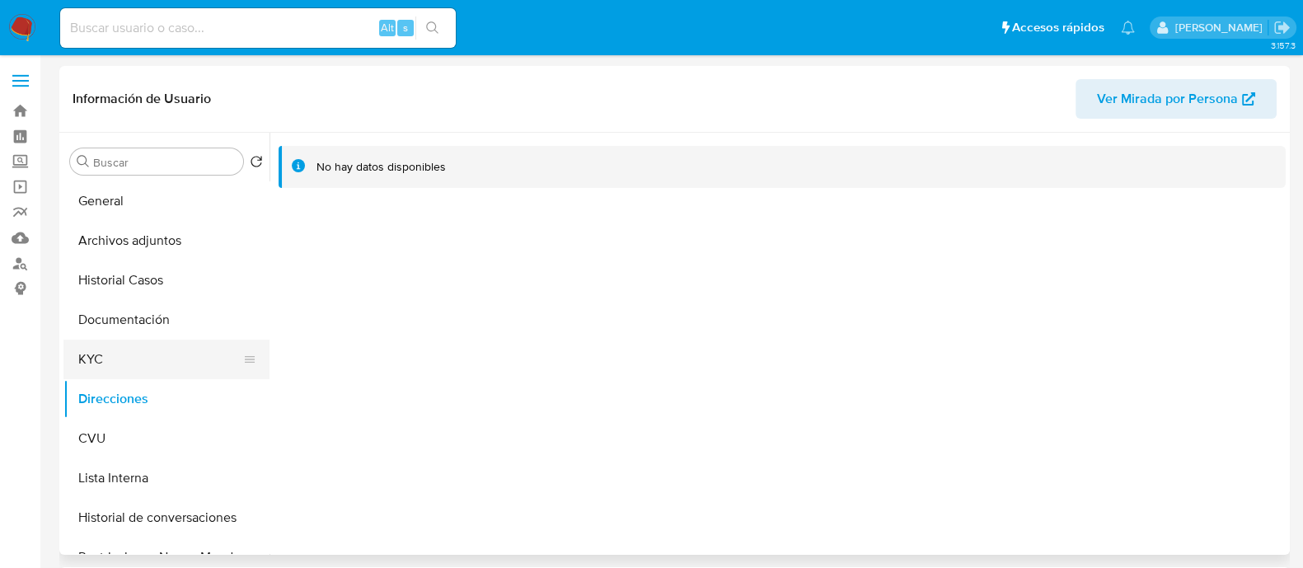
click at [106, 350] on button "KYC" at bounding box center [159, 360] width 193 height 40
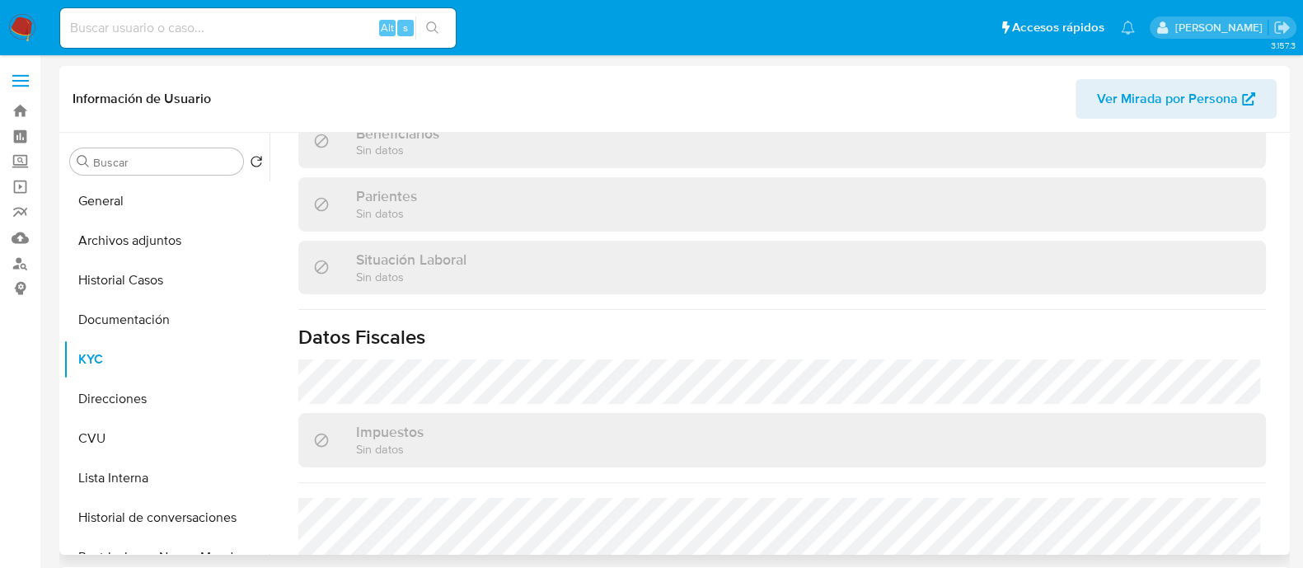
scroll to position [887, 0]
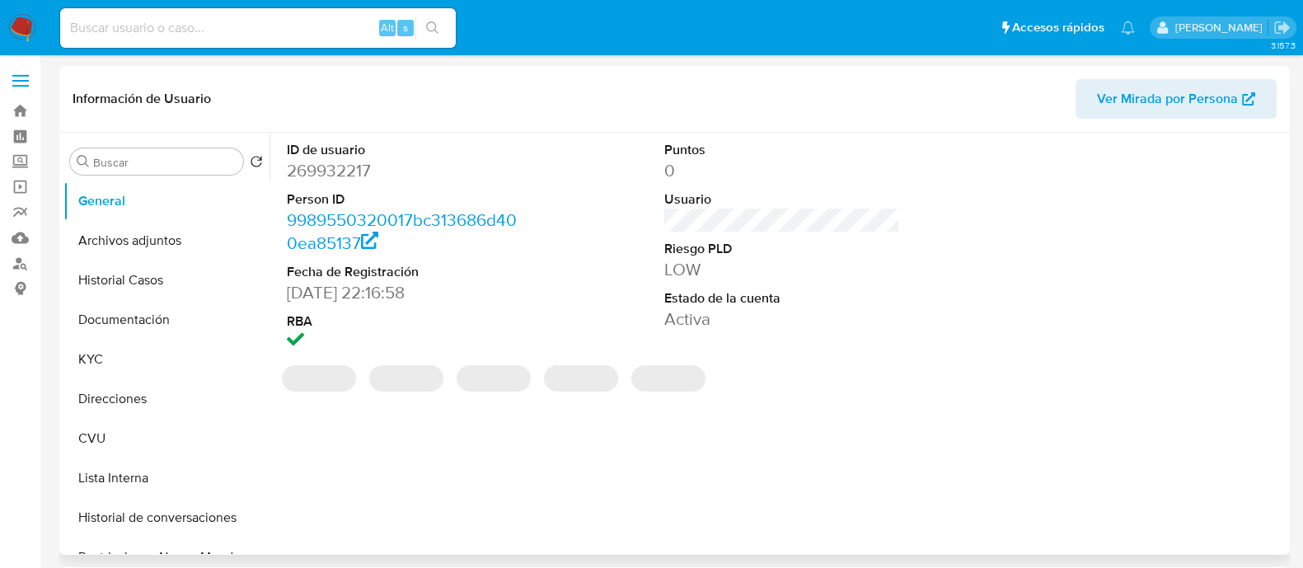
select select "10"
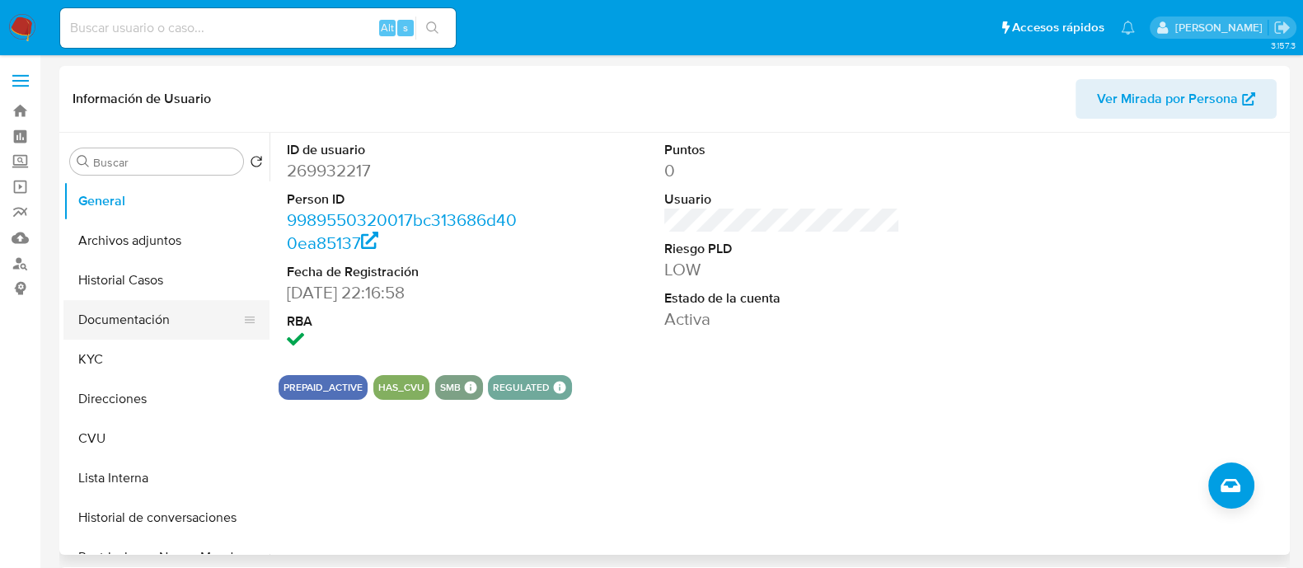
click at [162, 321] on button "Documentación" at bounding box center [159, 320] width 193 height 40
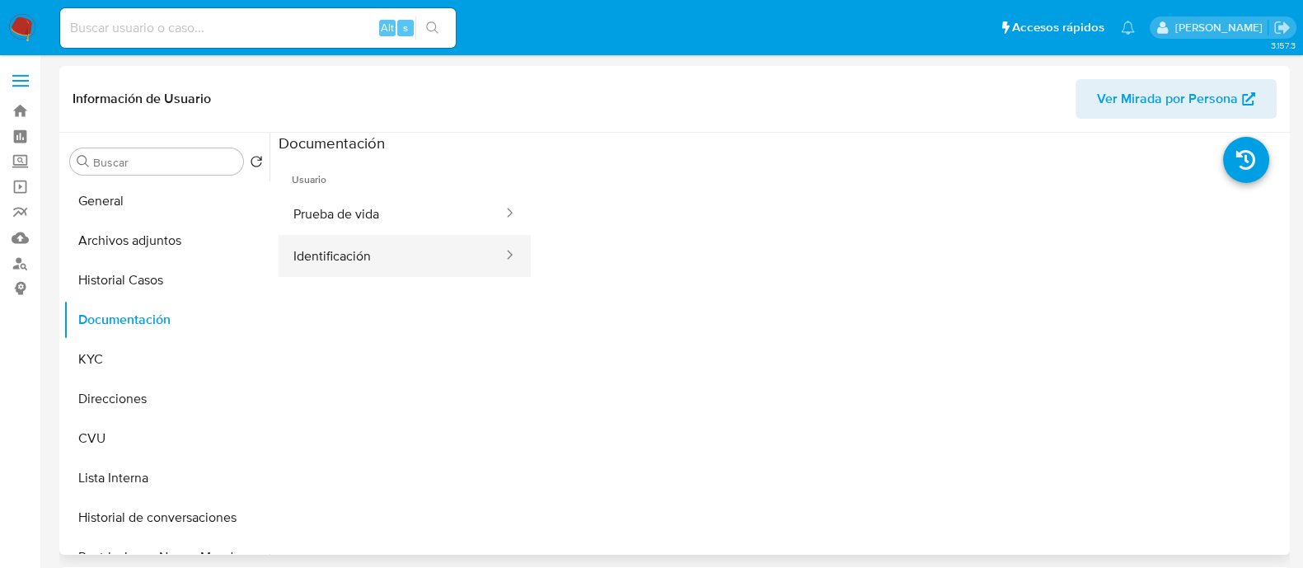
click at [385, 249] on button "Identificación" at bounding box center [392, 256] width 226 height 42
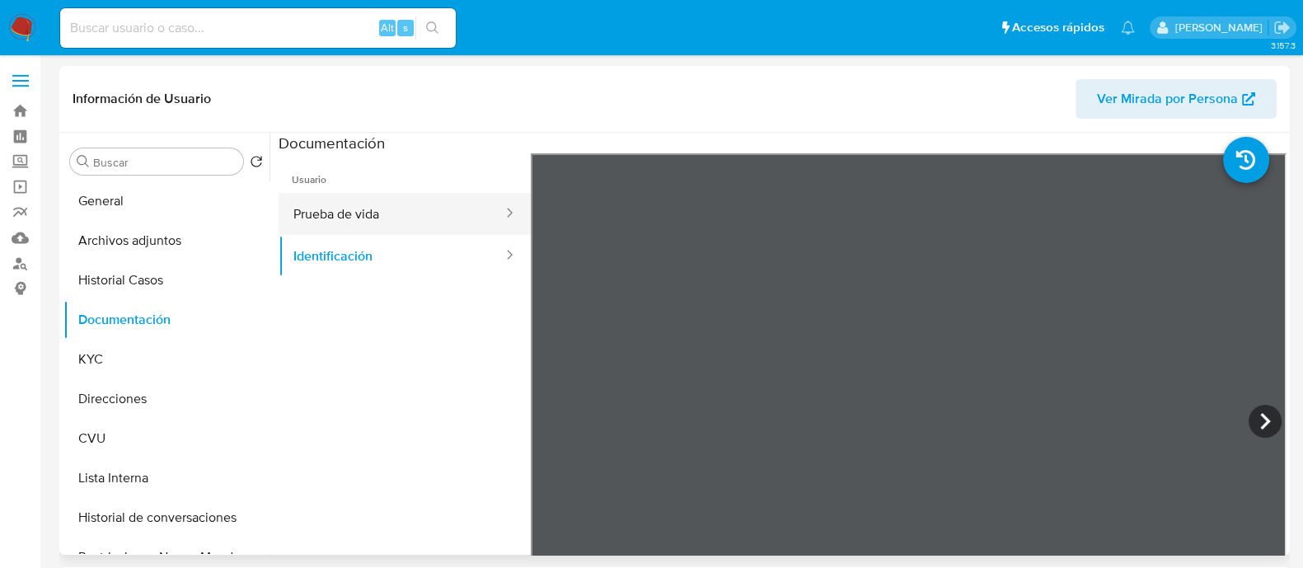
click at [354, 200] on button "Prueba de vida" at bounding box center [392, 214] width 226 height 42
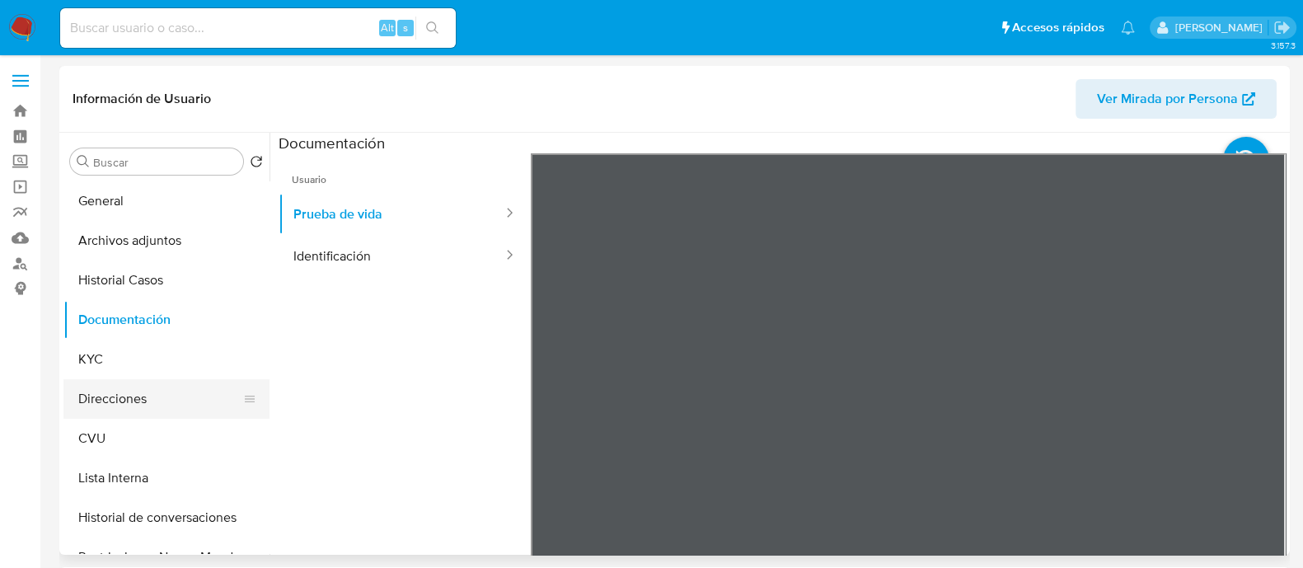
click at [134, 400] on button "Direcciones" at bounding box center [159, 399] width 193 height 40
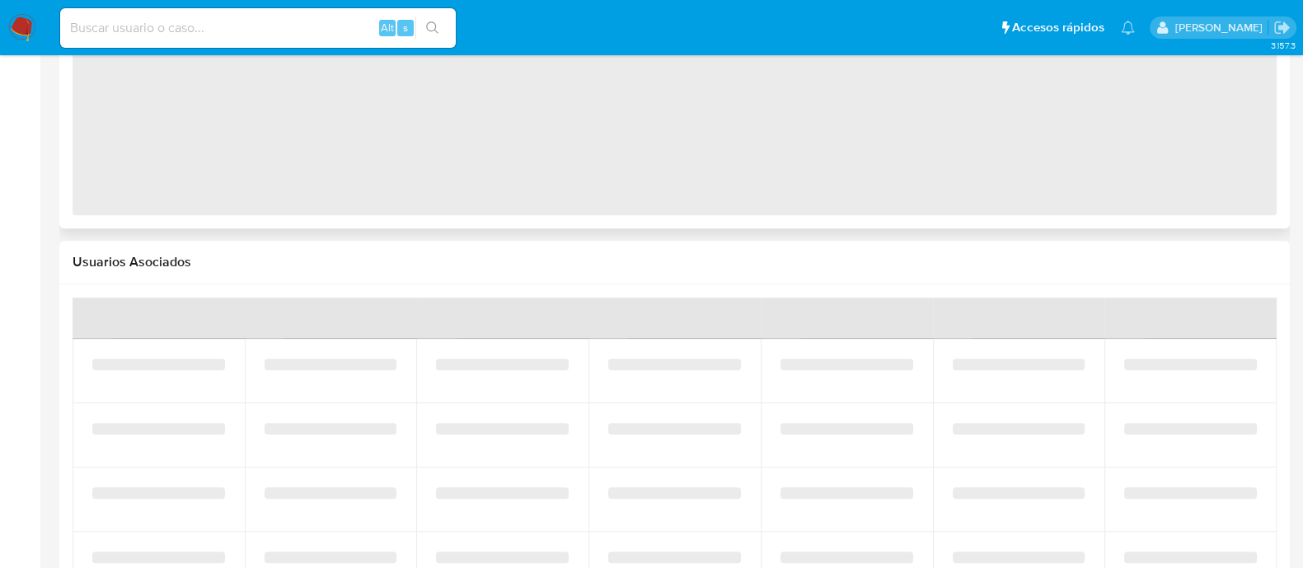
select select "10"
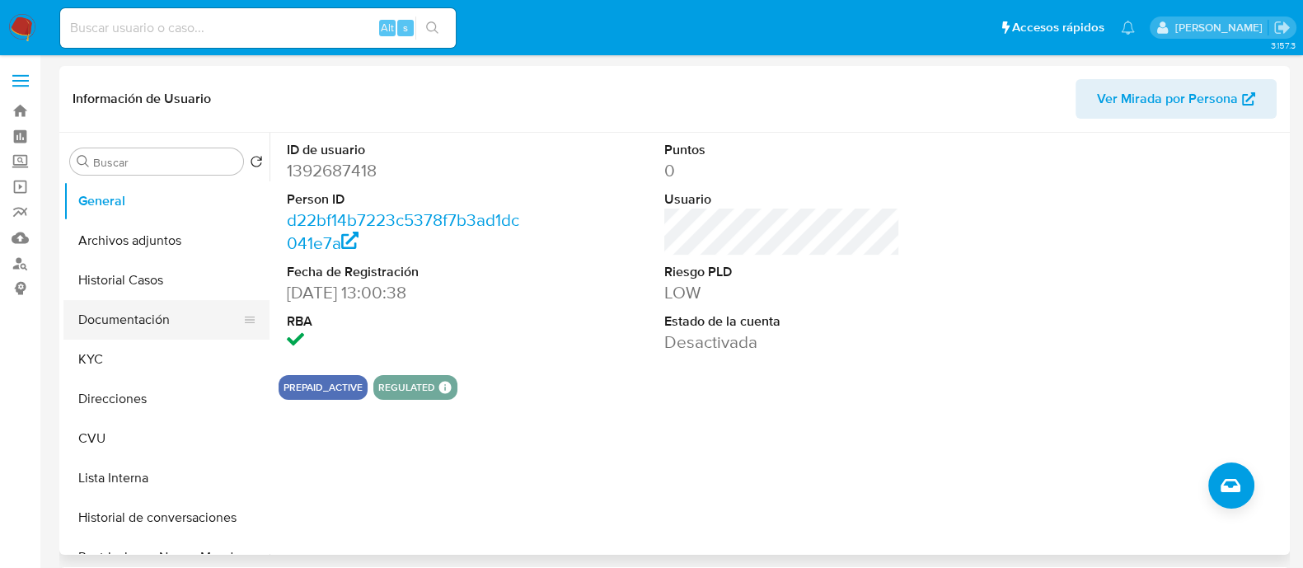
click at [124, 337] on button "Documentación" at bounding box center [159, 320] width 193 height 40
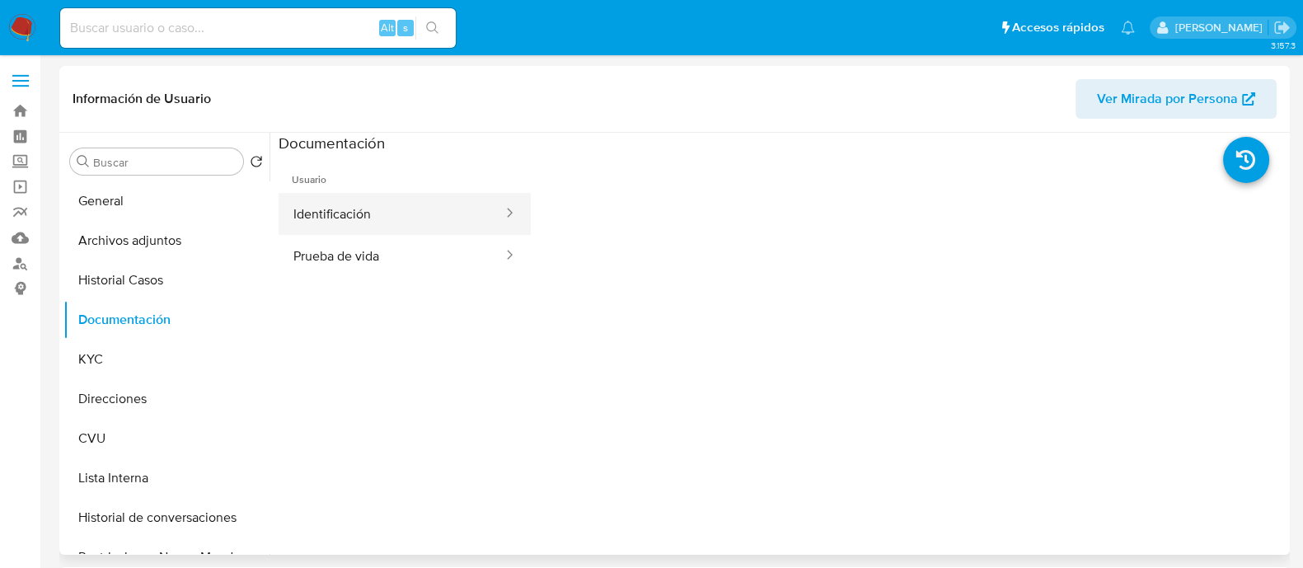
click at [337, 202] on button "Identificación" at bounding box center [392, 214] width 226 height 42
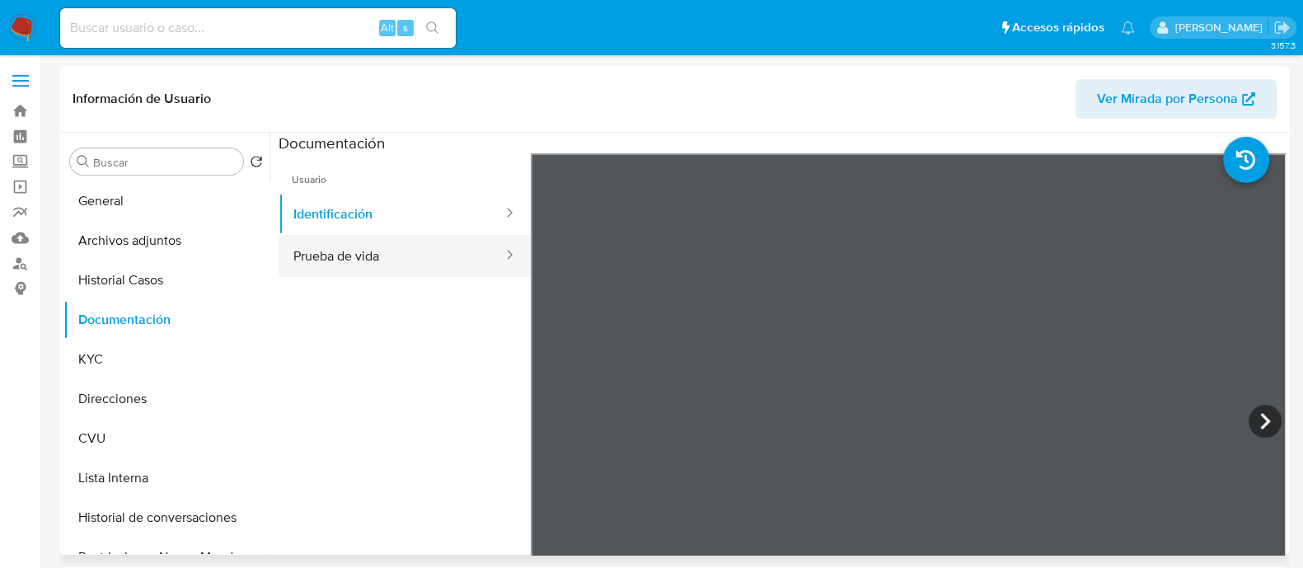
click at [402, 256] on button "Prueba de vida" at bounding box center [392, 256] width 226 height 42
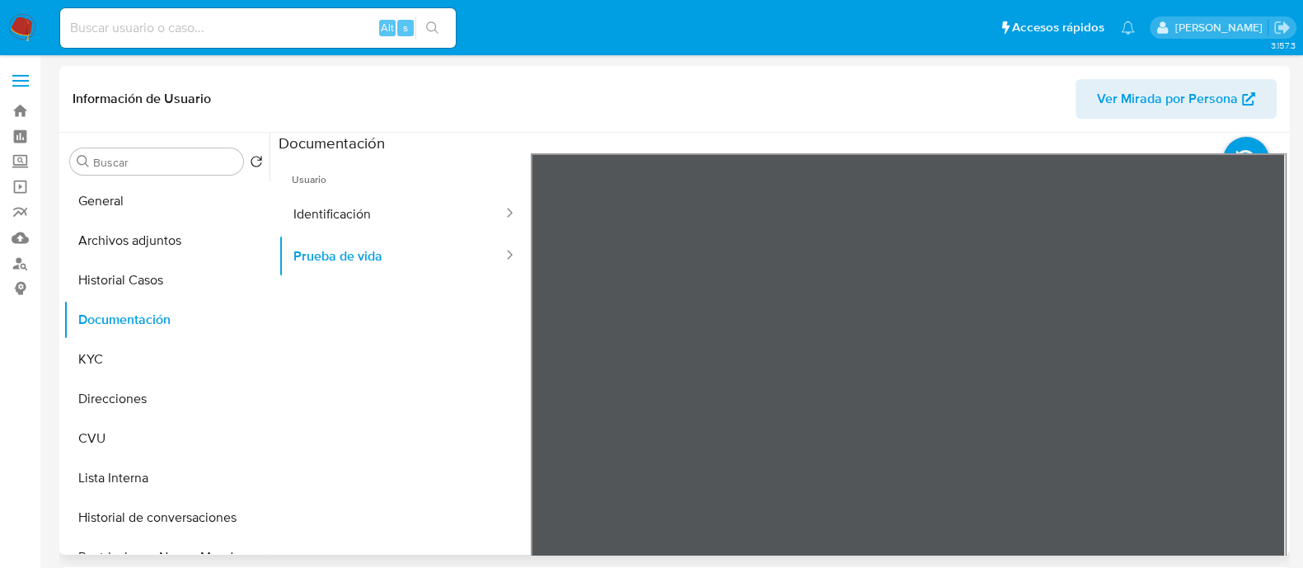
scroll to position [53, 0]
click at [202, 190] on button "General" at bounding box center [159, 201] width 193 height 40
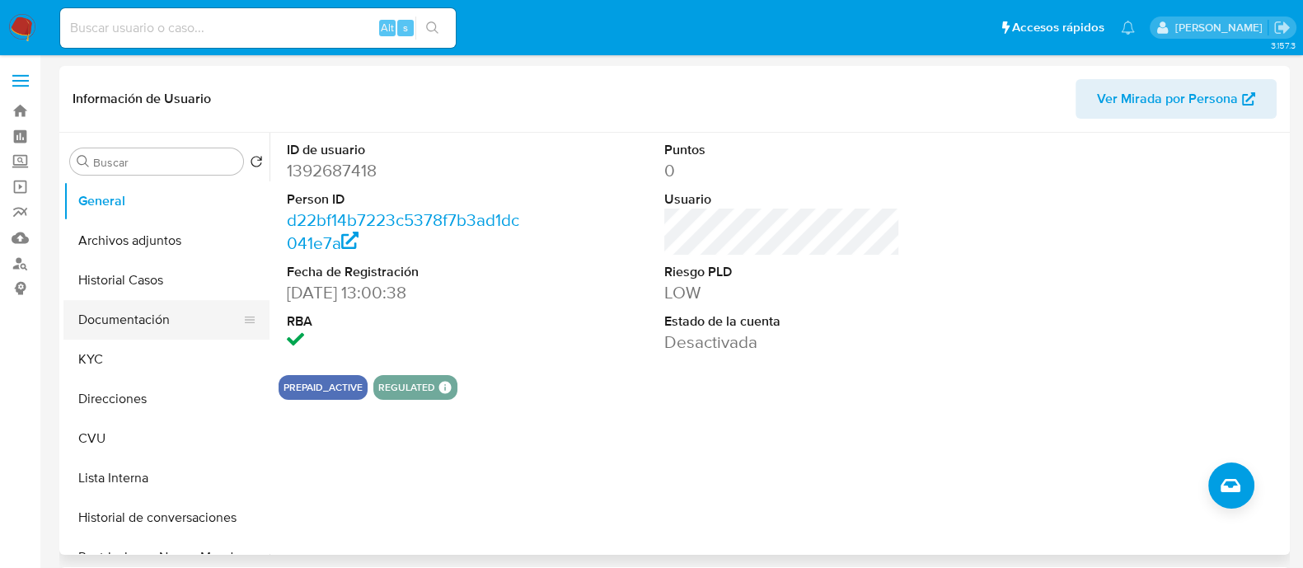
click at [116, 314] on button "Documentación" at bounding box center [159, 320] width 193 height 40
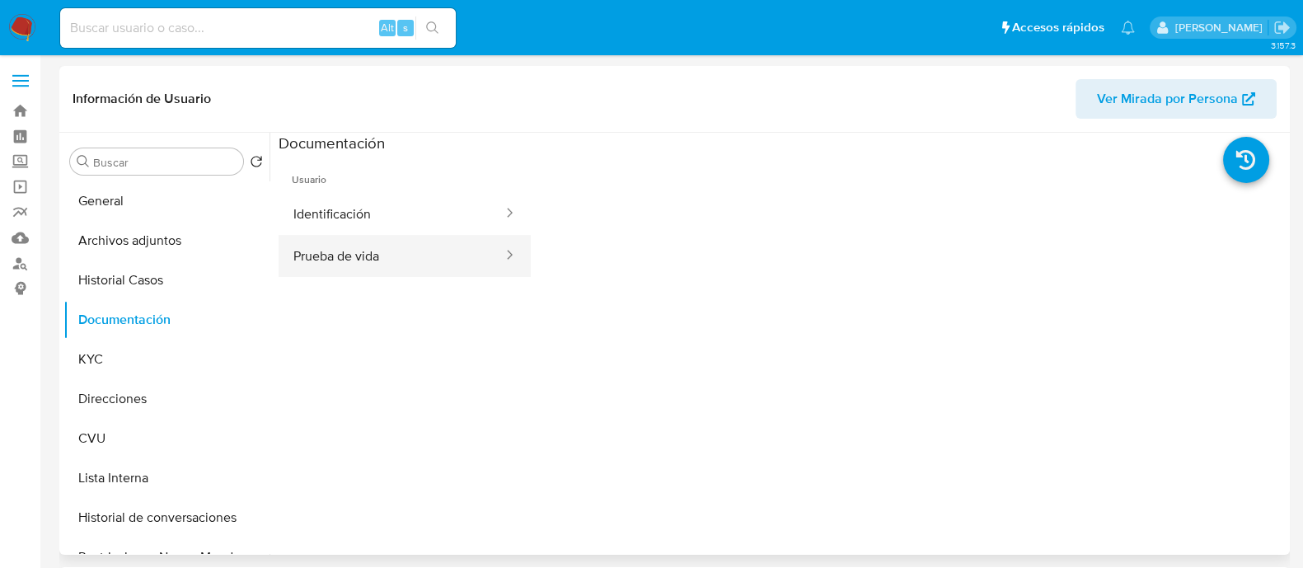
click at [367, 247] on button "Prueba de vida" at bounding box center [392, 256] width 226 height 42
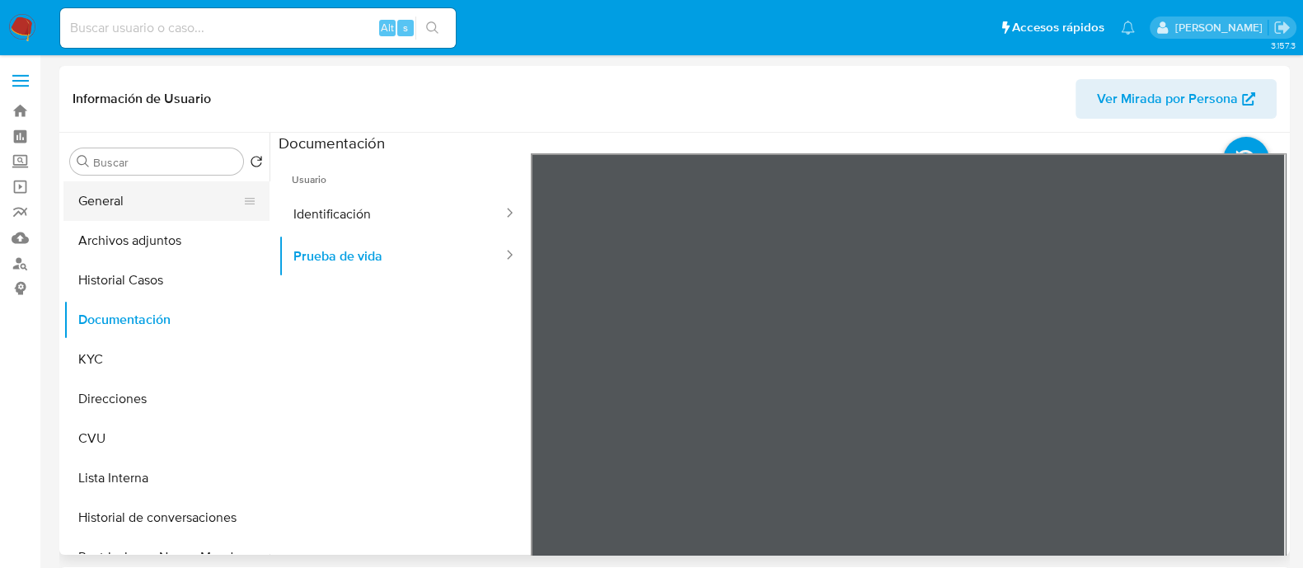
click at [119, 195] on button "General" at bounding box center [159, 201] width 193 height 40
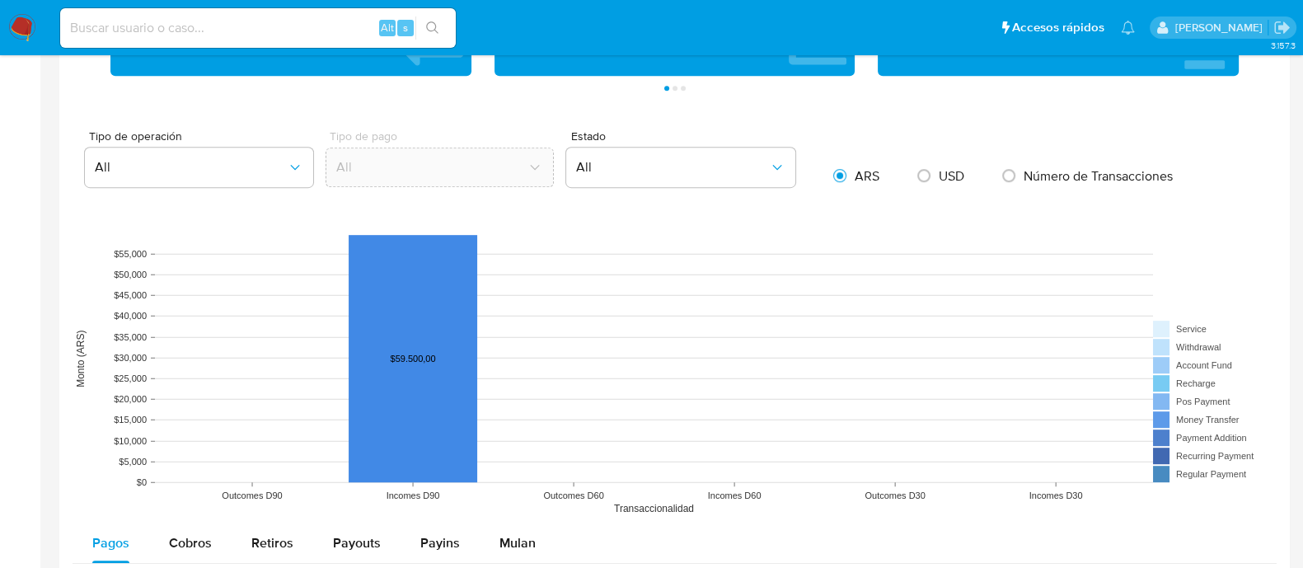
scroll to position [458, 0]
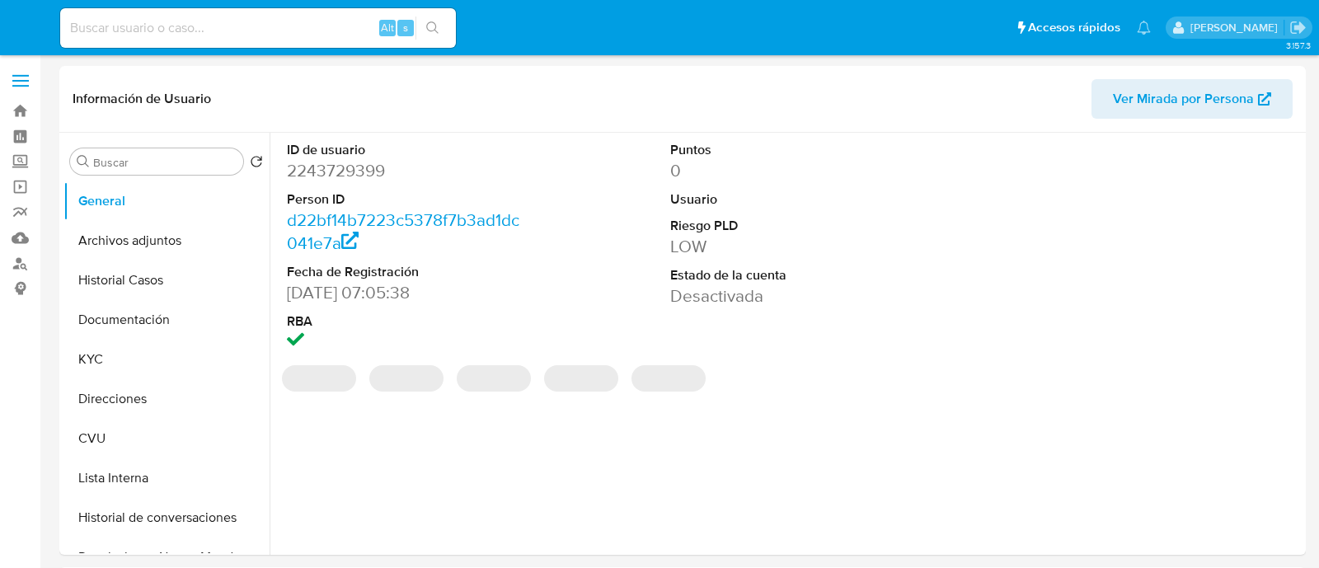
select select "10"
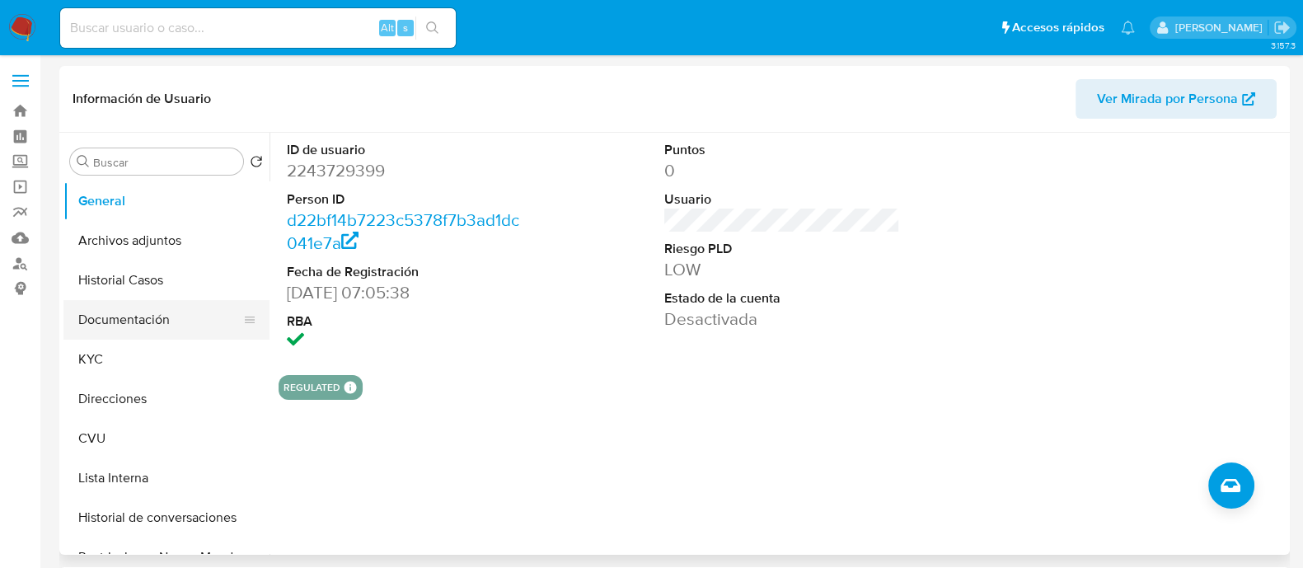
click at [90, 327] on button "Documentación" at bounding box center [159, 320] width 193 height 40
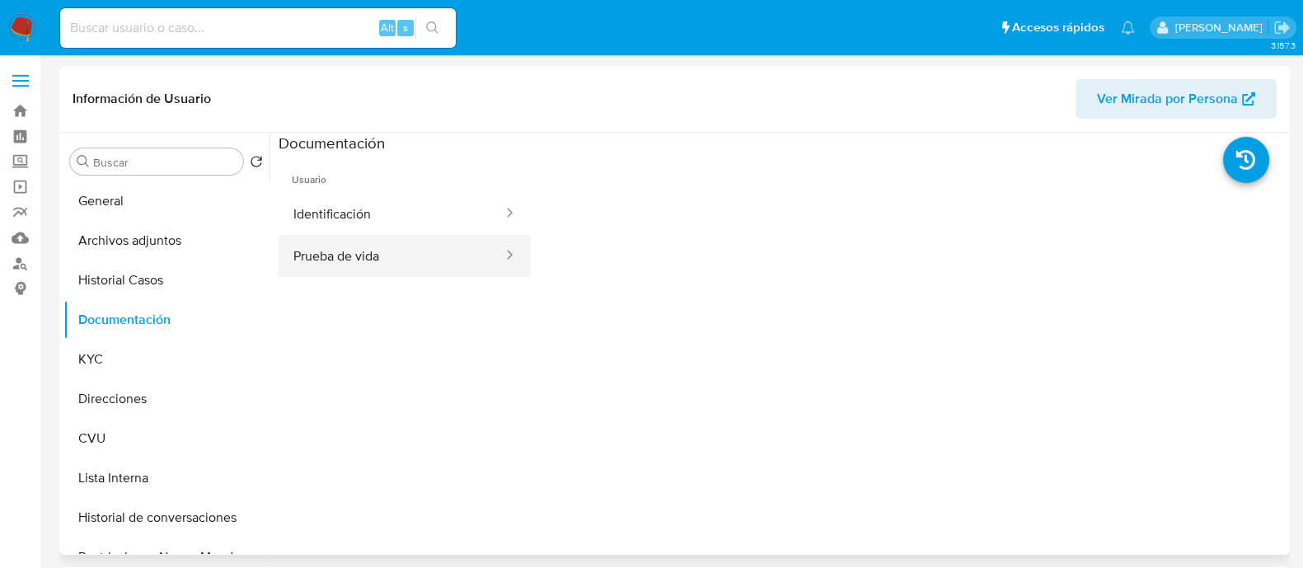
click at [367, 257] on button "Prueba de vida" at bounding box center [392, 256] width 226 height 42
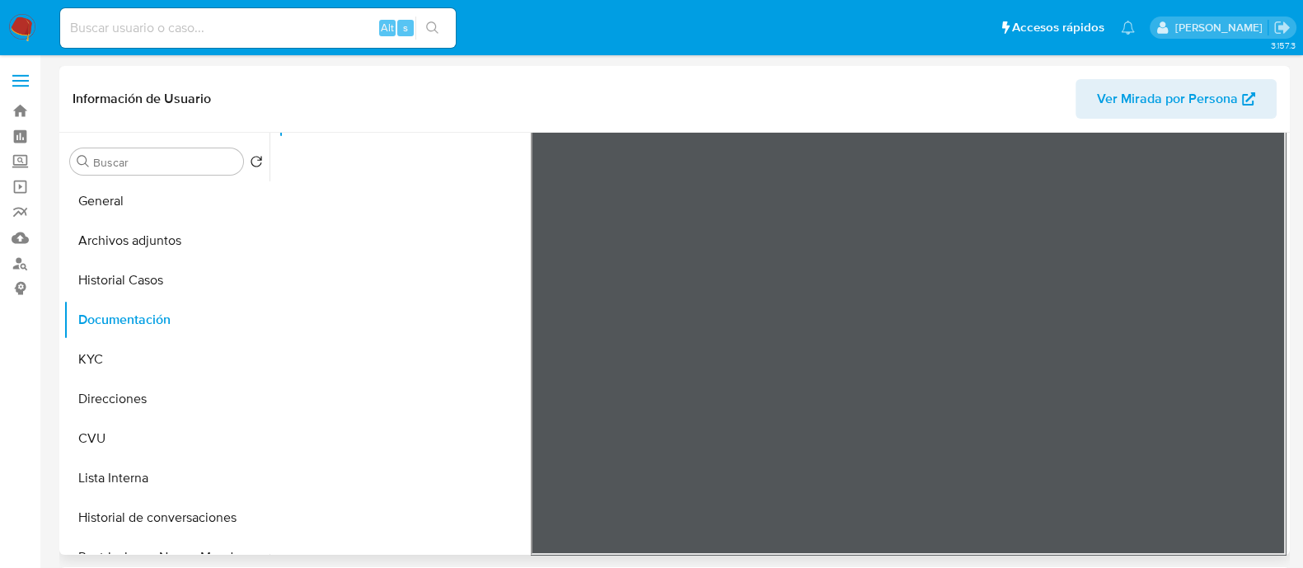
scroll to position [53, 0]
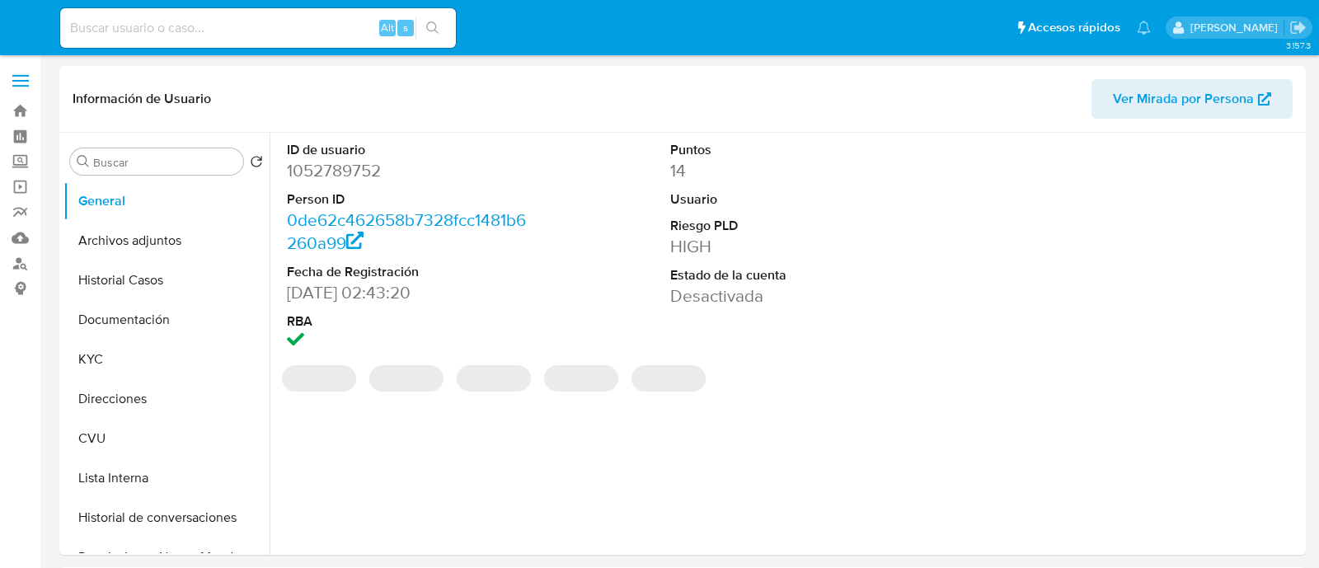
select select "10"
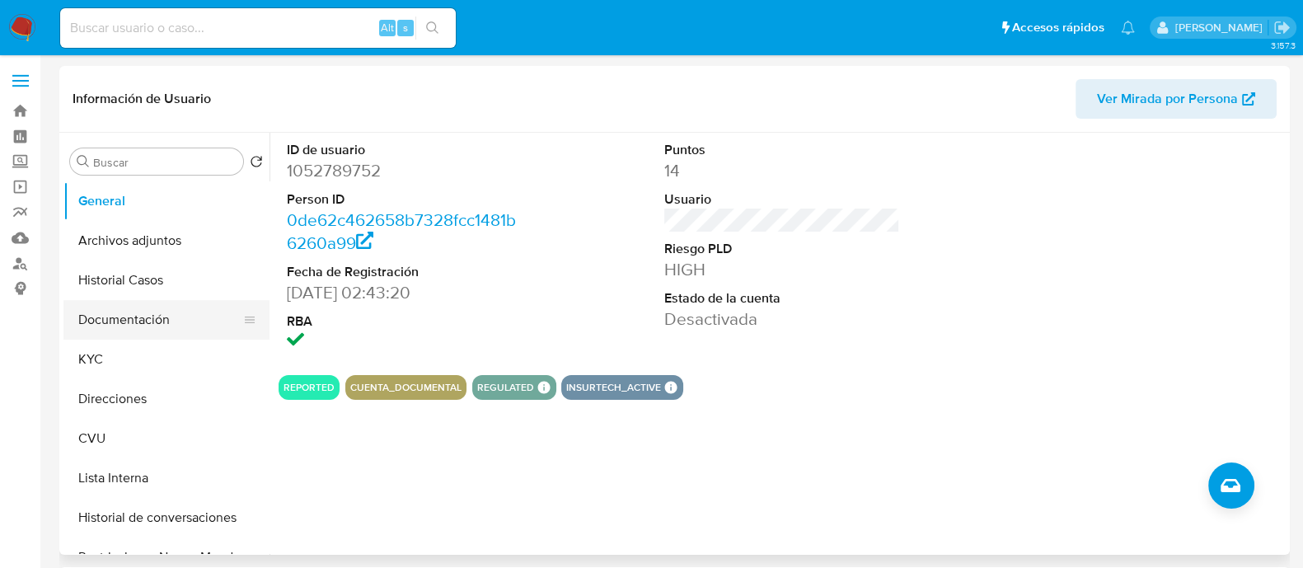
click at [92, 308] on button "Documentación" at bounding box center [159, 320] width 193 height 40
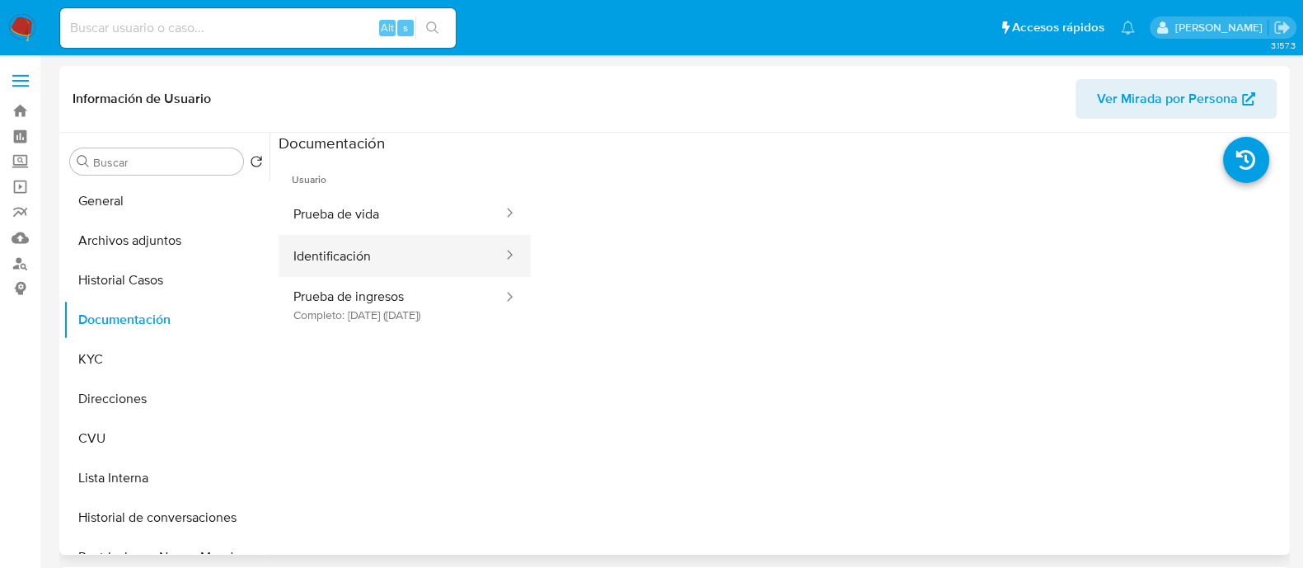
click at [336, 239] on button "Identificación" at bounding box center [392, 256] width 226 height 42
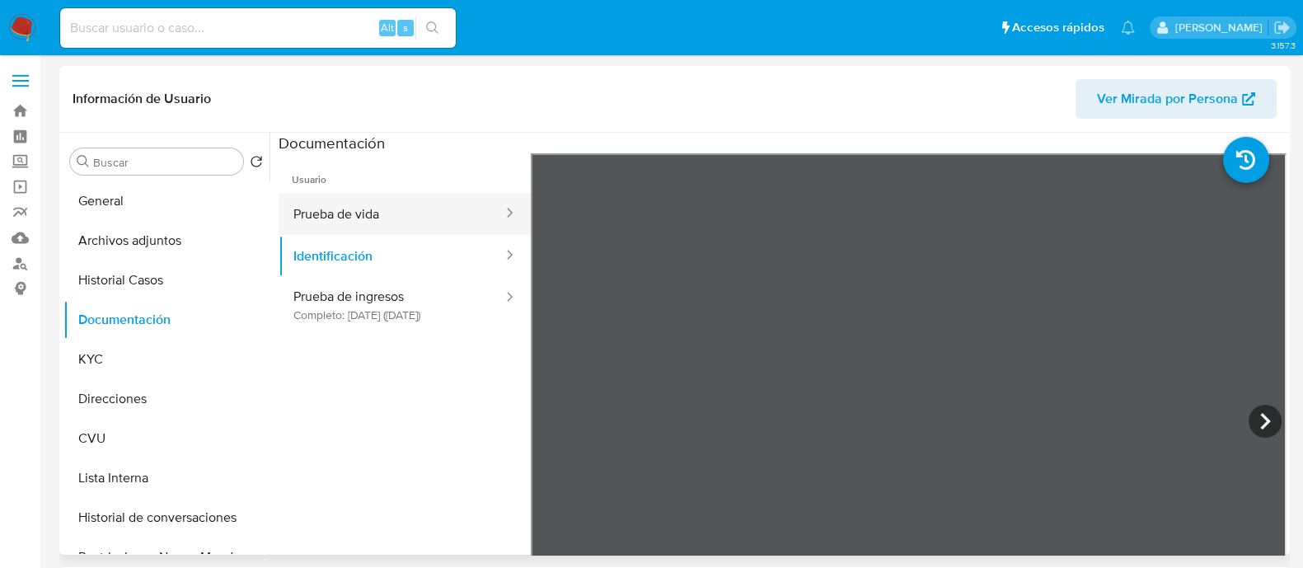
click at [412, 216] on button "Prueba de vida" at bounding box center [392, 214] width 226 height 42
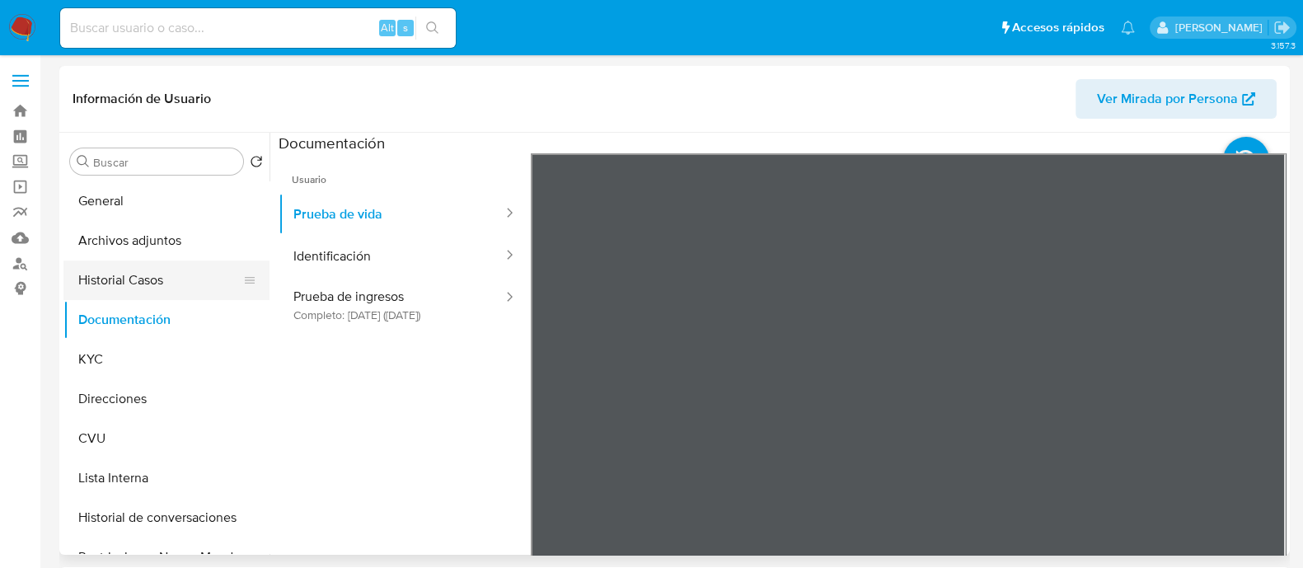
click at [128, 271] on button "Historial Casos" at bounding box center [159, 281] width 193 height 40
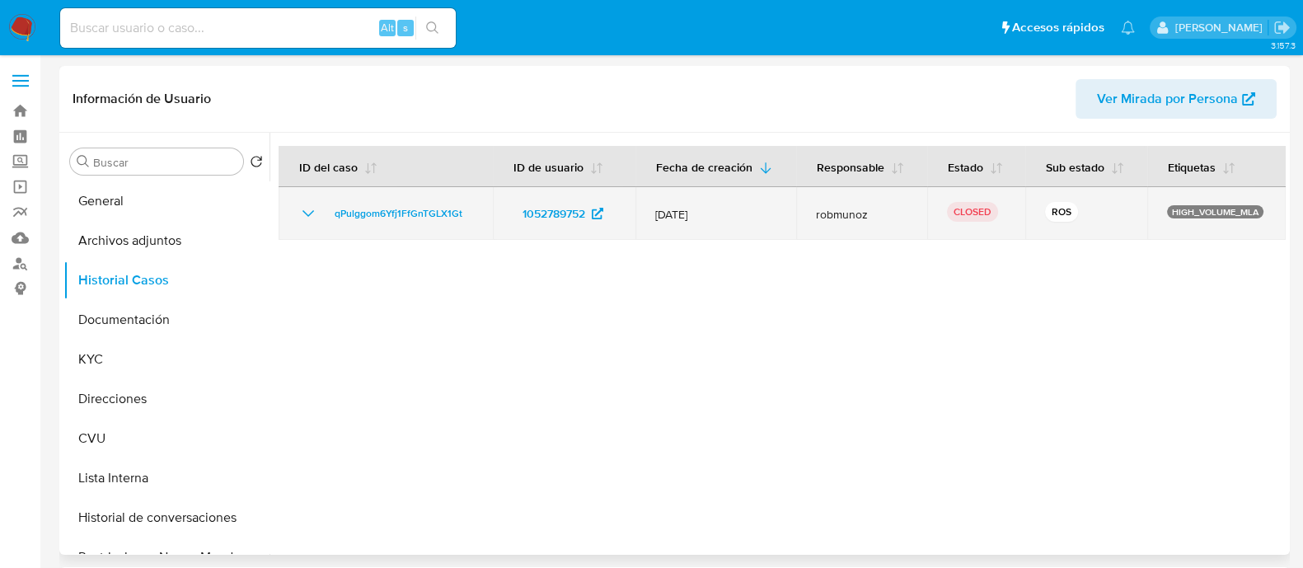
click at [308, 215] on icon "Mostrar/Ocultar" at bounding box center [309, 213] width 12 height 7
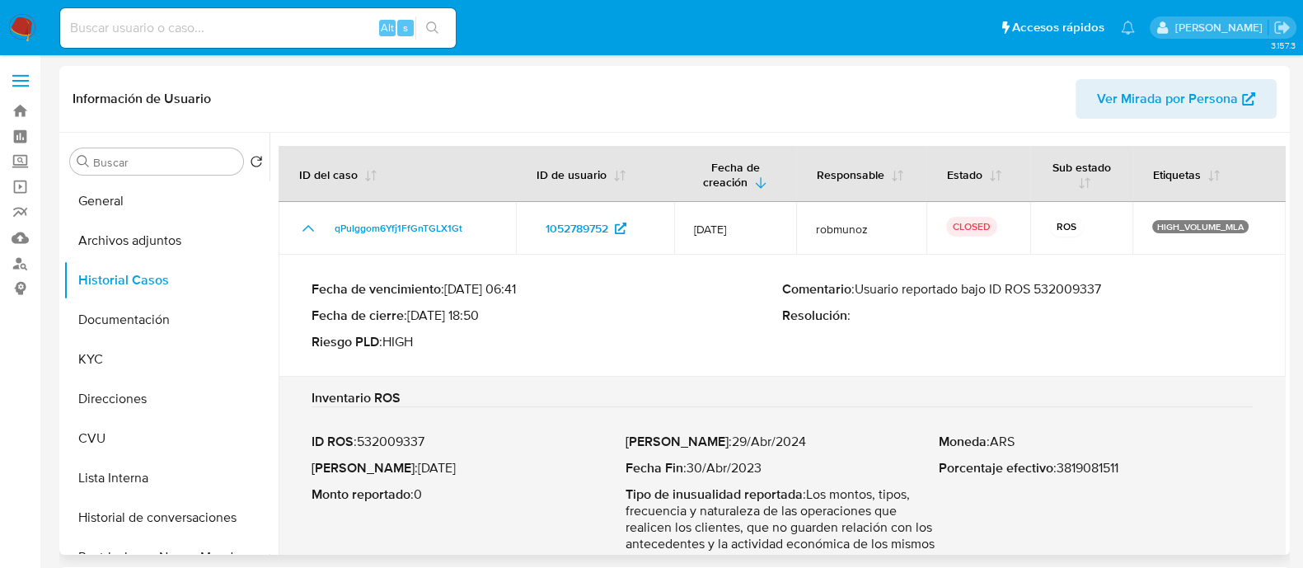
drag, startPoint x: 854, startPoint y: 286, endPoint x: 1109, endPoint y: 285, distance: 254.8
click at [1109, 285] on p "Comentario : Usuario reportado bajo ID ROS 532009337" at bounding box center [1017, 289] width 471 height 16
click at [109, 402] on button "Direcciones" at bounding box center [159, 399] width 193 height 40
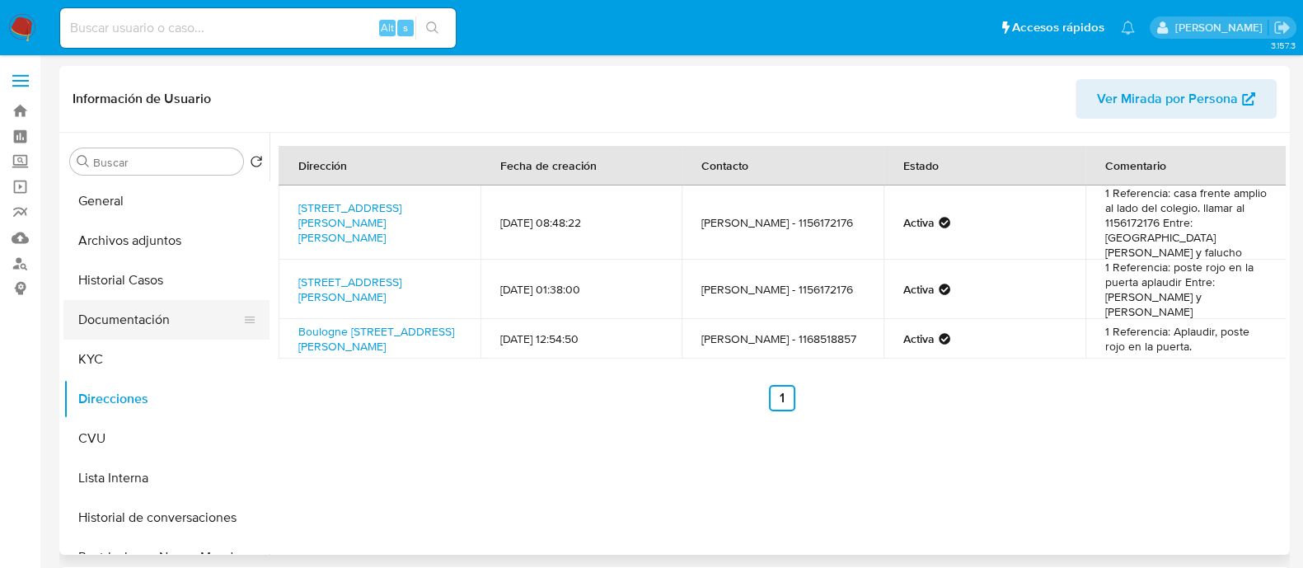
click at [104, 322] on button "Documentación" at bounding box center [159, 320] width 193 height 40
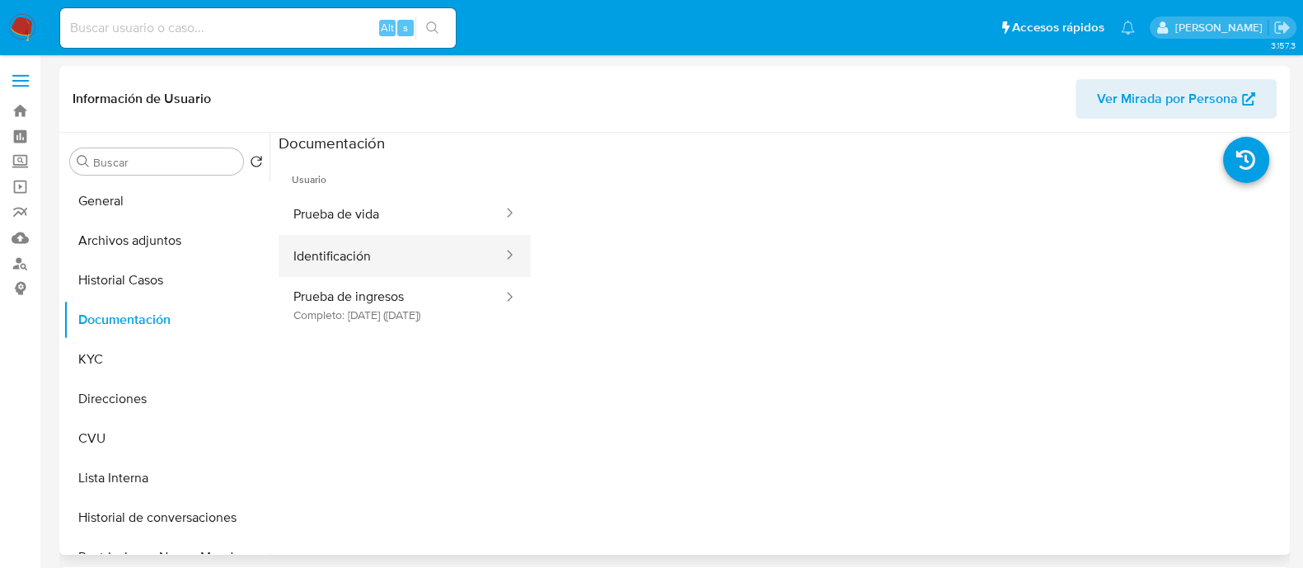
click at [360, 258] on button "Identificación" at bounding box center [392, 256] width 226 height 42
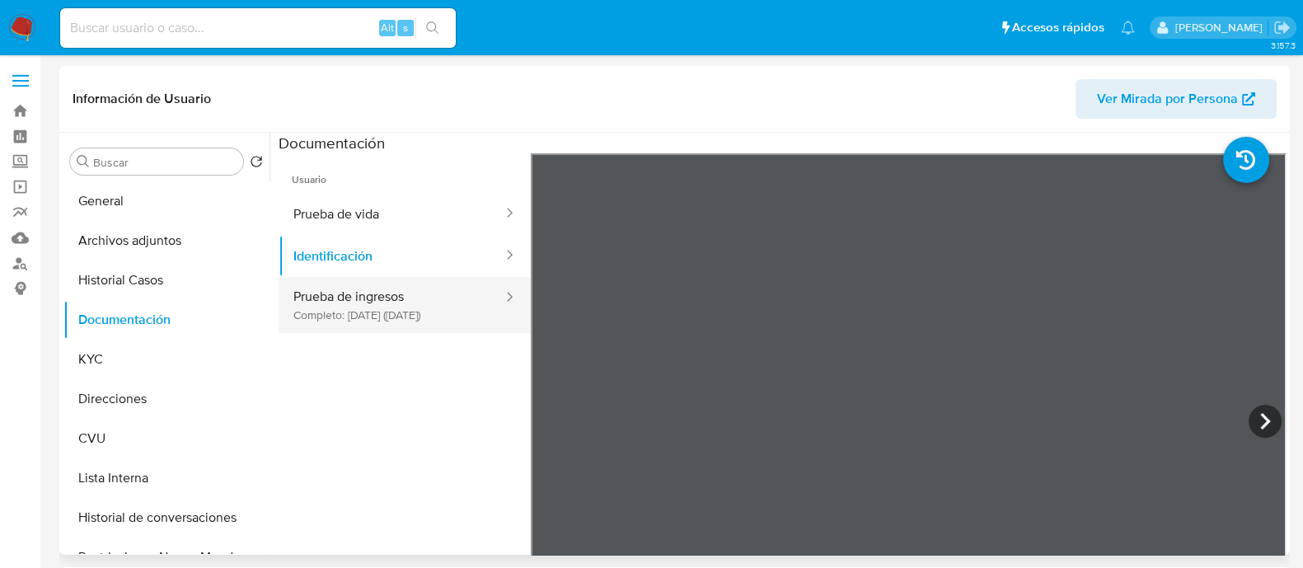
click at [335, 307] on button "Prueba de ingresos Completo: 21/09/2023 (hace 2 años)" at bounding box center [392, 305] width 226 height 56
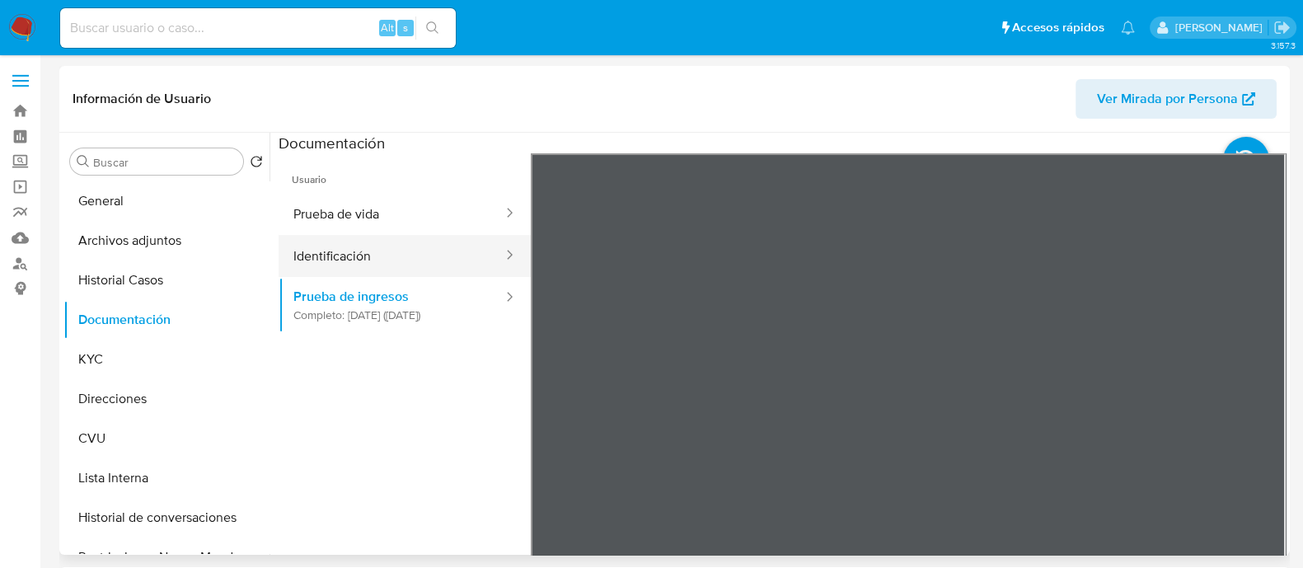
click at [384, 246] on button "Identificación" at bounding box center [392, 256] width 226 height 42
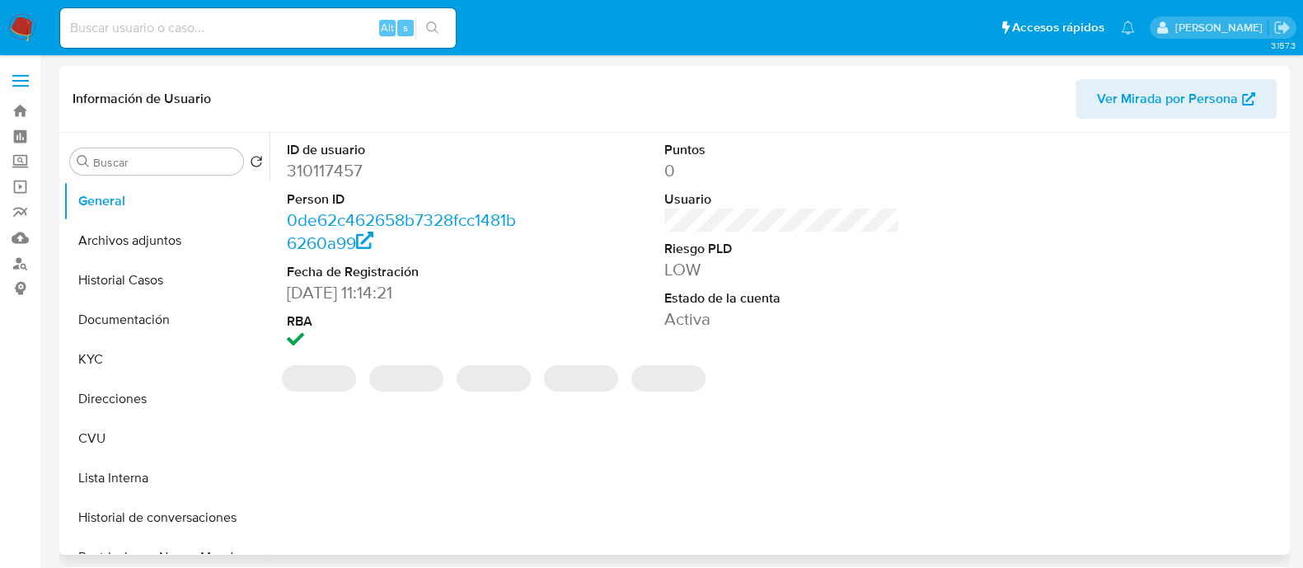
select select "10"
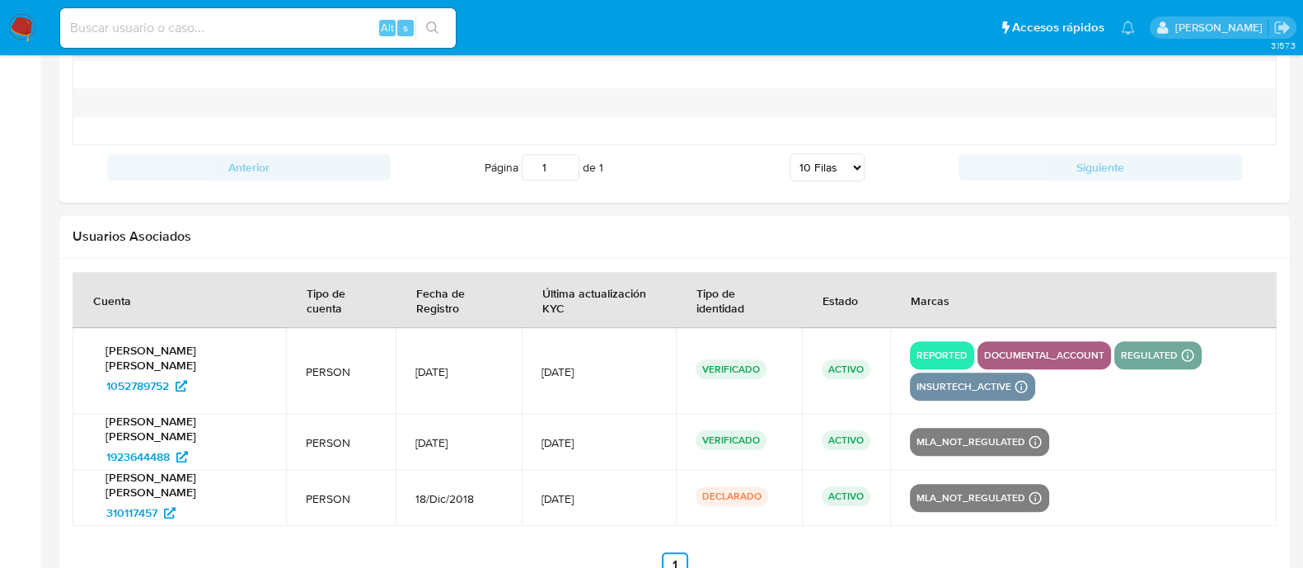
scroll to position [1953, 0]
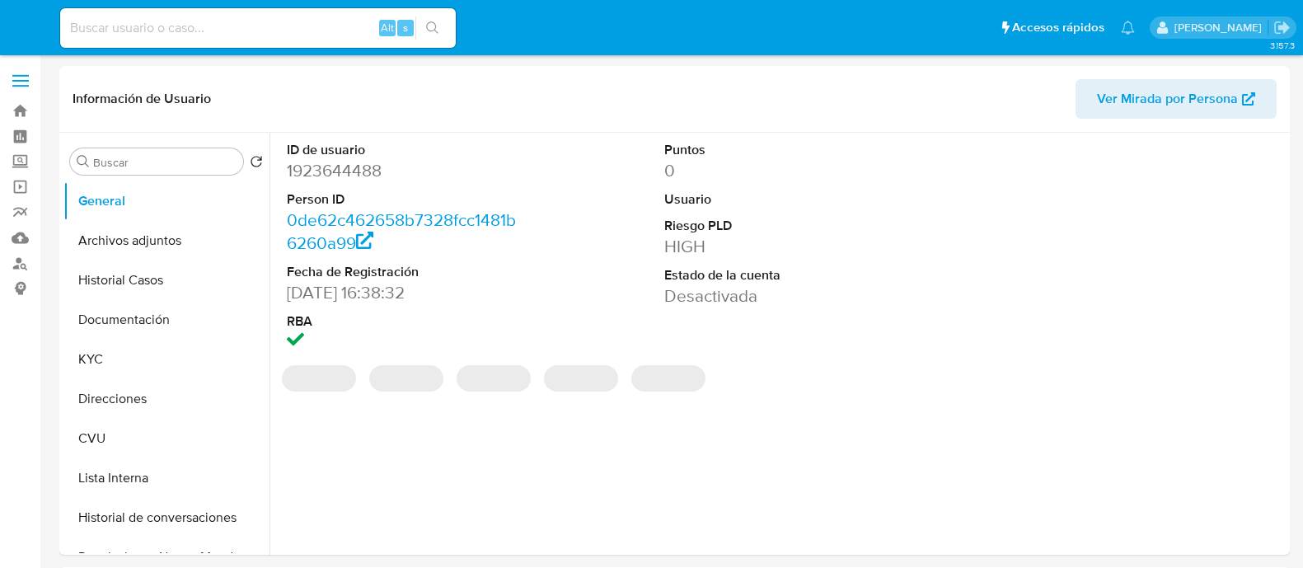
select select "10"
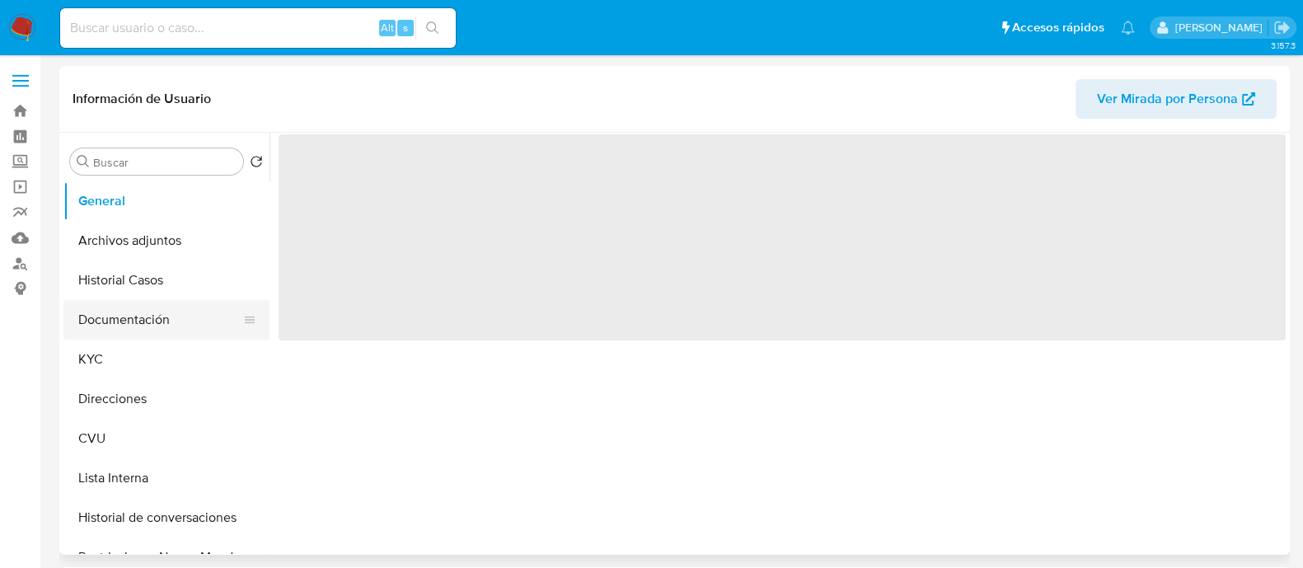
click at [135, 316] on button "Documentación" at bounding box center [159, 320] width 193 height 40
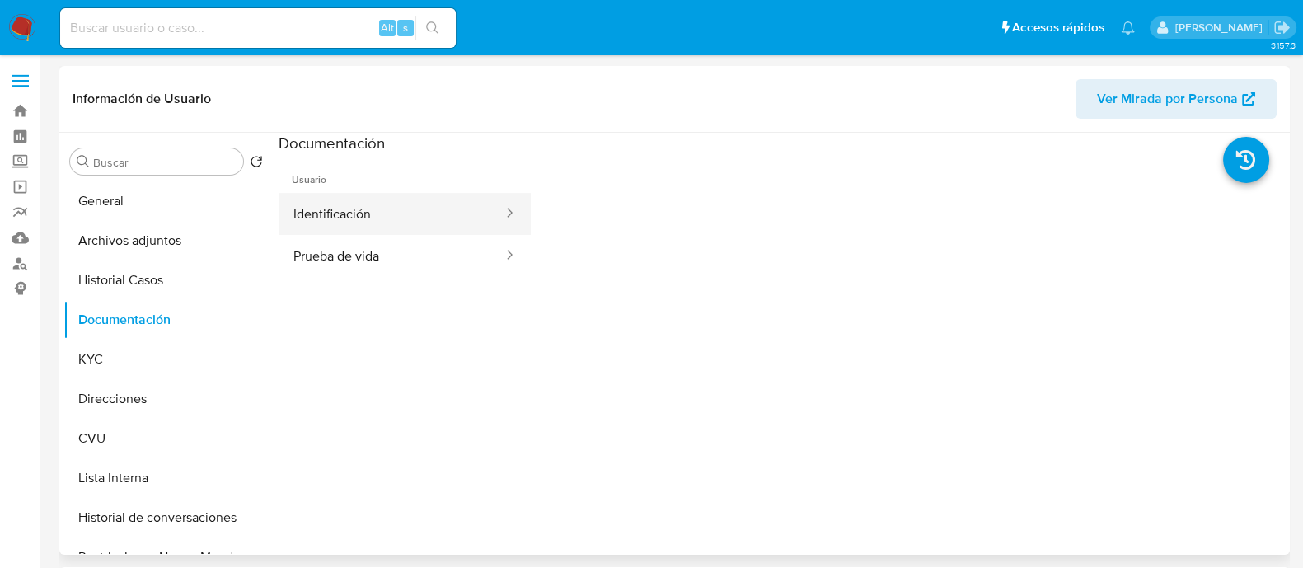
click at [388, 213] on button "Identificación" at bounding box center [392, 214] width 226 height 42
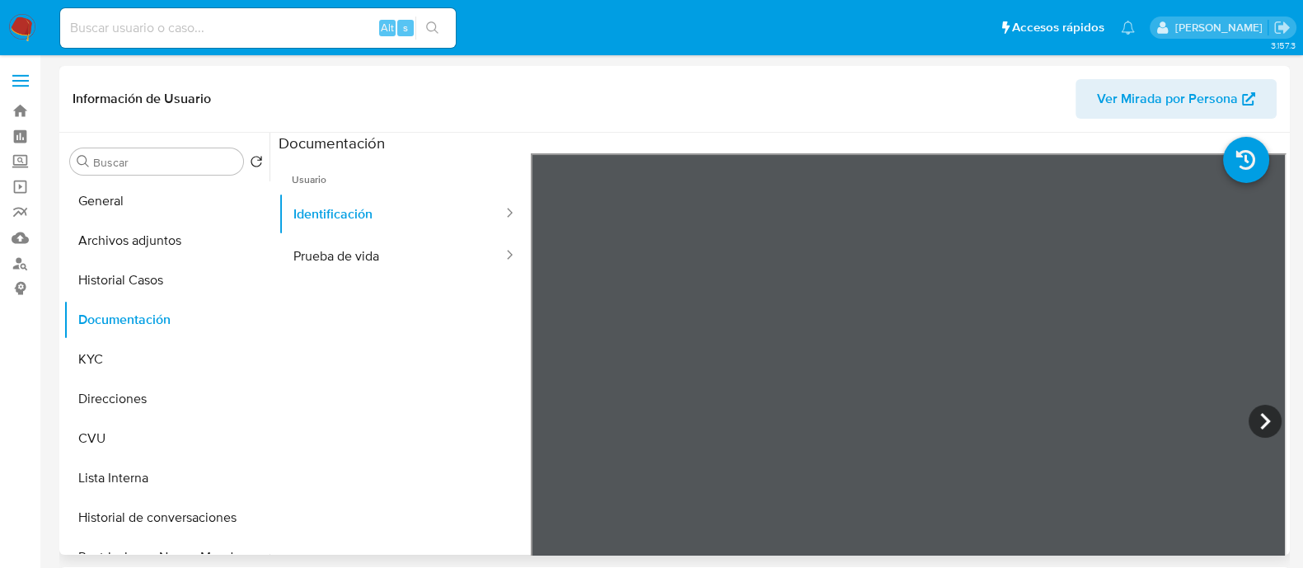
select select "10"
click at [362, 265] on button "Prueba de vida" at bounding box center [392, 256] width 226 height 42
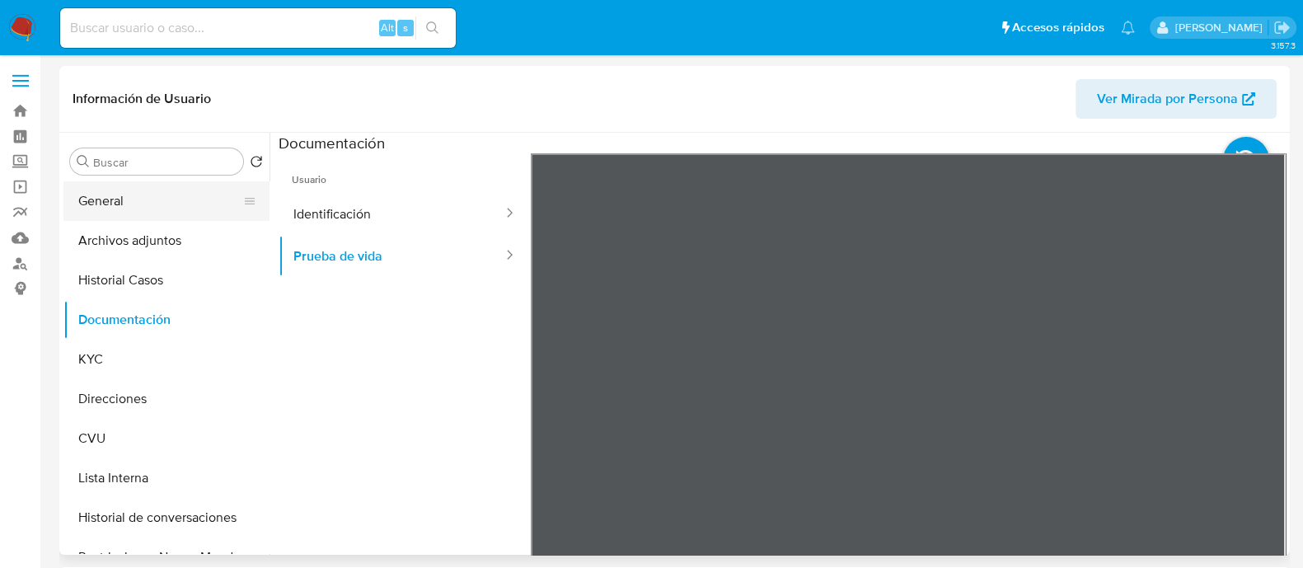
click at [141, 210] on button "General" at bounding box center [159, 201] width 193 height 40
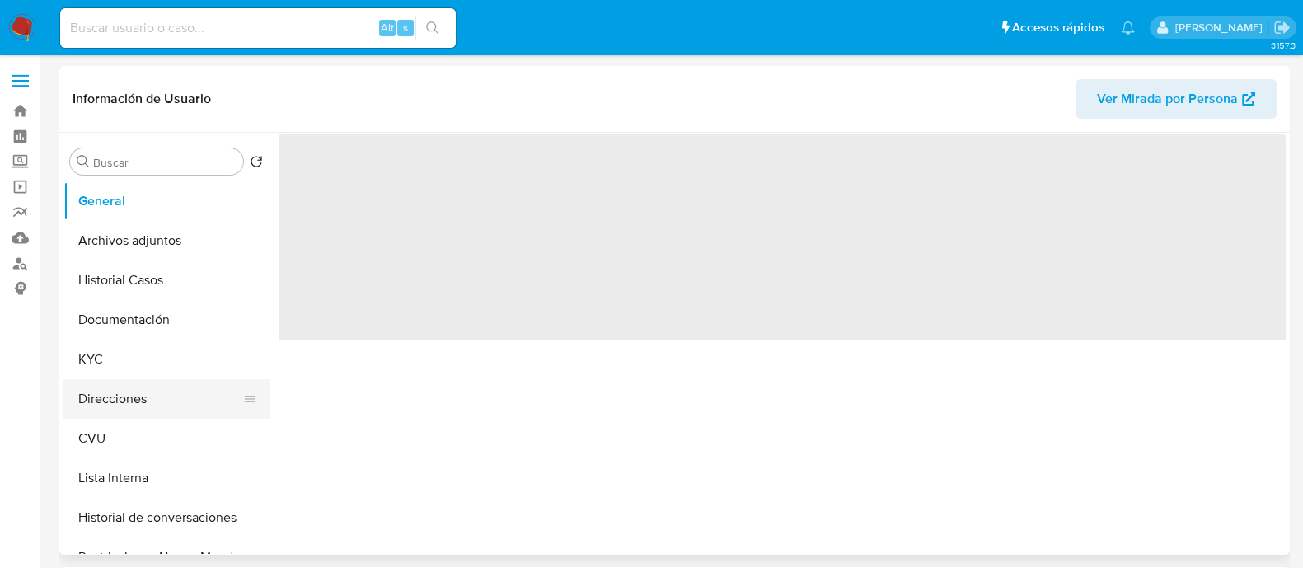
click at [138, 399] on button "Direcciones" at bounding box center [159, 399] width 193 height 40
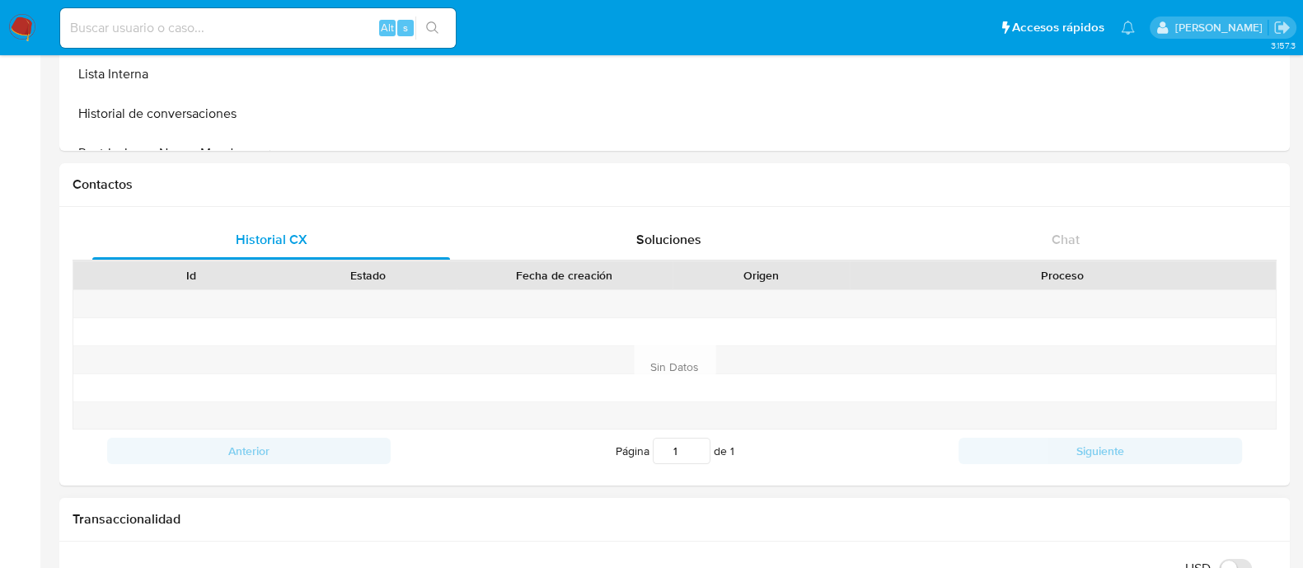
scroll to position [0, 0]
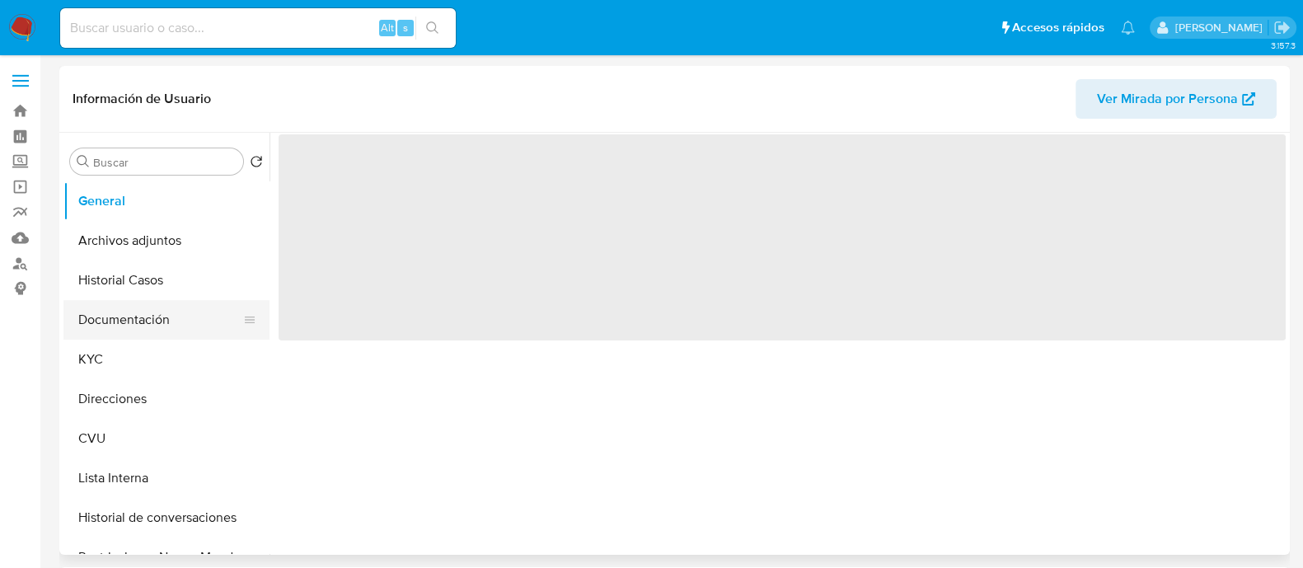
click at [140, 317] on button "Documentación" at bounding box center [159, 320] width 193 height 40
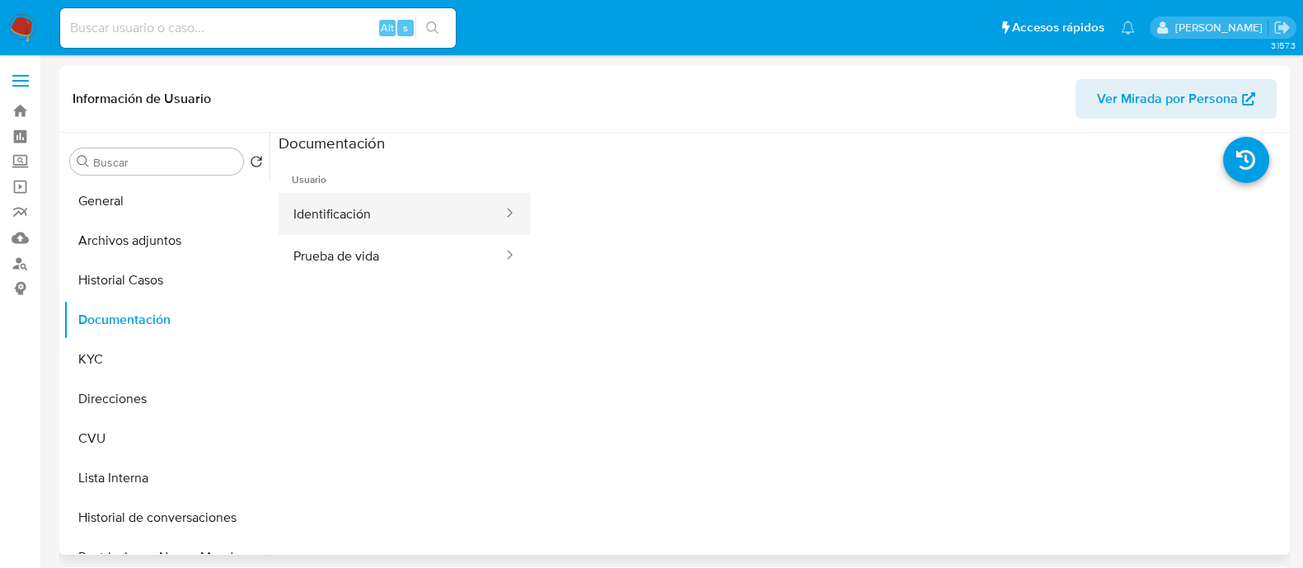
click at [369, 210] on button "Identificación" at bounding box center [392, 214] width 226 height 42
select select "10"
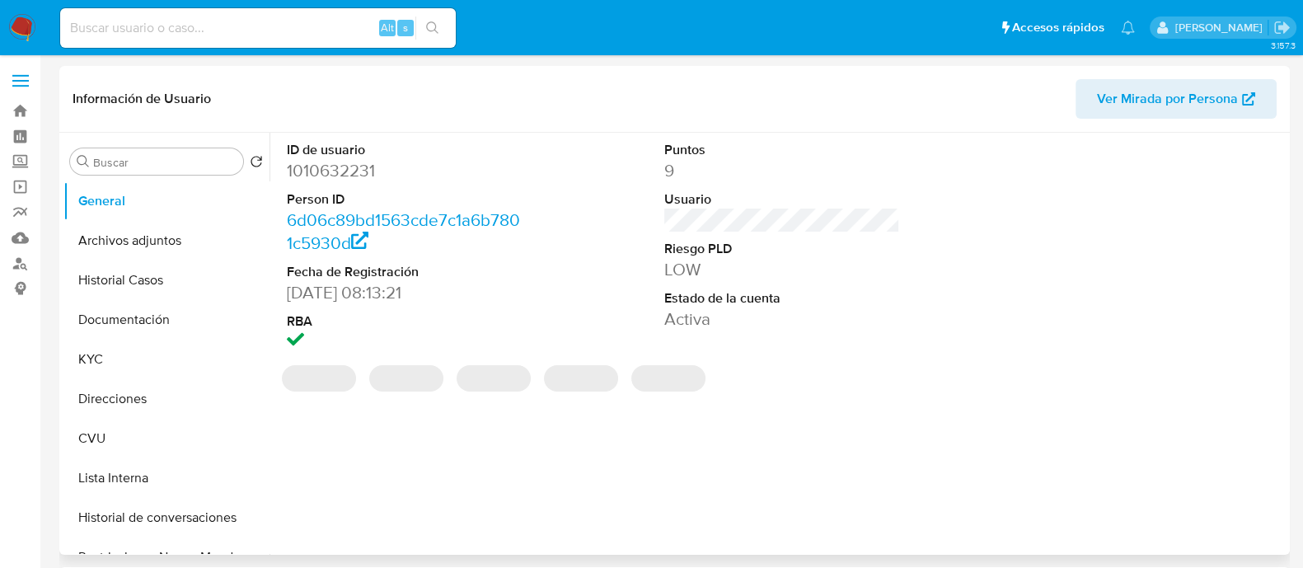
select select "10"
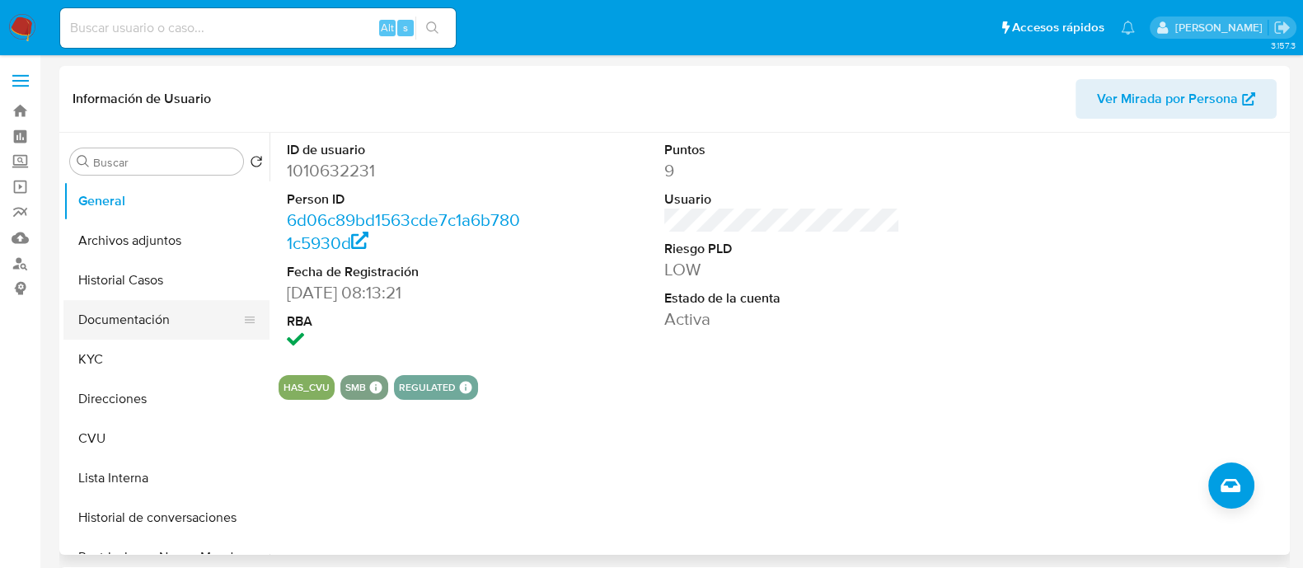
click at [148, 329] on button "Documentación" at bounding box center [159, 320] width 193 height 40
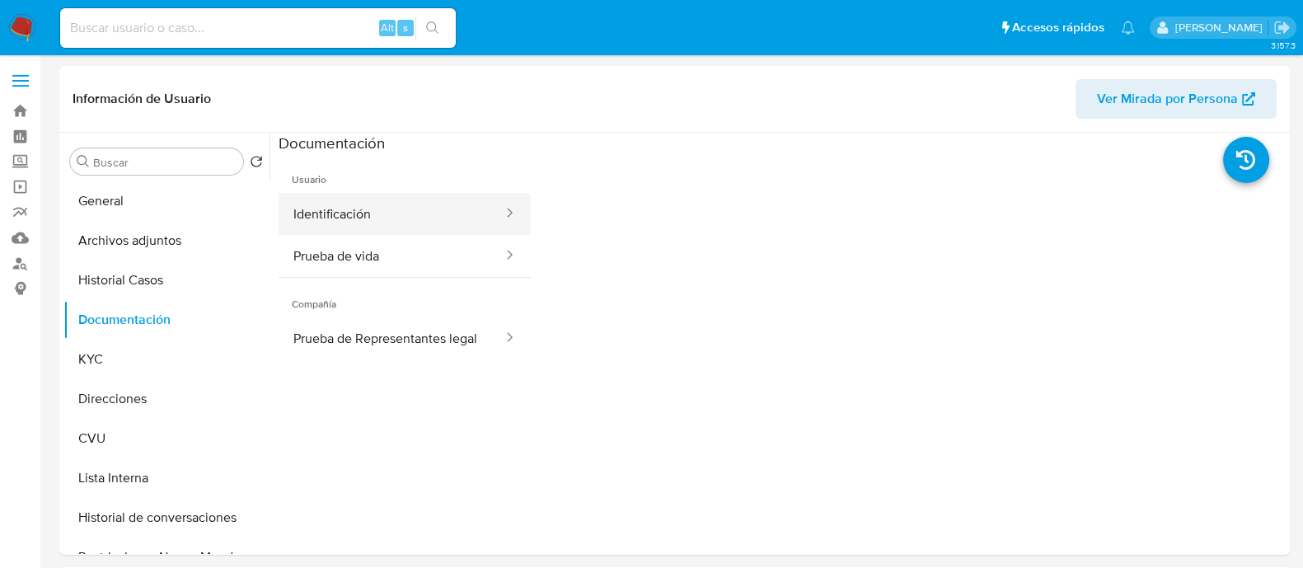
click at [352, 224] on button "Identificación" at bounding box center [392, 214] width 226 height 42
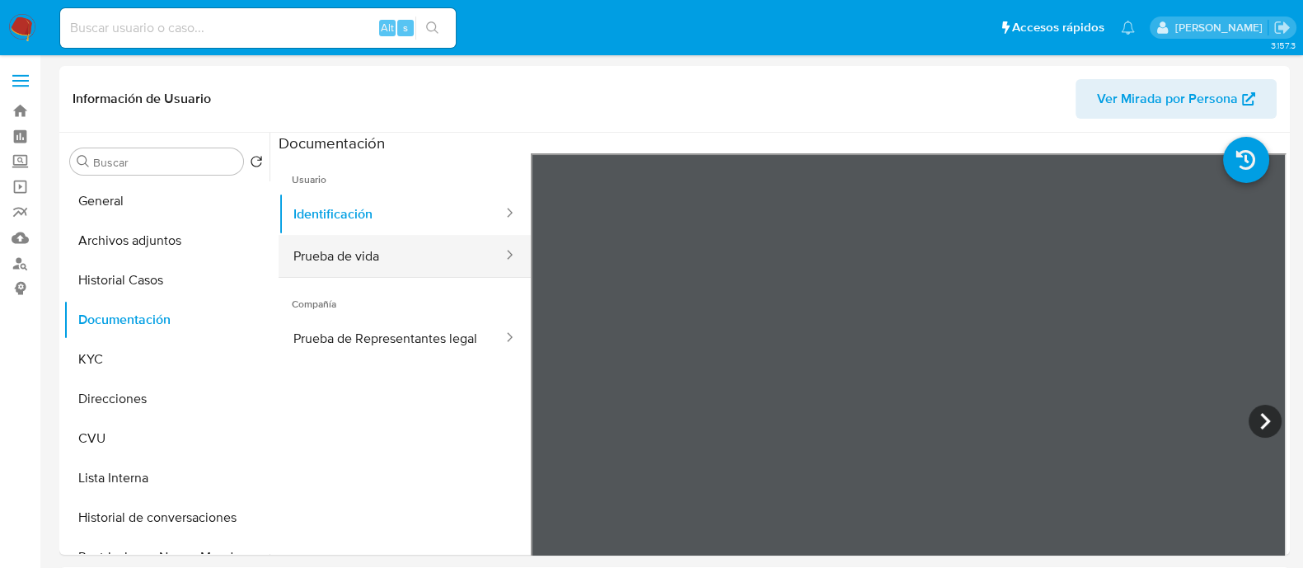
click at [466, 263] on button "Prueba de vida" at bounding box center [392, 256] width 226 height 42
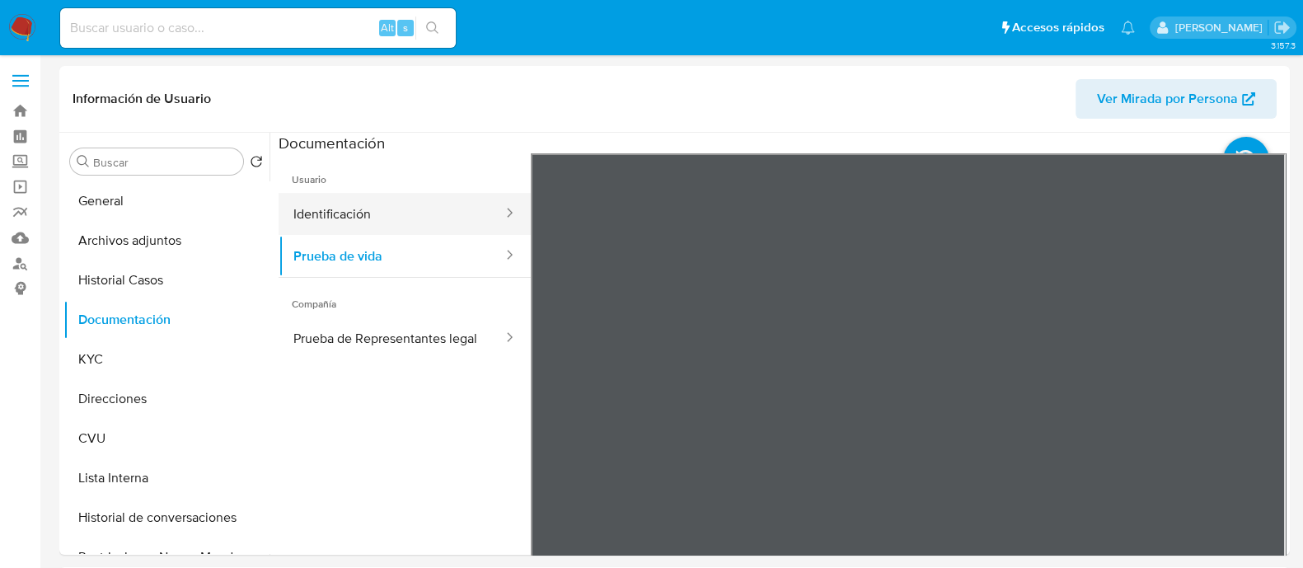
click at [420, 205] on button "Identificación" at bounding box center [392, 214] width 226 height 42
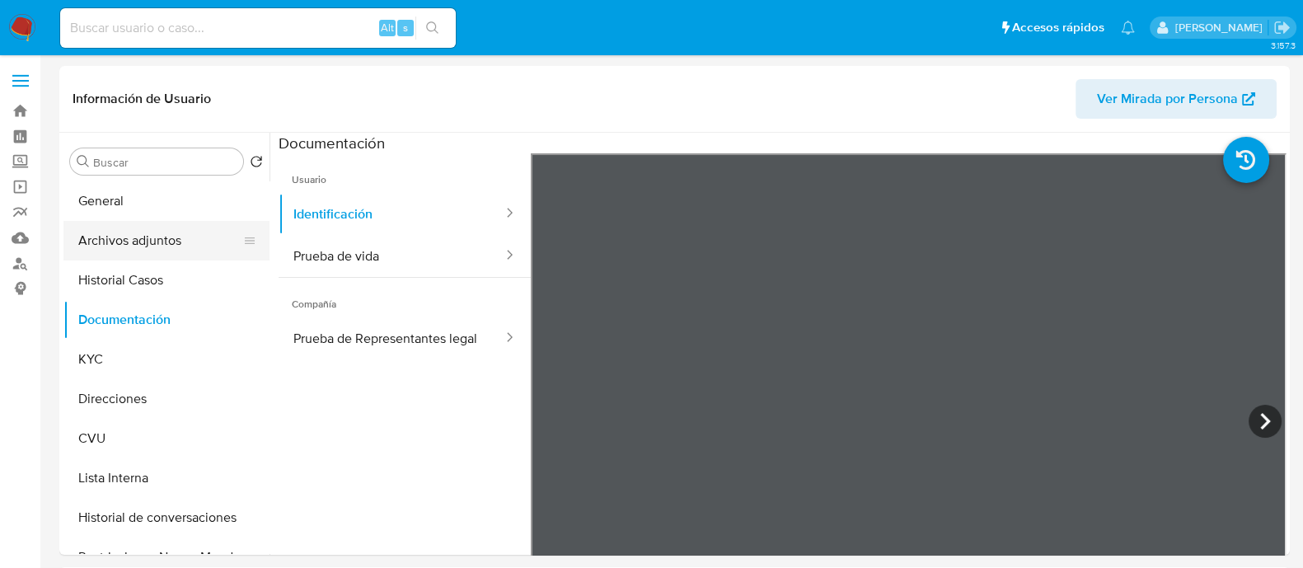
click at [143, 221] on button "Archivos adjuntos" at bounding box center [159, 241] width 193 height 40
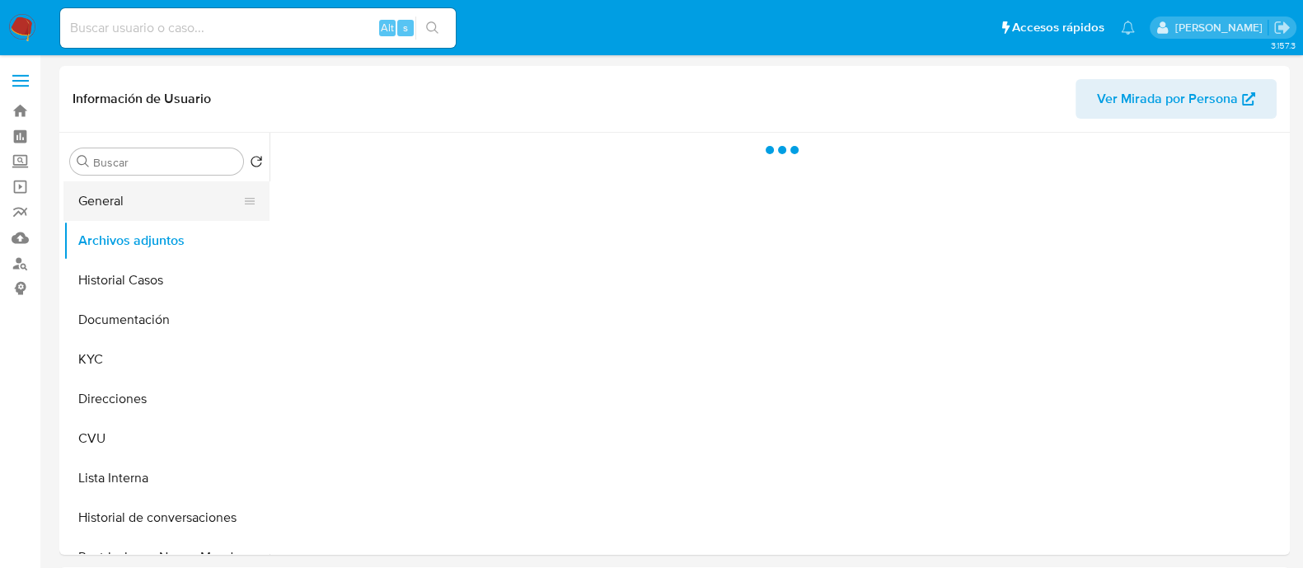
click at [142, 209] on button "General" at bounding box center [159, 201] width 193 height 40
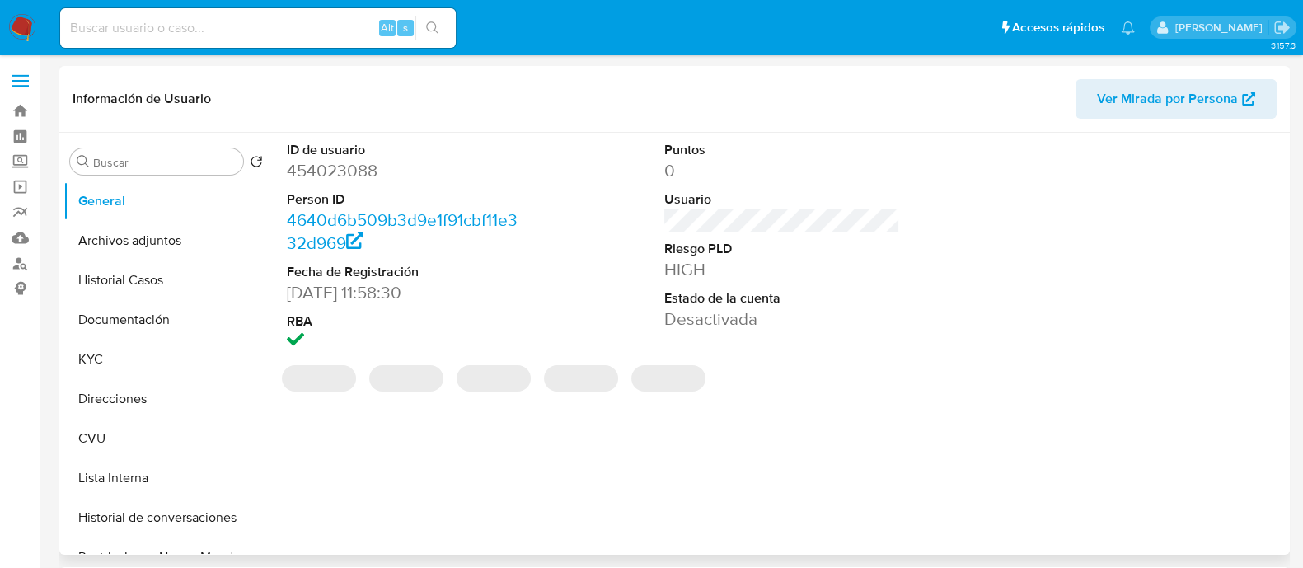
select select "10"
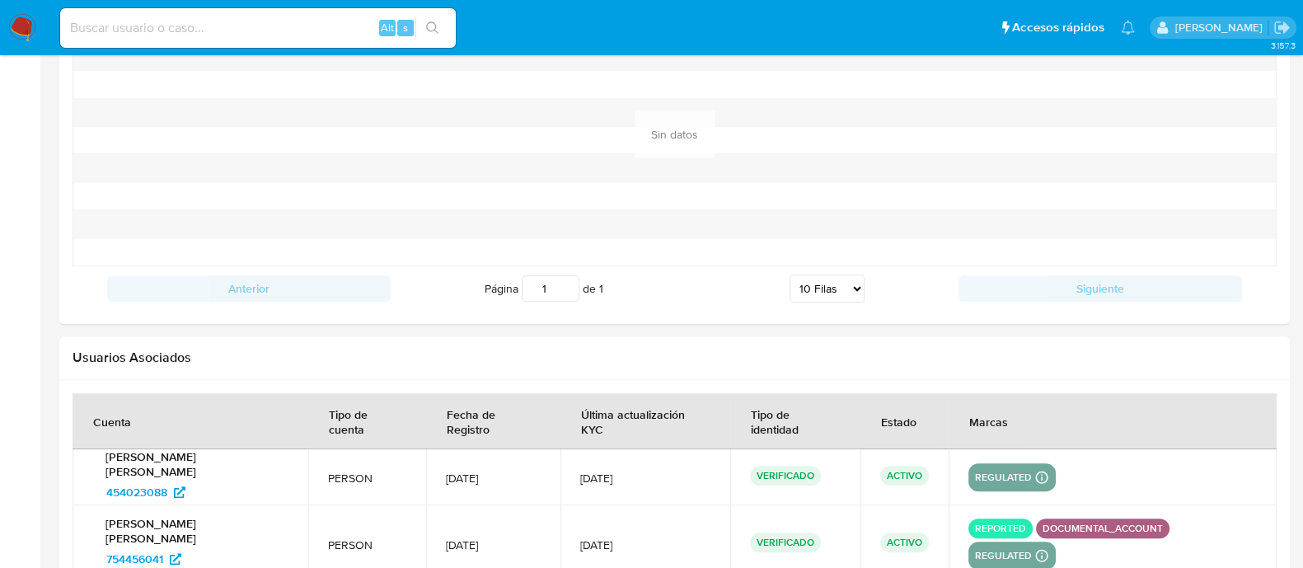
scroll to position [1849, 0]
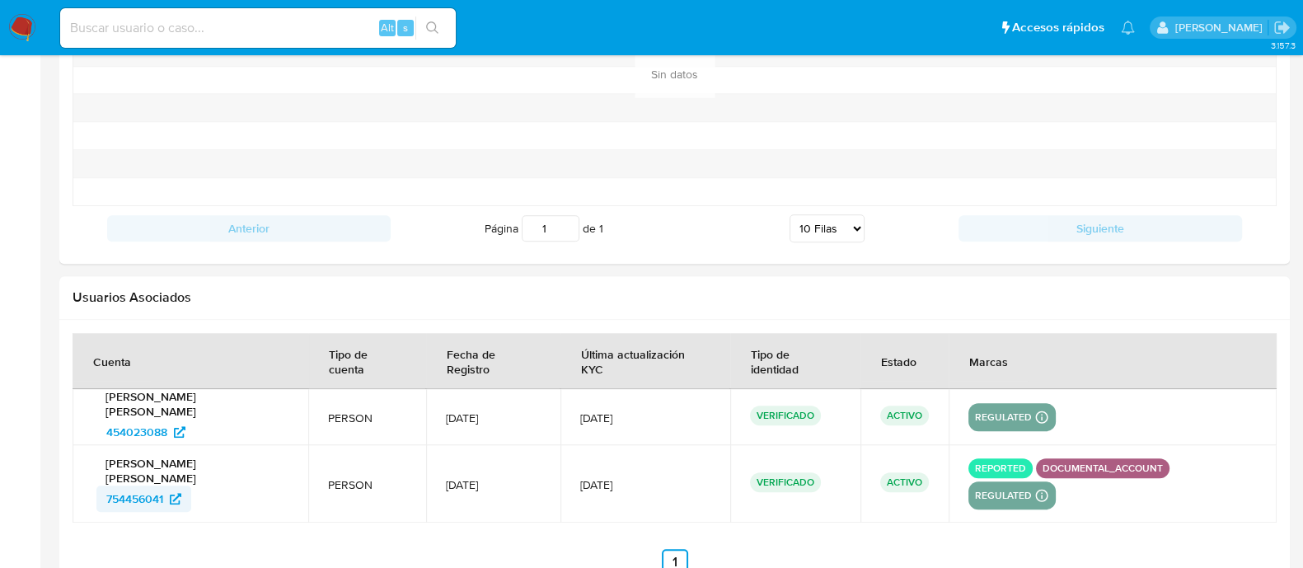
click at [120, 486] on span "754456041" at bounding box center [134, 499] width 57 height 26
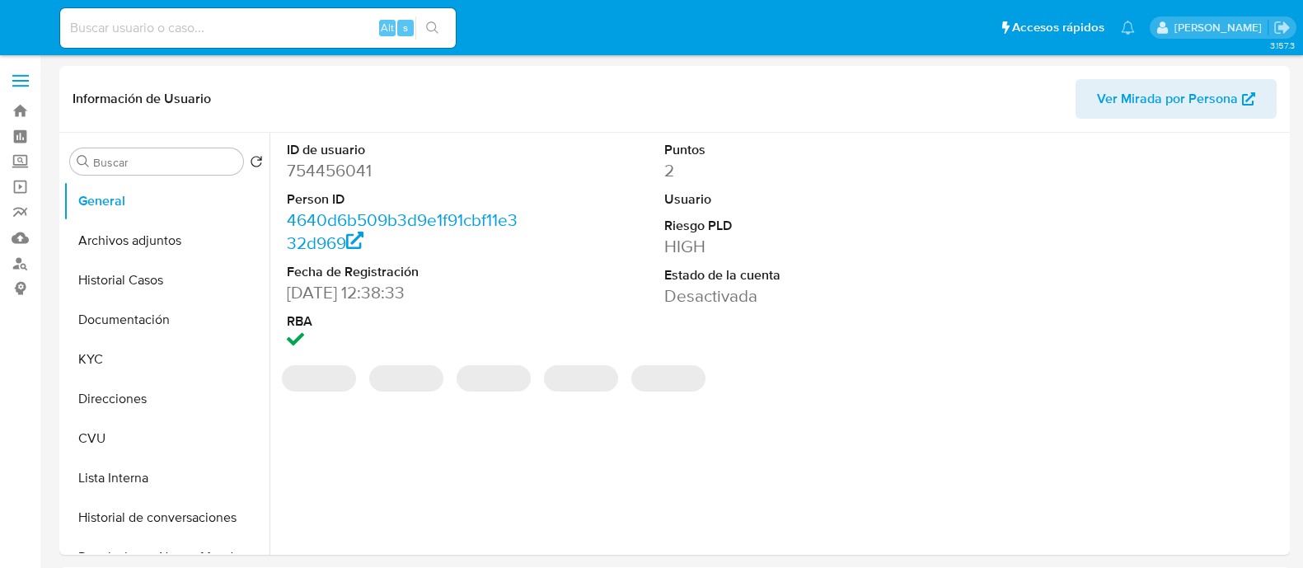
select select "10"
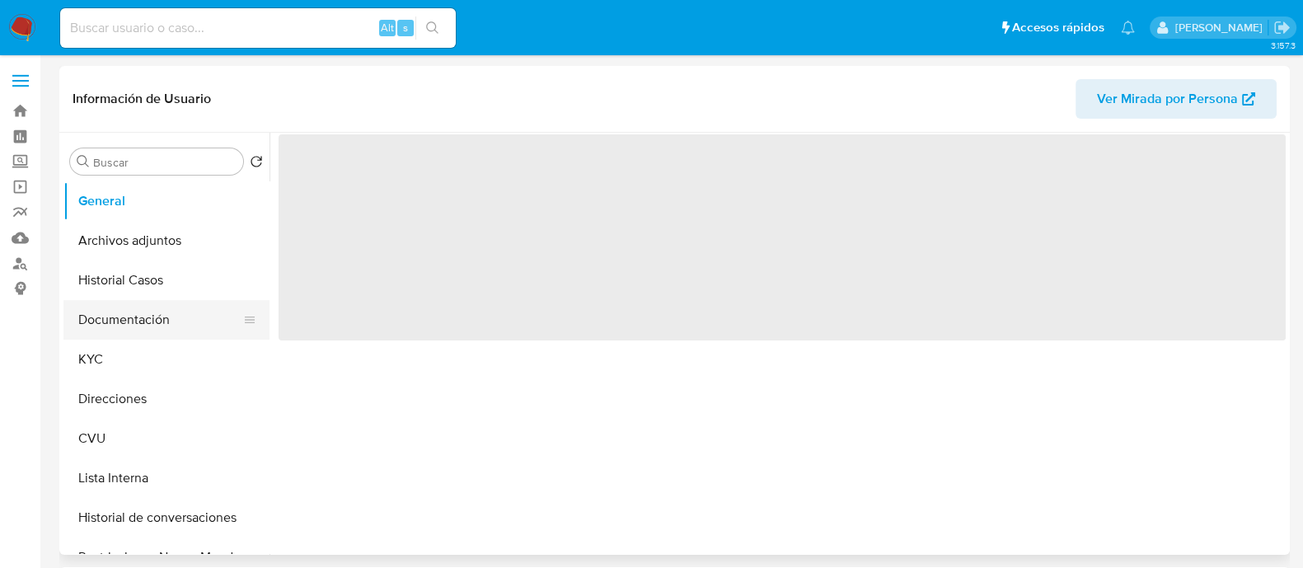
click at [136, 311] on button "Documentación" at bounding box center [159, 320] width 193 height 40
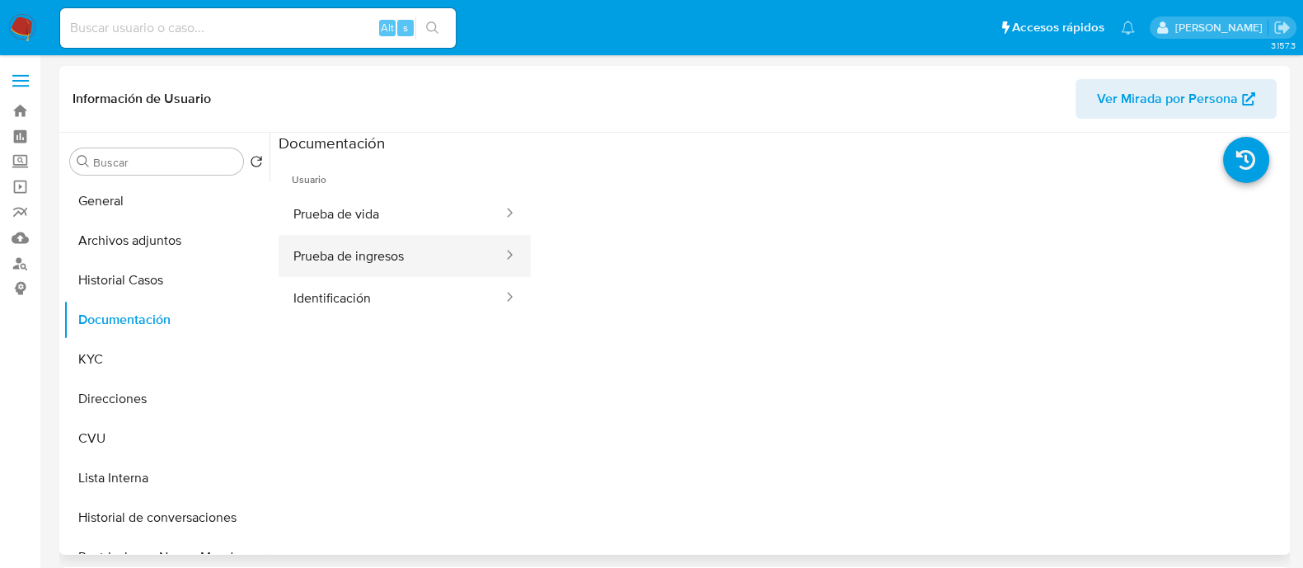
select select "10"
click at [400, 245] on button "Prueba de ingresos" at bounding box center [392, 256] width 226 height 42
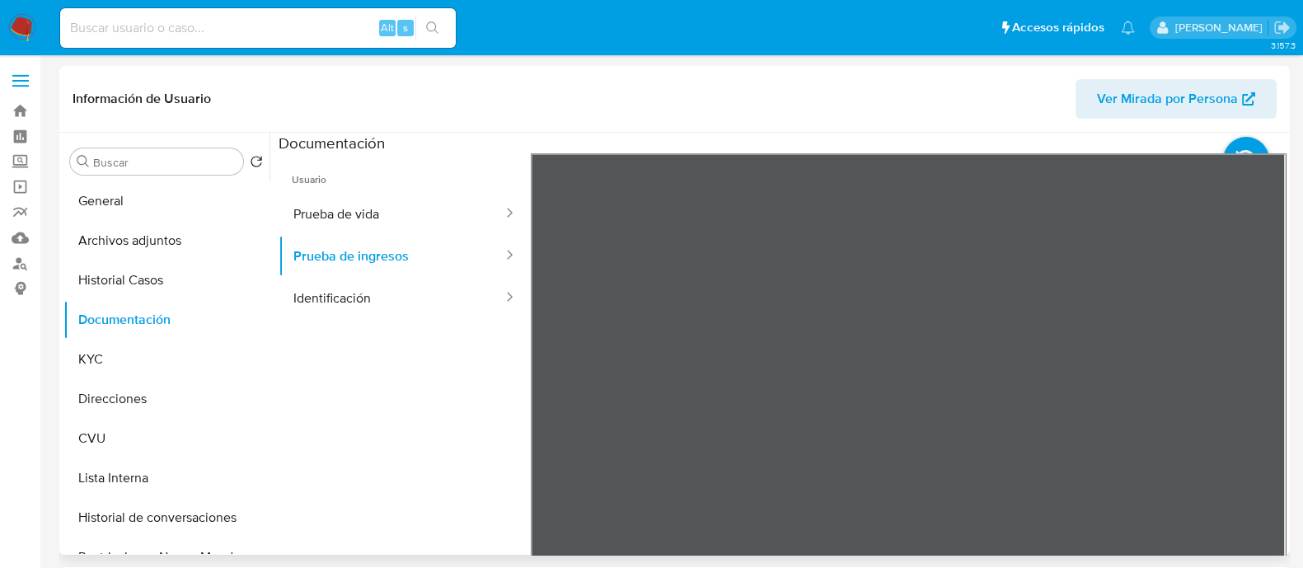
click at [674, 88] on div "Información de Usuario Ver Mirada por Persona Buscar Volver al orden por defect…" at bounding box center [674, 310] width 1231 height 489
click at [376, 303] on button "Identificación" at bounding box center [392, 298] width 226 height 42
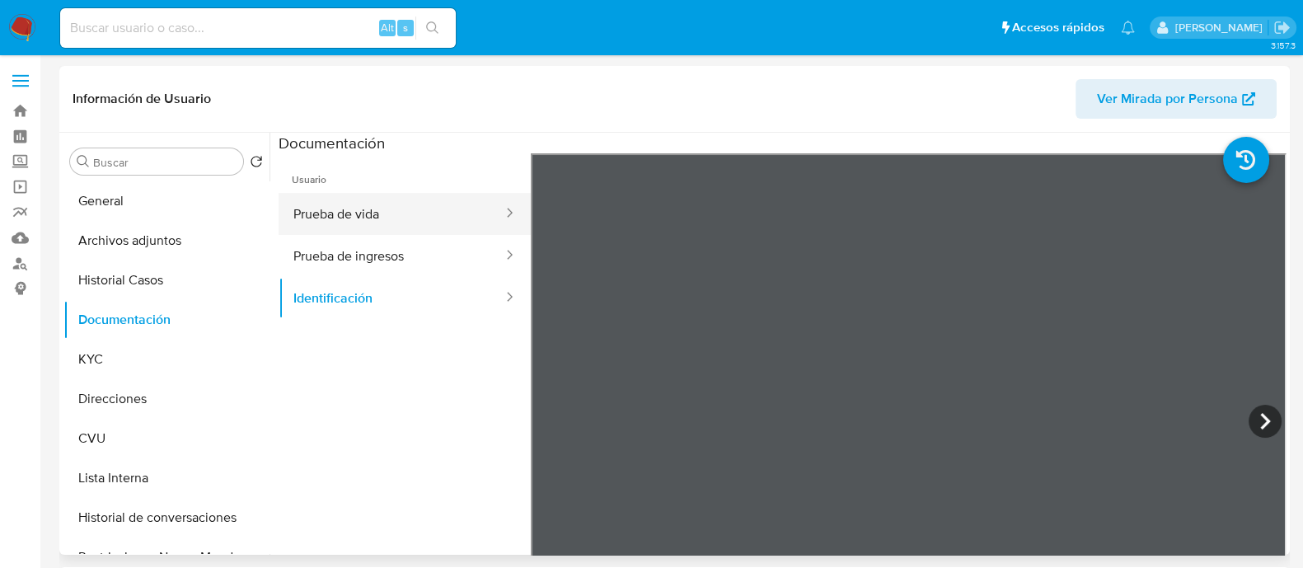
click at [342, 205] on button "Prueba de vida" at bounding box center [392, 214] width 226 height 42
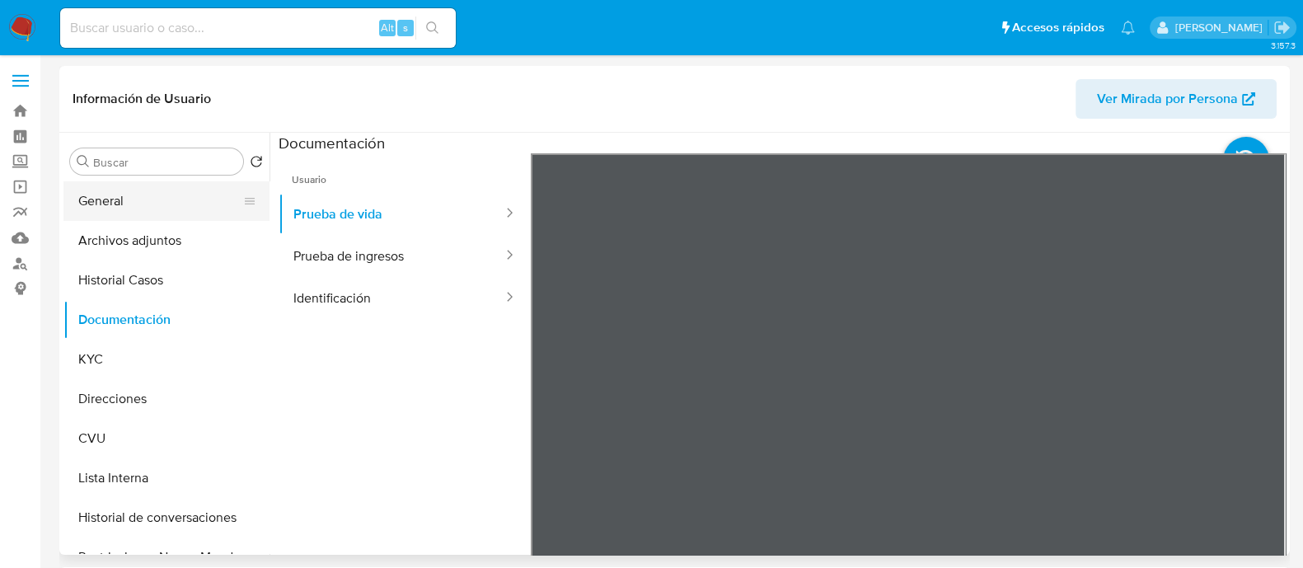
click at [173, 203] on button "General" at bounding box center [159, 201] width 193 height 40
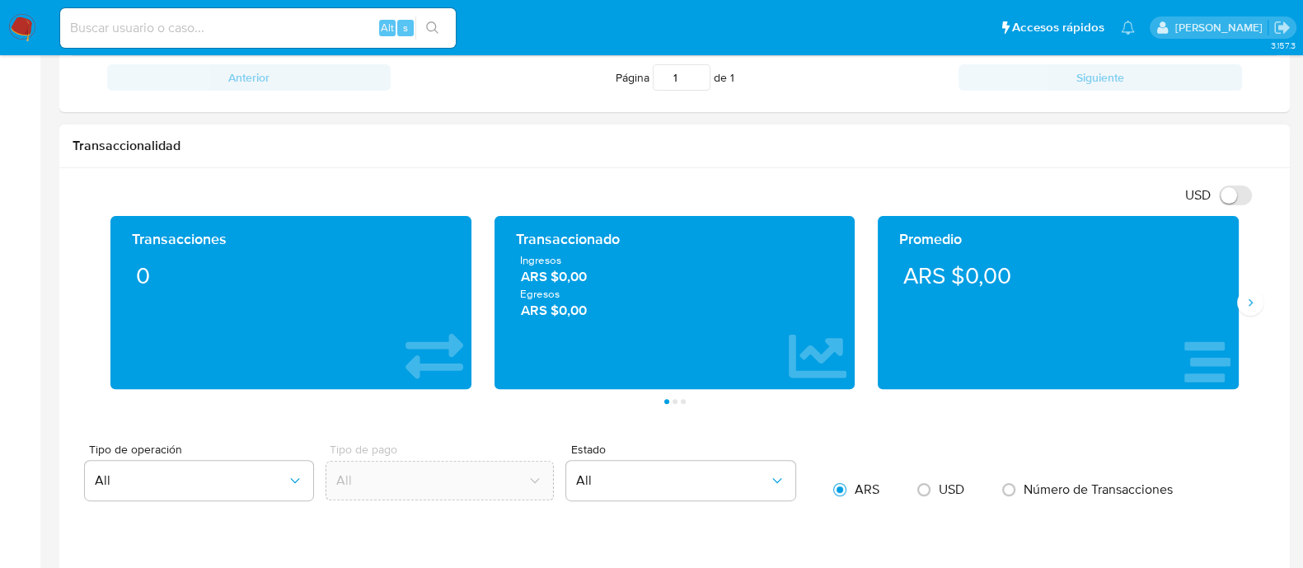
scroll to position [721, 0]
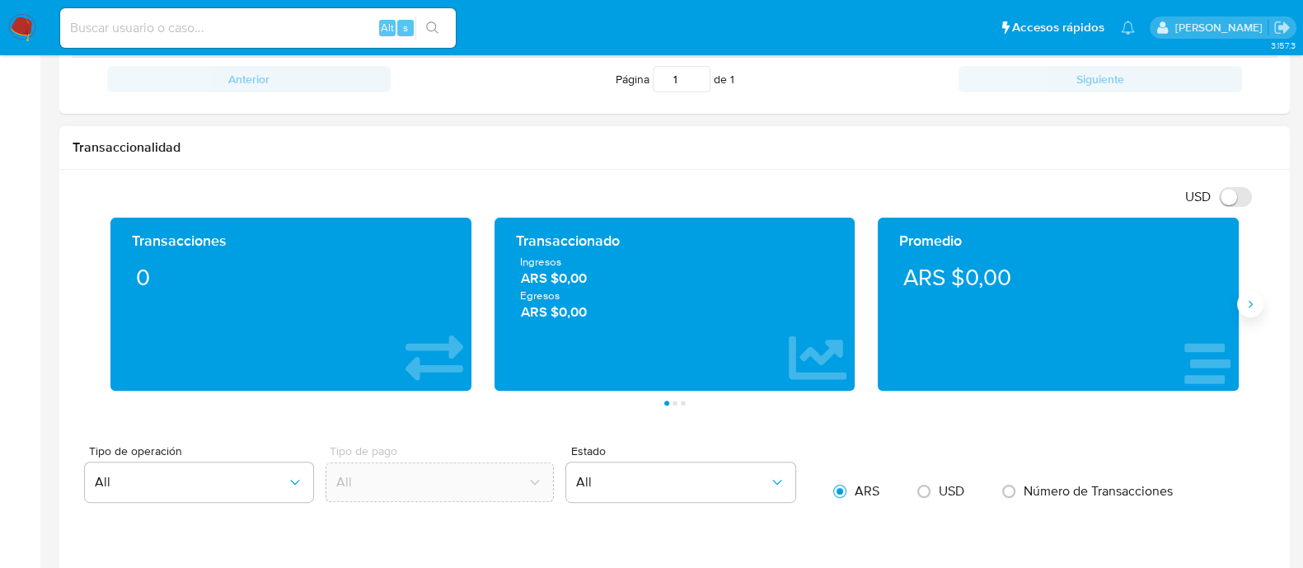
click at [1252, 308] on icon "Siguiente" at bounding box center [1250, 304] width 13 height 13
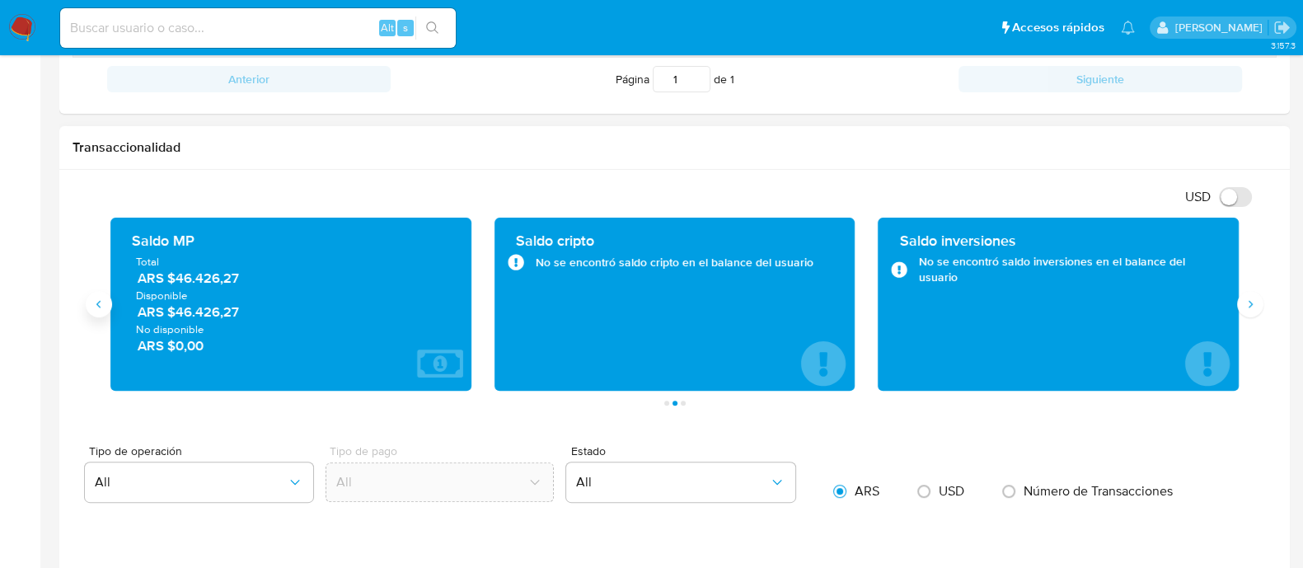
click at [104, 308] on icon "Anterior" at bounding box center [98, 304] width 13 height 13
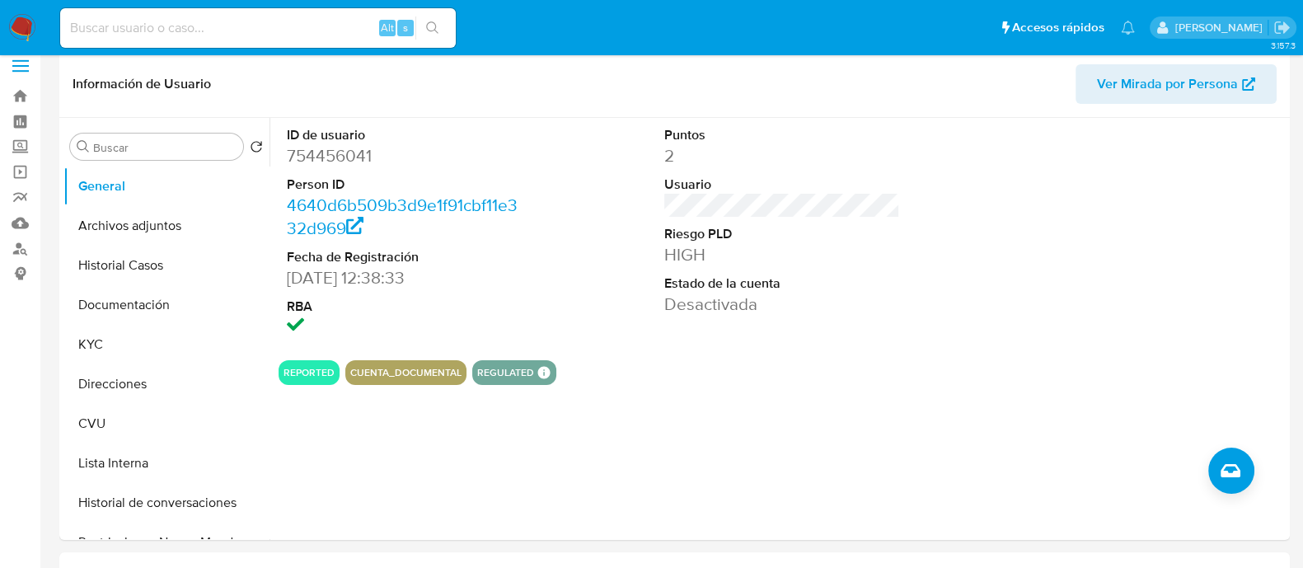
scroll to position [0, 0]
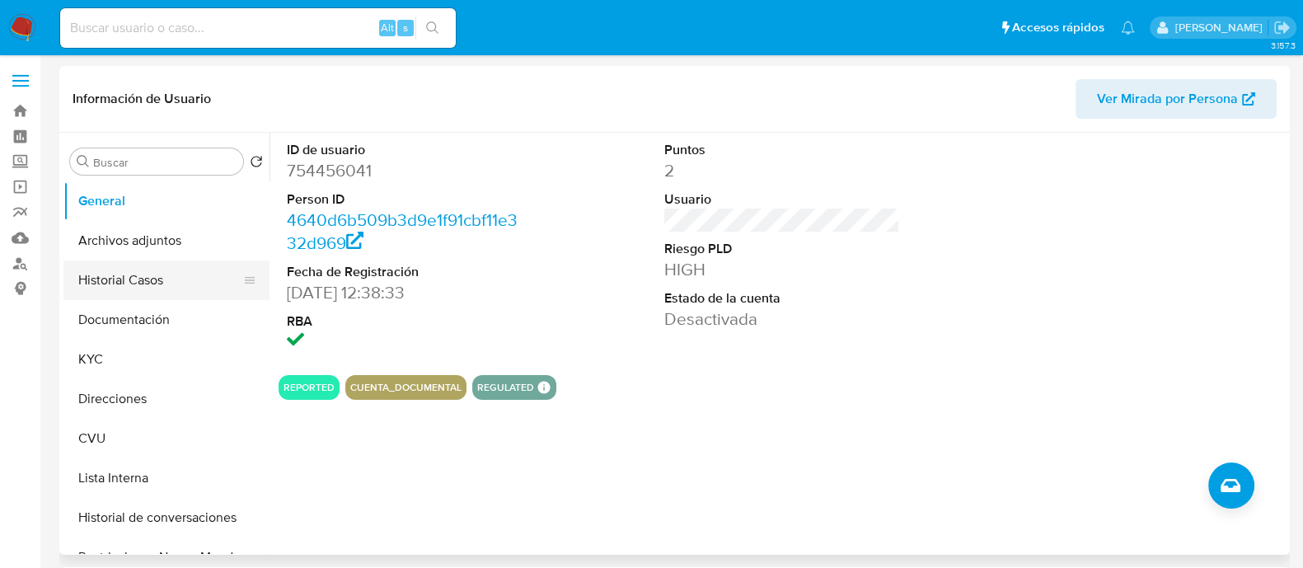
click at [129, 264] on button "Historial Casos" at bounding box center [159, 281] width 193 height 40
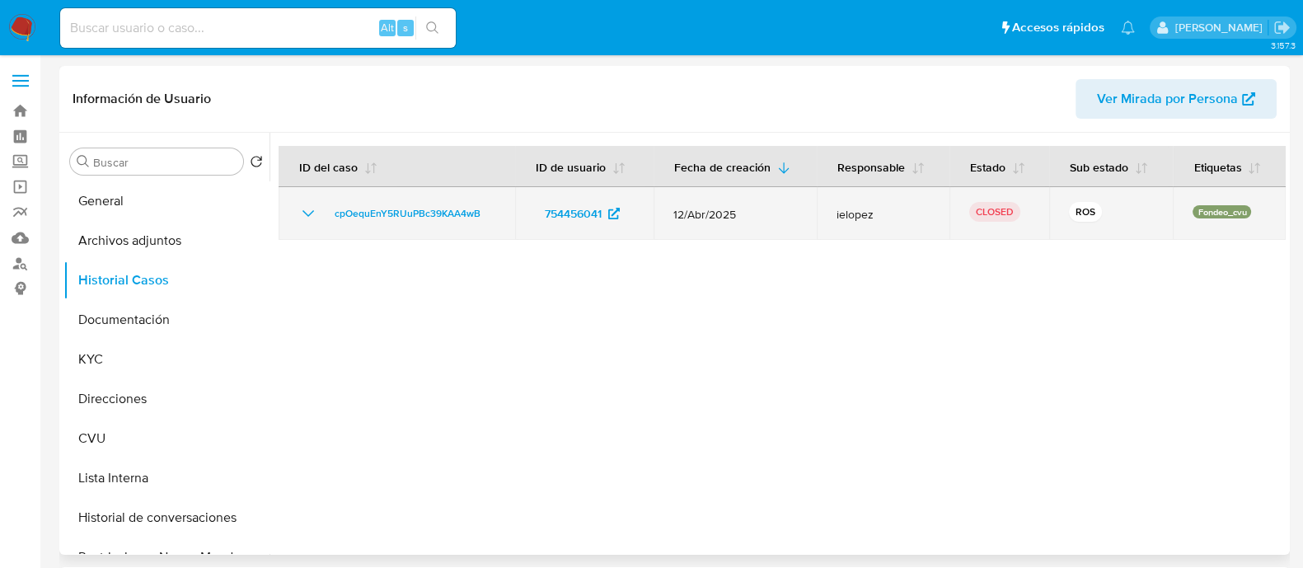
click at [307, 214] on icon "Mostrar/Ocultar" at bounding box center [309, 213] width 12 height 7
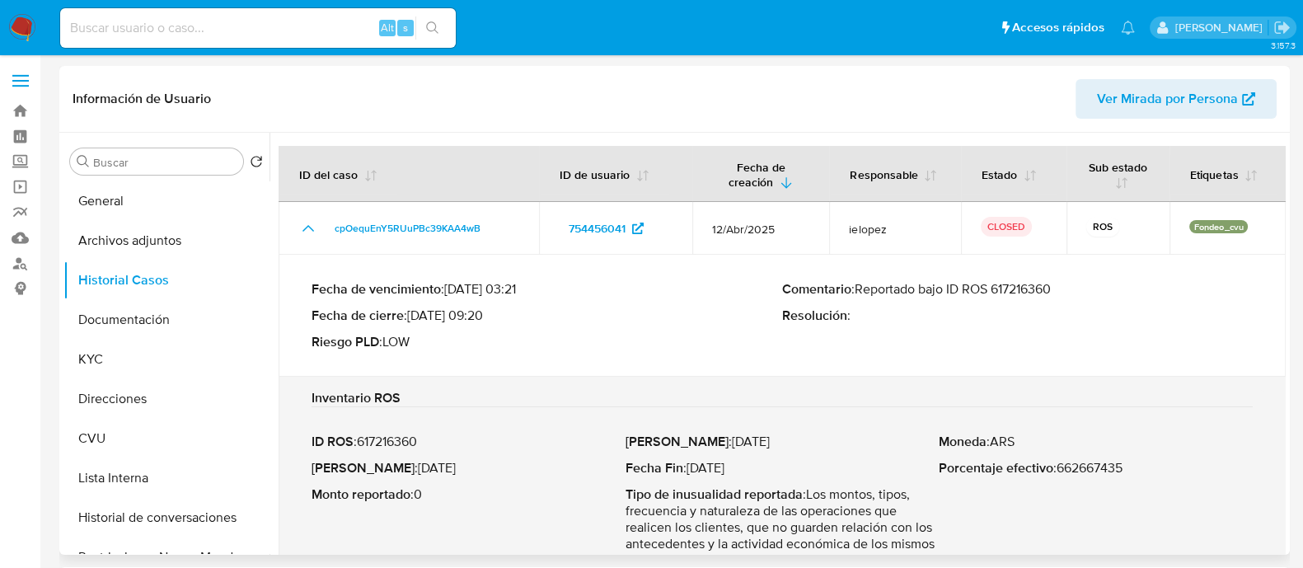
drag, startPoint x: 859, startPoint y: 290, endPoint x: 1059, endPoint y: 286, distance: 200.4
click at [1059, 286] on p "Comentario : Reportado bajo ID ROS 617216360" at bounding box center [1017, 289] width 471 height 16
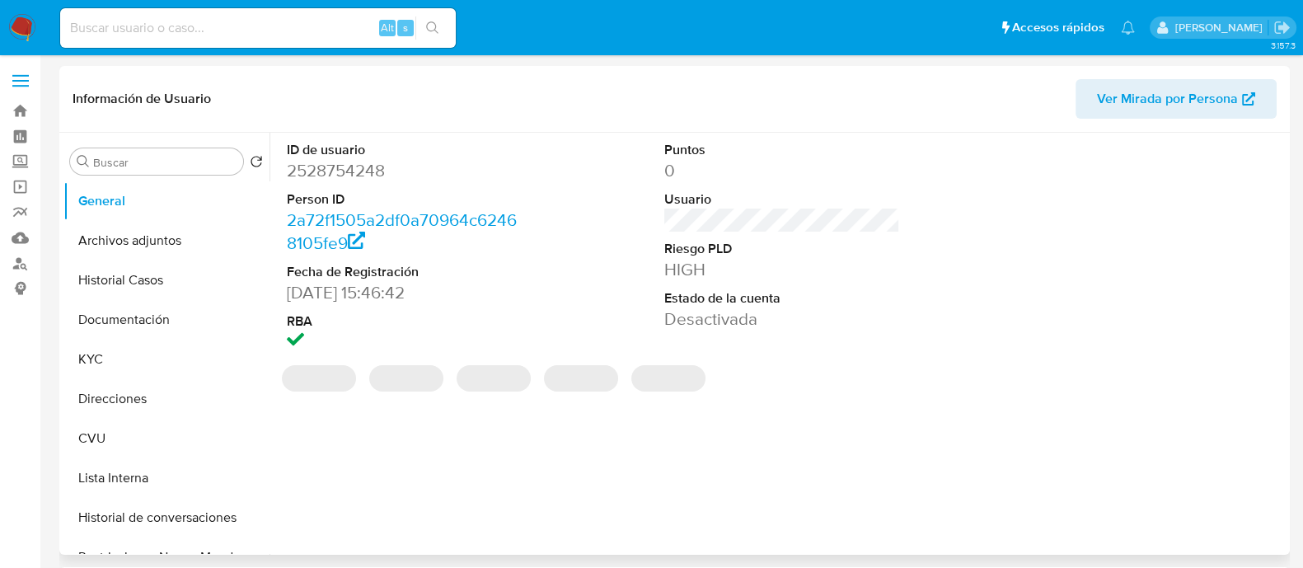
select select "10"
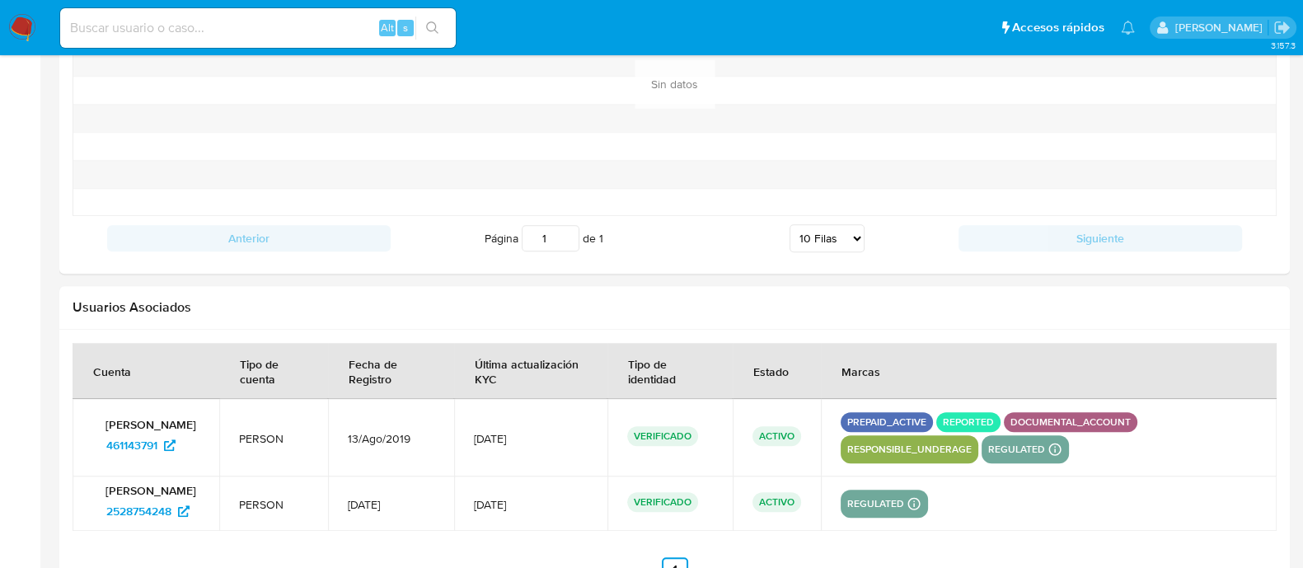
scroll to position [1777, 0]
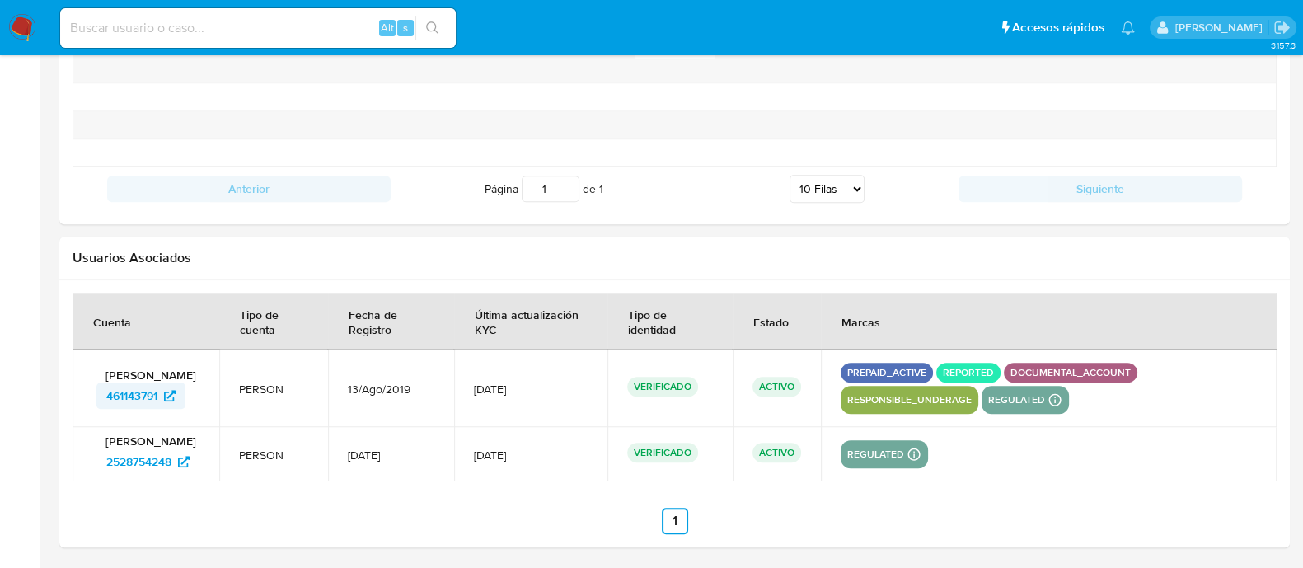
click at [145, 390] on span "461143791" at bounding box center [131, 396] width 51 height 26
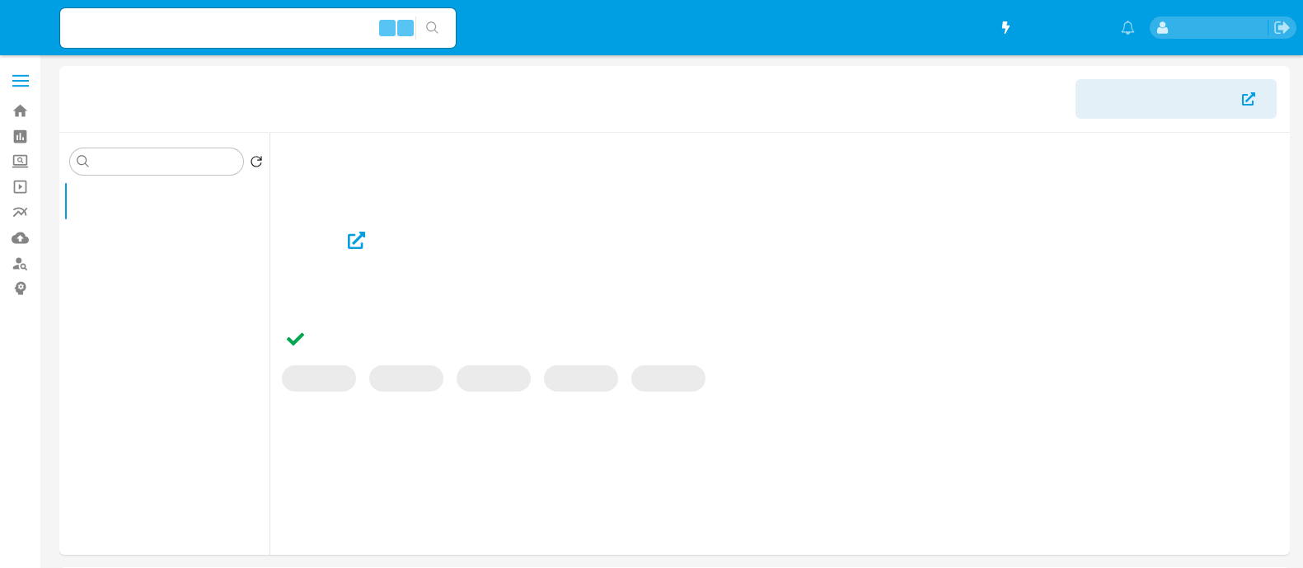
select select "10"
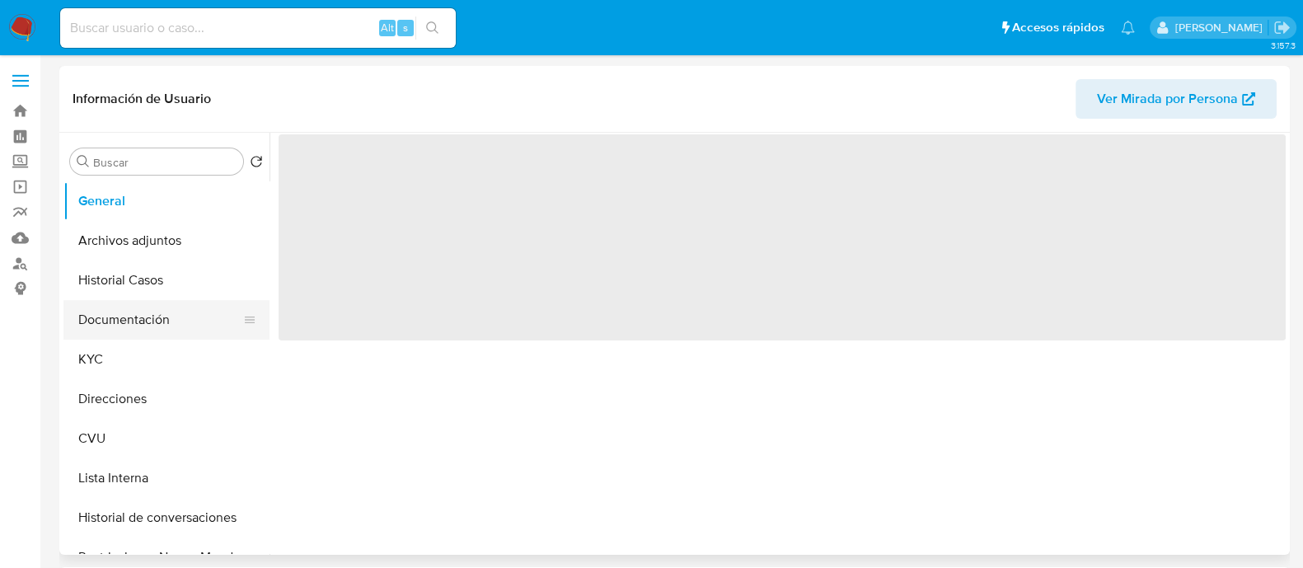
click at [180, 319] on button "Documentación" at bounding box center [159, 320] width 193 height 40
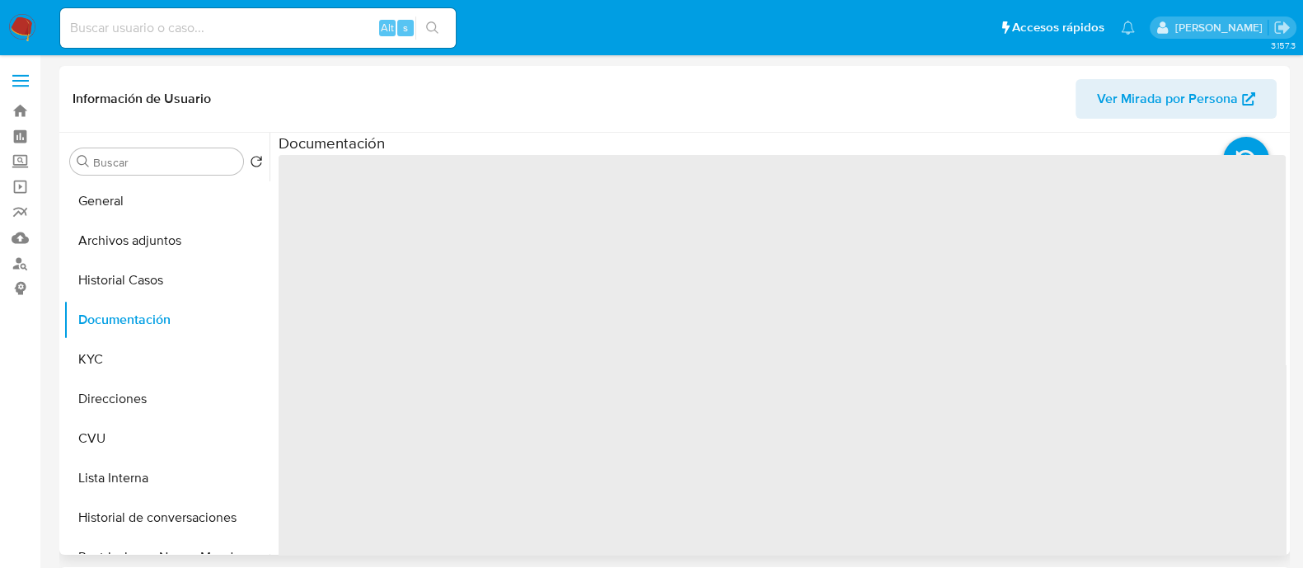
select select "10"
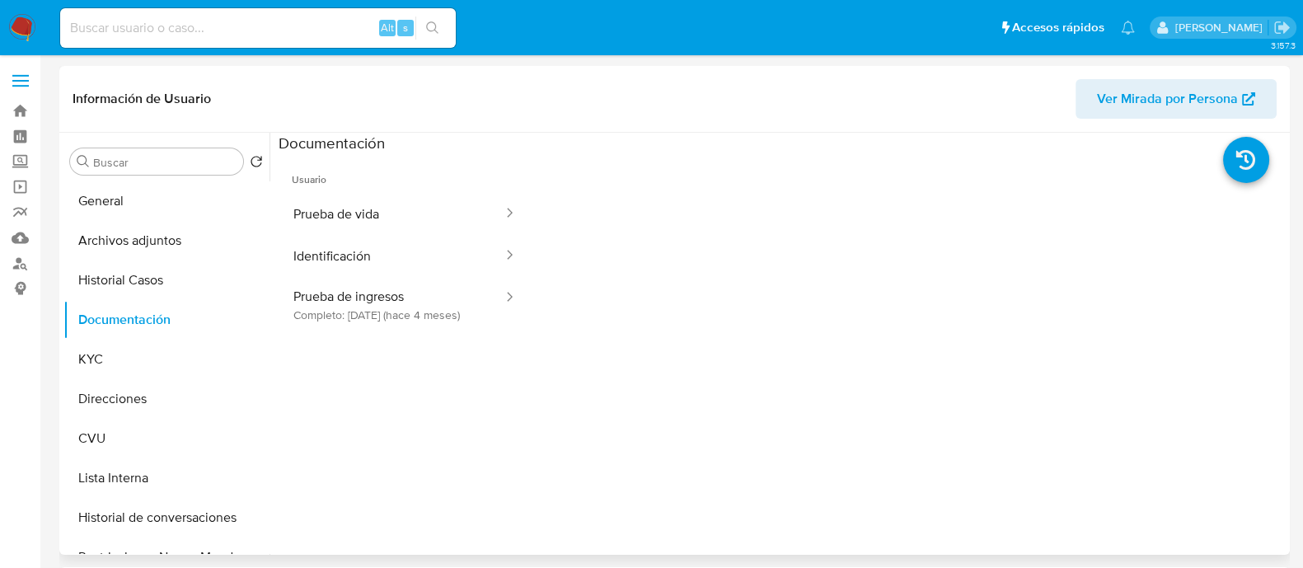
click at [380, 262] on button "Identificación" at bounding box center [392, 256] width 226 height 42
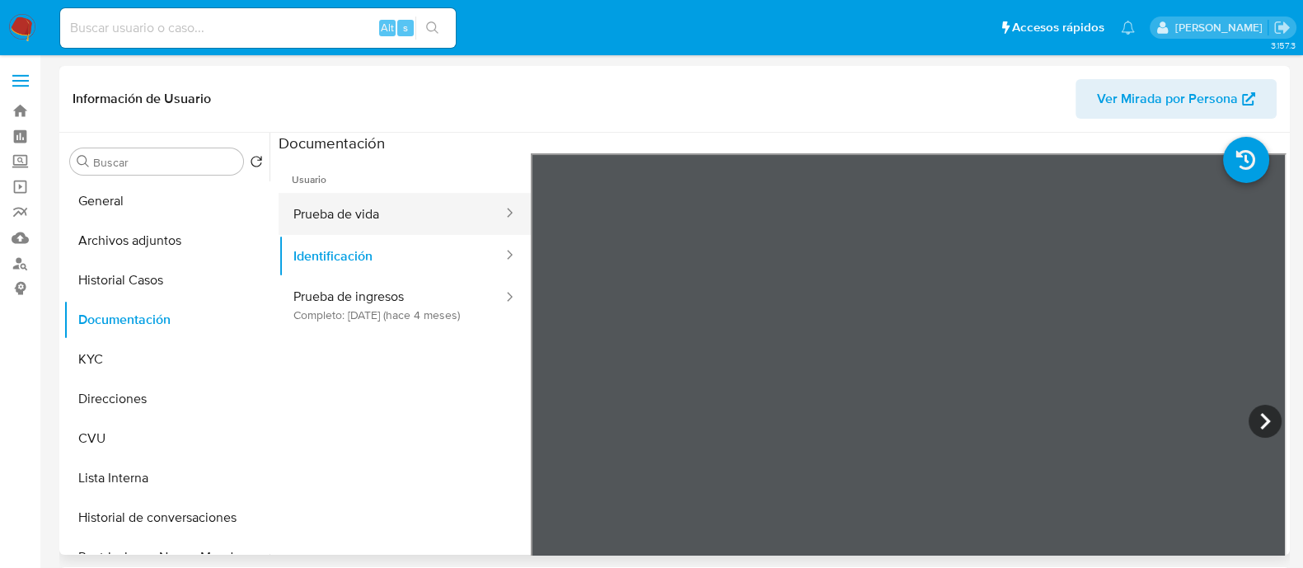
click at [369, 200] on button "Prueba de vida" at bounding box center [392, 214] width 226 height 42
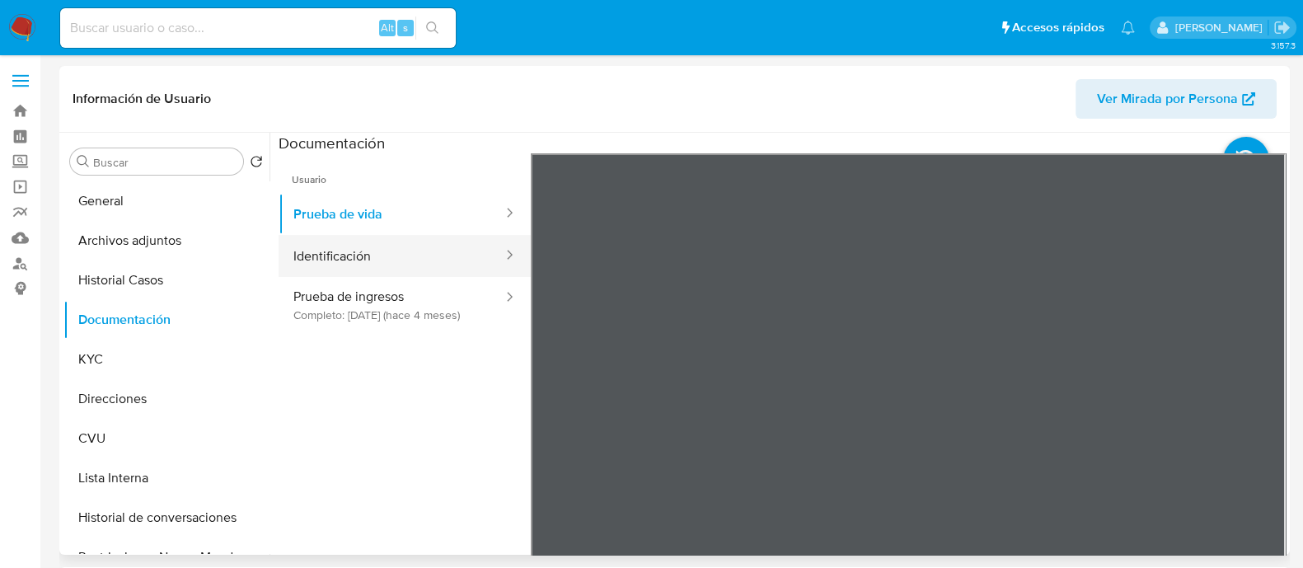
click at [357, 264] on button "Identificación" at bounding box center [392, 256] width 226 height 42
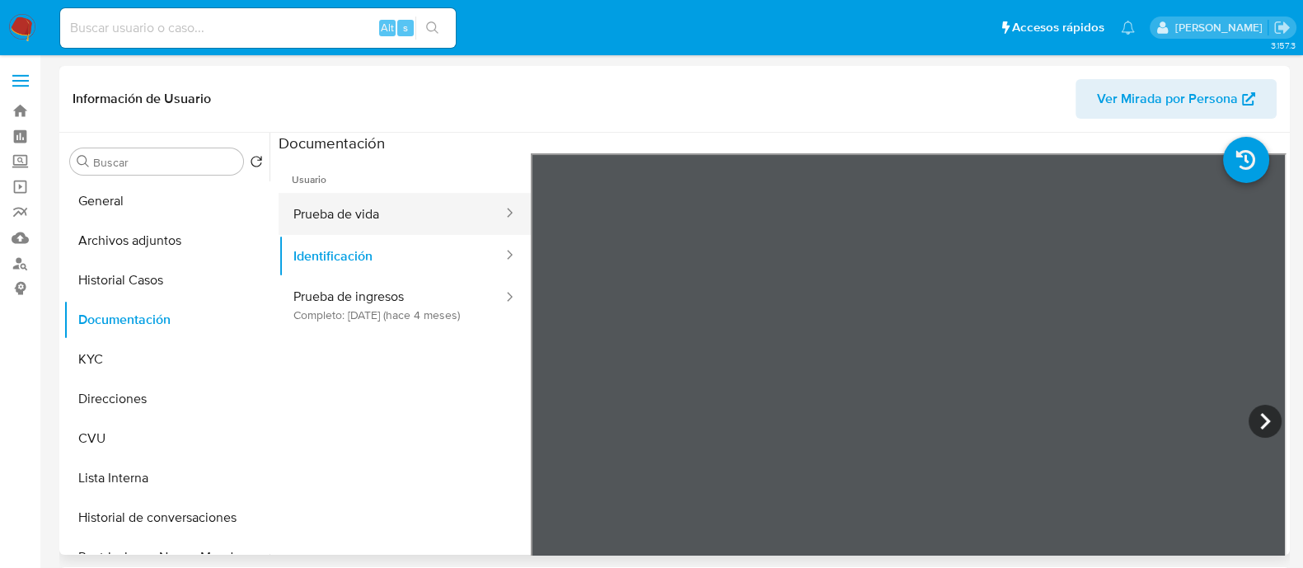
click at [374, 214] on button "Prueba de vida" at bounding box center [392, 214] width 226 height 42
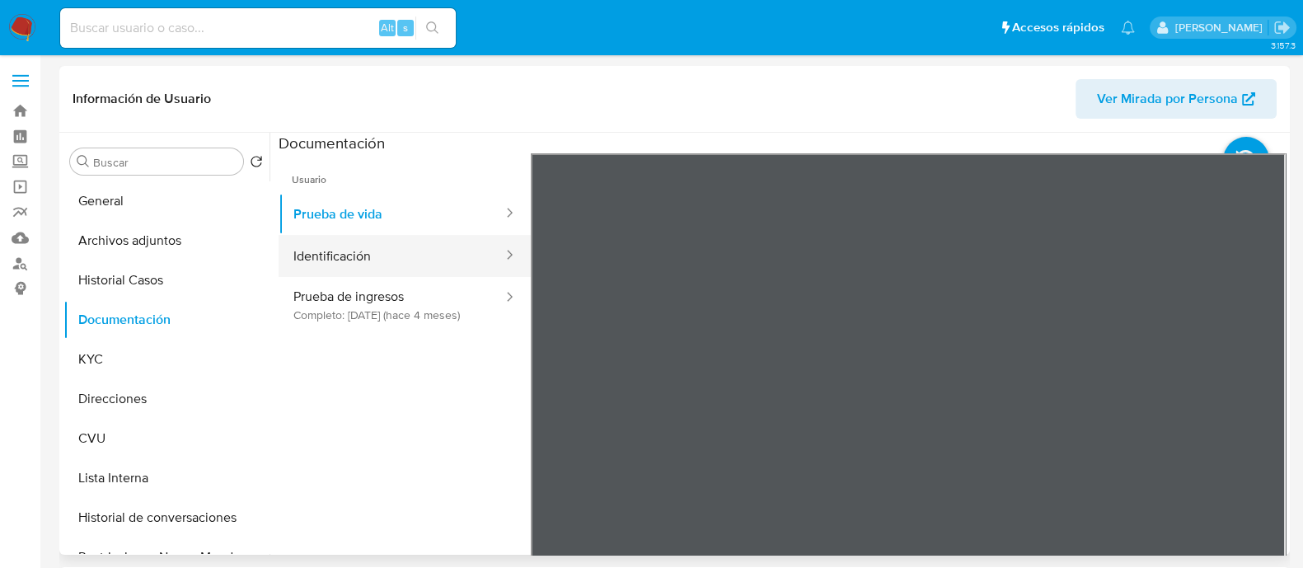
click at [351, 261] on button "Identificación" at bounding box center [392, 256] width 226 height 42
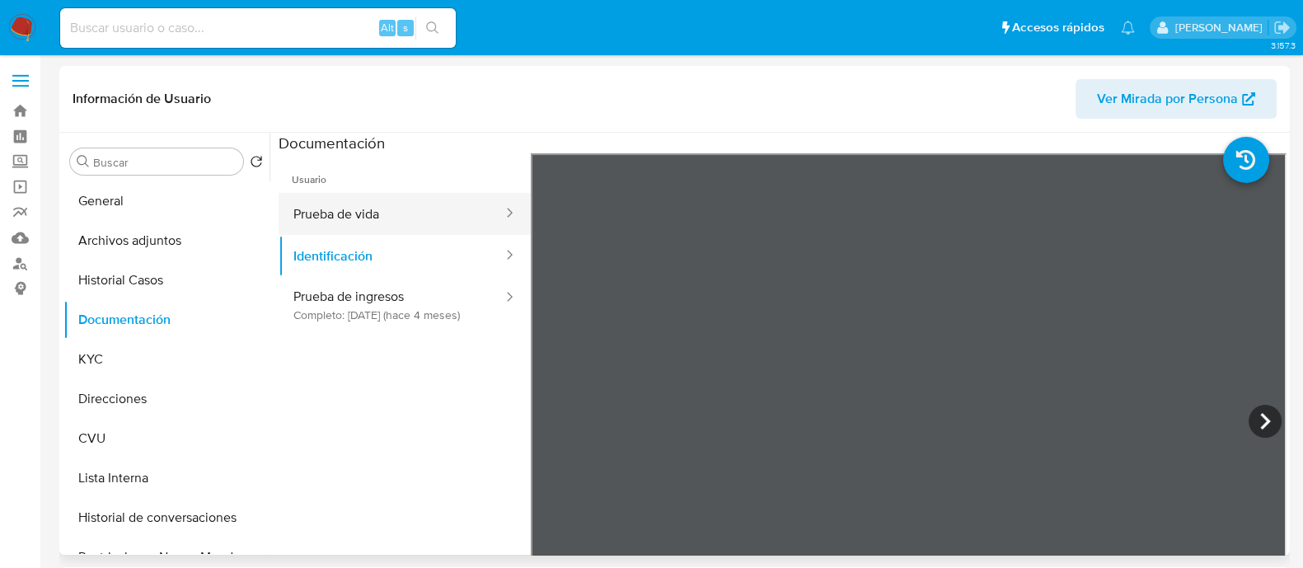
click at [442, 200] on button "Prueba de vida" at bounding box center [392, 214] width 226 height 42
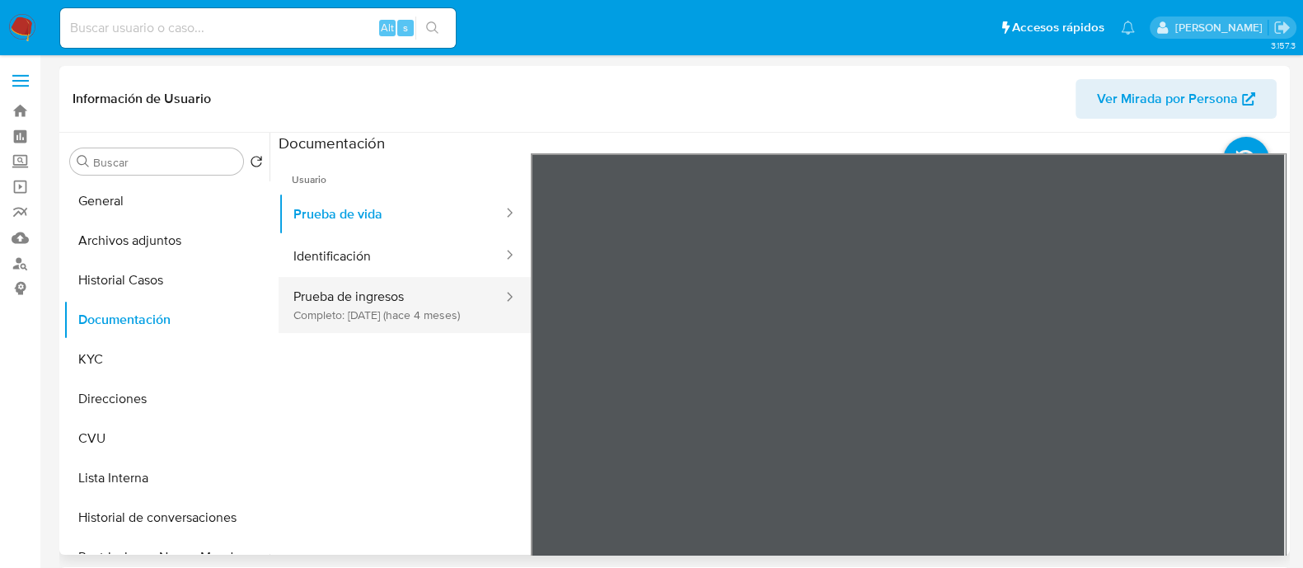
click at [336, 315] on button "Prueba de ingresos Completo: 26/04/2025 (hace 4 meses)" at bounding box center [392, 305] width 226 height 56
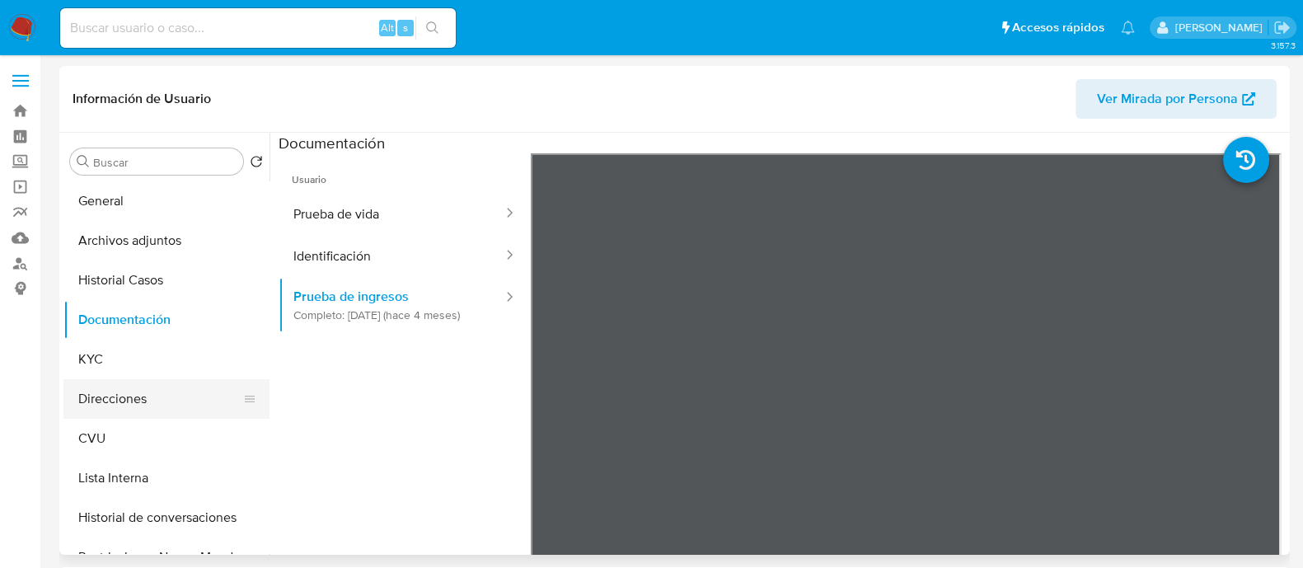
click at [120, 392] on button "Direcciones" at bounding box center [159, 399] width 193 height 40
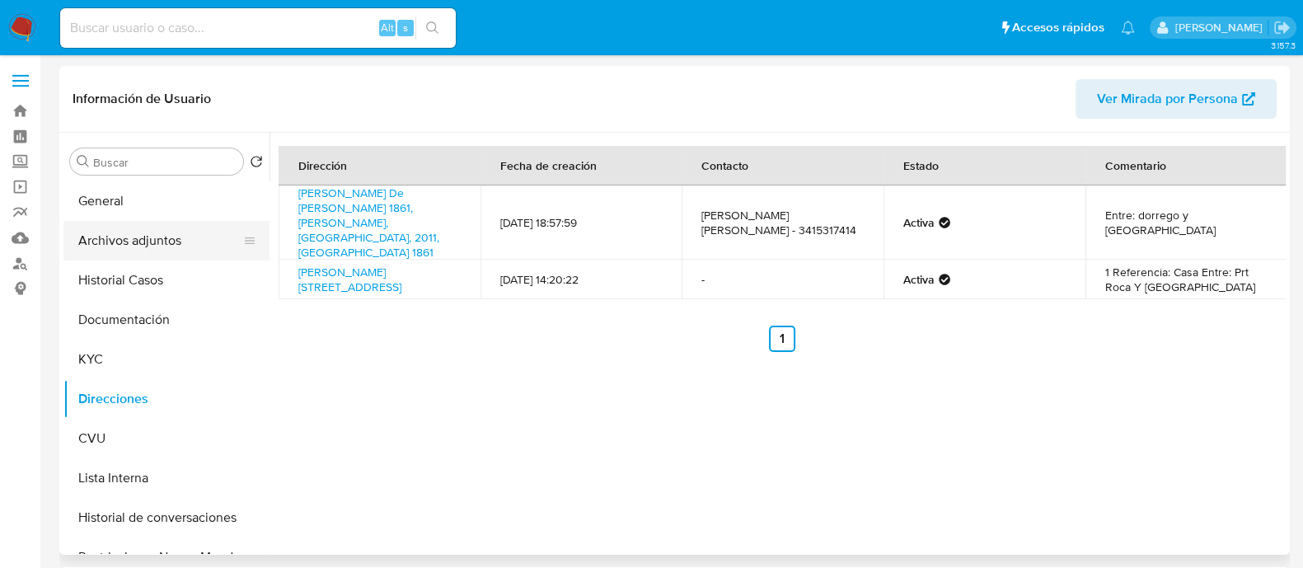
click at [136, 240] on button "Archivos adjuntos" at bounding box center [159, 241] width 193 height 40
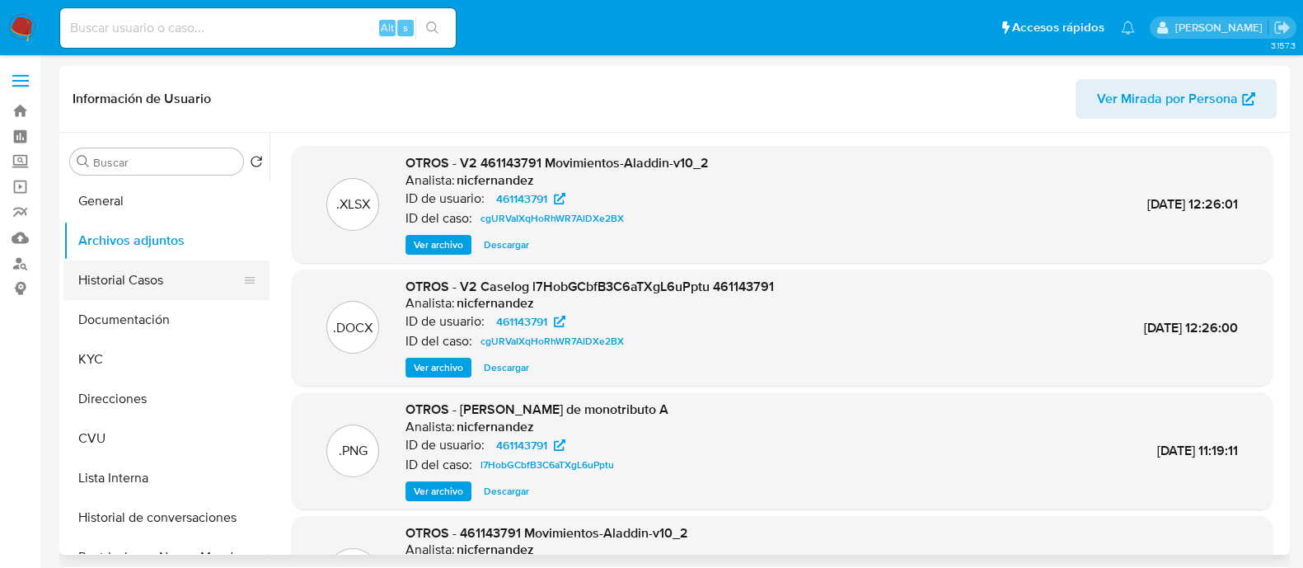
click at [129, 288] on button "Historial Casos" at bounding box center [159, 281] width 193 height 40
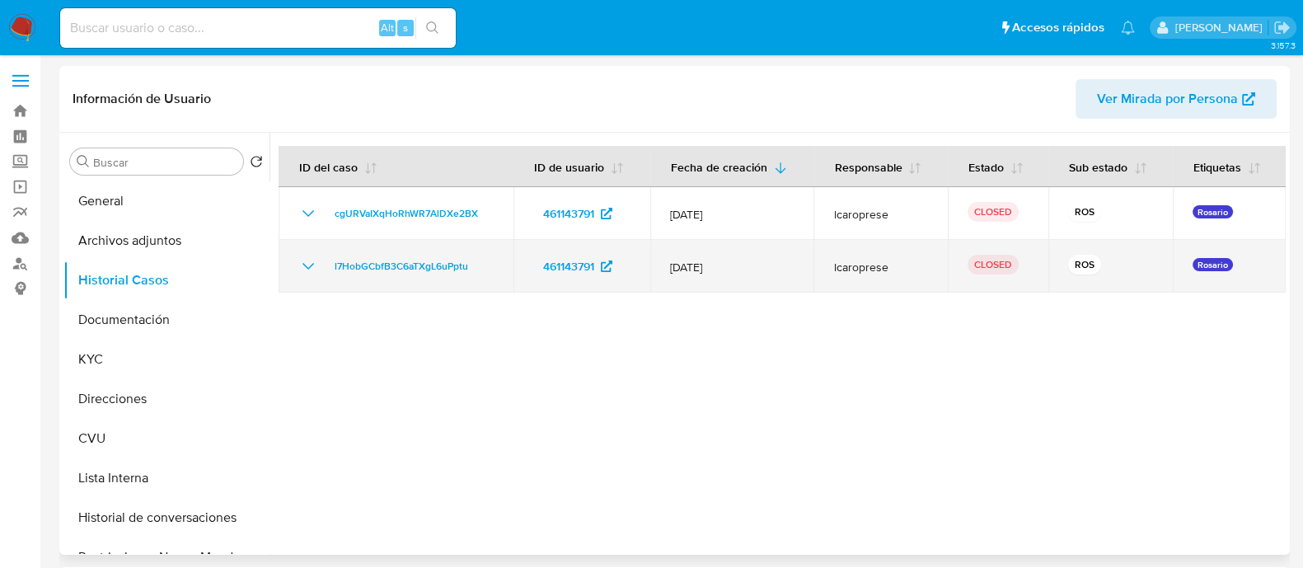
click at [309, 272] on icon "Mostrar/Ocultar" at bounding box center [308, 266] width 20 height 20
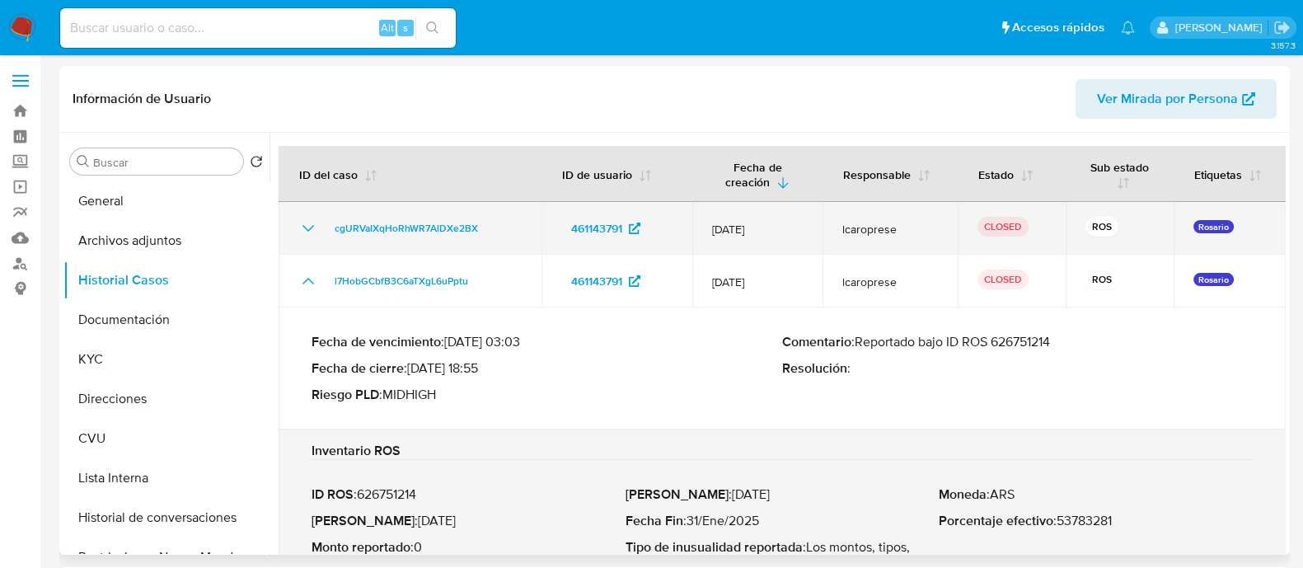
click at [301, 232] on icon "Mostrar/Ocultar" at bounding box center [308, 228] width 20 height 20
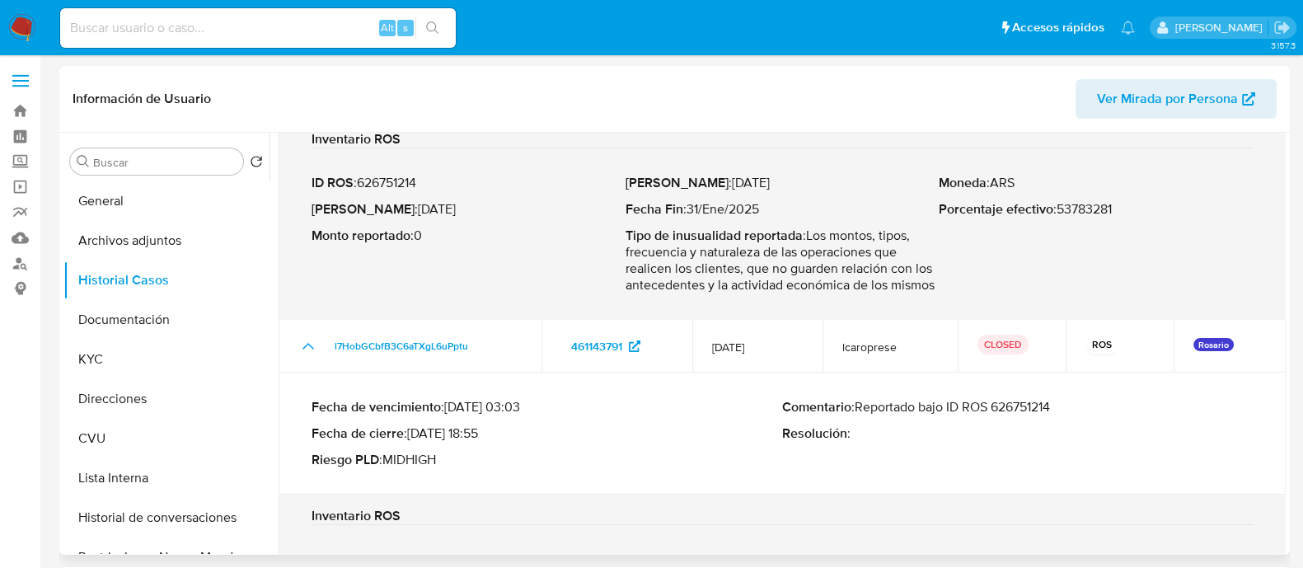
scroll to position [408, 0]
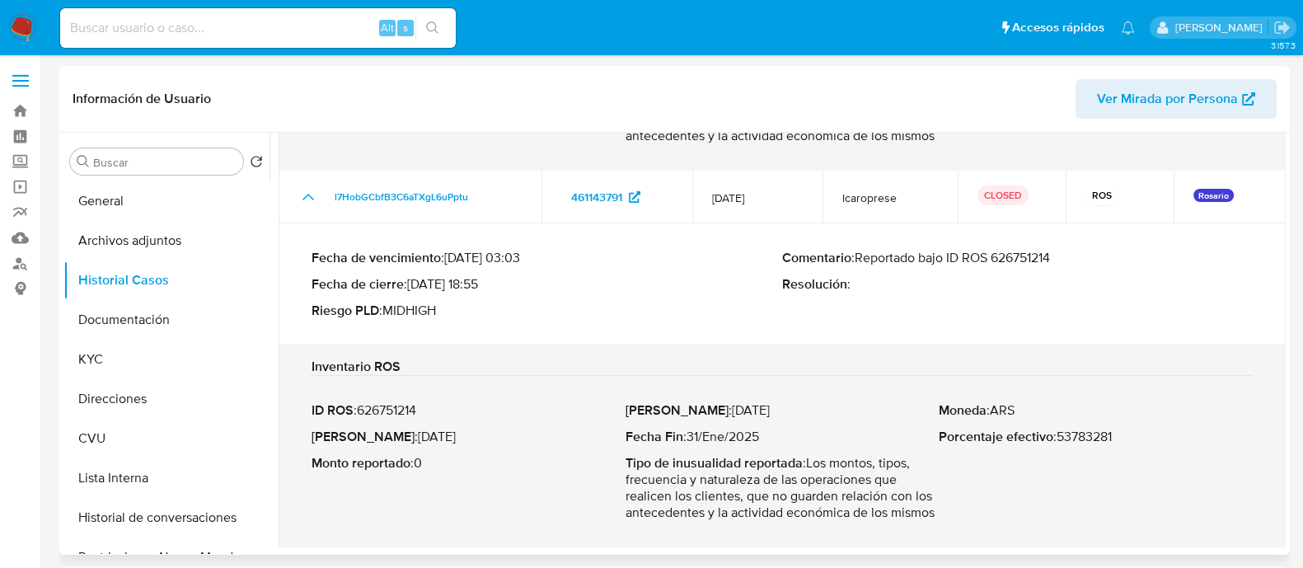
drag, startPoint x: 862, startPoint y: 257, endPoint x: 1080, endPoint y: 256, distance: 218.5
click at [1080, 256] on p "Comentario : Reportado bajo ID ROS 626751214" at bounding box center [1017, 258] width 471 height 16
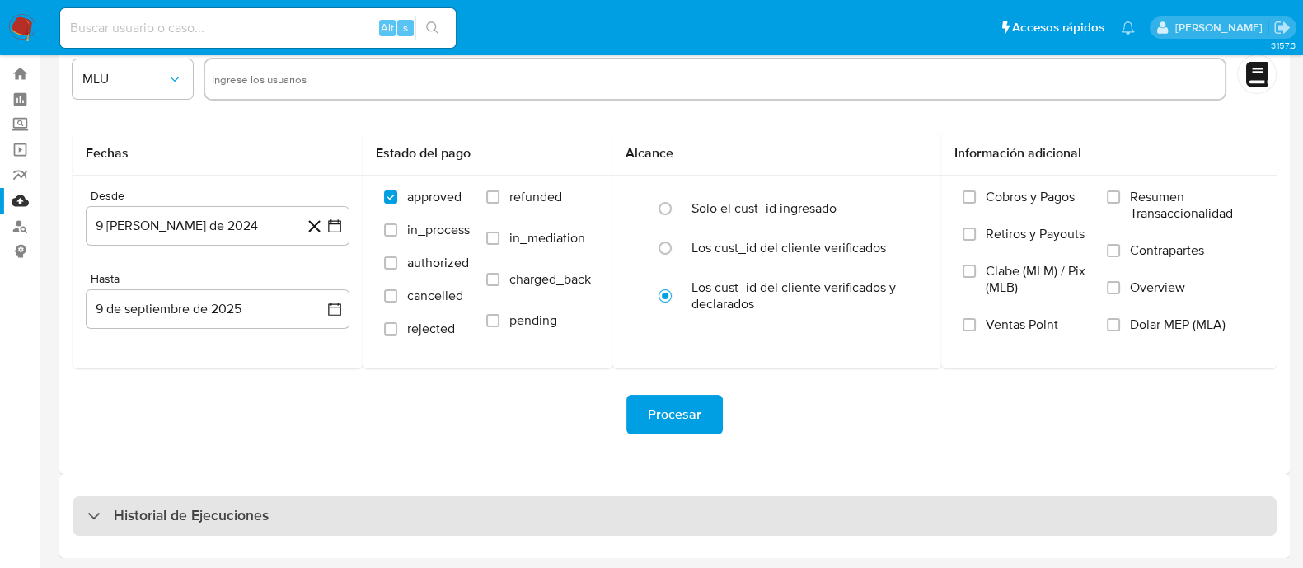
click at [245, 506] on h3 "Historial de Ejecuciones" at bounding box center [191, 516] width 155 height 20
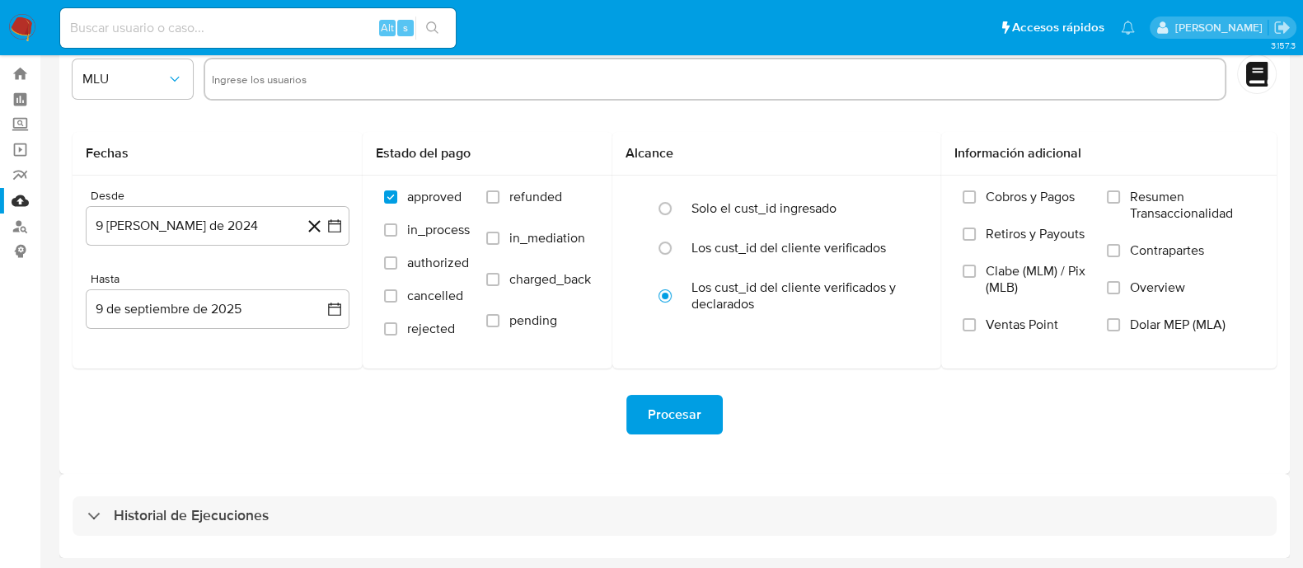
select select "10"
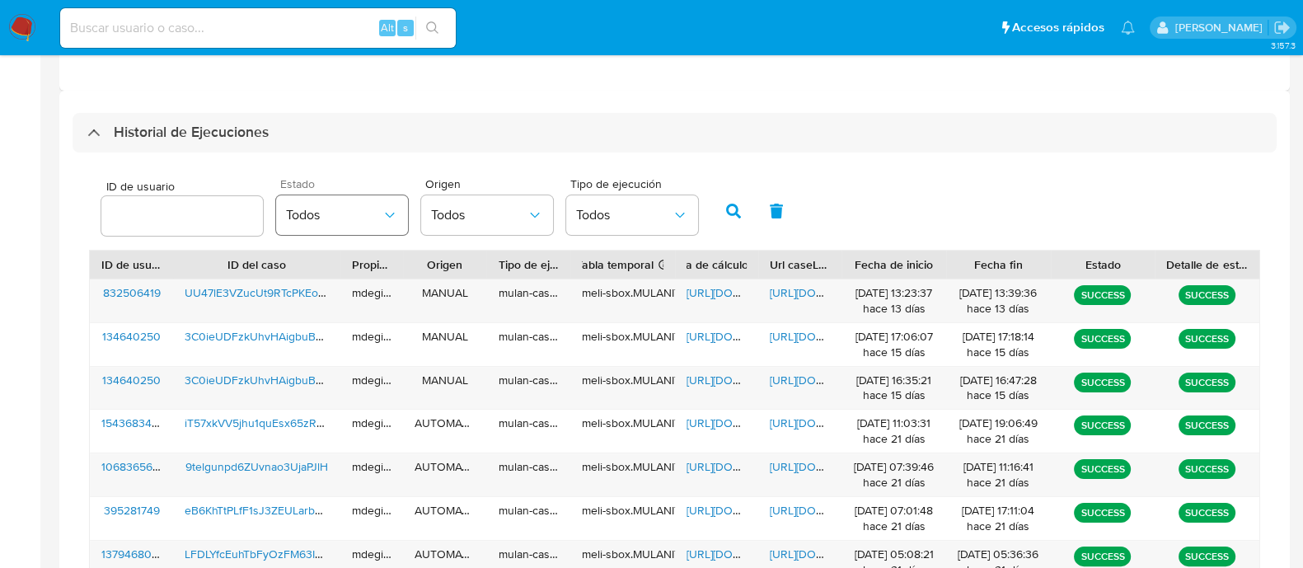
scroll to position [296, 0]
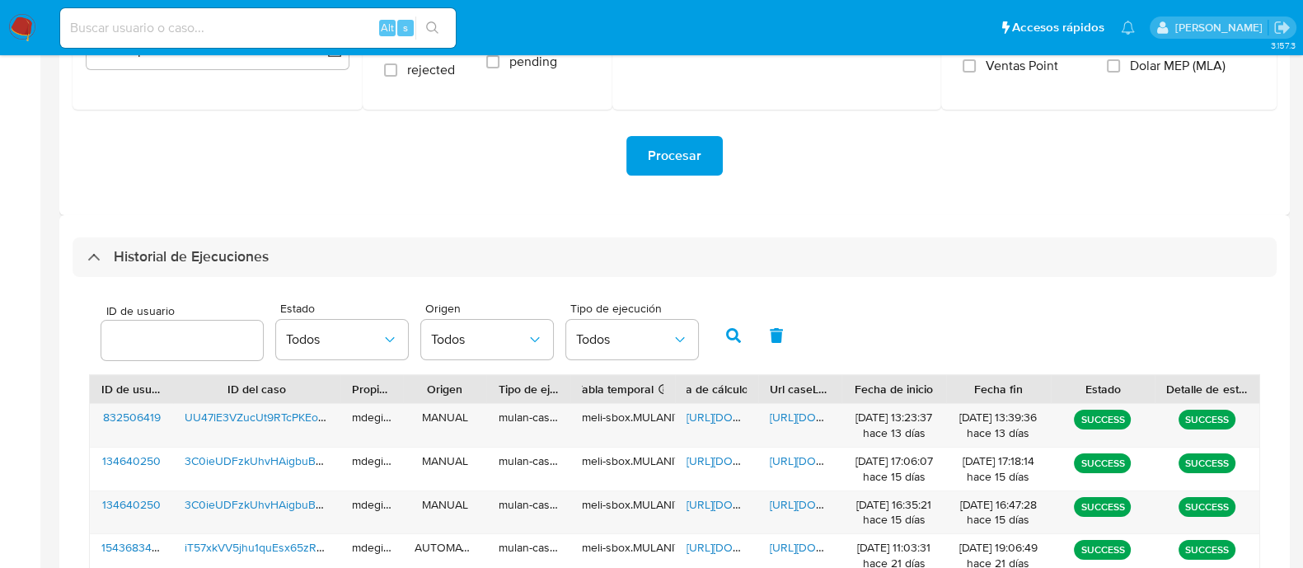
click at [163, 335] on input "number" at bounding box center [182, 340] width 162 height 21
type input "1133264304"
click at [727, 328] on icon "button" at bounding box center [733, 335] width 15 height 15
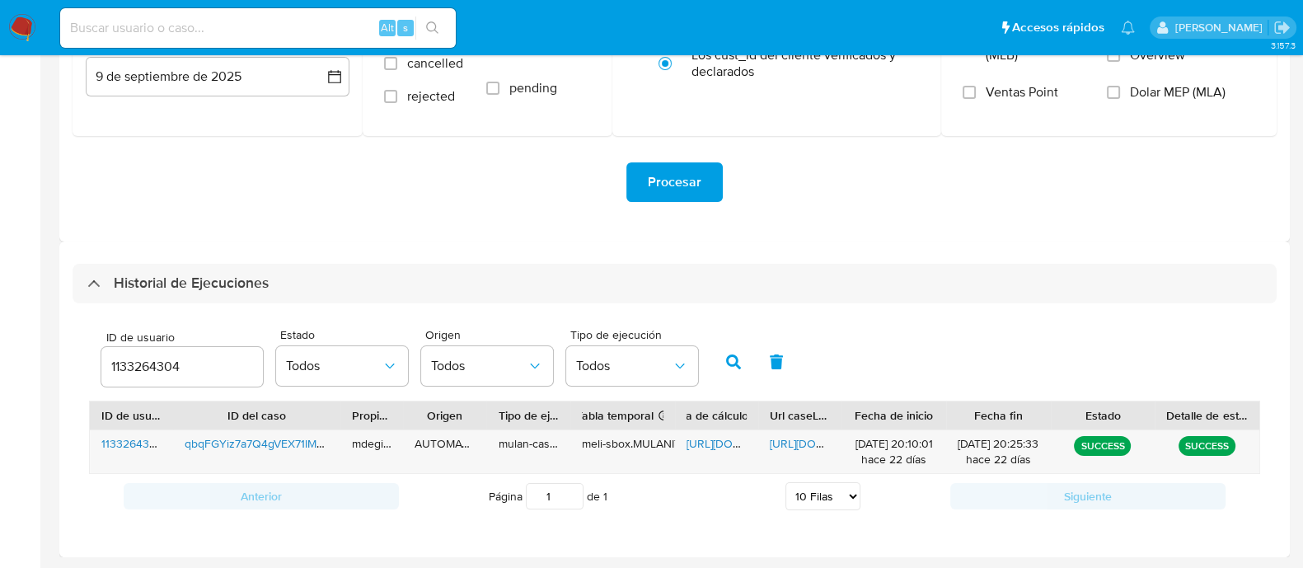
scroll to position [267, 0]
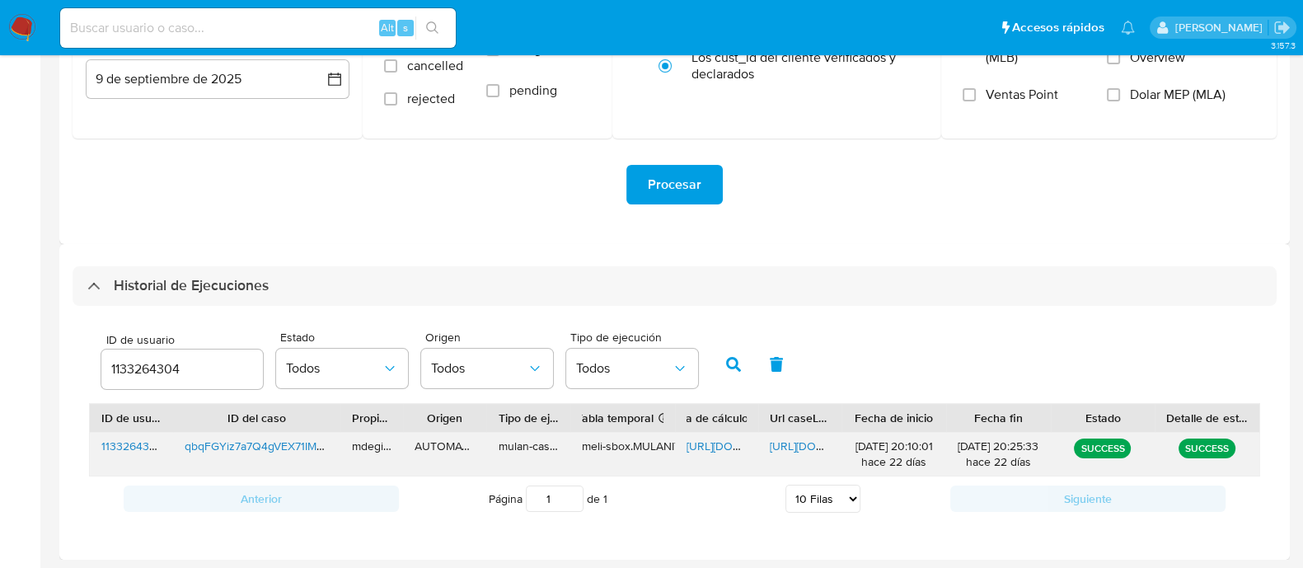
click at [701, 445] on span "[URL][DOMAIN_NAME]" at bounding box center [744, 446] width 114 height 16
click at [795, 443] on span "[URL][DOMAIN_NAME]" at bounding box center [827, 446] width 114 height 16
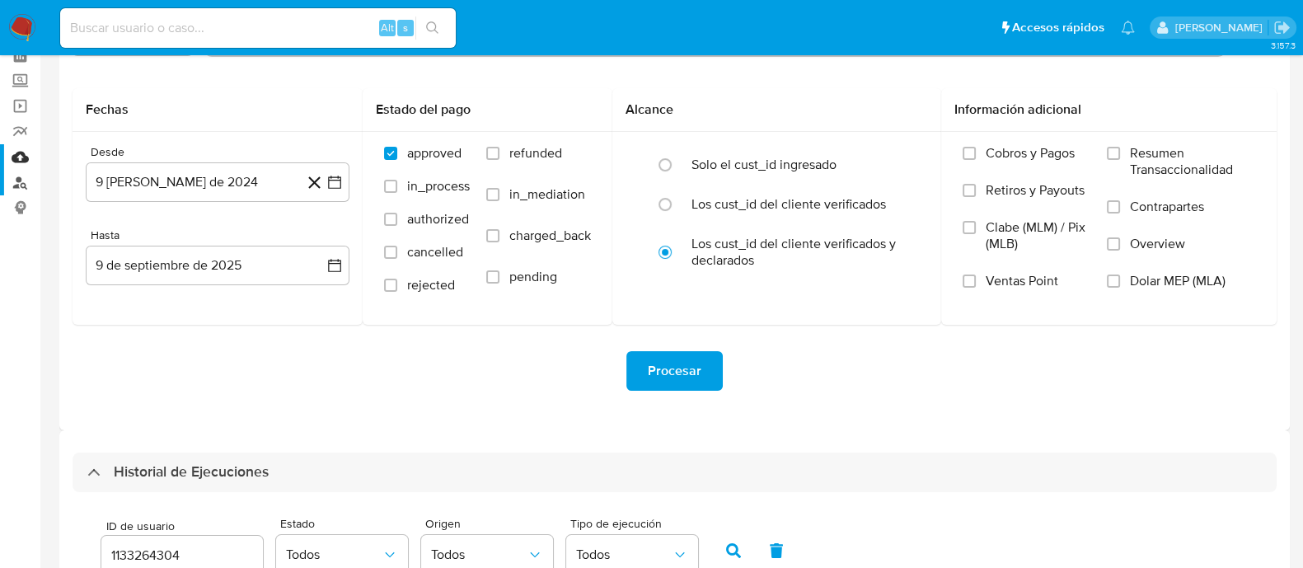
scroll to position [0, 0]
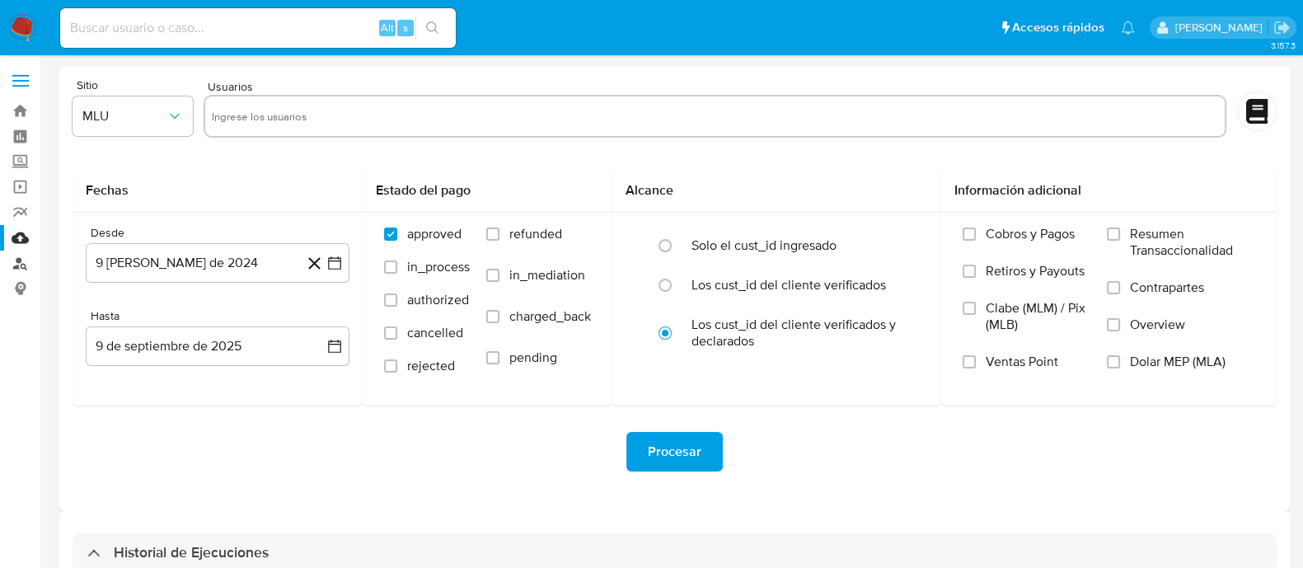
click at [15, 257] on link "Buscador de personas" at bounding box center [98, 264] width 196 height 26
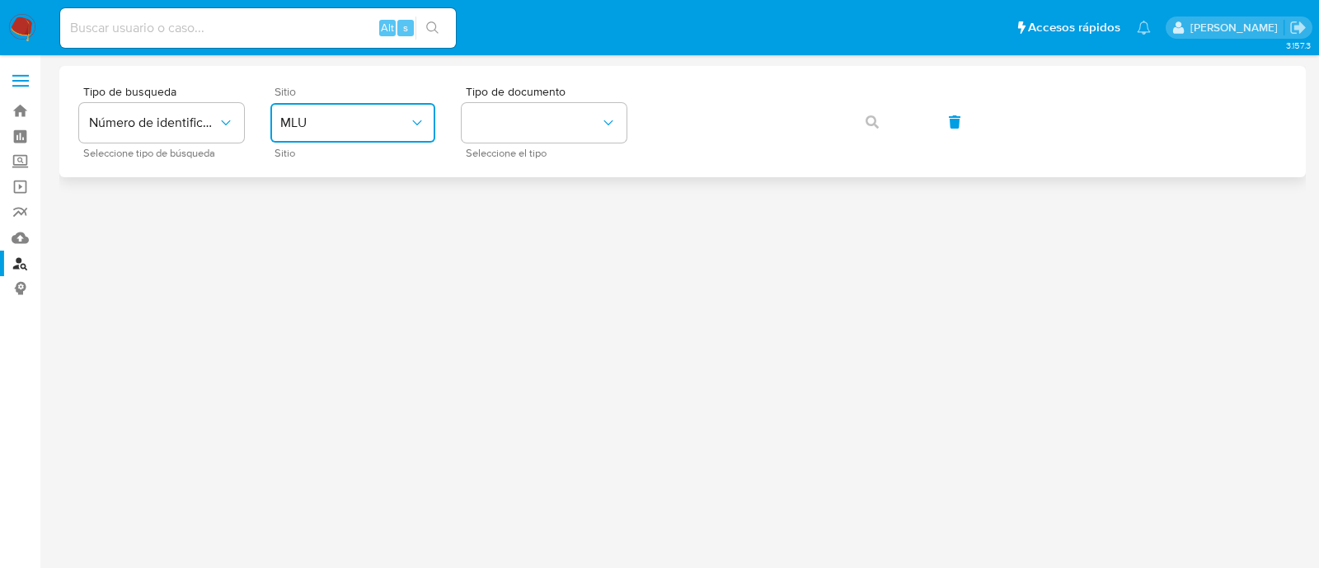
drag, startPoint x: 375, startPoint y: 117, endPoint x: 359, endPoint y: 138, distance: 26.4
click at [373, 117] on span "MLU" at bounding box center [344, 123] width 129 height 16
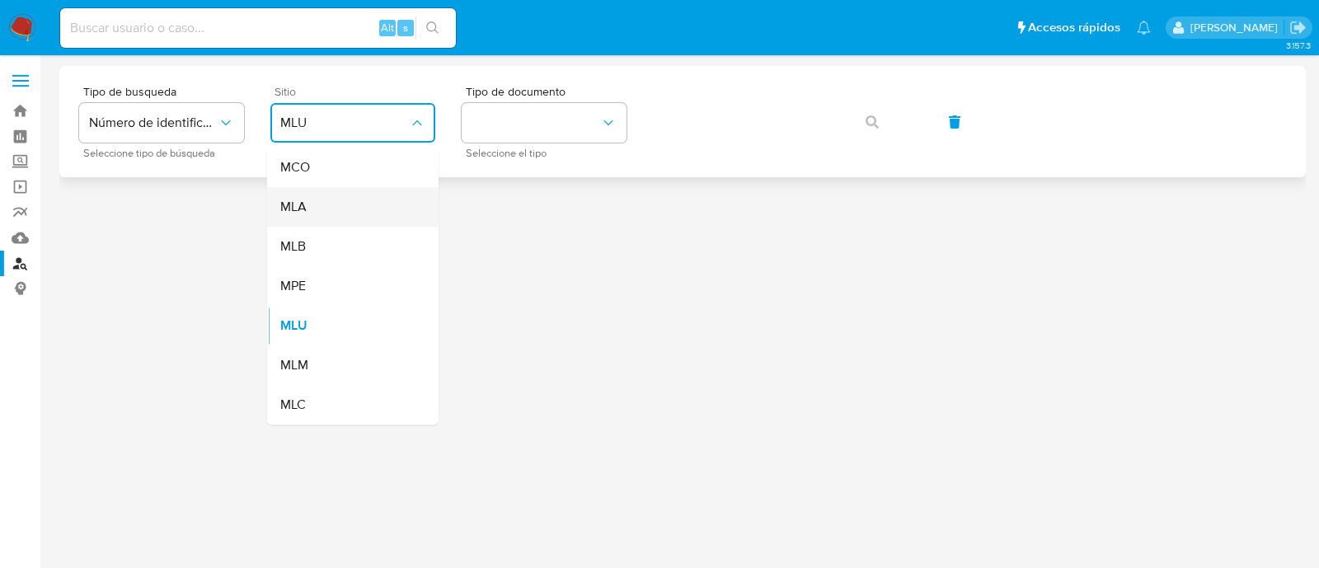
click at [316, 209] on div "MLA" at bounding box center [347, 207] width 135 height 40
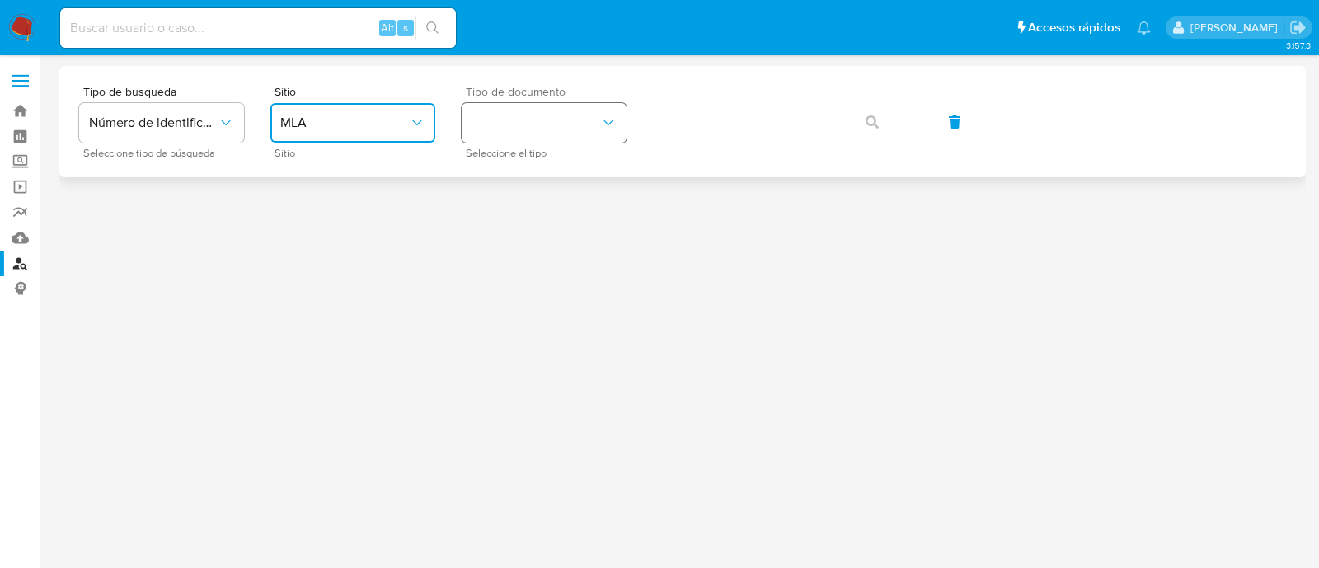
click at [584, 113] on button "identificationType" at bounding box center [544, 123] width 165 height 40
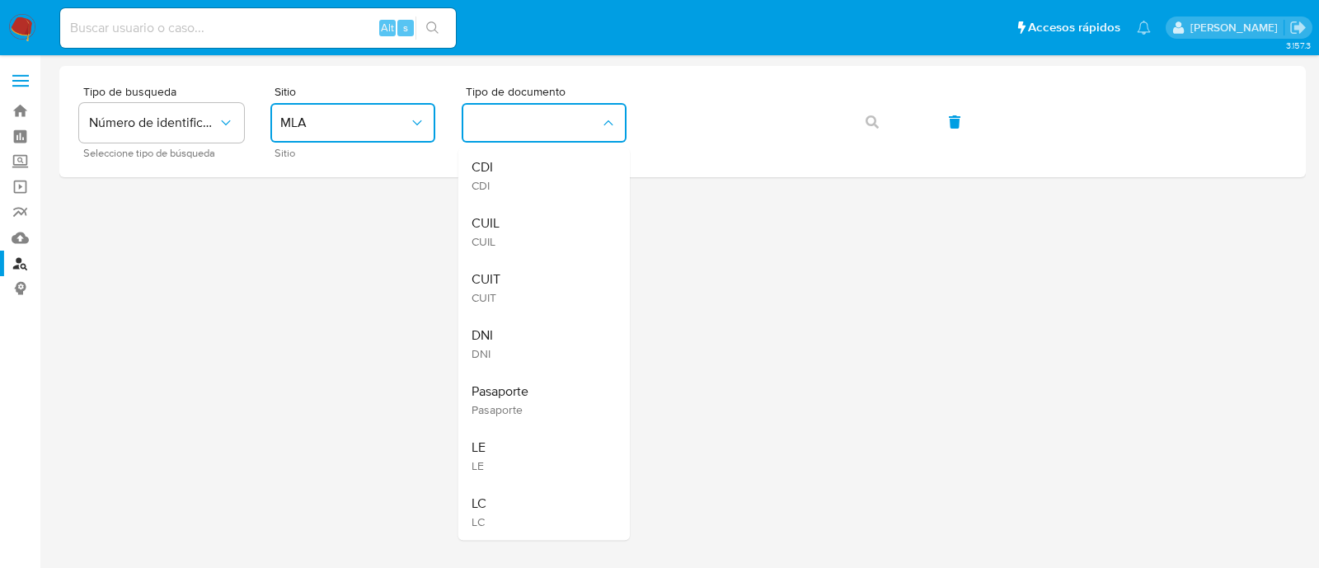
click at [560, 218] on div "CUIL CUIL" at bounding box center [539, 232] width 135 height 56
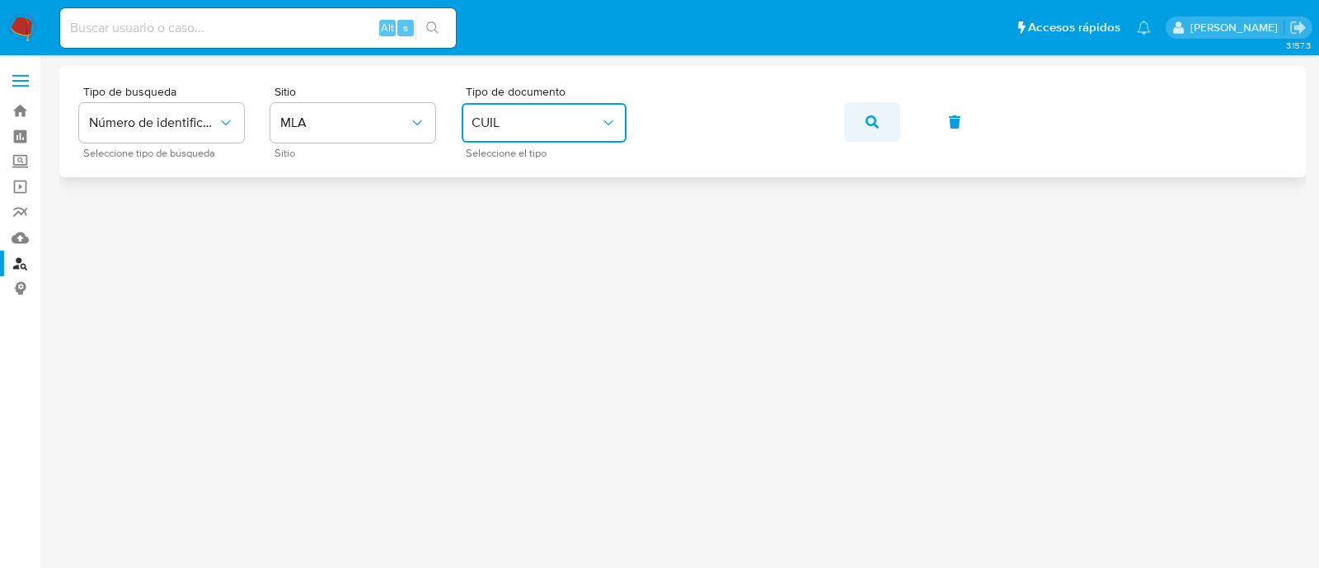
click at [890, 123] on button "button" at bounding box center [872, 122] width 56 height 40
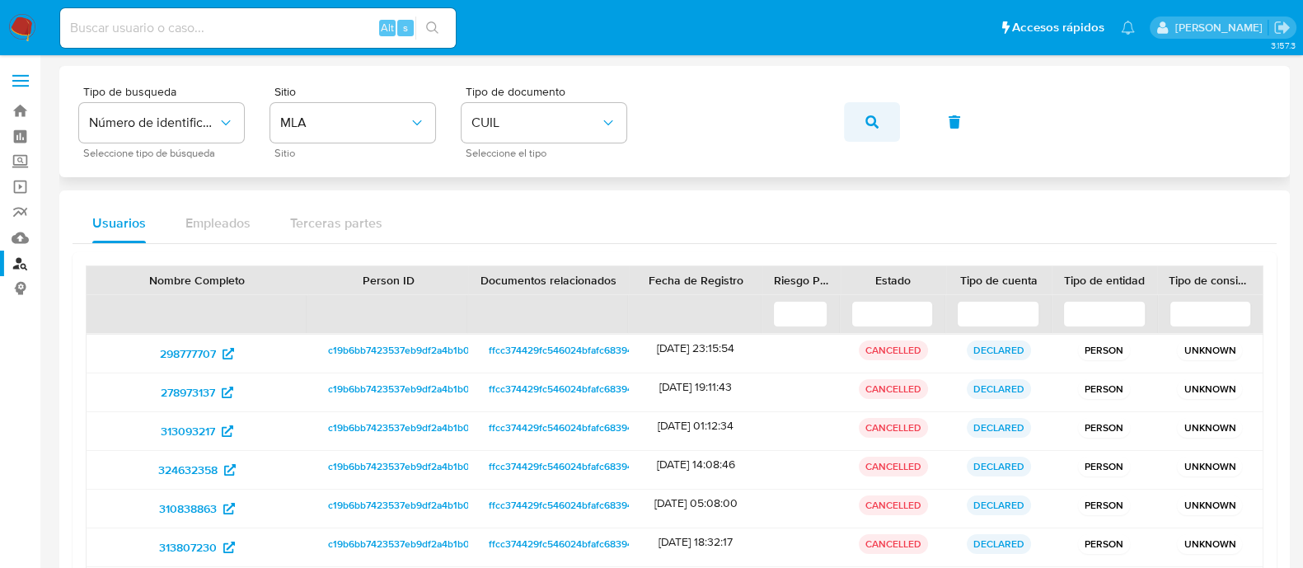
click at [861, 117] on button "button" at bounding box center [872, 122] width 56 height 40
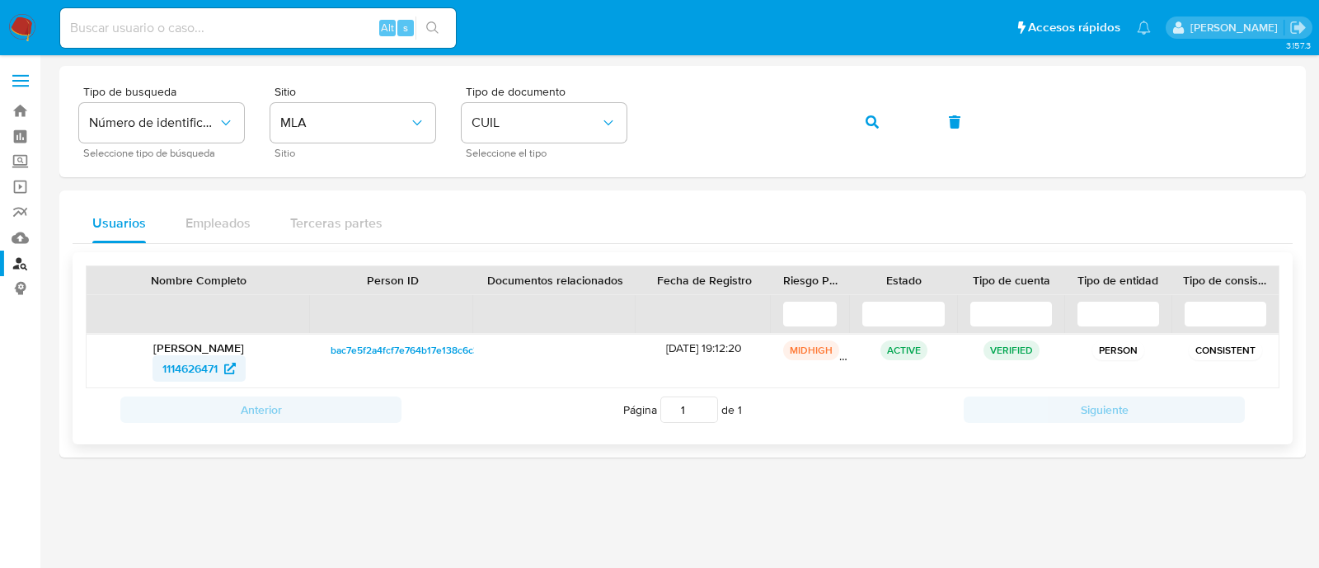
click at [200, 360] on span "1114626471" at bounding box center [189, 368] width 55 height 26
click at [876, 124] on icon "button" at bounding box center [872, 121] width 13 height 13
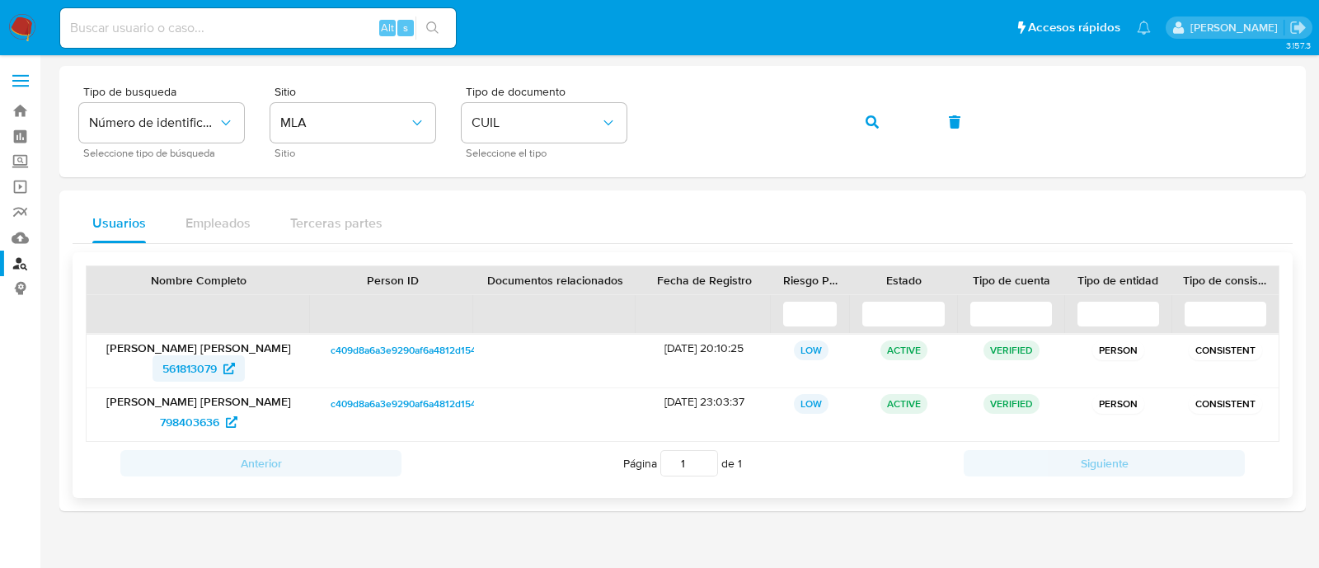
click at [189, 360] on span "561813079" at bounding box center [189, 368] width 54 height 26
click at [190, 411] on span "798403636" at bounding box center [189, 422] width 59 height 26
click at [853, 112] on button "button" at bounding box center [872, 122] width 56 height 40
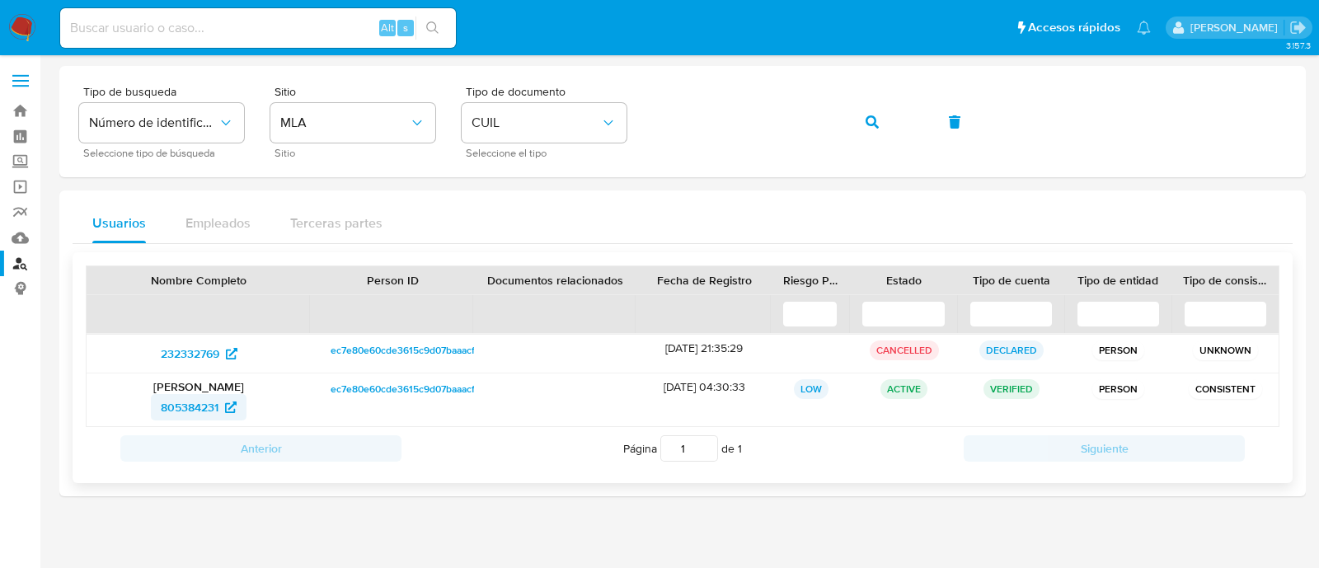
click at [179, 406] on span "805384231" at bounding box center [190, 407] width 58 height 26
click at [879, 129] on button "button" at bounding box center [872, 122] width 56 height 40
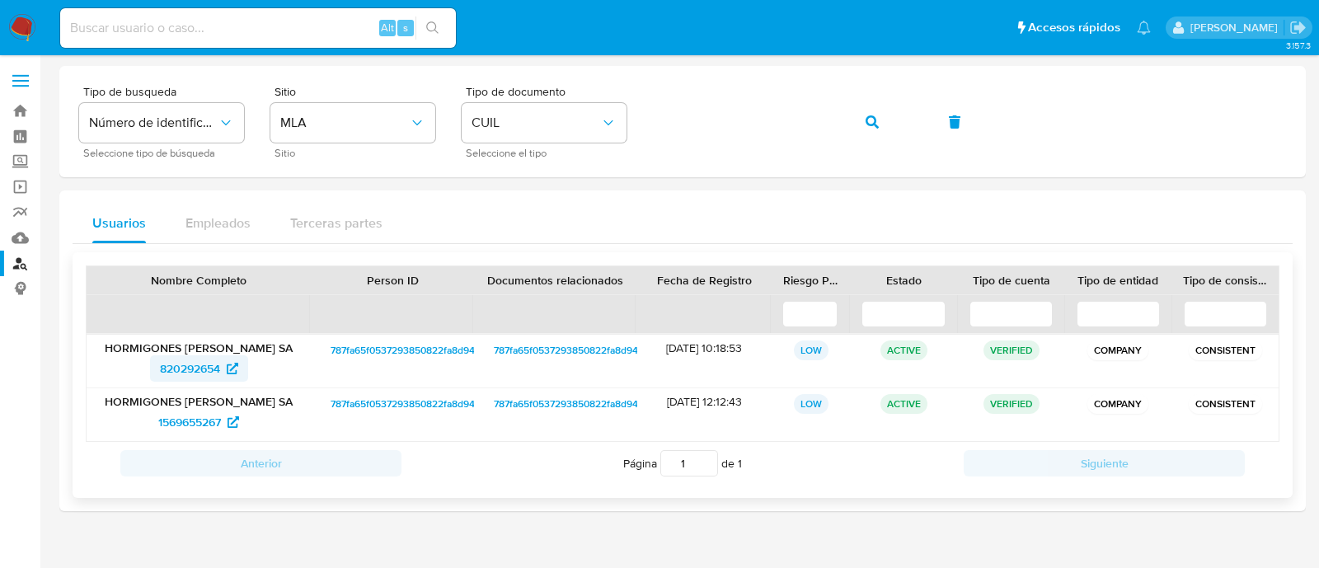
click at [176, 366] on span "820292654" at bounding box center [190, 368] width 60 height 26
click at [195, 416] on span "1569655267" at bounding box center [189, 422] width 63 height 26
click at [866, 124] on icon "button" at bounding box center [872, 121] width 13 height 13
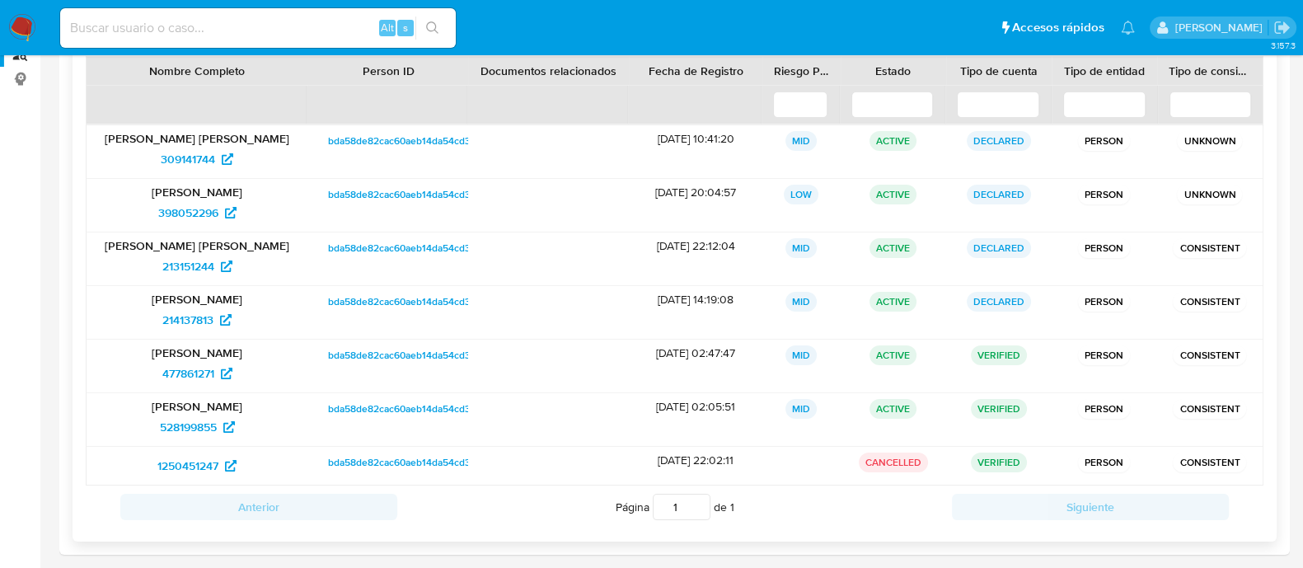
scroll to position [217, 0]
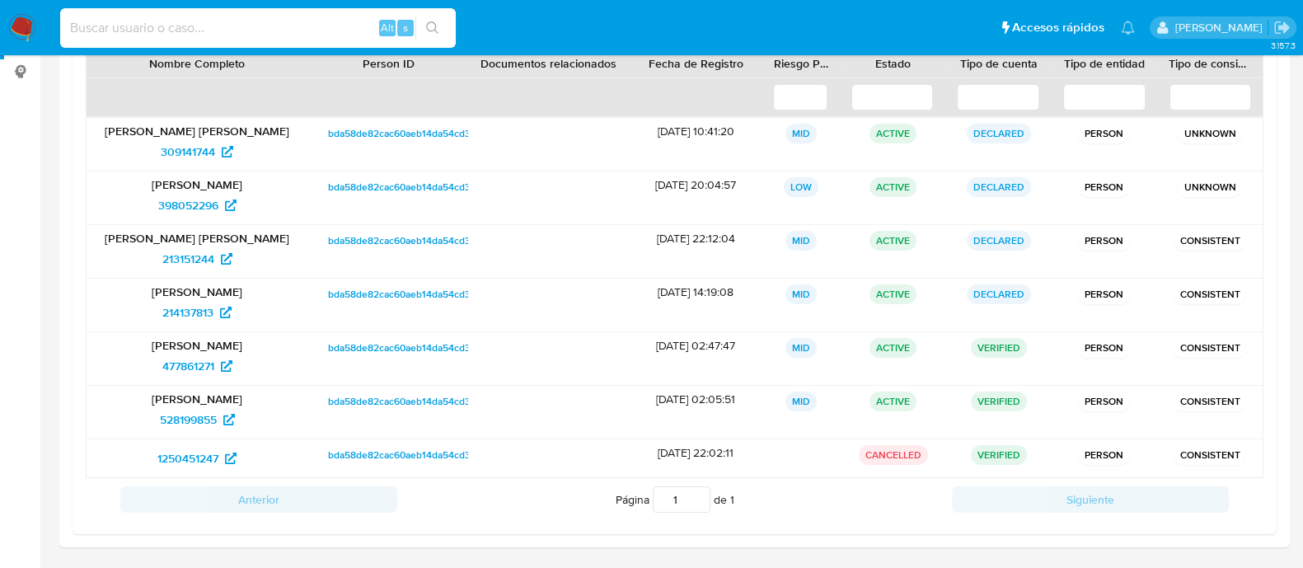
click at [252, 37] on input at bounding box center [258, 27] width 396 height 21
paste input "27190860847"
type input "27190860847"
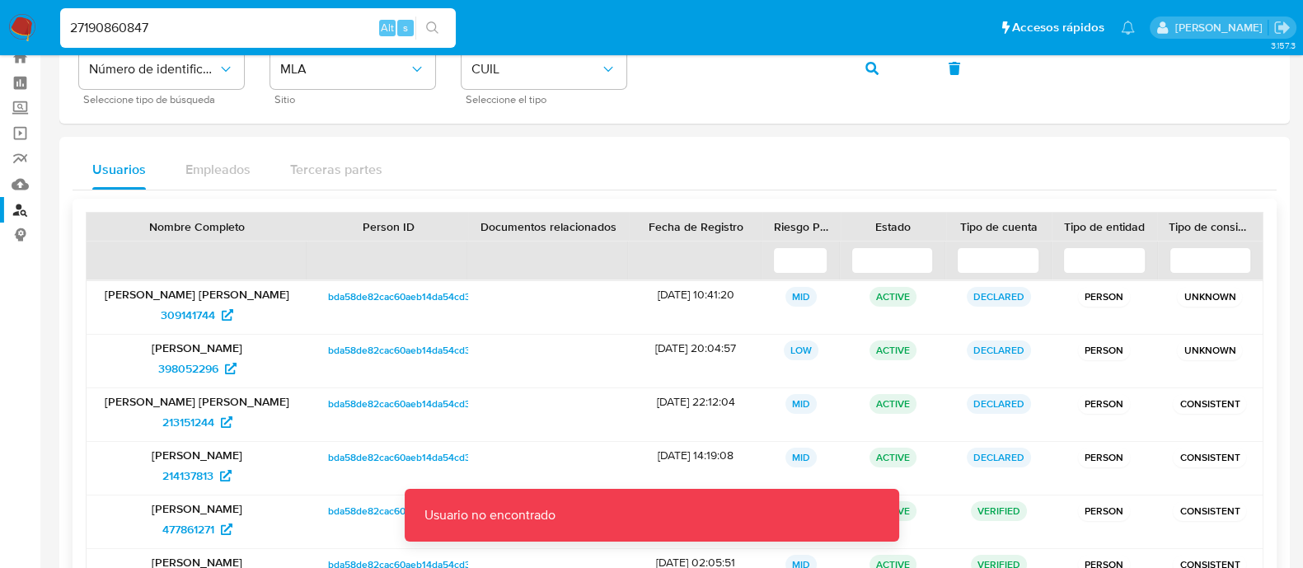
scroll to position [0, 0]
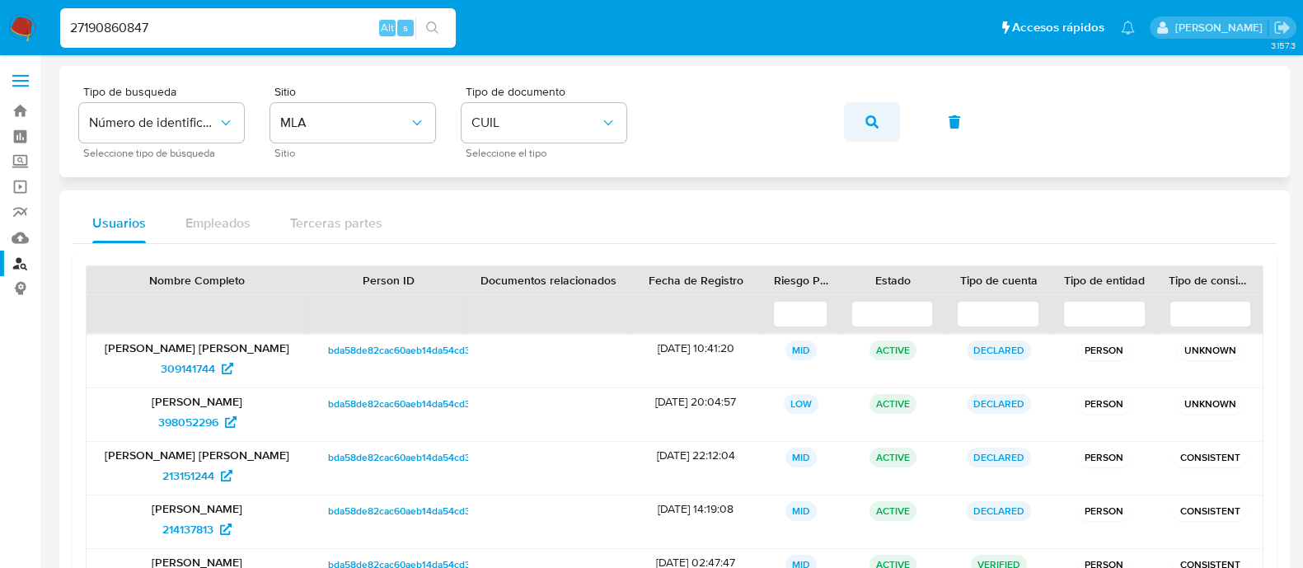
click at [866, 116] on icon "button" at bounding box center [872, 121] width 13 height 13
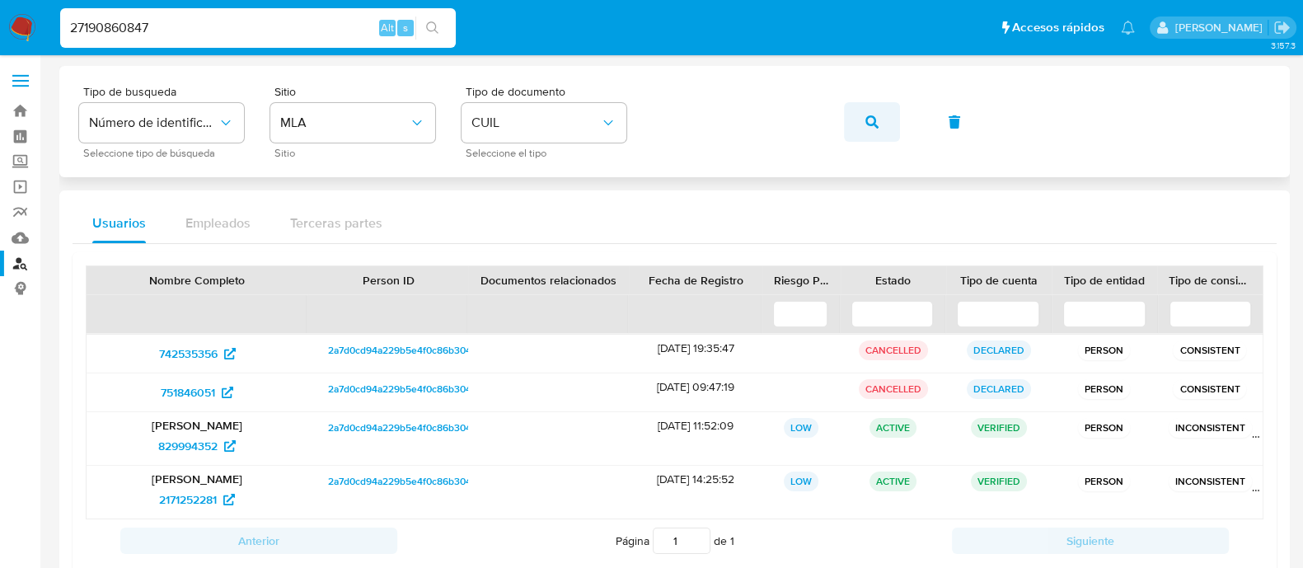
click at [874, 120] on icon "button" at bounding box center [872, 121] width 13 height 13
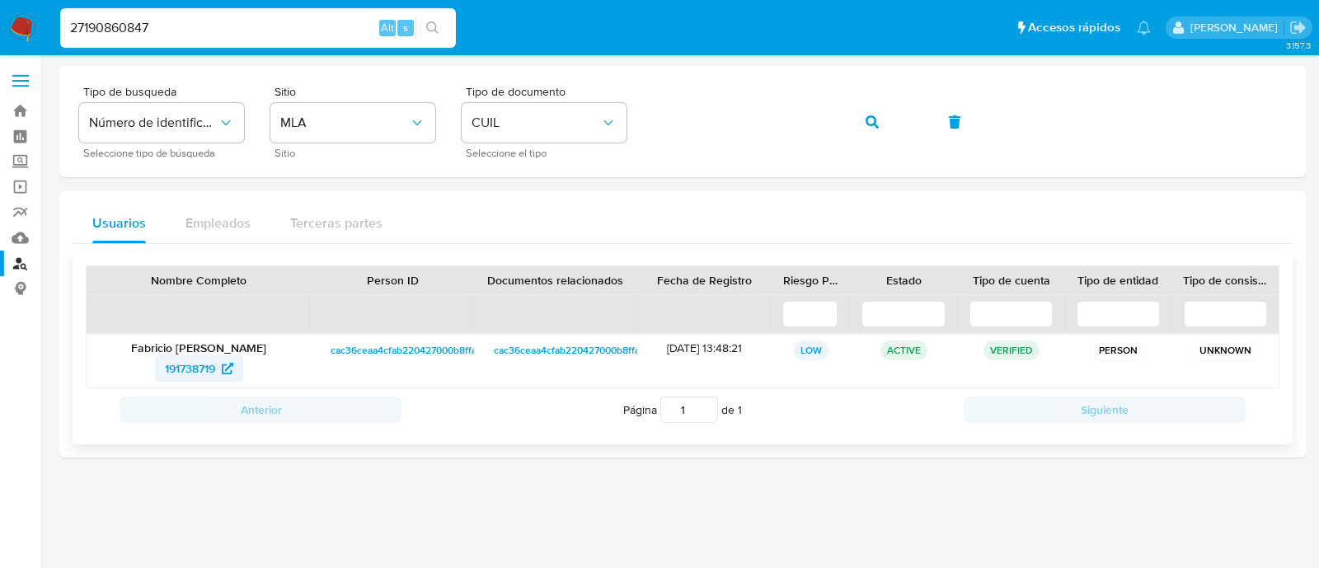
click at [194, 362] on span "191738719" at bounding box center [190, 368] width 50 height 26
click at [876, 124] on icon "button" at bounding box center [872, 121] width 13 height 13
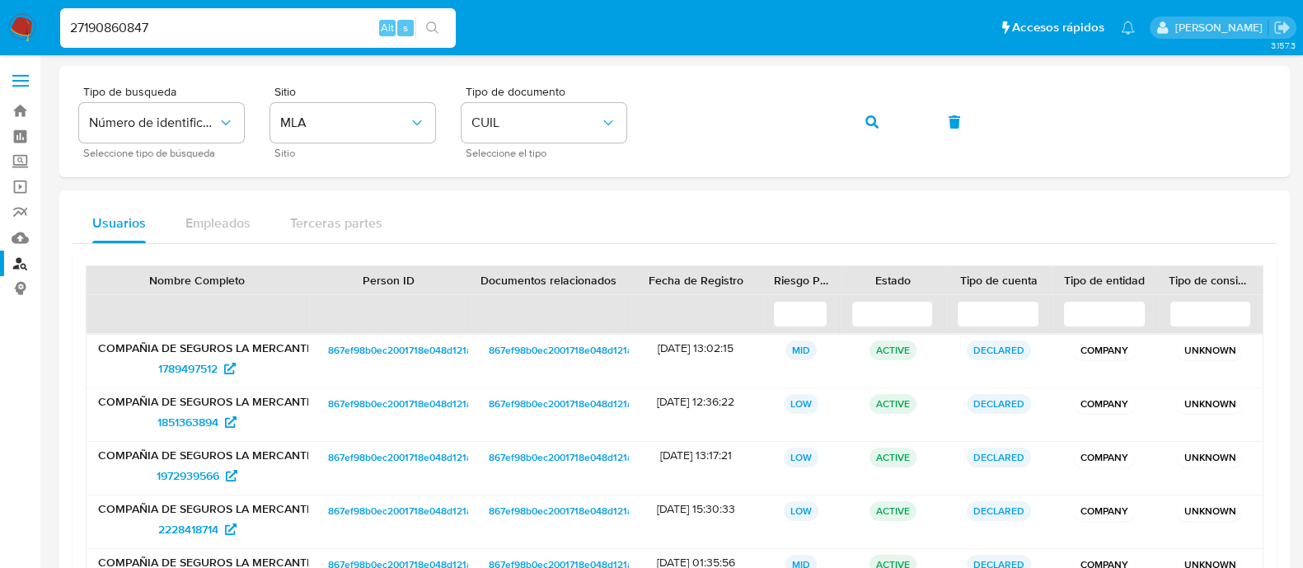
click at [796, 227] on div "Usuarios Empleados Terceras partes" at bounding box center [675, 224] width 1205 height 40
click at [326, 171] on div "Tipo de busqueda Número de identificación Seleccione tipo de búsqueda Sitio MLA…" at bounding box center [674, 121] width 1231 height 111
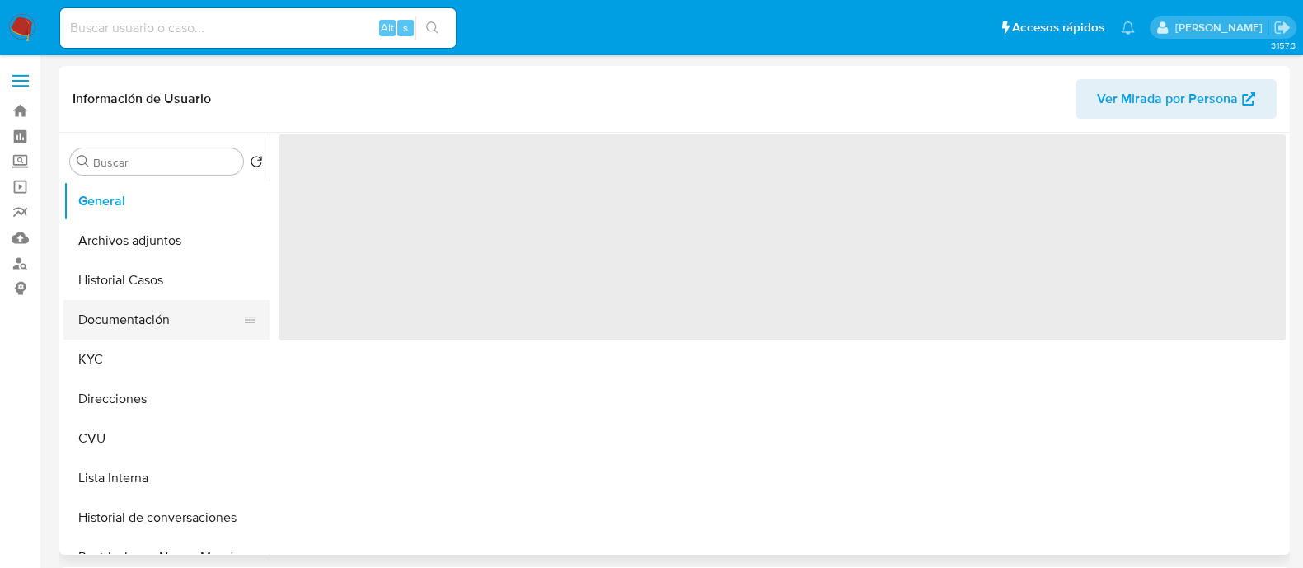
click at [120, 312] on button "Documentación" at bounding box center [159, 320] width 193 height 40
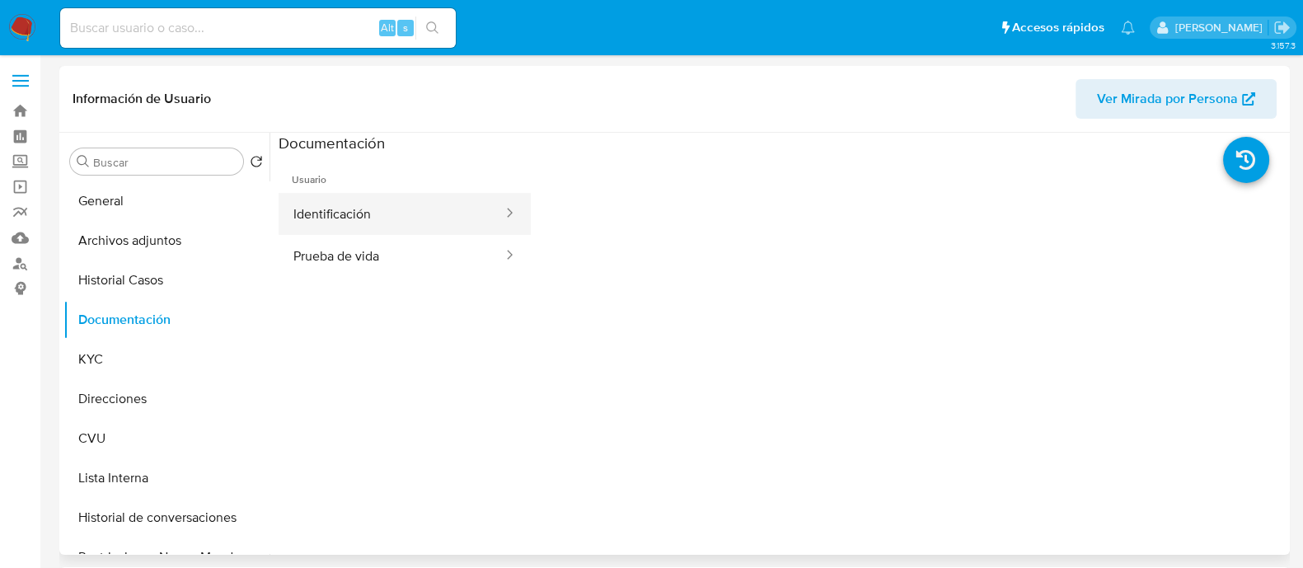
click at [350, 200] on button "Identificación" at bounding box center [392, 214] width 226 height 42
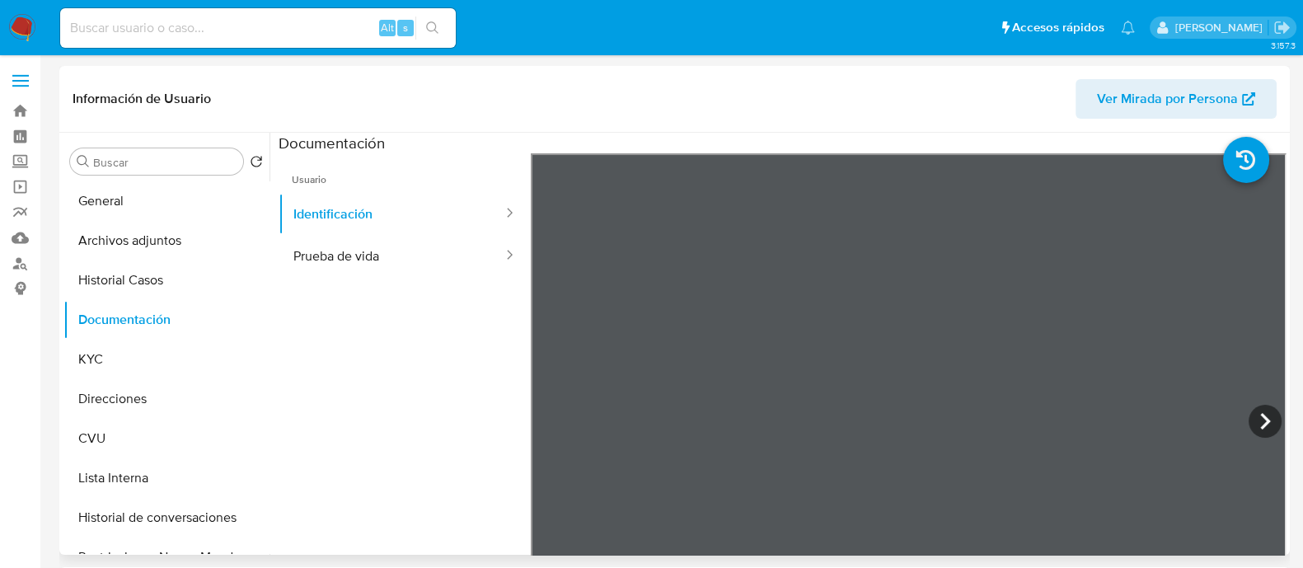
select select "10"
click at [402, 237] on button "Prueba de vida" at bounding box center [392, 256] width 226 height 42
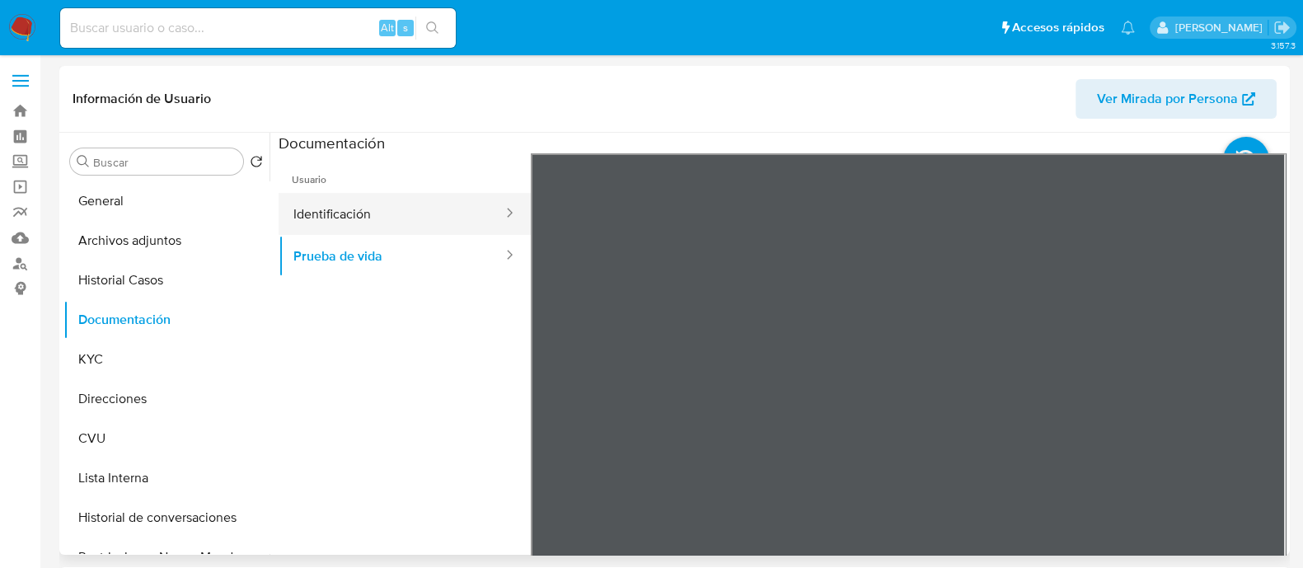
click at [453, 217] on button "Identificación" at bounding box center [392, 214] width 226 height 42
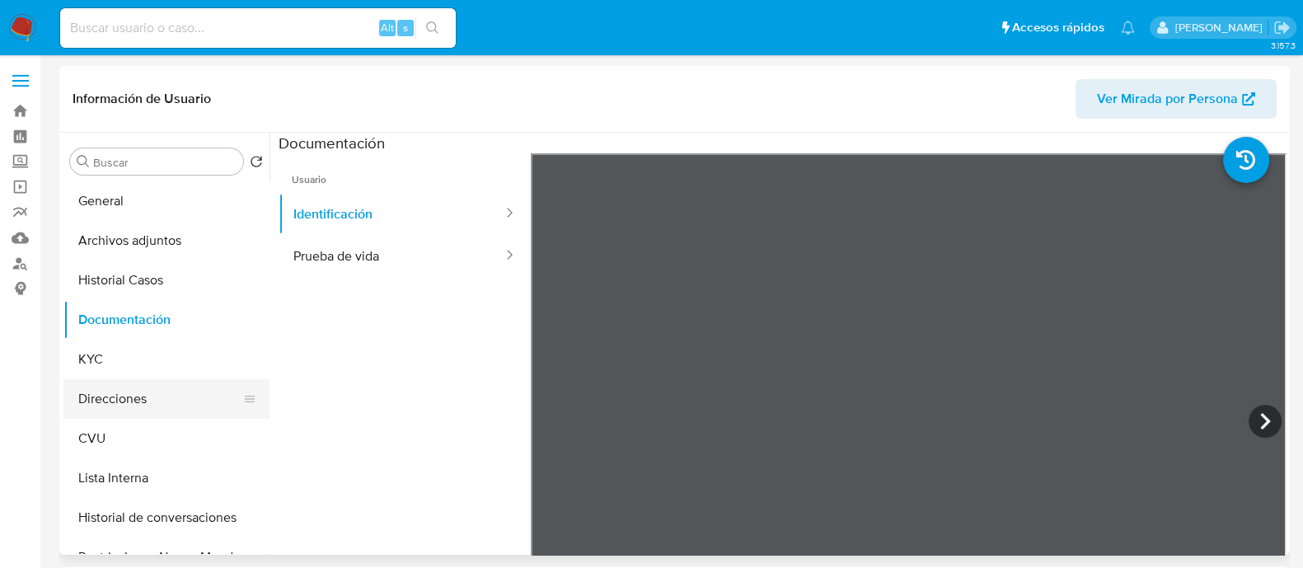
click at [106, 398] on button "Direcciones" at bounding box center [159, 399] width 193 height 40
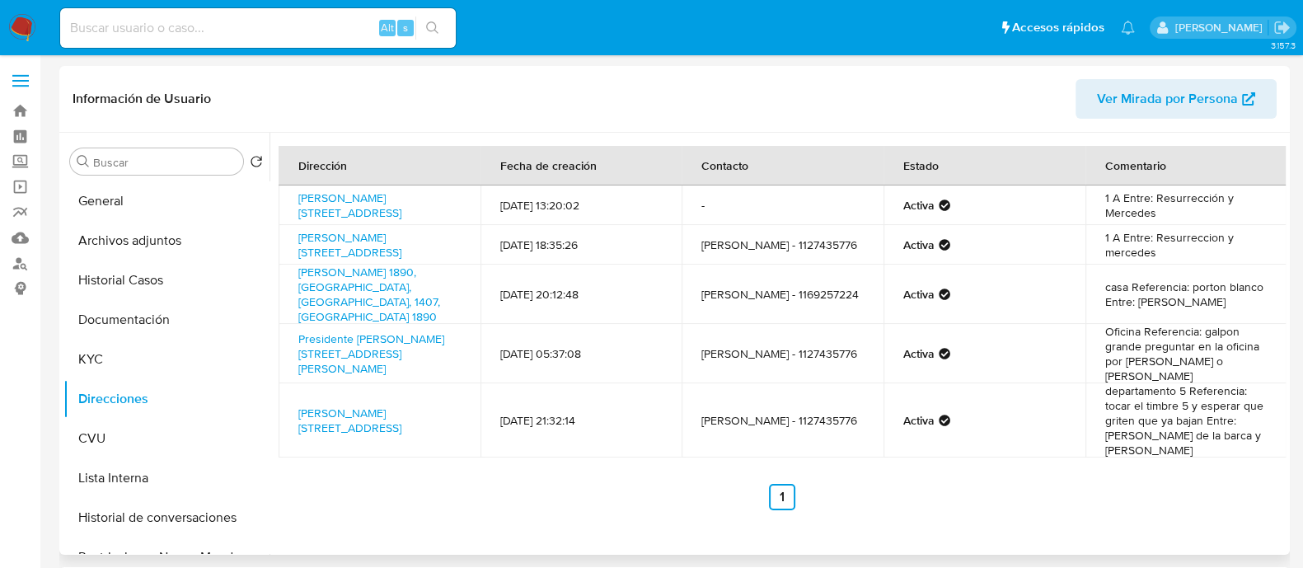
click at [577, 505] on div "Dirección Fecha de creación Contacto Estado Comentario Jose [STREET_ADDRESS] 41…" at bounding box center [778, 344] width 1017 height 422
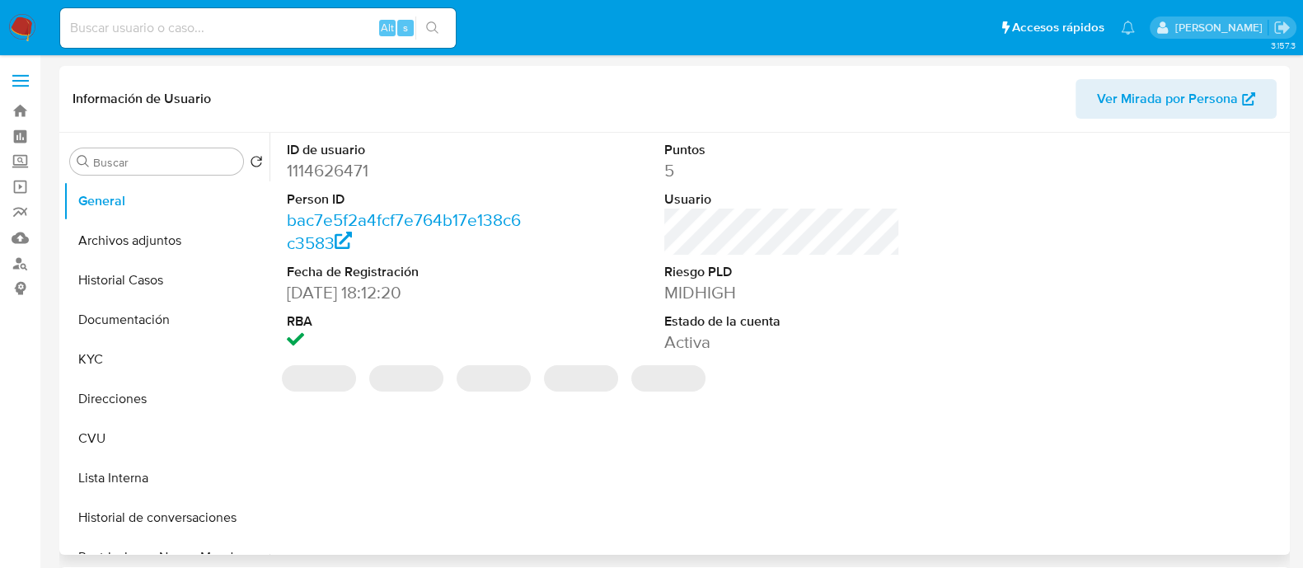
select select "10"
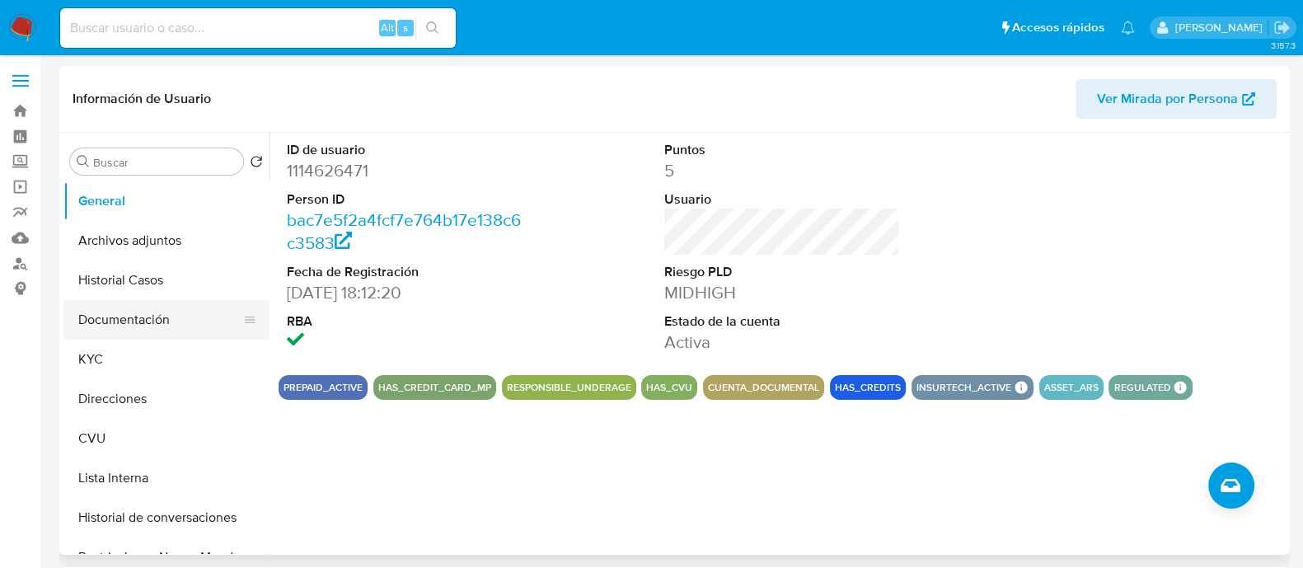
click at [157, 319] on button "Documentación" at bounding box center [159, 320] width 193 height 40
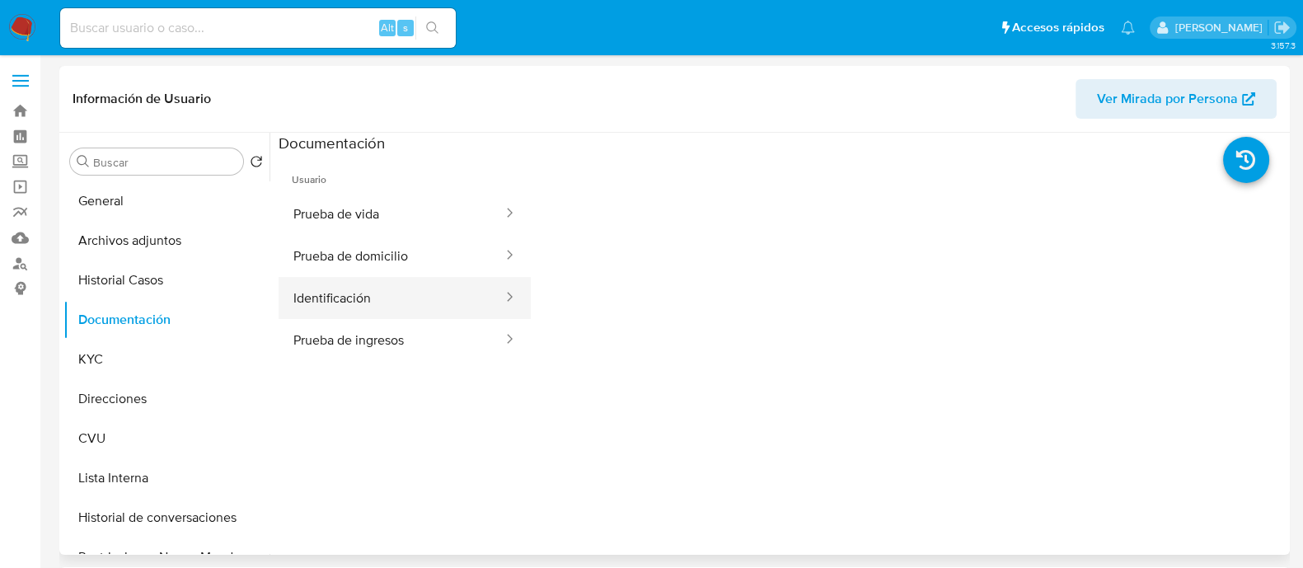
click at [356, 293] on button "Identificación" at bounding box center [392, 298] width 226 height 42
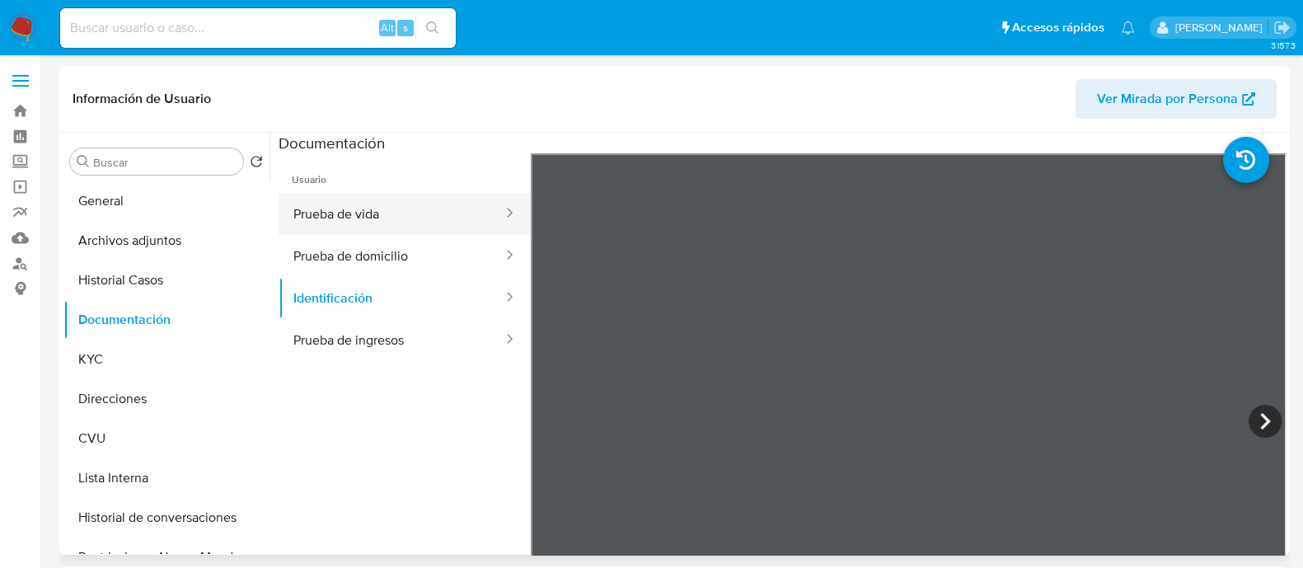
click at [384, 225] on button "Prueba de vida" at bounding box center [392, 214] width 226 height 42
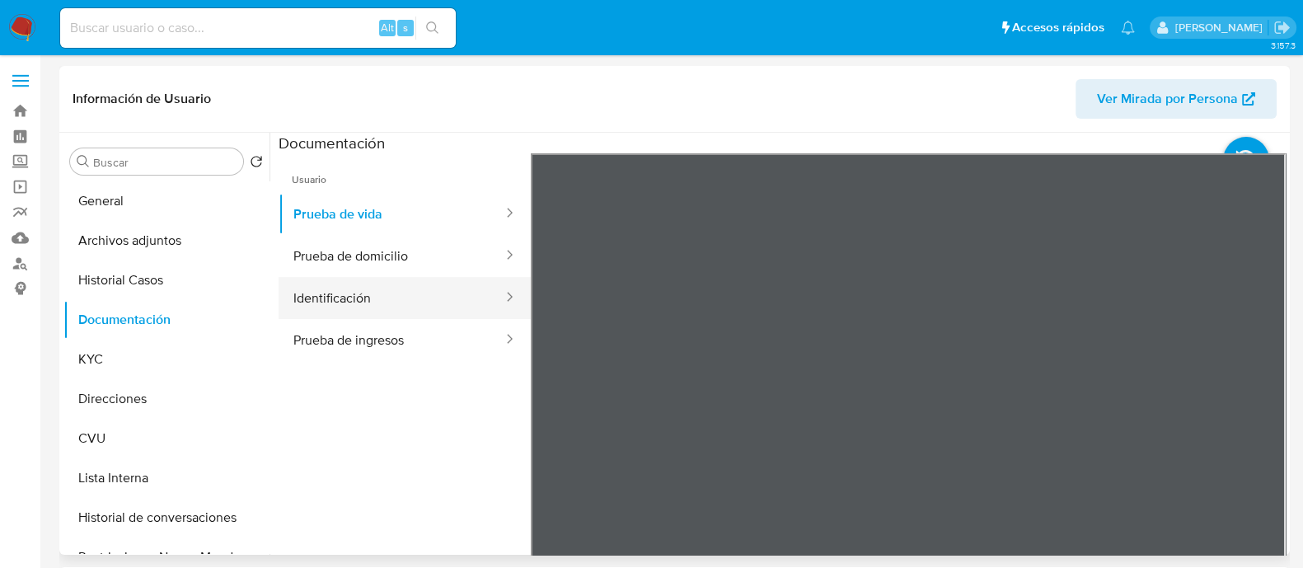
click at [383, 303] on button "Identificación" at bounding box center [392, 298] width 226 height 42
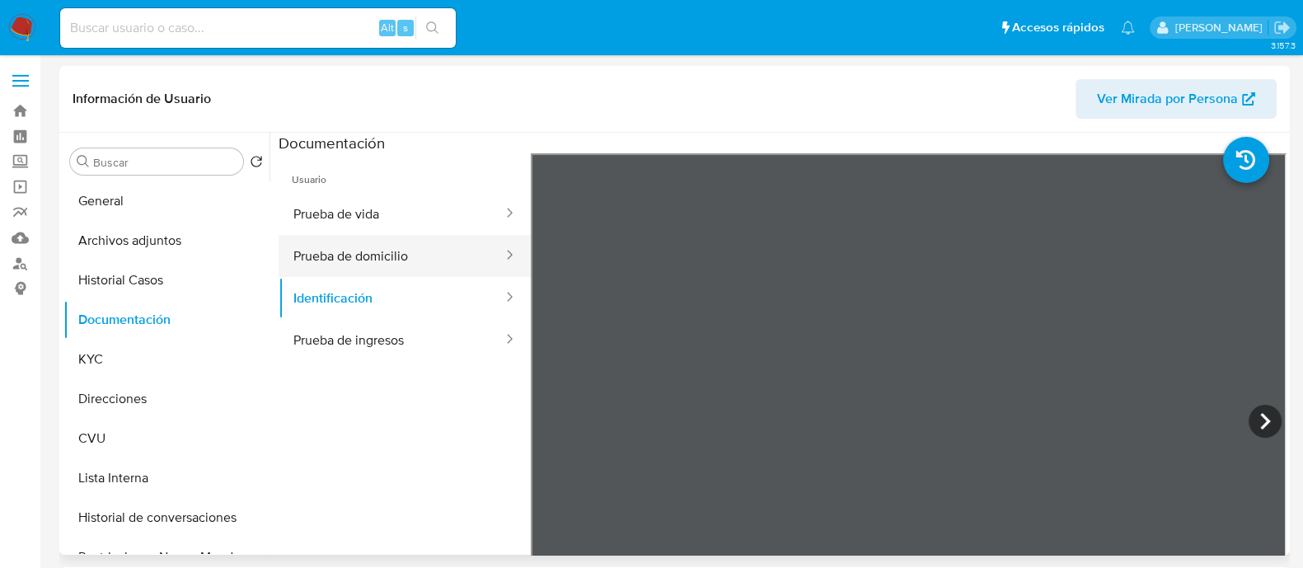
click at [406, 252] on button "Prueba de domicilio" at bounding box center [392, 256] width 226 height 42
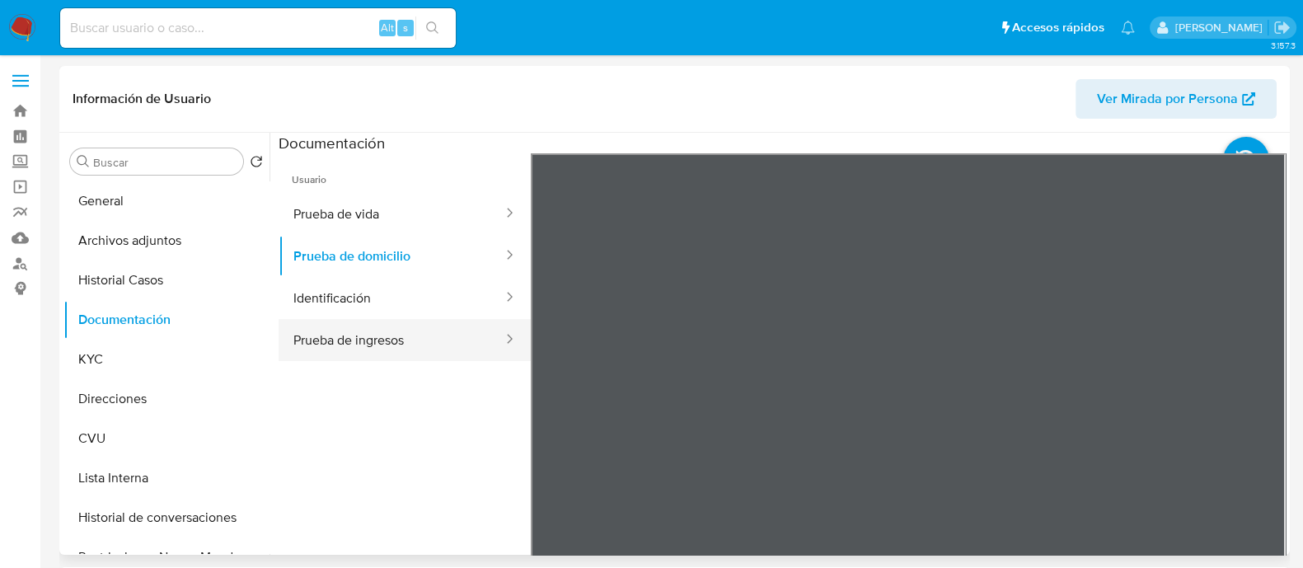
click at [400, 331] on button "Prueba de ingresos" at bounding box center [392, 340] width 226 height 42
click at [439, 342] on button "Prueba de ingresos" at bounding box center [392, 340] width 226 height 42
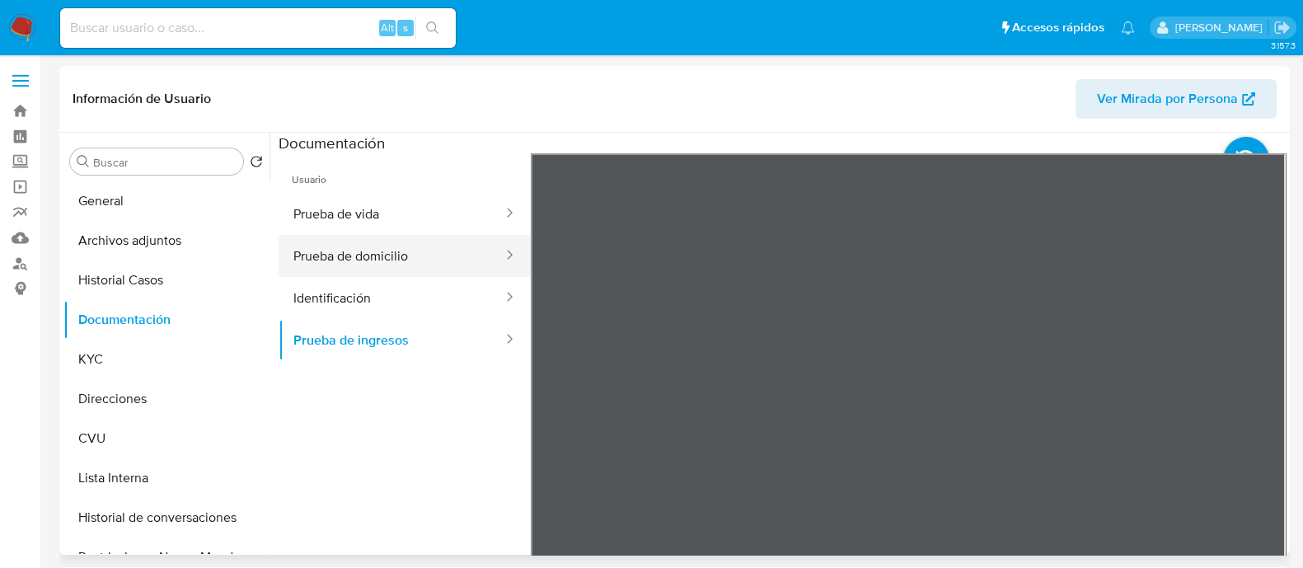
click at [438, 273] on button "Prueba de domicilio" at bounding box center [392, 256] width 226 height 42
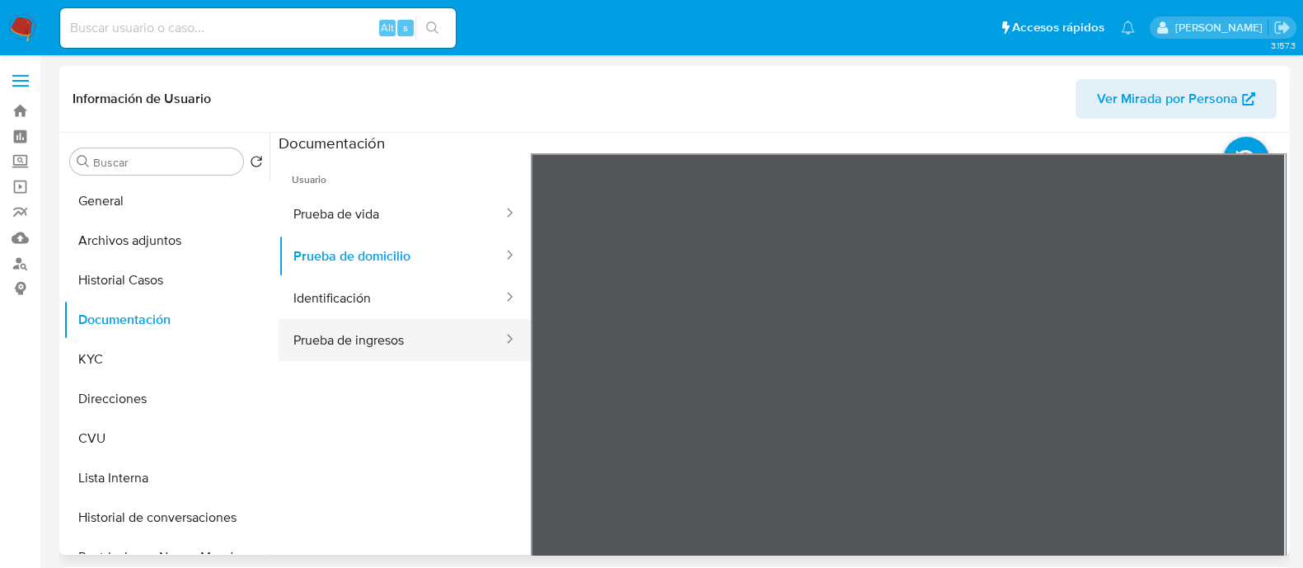
click at [432, 355] on button "Prueba de ingresos" at bounding box center [392, 340] width 226 height 42
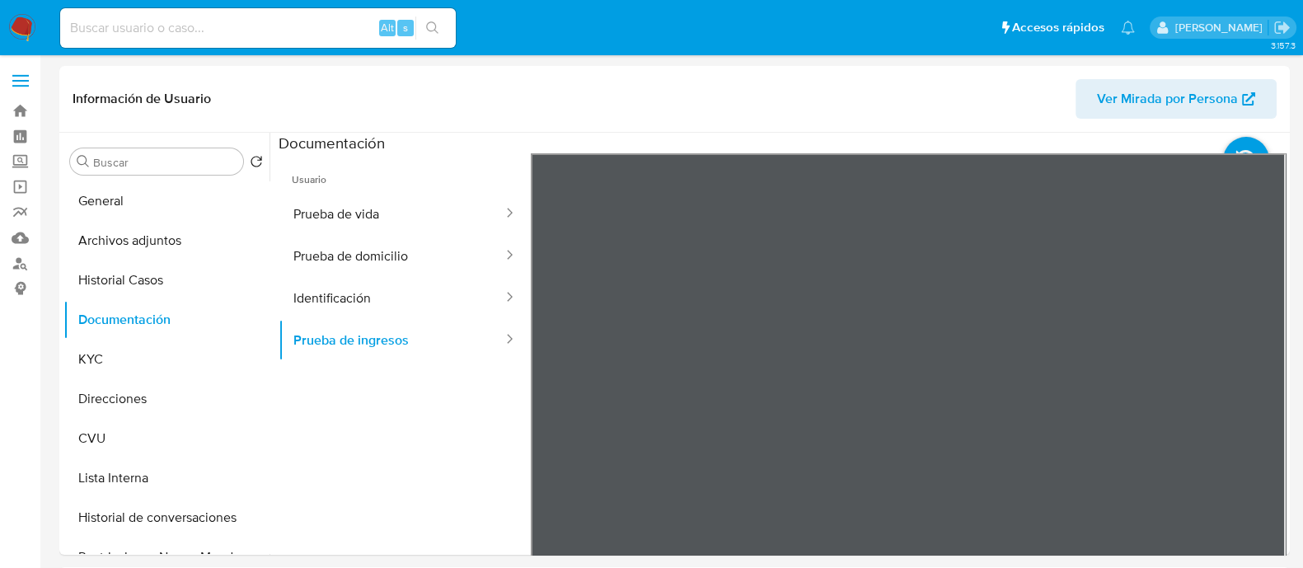
click at [856, 92] on div "Información de Usuario Ver Mirada por Persona Buscar Volver al orden por defect…" at bounding box center [674, 310] width 1231 height 489
click at [881, 123] on div "Información de Usuario Ver Mirada por Persona Buscar Volver al orden por defect…" at bounding box center [674, 310] width 1231 height 489
click at [125, 390] on button "Direcciones" at bounding box center [159, 399] width 193 height 40
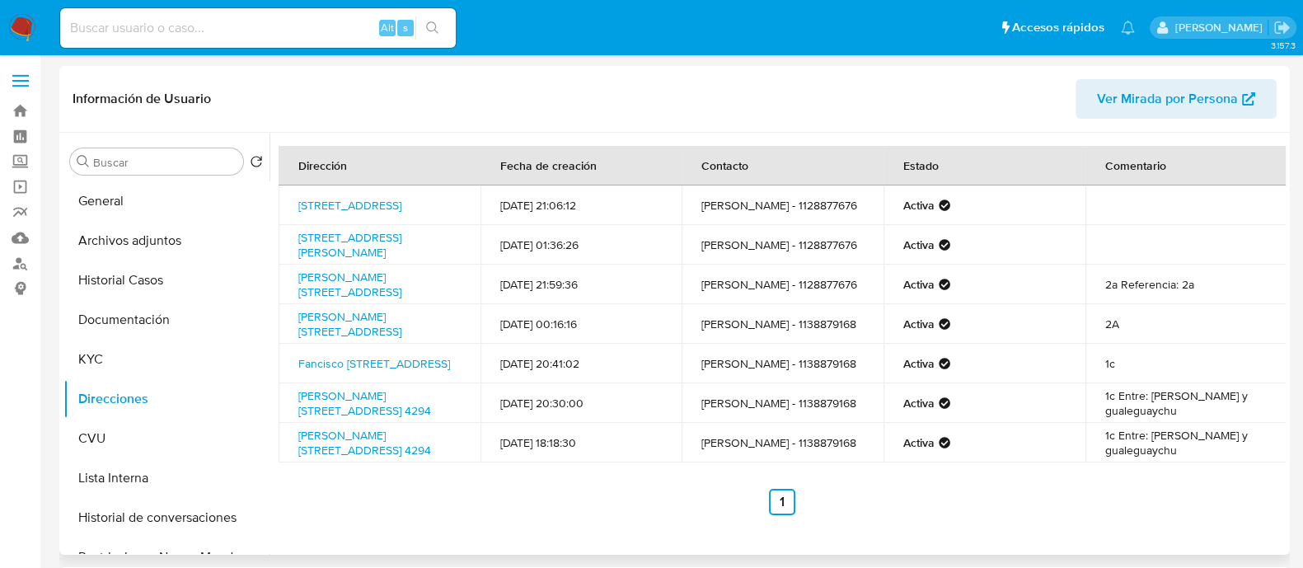
click at [458, 515] on div "Dirección Fecha de creación Contacto Estado Comentario [STREET_ADDRESS] 2889 [D…" at bounding box center [783, 330] width 1008 height 369
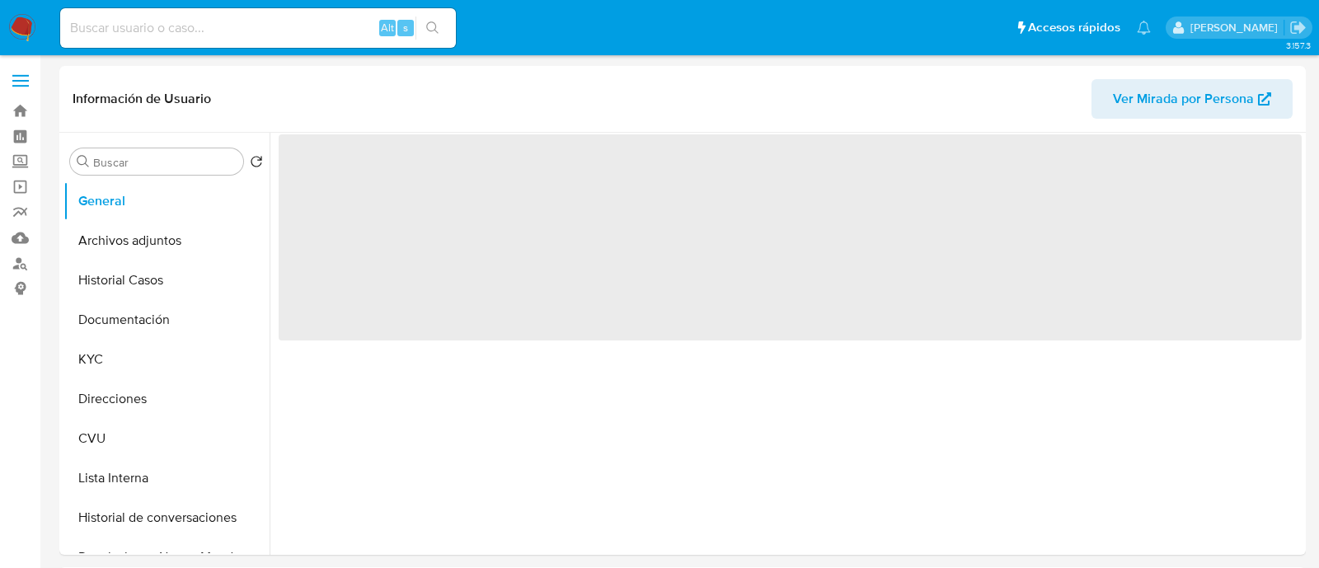
select select "10"
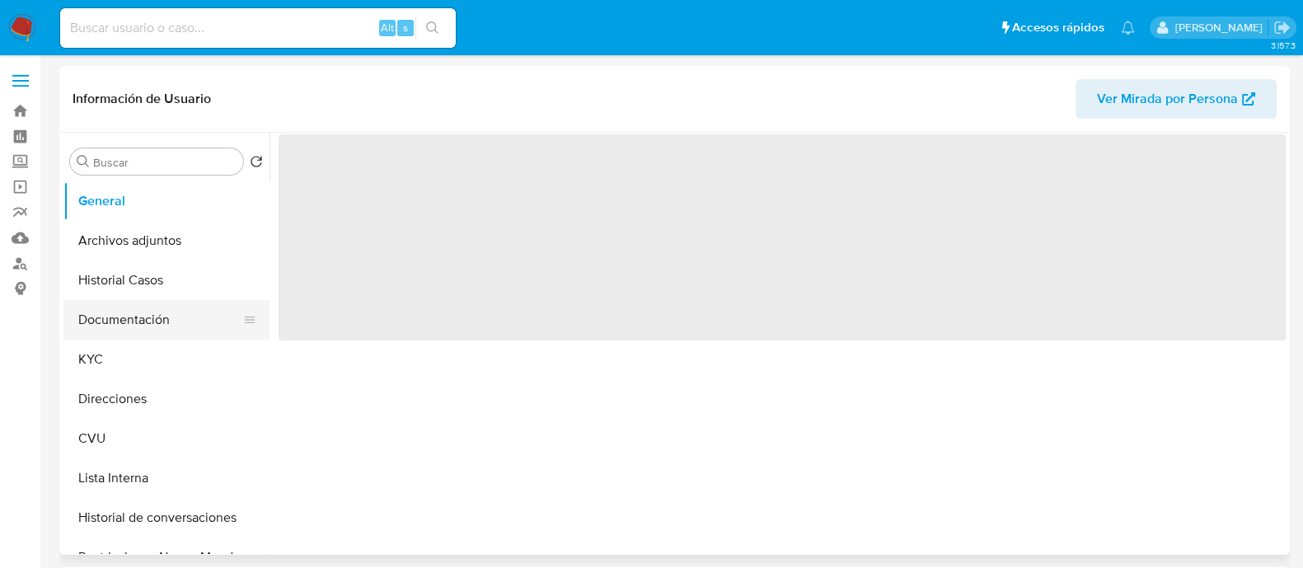
click at [120, 322] on button "Documentación" at bounding box center [159, 320] width 193 height 40
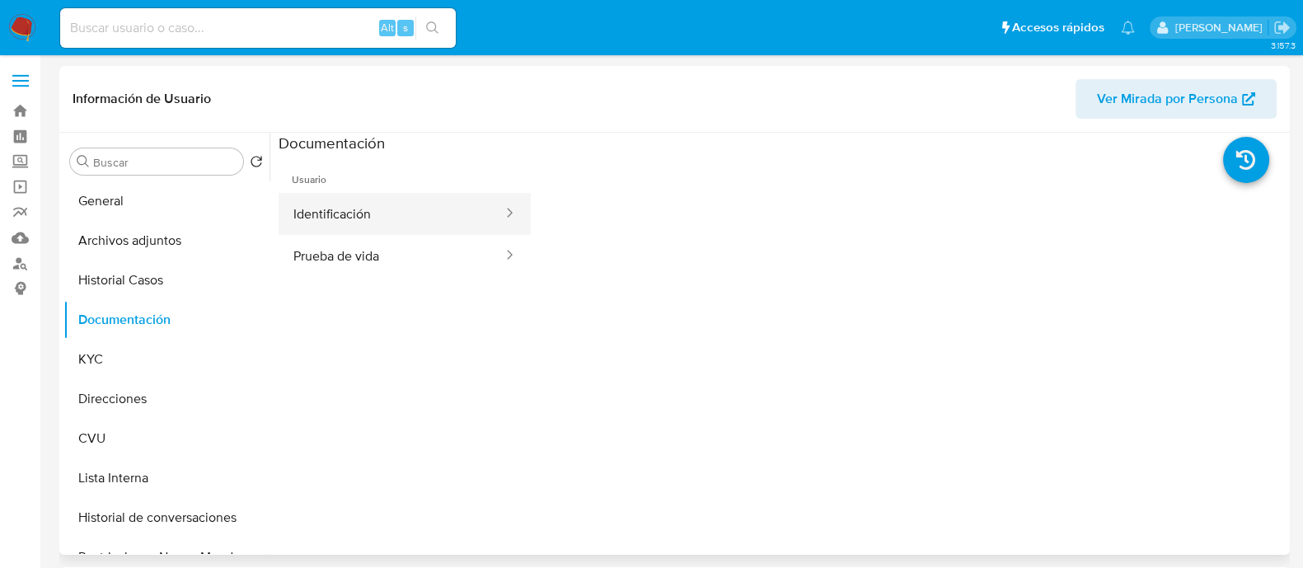
click at [362, 200] on button "Identificación" at bounding box center [392, 214] width 226 height 42
select select "10"
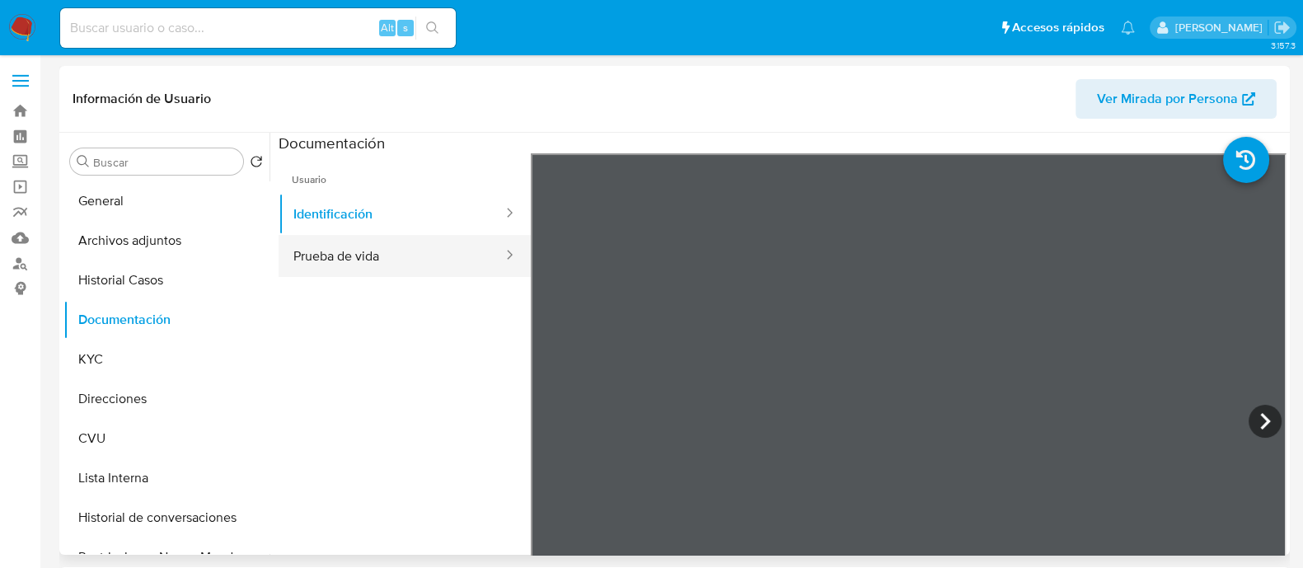
click at [458, 257] on button "Prueba de vida" at bounding box center [392, 256] width 226 height 42
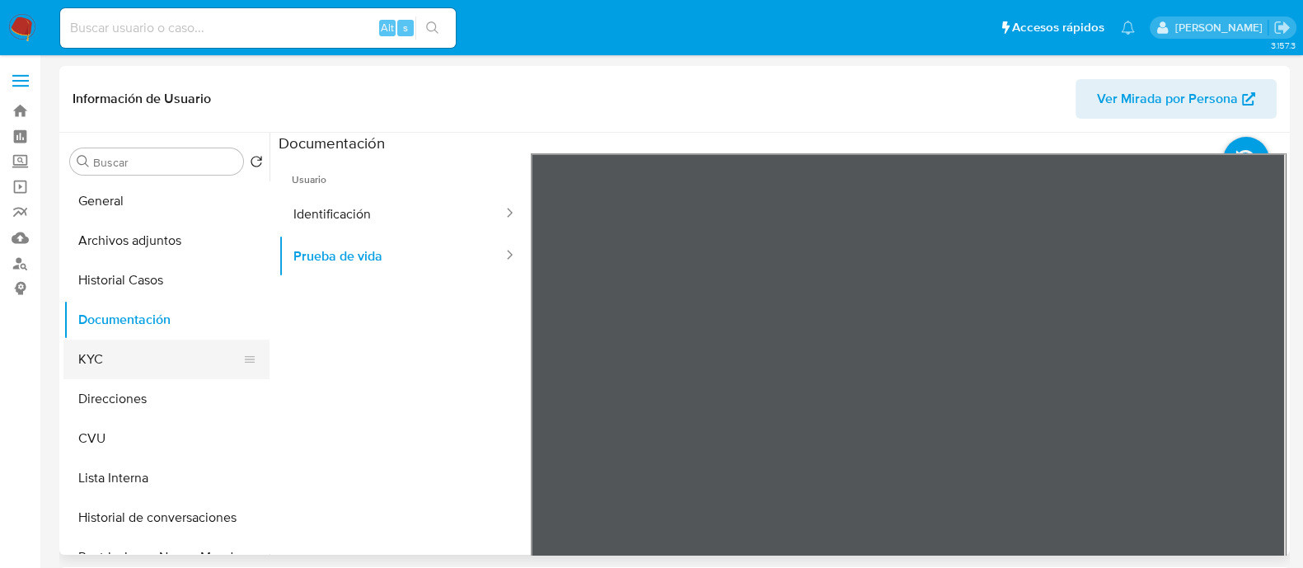
click at [103, 351] on button "KYC" at bounding box center [159, 360] width 193 height 40
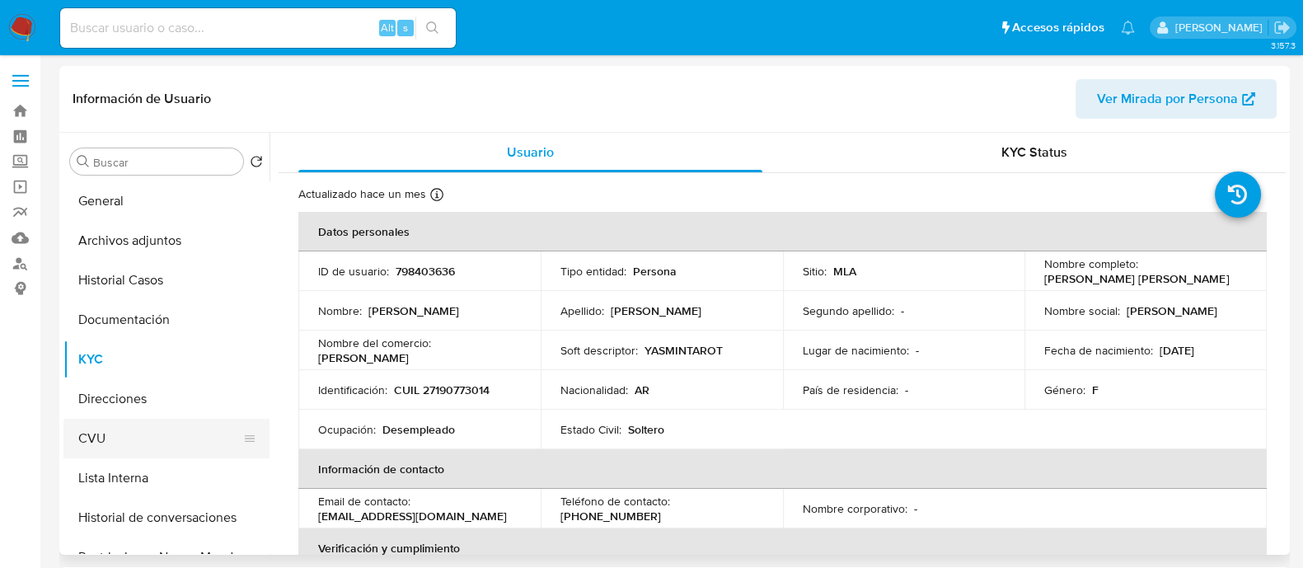
click at [148, 446] on button "CVU" at bounding box center [159, 439] width 193 height 40
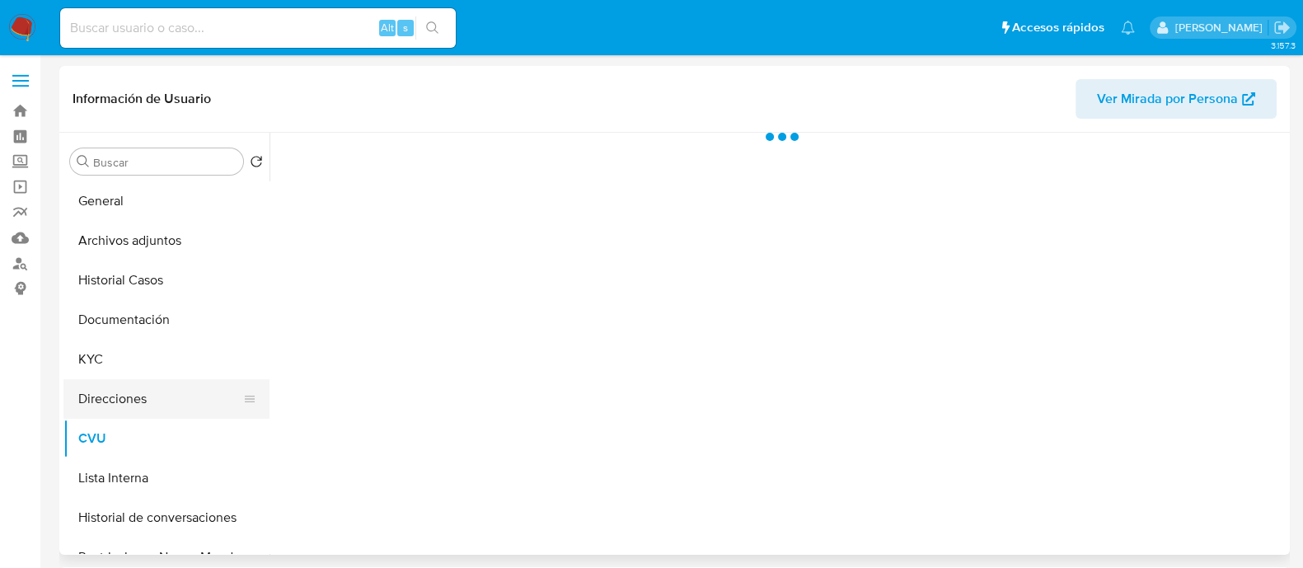
click at [154, 402] on button "Direcciones" at bounding box center [159, 399] width 193 height 40
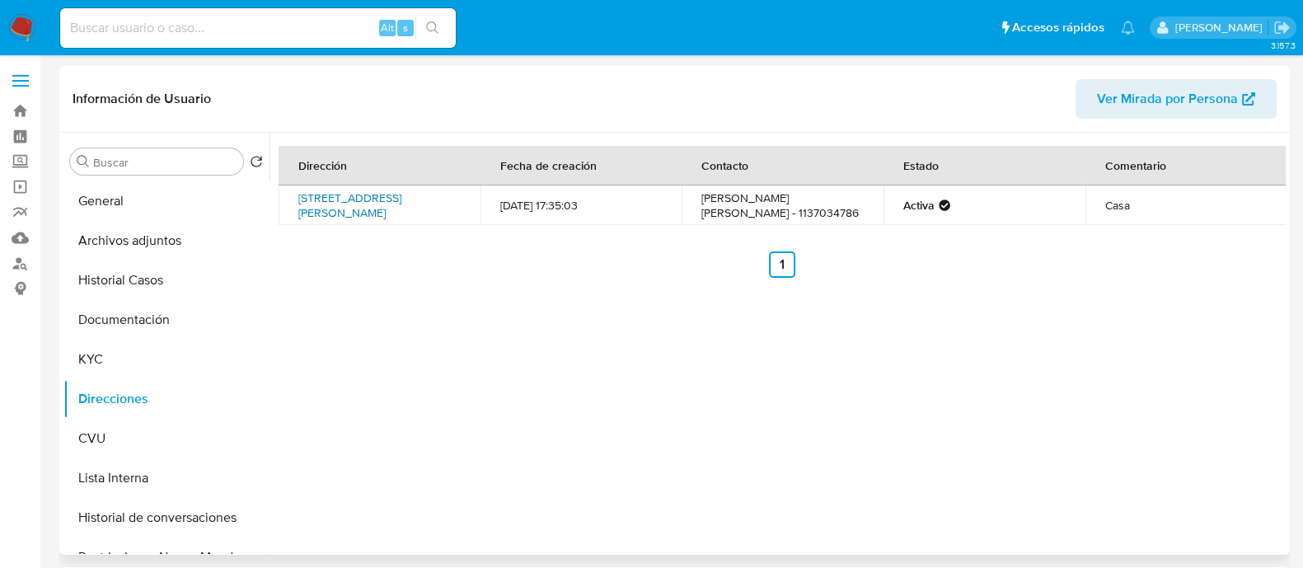
click at [350, 200] on link "Tinogasta 4410, Monte Castro, Capital Federal, 1417, Argentina 4410" at bounding box center [349, 205] width 103 height 31
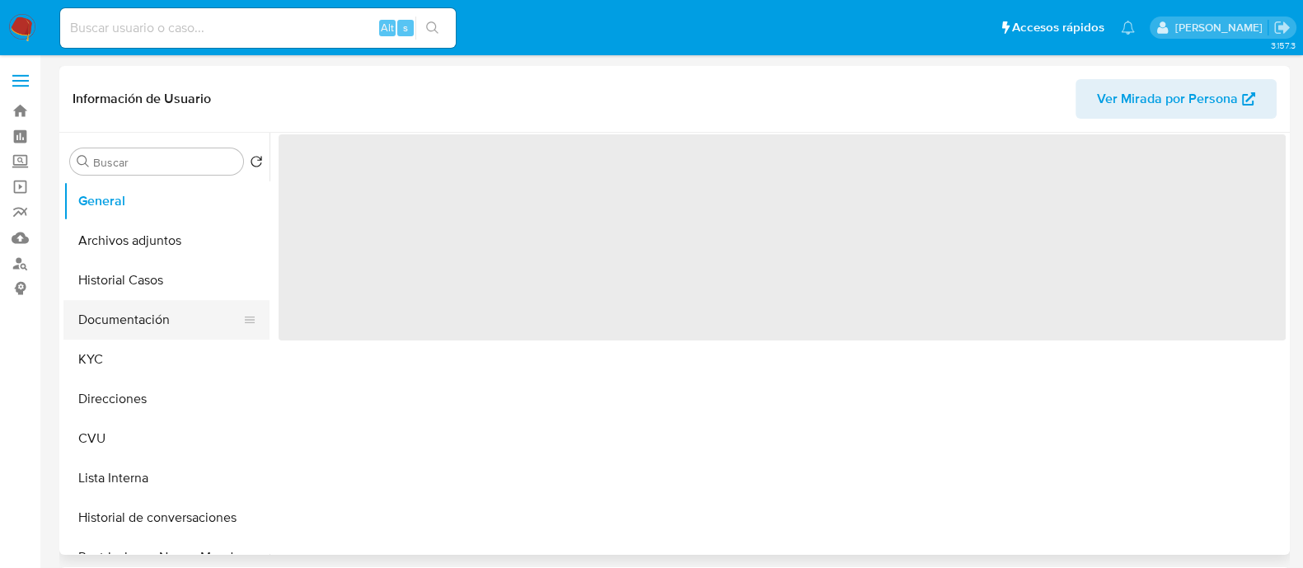
click at [153, 311] on button "Documentación" at bounding box center [159, 320] width 193 height 40
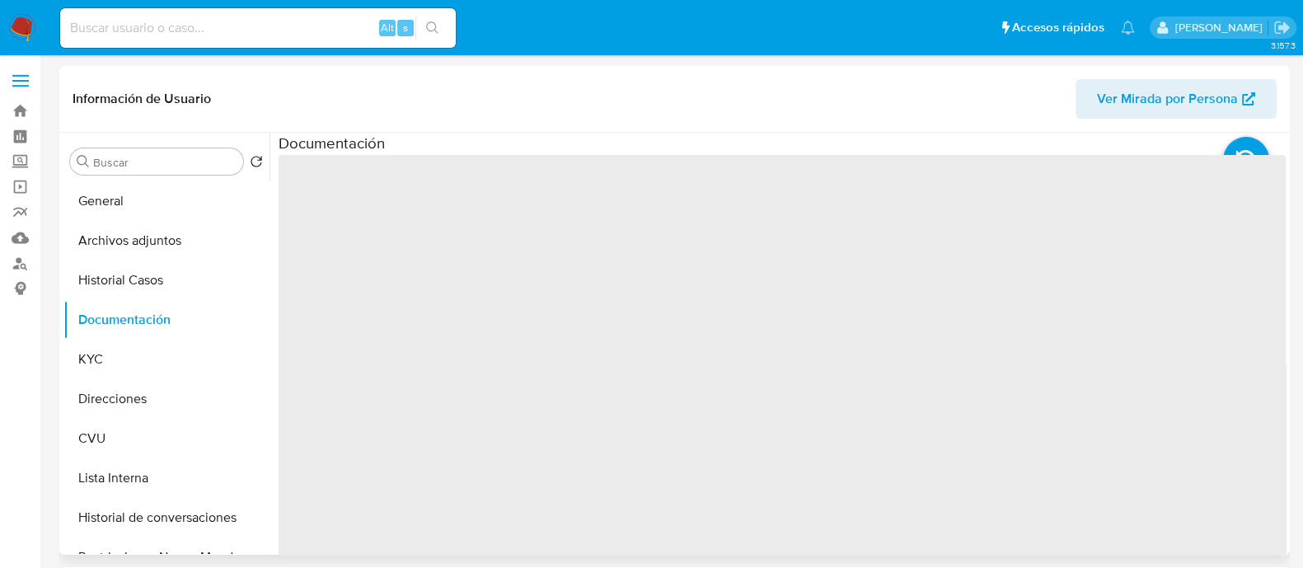
select select "10"
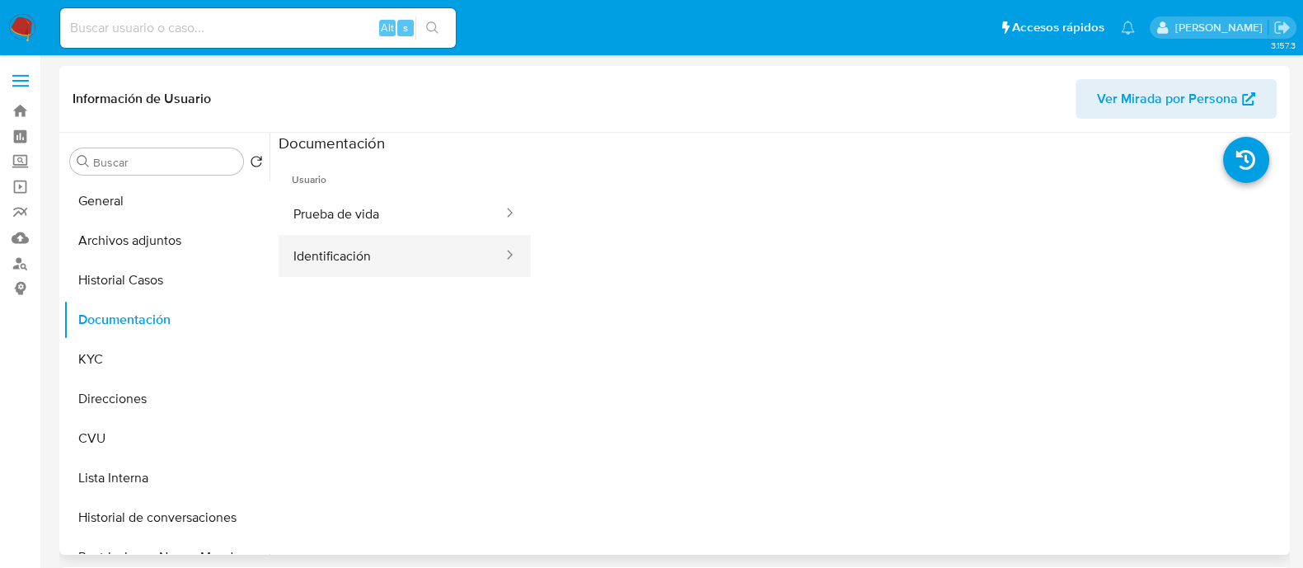
click at [378, 270] on button "Identificación" at bounding box center [392, 256] width 226 height 42
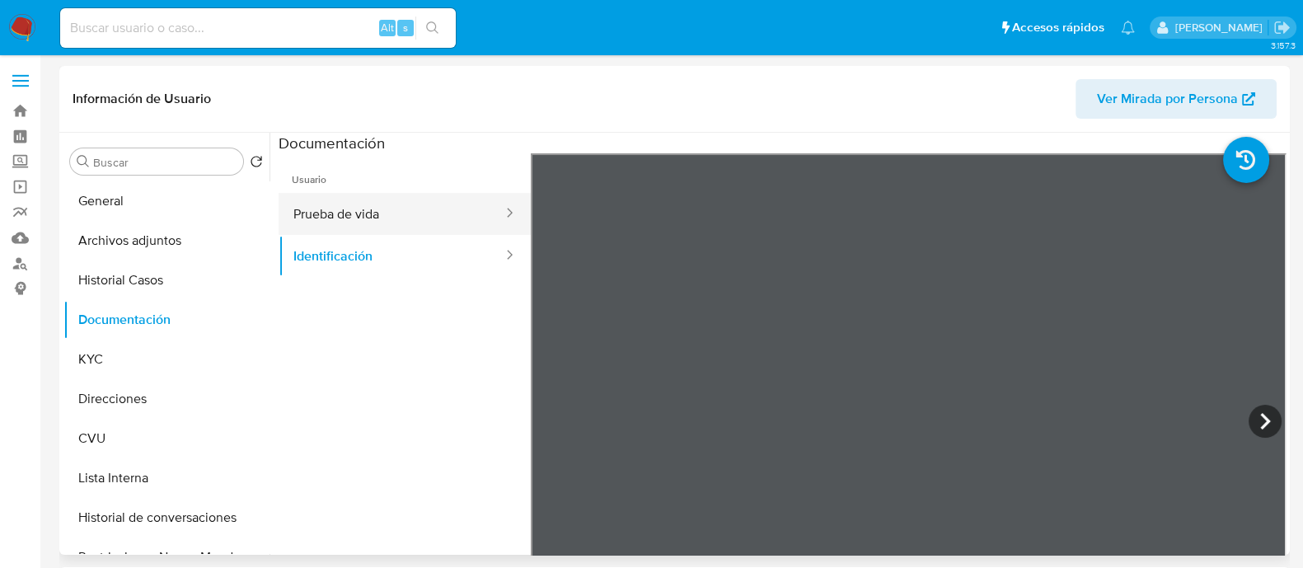
drag, startPoint x: 372, startPoint y: 204, endPoint x: 428, endPoint y: 204, distance: 56.1
click at [371, 204] on button "Prueba de vida" at bounding box center [392, 214] width 226 height 42
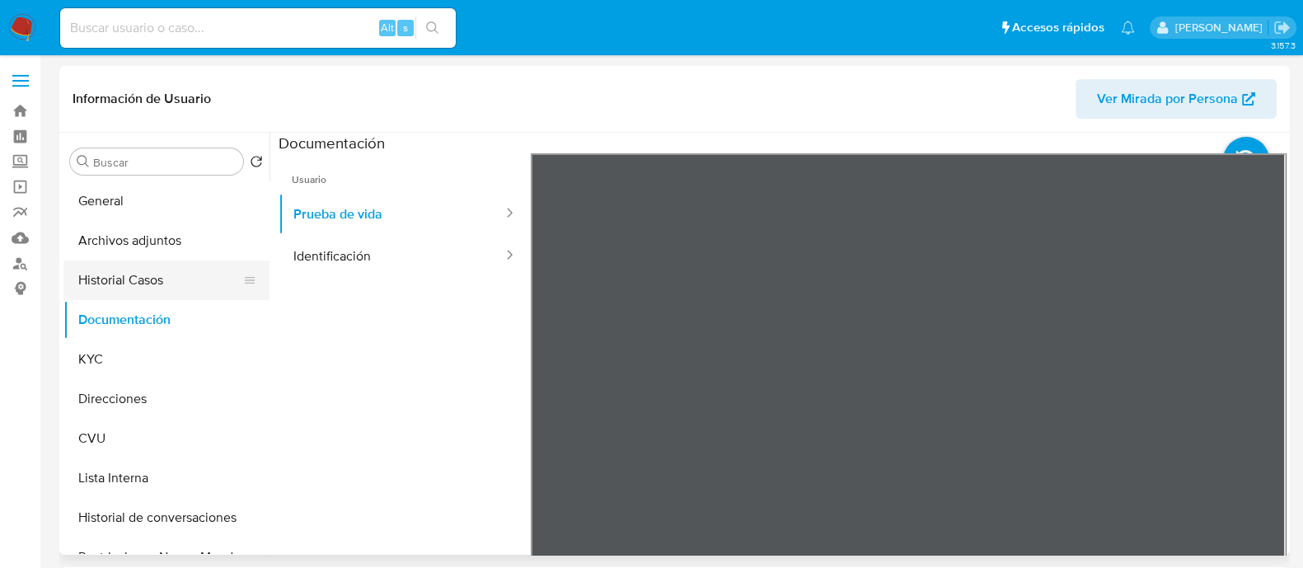
click at [153, 275] on button "Historial Casos" at bounding box center [159, 281] width 193 height 40
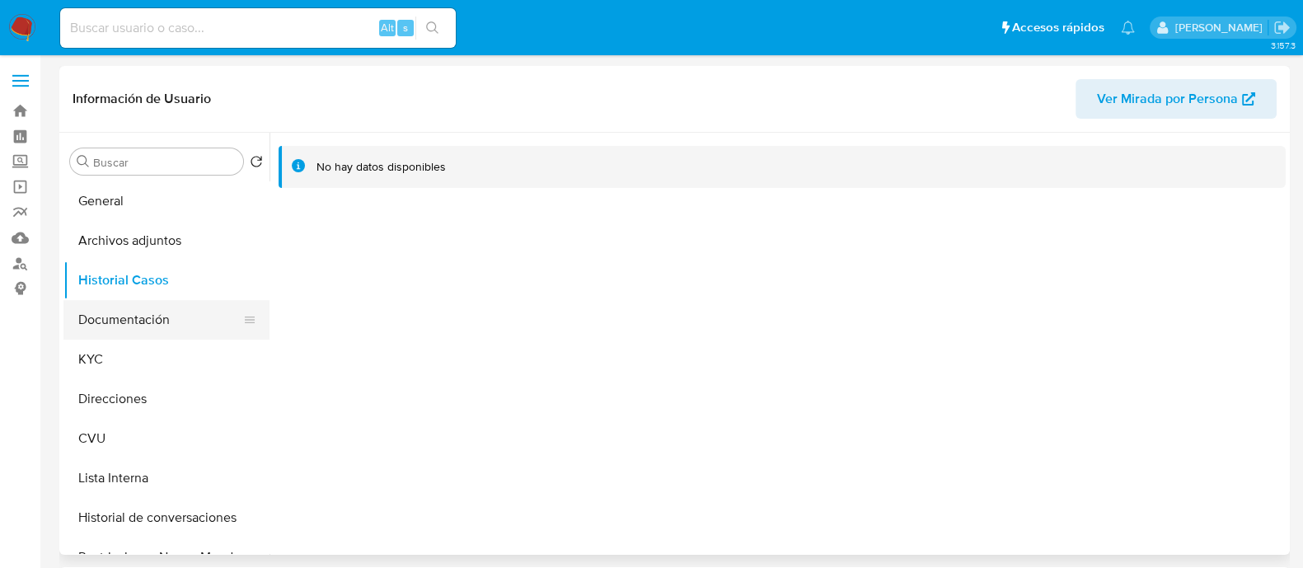
click at [121, 320] on button "Documentación" at bounding box center [159, 320] width 193 height 40
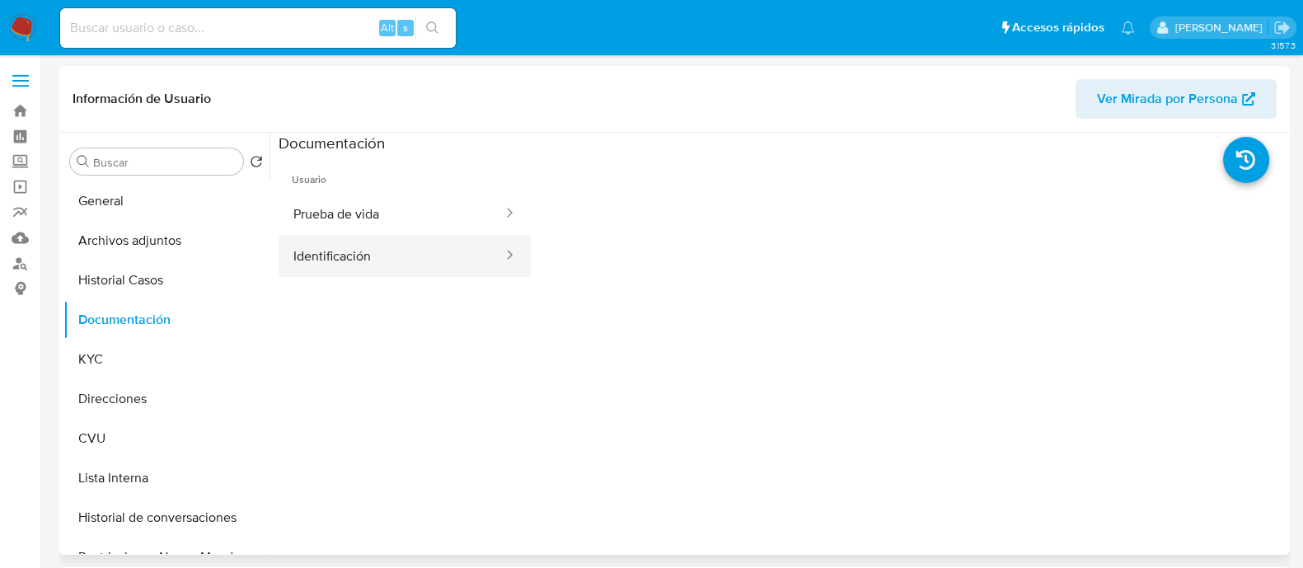
click at [316, 261] on button "Identificación" at bounding box center [392, 256] width 226 height 42
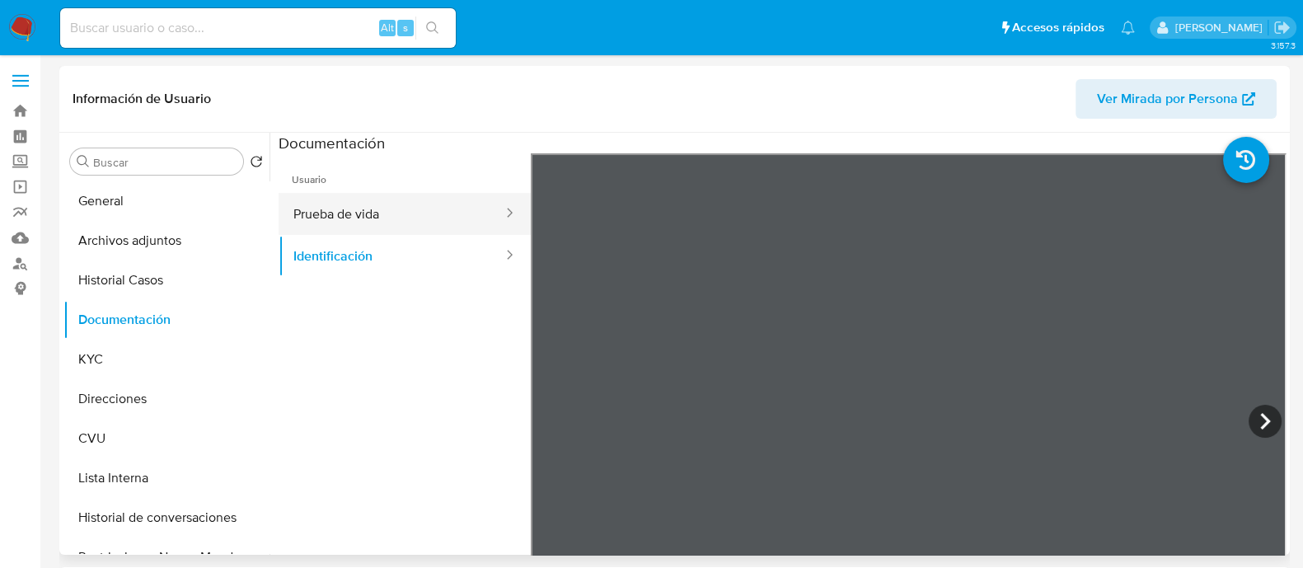
click at [441, 200] on button "Prueba de vida" at bounding box center [392, 214] width 226 height 42
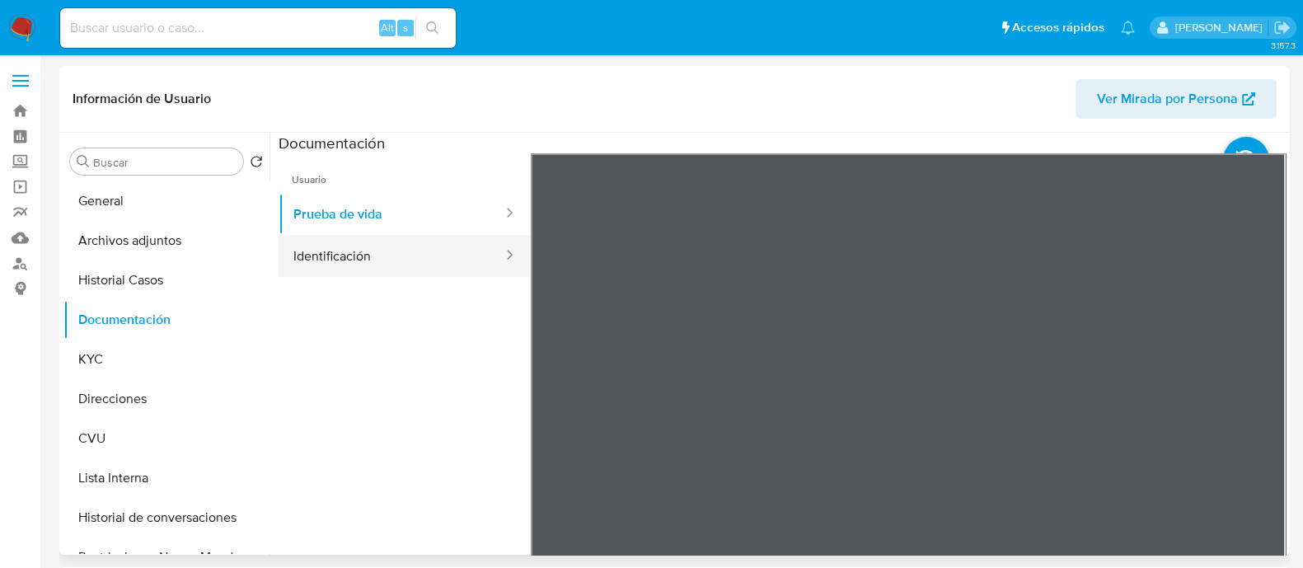
click at [372, 256] on button "Identificación" at bounding box center [392, 256] width 226 height 42
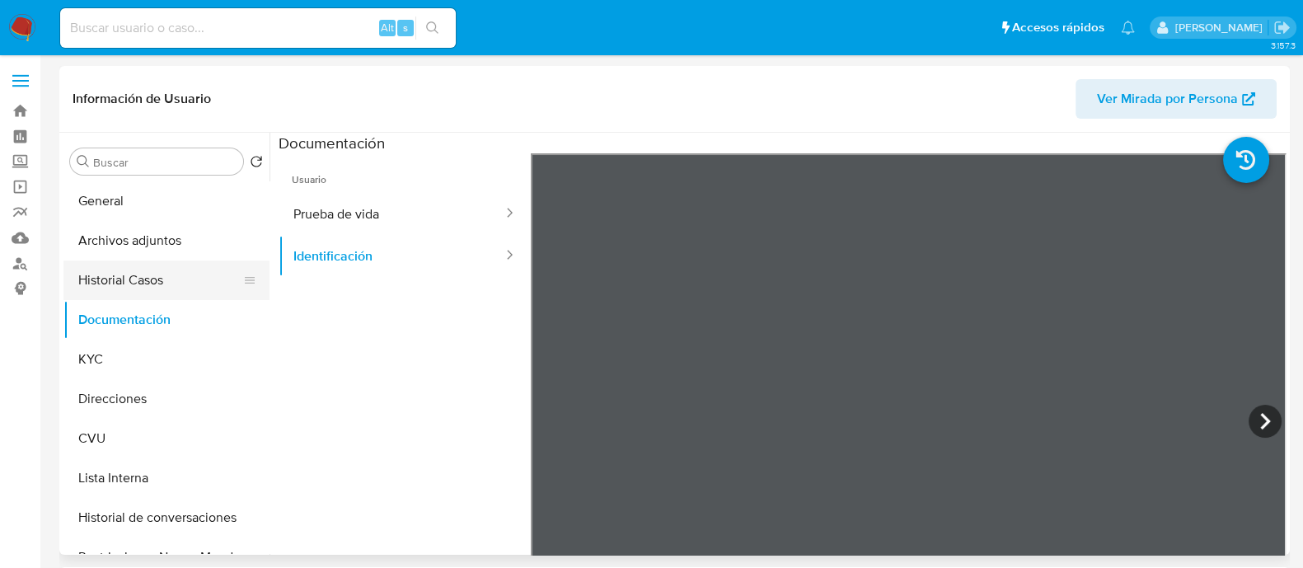
click at [157, 287] on button "Historial Casos" at bounding box center [159, 281] width 193 height 40
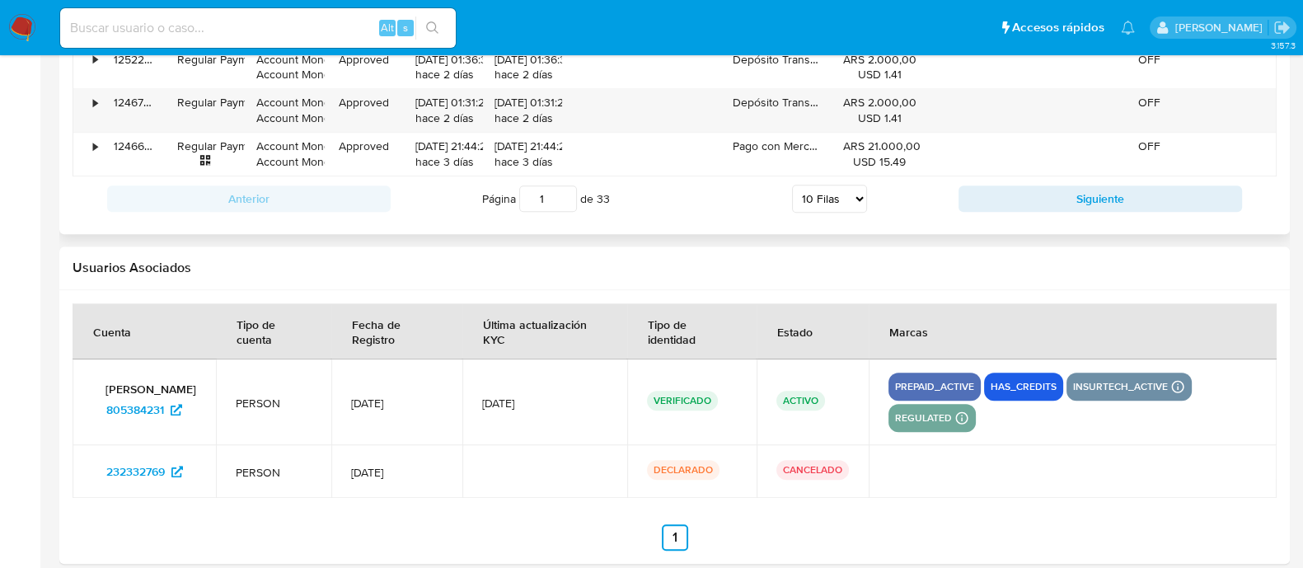
scroll to position [2049, 0]
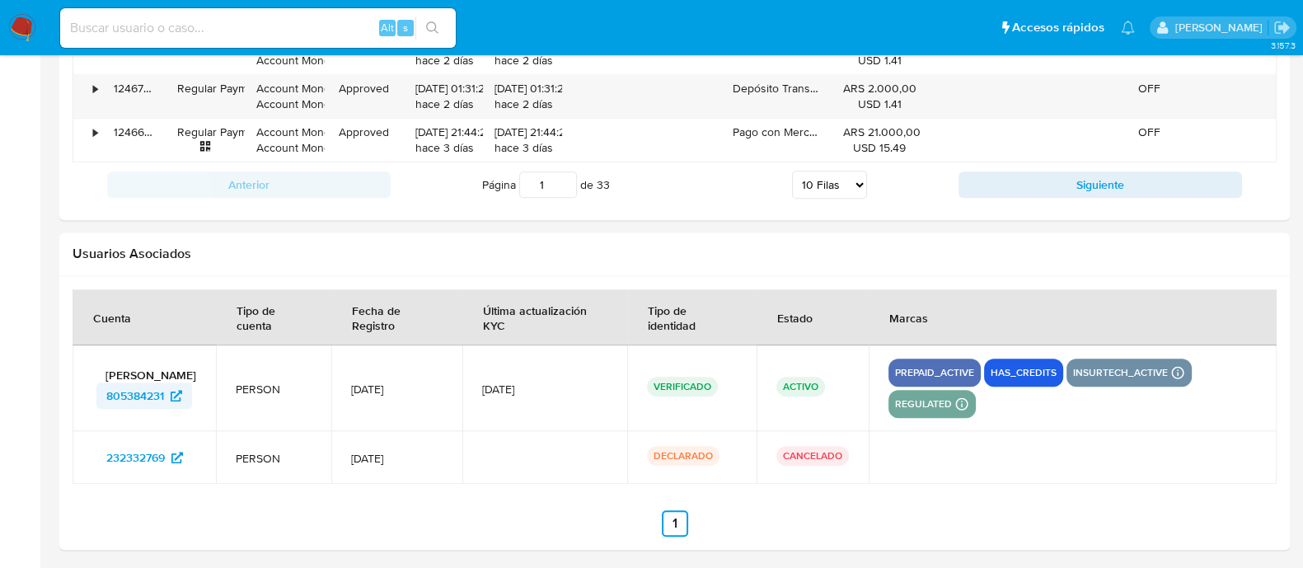
click at [134, 392] on span "805384231" at bounding box center [135, 396] width 58 height 26
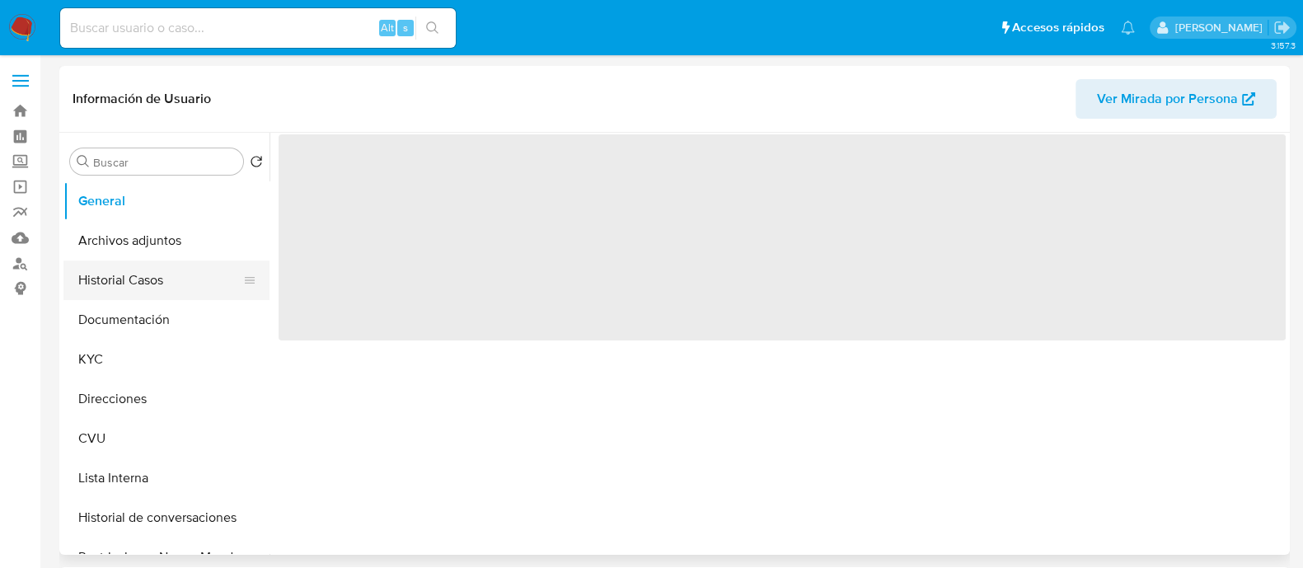
click at [120, 261] on button "Historial Casos" at bounding box center [159, 281] width 193 height 40
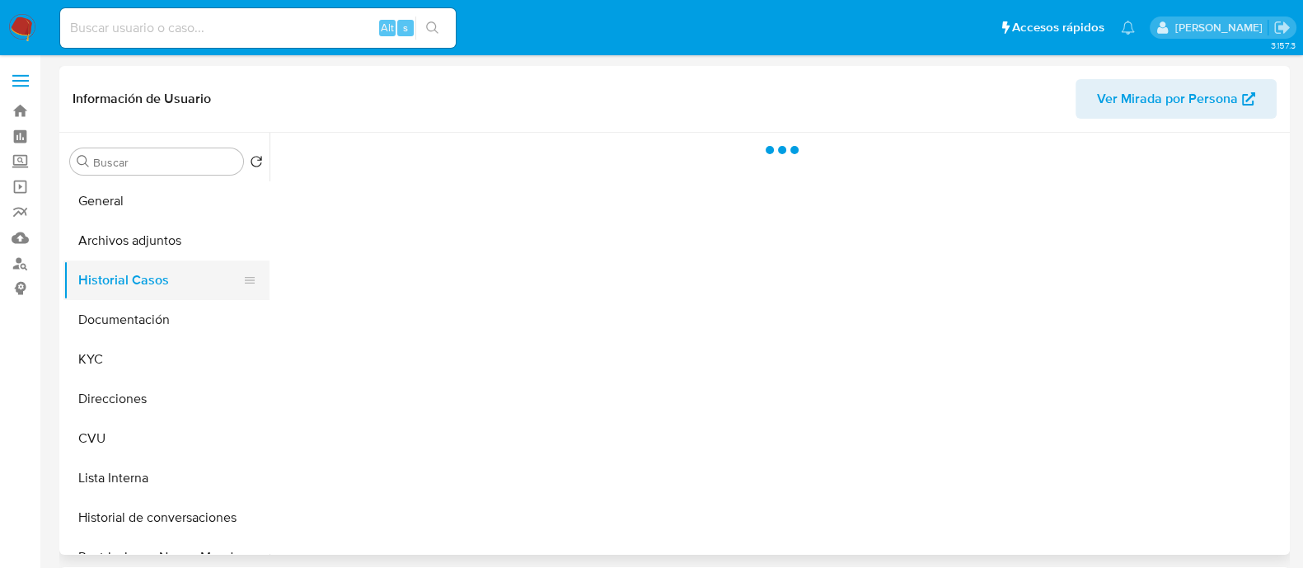
select select "10"
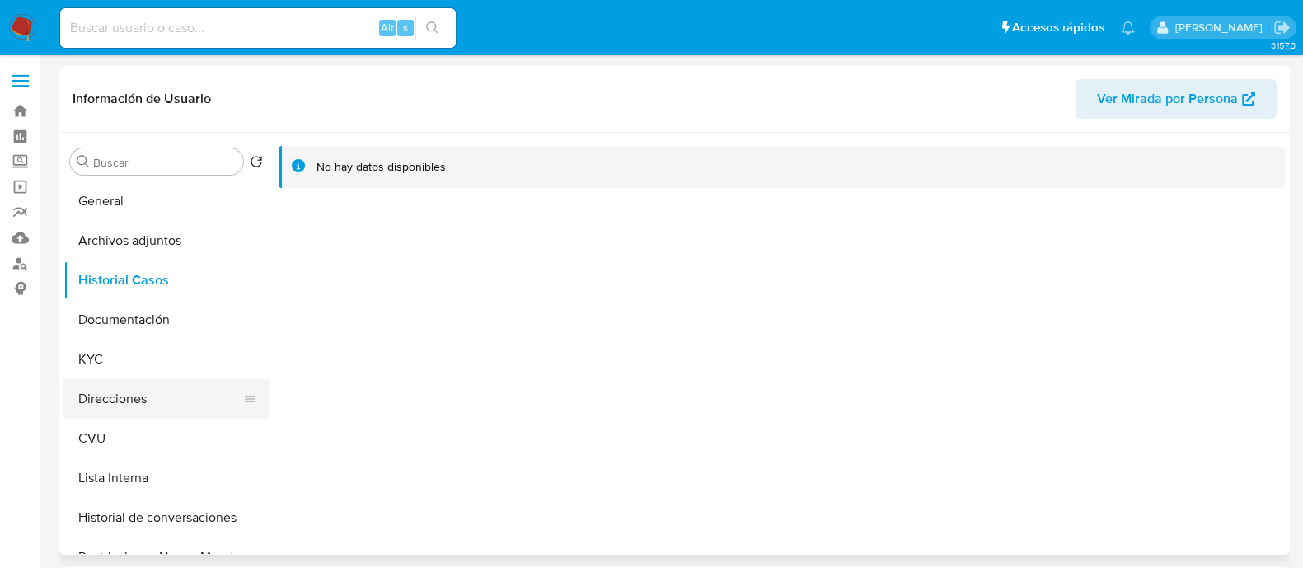
click at [136, 386] on button "Direcciones" at bounding box center [159, 399] width 193 height 40
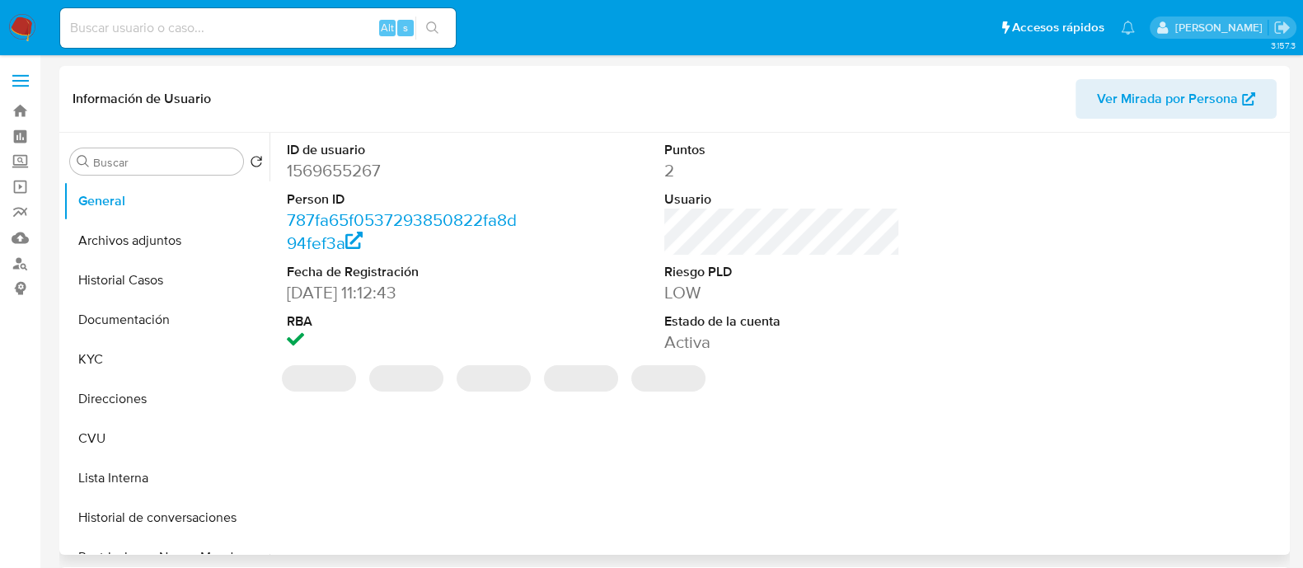
select select "10"
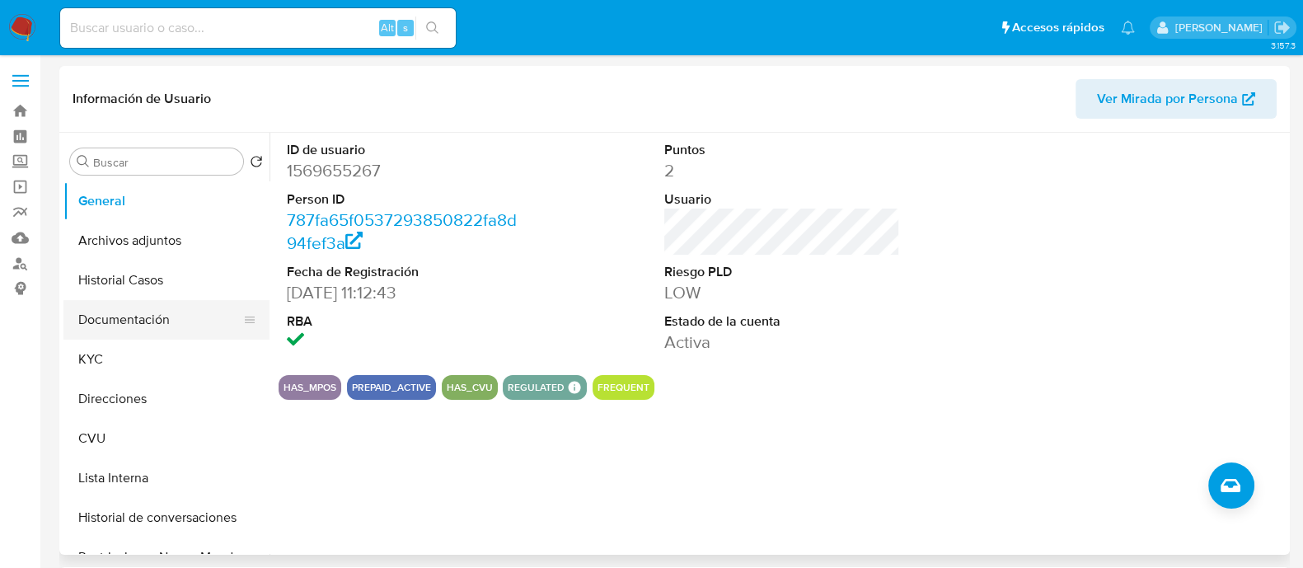
click at [144, 317] on button "Documentación" at bounding box center [159, 320] width 193 height 40
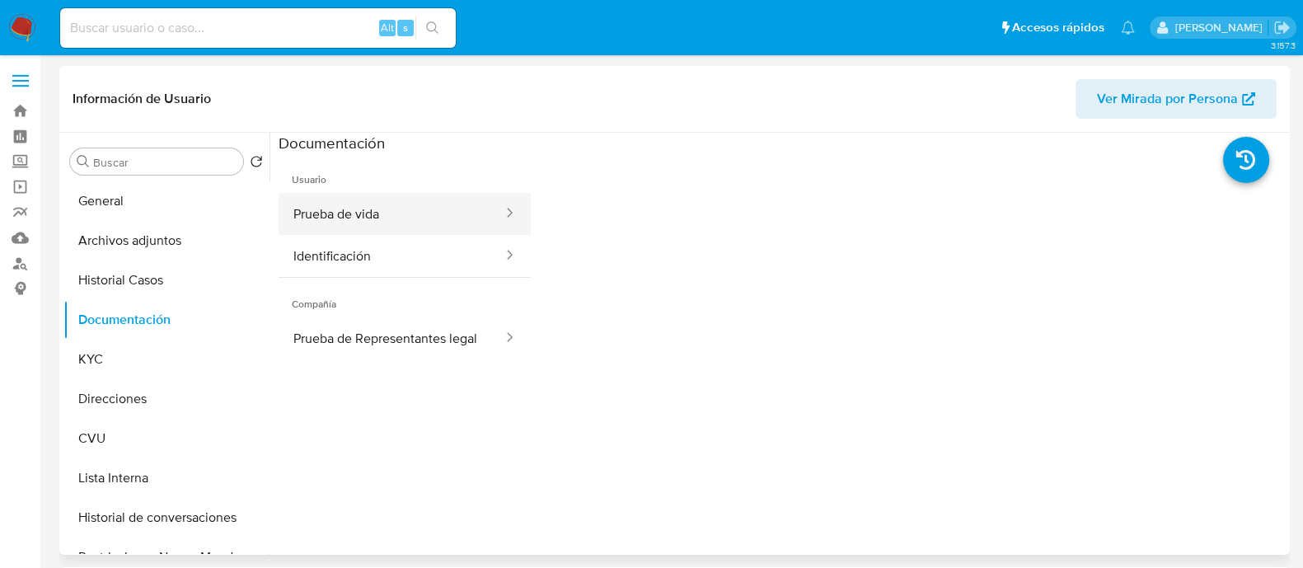
click at [383, 221] on button "Prueba de vida" at bounding box center [392, 214] width 226 height 42
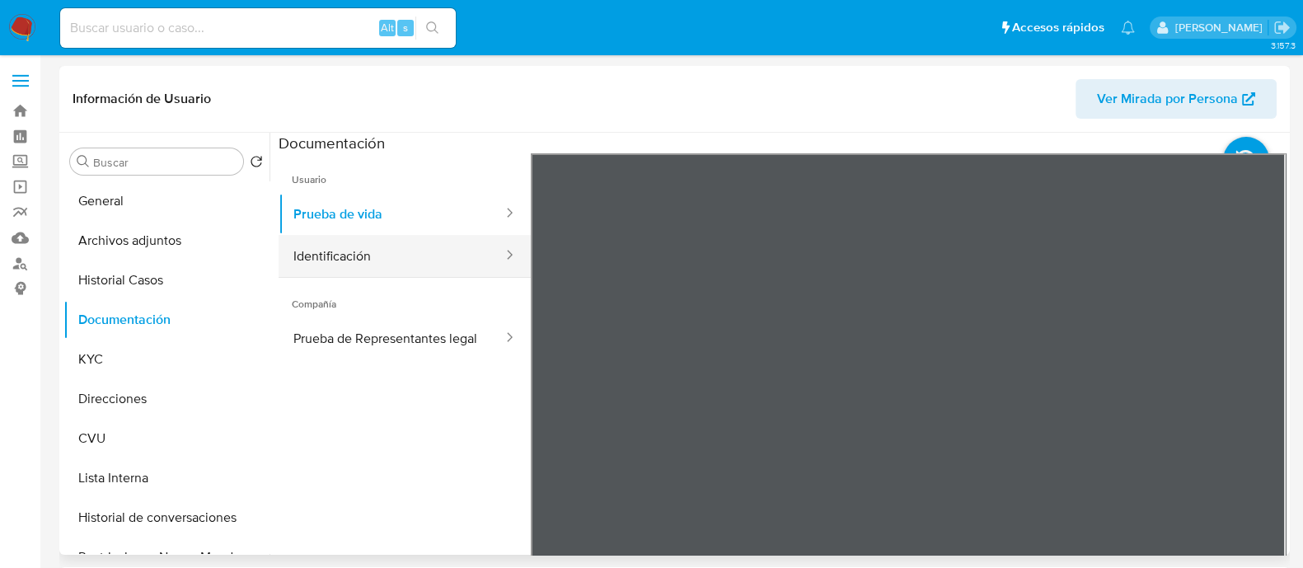
click at [453, 252] on button "Identificación" at bounding box center [392, 256] width 226 height 42
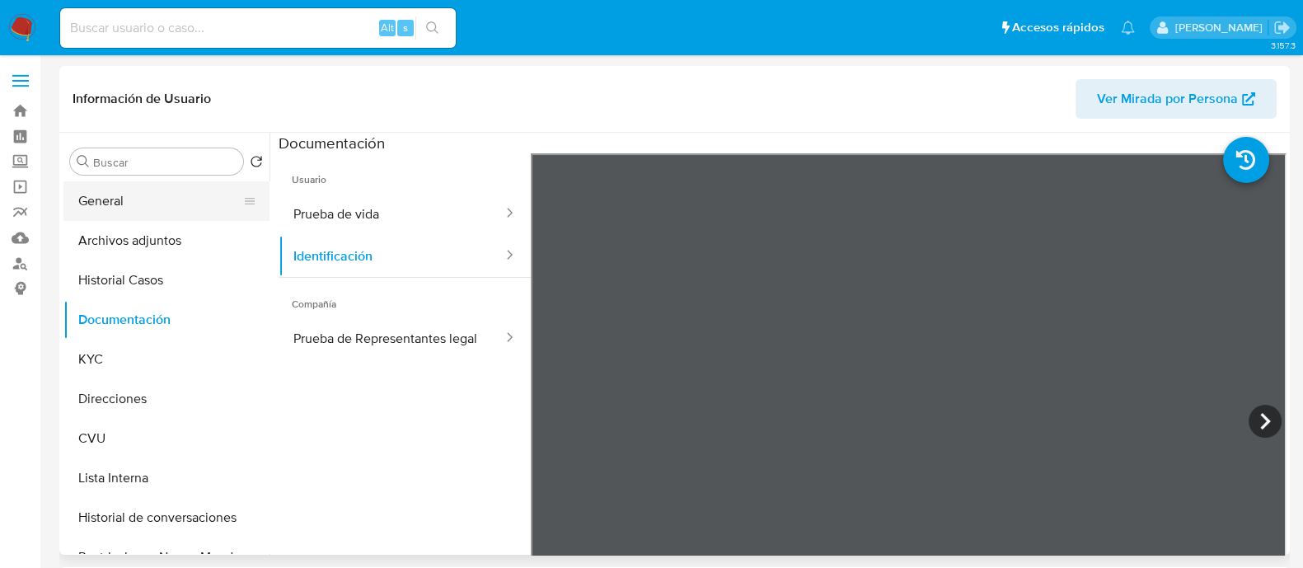
click at [148, 209] on button "General" at bounding box center [159, 201] width 193 height 40
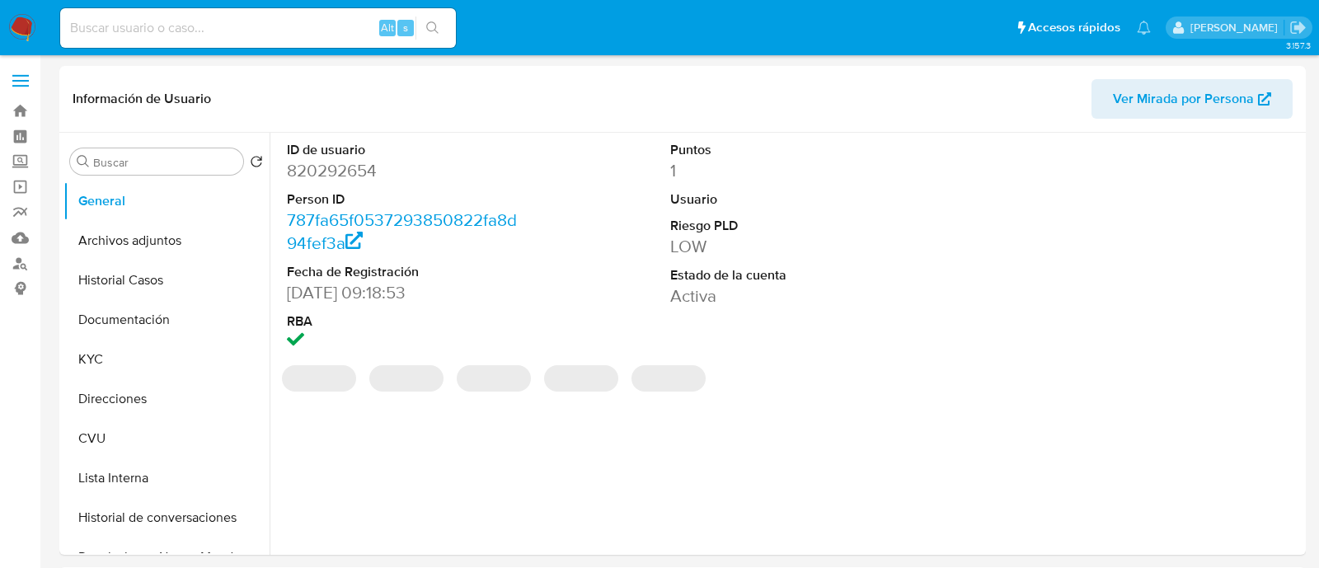
select select "10"
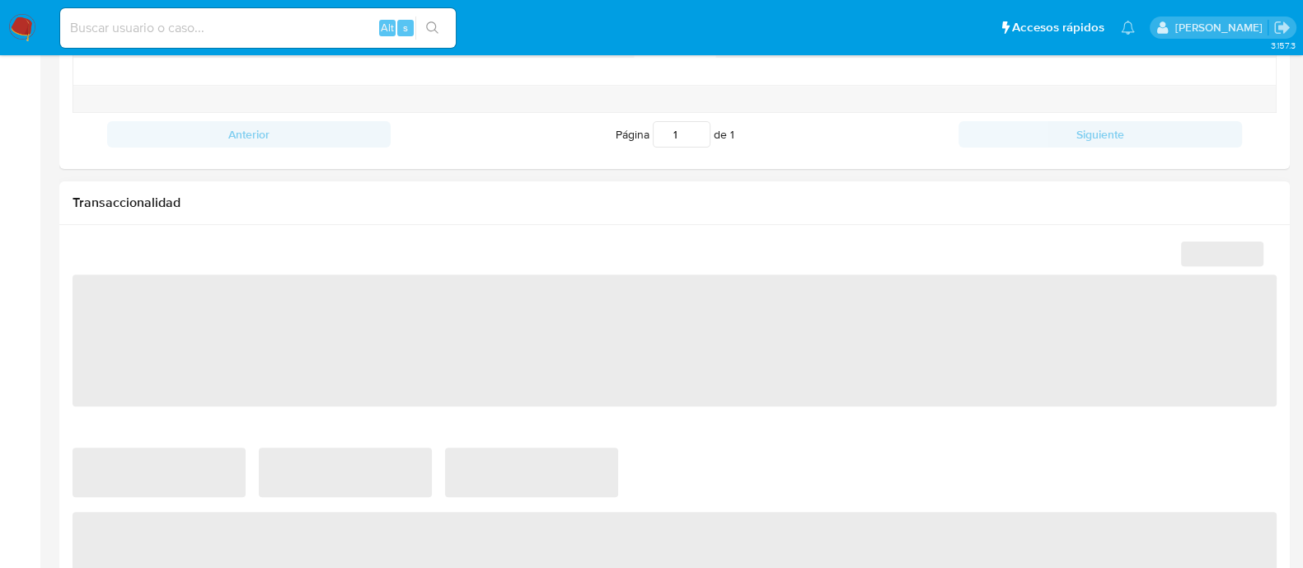
select select "10"
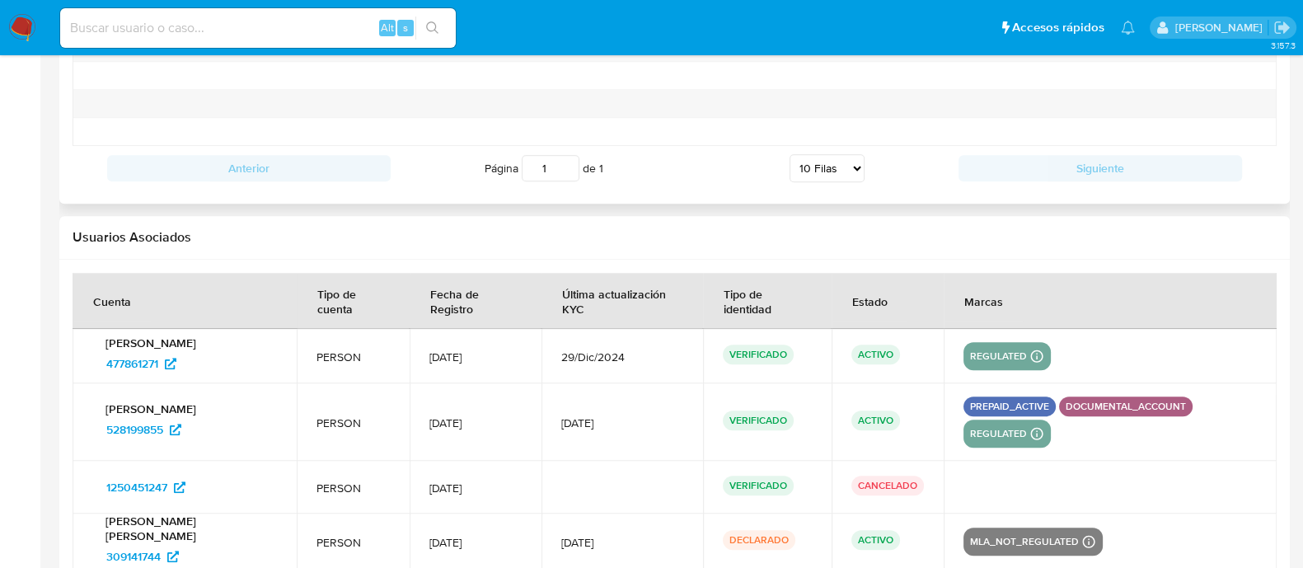
scroll to position [2116, 0]
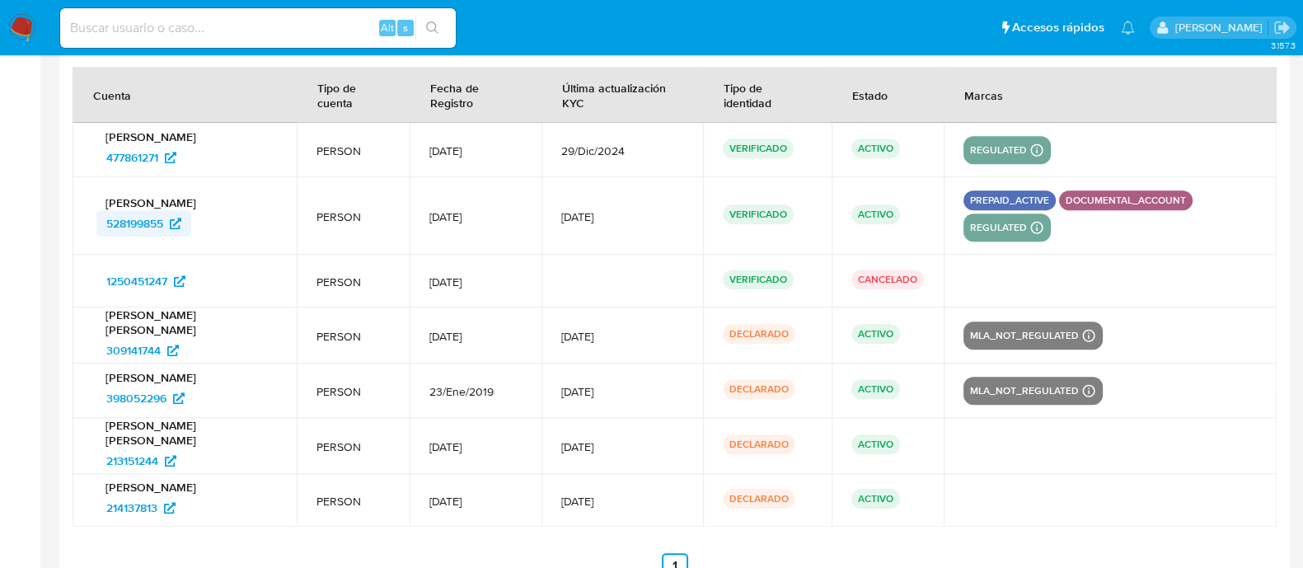
click at [144, 210] on span "528199855" at bounding box center [134, 223] width 57 height 26
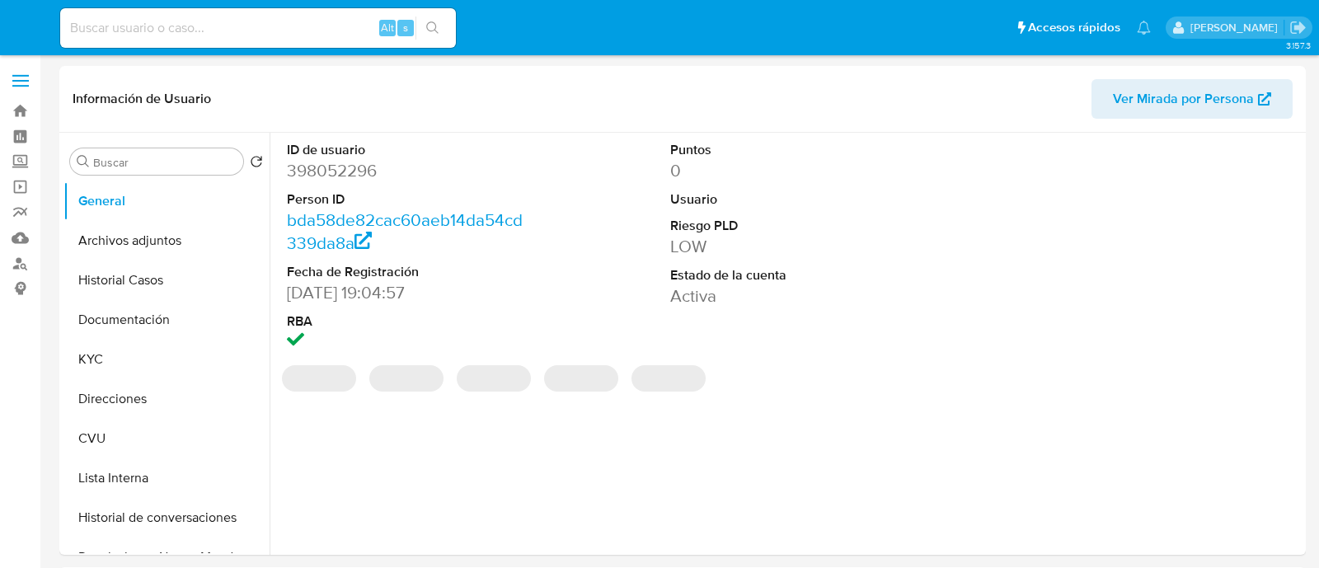
select select "10"
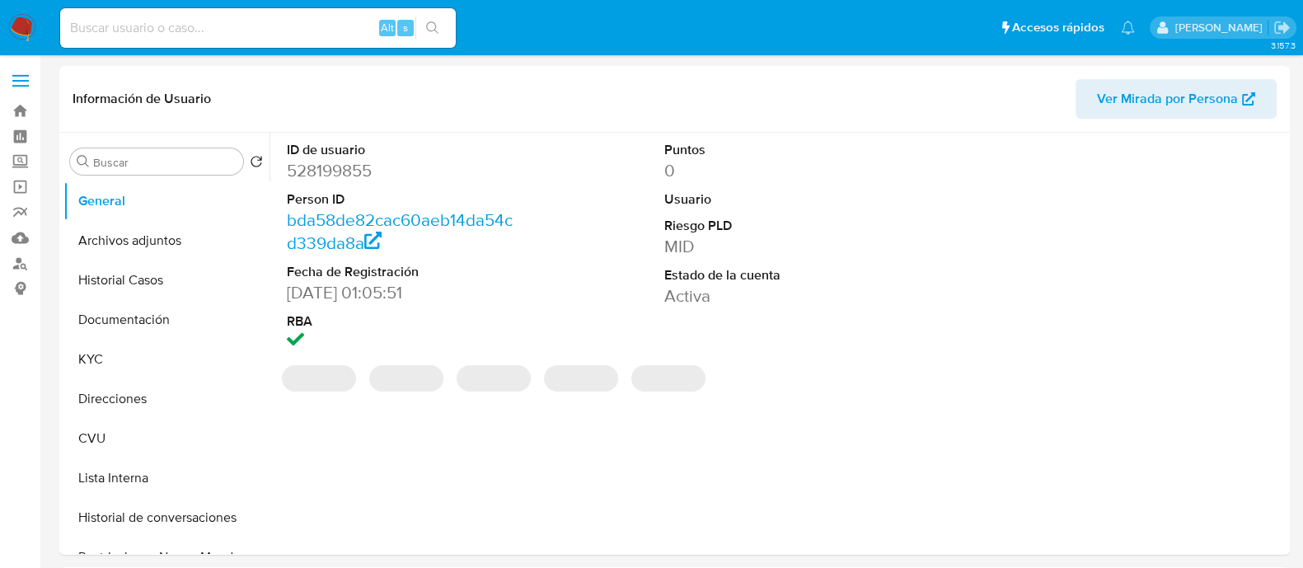
select select "10"
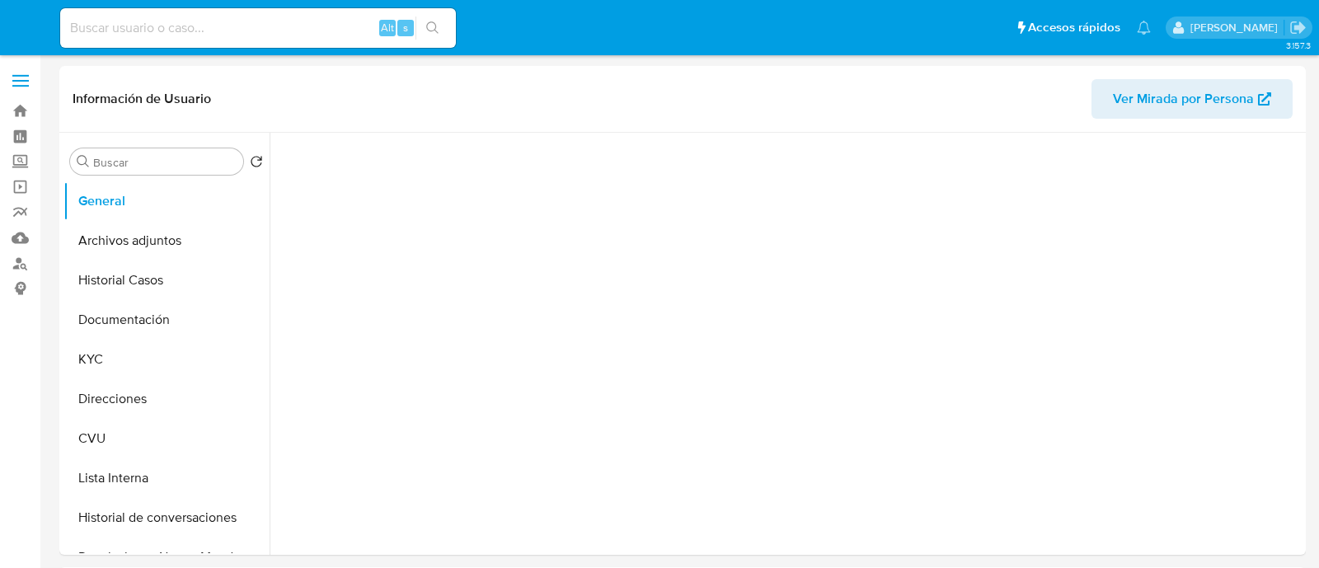
select select "10"
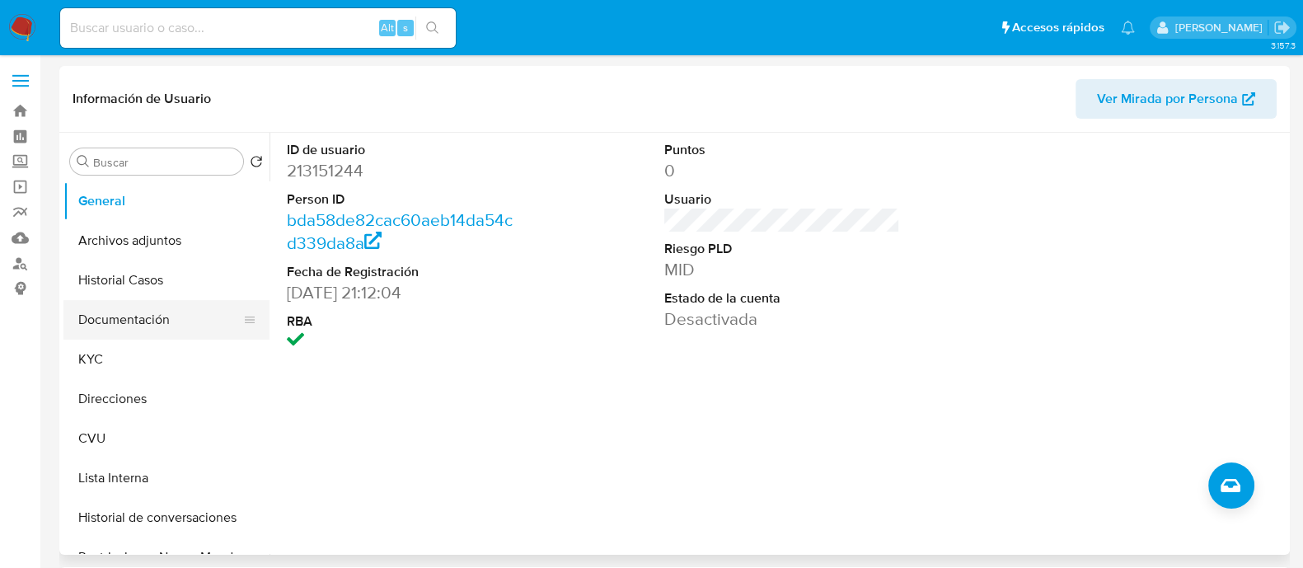
click at [91, 322] on button "Documentación" at bounding box center [159, 320] width 193 height 40
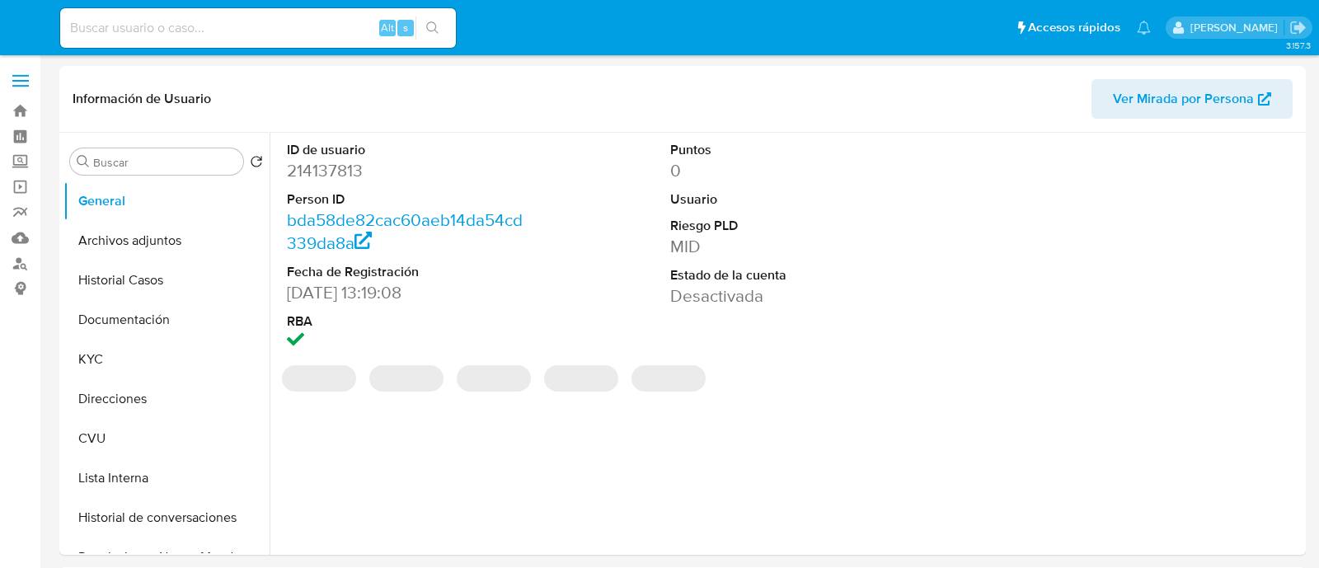
select select "10"
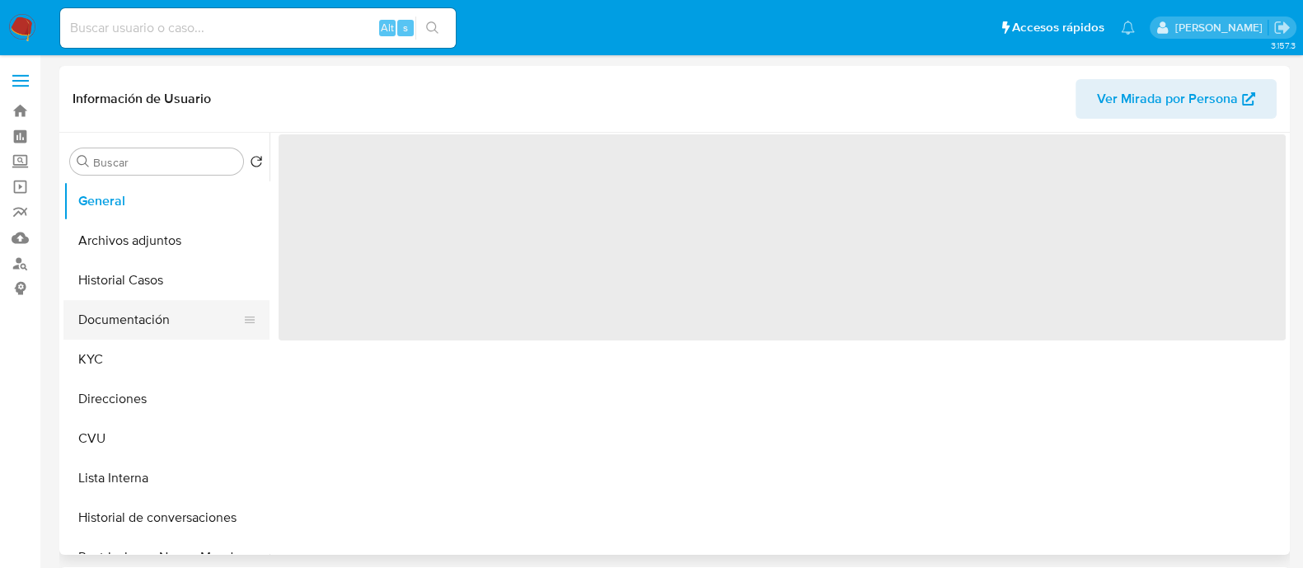
click at [107, 327] on button "Documentación" at bounding box center [159, 320] width 193 height 40
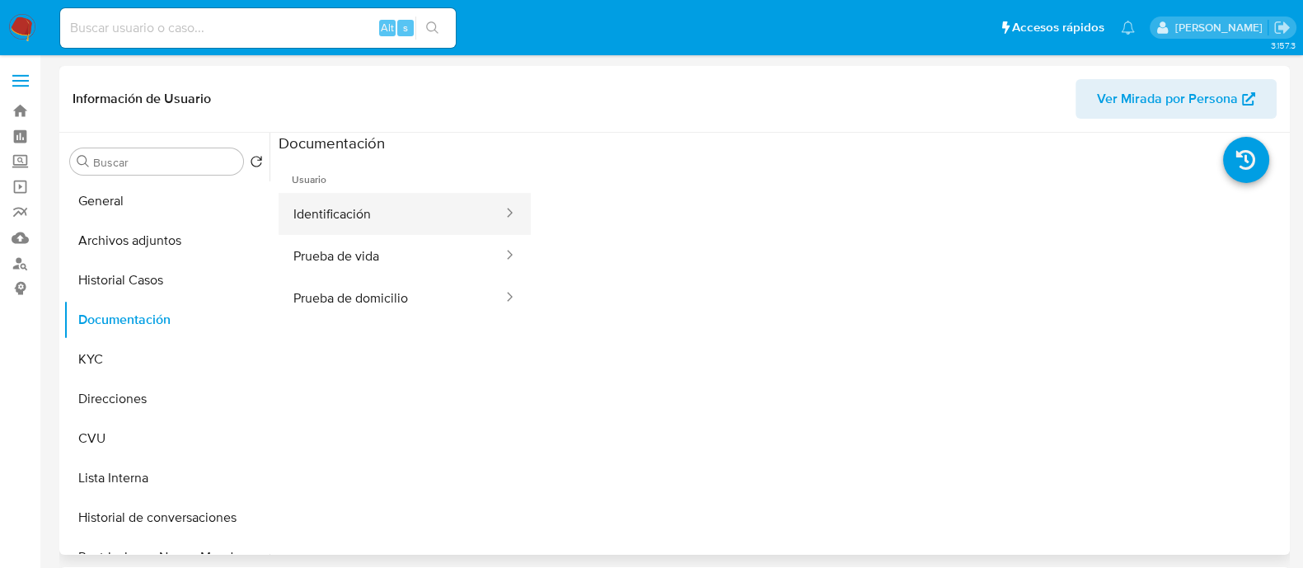
select select "10"
click at [337, 216] on button "Identificación" at bounding box center [392, 214] width 226 height 42
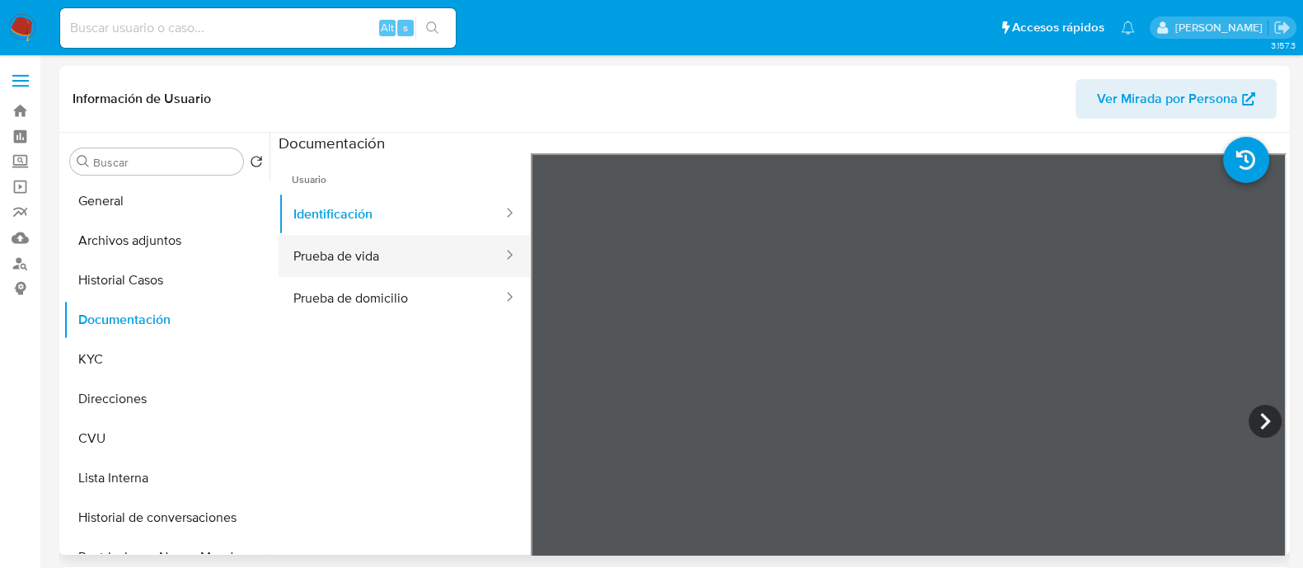
click at [423, 260] on button "Prueba de vida" at bounding box center [392, 256] width 226 height 42
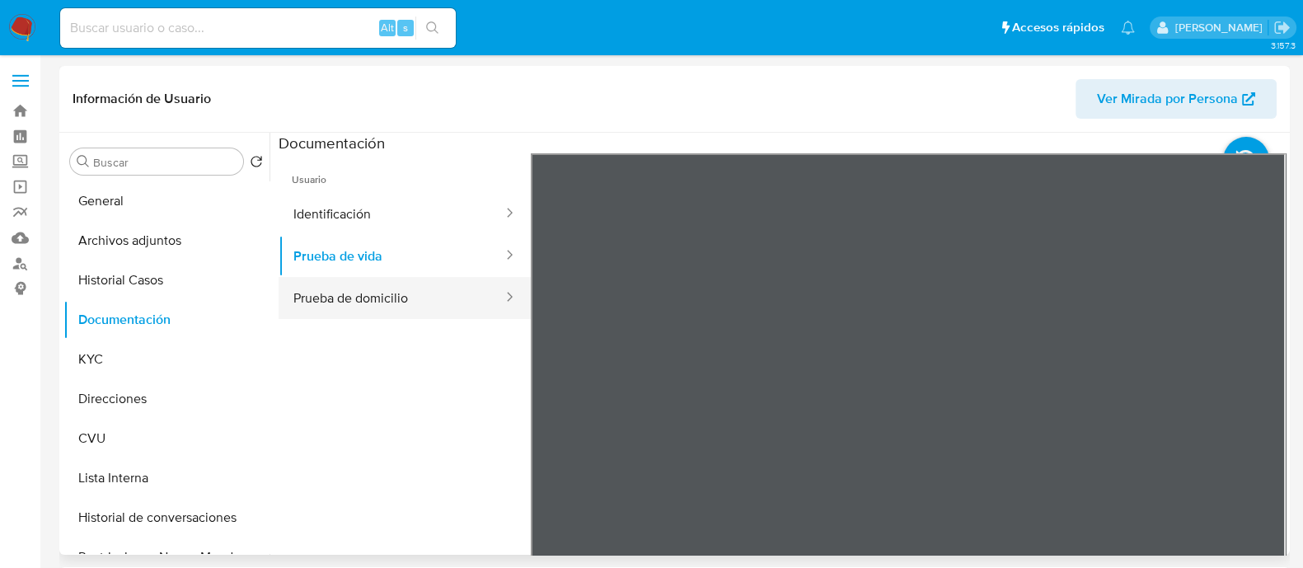
click at [445, 301] on button "Prueba de domicilio" at bounding box center [392, 298] width 226 height 42
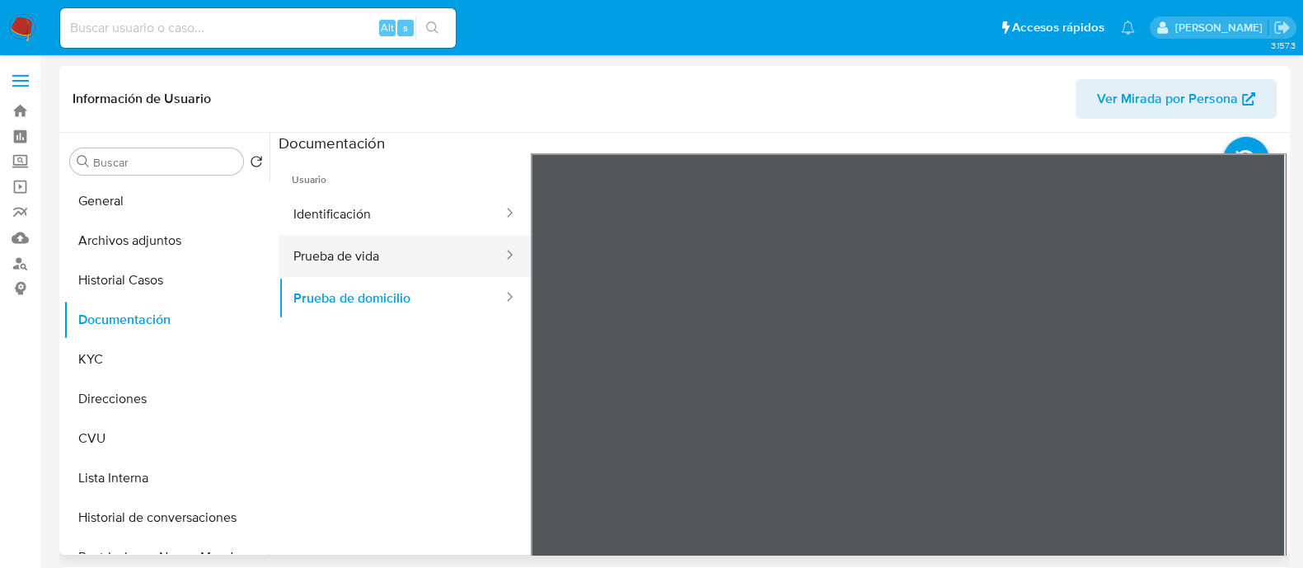
click at [293, 245] on button "Prueba de vida" at bounding box center [392, 256] width 226 height 42
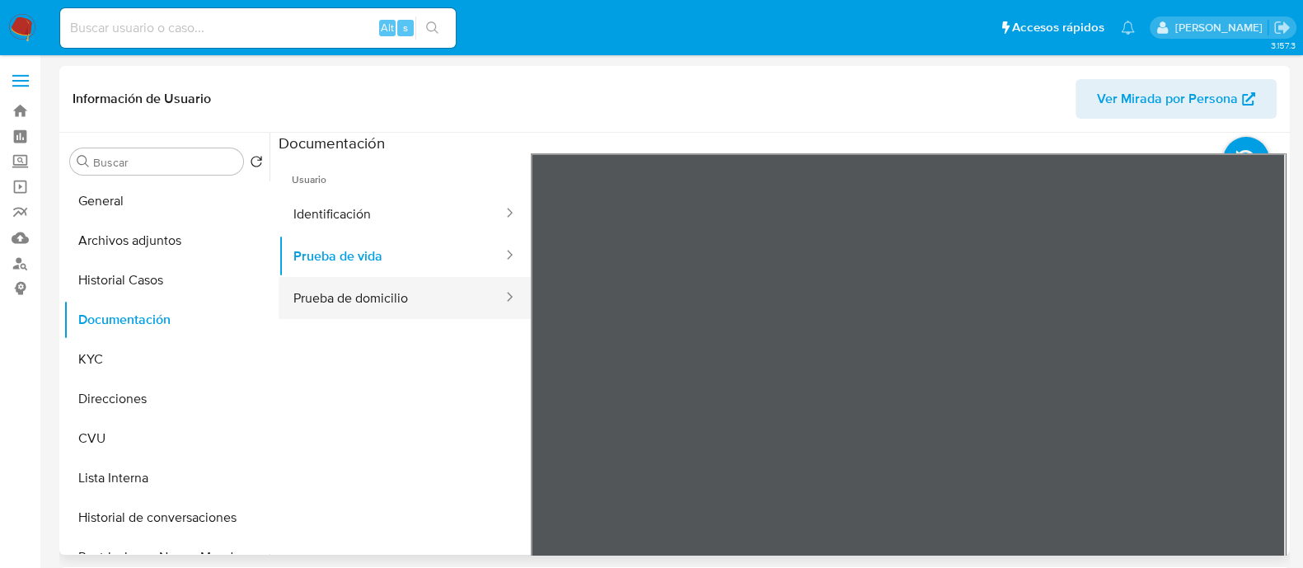
click at [389, 295] on button "Prueba de domicilio" at bounding box center [392, 298] width 226 height 42
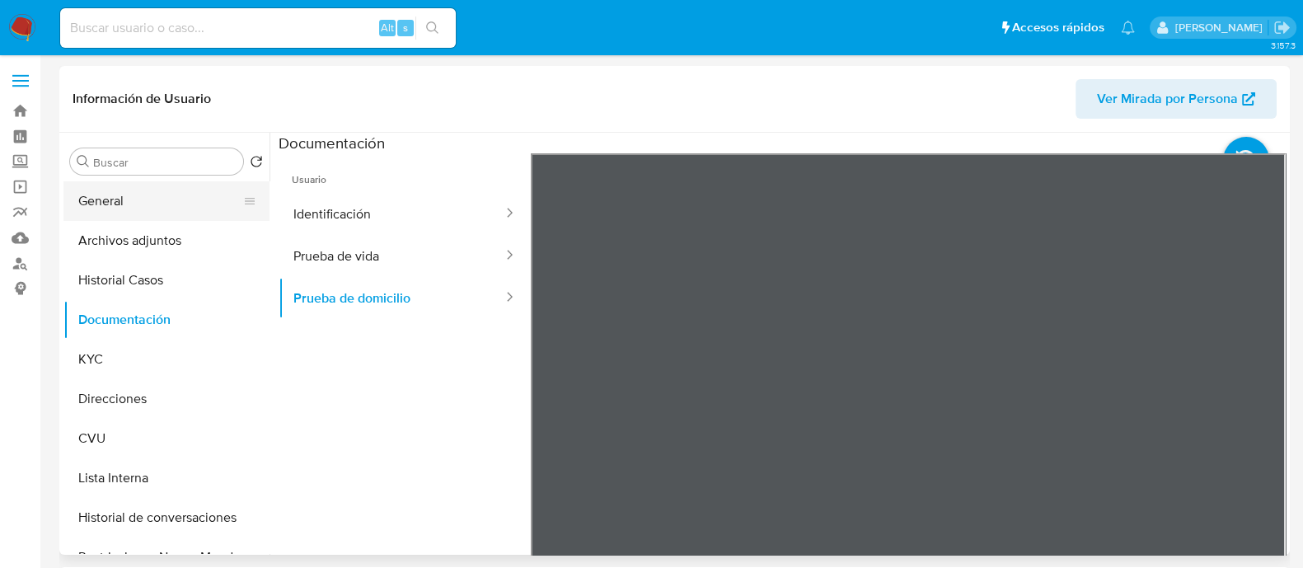
click at [93, 208] on button "General" at bounding box center [159, 201] width 193 height 40
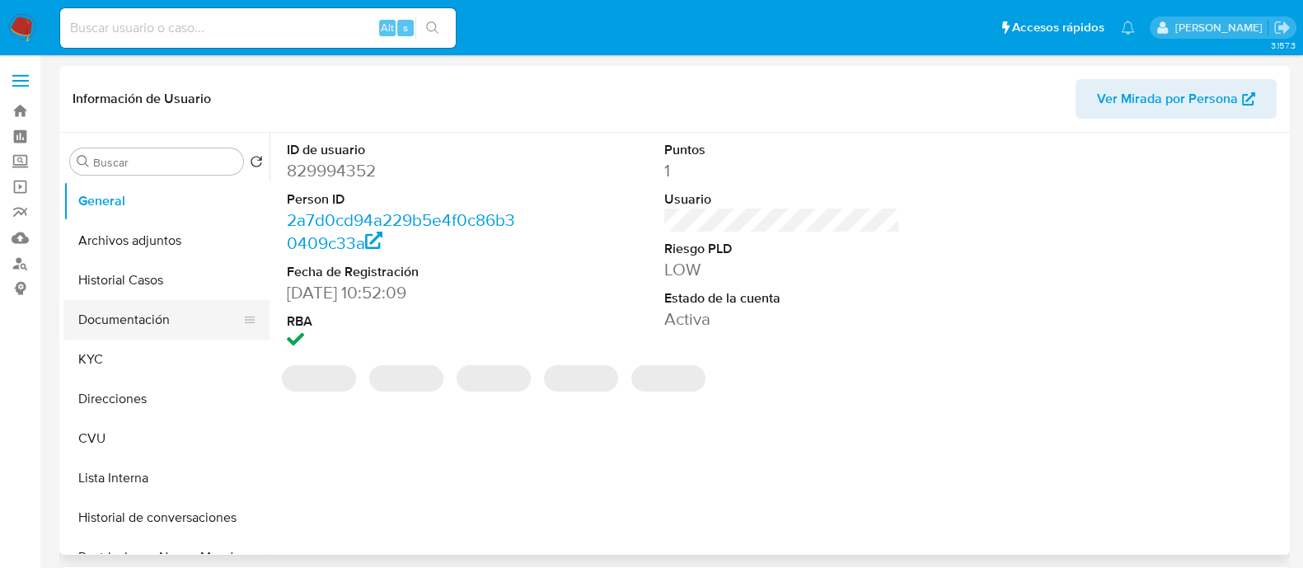
click at [109, 317] on button "Documentación" at bounding box center [159, 320] width 193 height 40
select select "10"
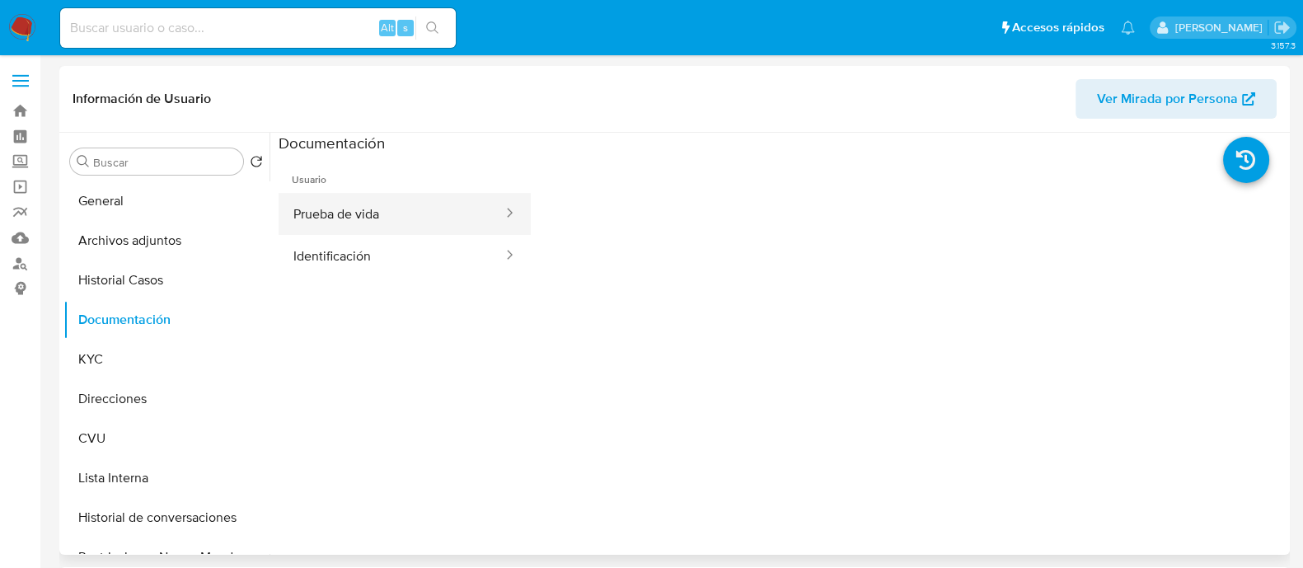
click at [333, 220] on button "Prueba de vida" at bounding box center [392, 214] width 226 height 42
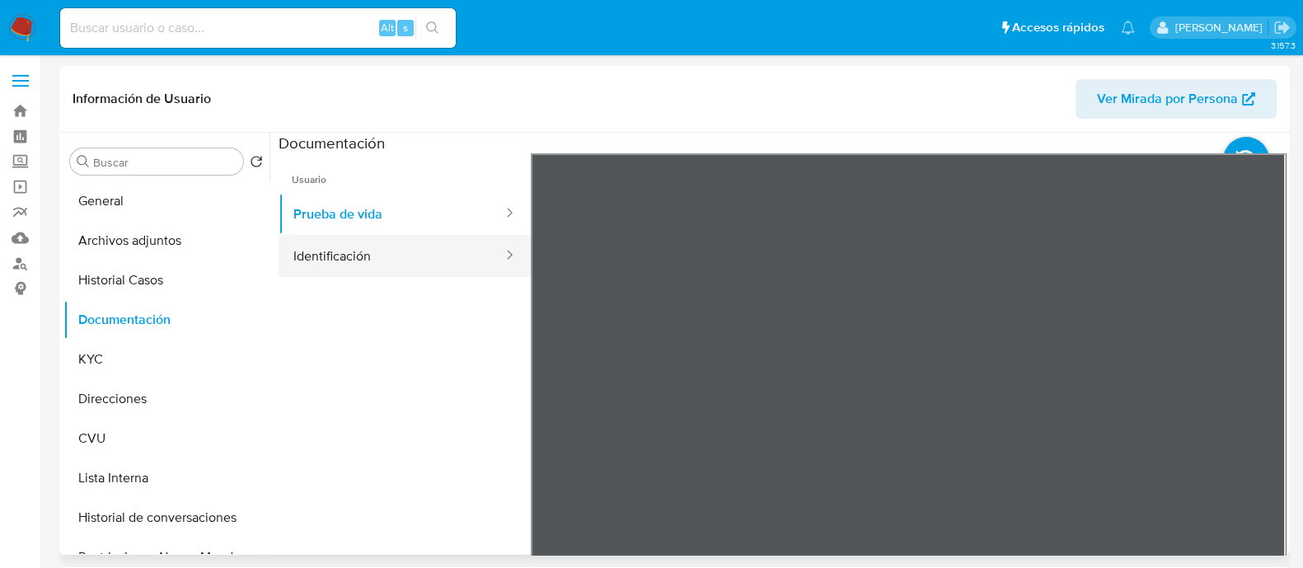
click at [413, 249] on button "Identificación" at bounding box center [392, 256] width 226 height 42
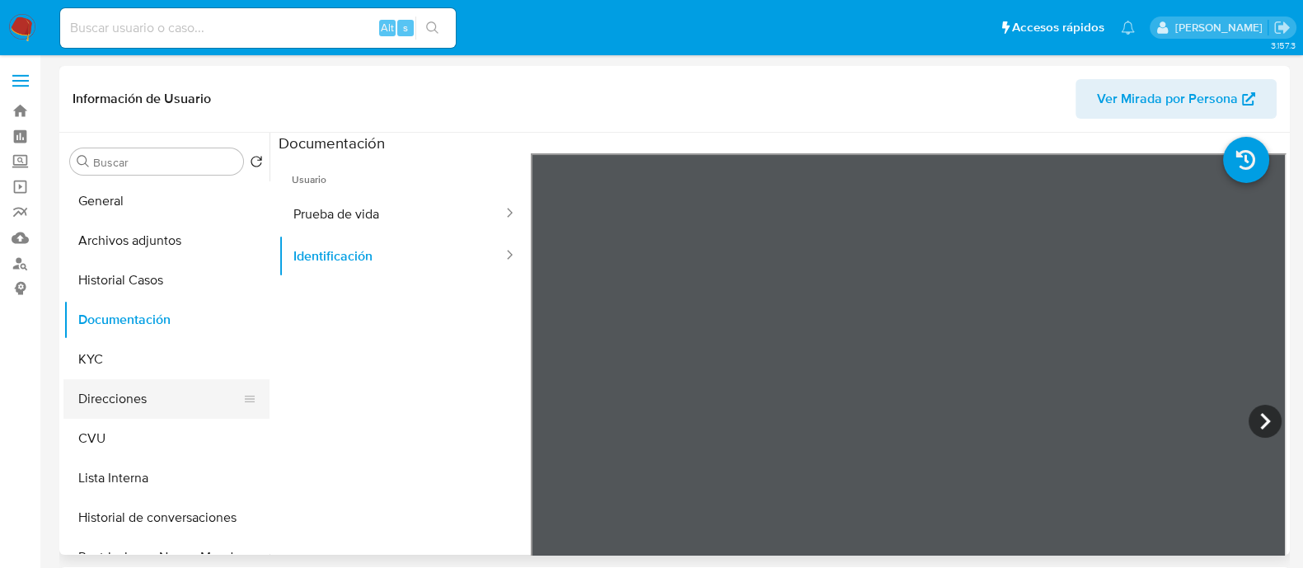
click at [153, 398] on button "Direcciones" at bounding box center [159, 399] width 193 height 40
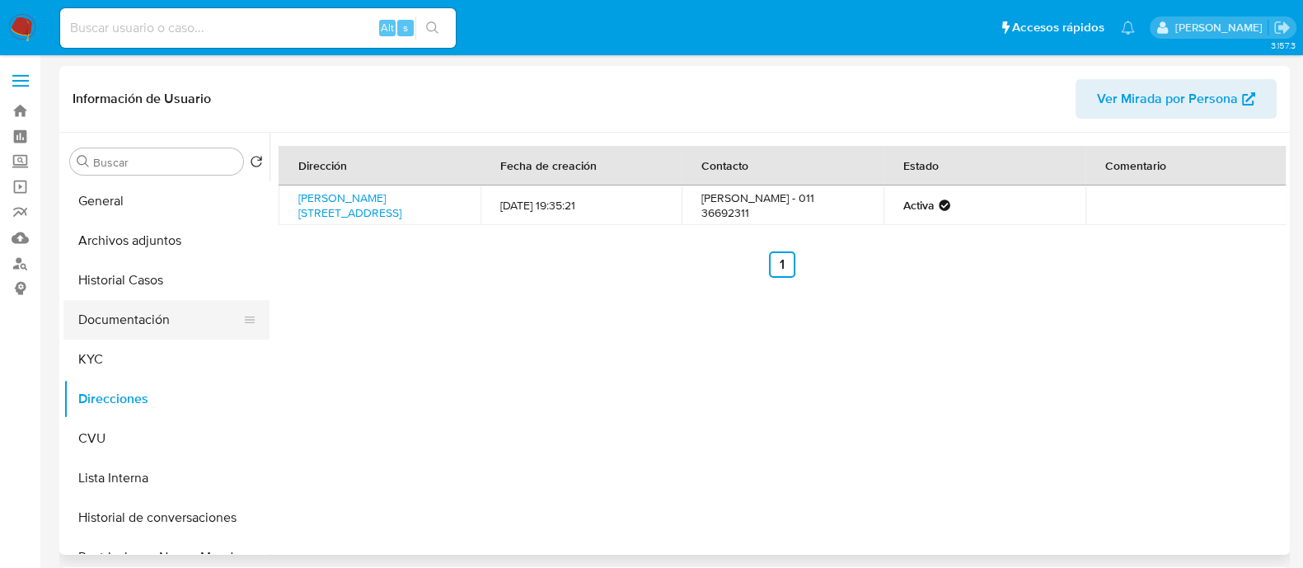
click at [155, 317] on button "Documentación" at bounding box center [159, 320] width 193 height 40
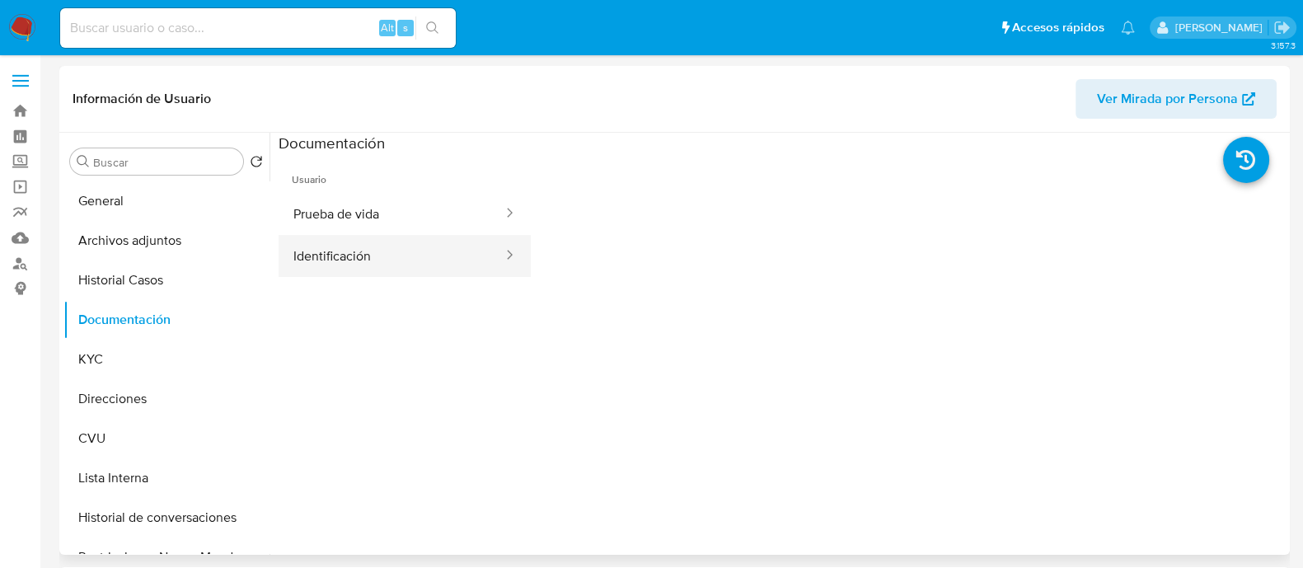
click at [367, 258] on button "Identificación" at bounding box center [392, 256] width 226 height 42
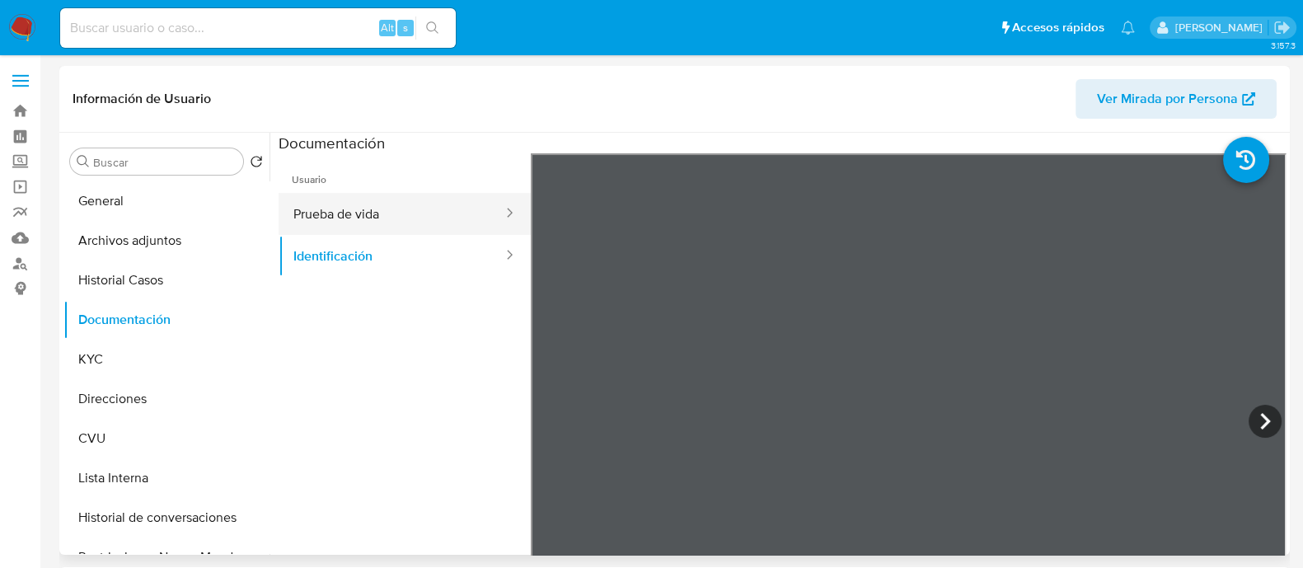
click at [353, 224] on button "Prueba de vida" at bounding box center [392, 214] width 226 height 42
click at [453, 232] on button "Prueba de vida" at bounding box center [392, 214] width 226 height 42
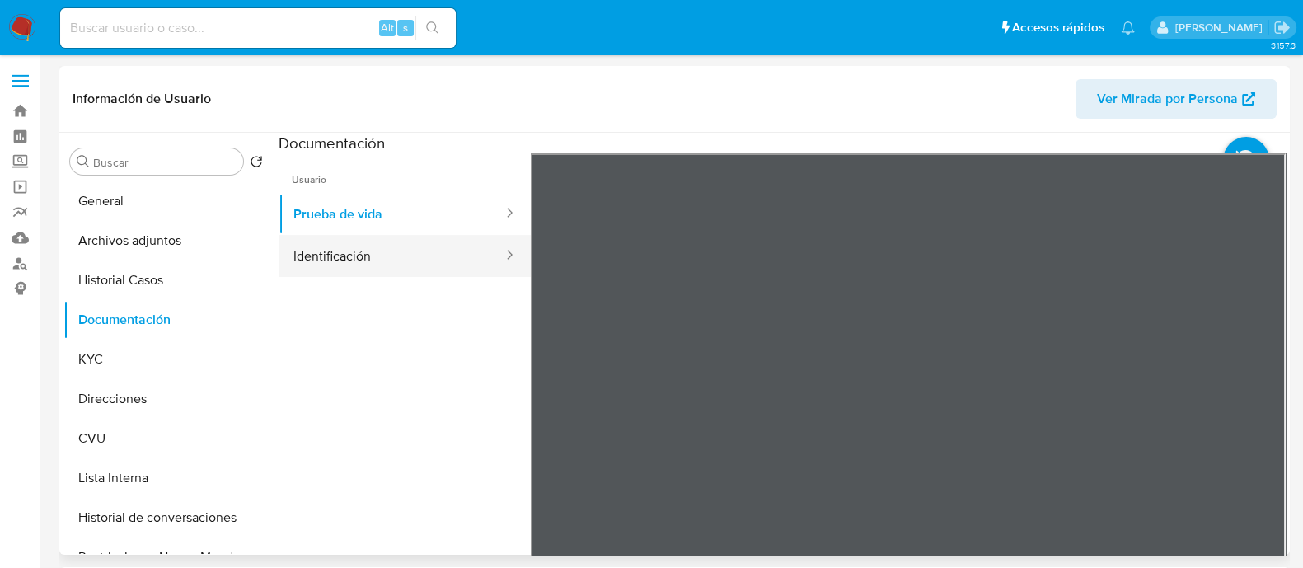
click at [453, 253] on button "Identificación" at bounding box center [392, 256] width 226 height 42
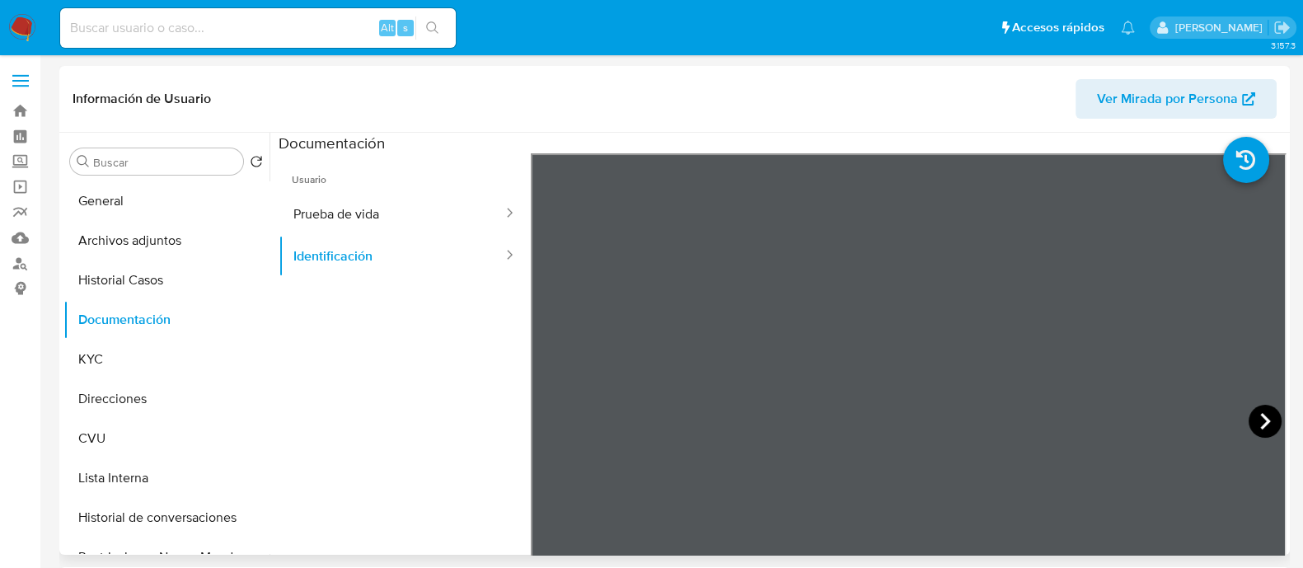
click at [1250, 419] on icon at bounding box center [1265, 421] width 33 height 33
click at [544, 417] on icon at bounding box center [551, 421] width 33 height 33
click at [144, 206] on button "General" at bounding box center [159, 201] width 193 height 40
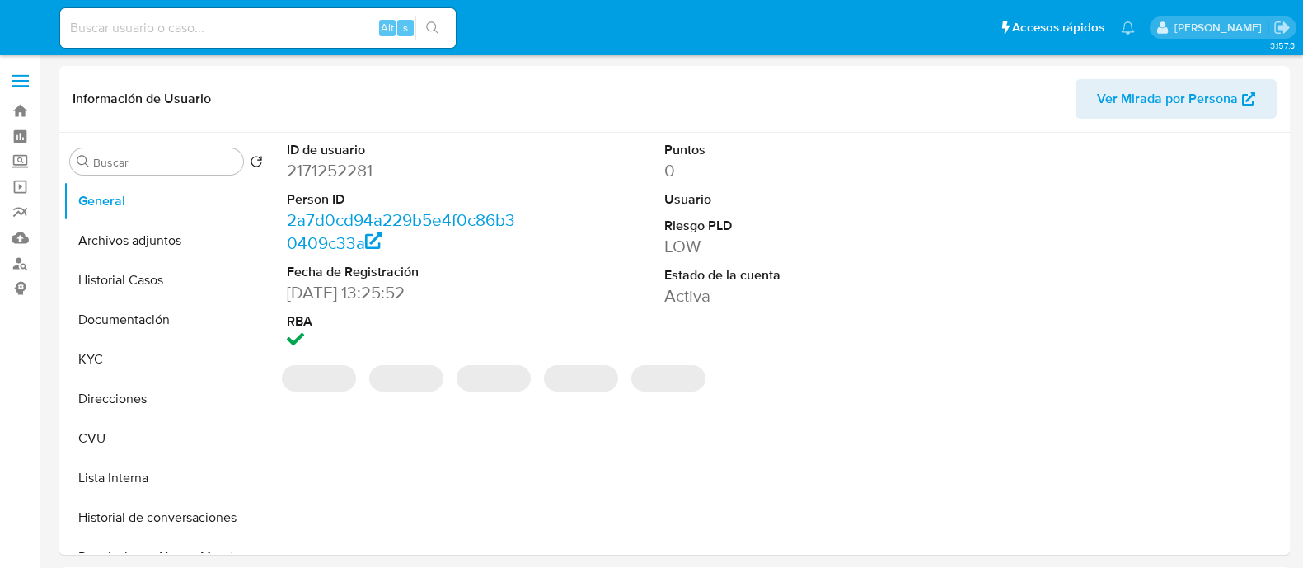
select select "10"
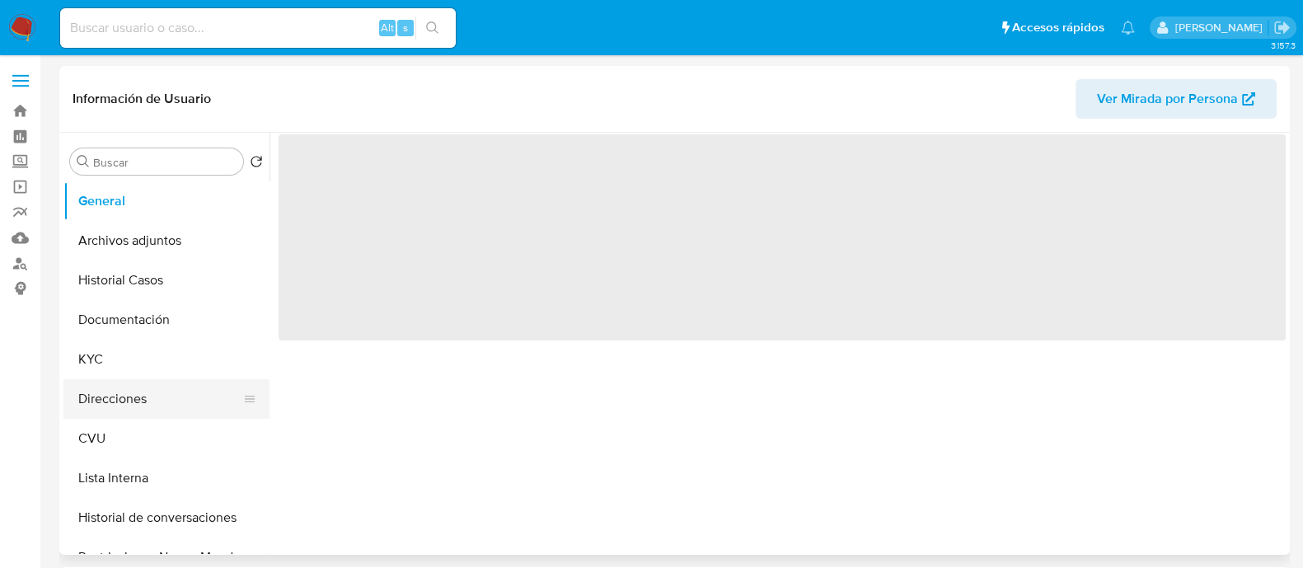
click at [149, 392] on button "Direcciones" at bounding box center [159, 399] width 193 height 40
select select "10"
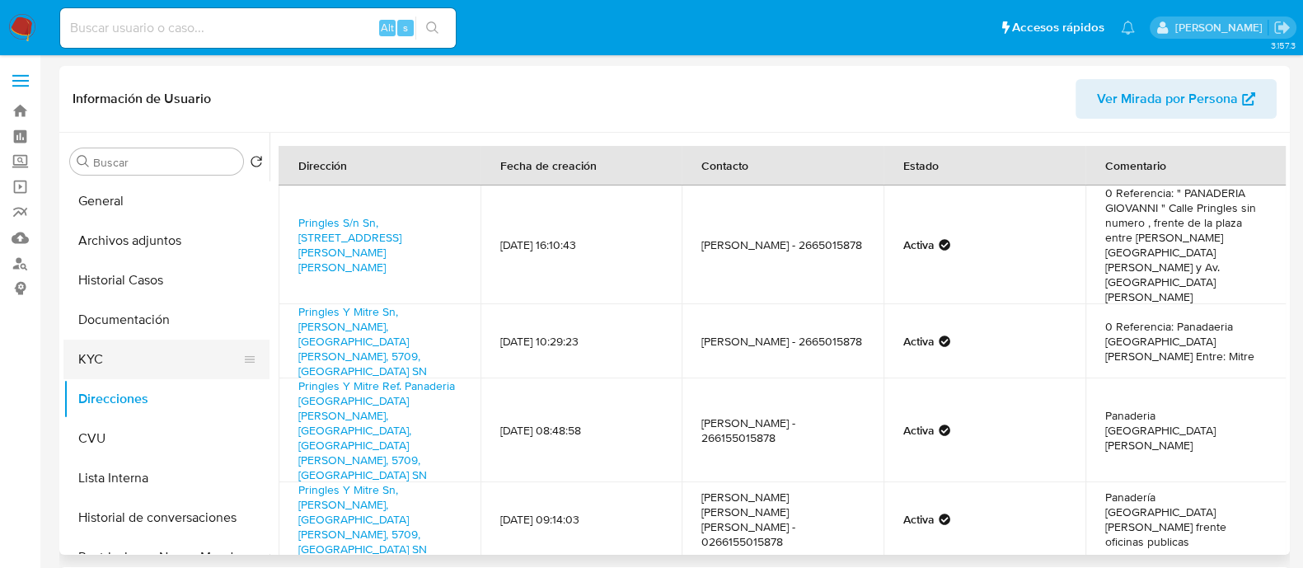
click at [182, 340] on button "KYC" at bounding box center [159, 360] width 193 height 40
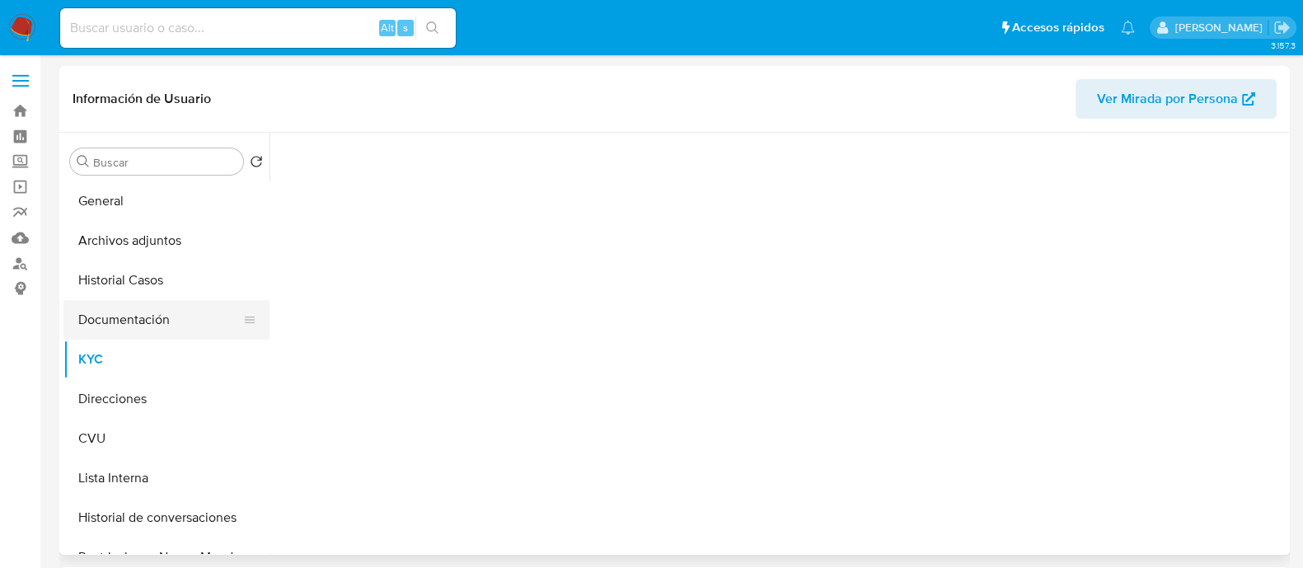
click at [179, 325] on button "Documentación" at bounding box center [159, 320] width 193 height 40
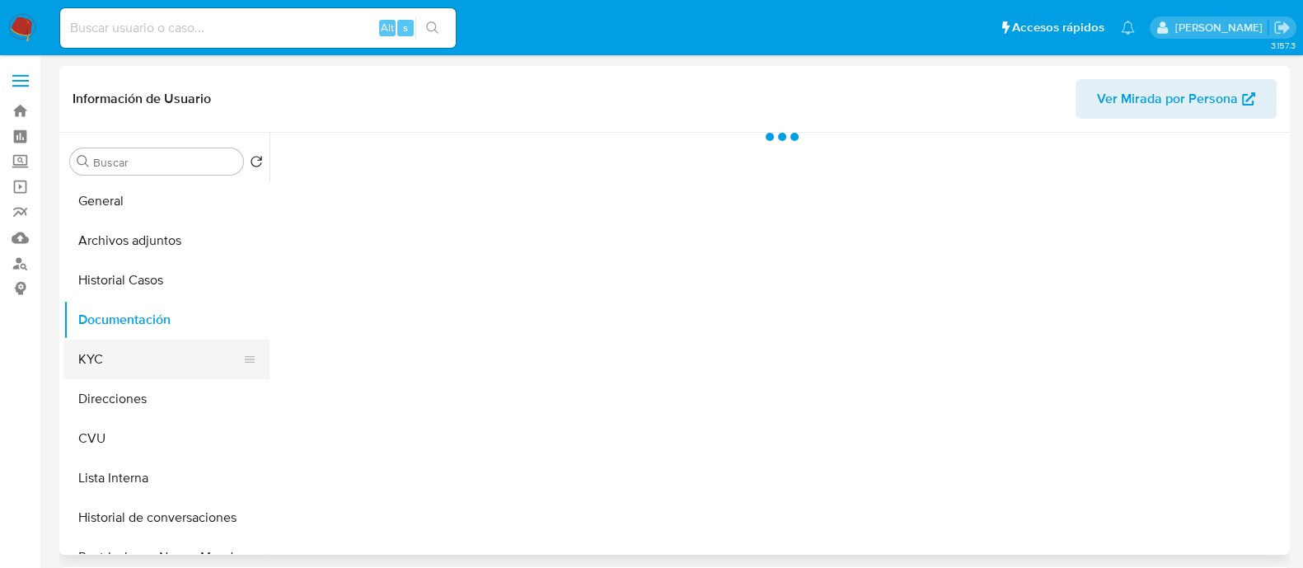
click at [101, 370] on button "KYC" at bounding box center [159, 360] width 193 height 40
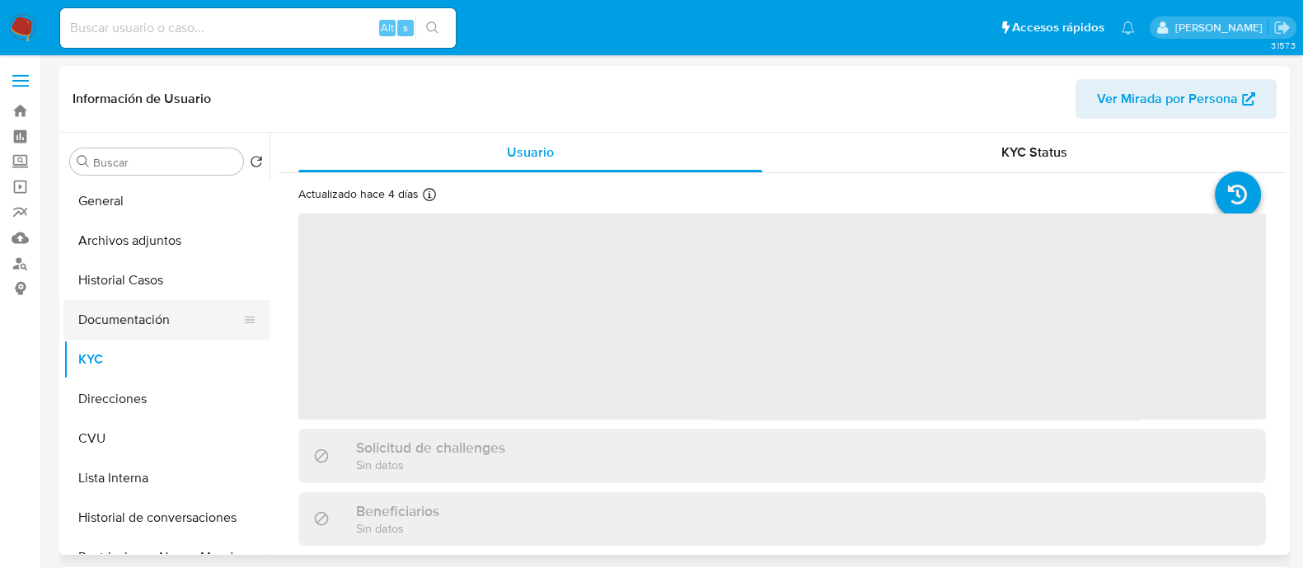
click at [115, 323] on button "Documentación" at bounding box center [159, 320] width 193 height 40
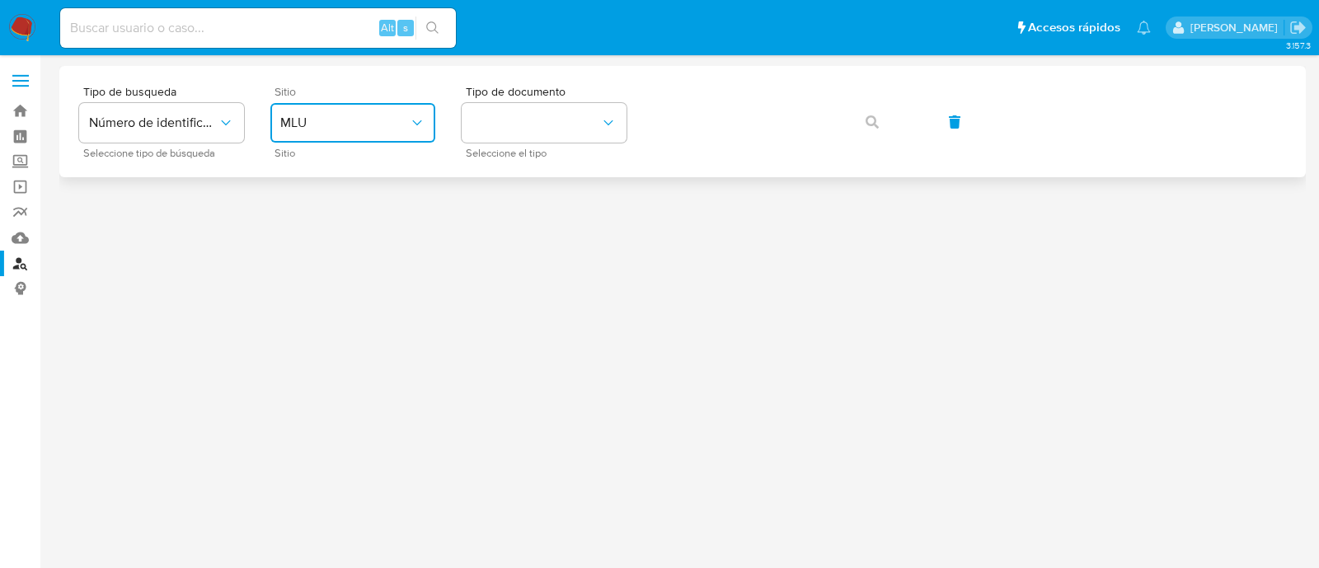
click at [319, 134] on button "MLU" at bounding box center [352, 123] width 165 height 40
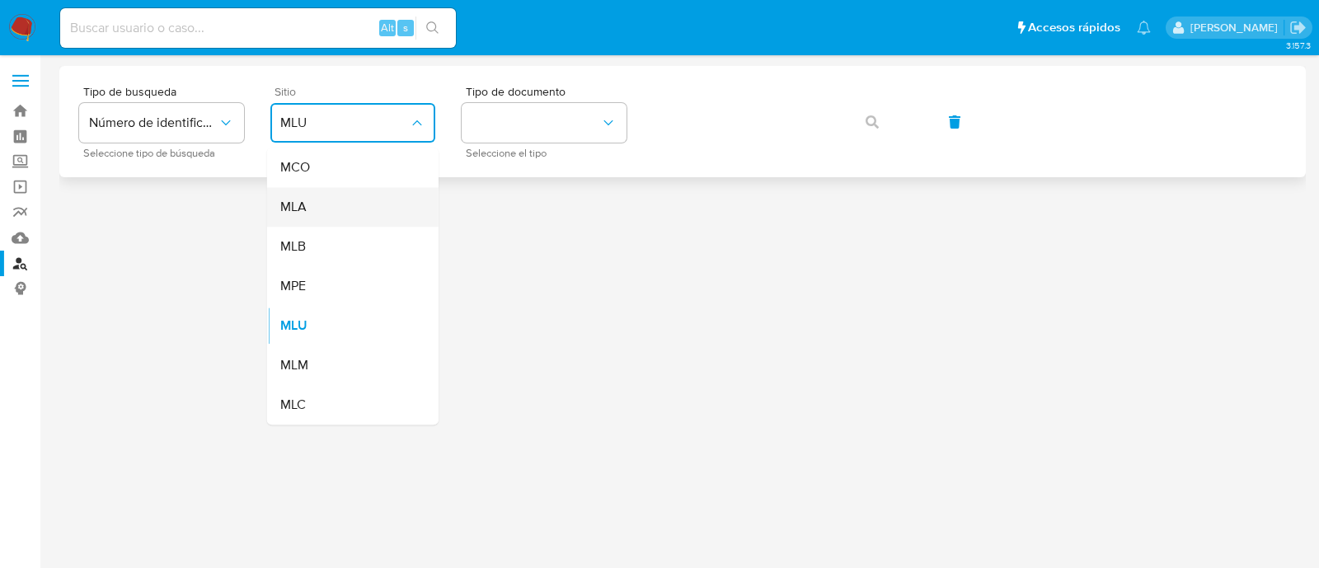
click at [312, 209] on div "MLA" at bounding box center [347, 207] width 135 height 40
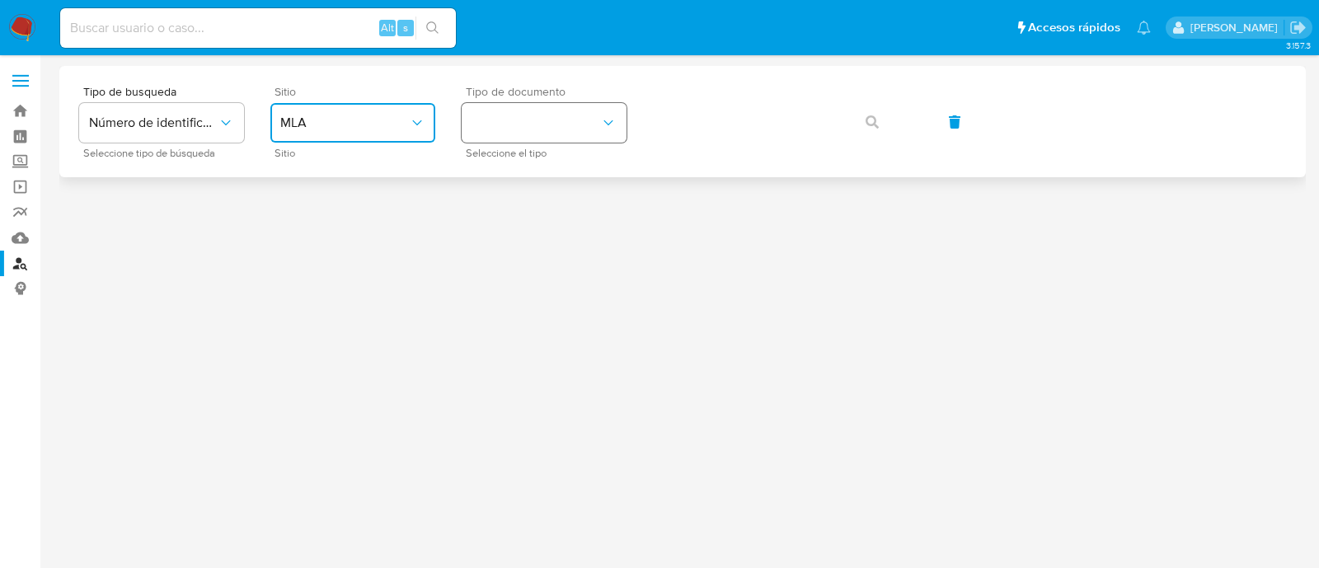
click at [528, 118] on button "identificationType" at bounding box center [544, 123] width 165 height 40
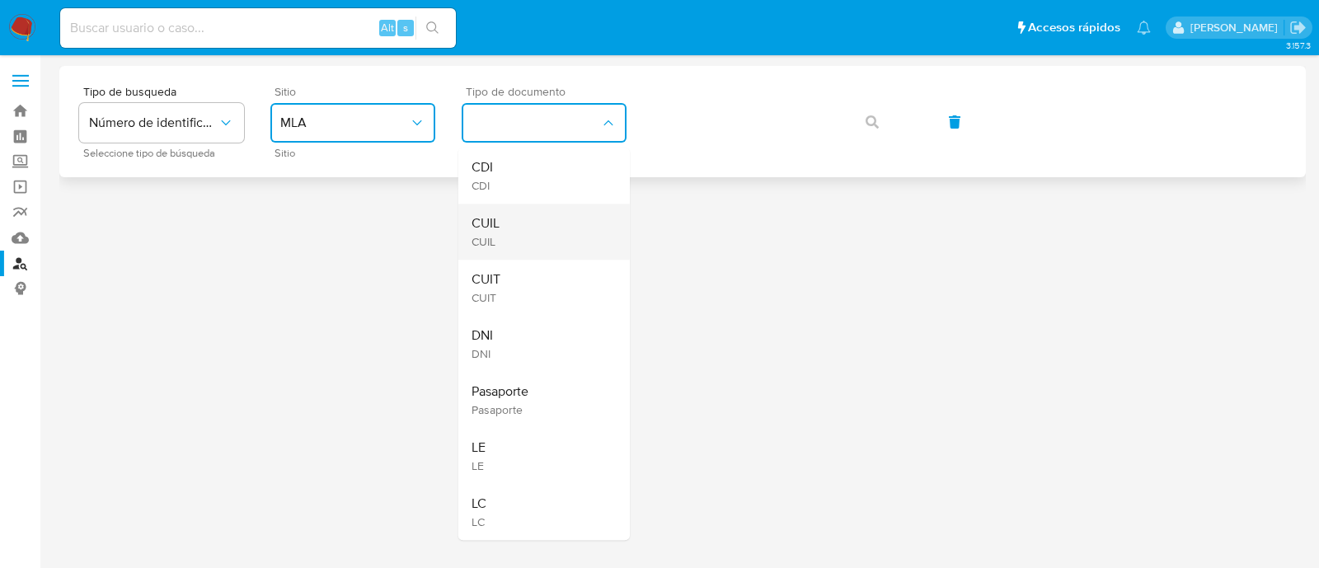
click at [515, 214] on div "CUIL CUIL" at bounding box center [539, 232] width 135 height 56
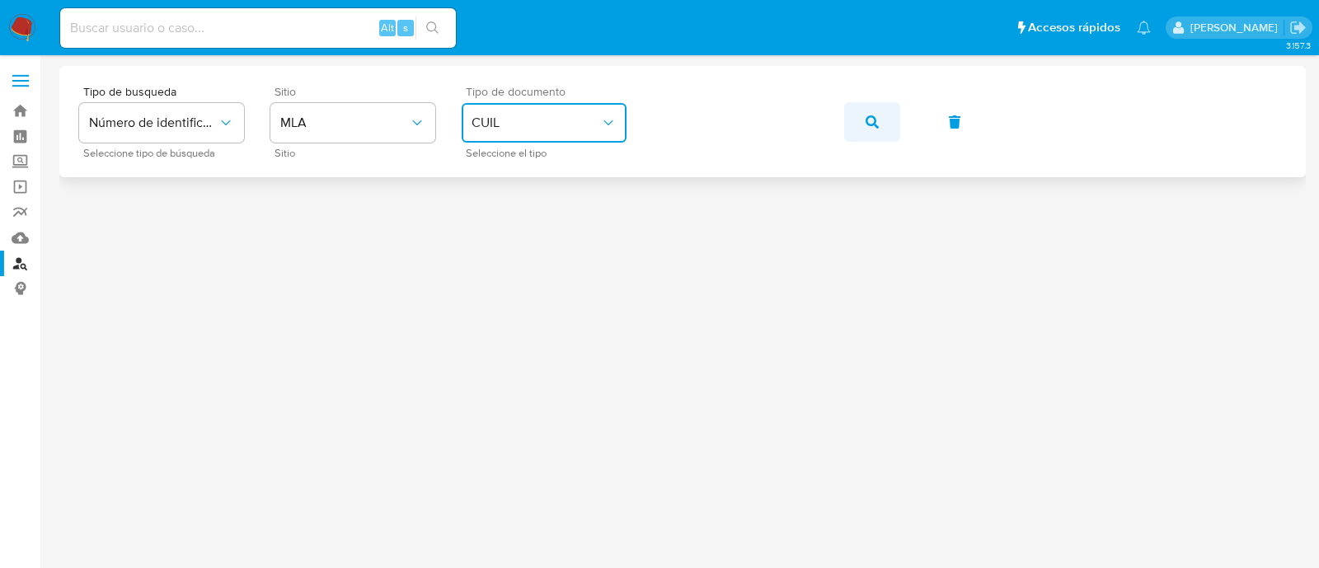
click at [877, 112] on span "button" at bounding box center [872, 122] width 13 height 36
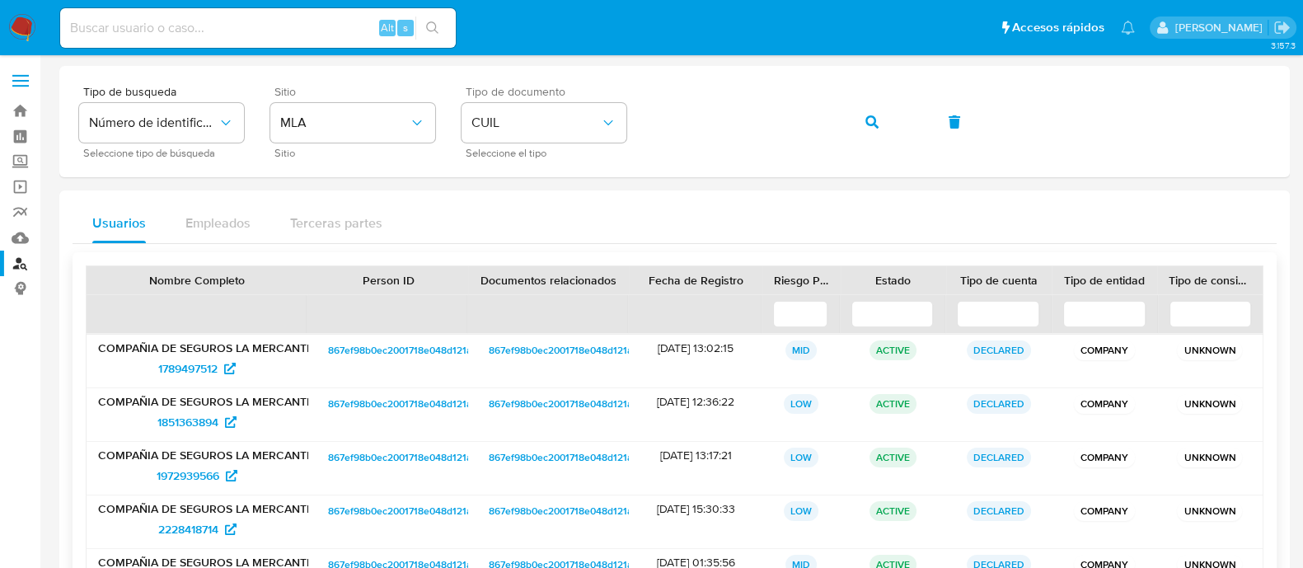
scroll to position [102, 0]
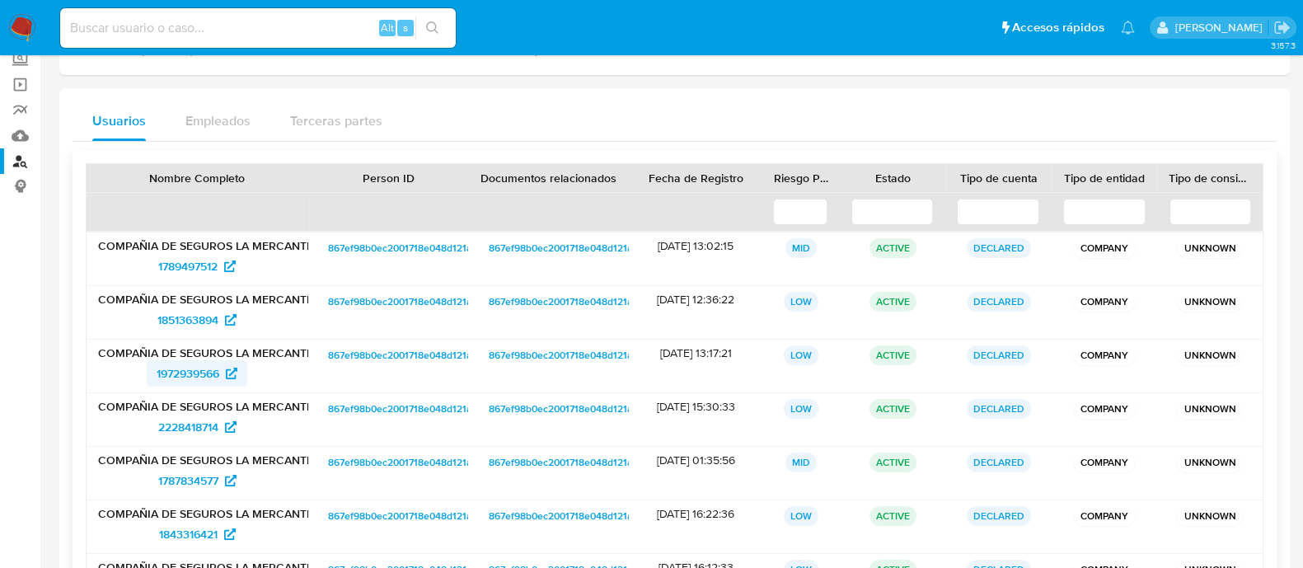
click at [190, 374] on span "1972939566" at bounding box center [188, 373] width 63 height 26
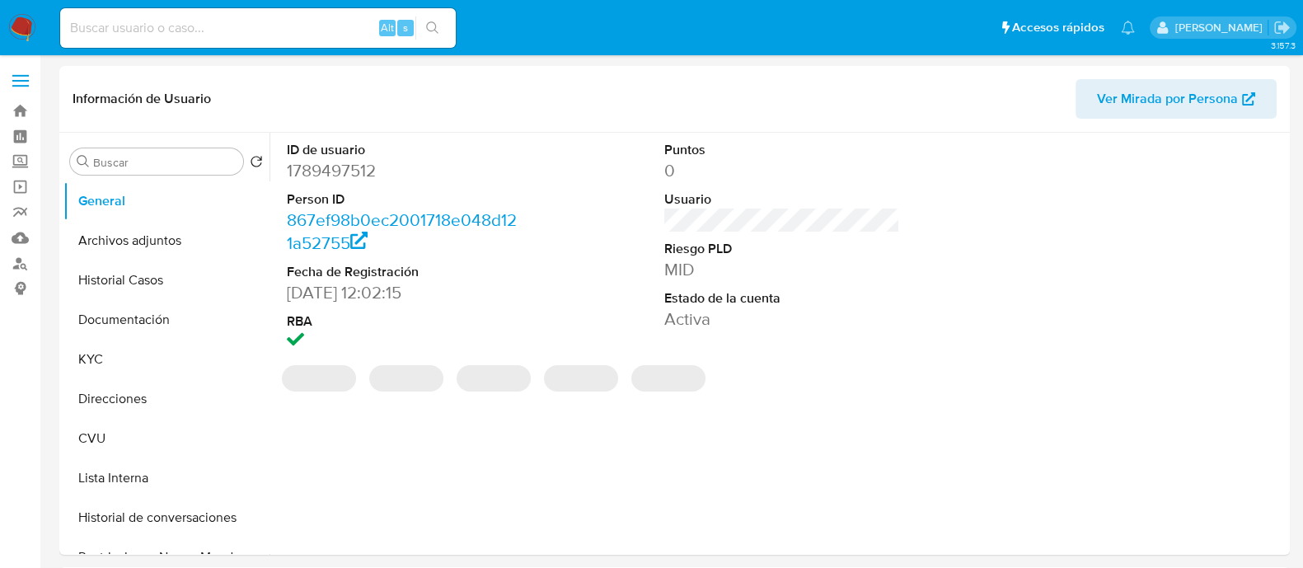
select select "10"
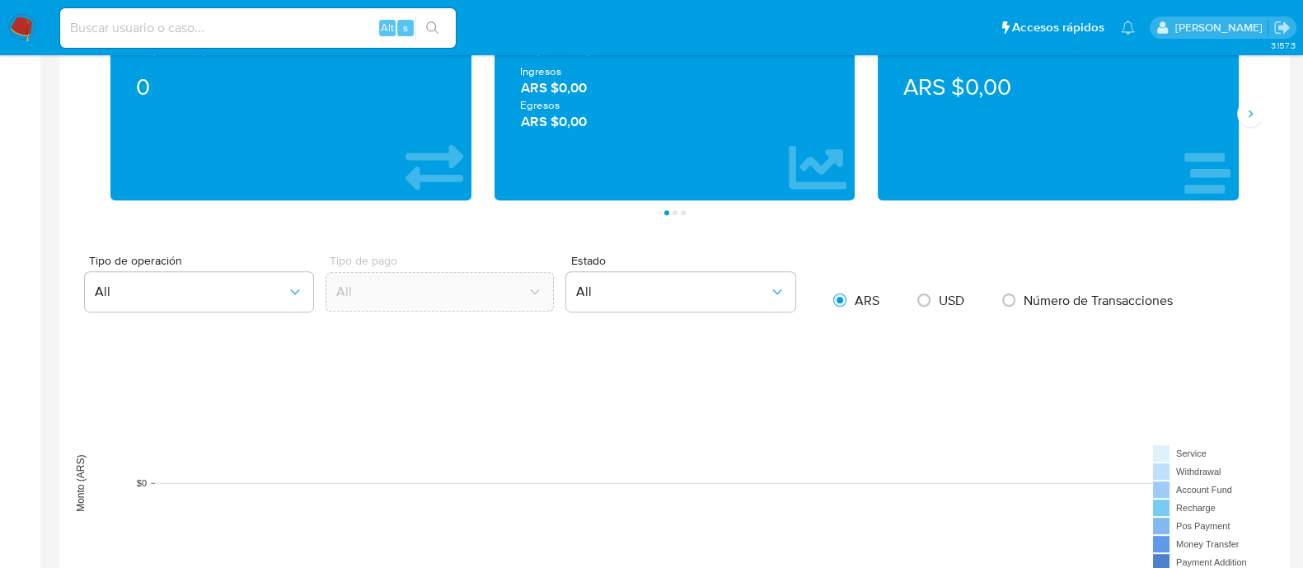
scroll to position [349, 0]
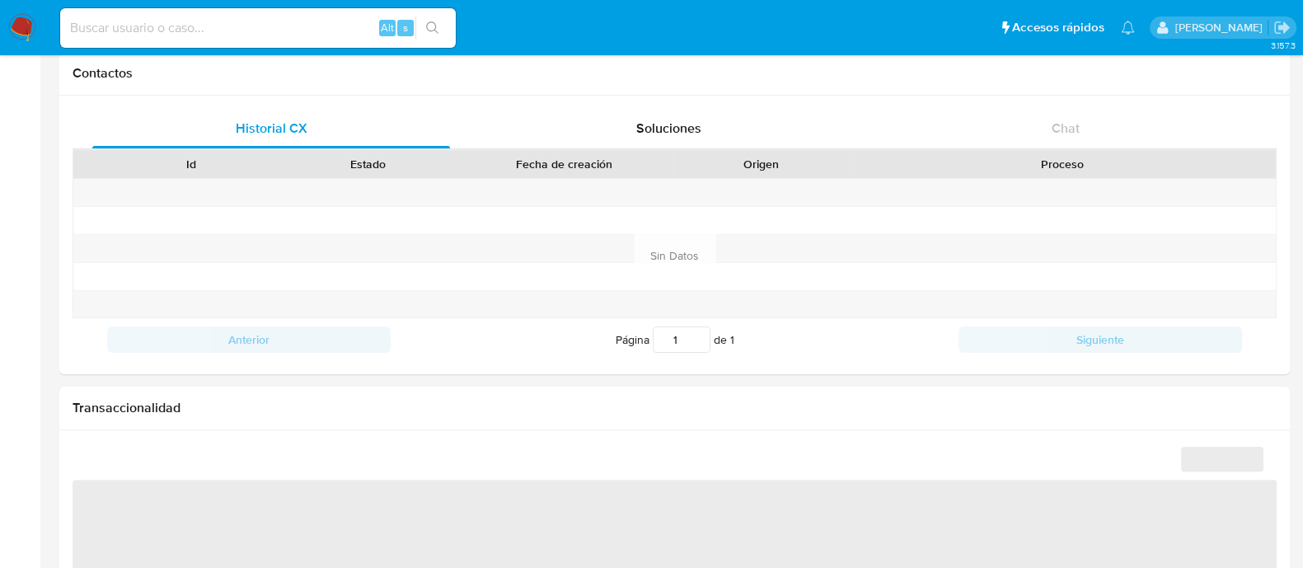
select select "10"
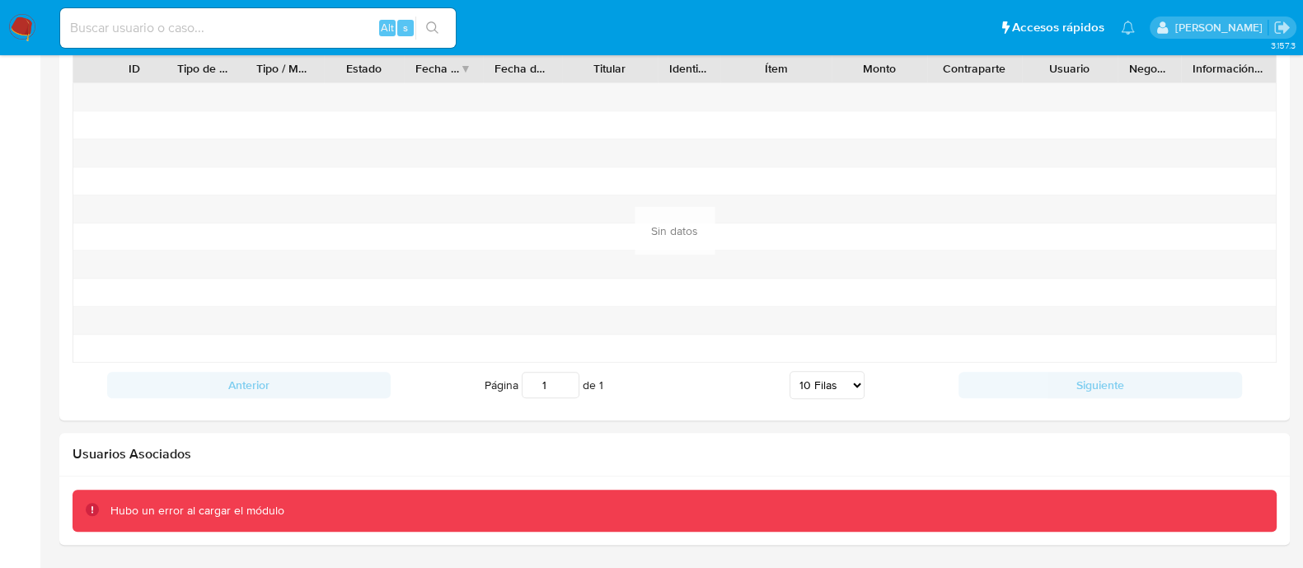
scroll to position [1689, 0]
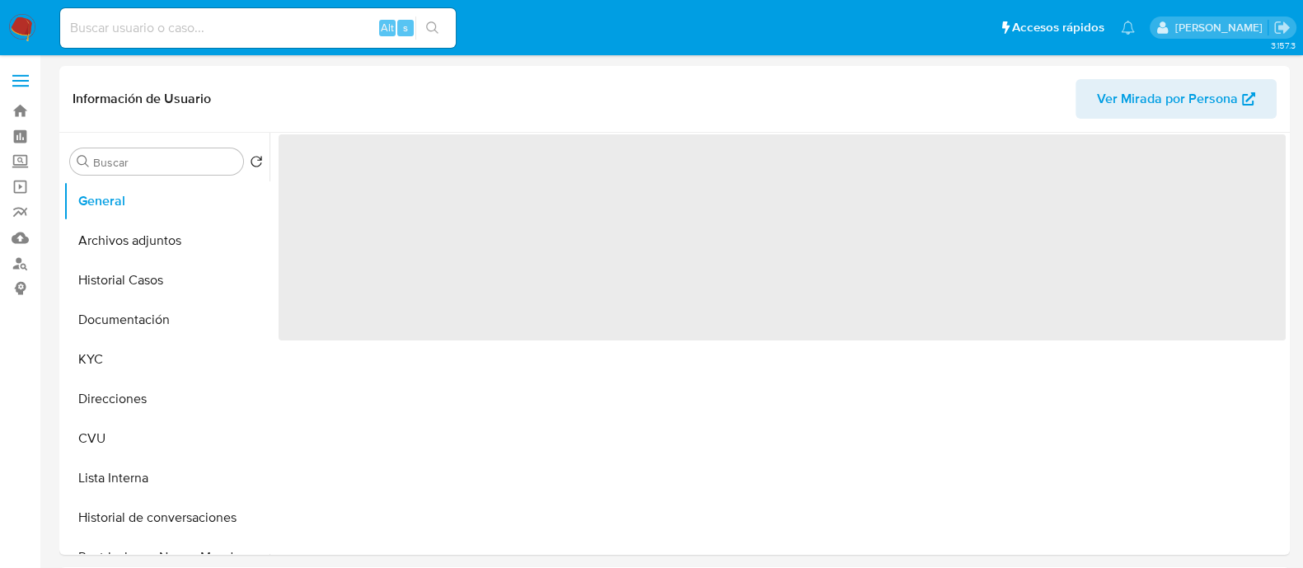
select select "10"
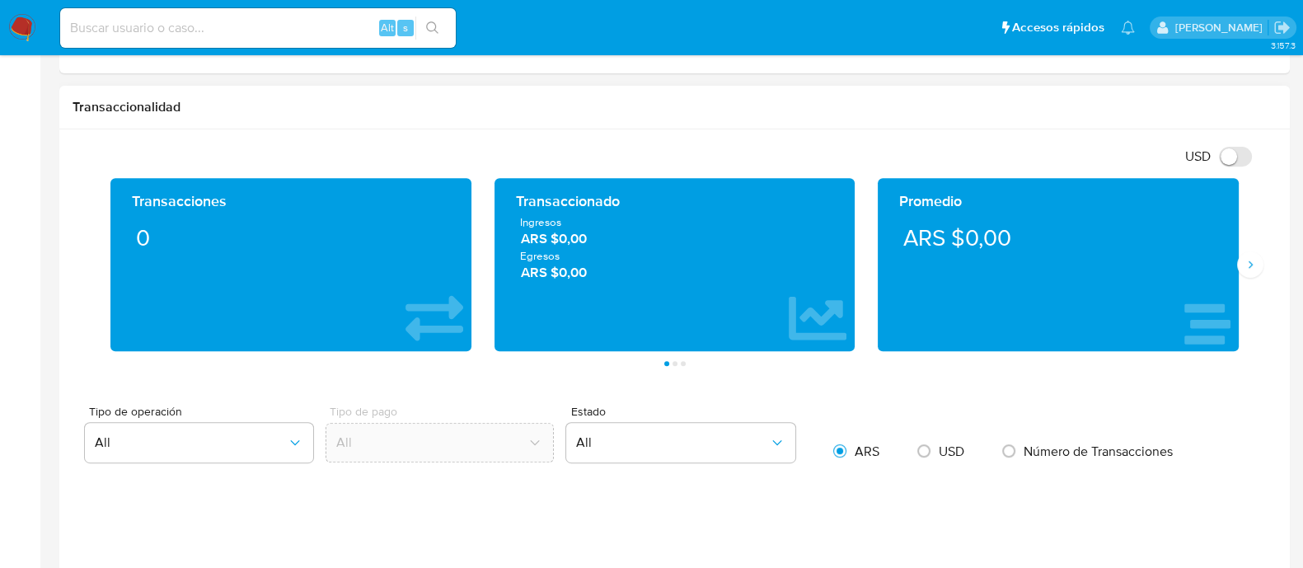
scroll to position [815, 0]
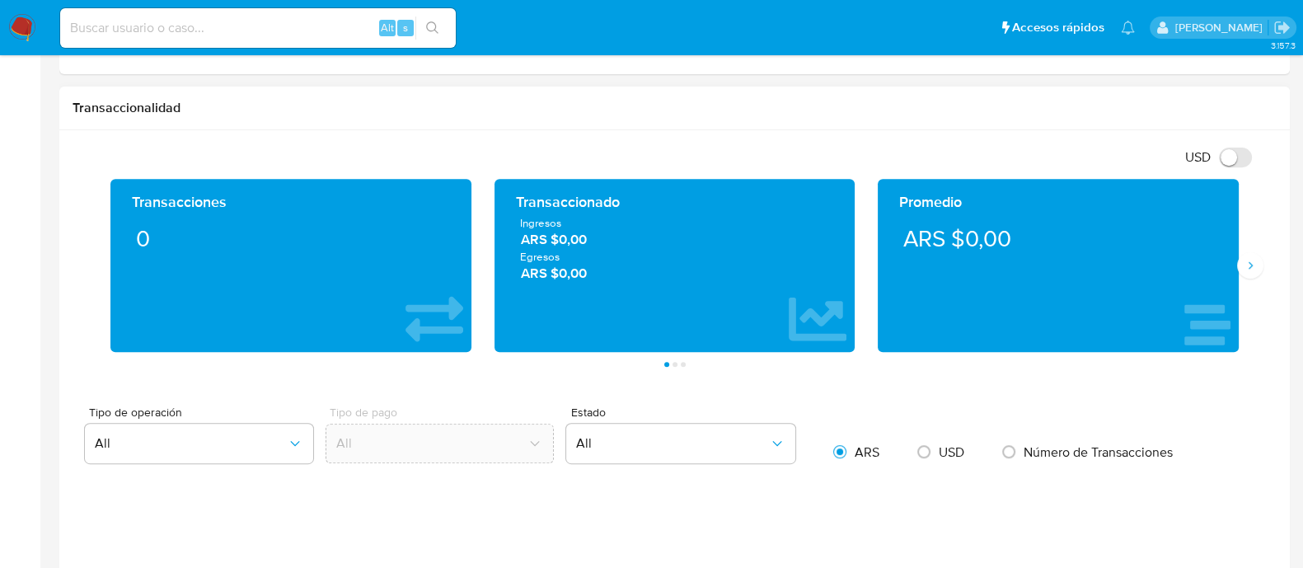
click at [566, 239] on span "ARS $0,00" at bounding box center [675, 239] width 308 height 19
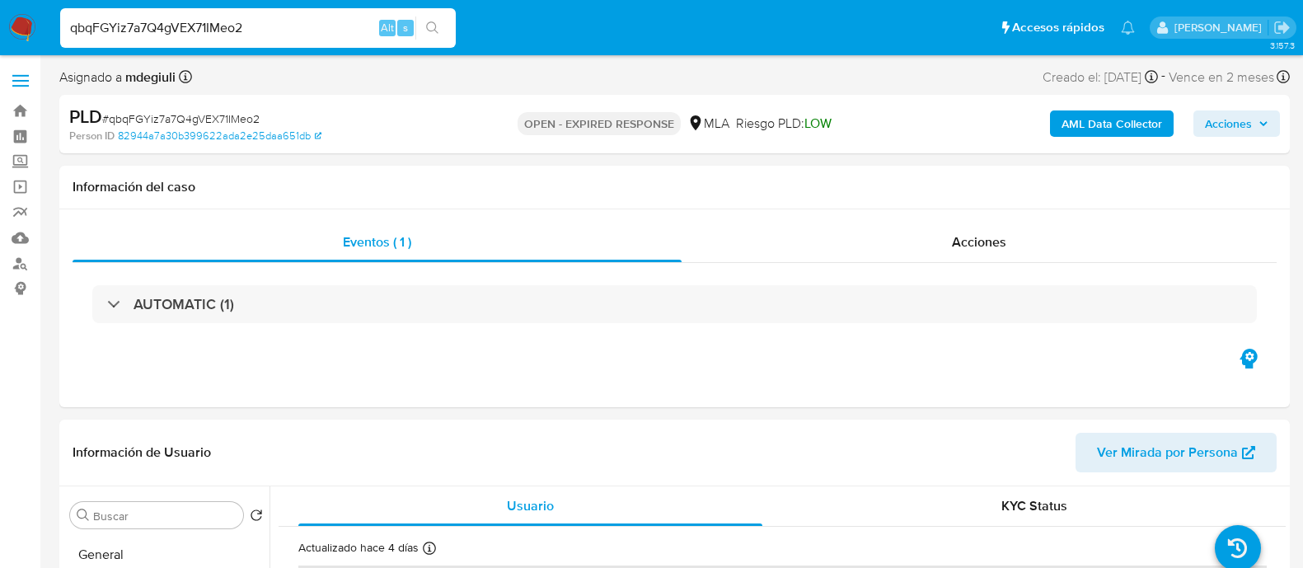
select select "10"
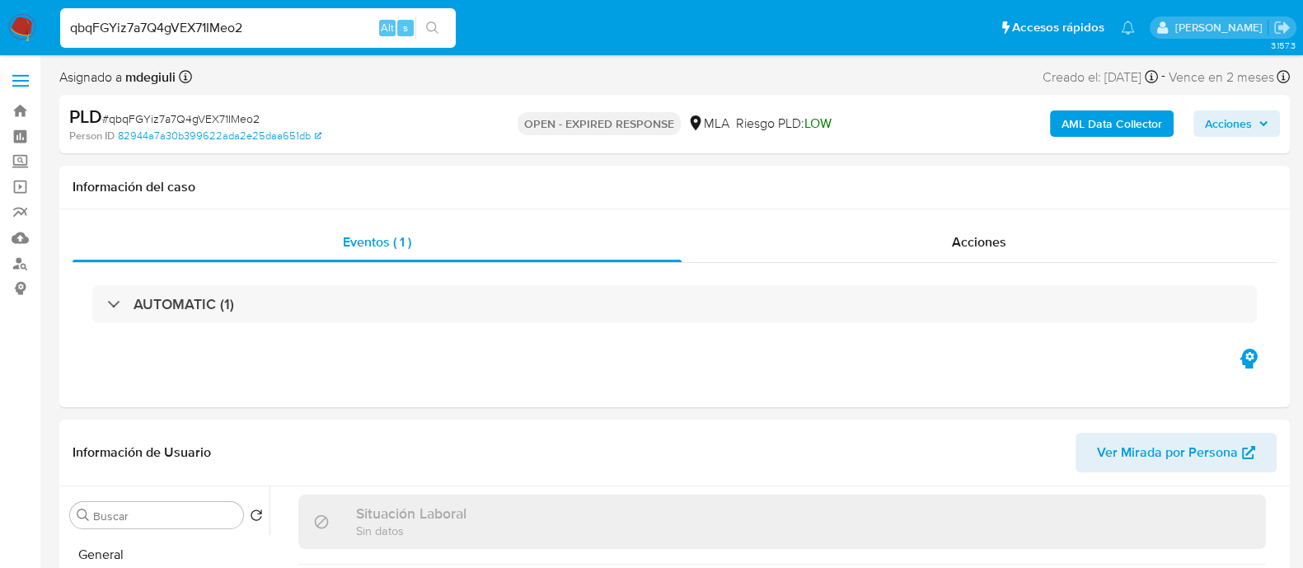
drag, startPoint x: 0, startPoint y: 0, endPoint x: 16, endPoint y: 21, distance: 26.6
click at [16, 21] on img at bounding box center [22, 28] width 28 height 28
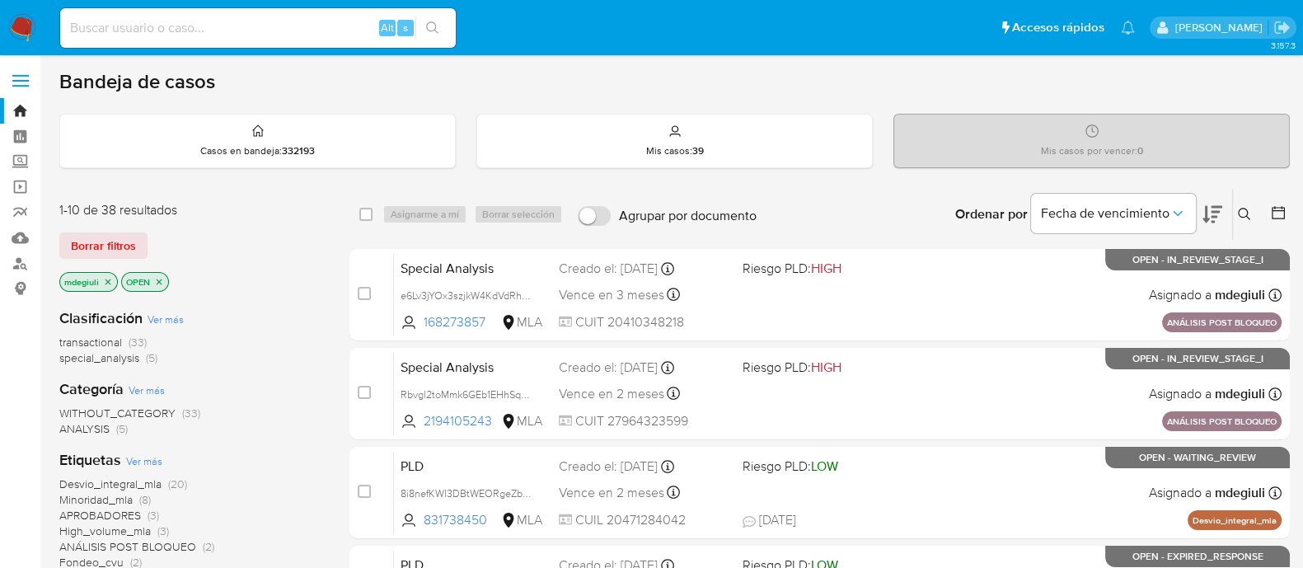
click at [1247, 213] on icon at bounding box center [1244, 214] width 12 height 12
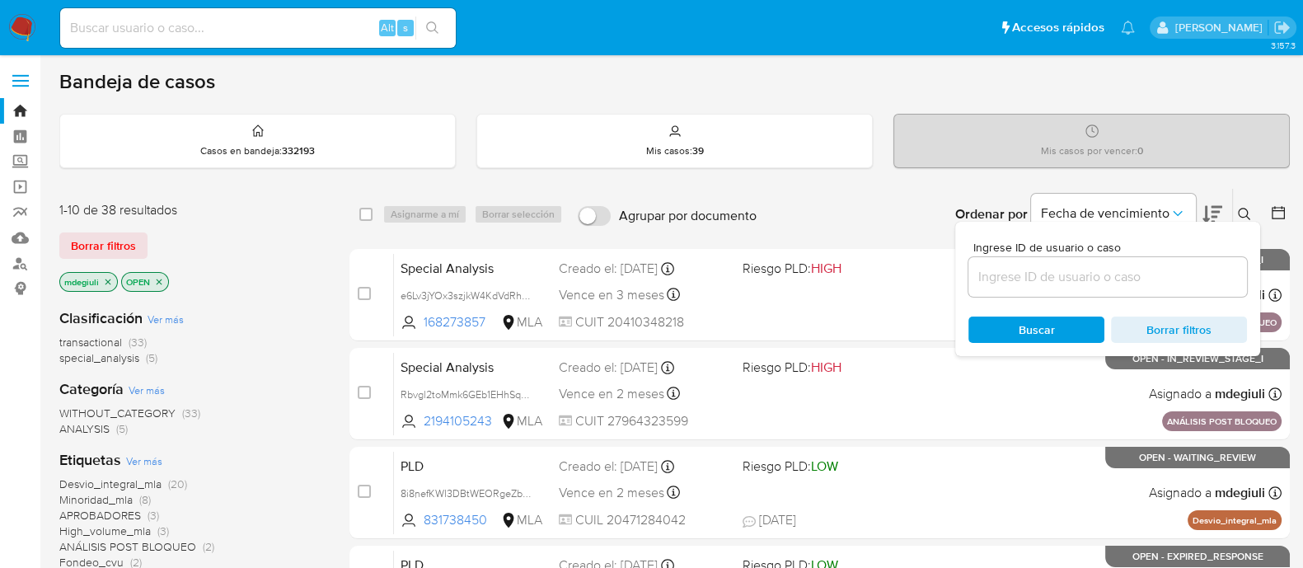
click at [1101, 269] on input at bounding box center [1108, 276] width 279 height 21
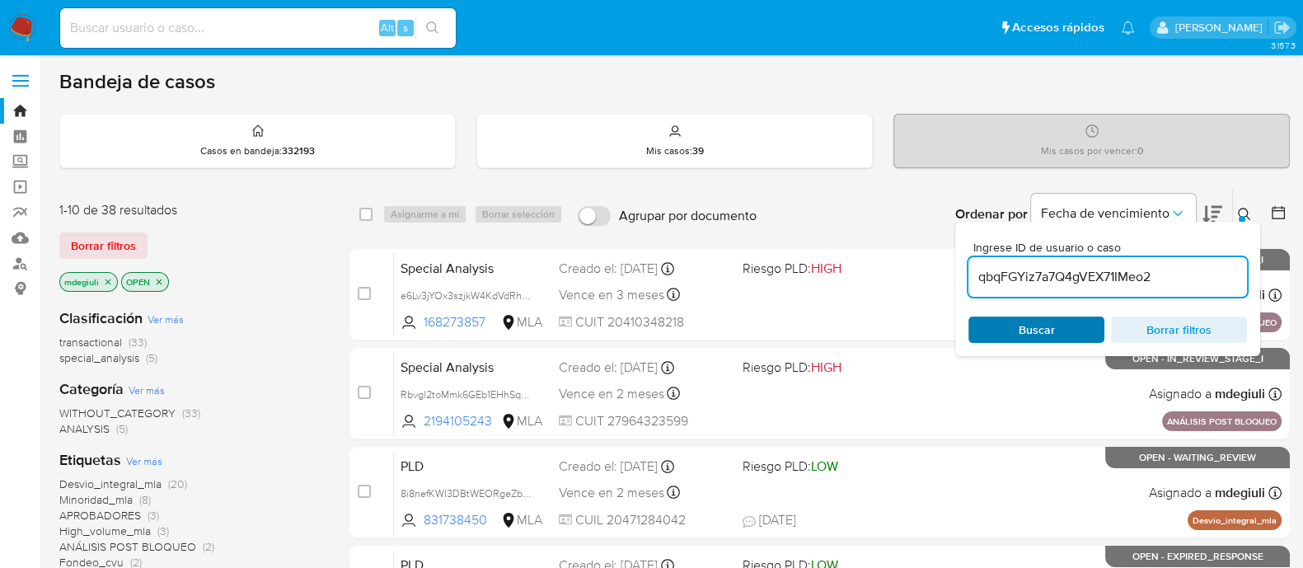
type input "qbqFGYiz7a7Q4gVEX71IMeo2"
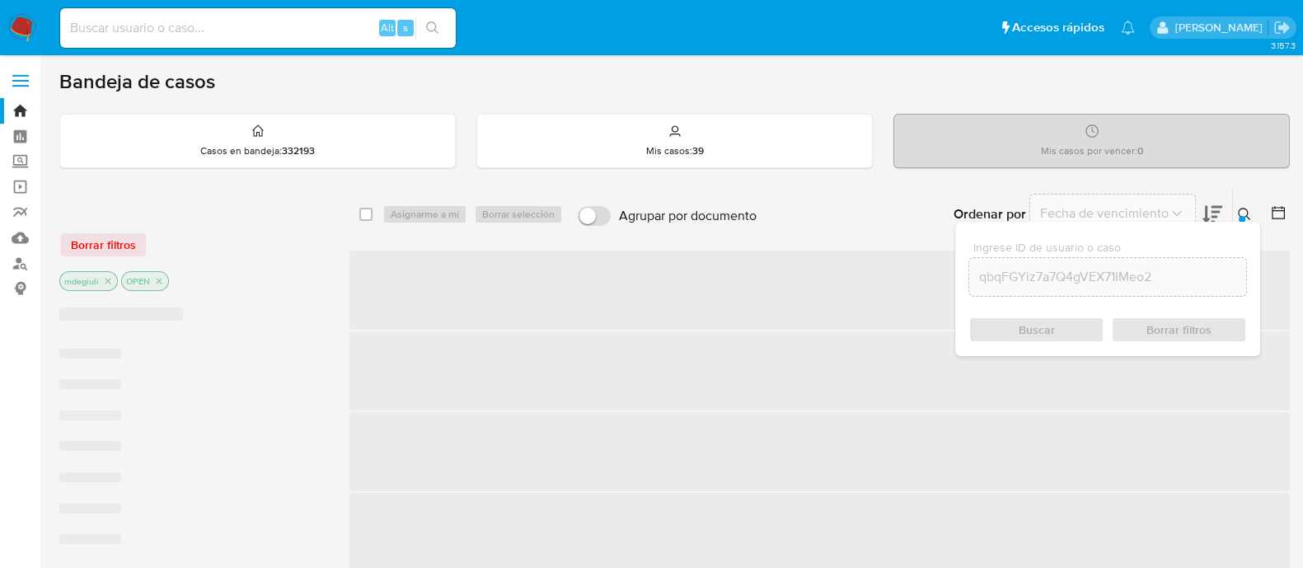
click at [1045, 317] on div "Buscar Borrar filtros" at bounding box center [1108, 330] width 279 height 26
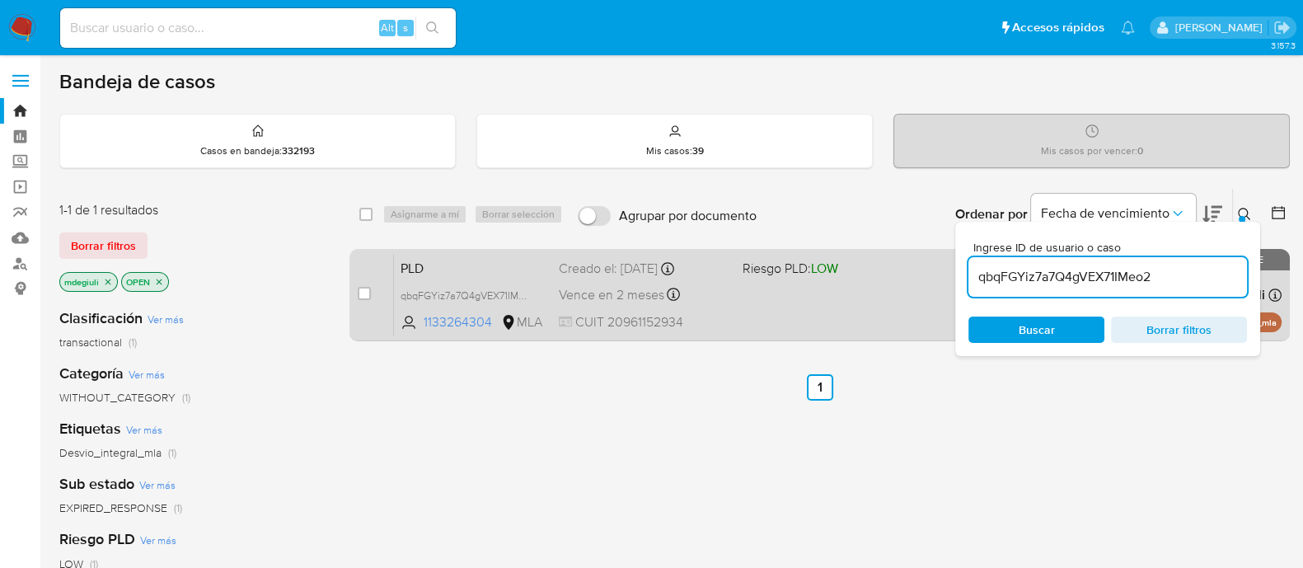
click at [367, 294] on input "checkbox" at bounding box center [364, 293] width 13 height 13
checkbox input "true"
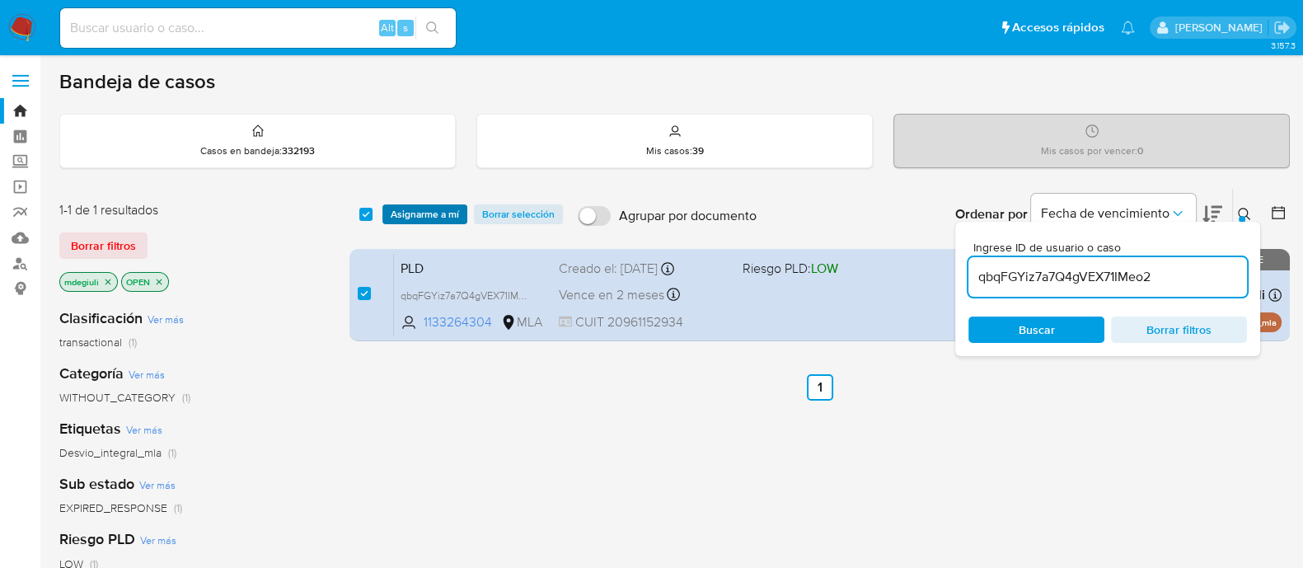
click at [430, 209] on span "Asignarme a mí" at bounding box center [425, 214] width 68 height 16
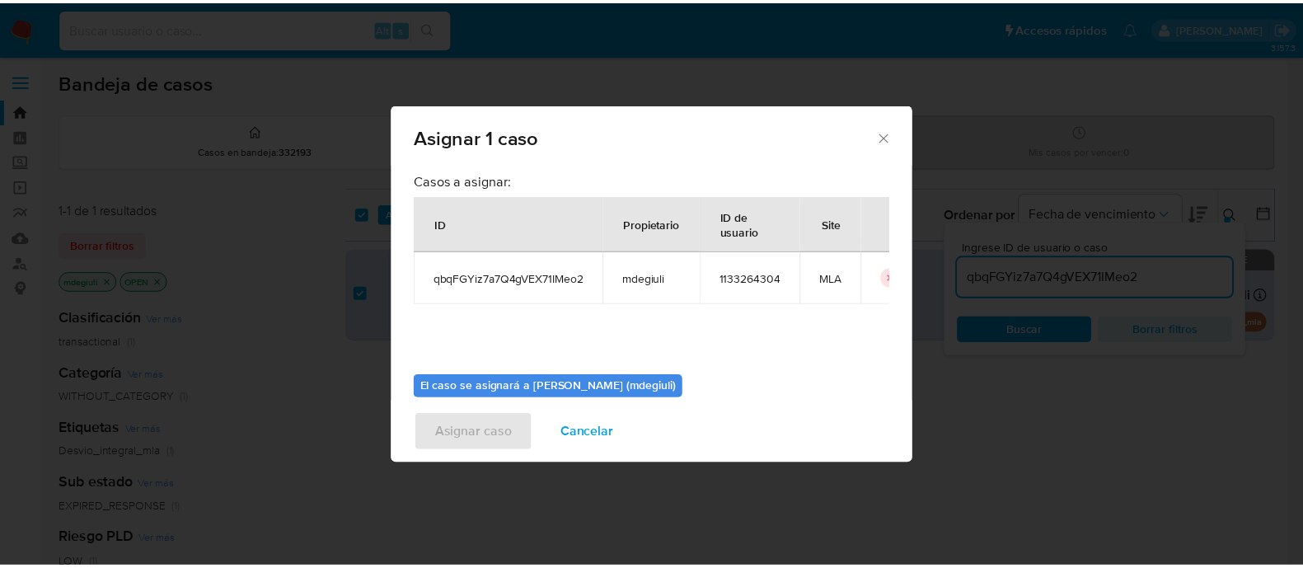
scroll to position [85, 0]
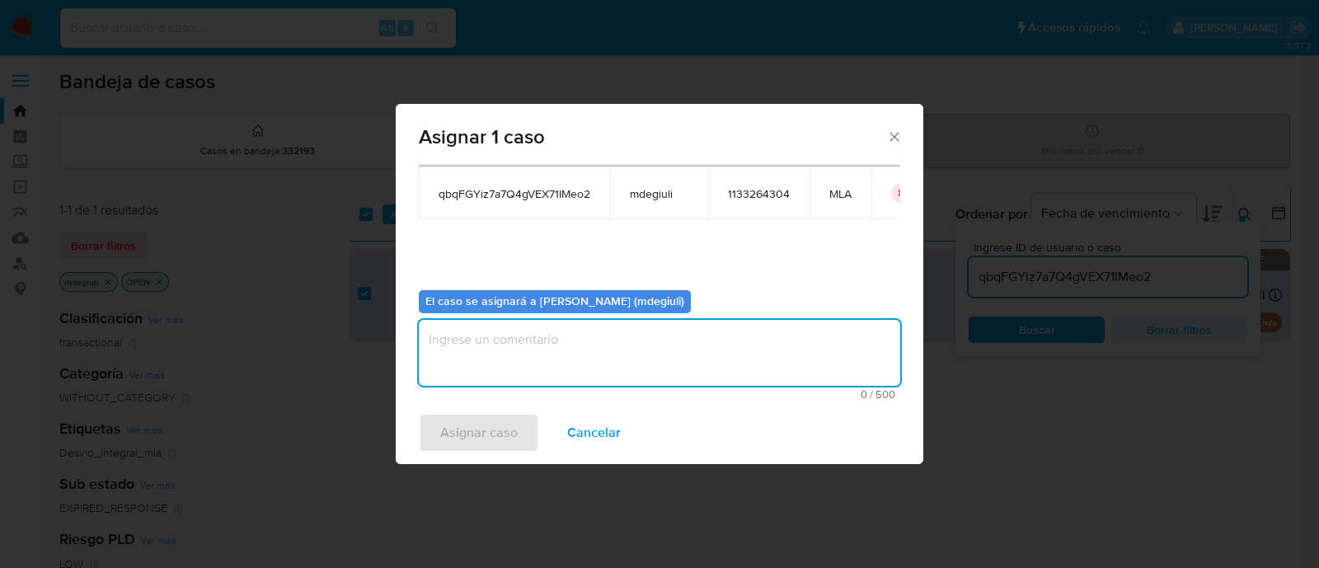
click at [512, 344] on textarea "assign-modal" at bounding box center [659, 353] width 481 height 66
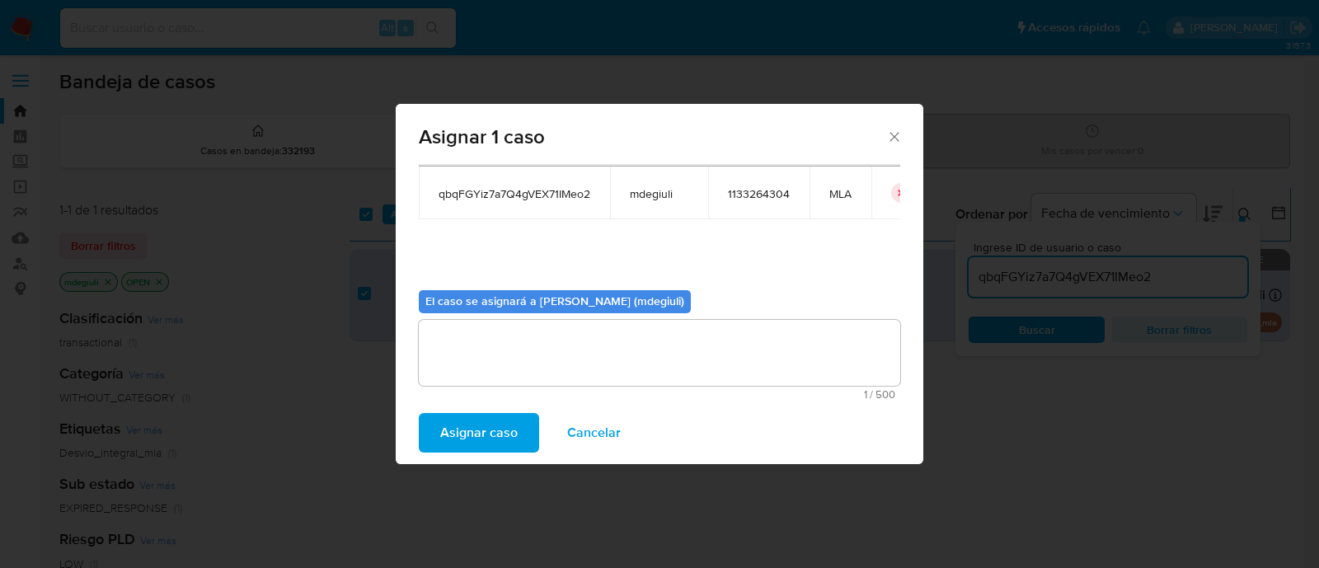
click at [507, 434] on span "Asignar caso" at bounding box center [479, 433] width 78 height 36
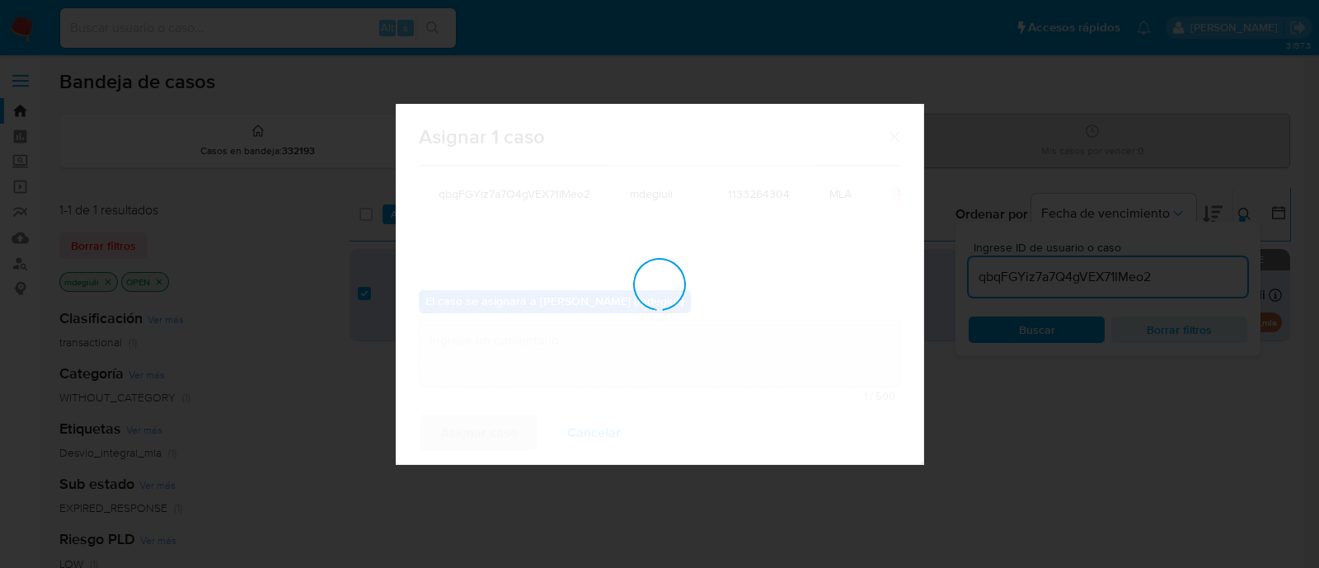
checkbox input "false"
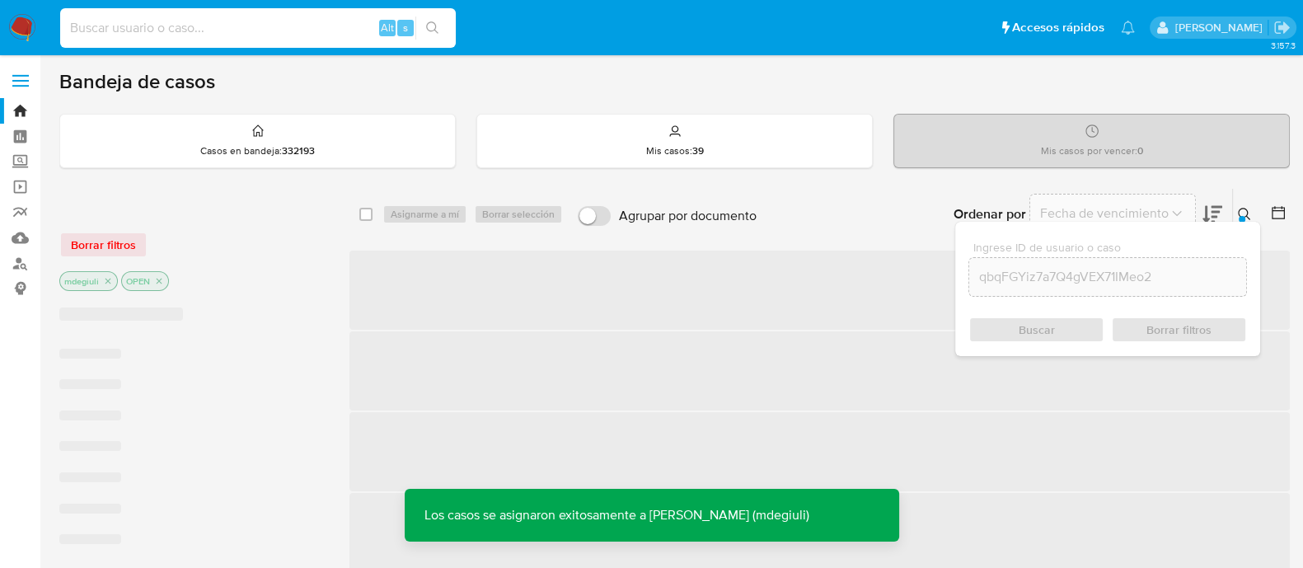
click at [232, 25] on input at bounding box center [258, 27] width 396 height 21
paste input "qbqFGYiz7a7Q4gVEX71IMeo2"
type input "qbqFGYiz7a7Q4gVEX71IMeo2"
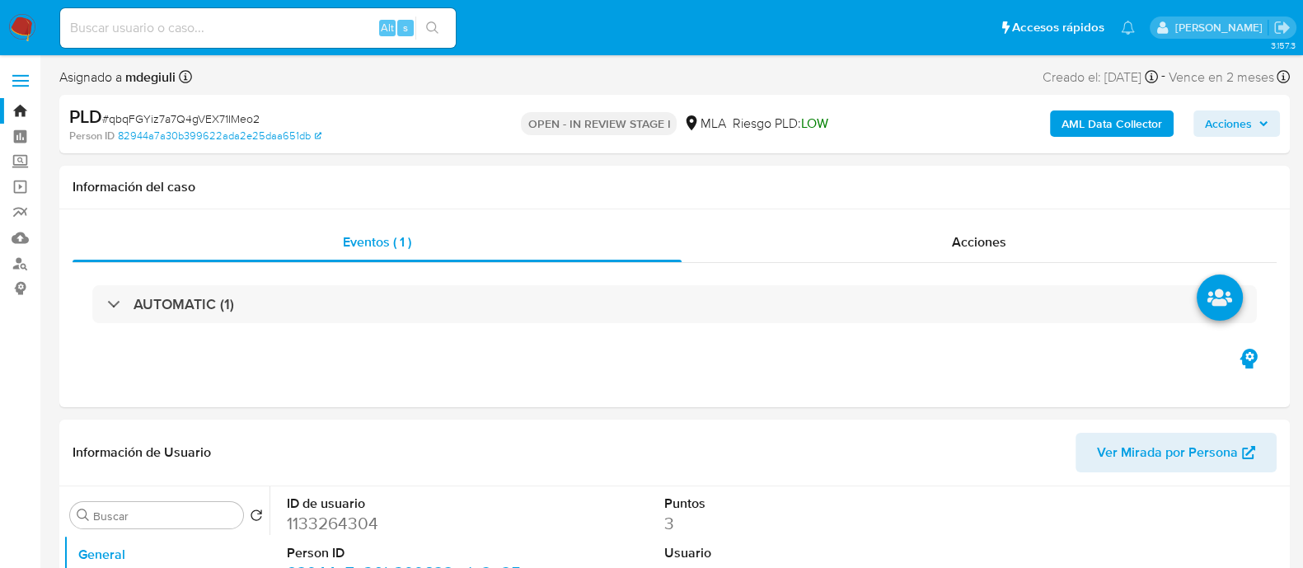
select select "10"
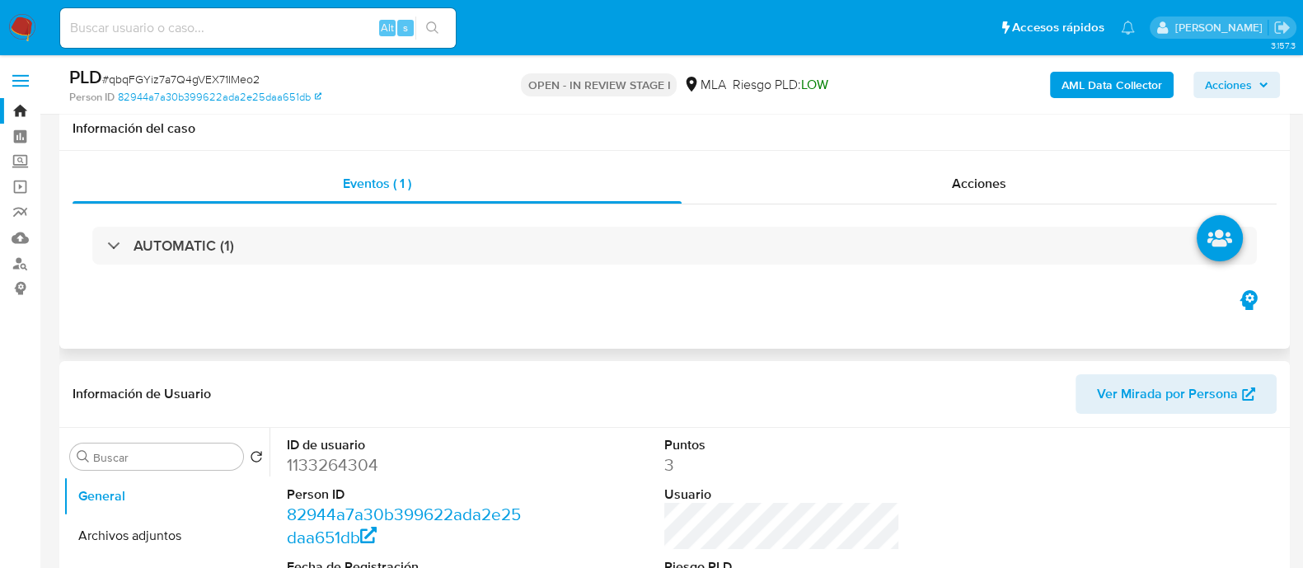
scroll to position [618, 0]
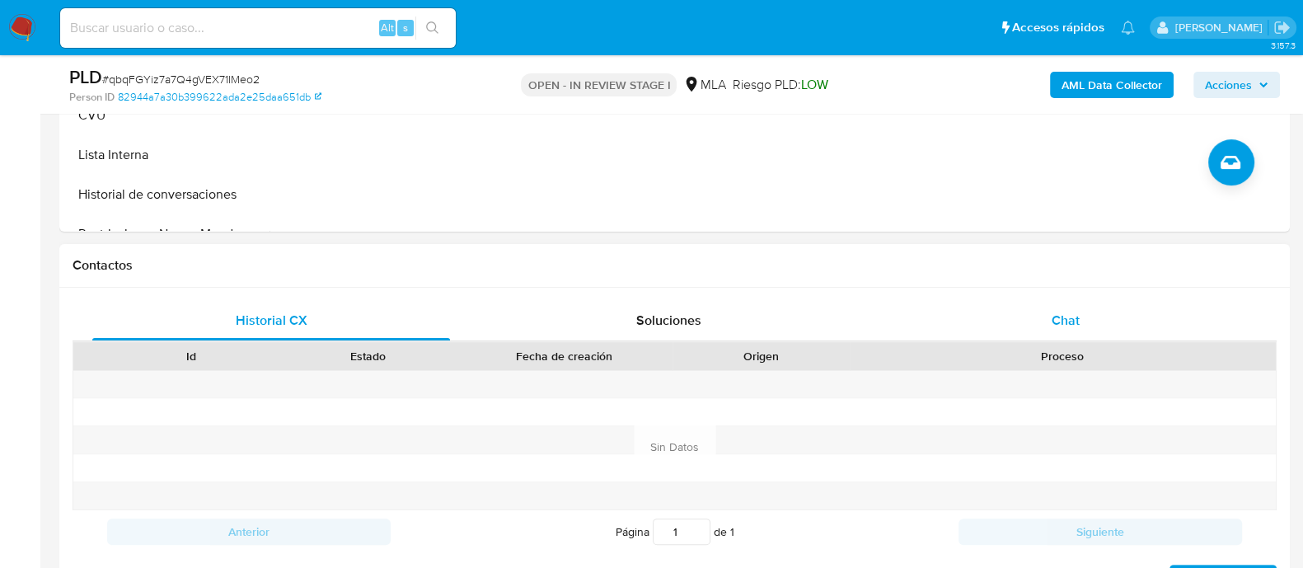
click at [956, 307] on div "Chat" at bounding box center [1066, 321] width 358 height 40
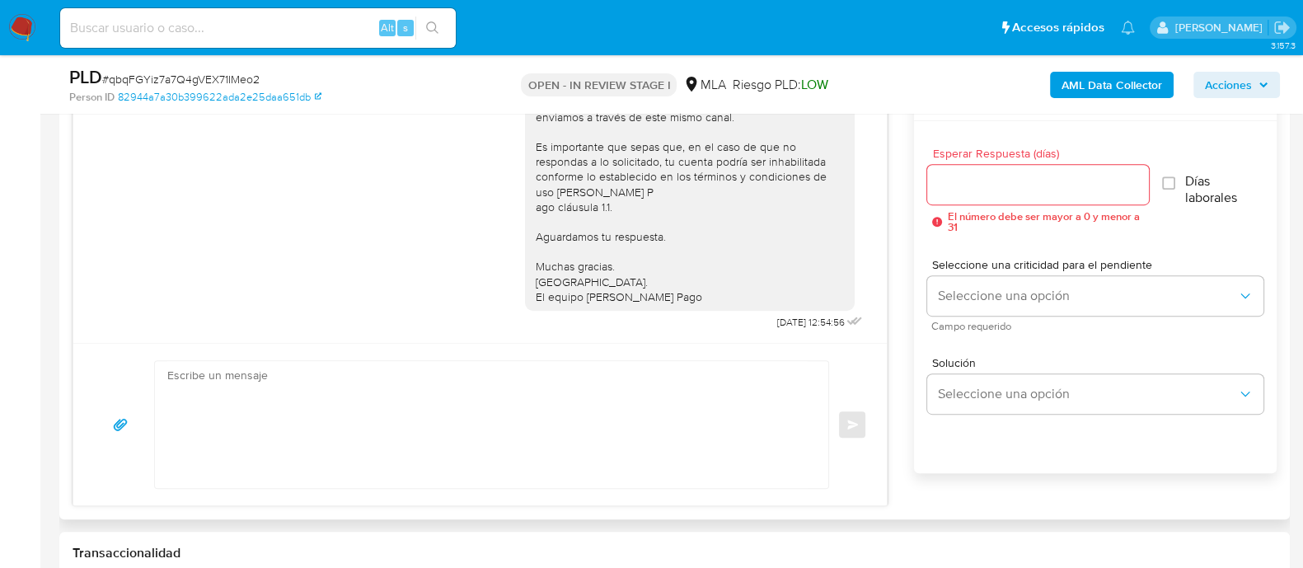
scroll to position [928, 0]
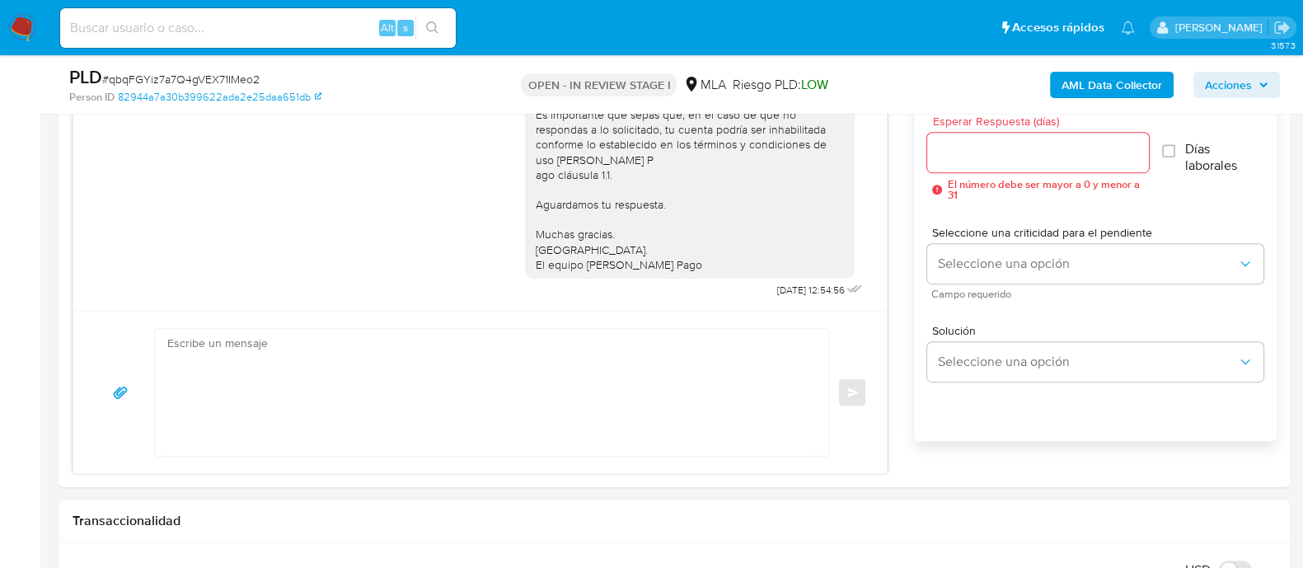
click at [482, 332] on textarea at bounding box center [487, 392] width 641 height 127
paste textarea "[PERSON_NAME]"
paste textarea "En función de las operaciones registradas en tu cuenta [PERSON_NAME] Pago, nece…"
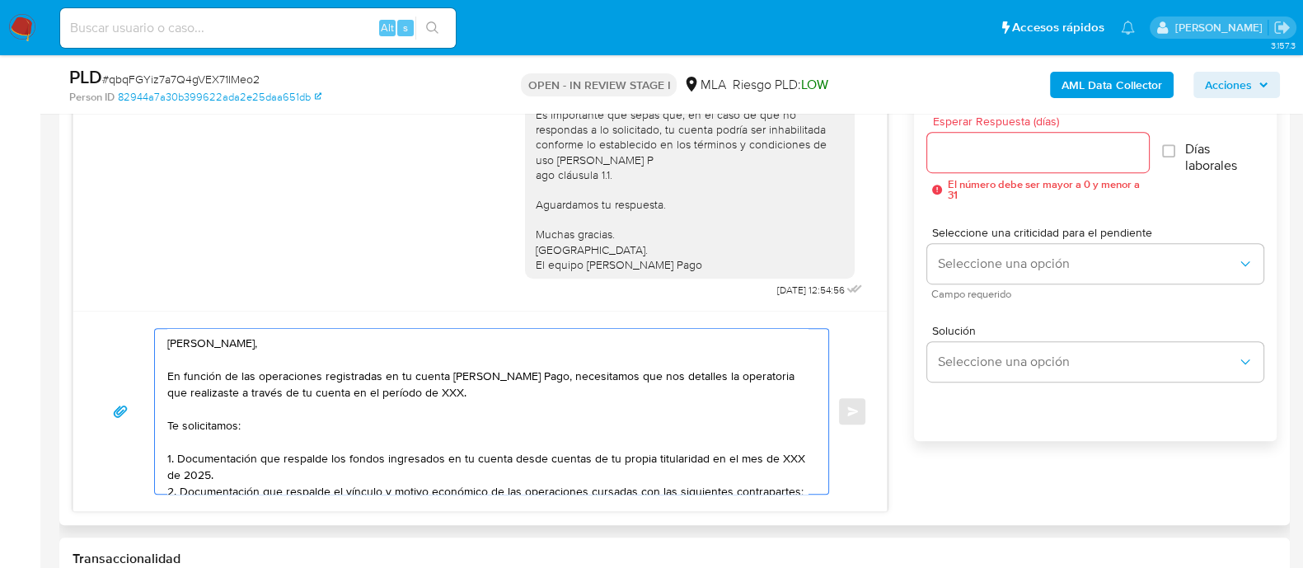
click at [423, 392] on textarea "[PERSON_NAME], En función de las operaciones registradas en tu cuenta [PERSON_N…" at bounding box center [487, 411] width 641 height 165
click at [172, 472] on textarea "[PERSON_NAME], En función de las operaciones registradas en tu cuenta [PERSON_N…" at bounding box center [487, 411] width 641 height 165
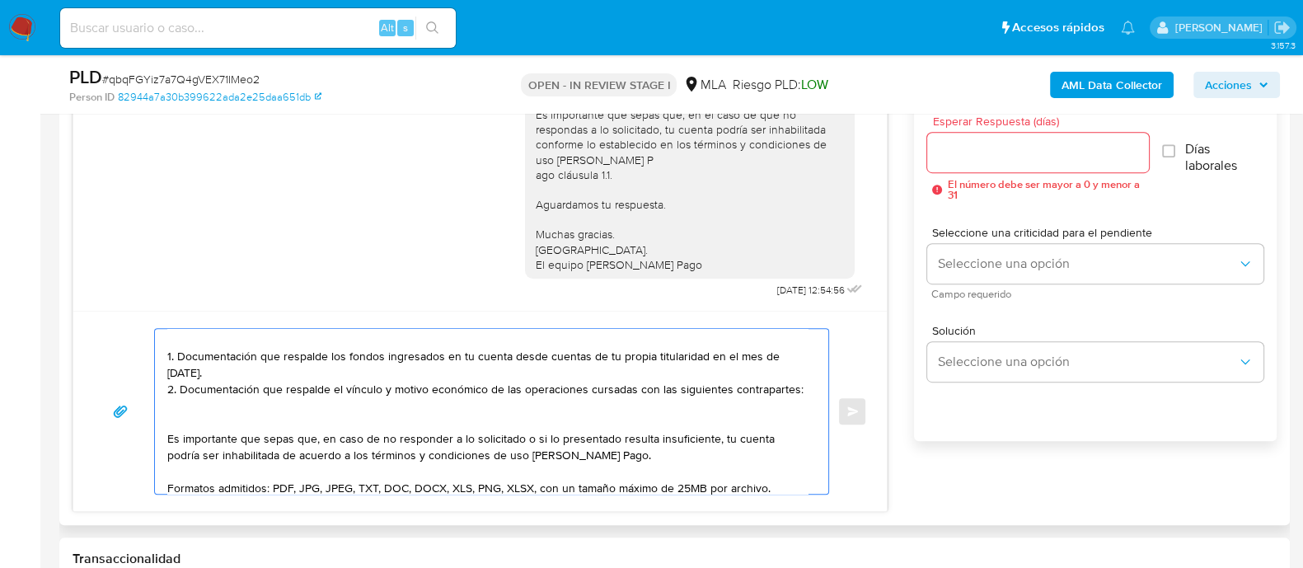
click at [257, 369] on textarea "[PERSON_NAME], En función de las operaciones registradas en tu cuenta [PERSON_N…" at bounding box center [487, 411] width 641 height 165
paste textarea "A modo de ejemplo, puedes enviar uno de estos comprobantes: - Últimos 3 recibos…"
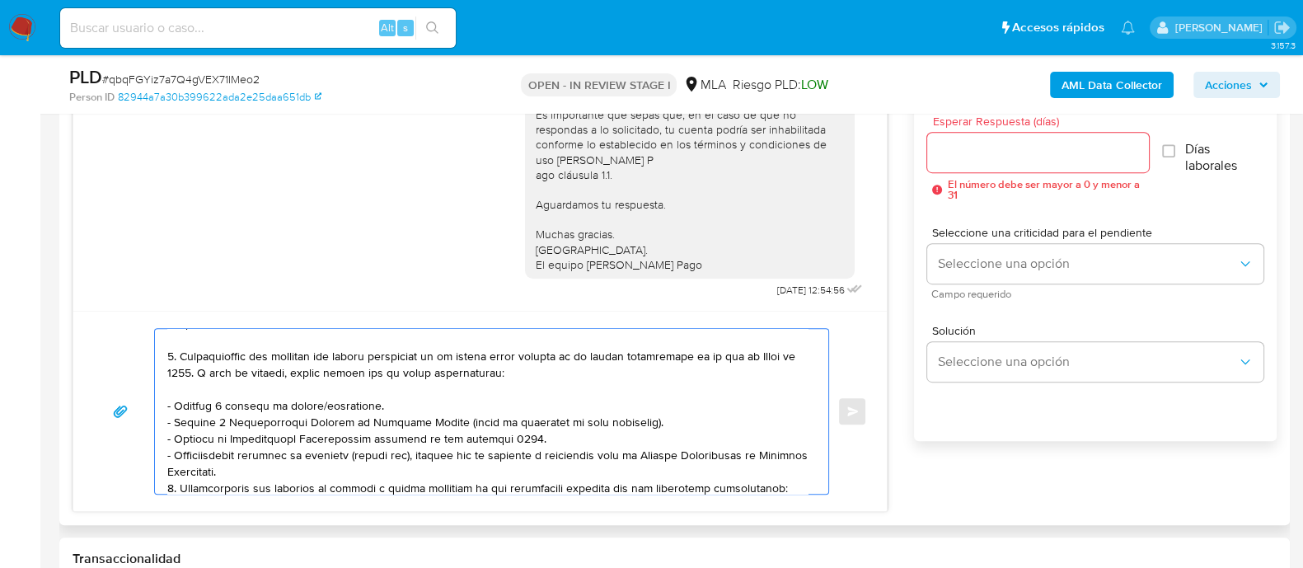
scroll to position [205, 0]
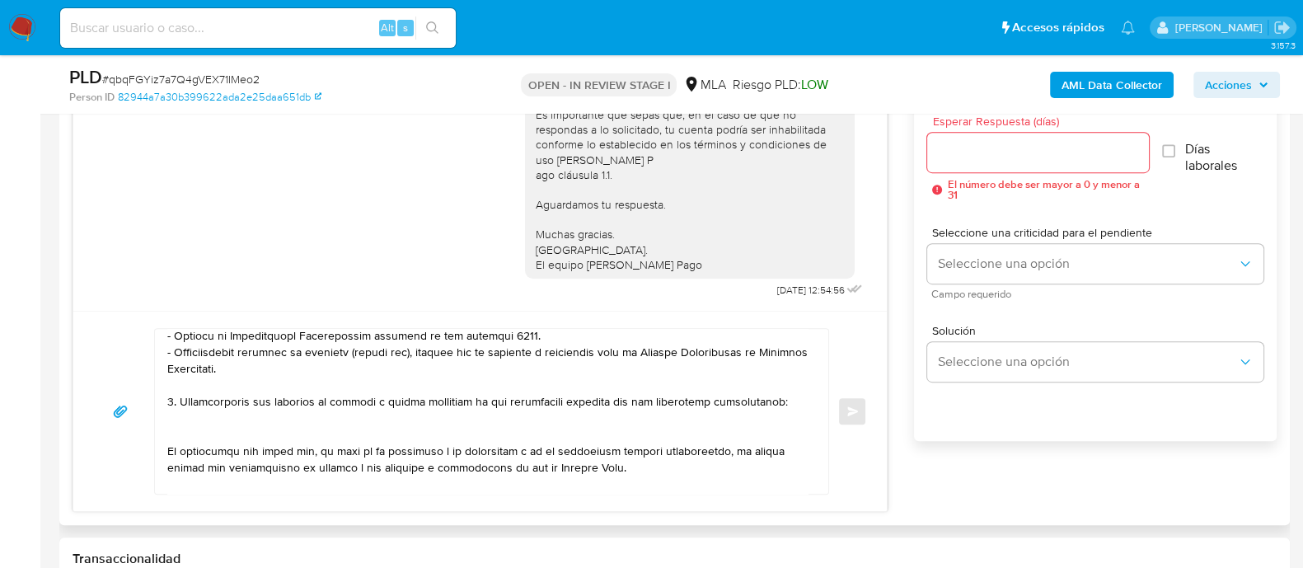
click at [234, 425] on textarea at bounding box center [487, 411] width 641 height 165
paste textarea "- [PERSON_NAME] - CUIL 20430805674 - [PERSON_NAME] - CUIL 27961427652 - [PERSON…"
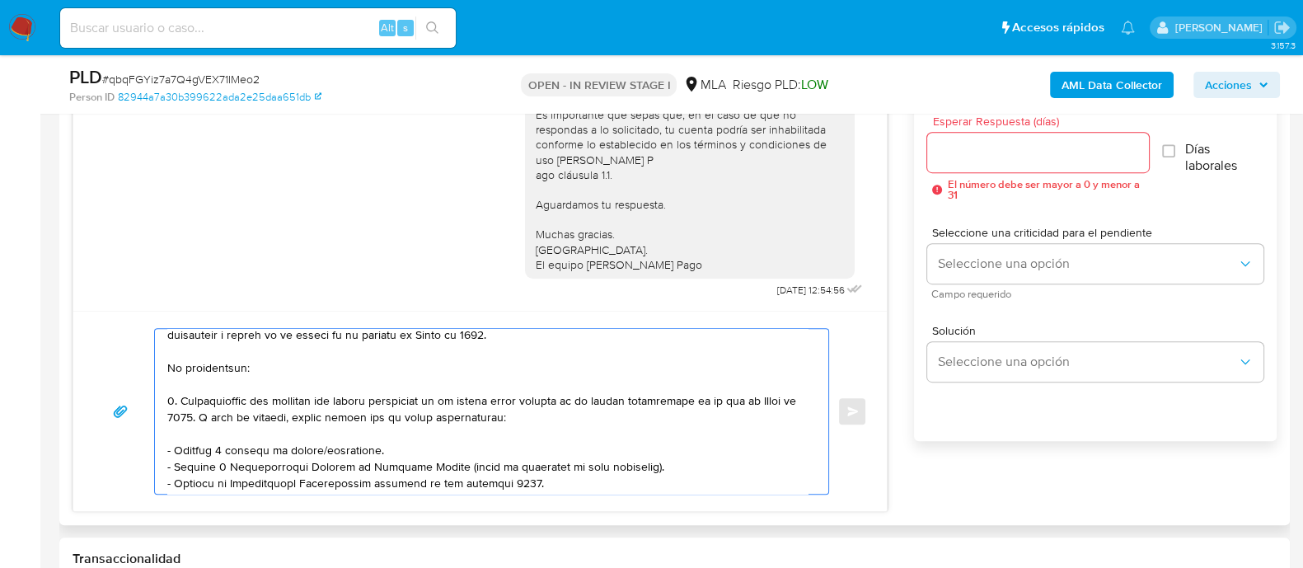
scroll to position [102, 0]
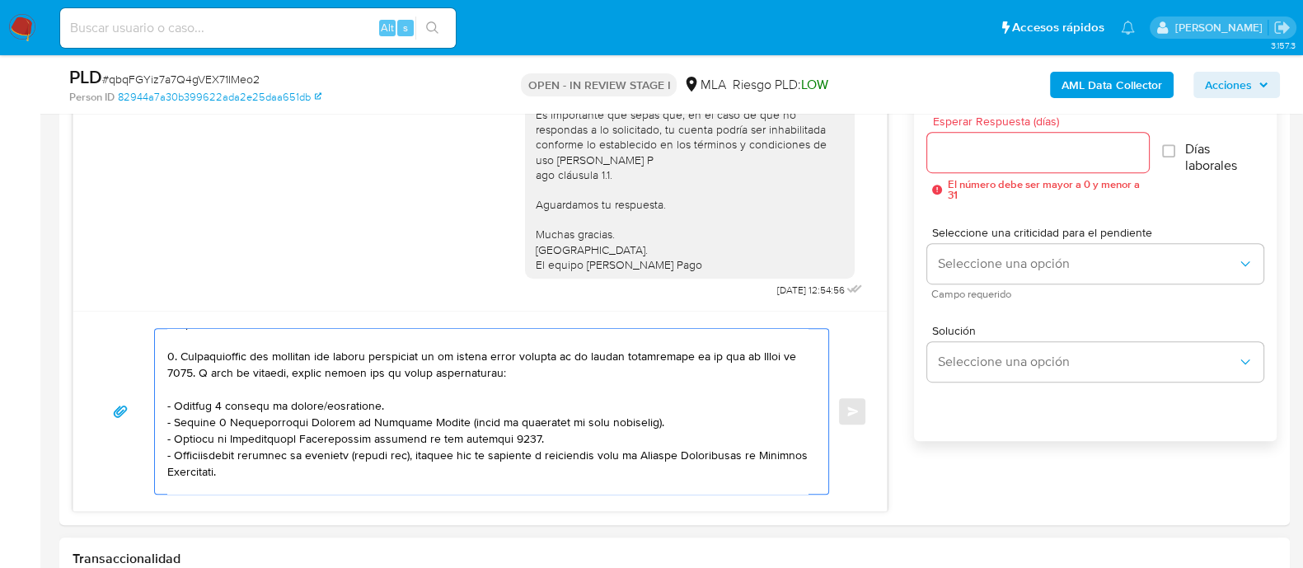
type textarea "Lore Ipsumd Sitamet, Co adipisc el sed doeiusmodte incididuntu la et dolore ma …"
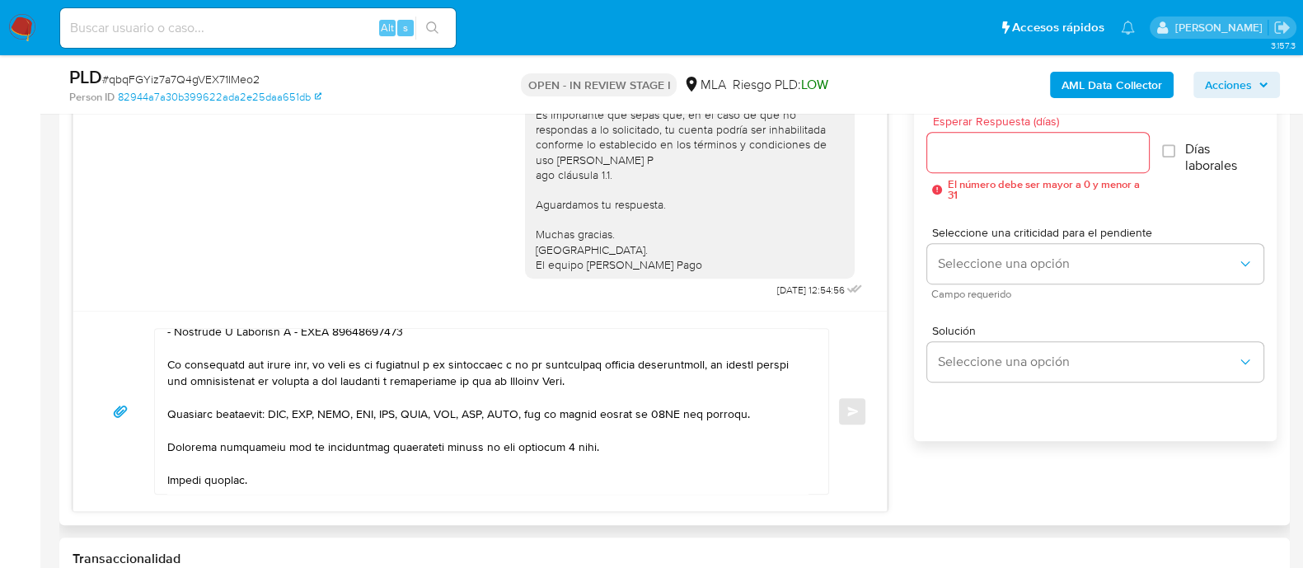
click at [980, 139] on div at bounding box center [1038, 153] width 221 height 40
click at [980, 147] on input "Esperar Respuesta (días)" at bounding box center [1038, 152] width 221 height 21
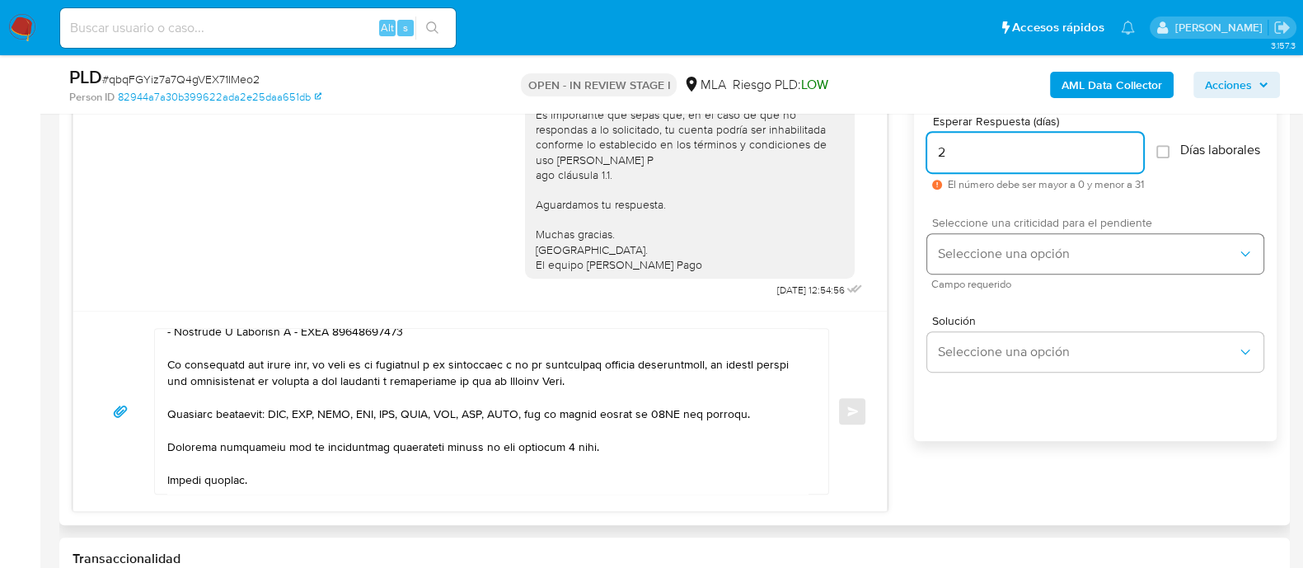
type input "2"
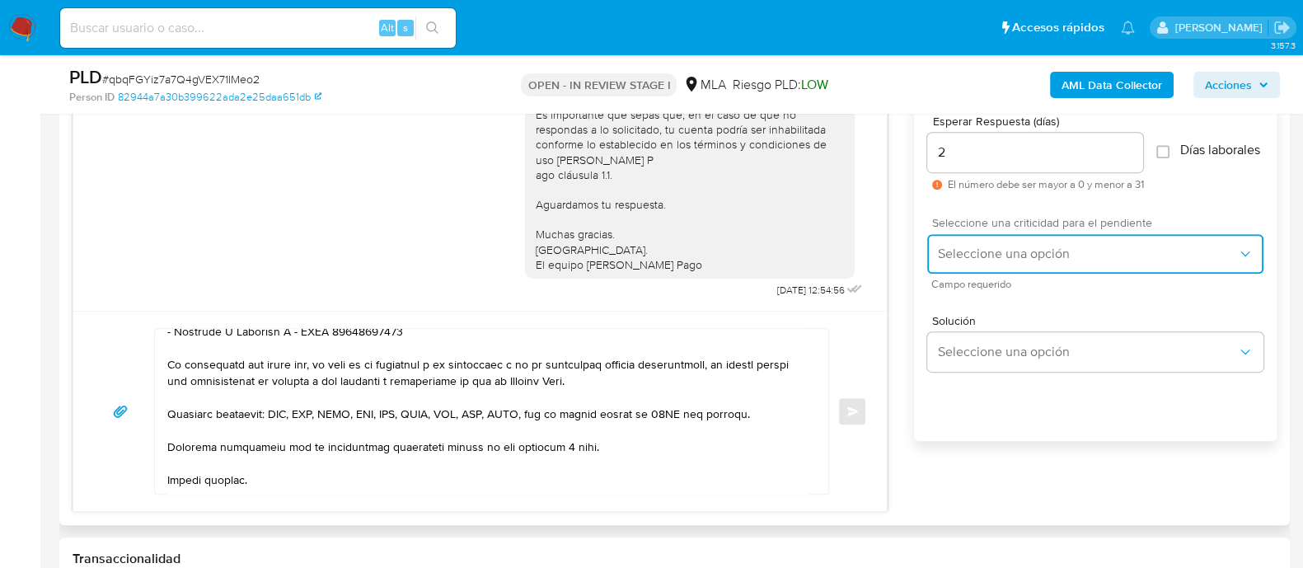
click at [961, 257] on span "Seleccione una opción" at bounding box center [1087, 254] width 300 height 16
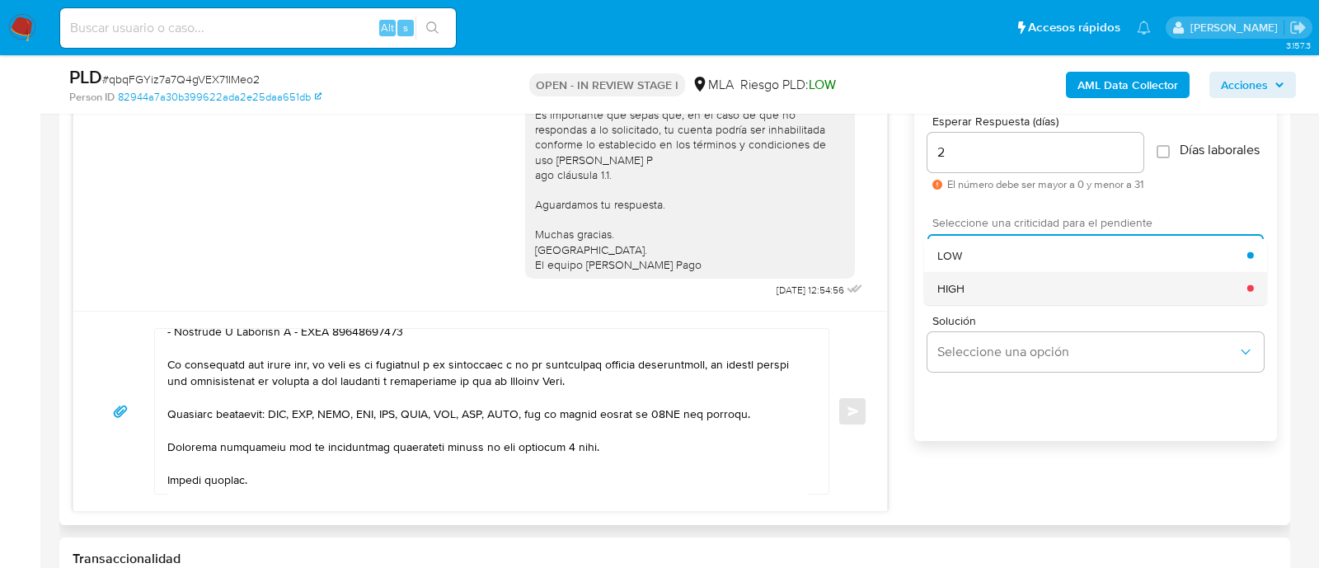
click at [956, 295] on span "HIGH" at bounding box center [950, 287] width 27 height 15
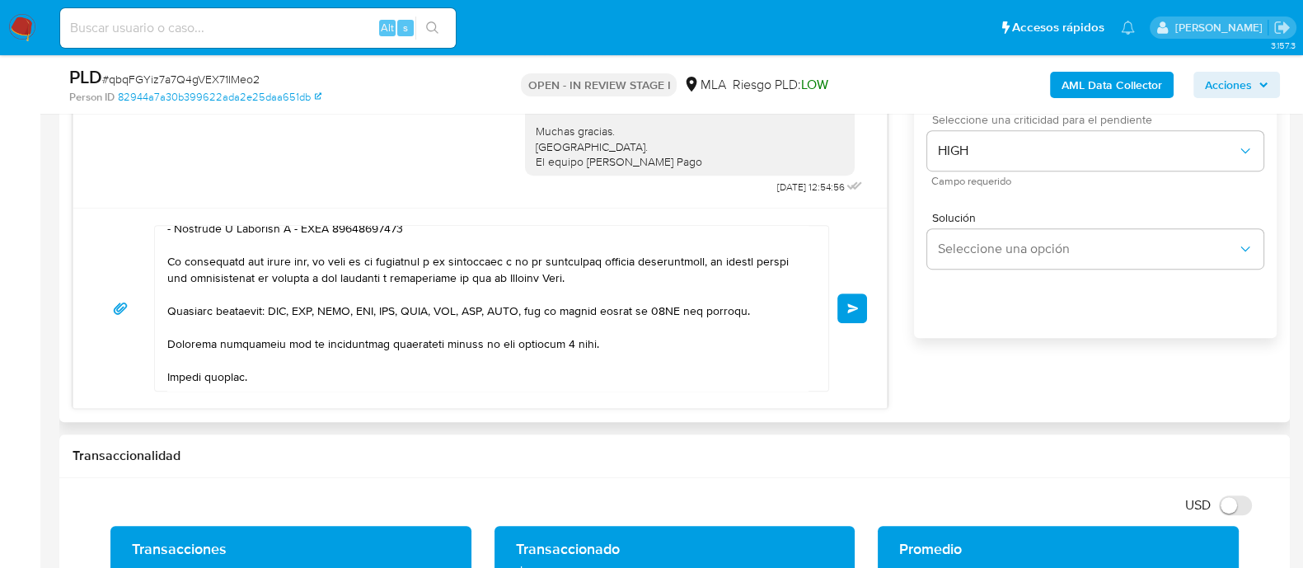
click at [853, 307] on span "Enviar" at bounding box center [854, 308] width 12 height 10
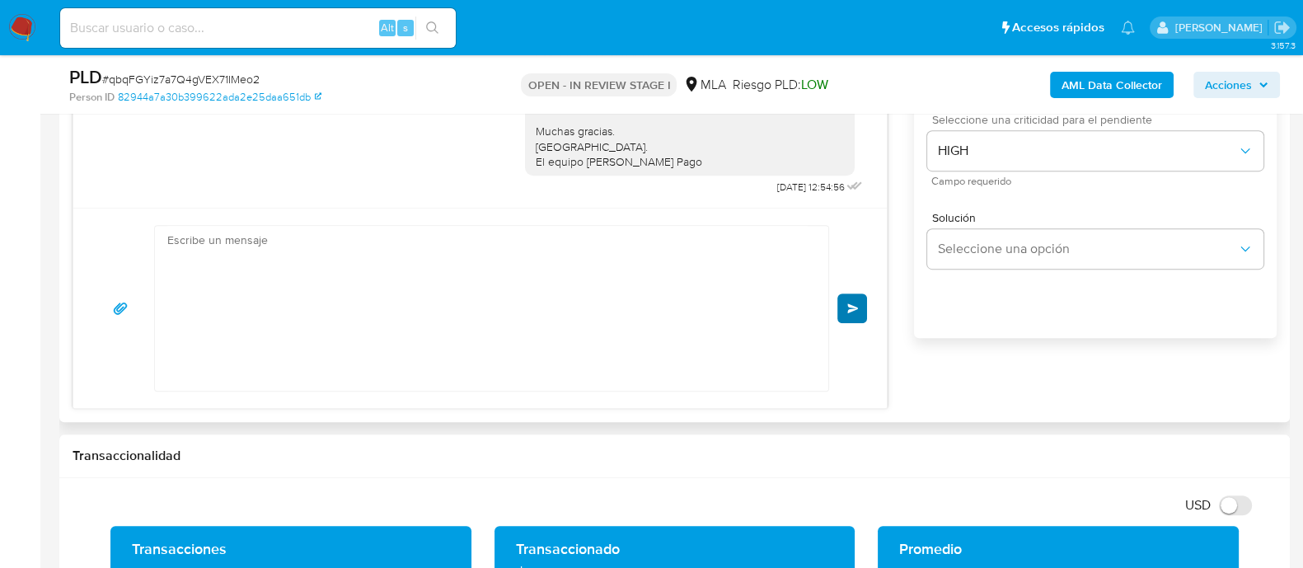
scroll to position [1795, 0]
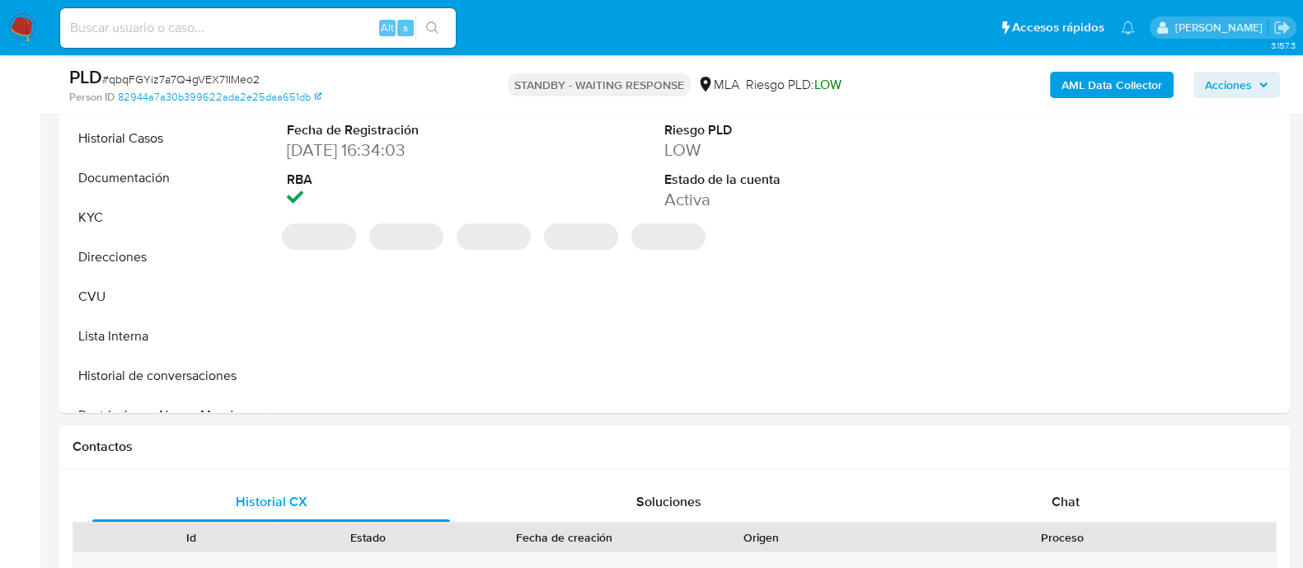
scroll to position [618, 0]
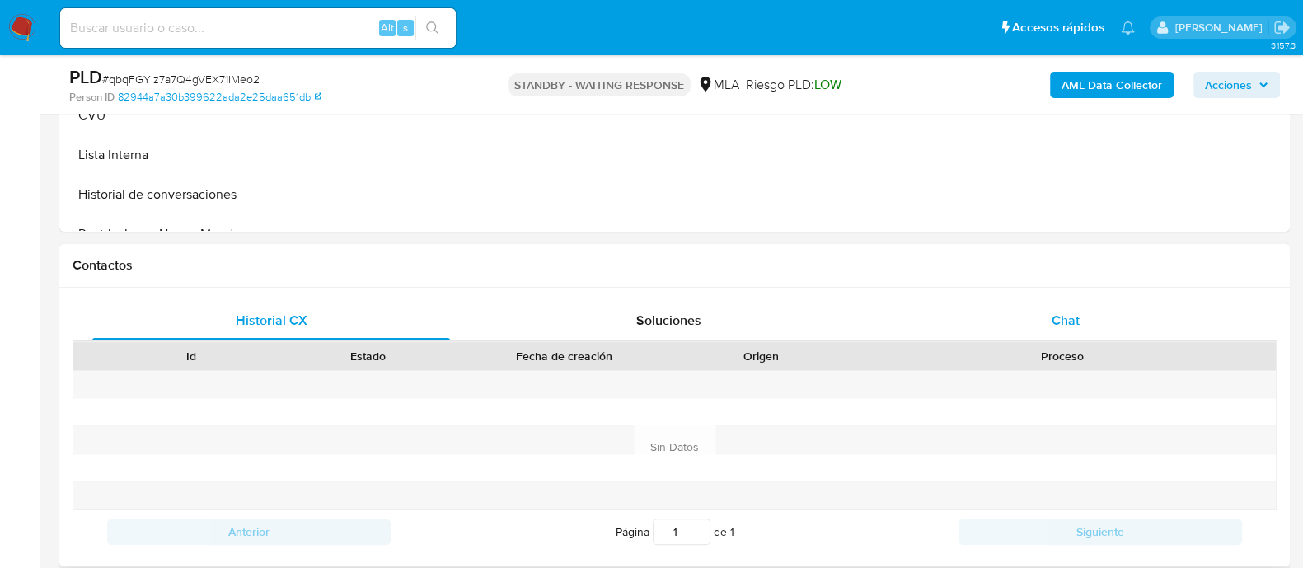
select select "10"
click at [975, 315] on div "Chat" at bounding box center [1066, 321] width 358 height 40
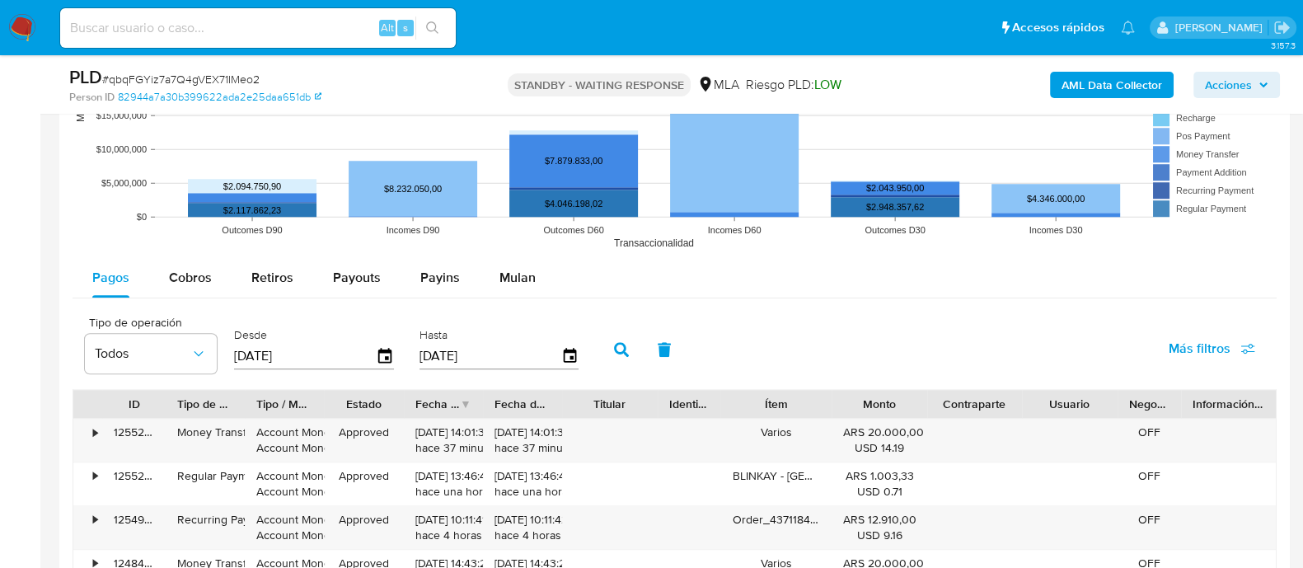
scroll to position [1752, 0]
